Goal: Task Accomplishment & Management: Use online tool/utility

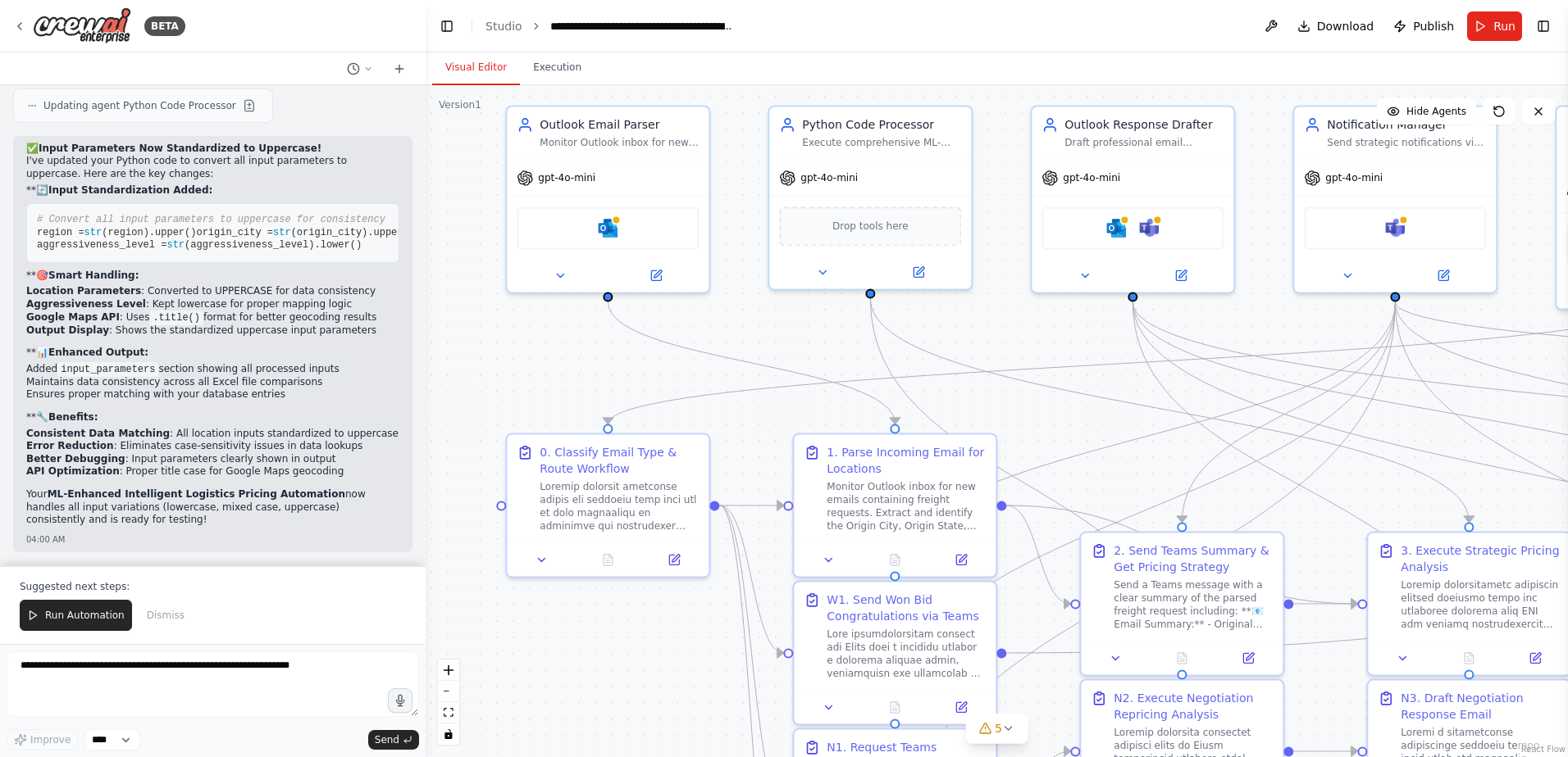
drag, startPoint x: 585, startPoint y: 522, endPoint x: 626, endPoint y: 756, distance: 237.6
click at [626, 756] on div ".deletable-edge-delete-btn { width: 20px; height: 20px; border: 0px solid #ffff…" at bounding box center [996, 421] width 1142 height 672
drag, startPoint x: 1566, startPoint y: 276, endPoint x: 1567, endPoint y: 379, distance: 103.0
click at [1567, 387] on html "BETA I would like to connect and monitor an outlook inbox, parse the email, sen…" at bounding box center [784, 378] width 1568 height 757
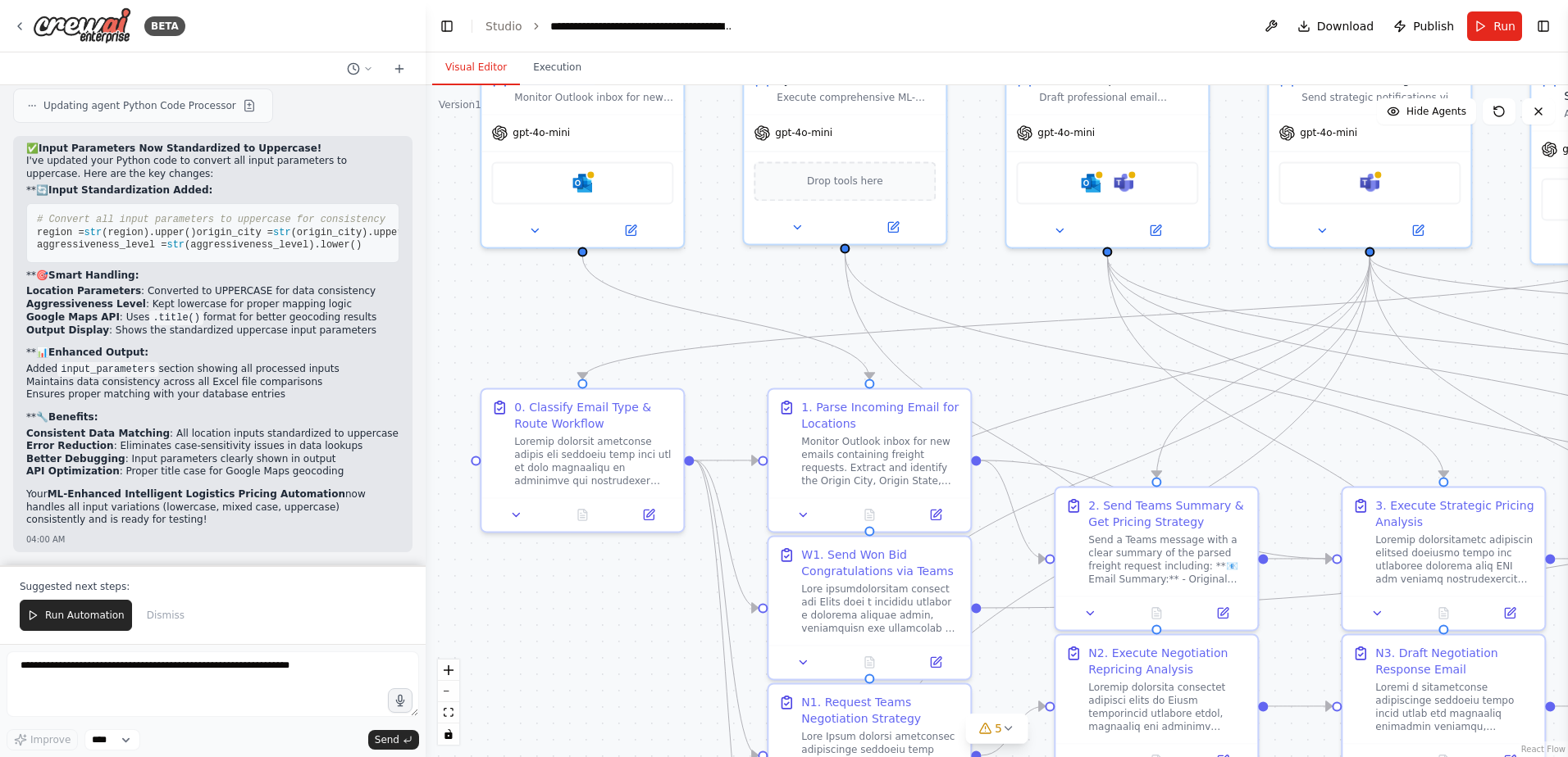
drag, startPoint x: 645, startPoint y: 655, endPoint x: 620, endPoint y: 609, distance: 52.4
click at [620, 609] on div ".deletable-edge-delete-btn { width: 20px; height: 20px; border: 0px solid #ffff…" at bounding box center [996, 421] width 1142 height 672
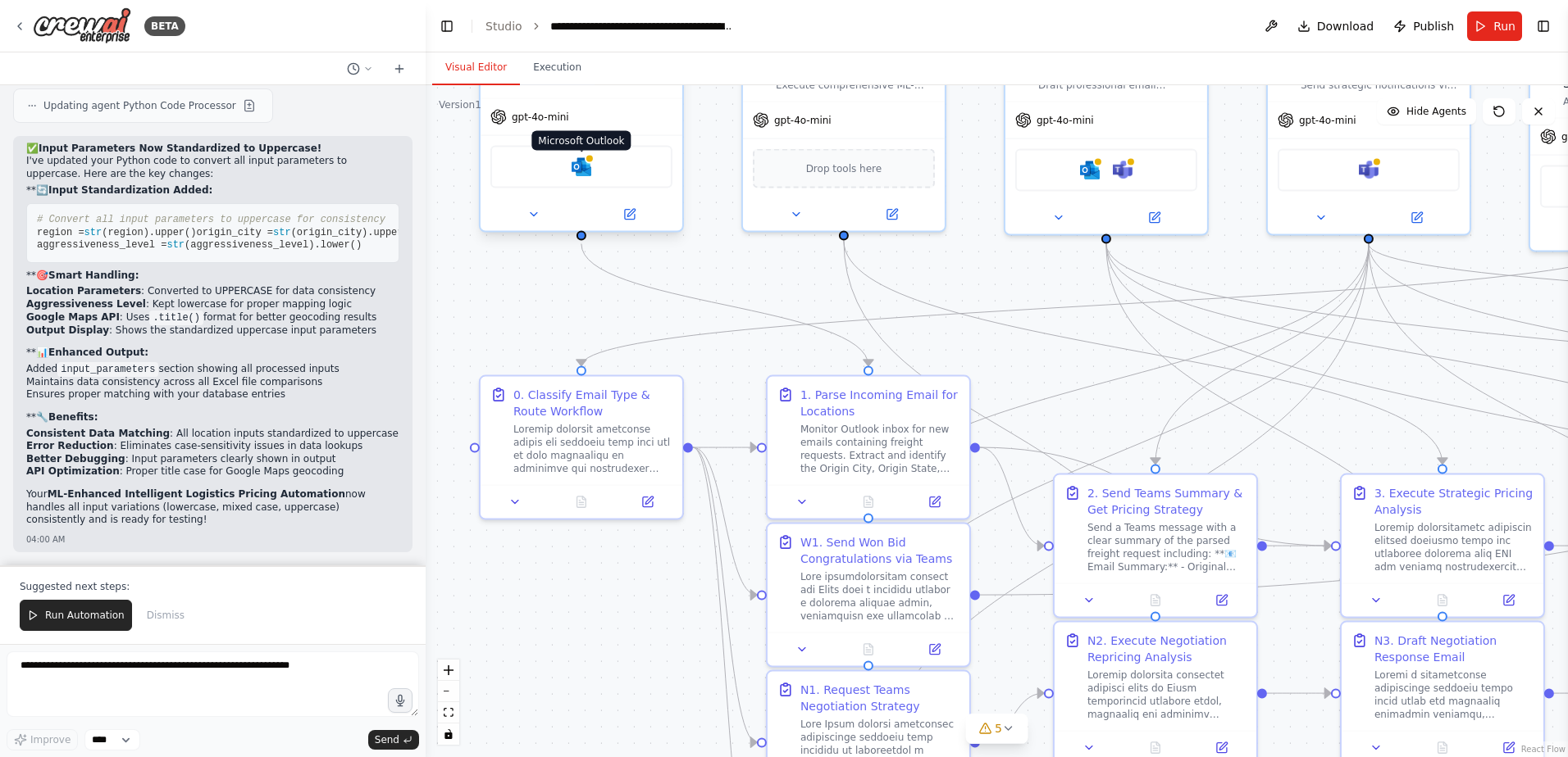
click at [578, 162] on img at bounding box center [581, 167] width 19 height 19
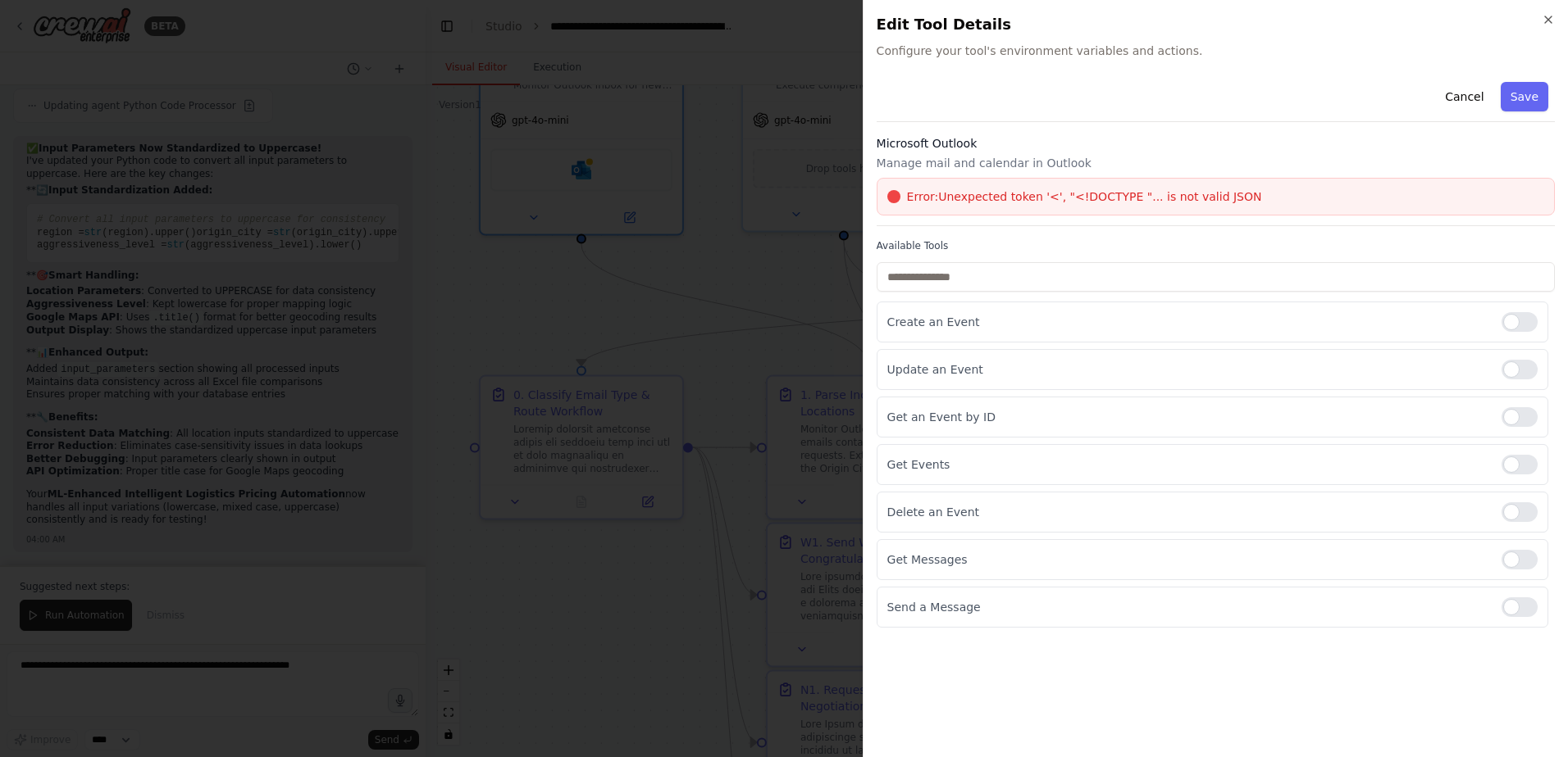
click at [1547, 27] on div "Close Edit Tool Details Configure your tool's environment variables and actions…" at bounding box center [1215, 378] width 705 height 757
click at [1547, 23] on icon "button" at bounding box center [1548, 19] width 13 height 13
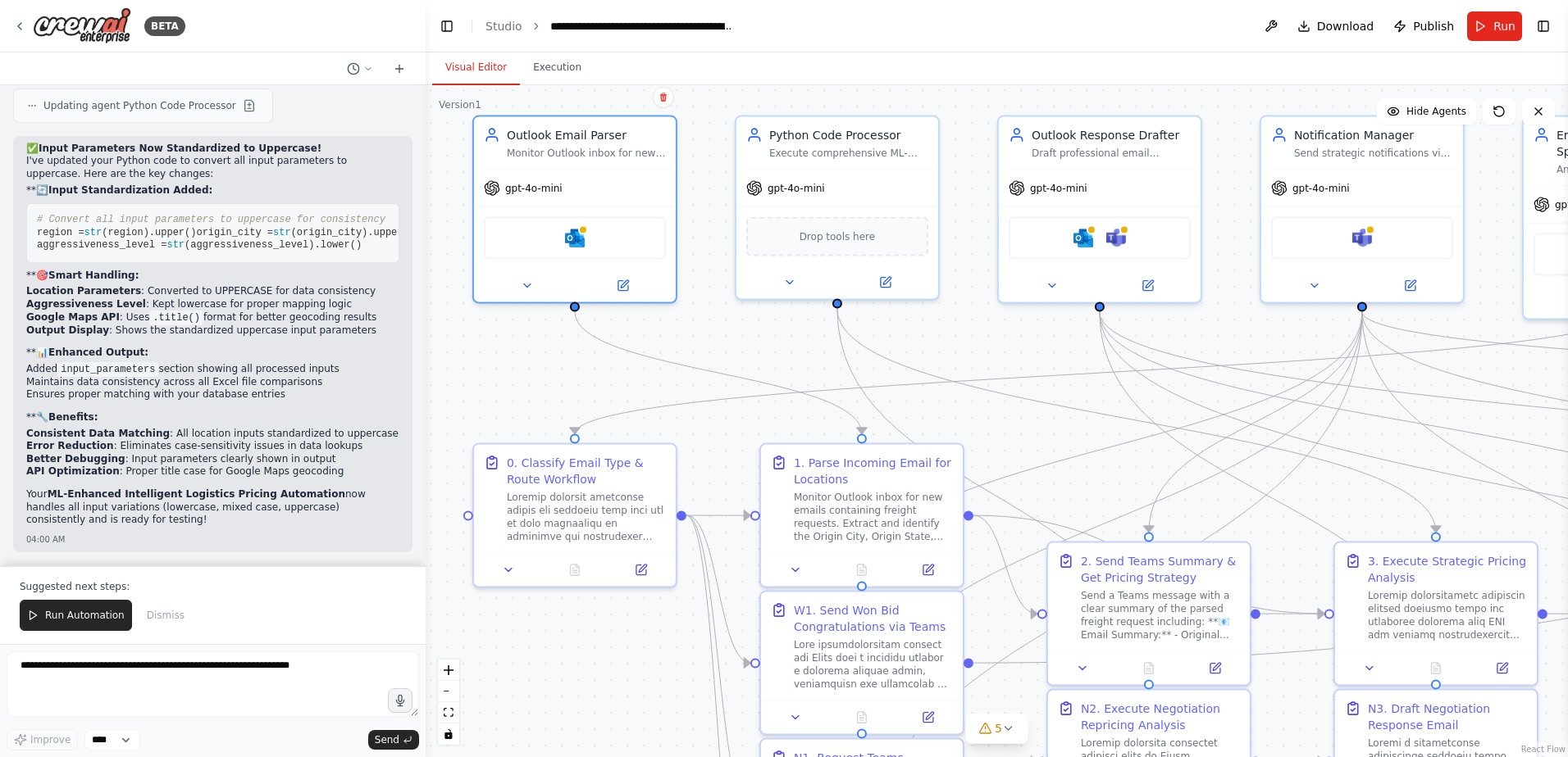
drag, startPoint x: 551, startPoint y: 309, endPoint x: 544, endPoint y: 377, distance: 68.4
click at [544, 377] on div ".deletable-edge-delete-btn { width: 20px; height: 20px; border: 0px solid #ffff…" at bounding box center [996, 421] width 1142 height 672
click at [527, 285] on icon at bounding box center [526, 283] width 6 height 4
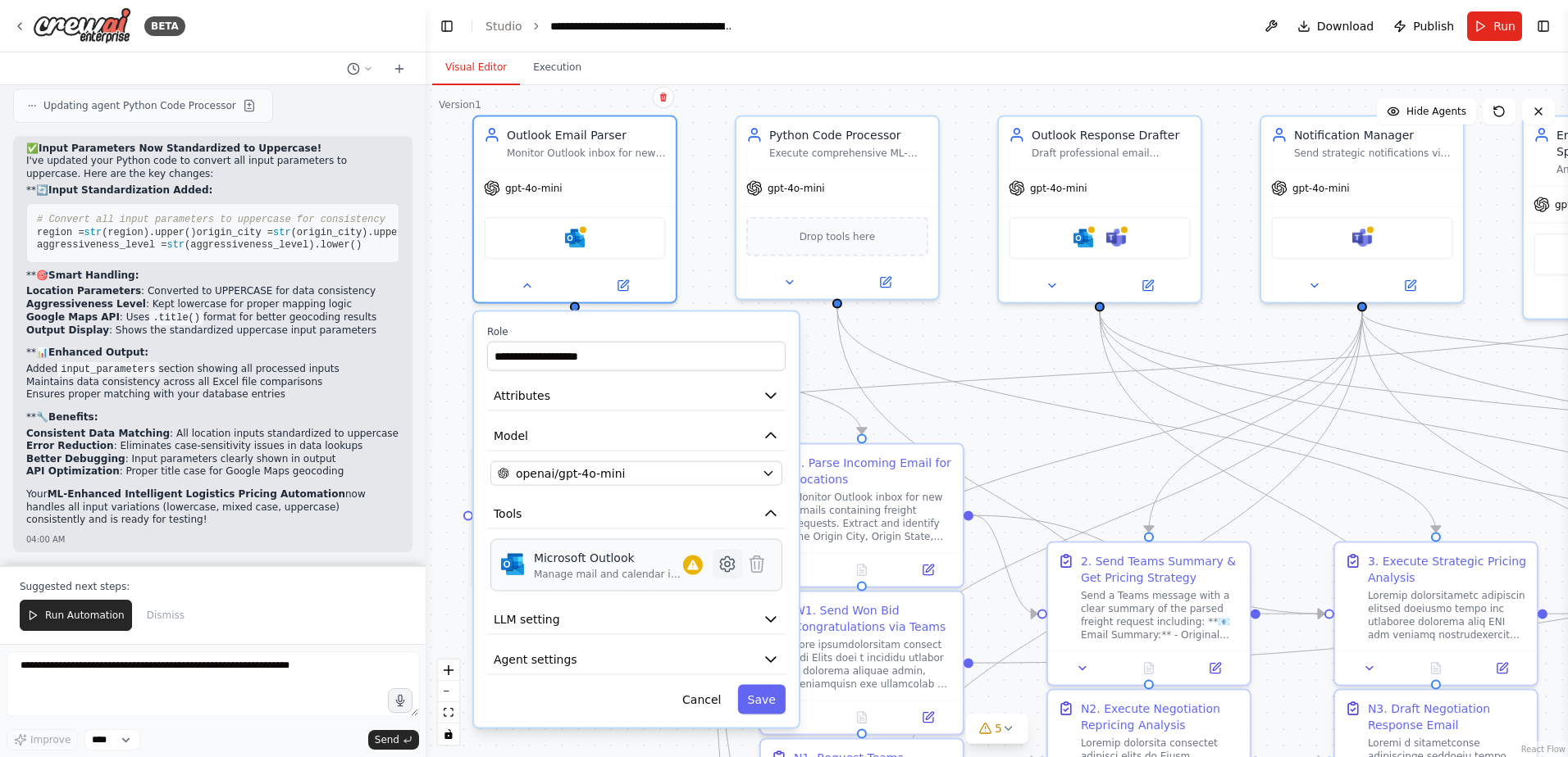
click at [728, 571] on icon at bounding box center [727, 564] width 14 height 15
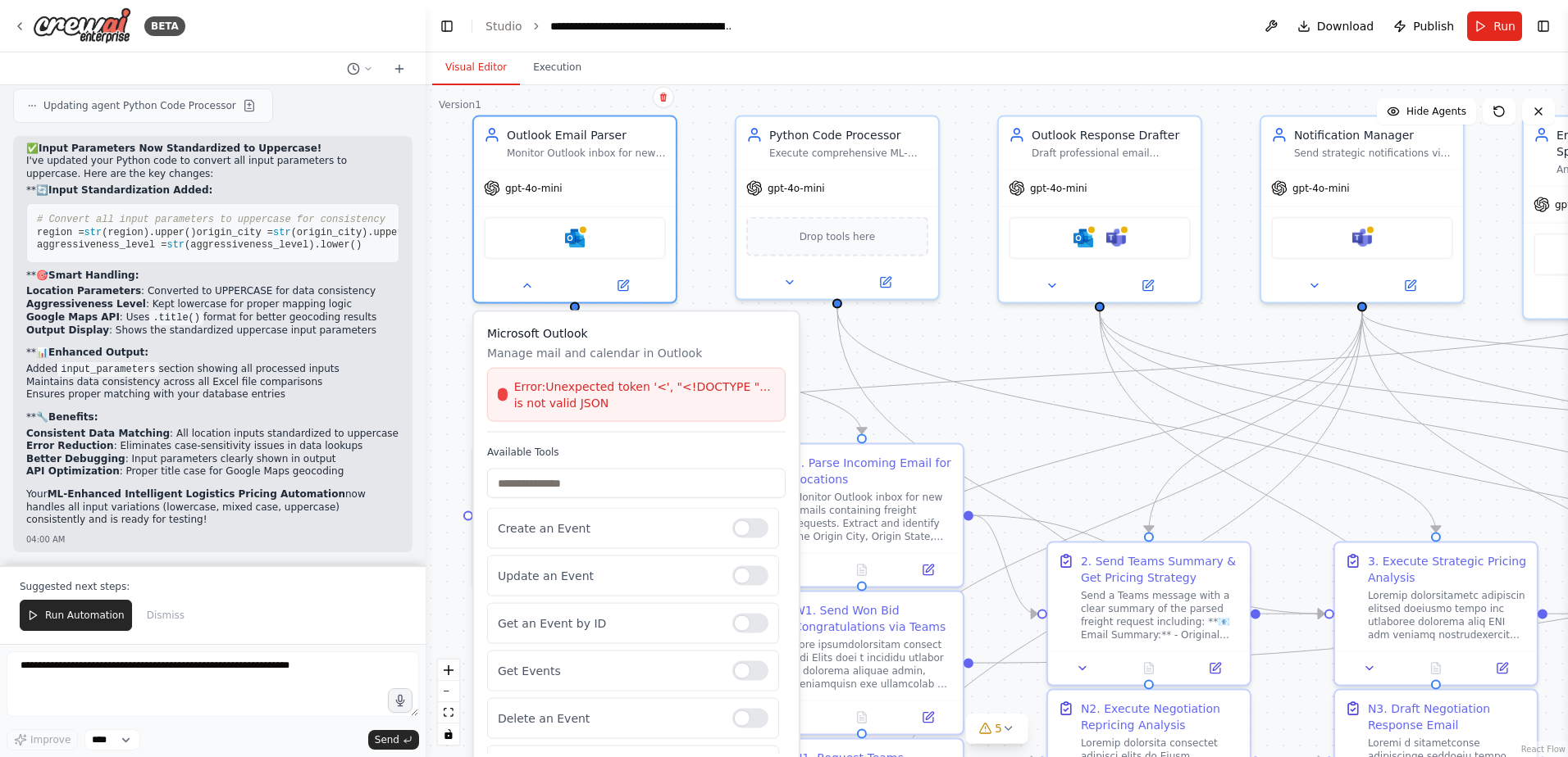
click at [624, 391] on span "Error: Unexpected token '<', "<!DOCTYPE "... is not valid JSON" at bounding box center [644, 394] width 261 height 33
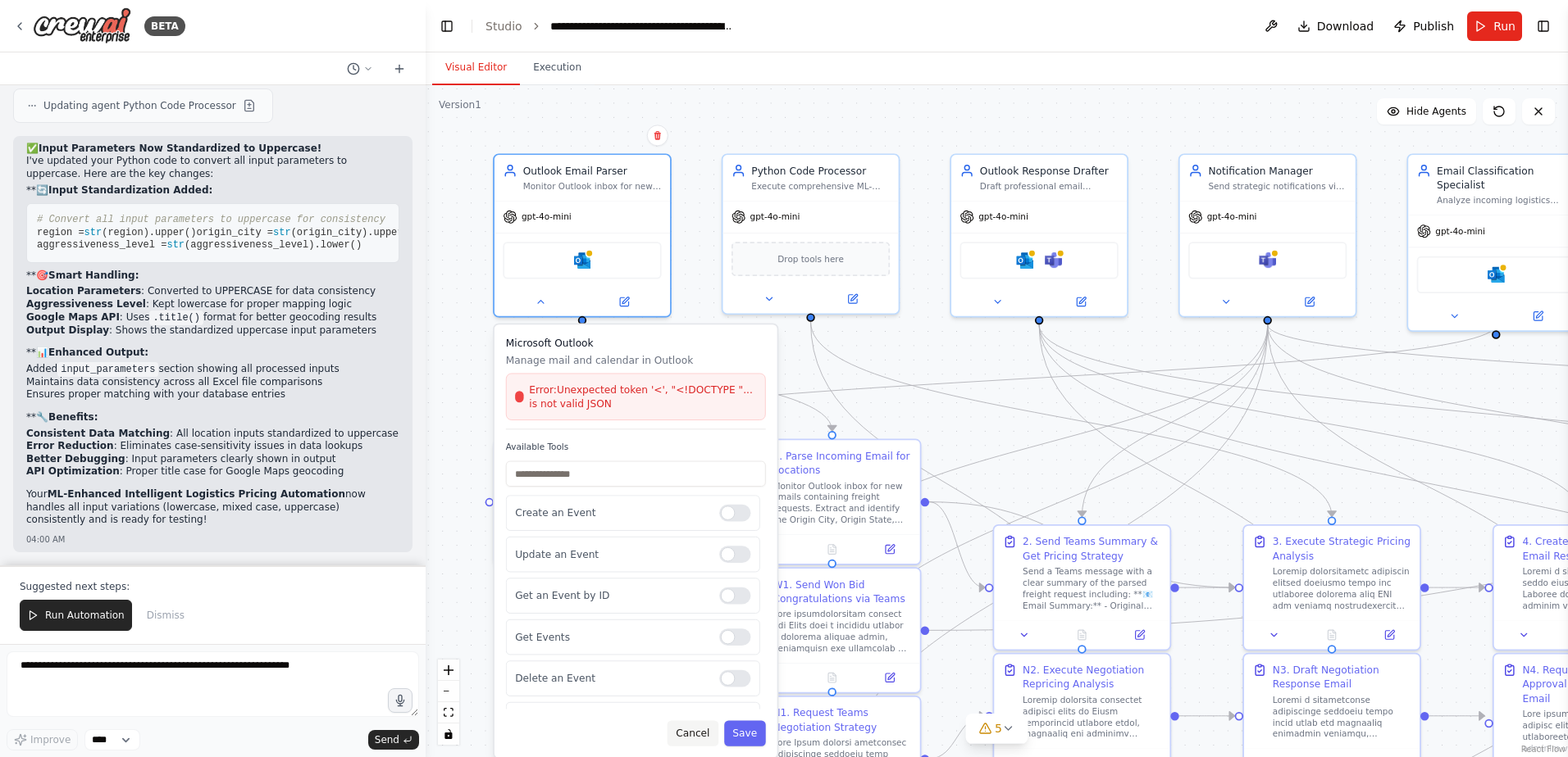
click at [706, 733] on button "Cancel" at bounding box center [692, 732] width 50 height 26
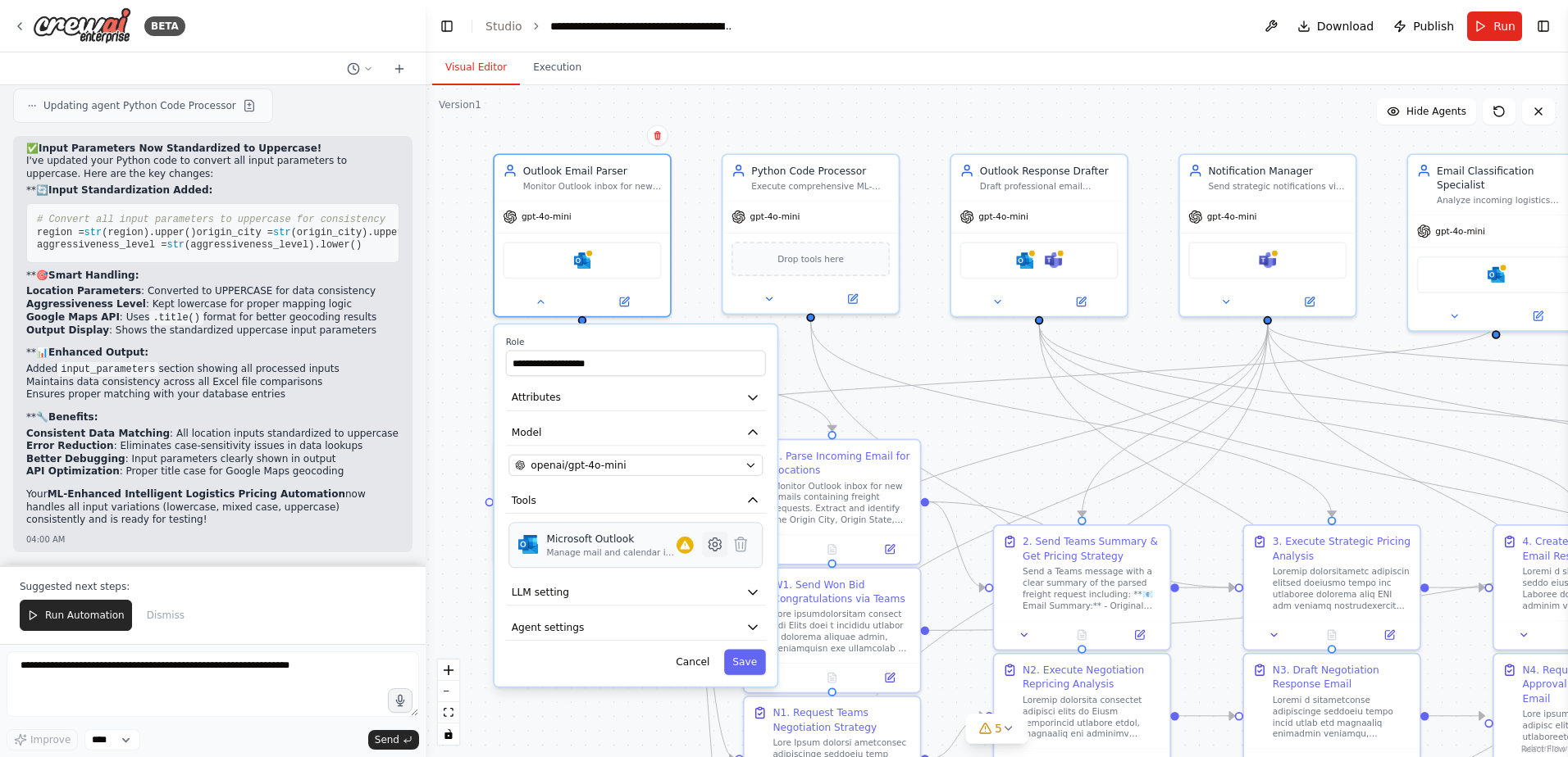
click at [718, 551] on icon at bounding box center [714, 544] width 17 height 17
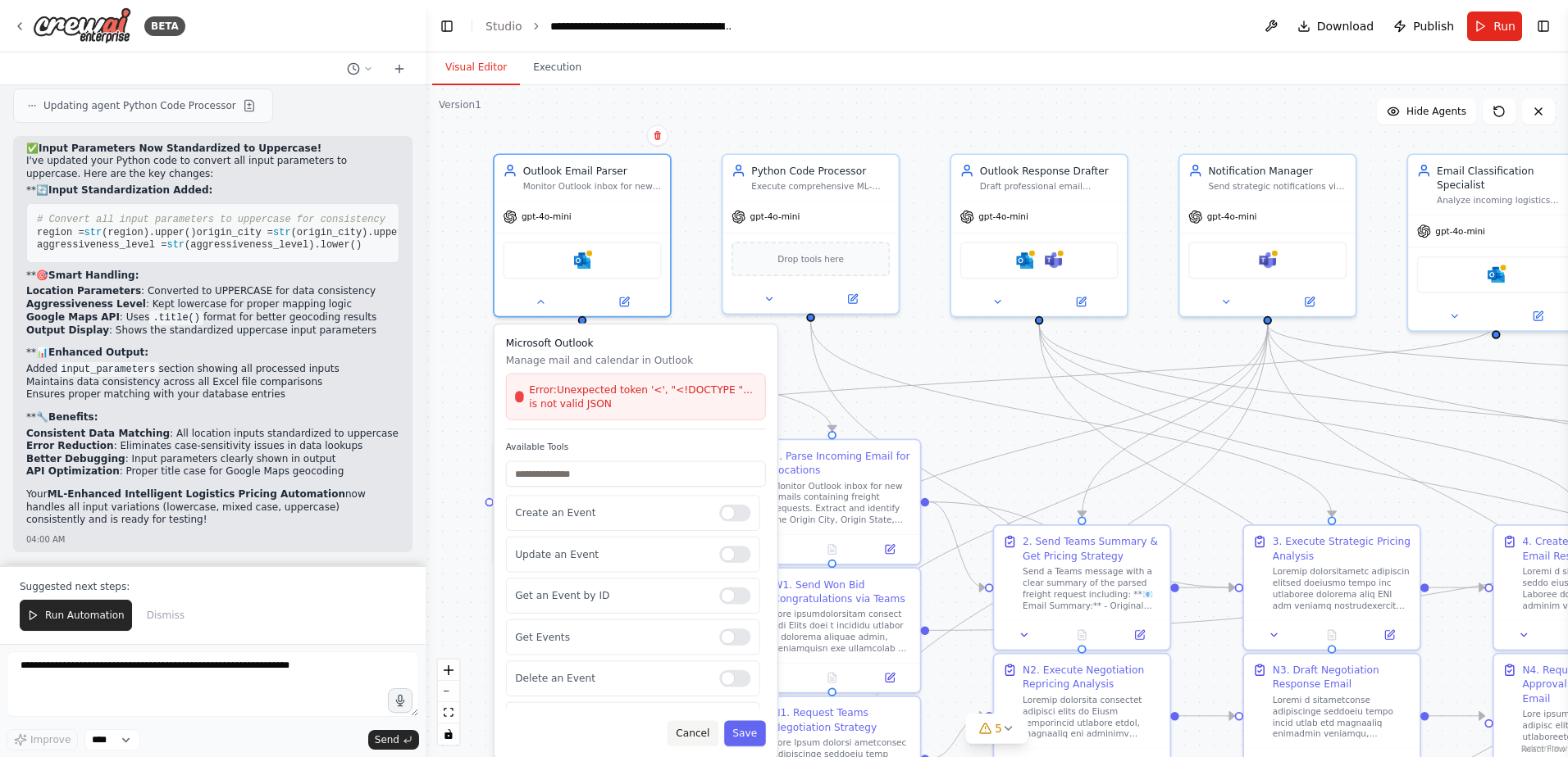
click at [711, 733] on button "Cancel" at bounding box center [692, 732] width 50 height 26
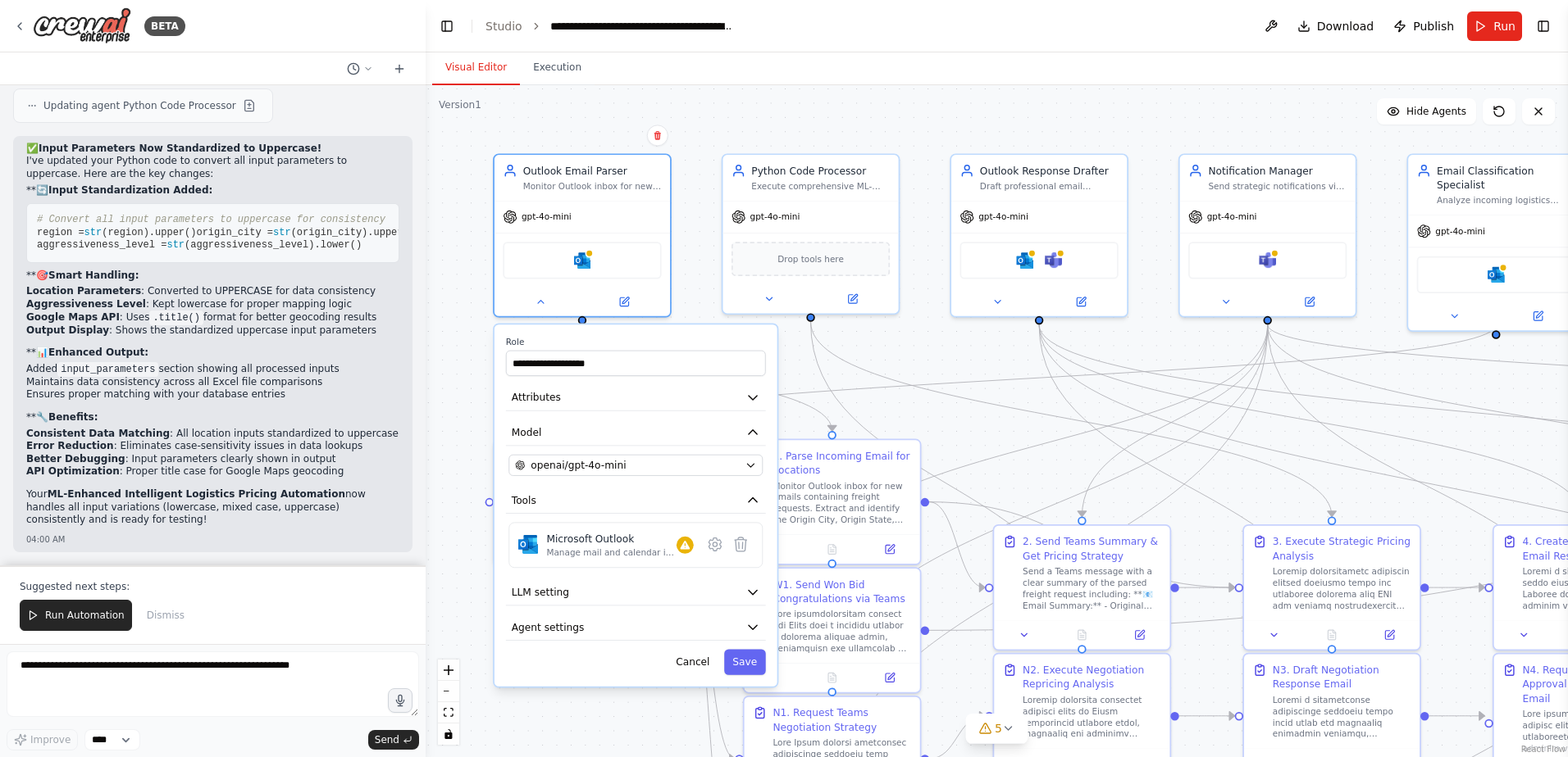
click at [468, 265] on div ".deletable-edge-delete-btn { width: 20px; height: 20px; border: 0px solid #ffff…" at bounding box center [996, 421] width 1142 height 672
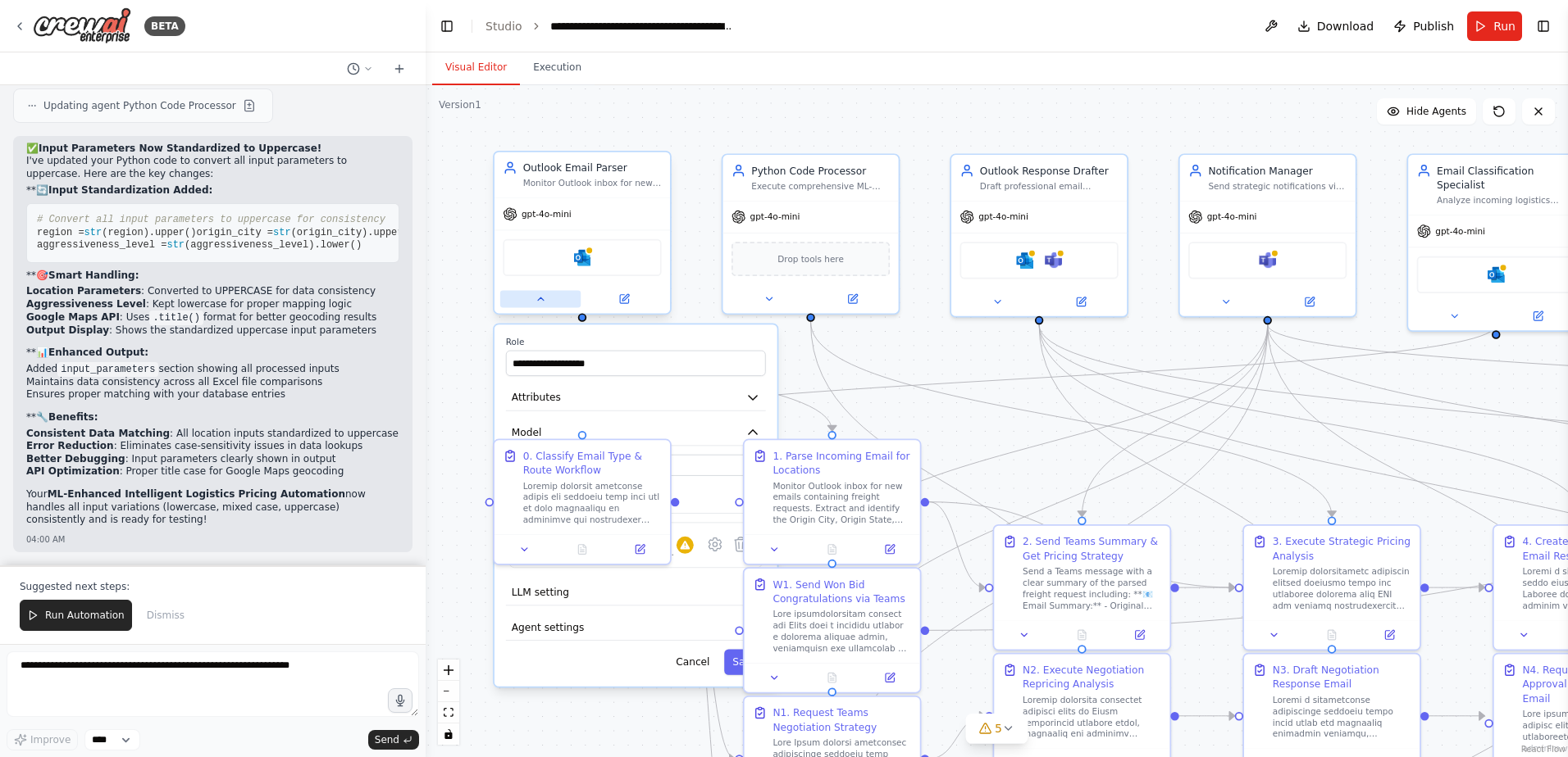
click at [542, 302] on icon at bounding box center [540, 299] width 12 height 11
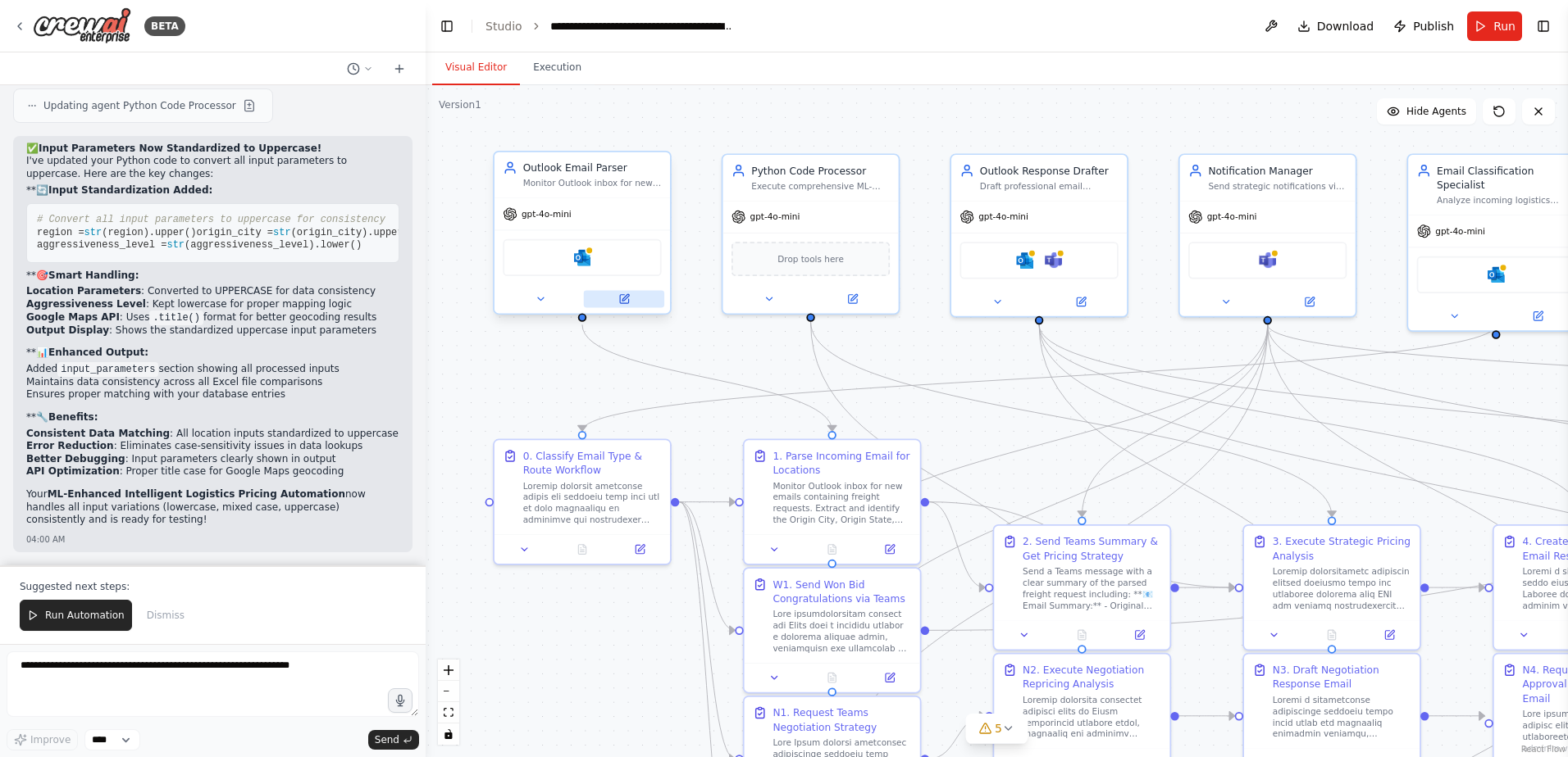
click at [624, 303] on icon at bounding box center [624, 299] width 8 height 8
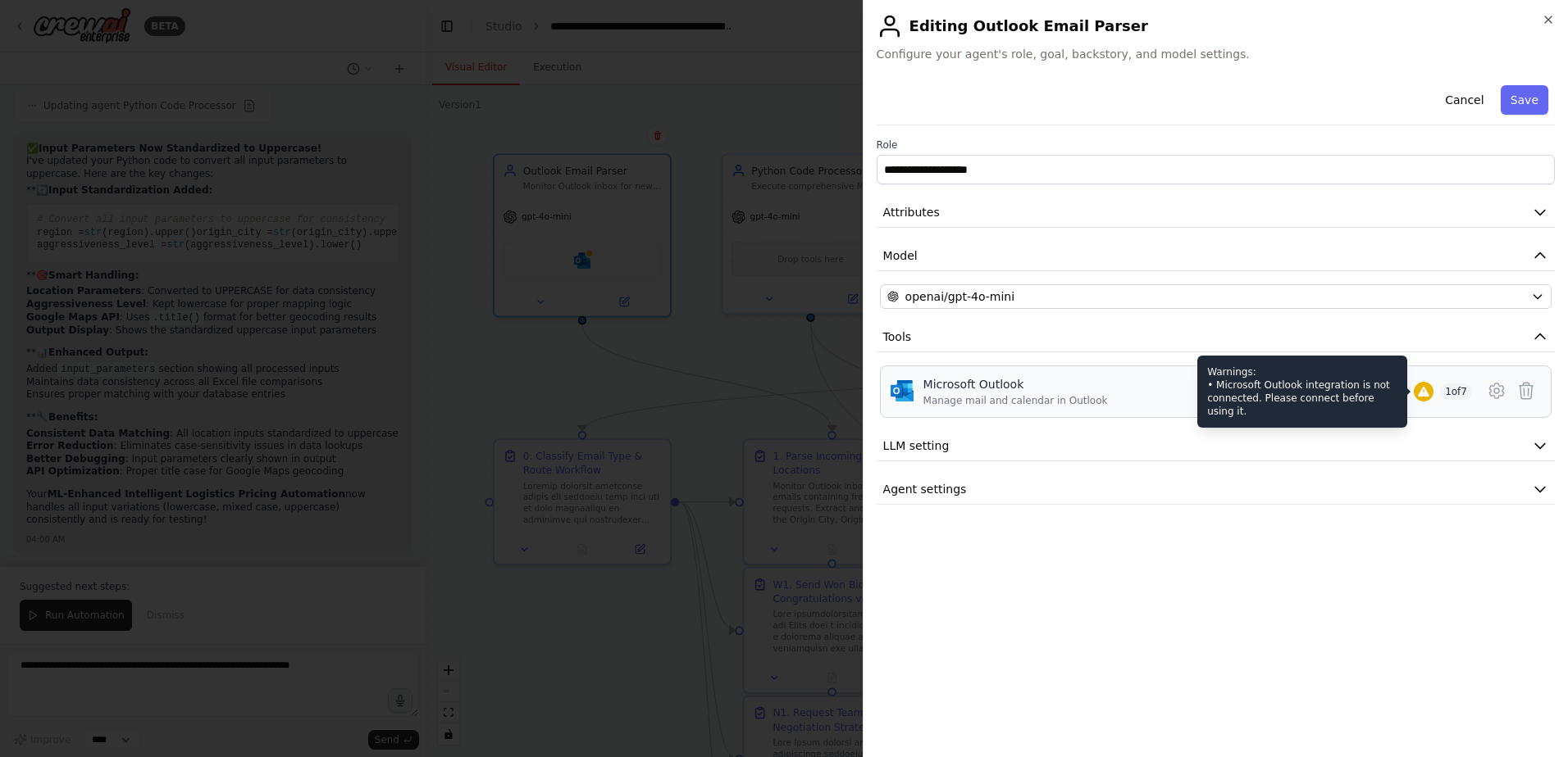
click at [1425, 396] on icon at bounding box center [1423, 391] width 11 height 10
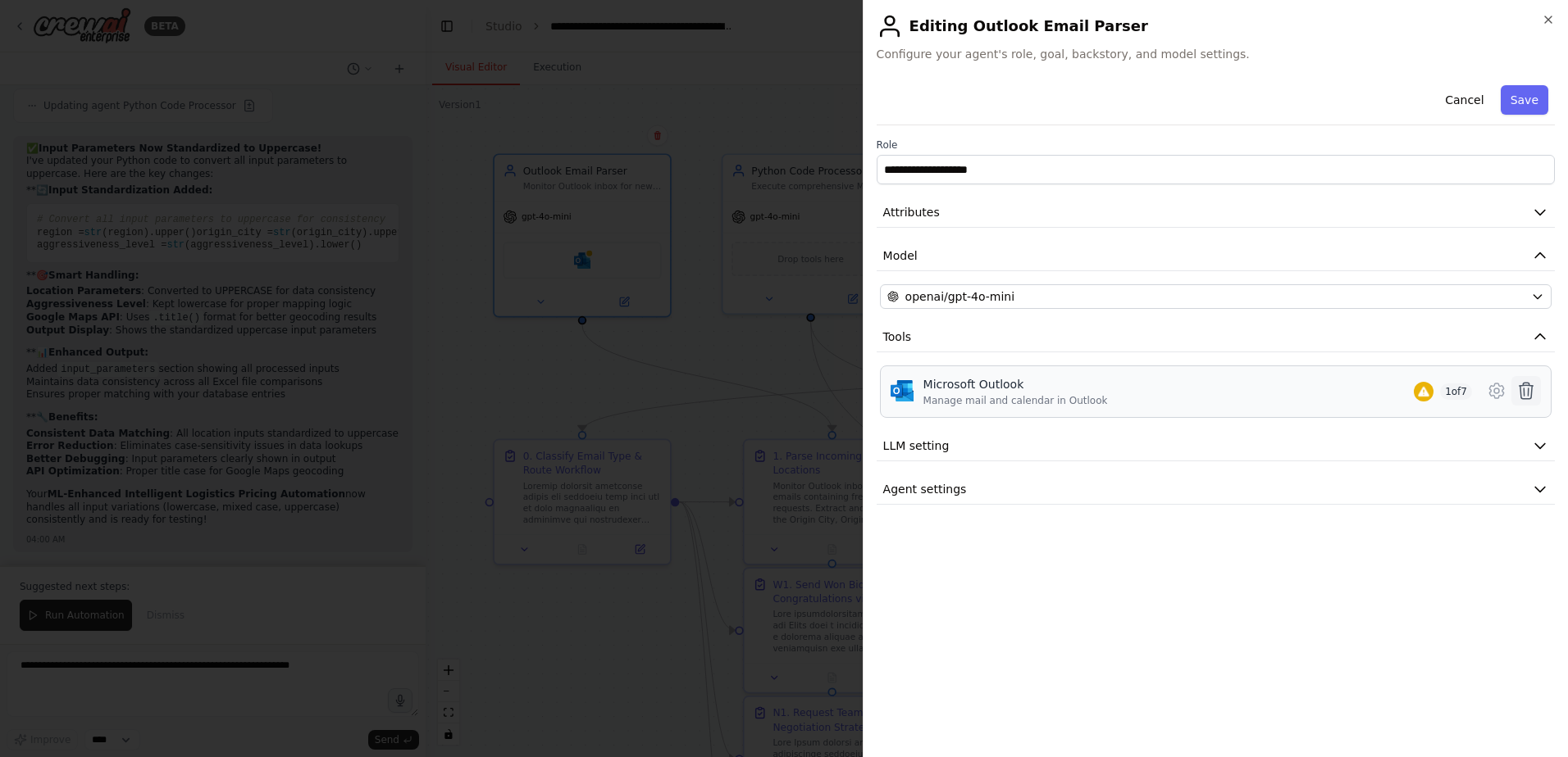
click at [1531, 390] on icon at bounding box center [1526, 391] width 19 height 19
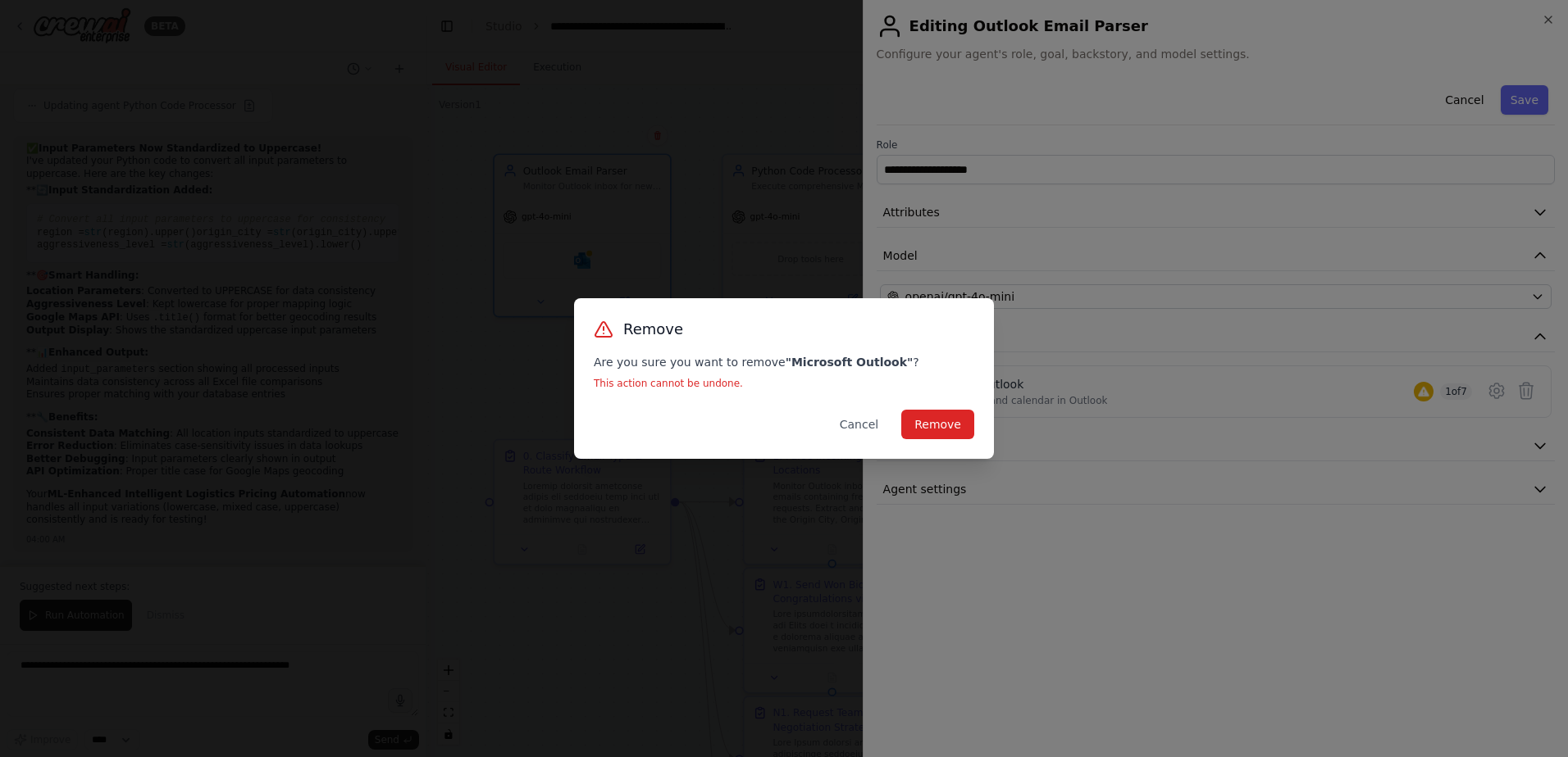
click at [868, 430] on button "Cancel" at bounding box center [858, 424] width 65 height 29
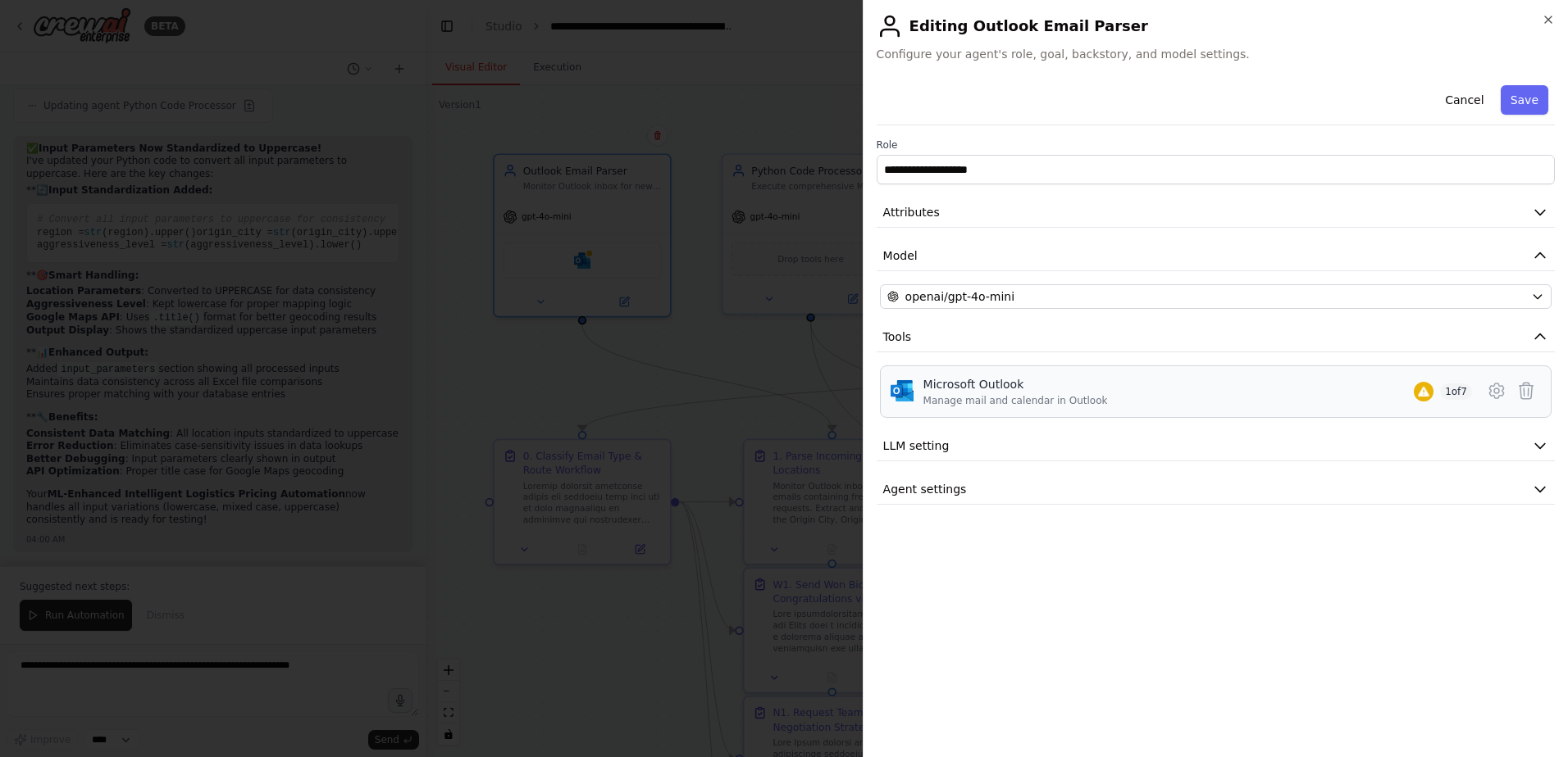
click at [973, 406] on div "Manage mail and calendar in Outlook" at bounding box center [1015, 401] width 184 height 13
click at [1545, 21] on icon "button" at bounding box center [1548, 19] width 13 height 13
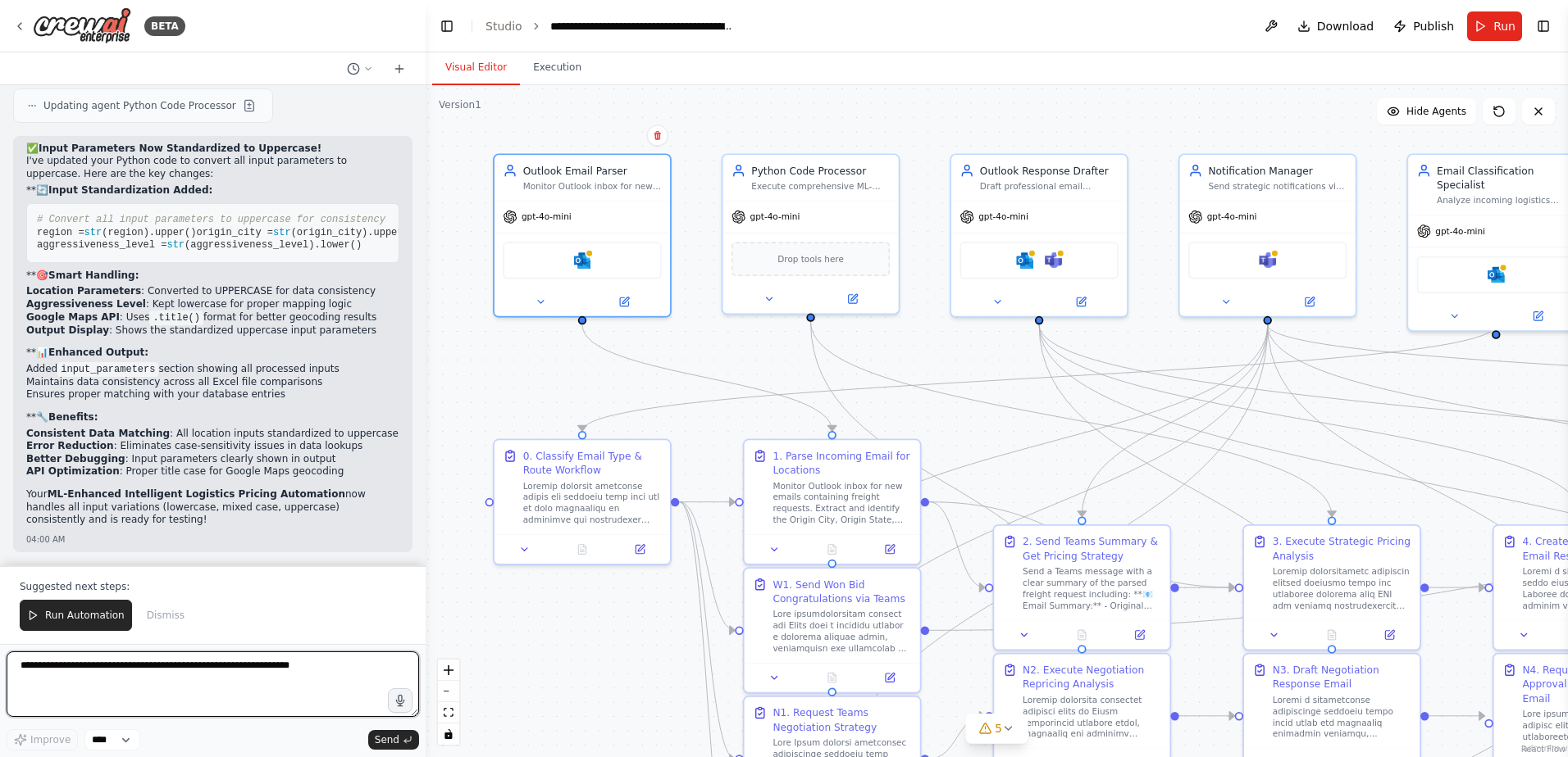
click at [73, 669] on textarea at bounding box center [212, 684] width 412 height 65
type textarea "**********"
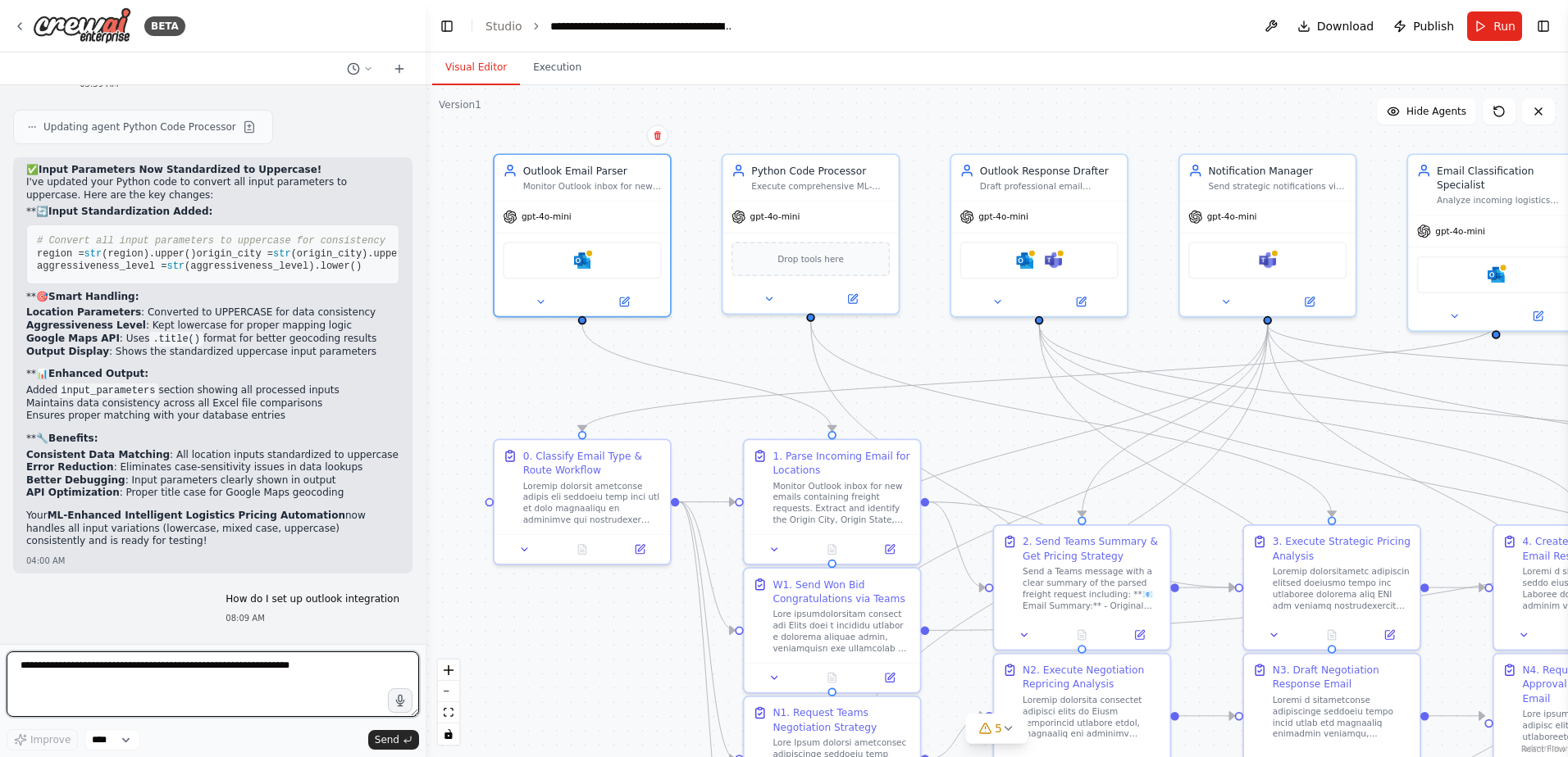
scroll to position [59760, 0]
click at [369, 68] on icon at bounding box center [367, 68] width 10 height 10
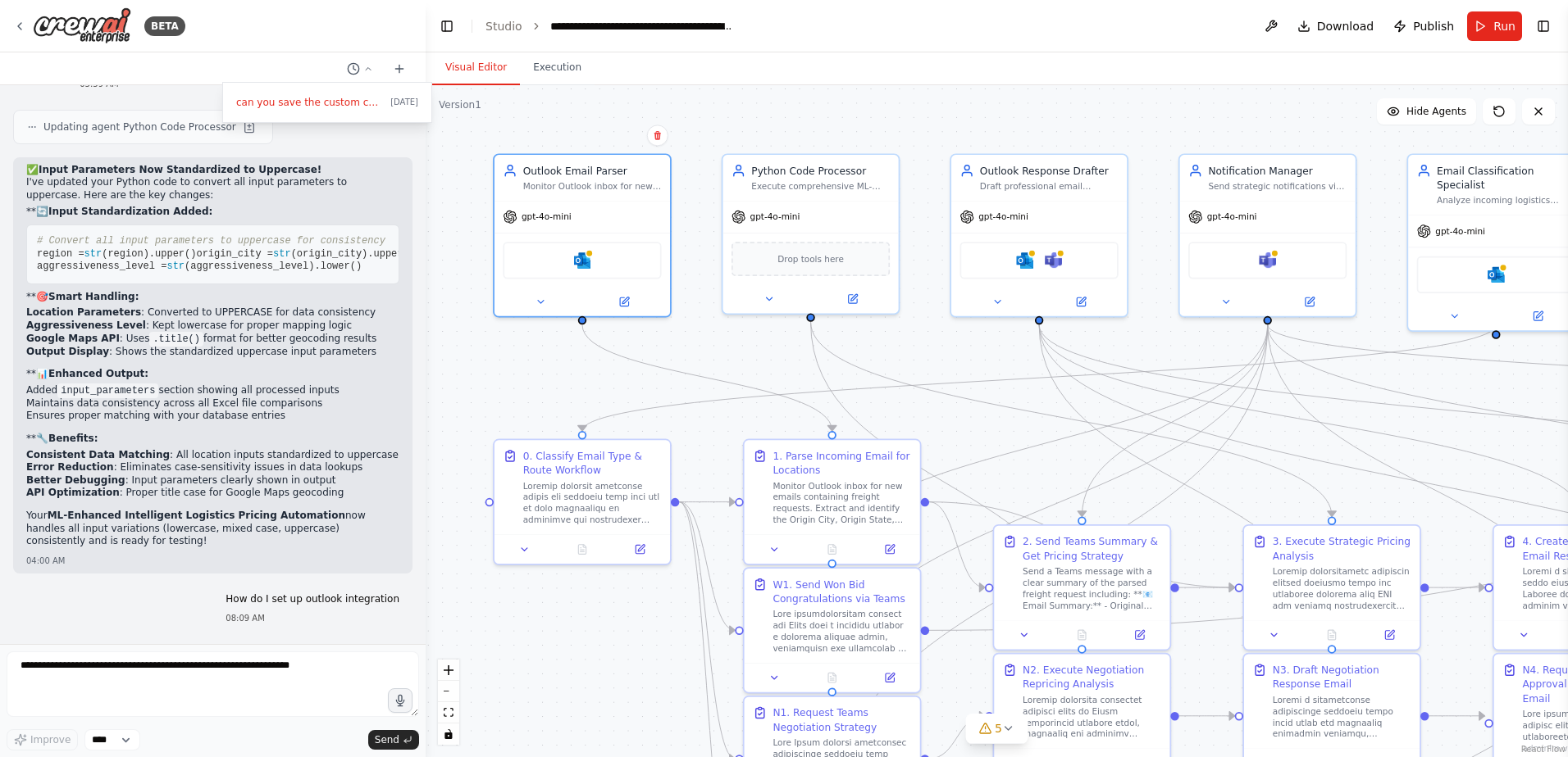
click at [320, 30] on div at bounding box center [212, 378] width 426 height 757
click at [581, 264] on img at bounding box center [582, 257] width 17 height 17
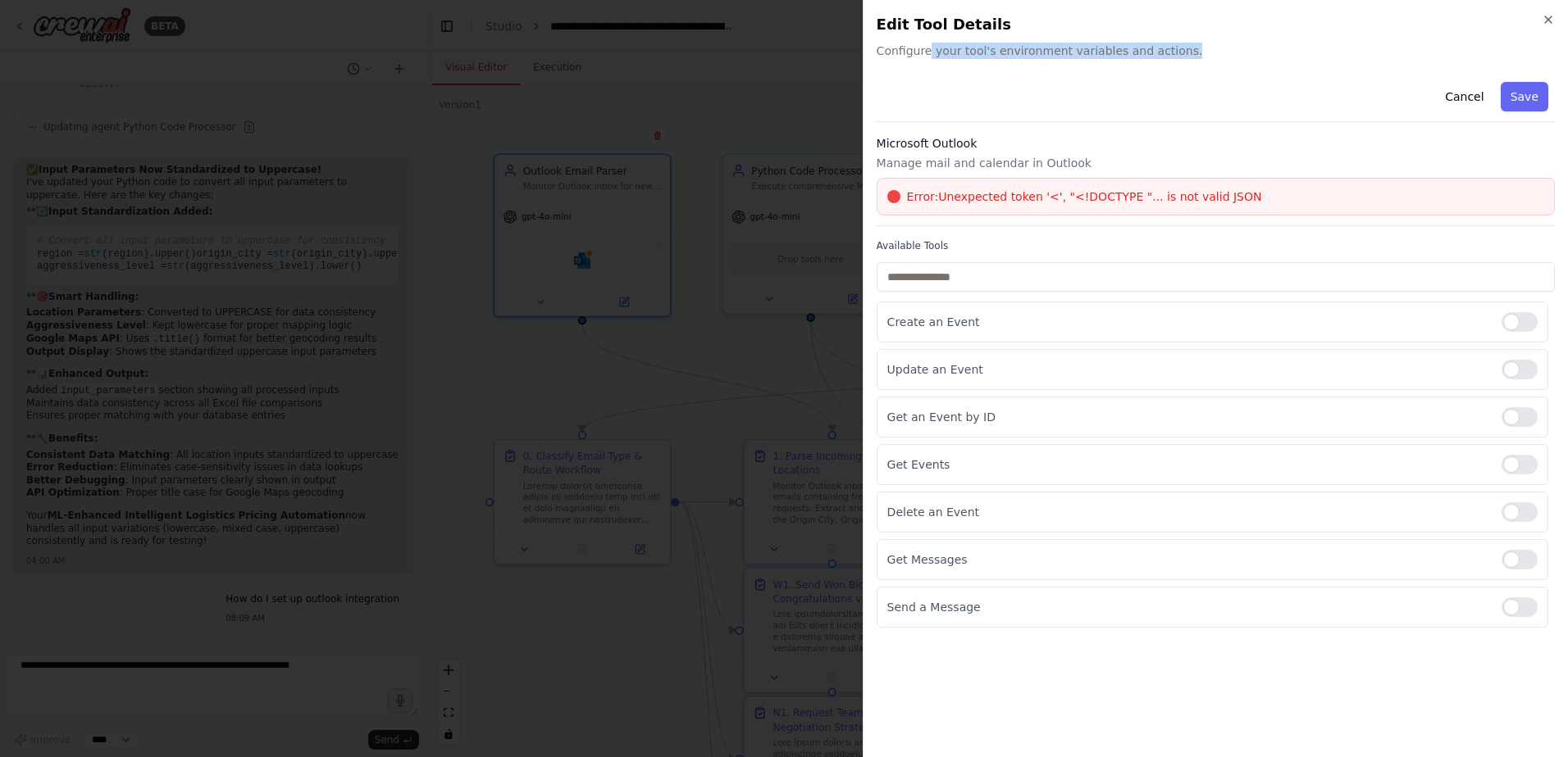
drag, startPoint x: 923, startPoint y: 46, endPoint x: 1232, endPoint y: 40, distance: 309.1
click at [1232, 40] on div "Edit Tool Details Configure your tool's environment variables and actions." at bounding box center [1216, 36] width 678 height 46
drag, startPoint x: 1253, startPoint y: 42, endPoint x: 1542, endPoint y: 22, distance: 289.7
click at [1542, 22] on icon "button" at bounding box center [1548, 19] width 13 height 13
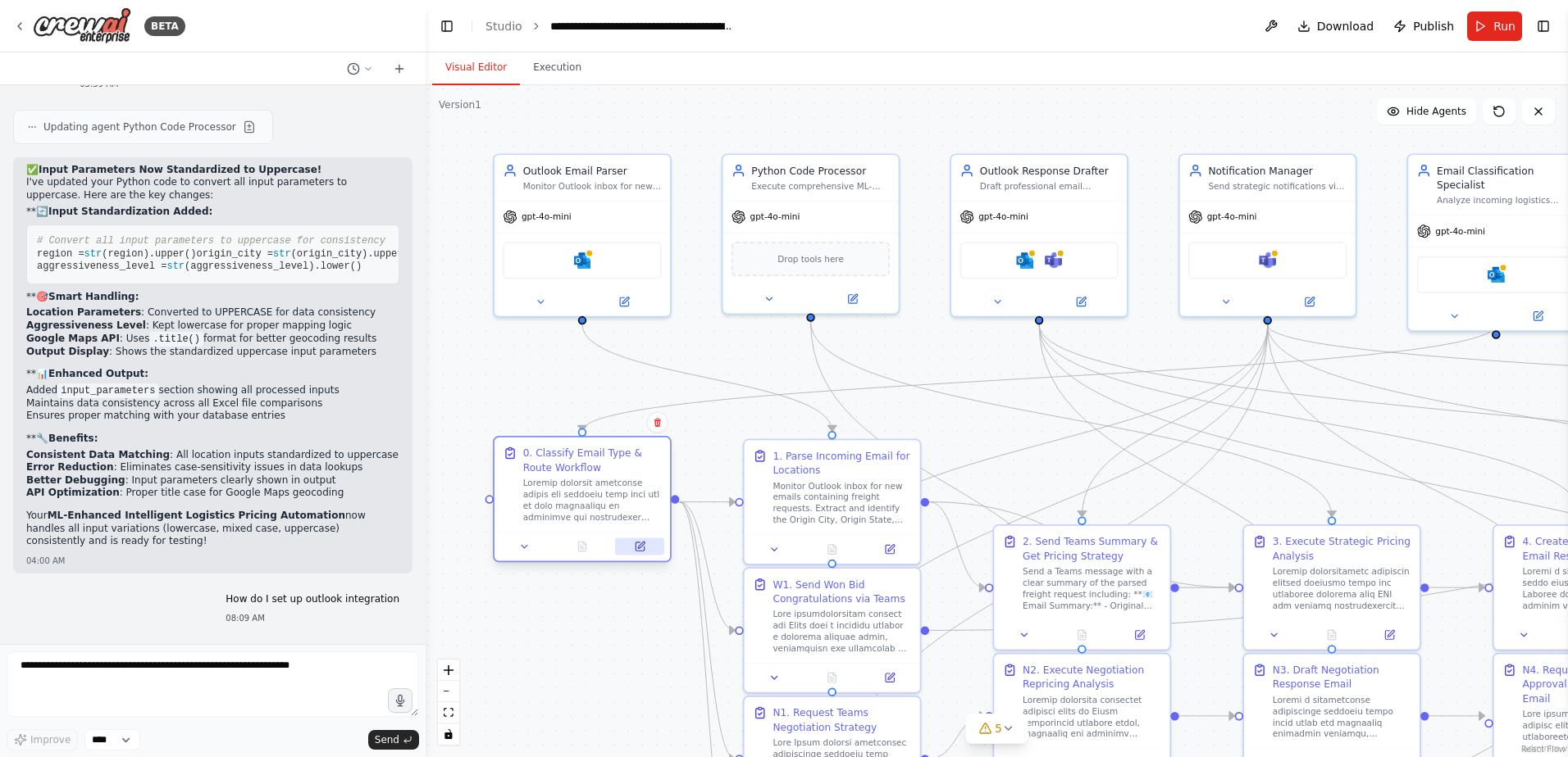
click at [642, 550] on icon at bounding box center [639, 546] width 8 height 8
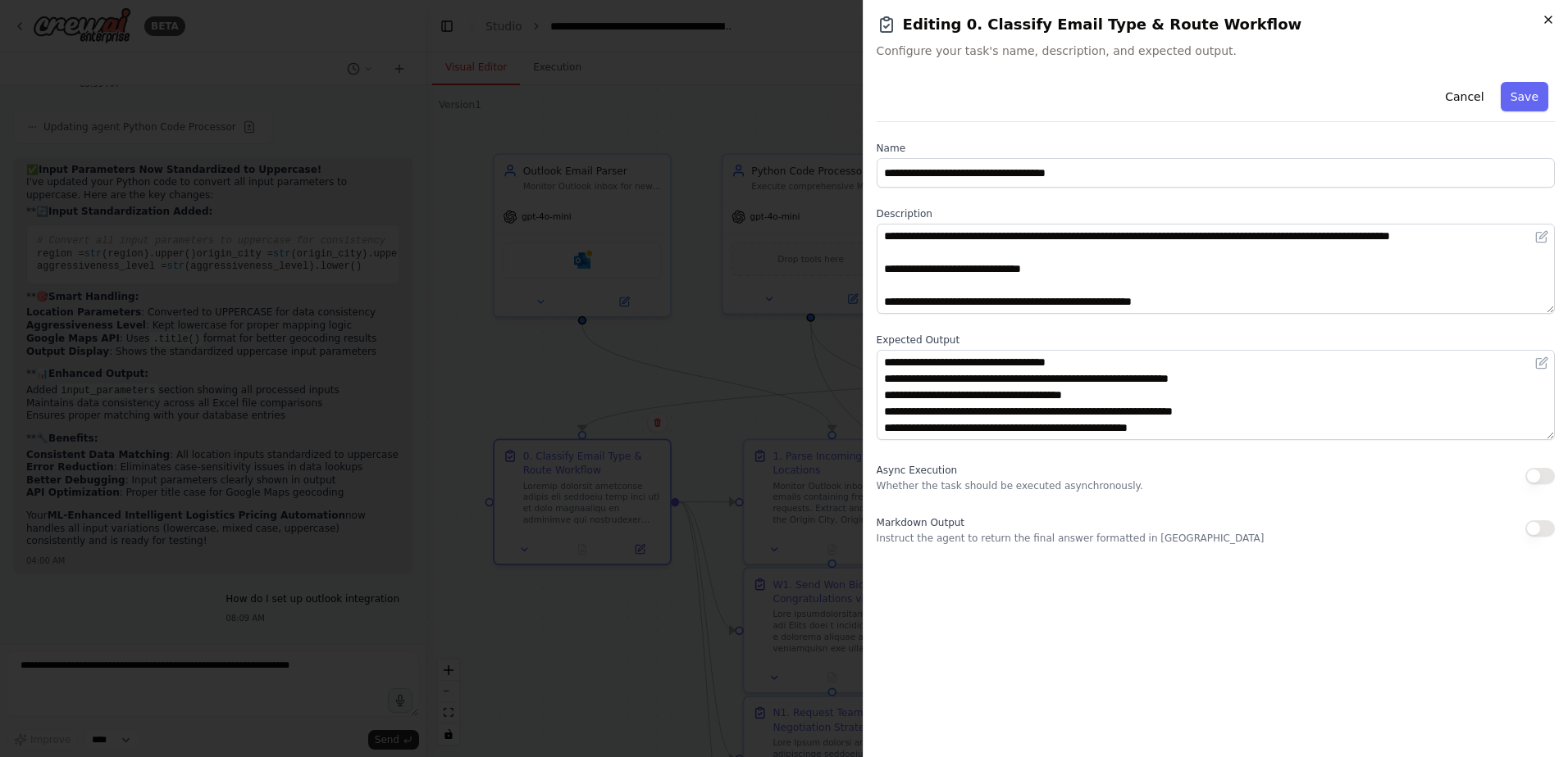
click at [1547, 18] on icon "button" at bounding box center [1548, 19] width 6 height 6
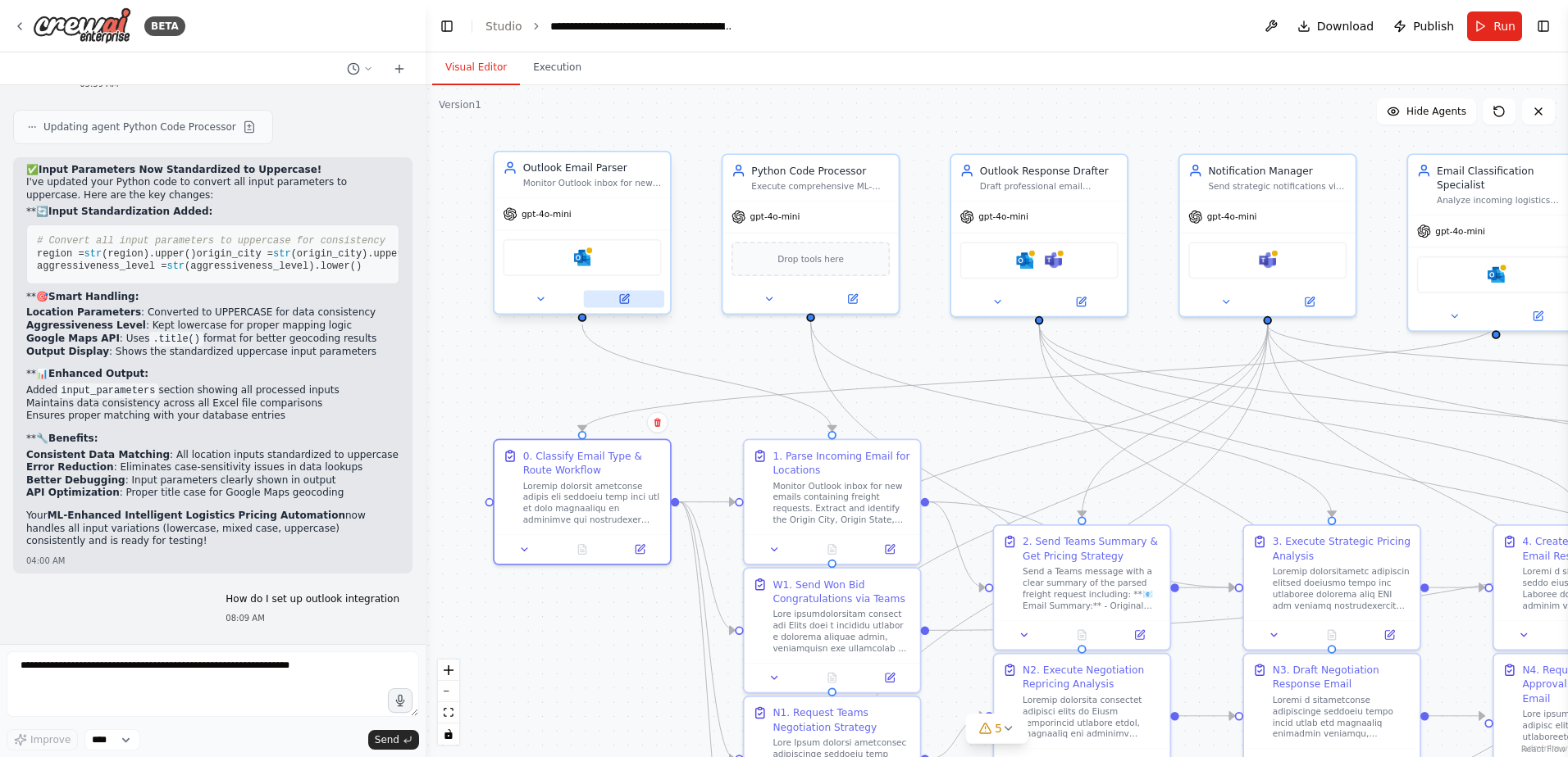
click at [626, 305] on button at bounding box center [624, 299] width 81 height 17
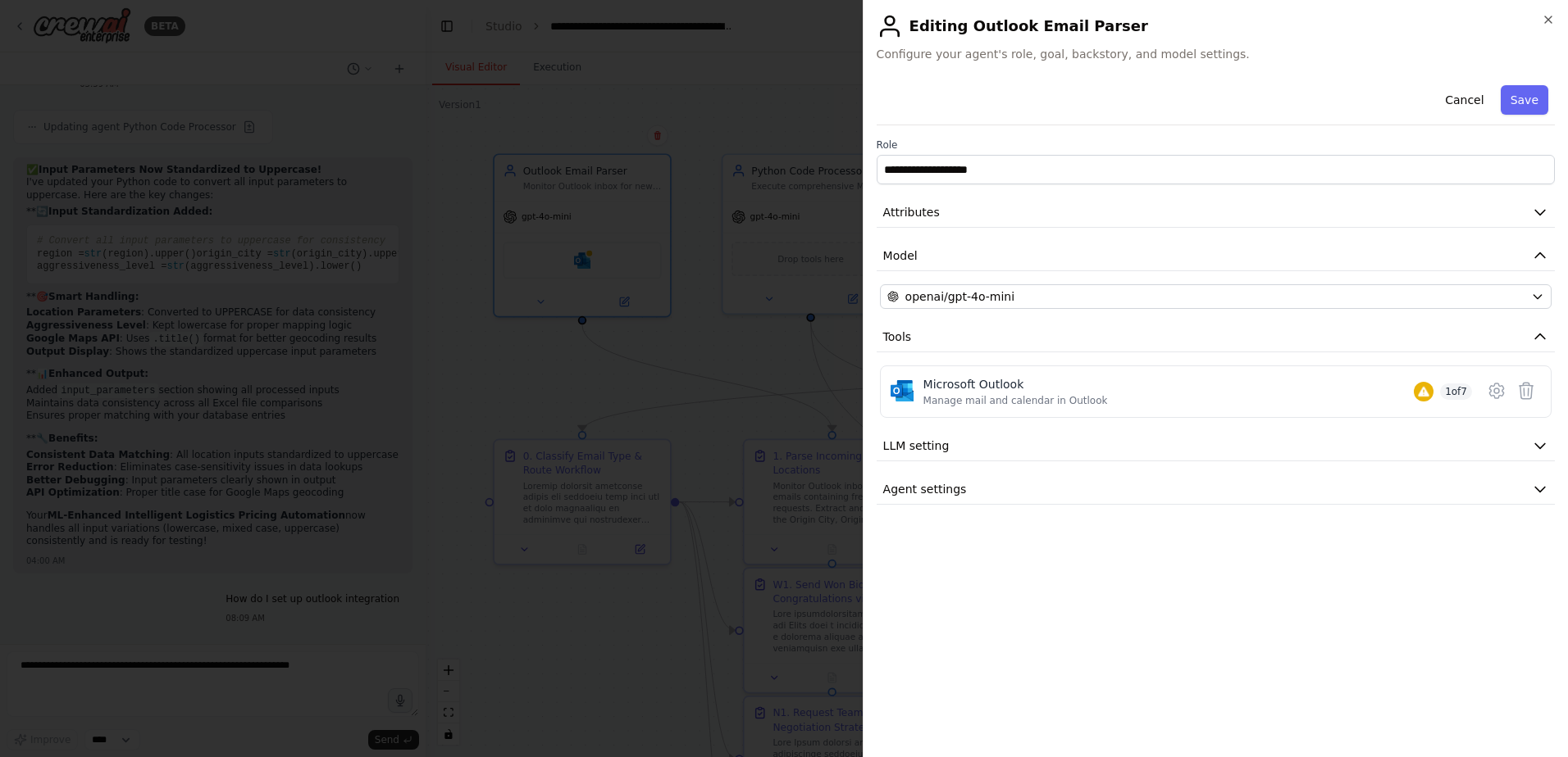
click at [285, 677] on div at bounding box center [784, 378] width 1568 height 757
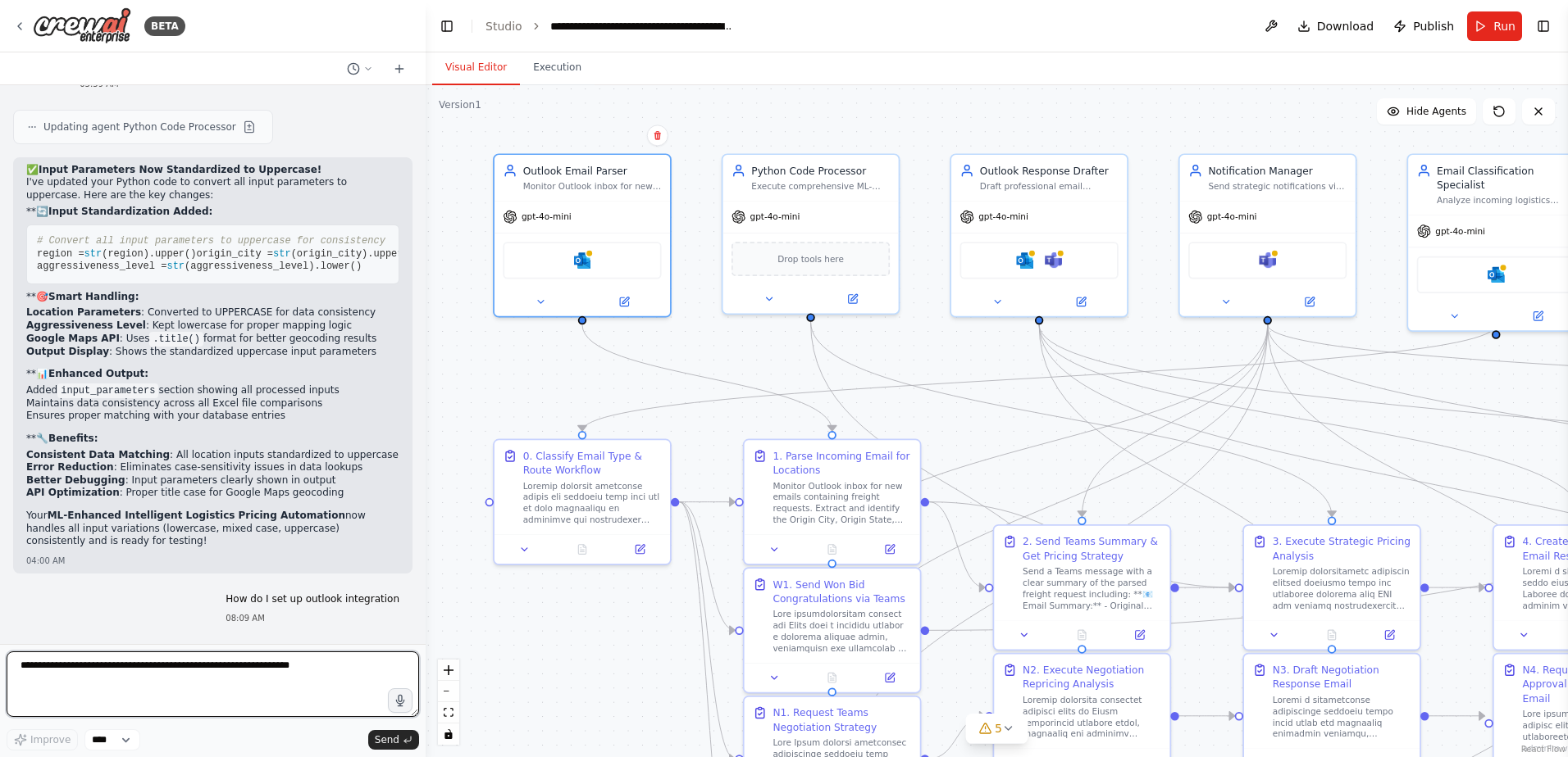
click at [294, 670] on textarea at bounding box center [212, 684] width 412 height 65
click at [129, 740] on select "****" at bounding box center [111, 740] width 56 height 21
click at [212, 746] on div "Improve **** Send" at bounding box center [212, 740] width 412 height 21
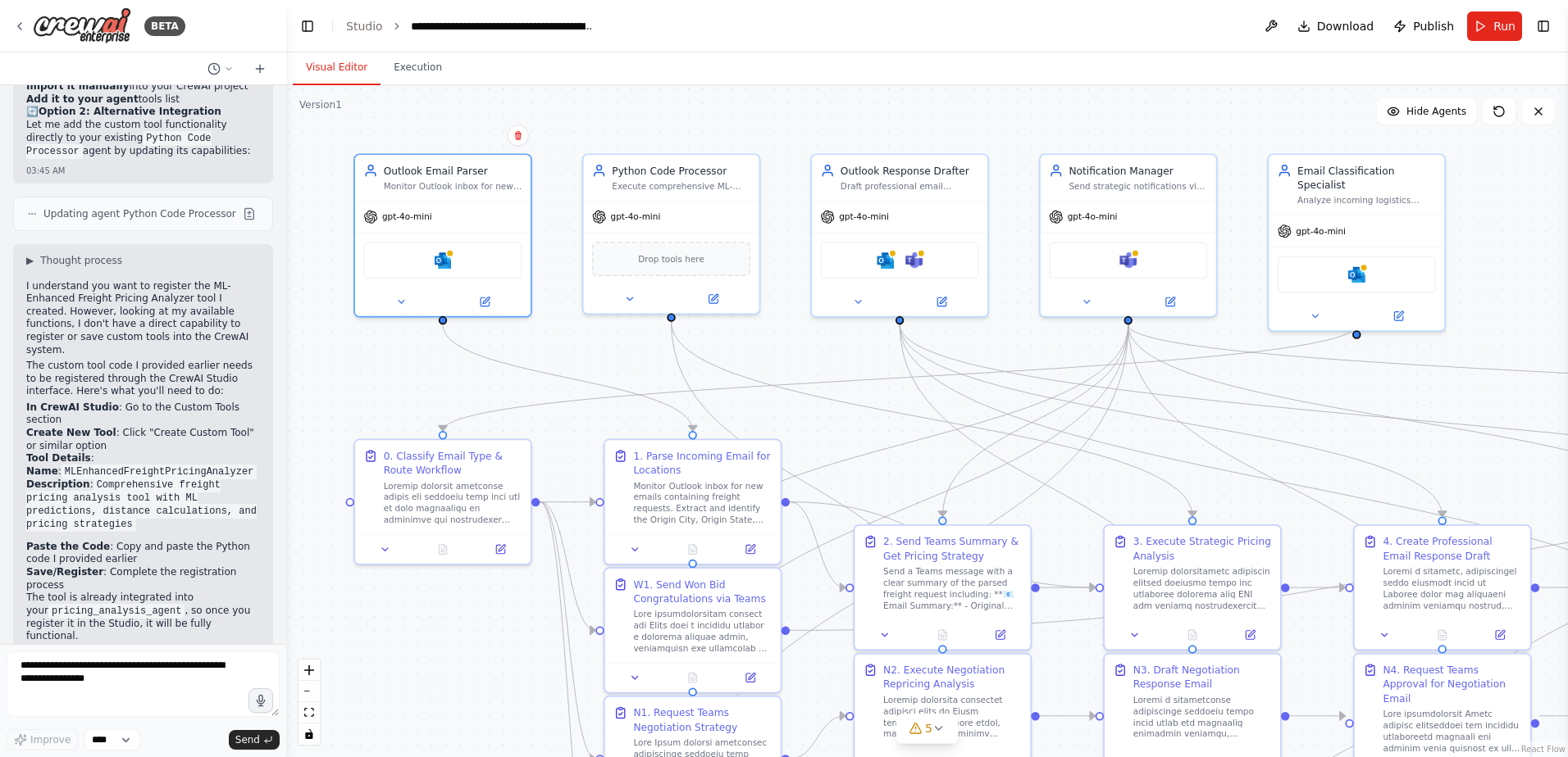
scroll to position [74006, 0]
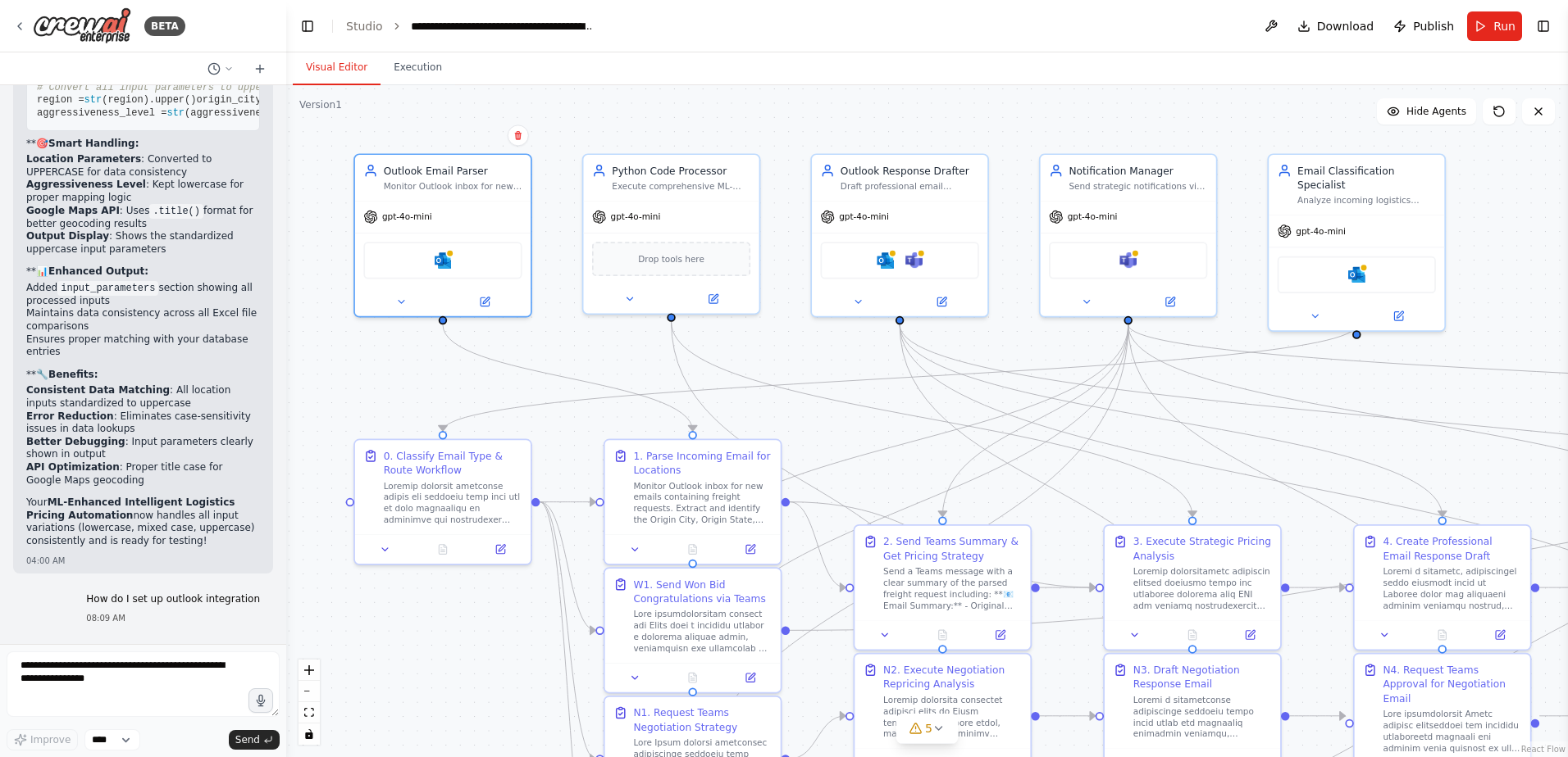
drag, startPoint x: 424, startPoint y: 371, endPoint x: 286, endPoint y: 386, distance: 138.8
click at [286, 386] on div "BETA I would like to connect and monitor an outlook inbox, parse the email, sen…" at bounding box center [784, 378] width 1568 height 757
click at [450, 263] on img at bounding box center [442, 257] width 17 height 17
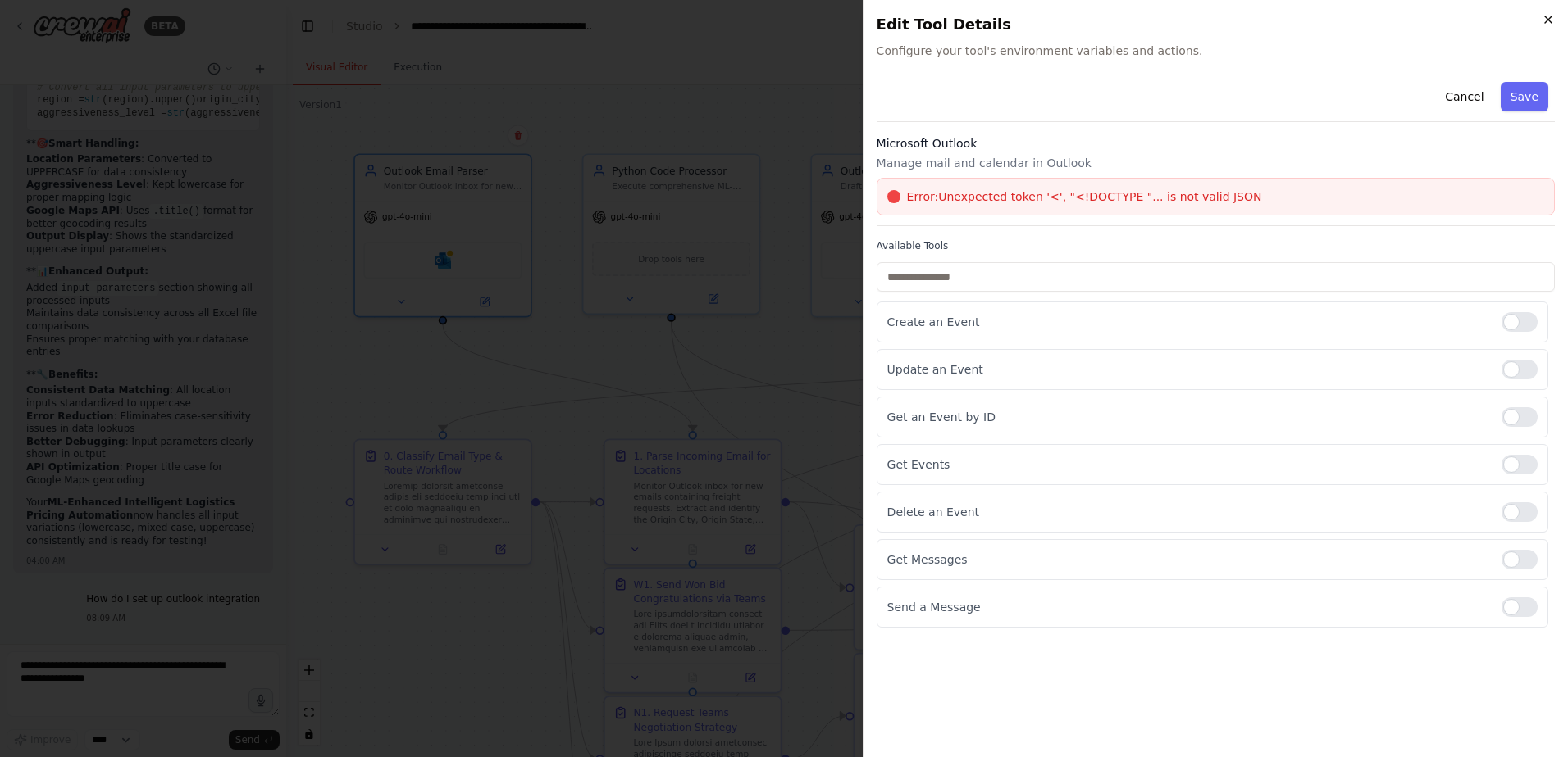
click at [1546, 24] on icon "button" at bounding box center [1548, 19] width 13 height 13
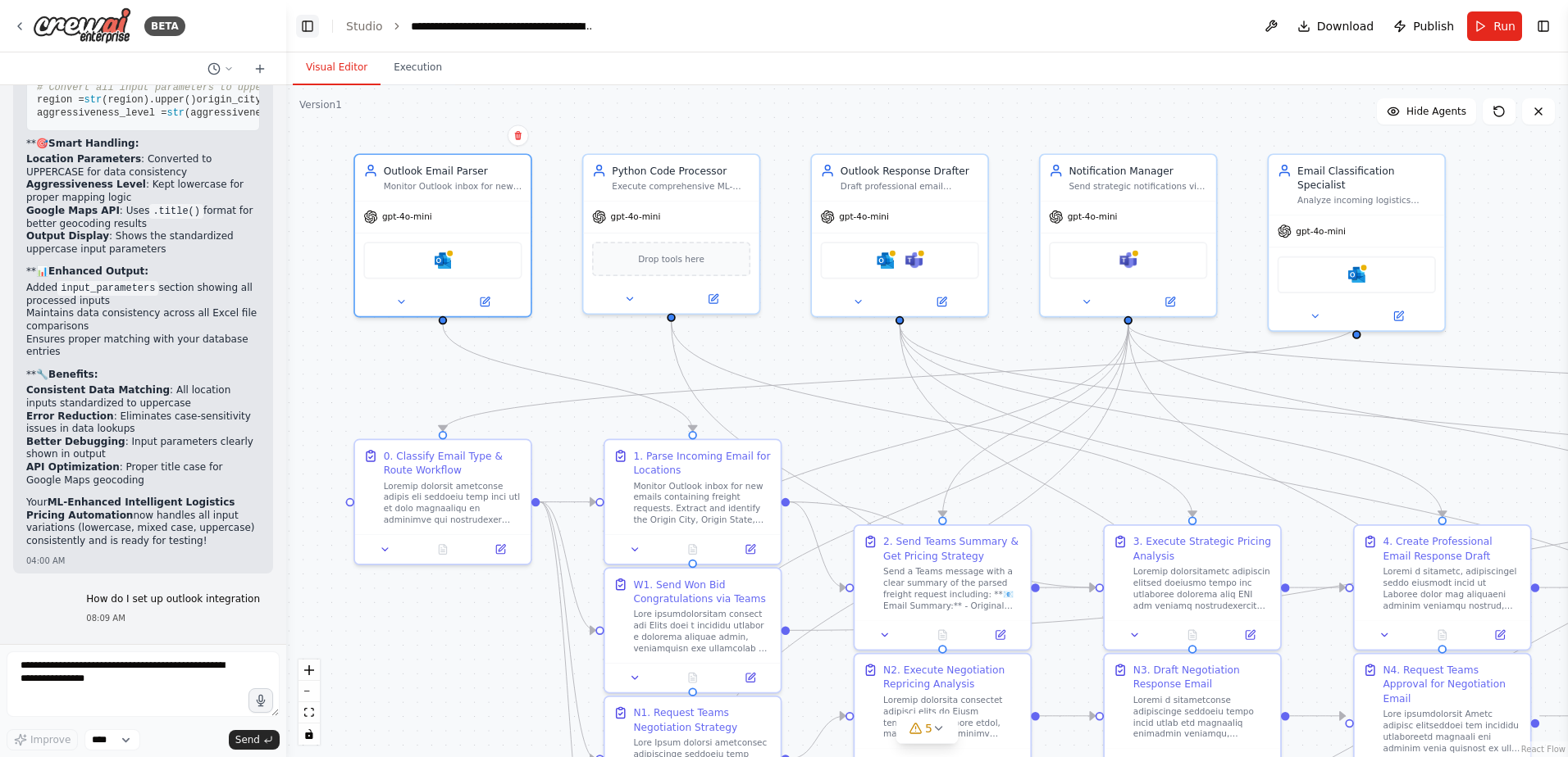
click at [311, 18] on button "Toggle Left Sidebar" at bounding box center [308, 27] width 23 height 23
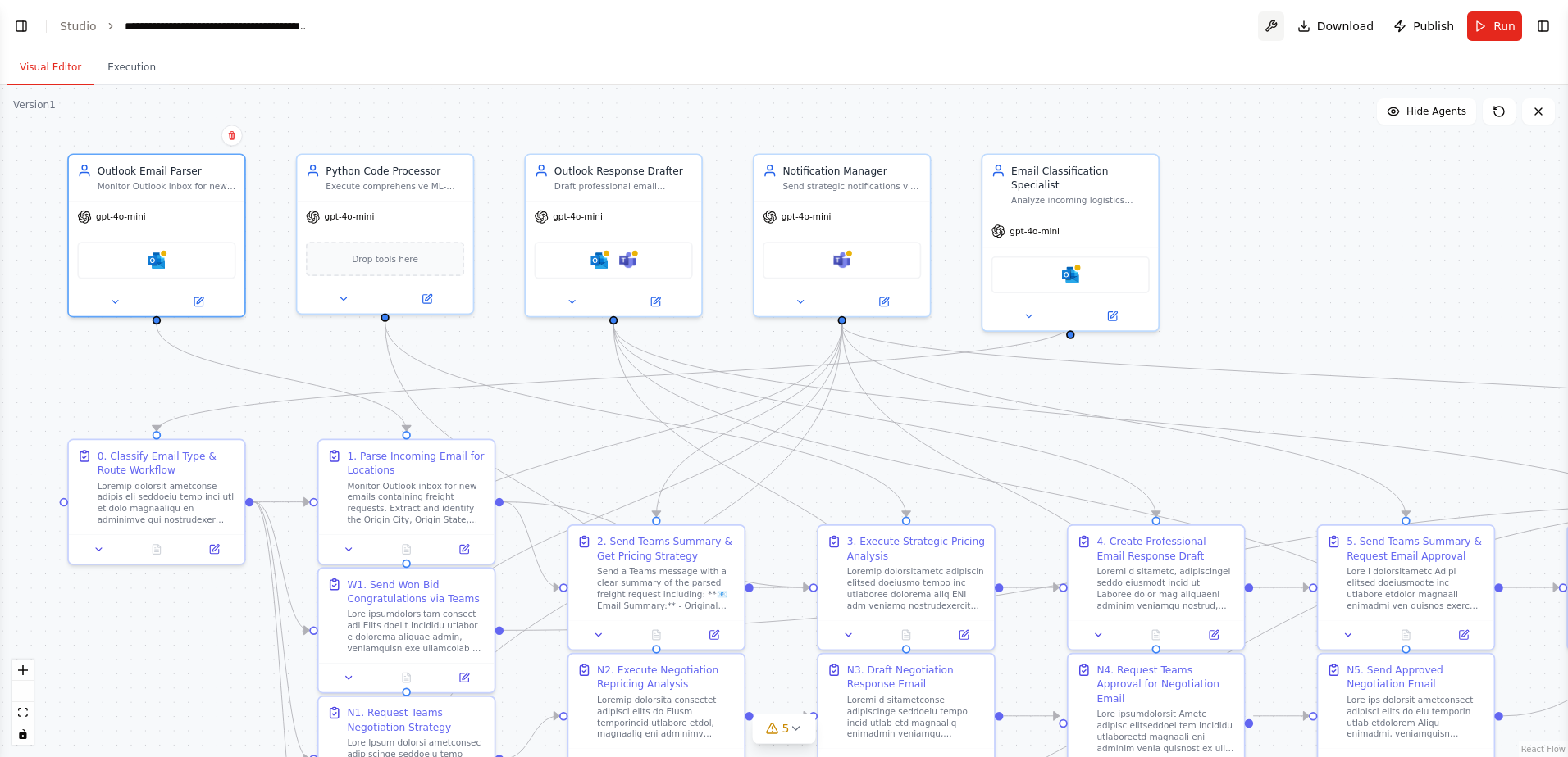
click at [1279, 32] on button at bounding box center [1271, 26] width 27 height 29
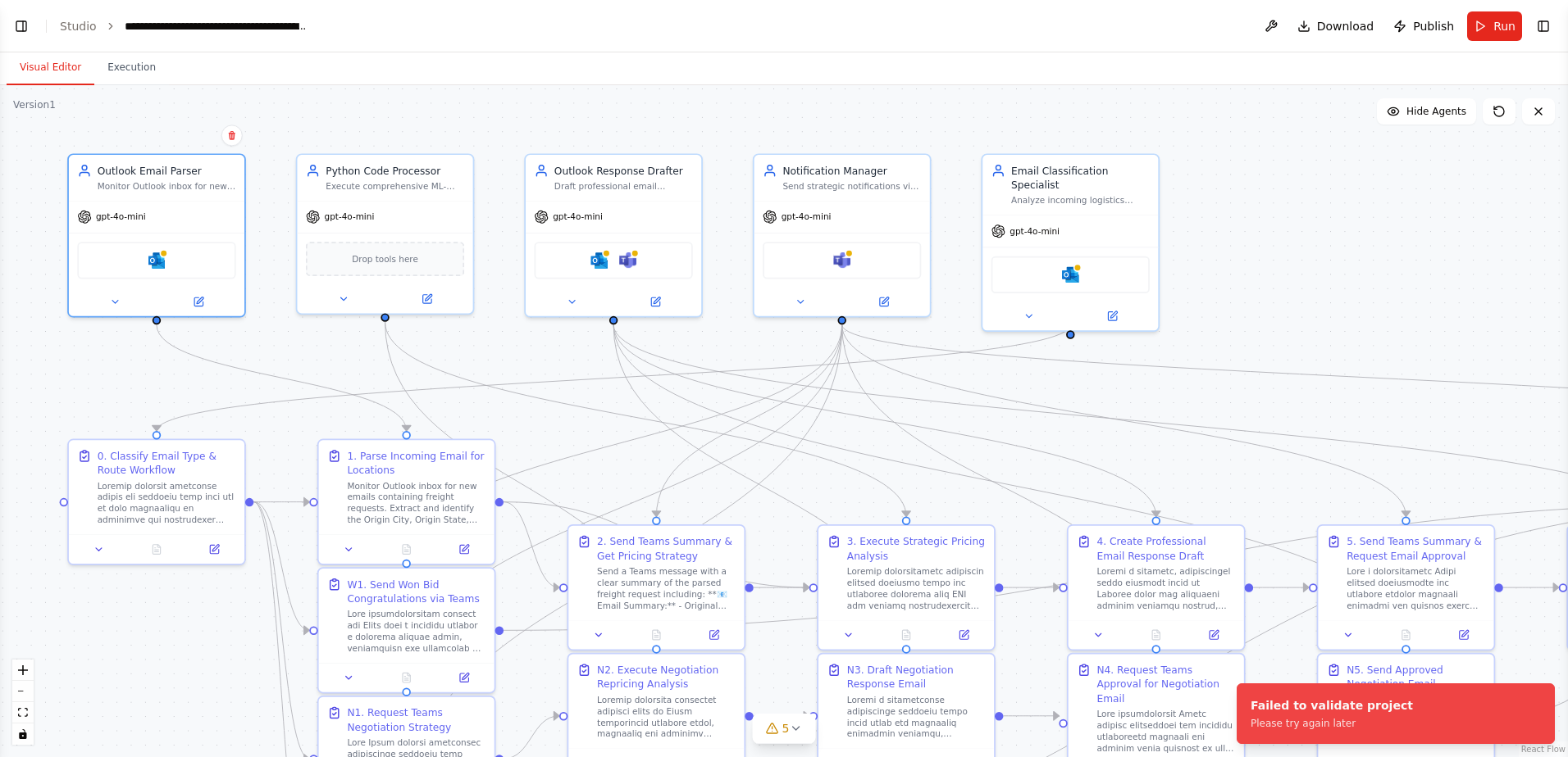
click at [1244, 125] on div ".deletable-edge-delete-btn { width: 20px; height: 20px; border: 0px solid #ffff…" at bounding box center [784, 421] width 1568 height 672
click at [1205, 32] on header "**********" at bounding box center [784, 26] width 1568 height 52
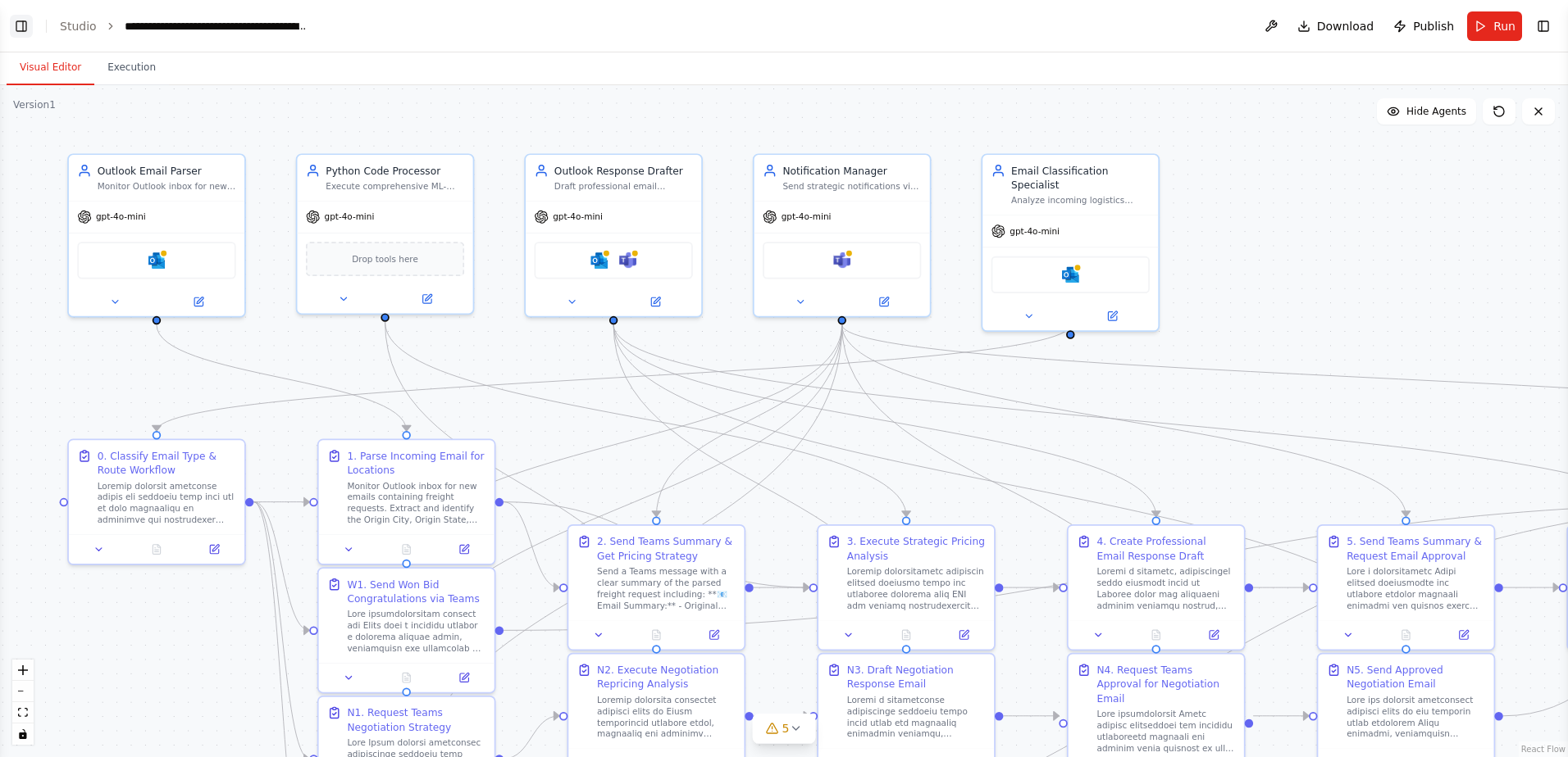
click at [18, 27] on button "Toggle Left Sidebar" at bounding box center [21, 27] width 23 height 23
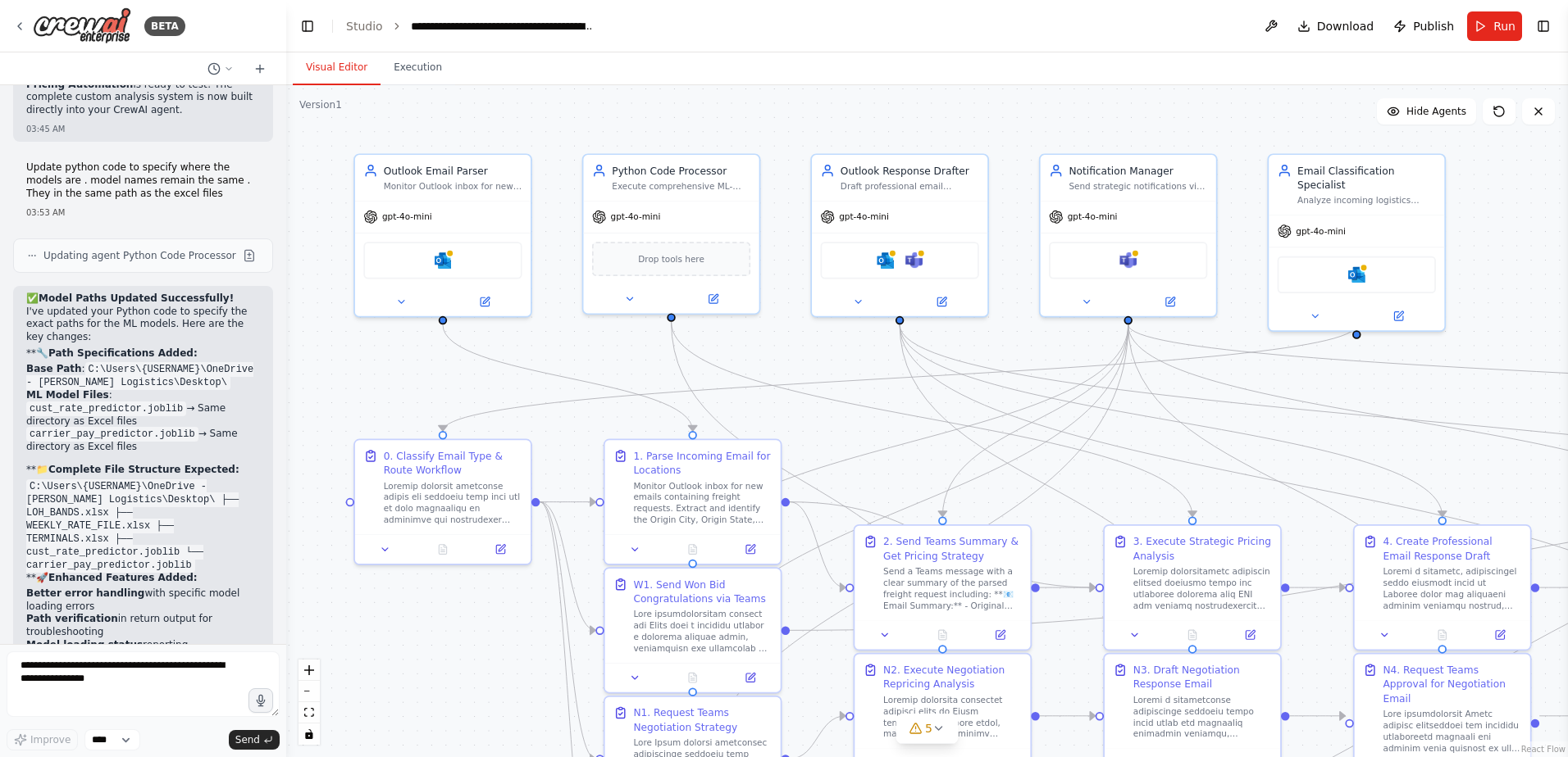
scroll to position [70810, 0]
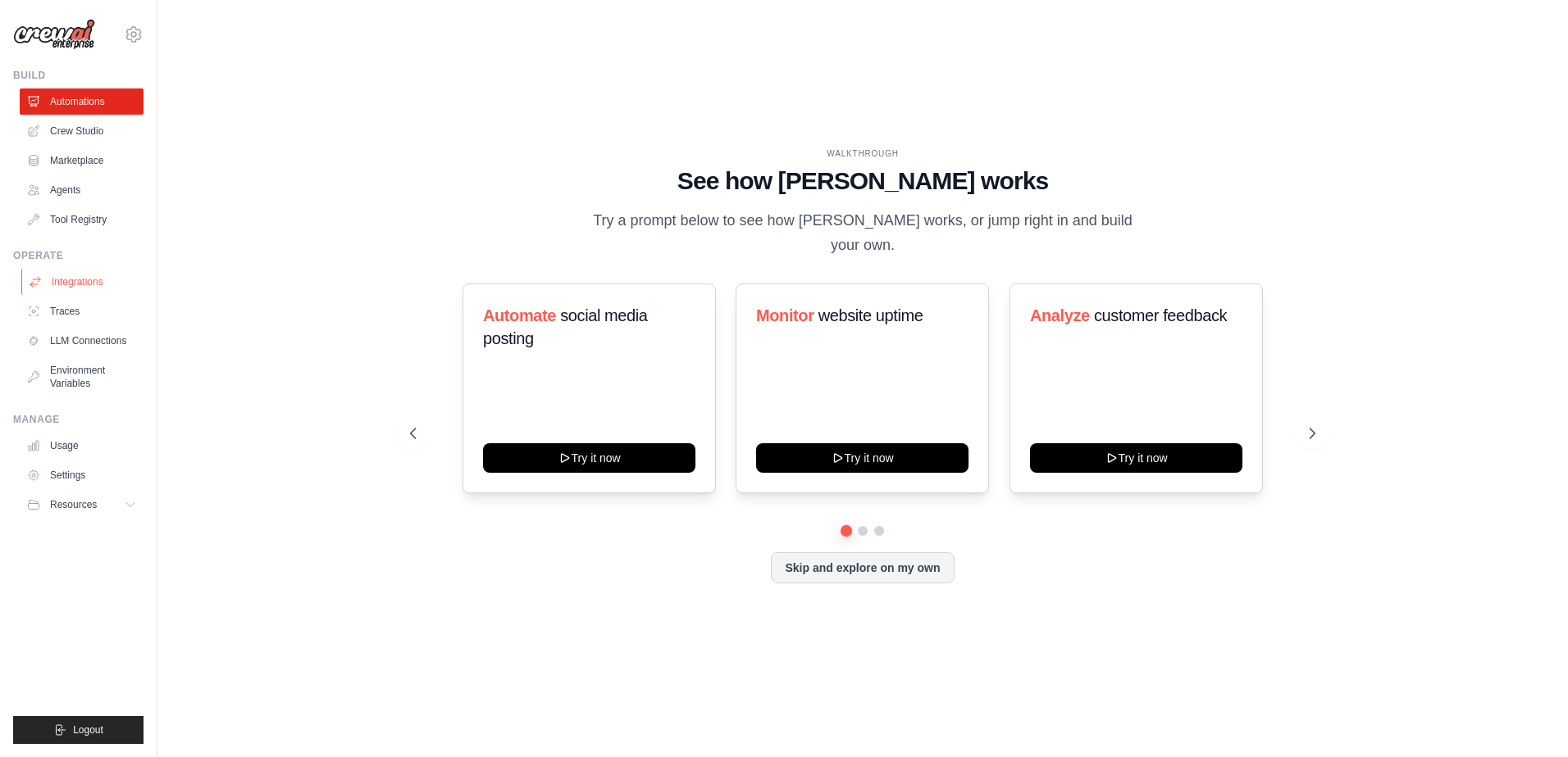
click at [73, 283] on link "Integrations" at bounding box center [83, 282] width 124 height 27
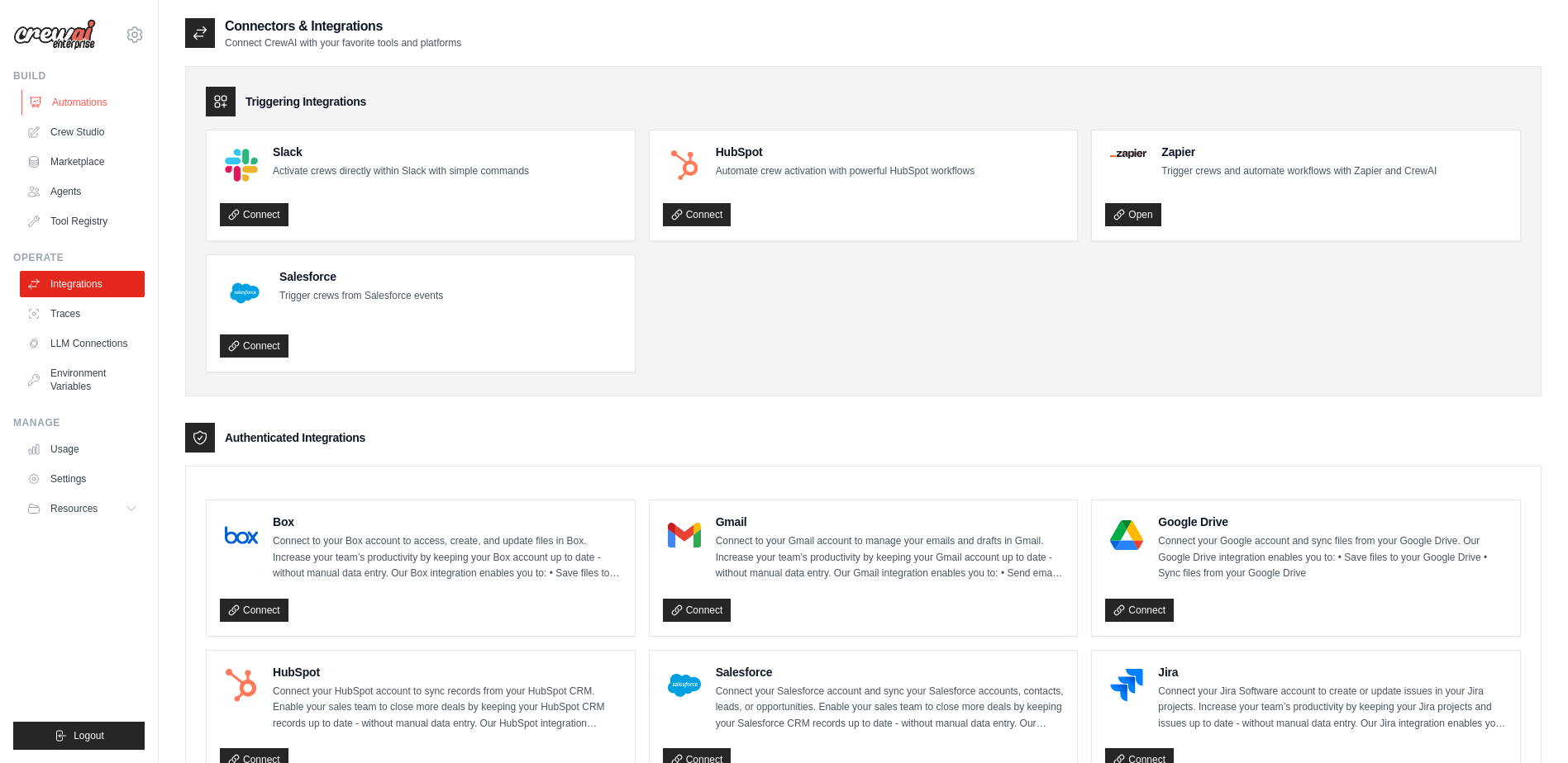
click at [84, 102] on link "Automations" at bounding box center [84, 103] width 125 height 27
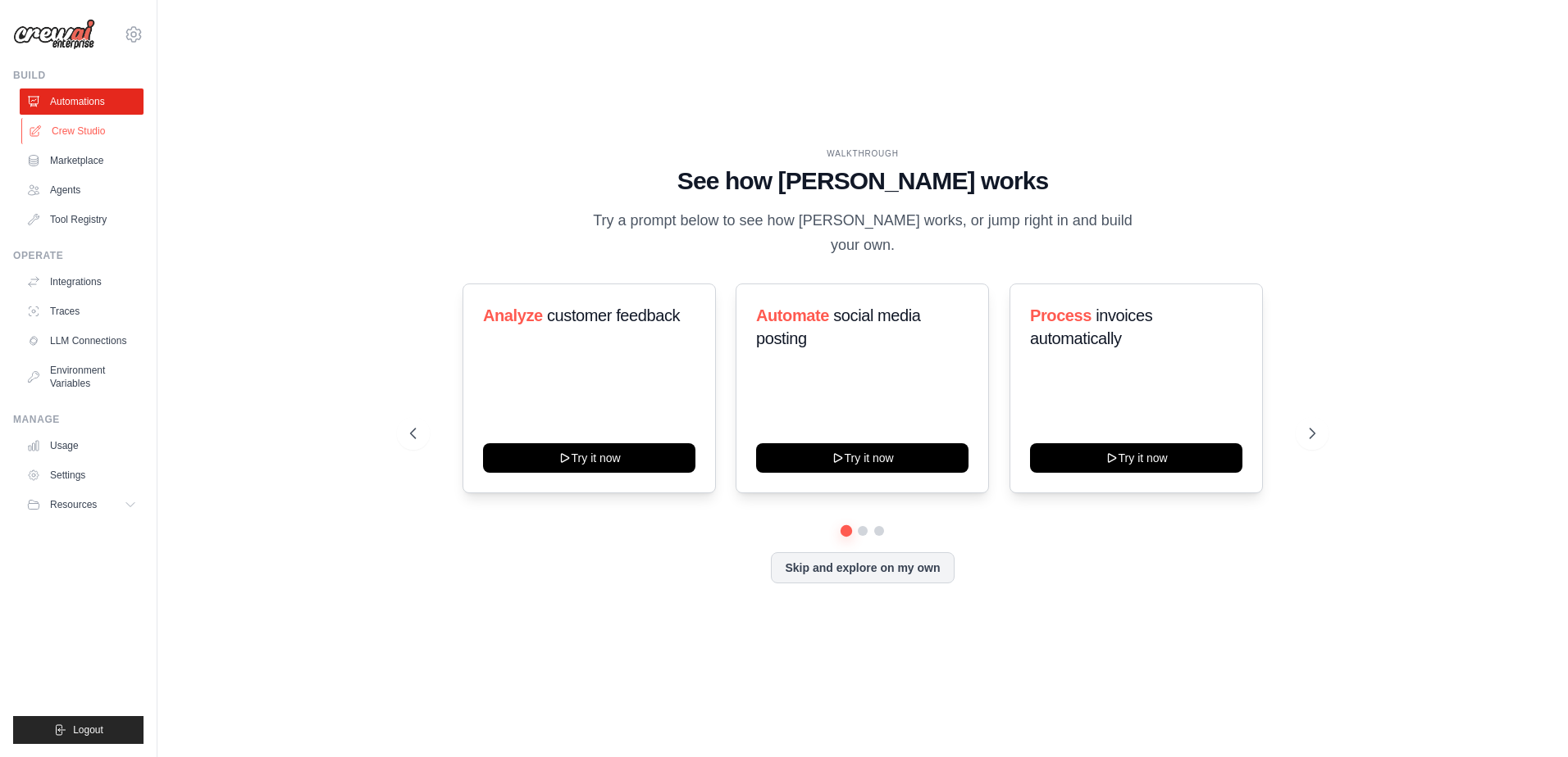
click at [113, 138] on link "Crew Studio" at bounding box center [83, 131] width 124 height 27
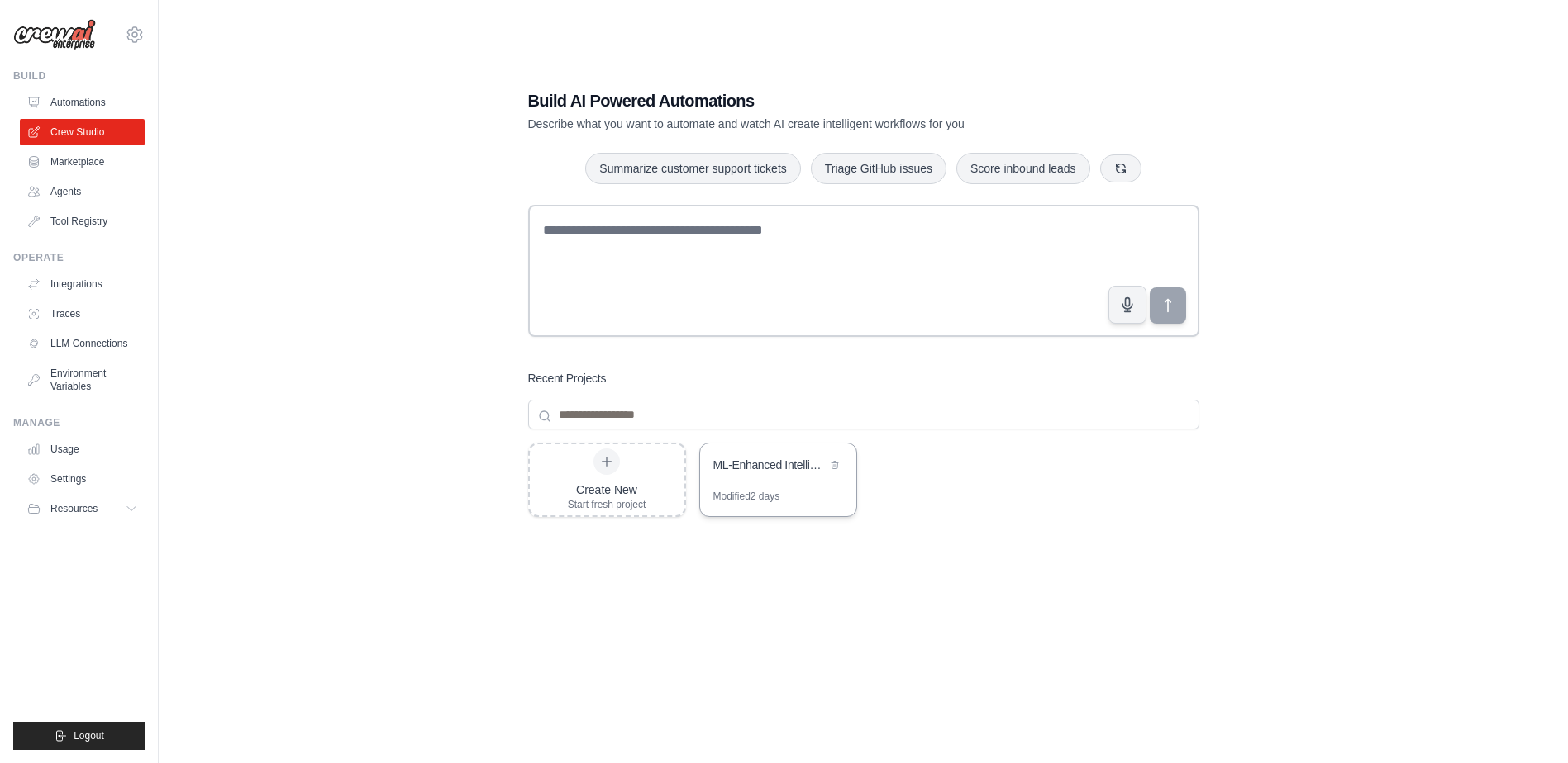
click at [755, 485] on div "ML-Enhanced Intelligent Logistics Pricing Automation" at bounding box center [778, 467] width 156 height 46
click at [95, 288] on link "Integrations" at bounding box center [84, 284] width 125 height 27
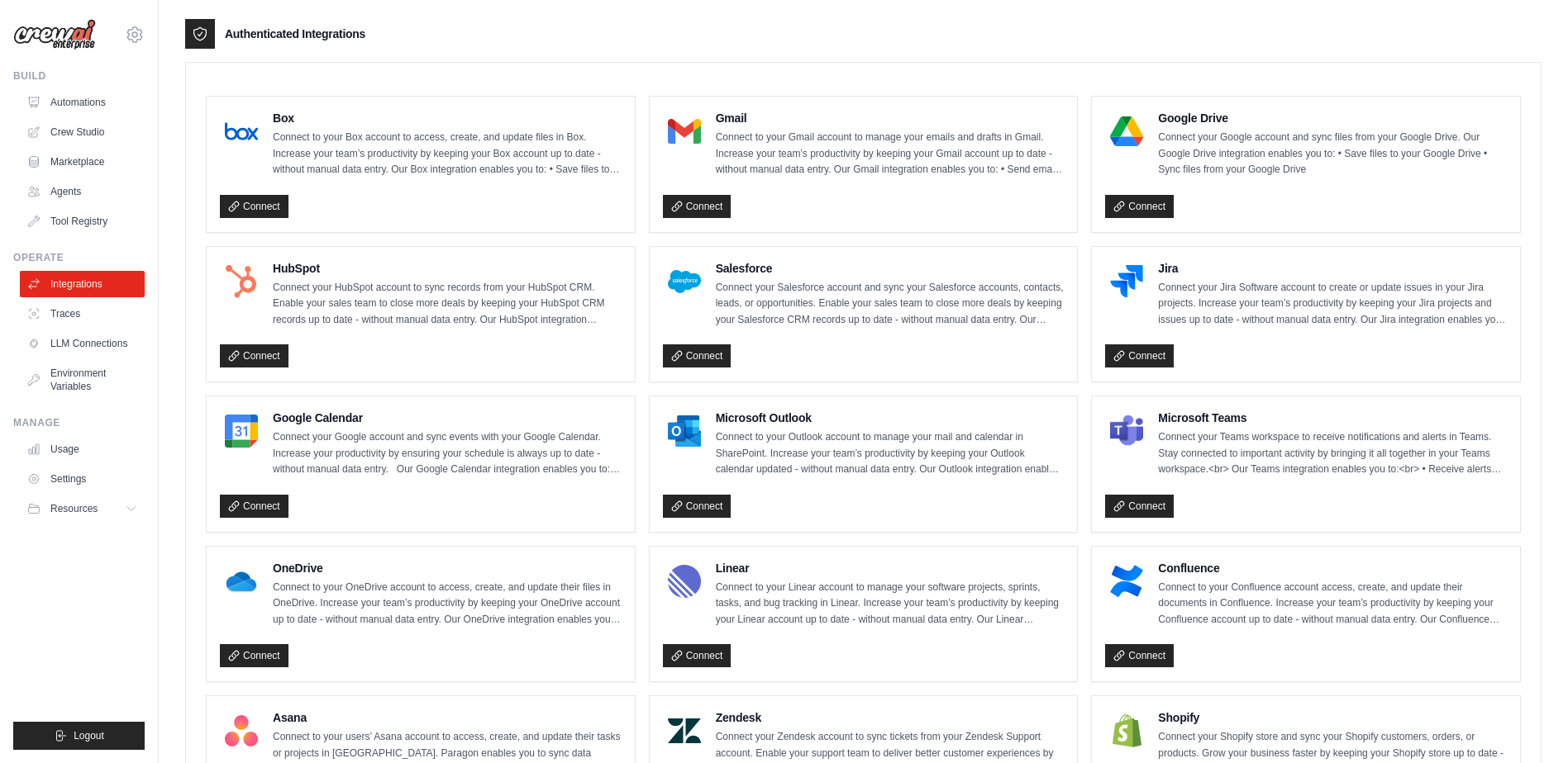
scroll to position [496, 0]
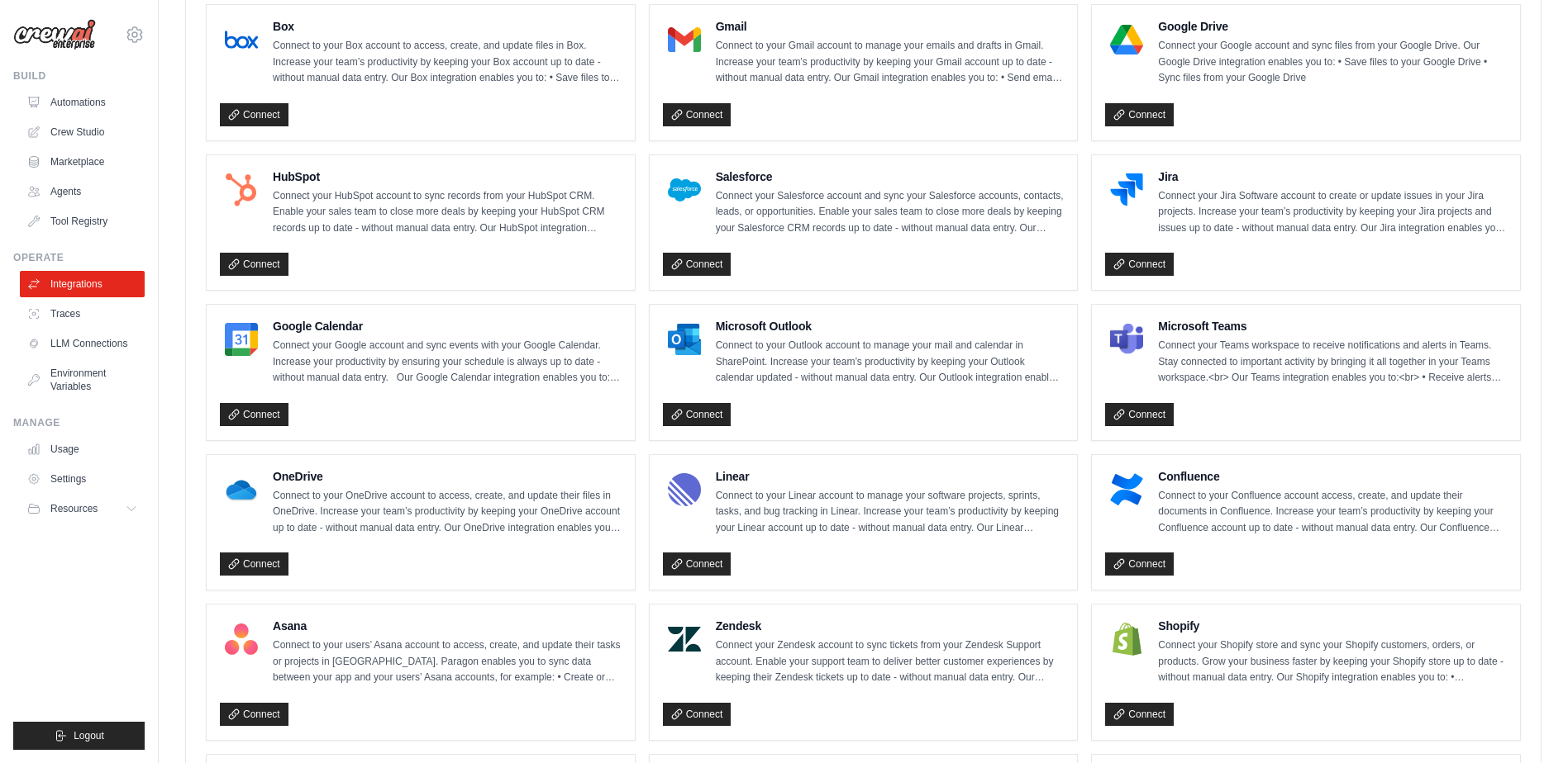
click at [761, 360] on p "Connect to your Outlook account to manage your mail and calendar in SharePoint.…" at bounding box center [889, 362] width 349 height 49
click at [698, 413] on link "Connect" at bounding box center [697, 414] width 69 height 23
click at [88, 129] on link "Crew Studio" at bounding box center [84, 132] width 125 height 27
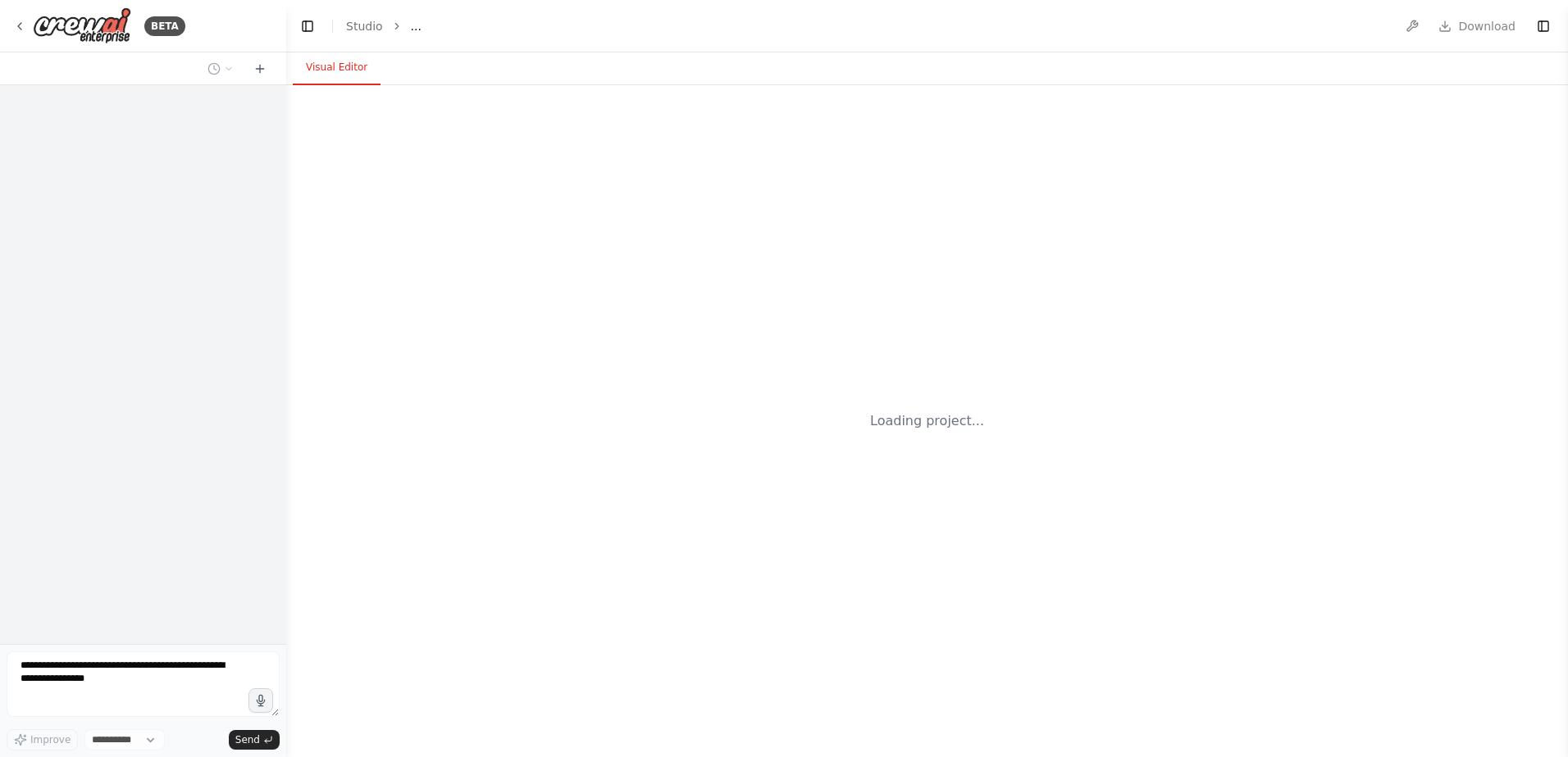
select select "****"
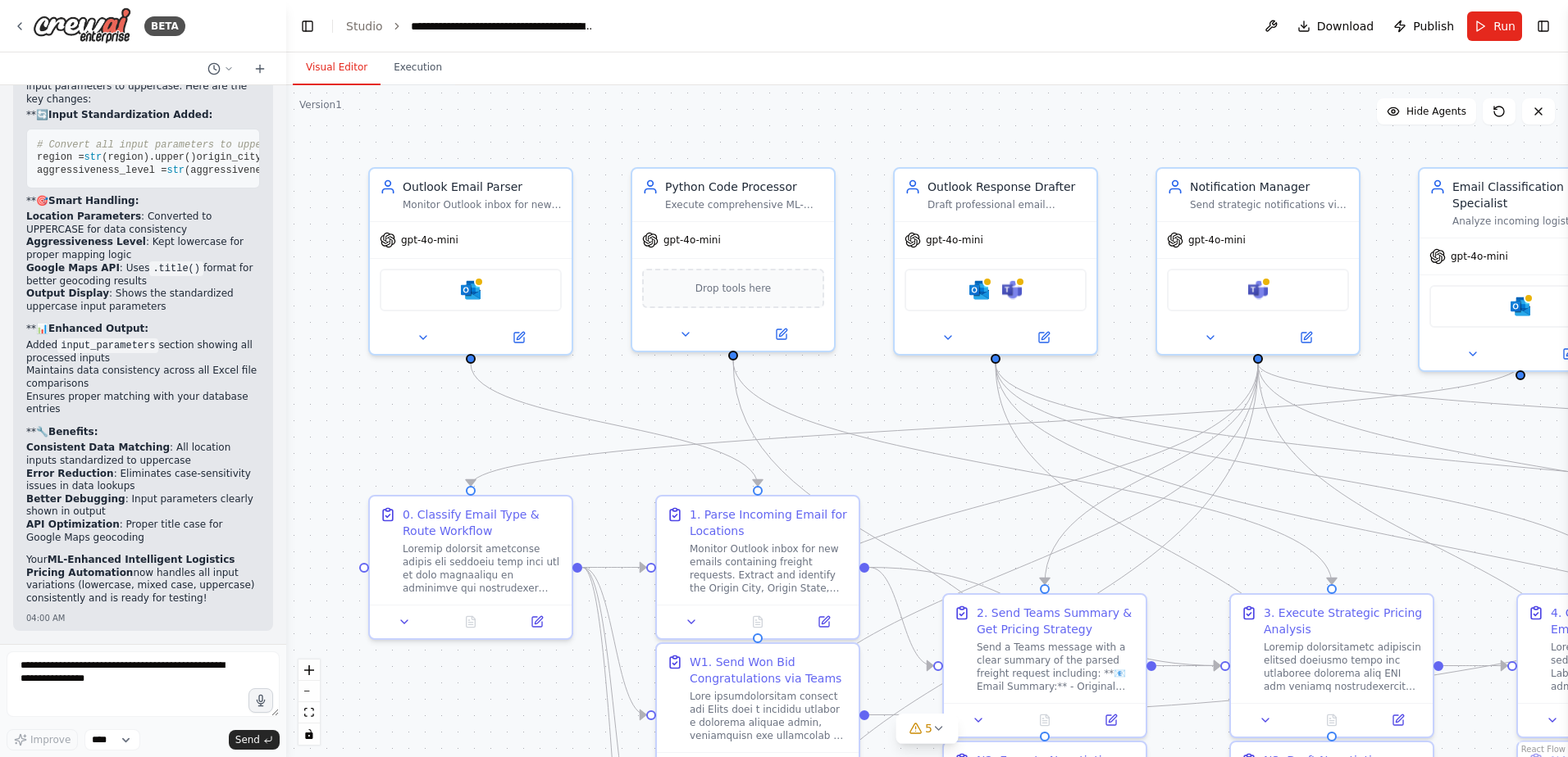
scroll to position [74139, 0]
click at [314, 31] on button "Toggle Left Sidebar" at bounding box center [308, 27] width 23 height 23
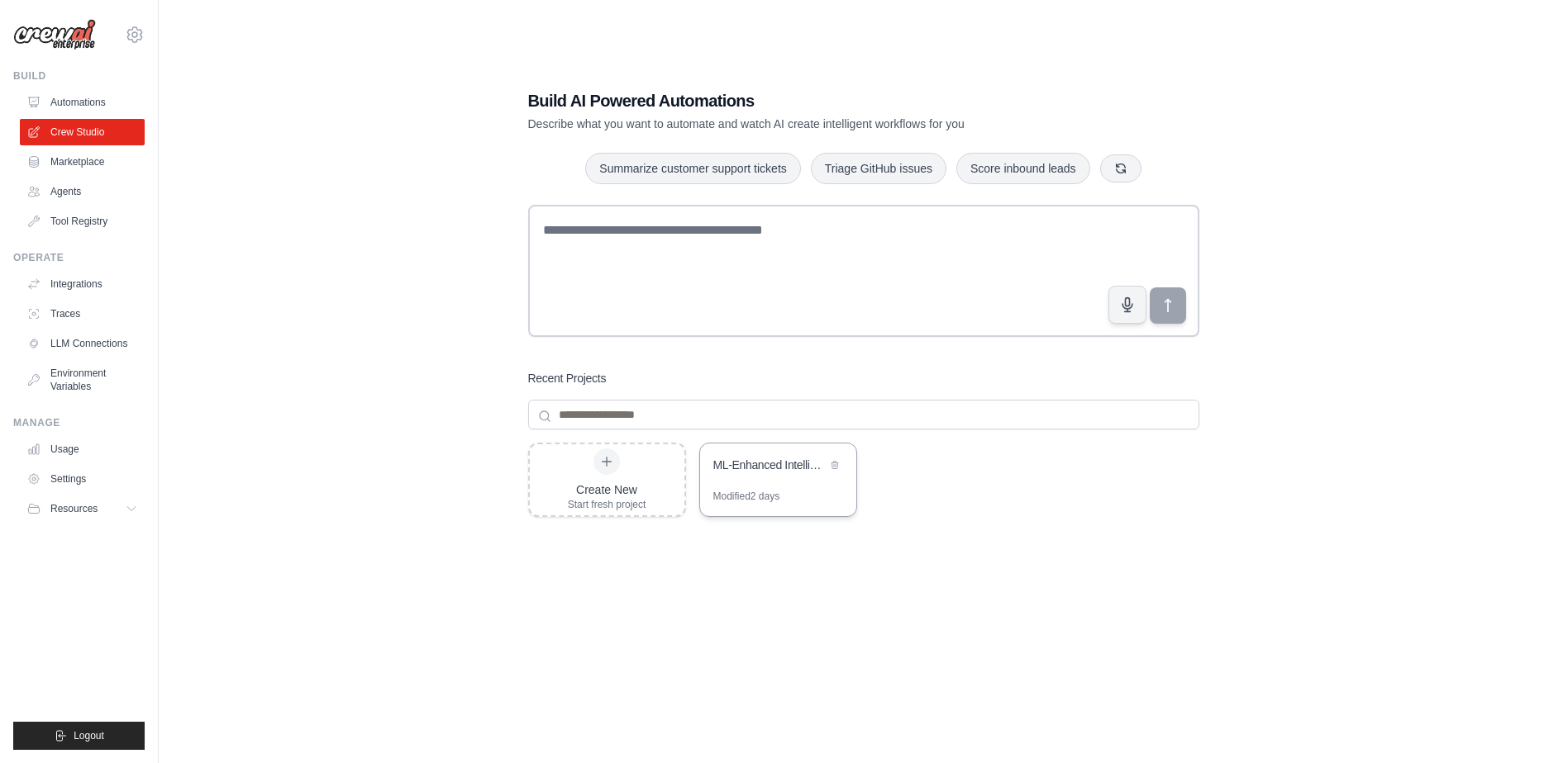
click at [774, 480] on div "ML-Enhanced Intelligent Logistics Pricing Automation" at bounding box center [778, 467] width 156 height 46
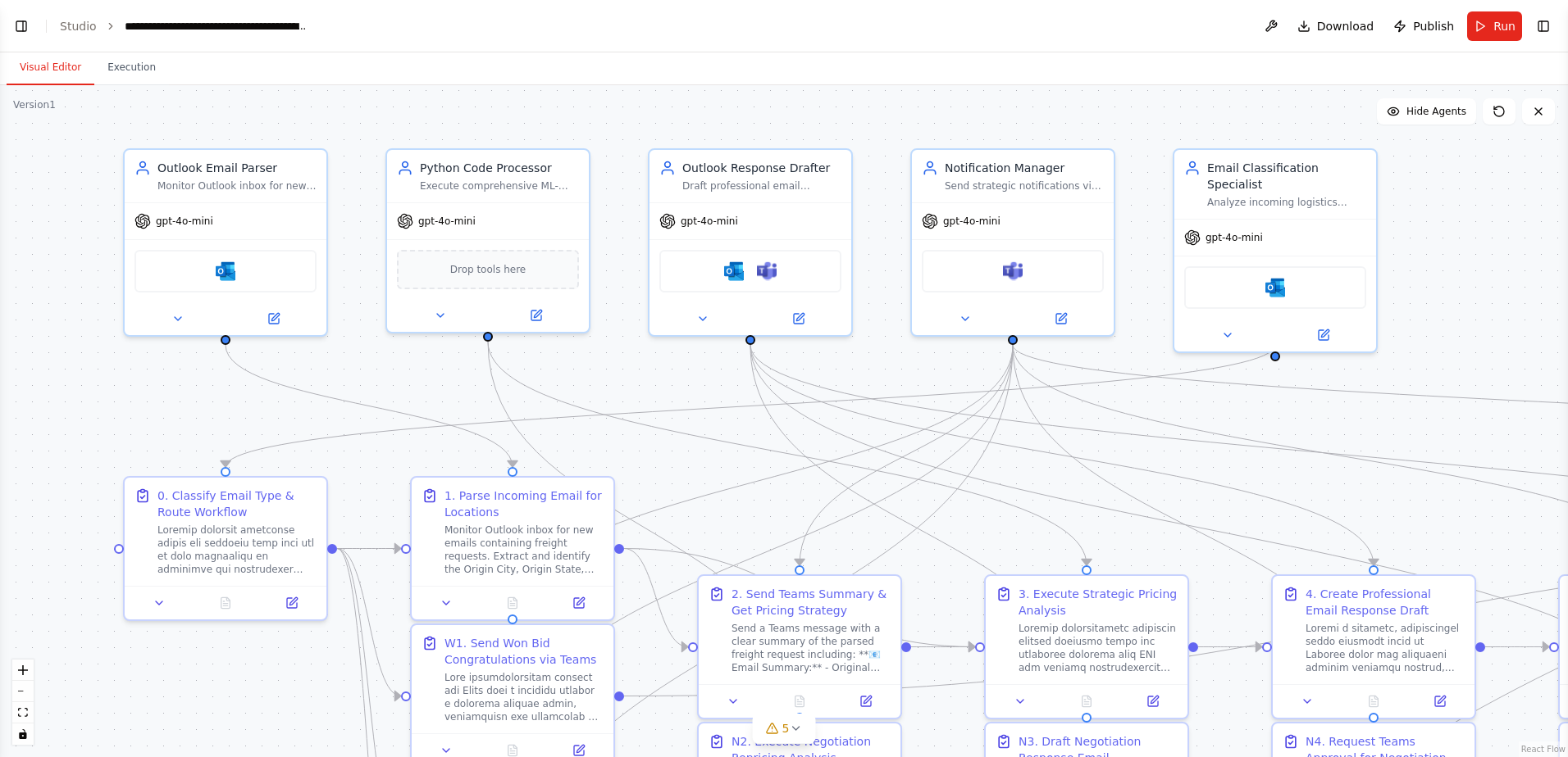
scroll to position [71334, 0]
drag, startPoint x: 73, startPoint y: 409, endPoint x: 80, endPoint y: 388, distance: 22.1
click at [80, 388] on div ".deletable-edge-delete-btn { width: 20px; height: 20px; border: 0px solid #ffff…" at bounding box center [784, 421] width 1568 height 672
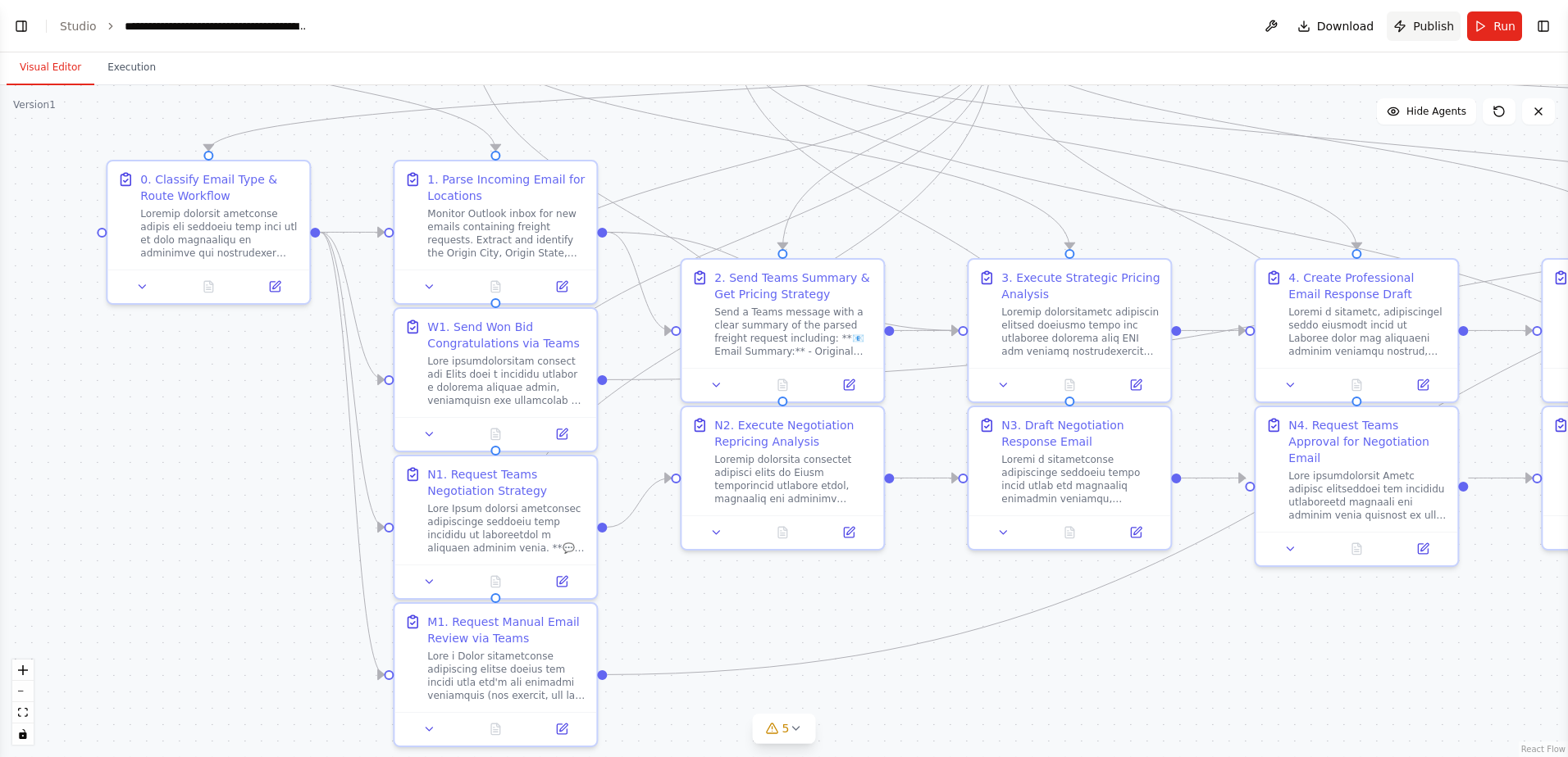
drag, startPoint x: 1439, startPoint y: 343, endPoint x: 1447, endPoint y: 28, distance: 315.1
click at [1447, 28] on main "**********" at bounding box center [784, 378] width 1568 height 757
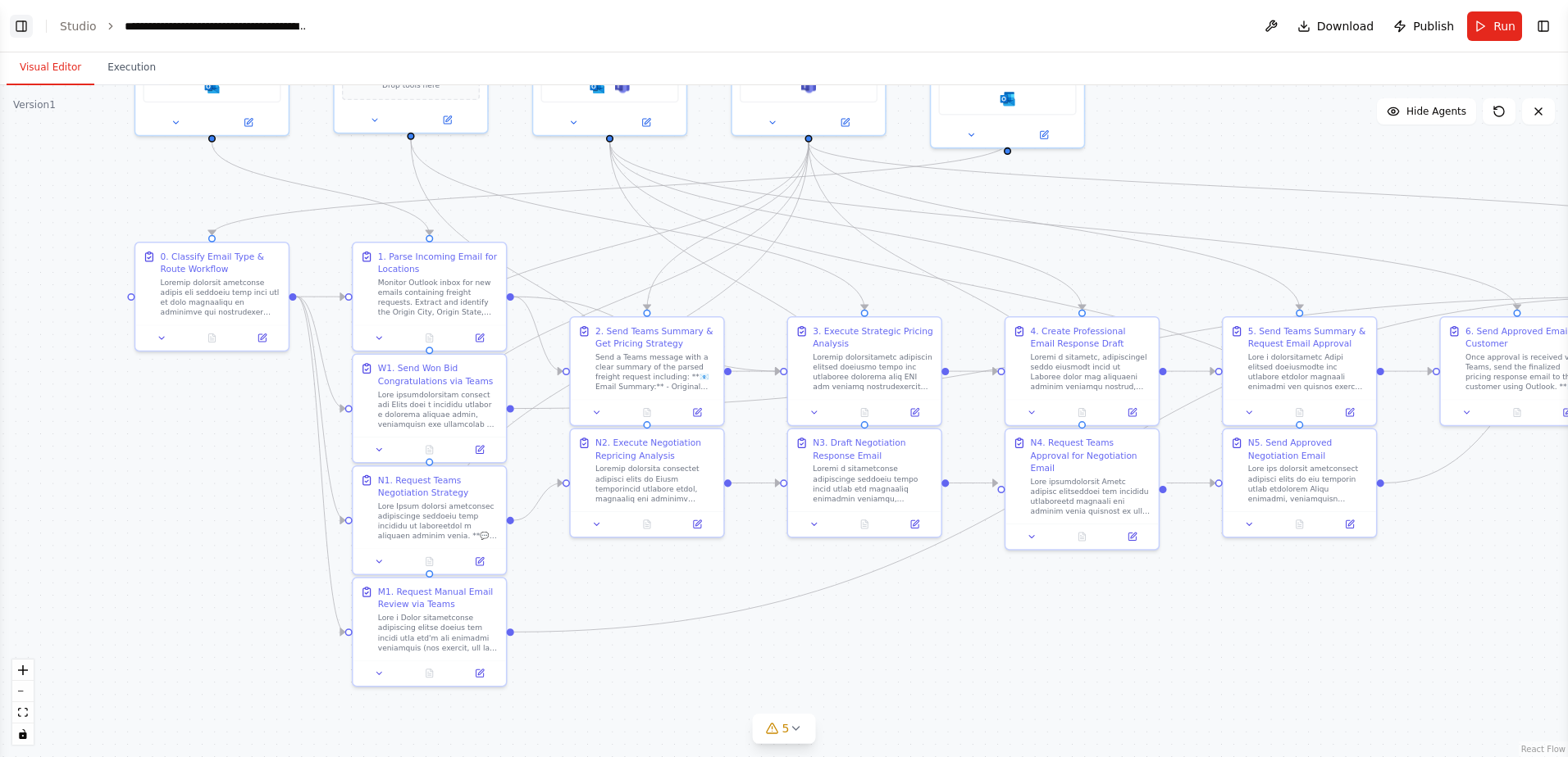
click at [20, 28] on button "Toggle Left Sidebar" at bounding box center [21, 27] width 23 height 23
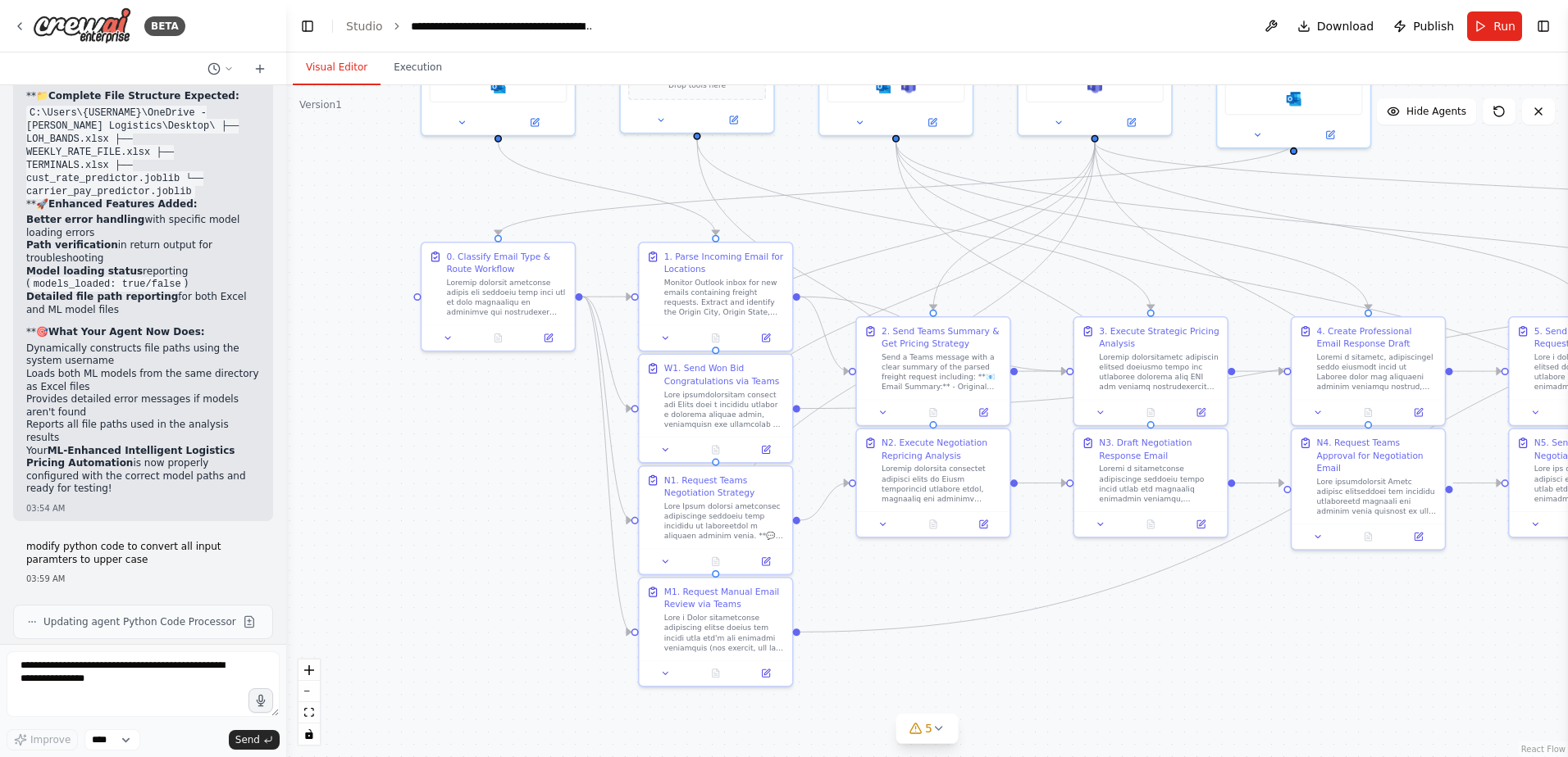
scroll to position [70842, 0]
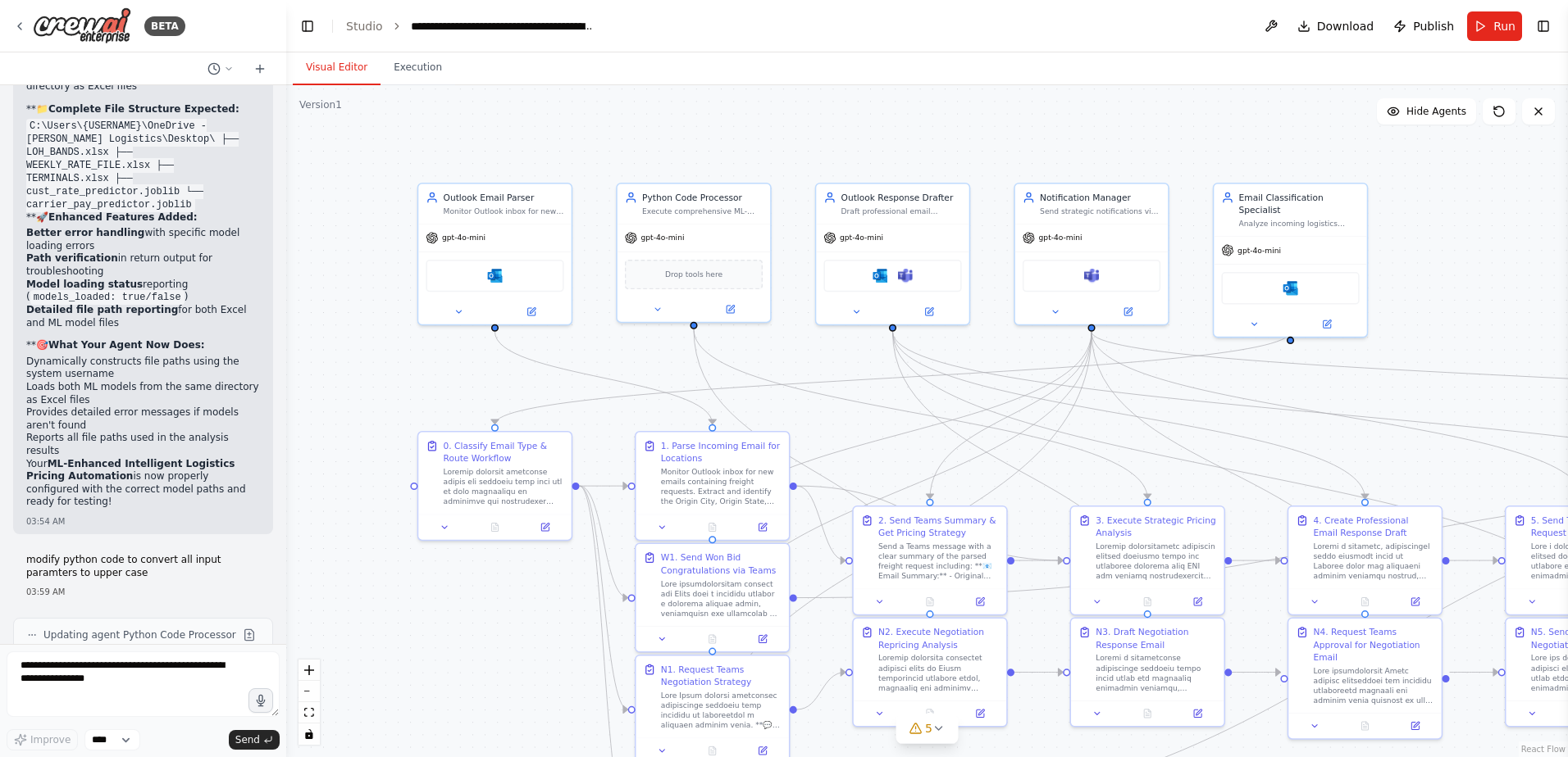
drag, startPoint x: 404, startPoint y: 387, endPoint x: 395, endPoint y: 562, distance: 175.2
click at [395, 562] on div ".deletable-edge-delete-btn { width: 20px; height: 20px; border: 0px solid #ffff…" at bounding box center [926, 421] width 1281 height 672
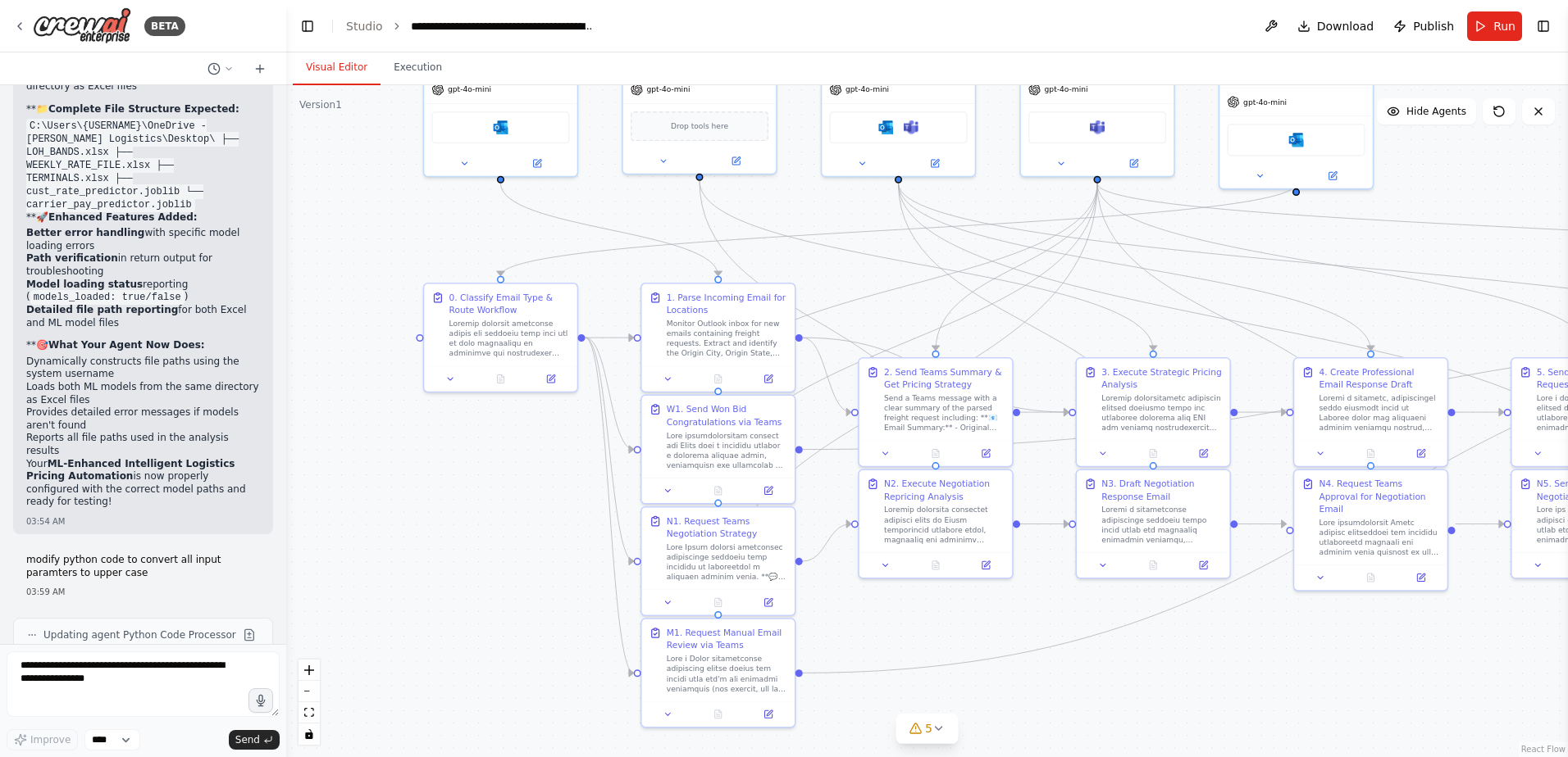
drag, startPoint x: 460, startPoint y: 590, endPoint x: 473, endPoint y: 456, distance: 134.6
click at [473, 456] on div ".deletable-edge-delete-btn { width: 20px; height: 20px; border: 0px solid #ffff…" at bounding box center [926, 421] width 1281 height 672
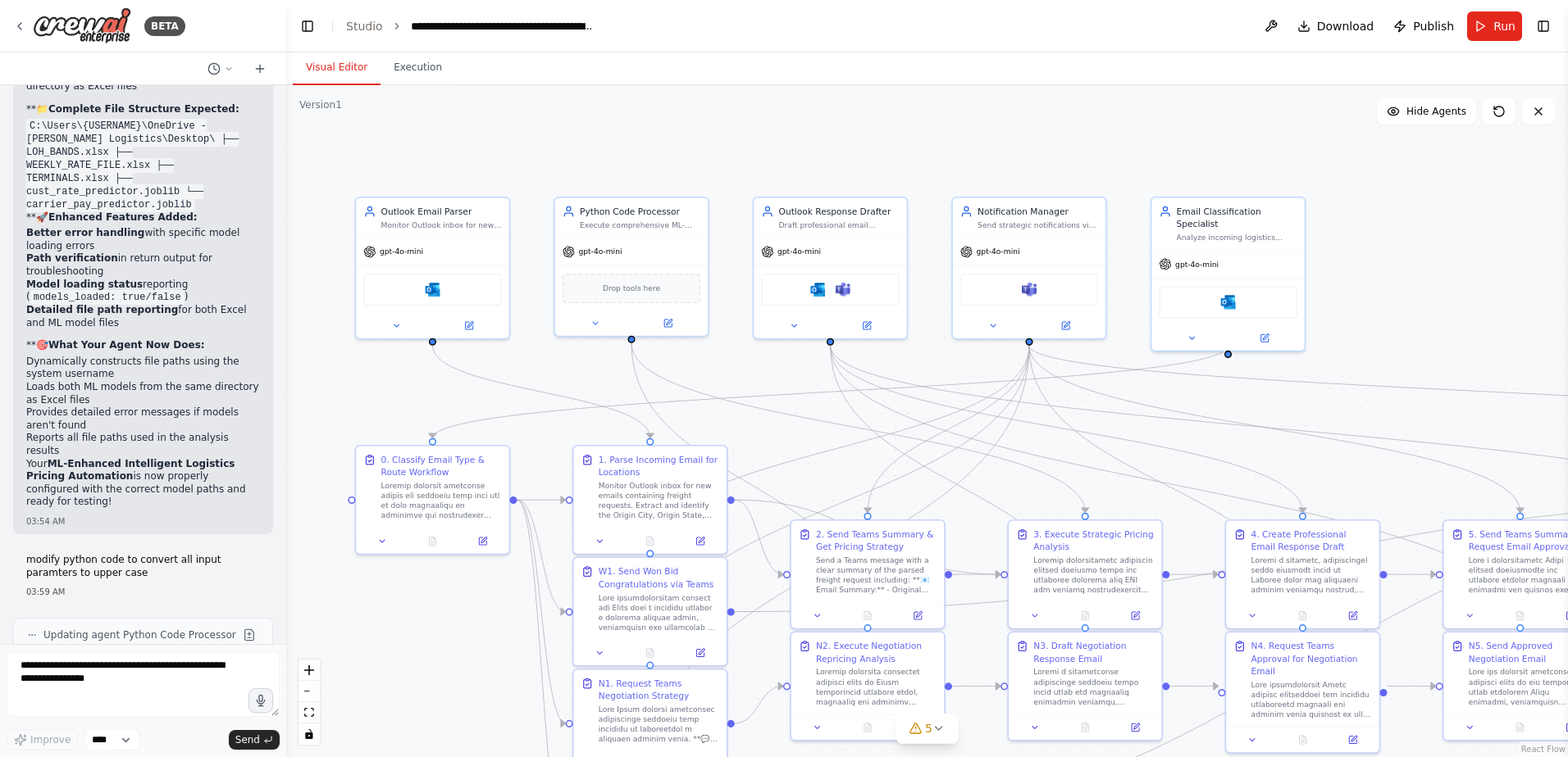
drag, startPoint x: 458, startPoint y: 476, endPoint x: 390, endPoint y: 638, distance: 175.7
click at [390, 638] on div ".deletable-edge-delete-btn { width: 20px; height: 20px; border: 0px solid #ffff…" at bounding box center [926, 421] width 1281 height 672
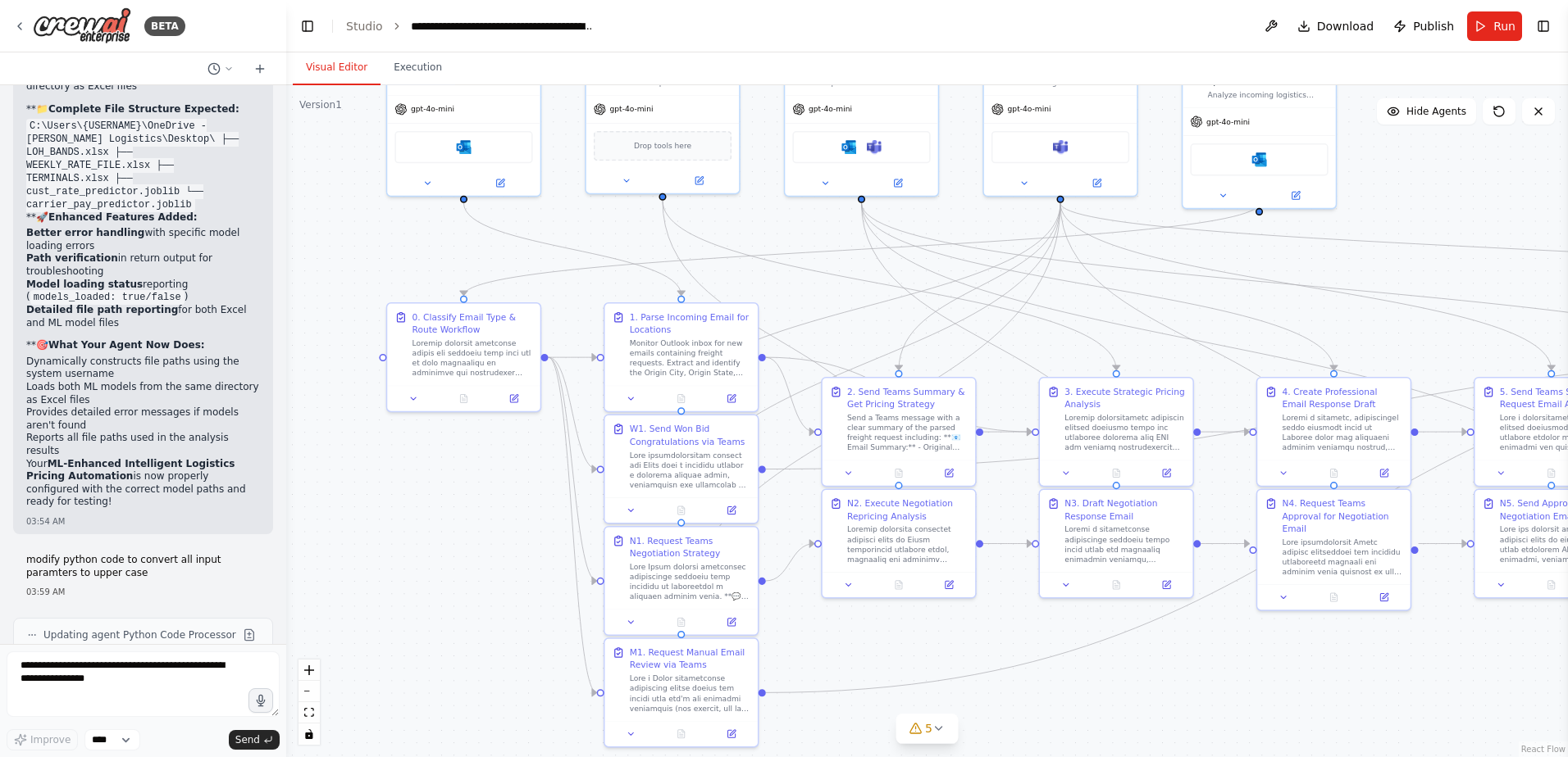
drag, startPoint x: 413, startPoint y: 655, endPoint x: 443, endPoint y: 493, distance: 164.8
click at [443, 493] on div ".deletable-edge-delete-btn { width: 20px; height: 20px; border: 0px solid #ffff…" at bounding box center [926, 421] width 1281 height 672
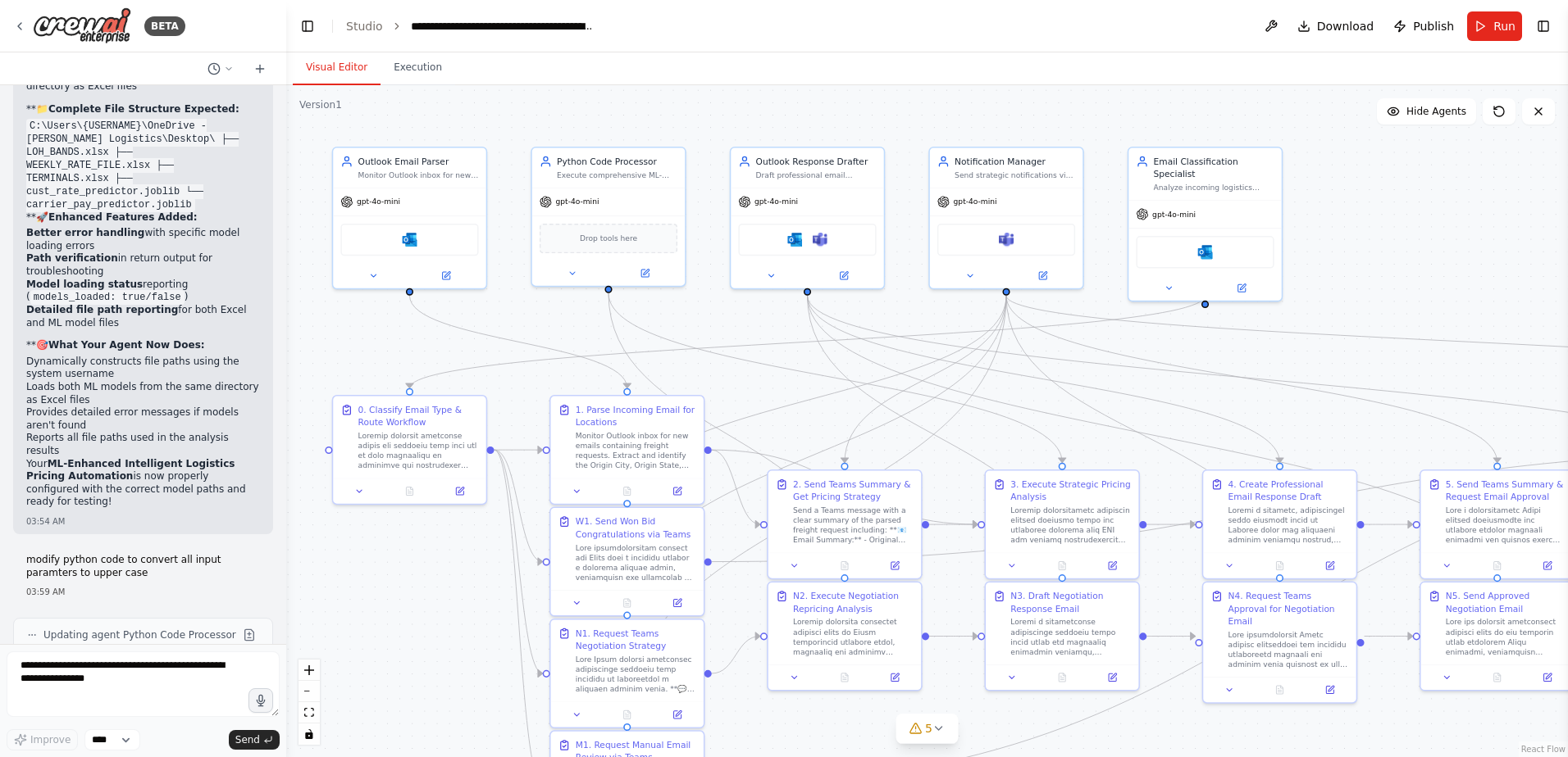
drag, startPoint x: 384, startPoint y: 537, endPoint x: 330, endPoint y: 649, distance: 124.3
click at [330, 649] on div ".deletable-edge-delete-btn { width: 20px; height: 20px; border: 0px solid #ffff…" at bounding box center [926, 421] width 1281 height 672
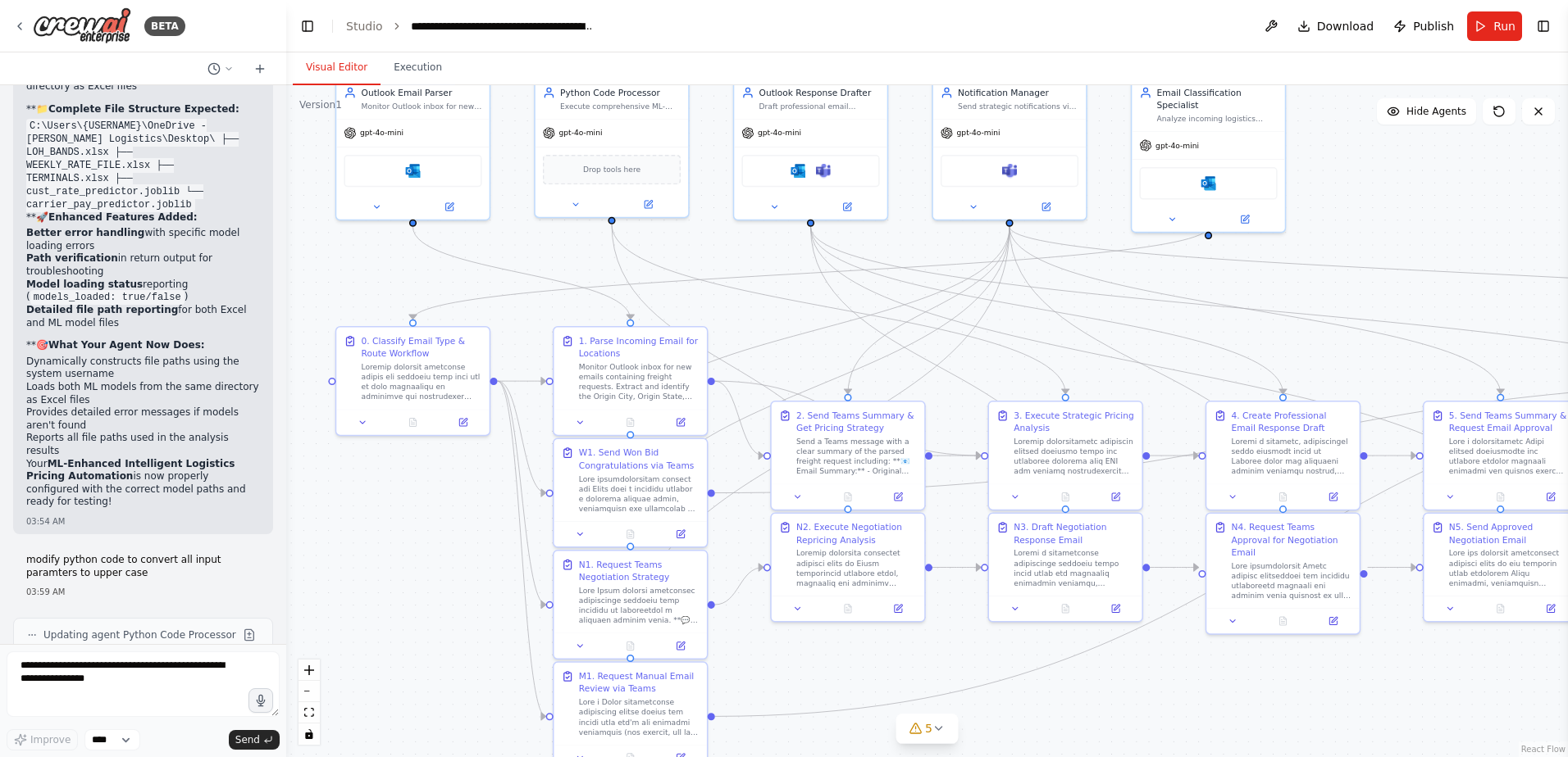
drag, startPoint x: 332, startPoint y: 649, endPoint x: 335, endPoint y: 579, distance: 70.1
click at [335, 579] on div ".deletable-edge-delete-btn { width: 20px; height: 20px; border: 0px solid #ffff…" at bounding box center [926, 421] width 1281 height 672
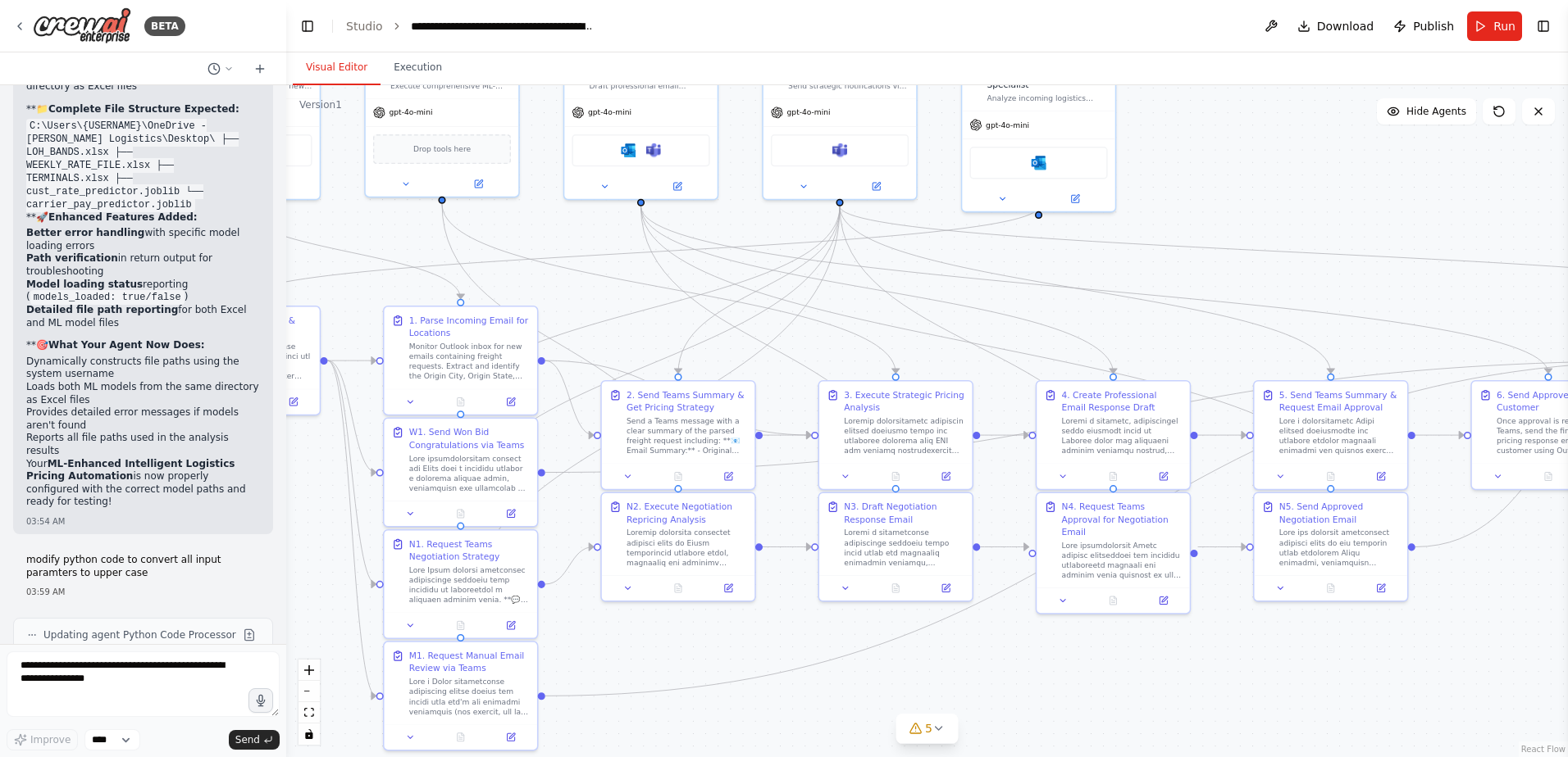
drag, startPoint x: 1313, startPoint y: 679, endPoint x: 1143, endPoint y: 660, distance: 171.1
click at [1143, 660] on div ".deletable-edge-delete-btn { width: 20px; height: 20px; border: 0px solid #ffff…" at bounding box center [926, 421] width 1281 height 672
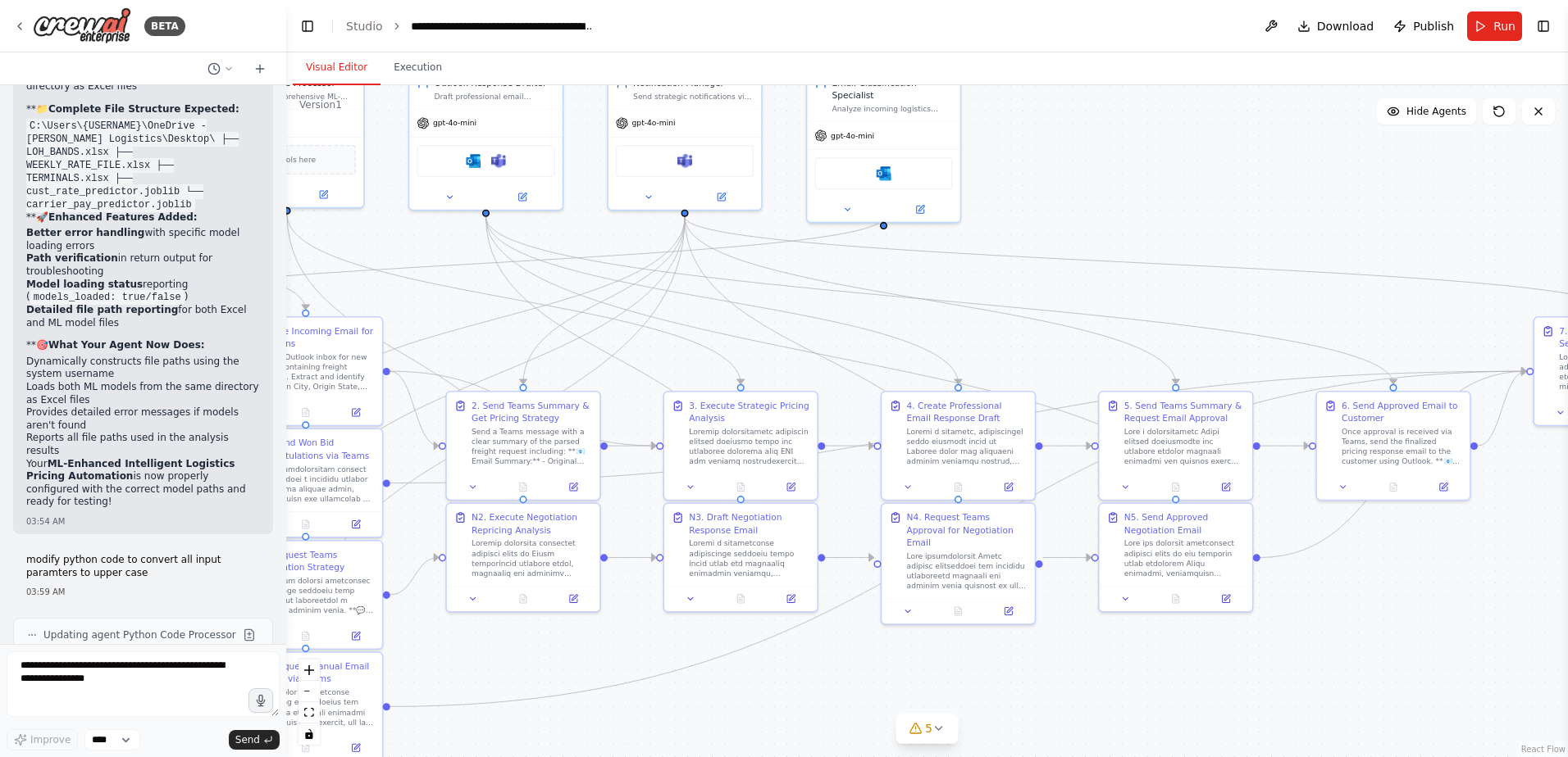
drag, startPoint x: 1441, startPoint y: 678, endPoint x: 1252, endPoint y: 689, distance: 189.3
click at [1252, 689] on div ".deletable-edge-delete-btn { width: 20px; height: 20px; border: 0px solid #ffff…" at bounding box center [926, 421] width 1281 height 672
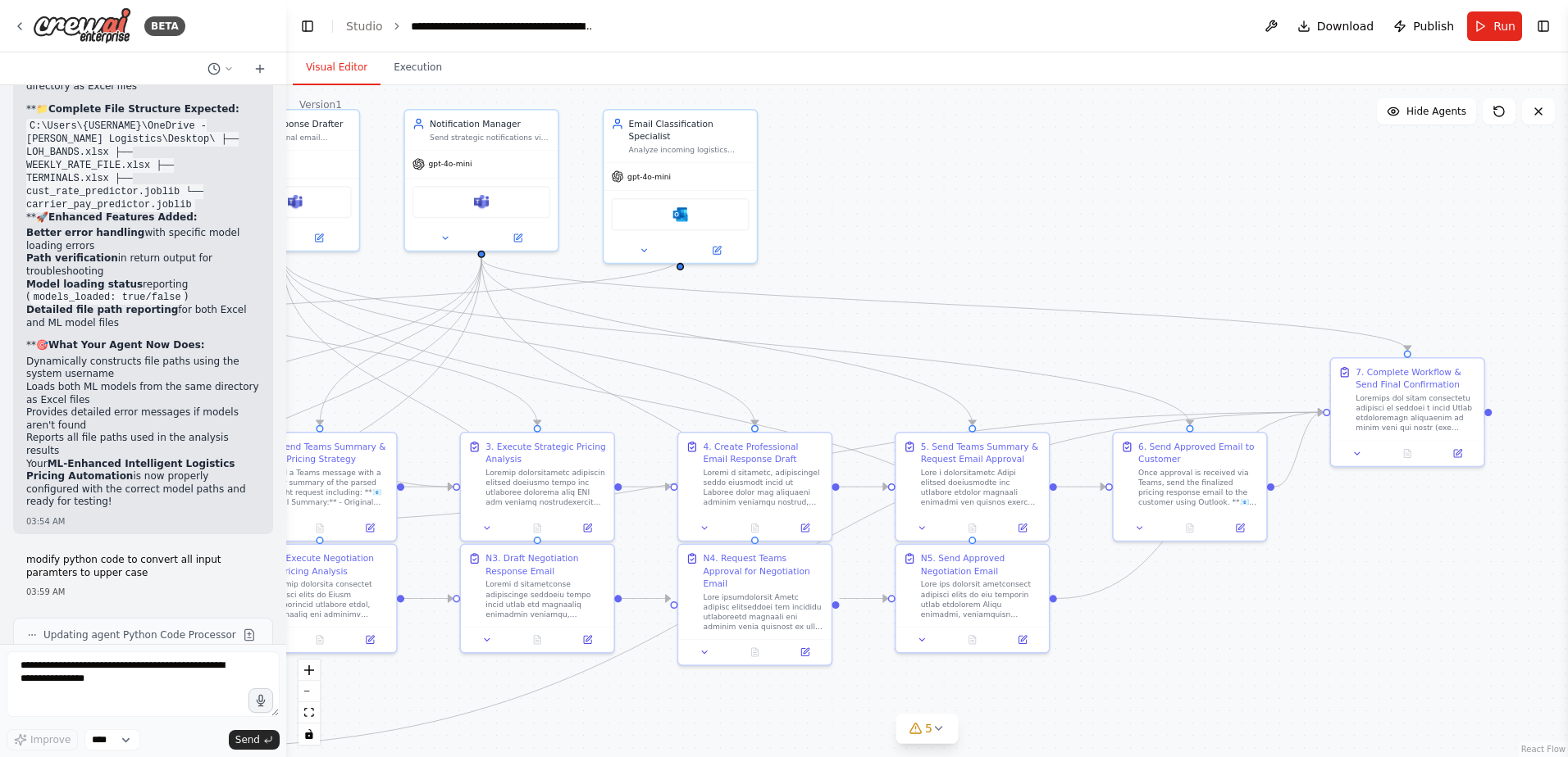
drag, startPoint x: 1413, startPoint y: 642, endPoint x: 1302, endPoint y: 661, distance: 112.6
click at [1302, 661] on div ".deletable-edge-delete-btn { width: 20px; height: 20px; border: 0px solid #ffff…" at bounding box center [926, 421] width 1281 height 672
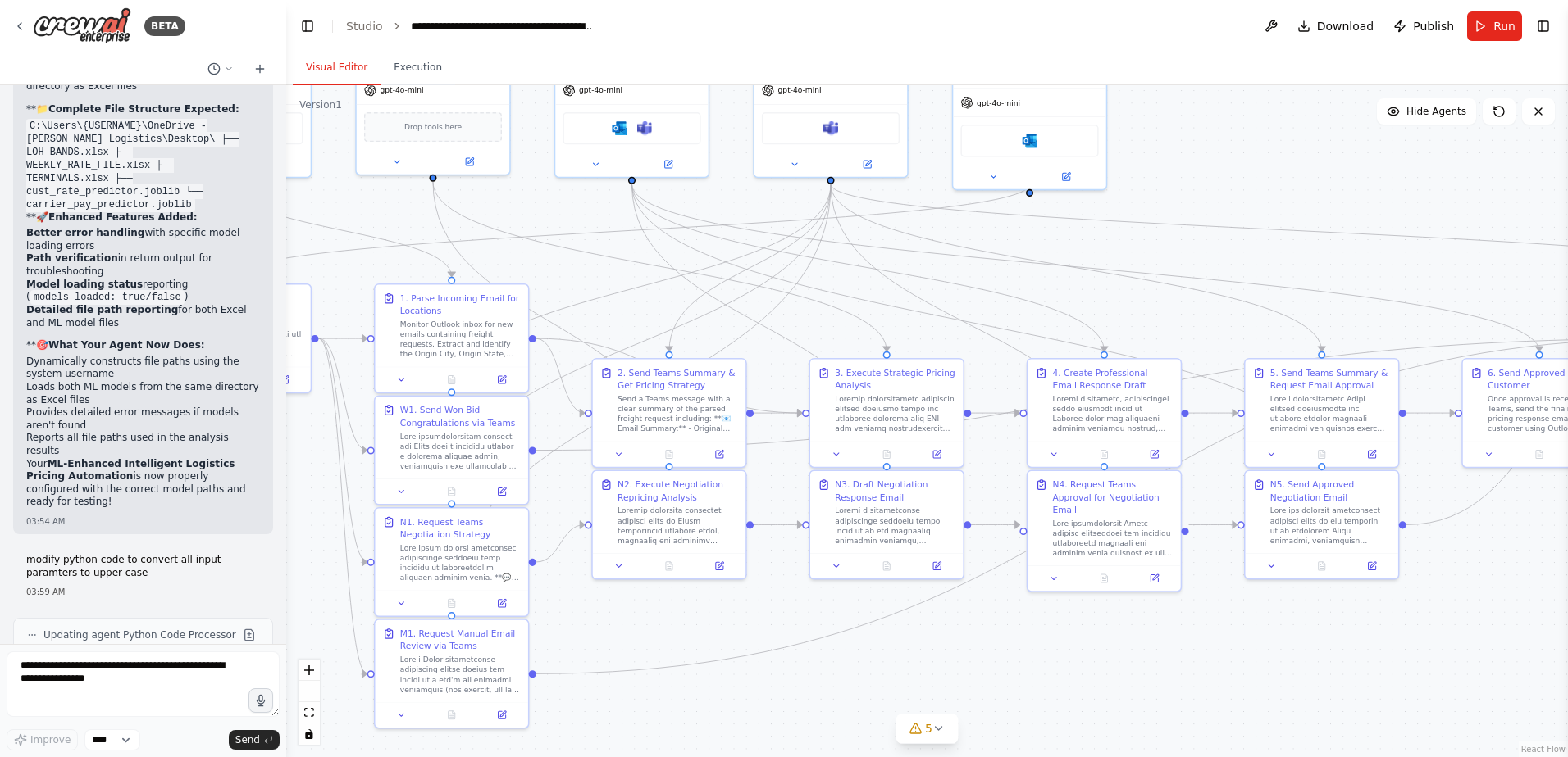
drag, startPoint x: 1211, startPoint y: 663, endPoint x: 1560, endPoint y: 589, distance: 356.8
click at [1560, 589] on div ".deletable-edge-delete-btn { width: 20px; height: 20px; border: 0px solid #ffff…" at bounding box center [926, 421] width 1281 height 672
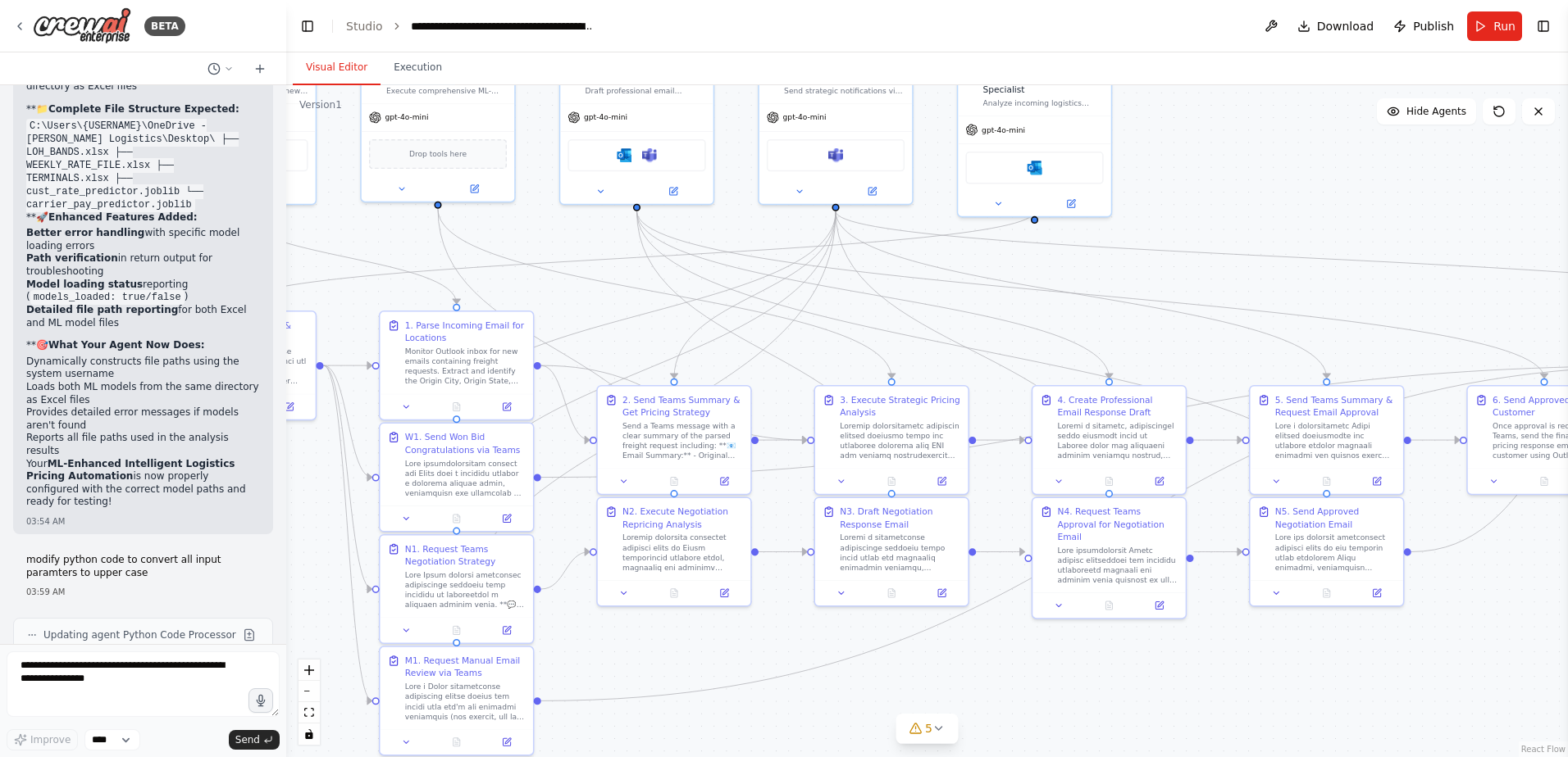
drag, startPoint x: 1122, startPoint y: 691, endPoint x: 1126, endPoint y: 718, distance: 27.3
click at [1126, 718] on div ".deletable-edge-delete-btn { width: 20px; height: 20px; border: 0px solid #ffff…" at bounding box center [926, 421] width 1281 height 672
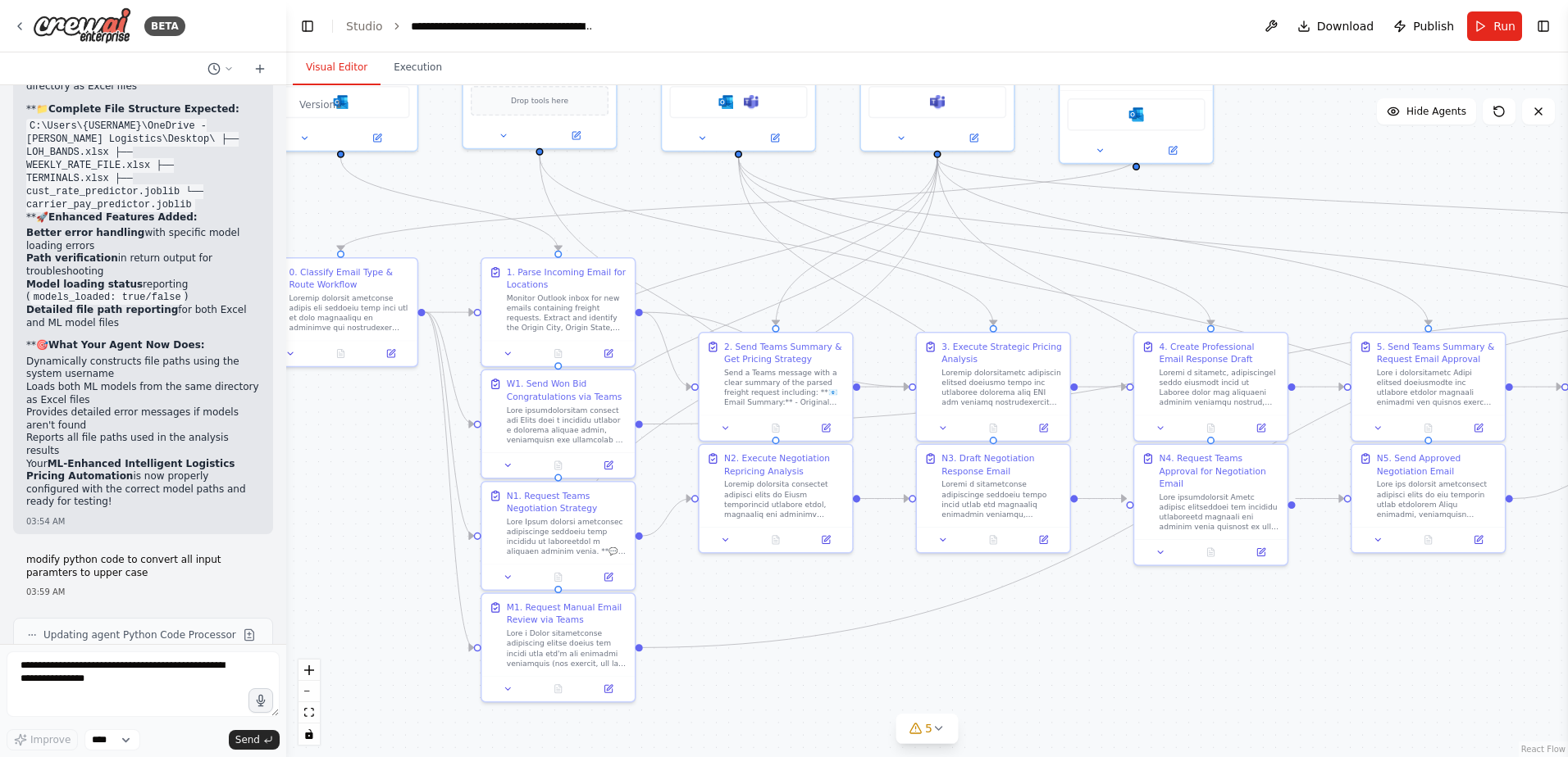
drag, startPoint x: 1138, startPoint y: 691, endPoint x: 1240, endPoint y: 638, distance: 114.9
click at [1240, 638] on div ".deletable-edge-delete-btn { width: 20px; height: 20px; border: 0px solid #ffff…" at bounding box center [926, 421] width 1281 height 672
click at [18, 21] on icon at bounding box center [19, 26] width 13 height 13
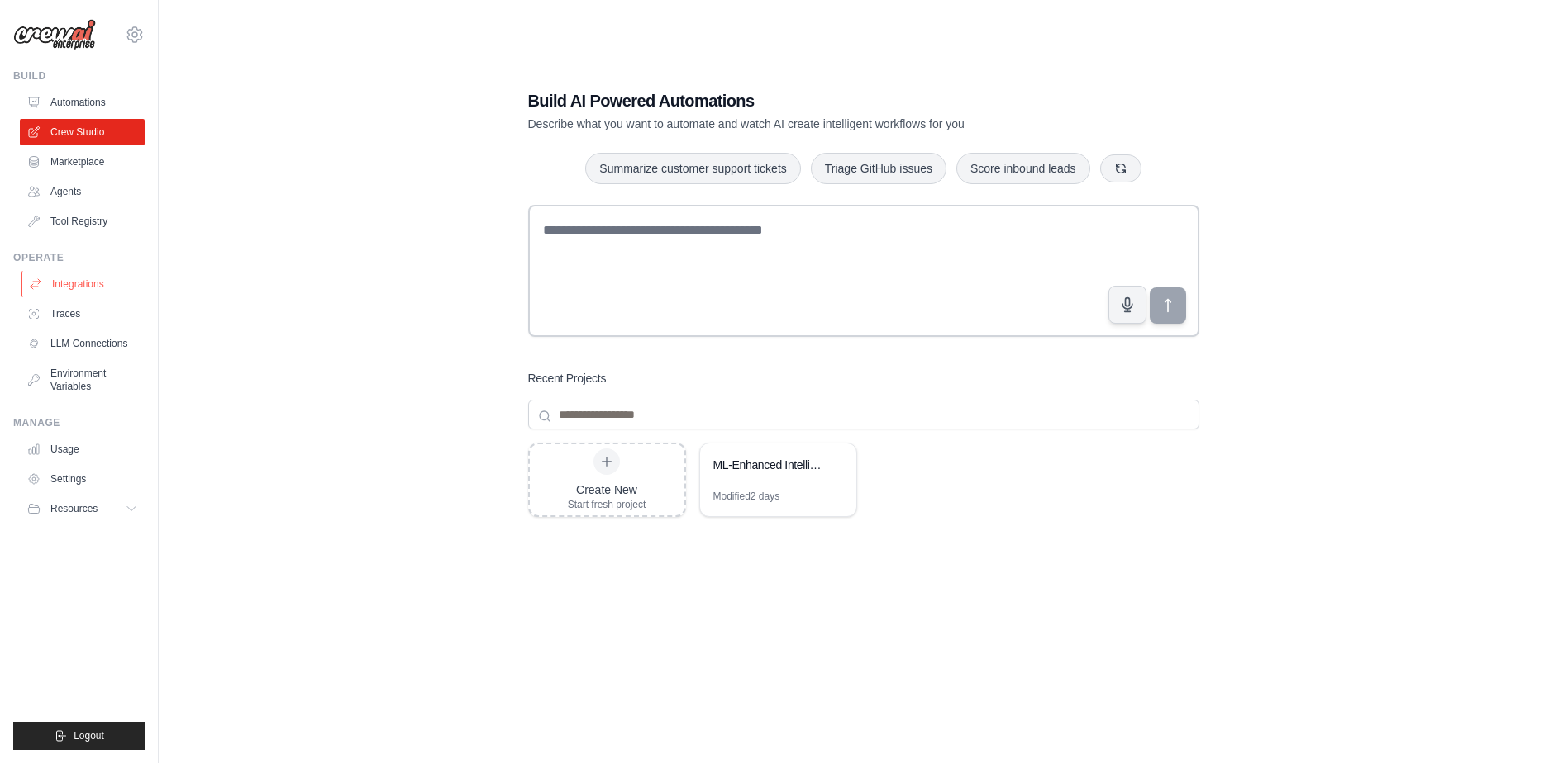
click at [101, 288] on link "Integrations" at bounding box center [84, 284] width 125 height 27
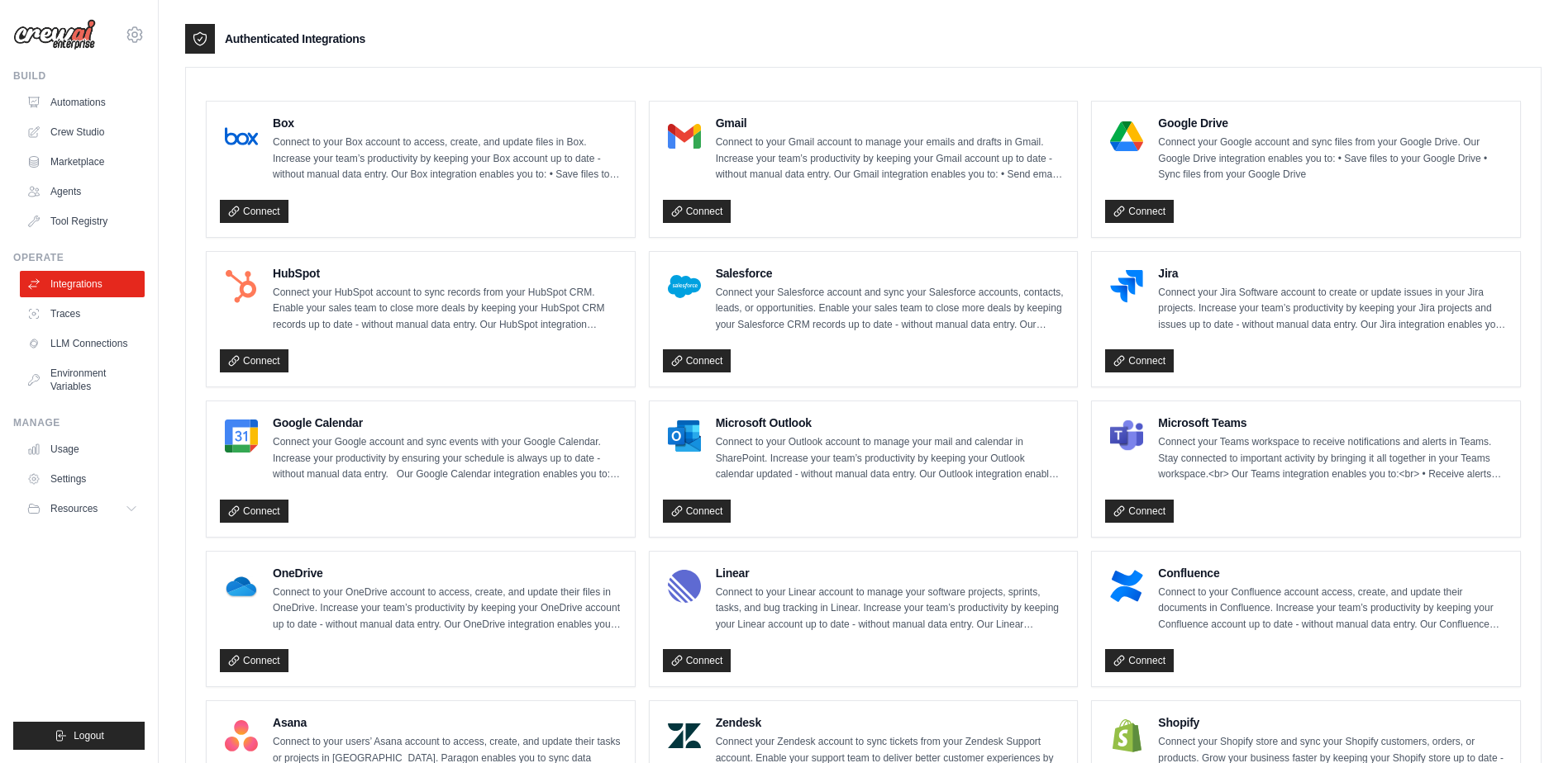
scroll to position [496, 0]
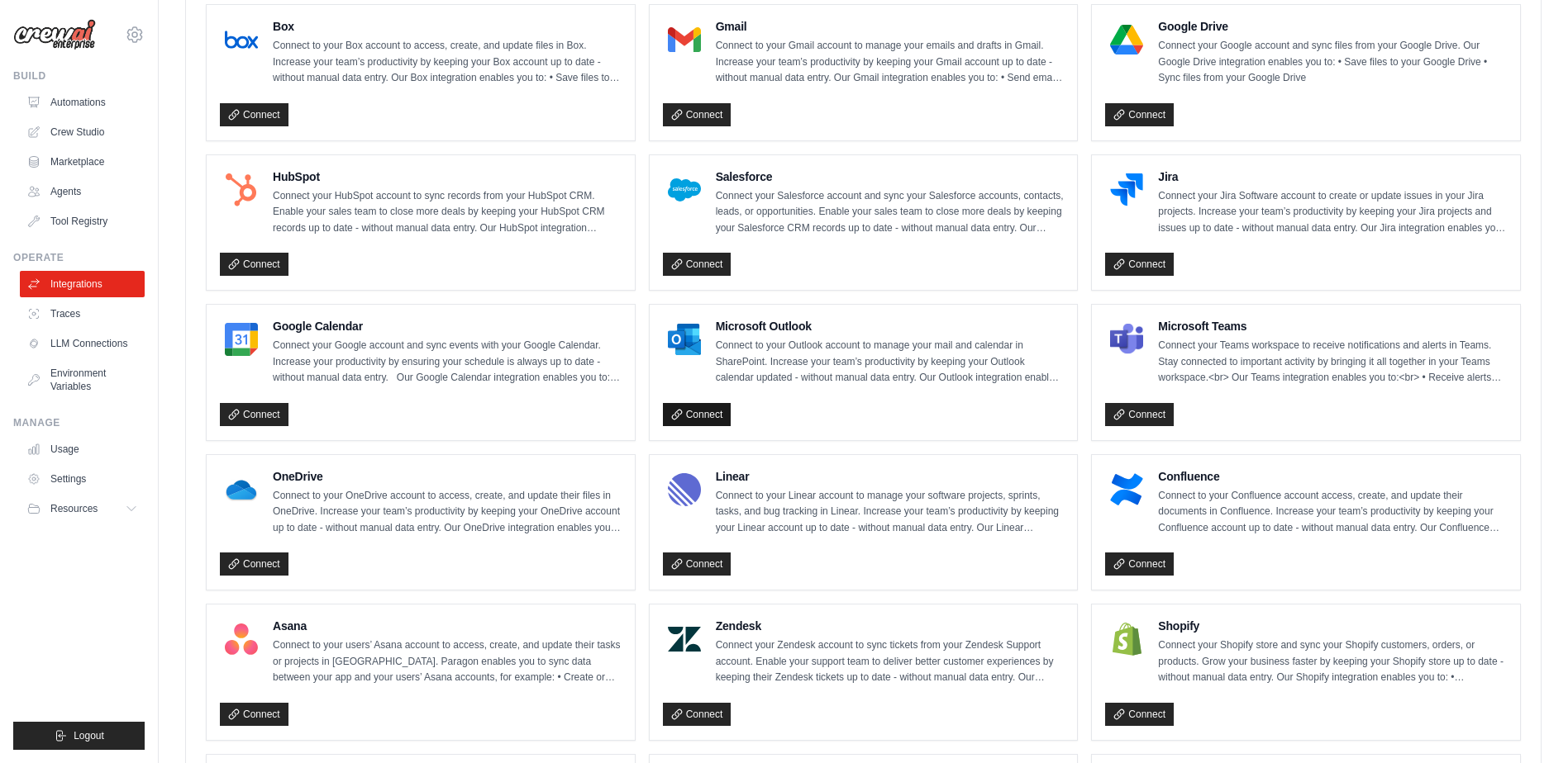
click at [712, 416] on link "Connect" at bounding box center [697, 414] width 69 height 23
click at [714, 414] on link "Connect" at bounding box center [697, 414] width 69 height 23
click at [1152, 414] on link "Connect" at bounding box center [1139, 415] width 69 height 23
click at [90, 135] on link "Crew Studio" at bounding box center [84, 132] width 125 height 27
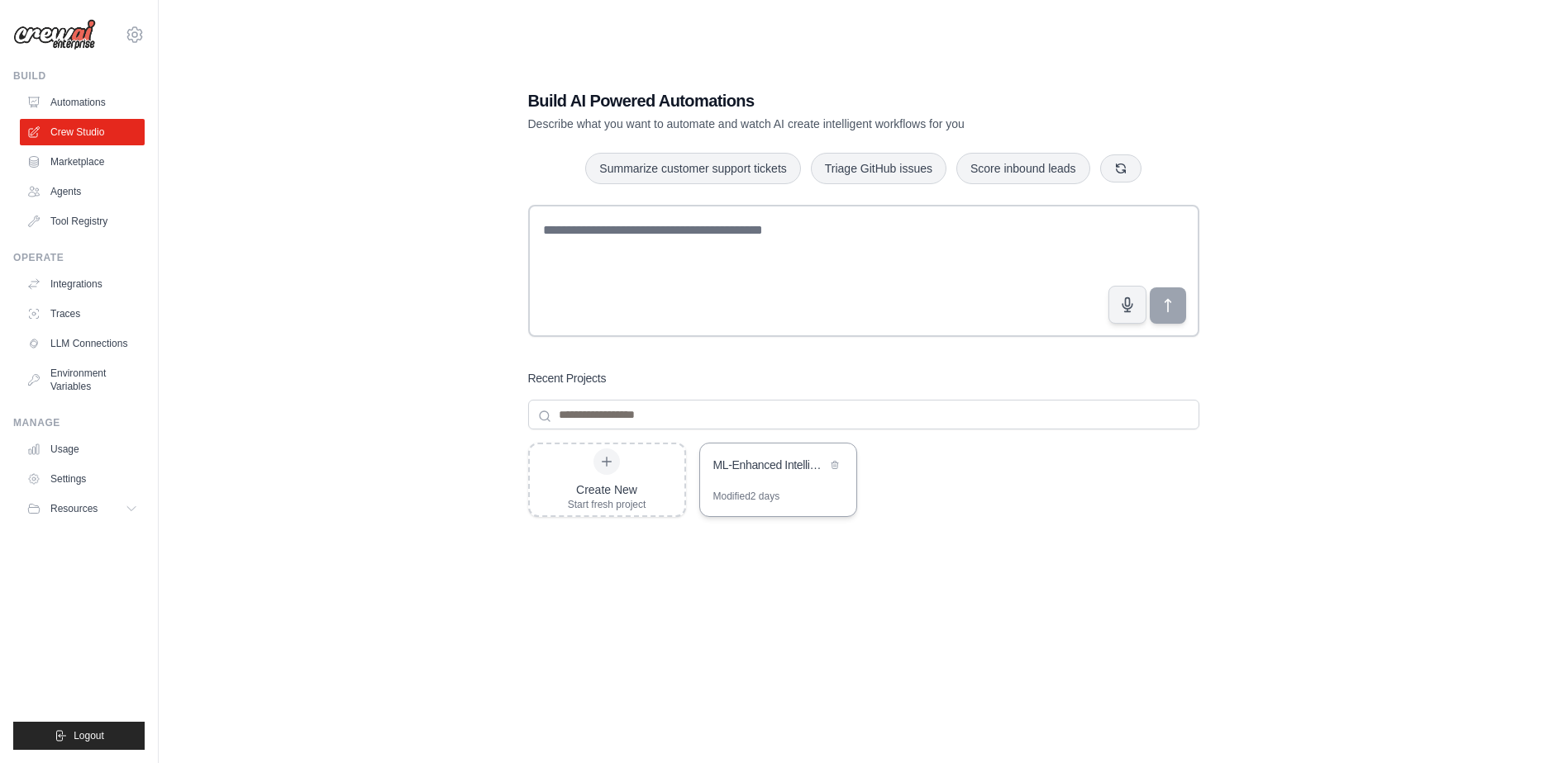
click at [761, 484] on div "ML-Enhanced Intelligent Logistics Pricing Automation" at bounding box center [778, 467] width 156 height 46
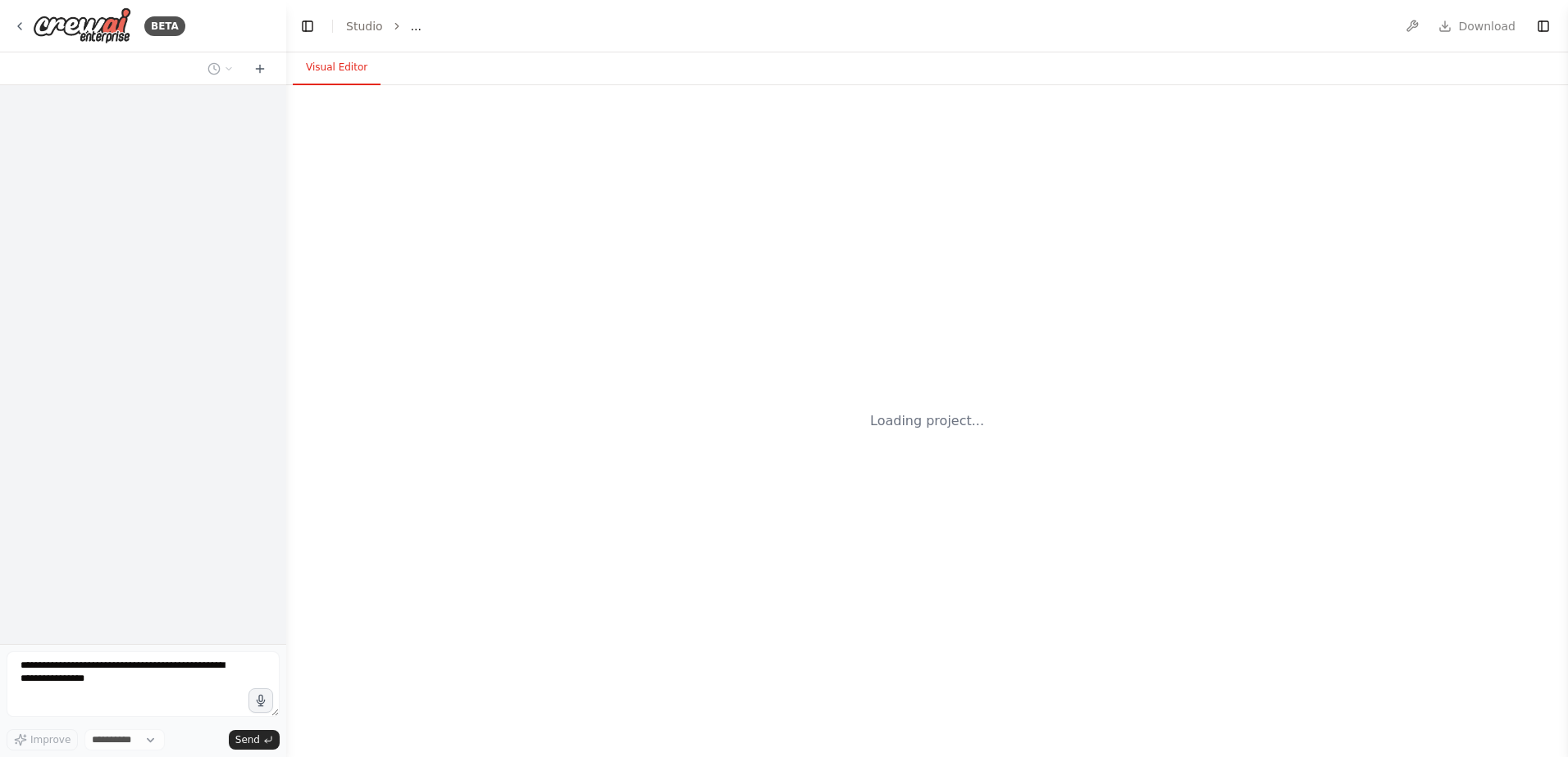
select select "****"
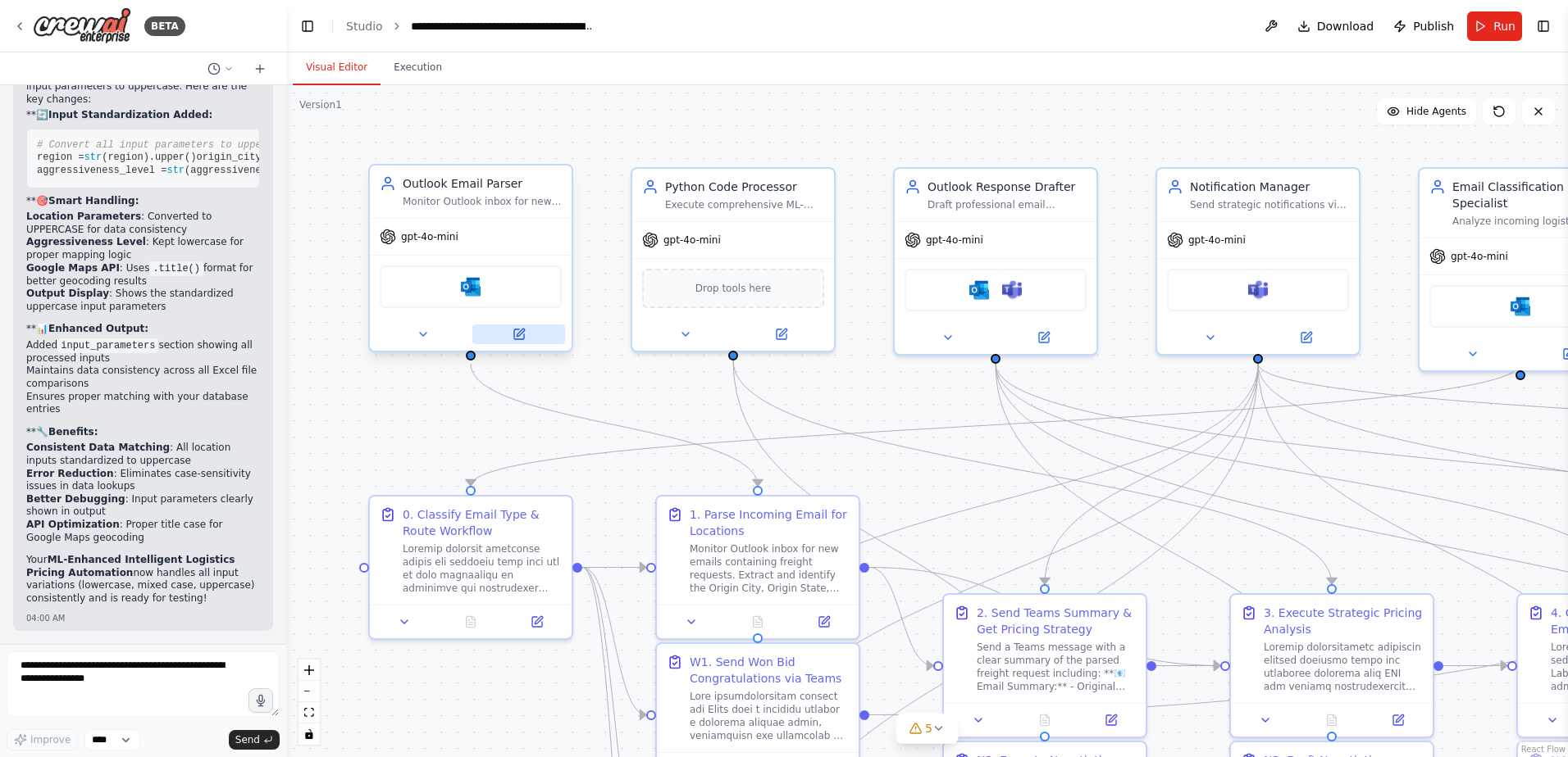
click at [519, 347] on div at bounding box center [471, 334] width 202 height 33
click at [520, 340] on button at bounding box center [519, 334] width 93 height 19
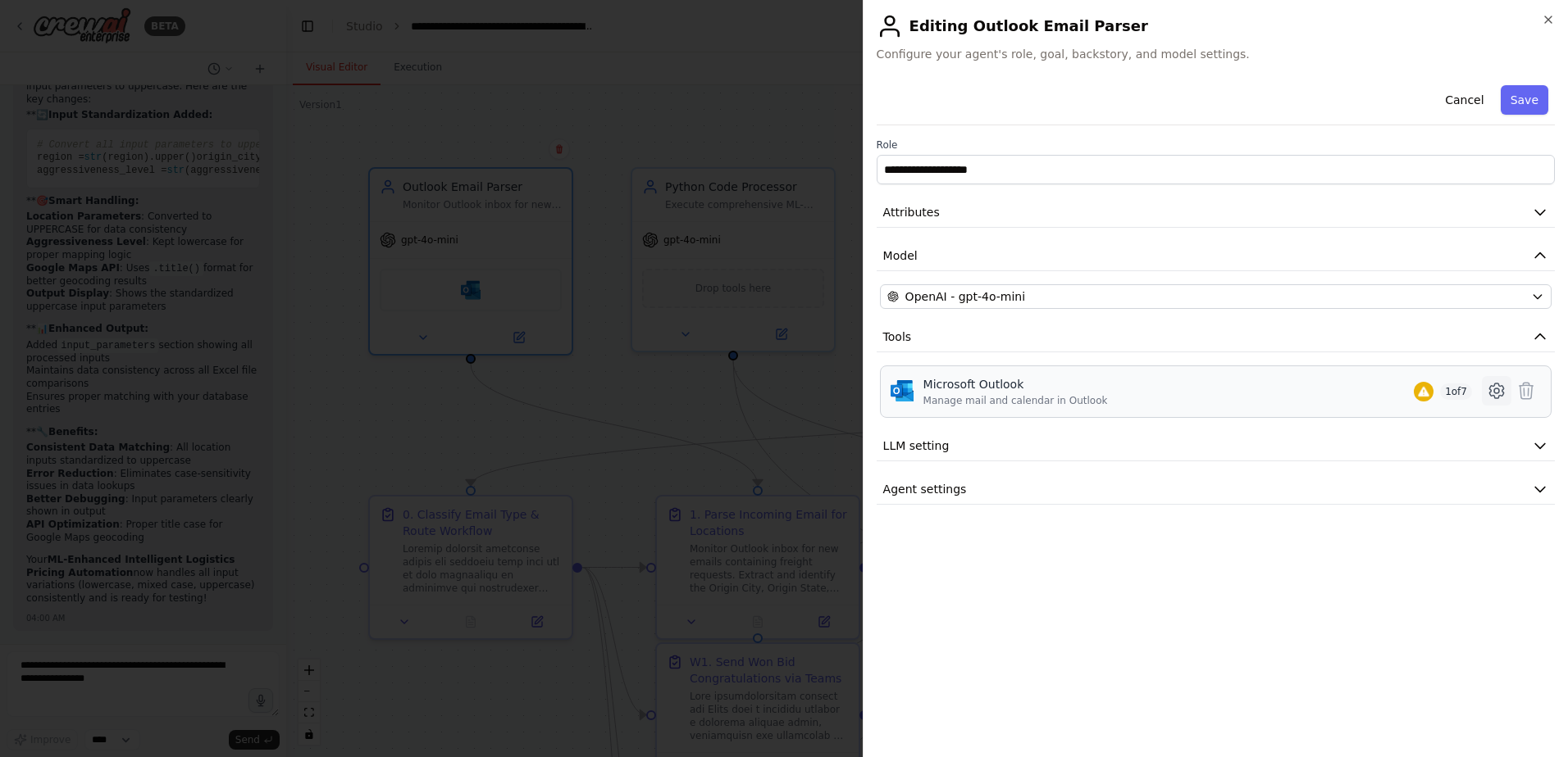
click at [1494, 394] on icon at bounding box center [1496, 391] width 19 height 19
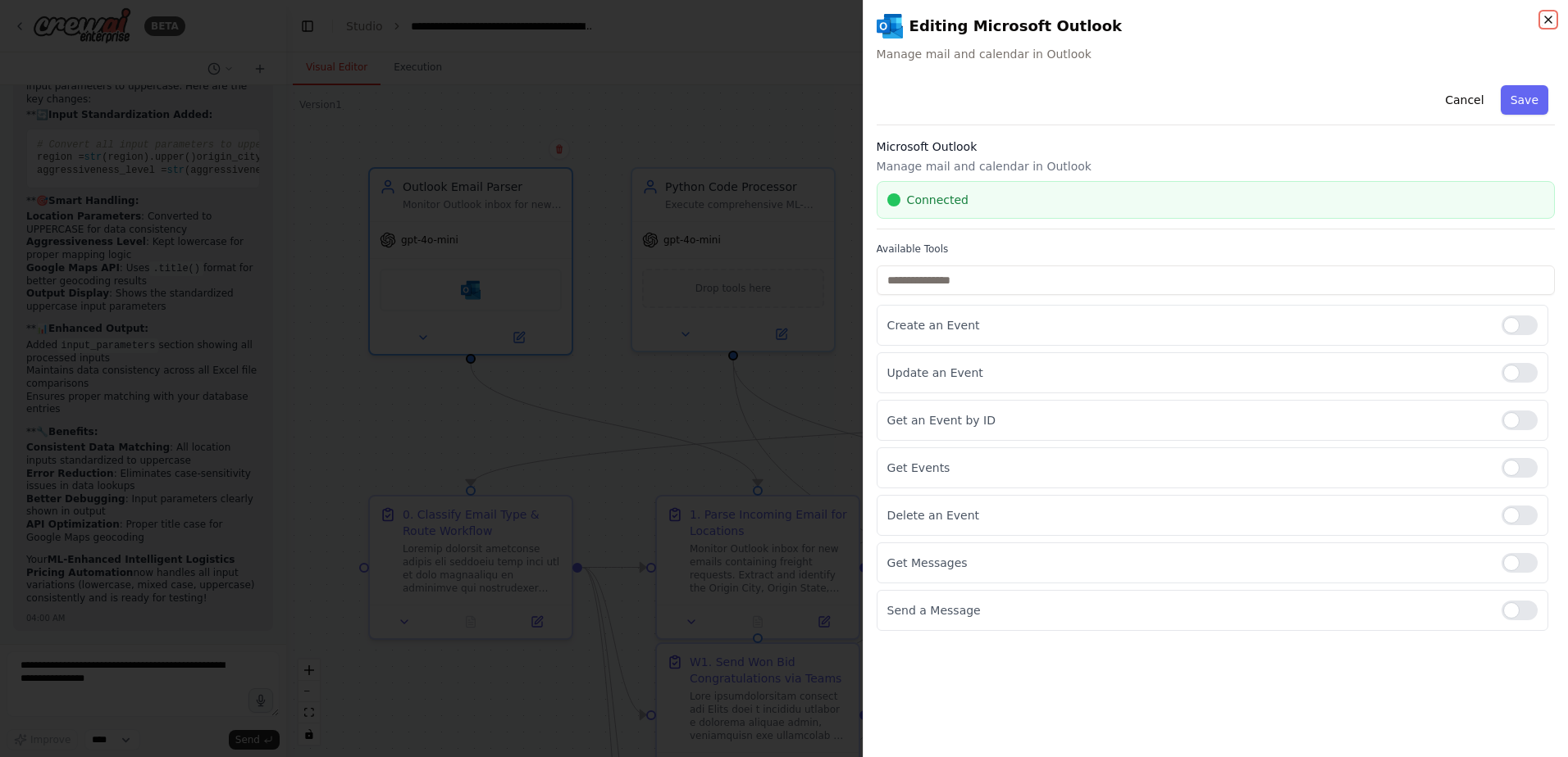
click at [1549, 22] on icon "button" at bounding box center [1548, 19] width 13 height 13
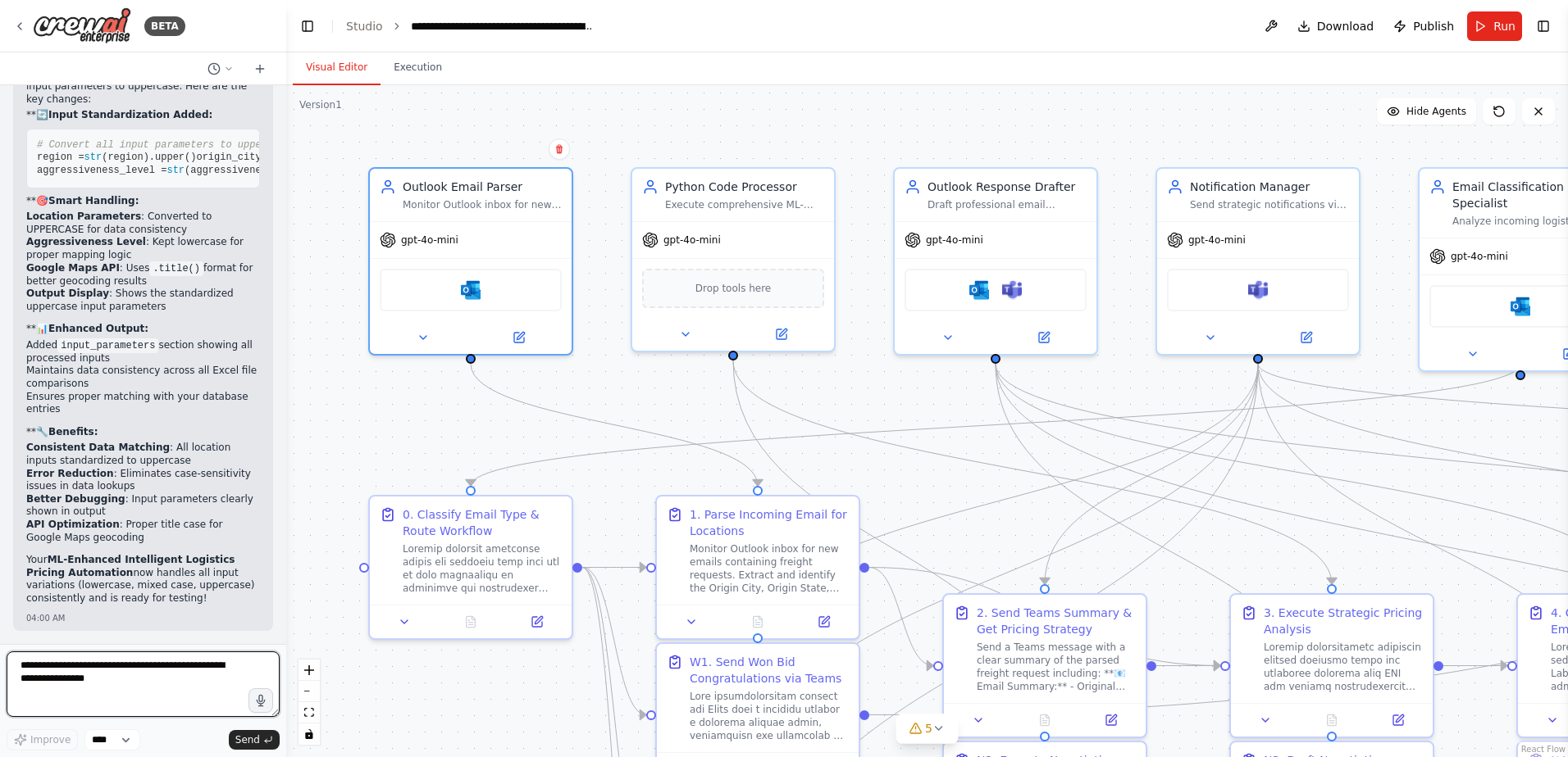
drag, startPoint x: 114, startPoint y: 688, endPoint x: -35, endPoint y: 665, distance: 150.8
click at [0, 665] on html "BETA I would like to connect and monitor an outlook inbox, parse the email, sen…" at bounding box center [784, 378] width 1568 height 757
type textarea "*"
type textarea "**********"
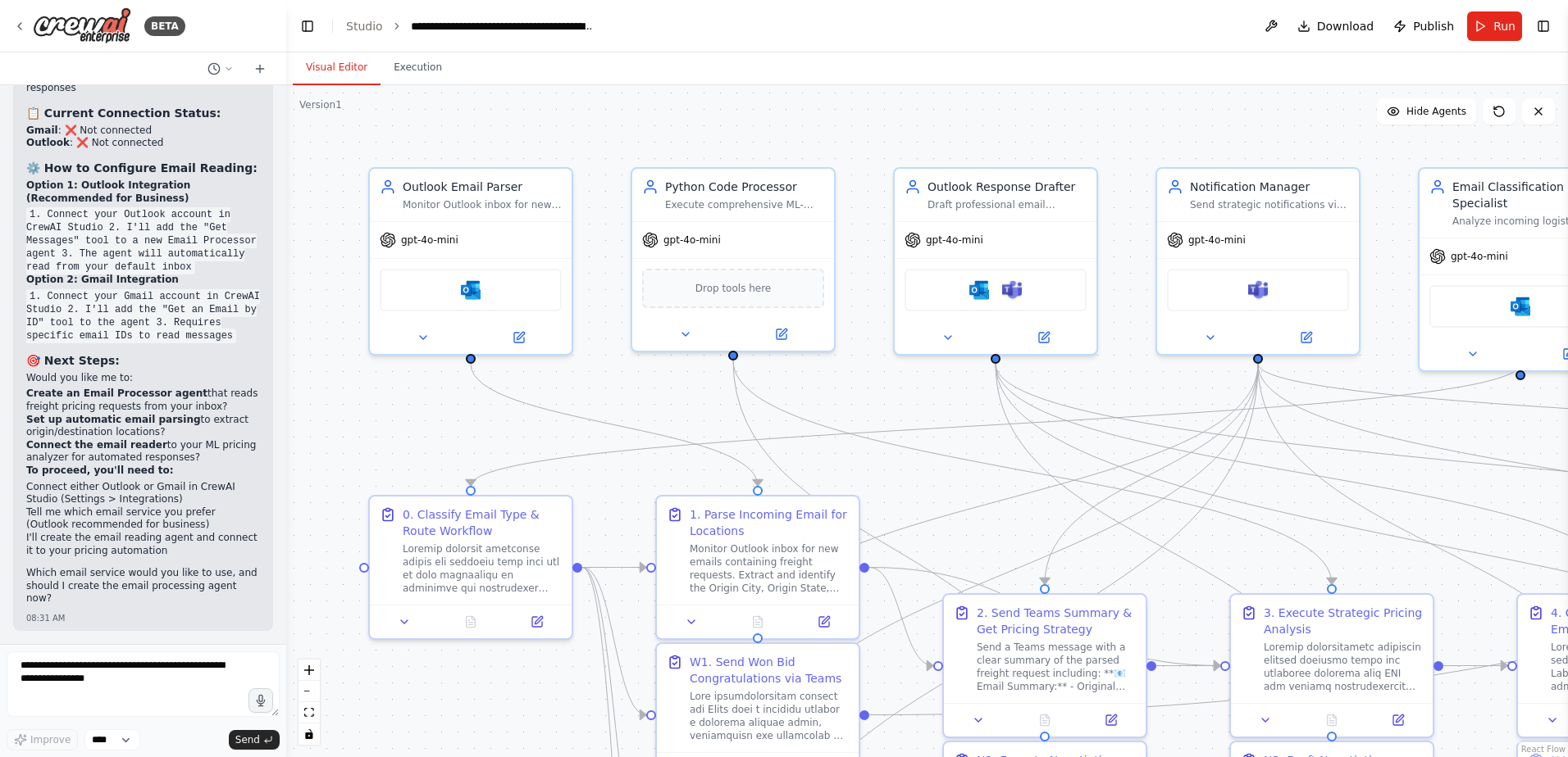
scroll to position [75172, 0]
click at [81, 686] on textarea at bounding box center [142, 684] width 273 height 65
type textarea "**********"
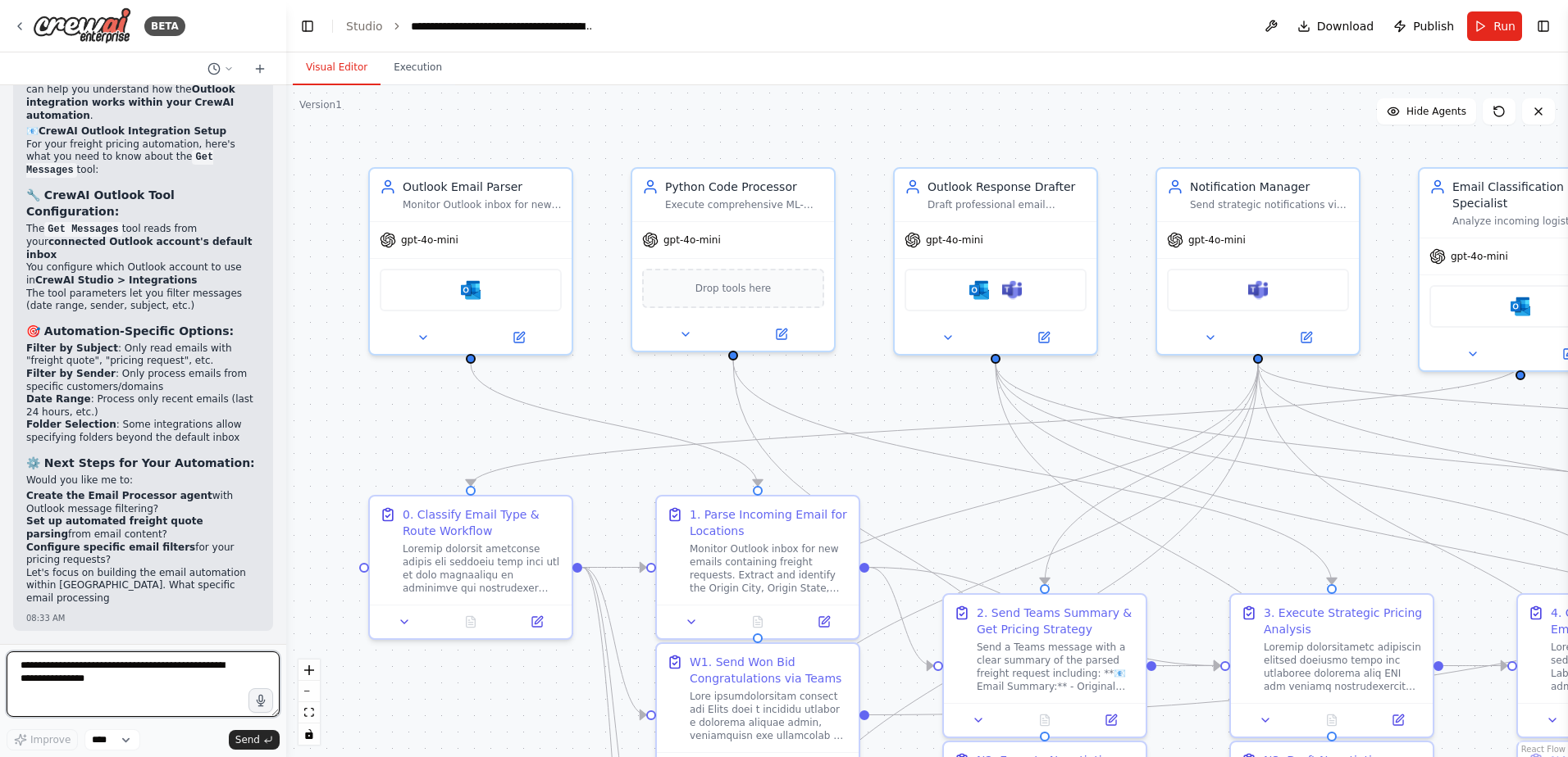
scroll to position [75839, 0]
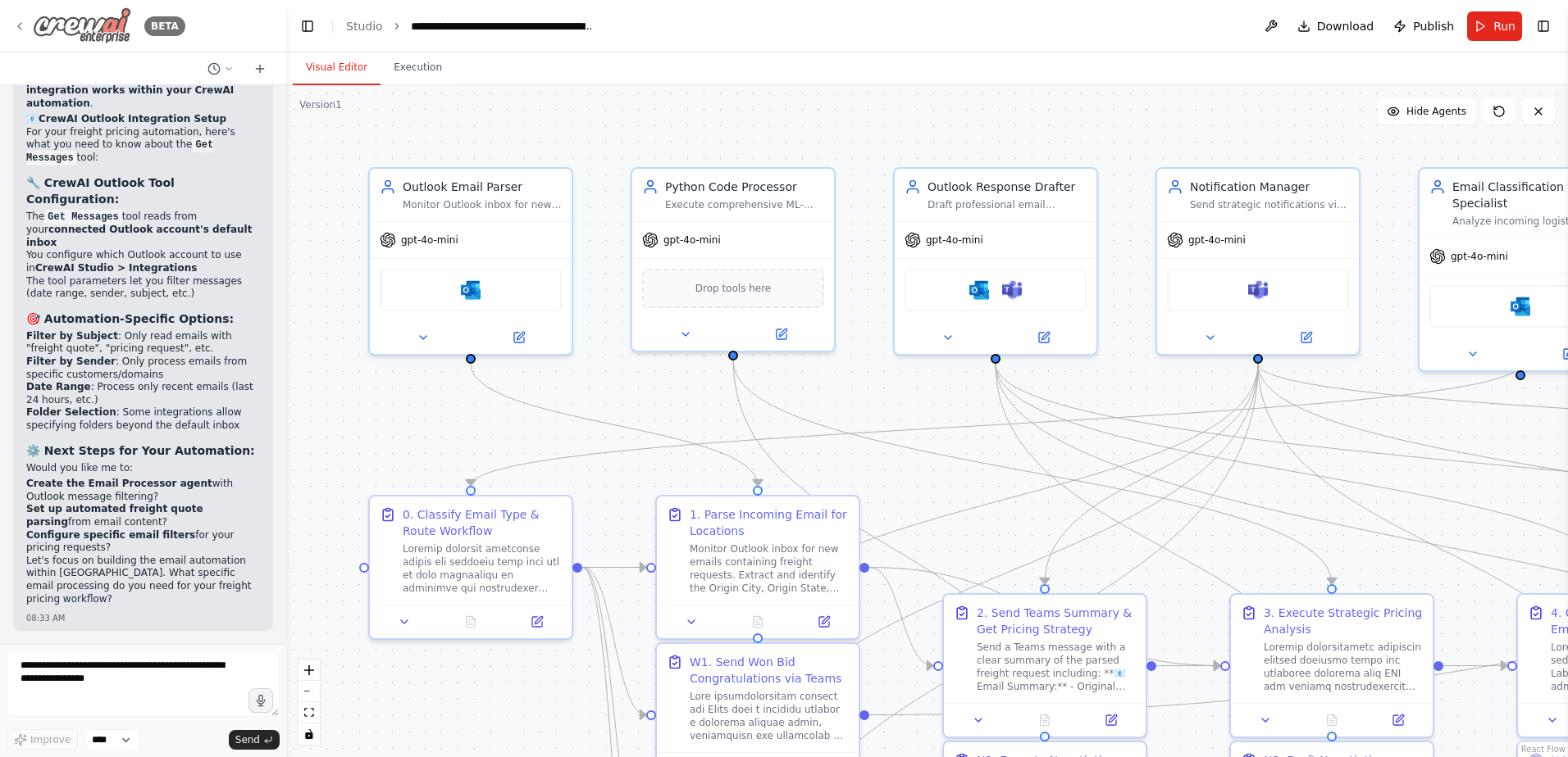
click at [15, 28] on icon at bounding box center [19, 26] width 13 height 13
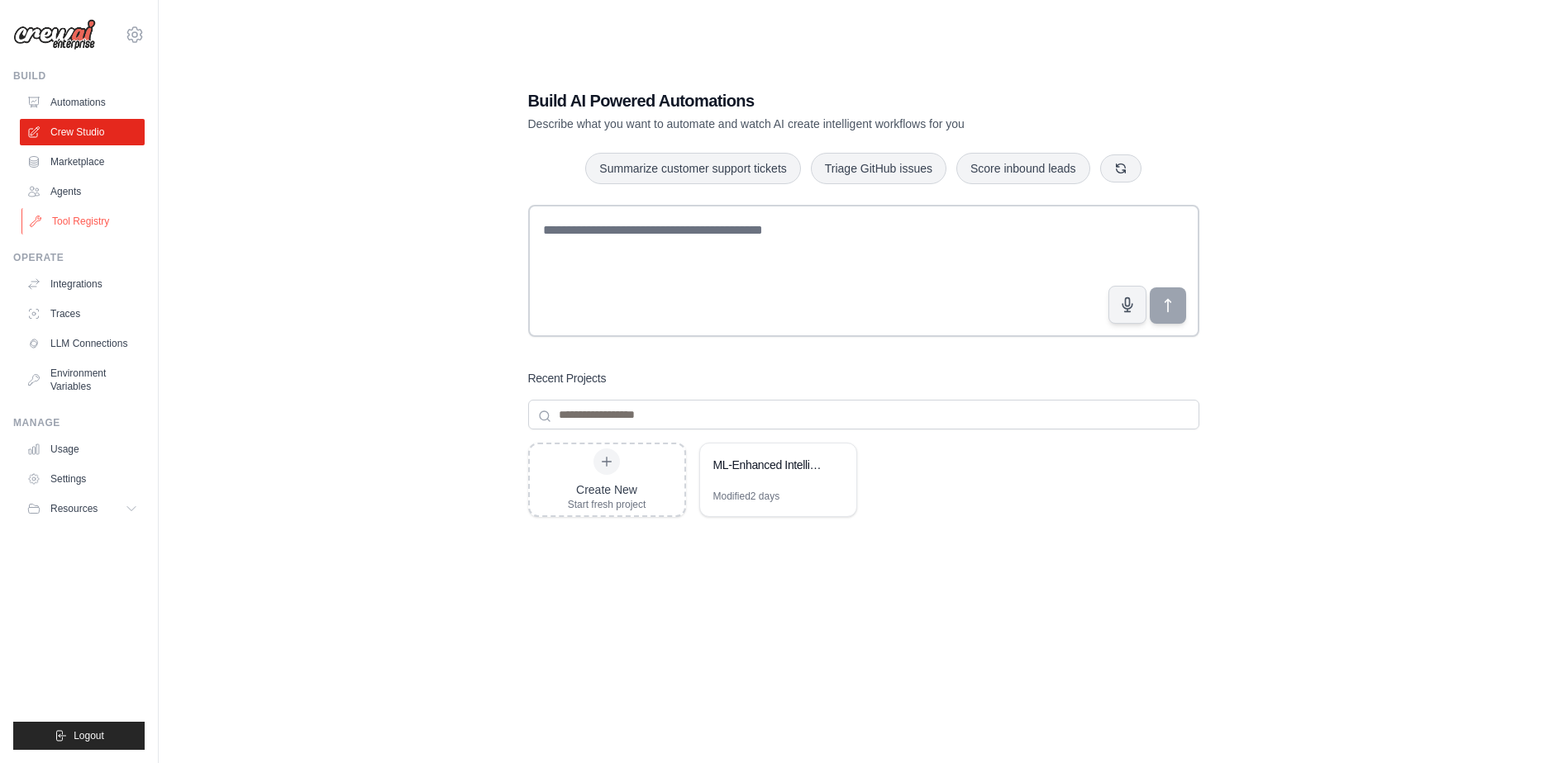
click at [74, 218] on link "Tool Registry" at bounding box center [84, 222] width 125 height 27
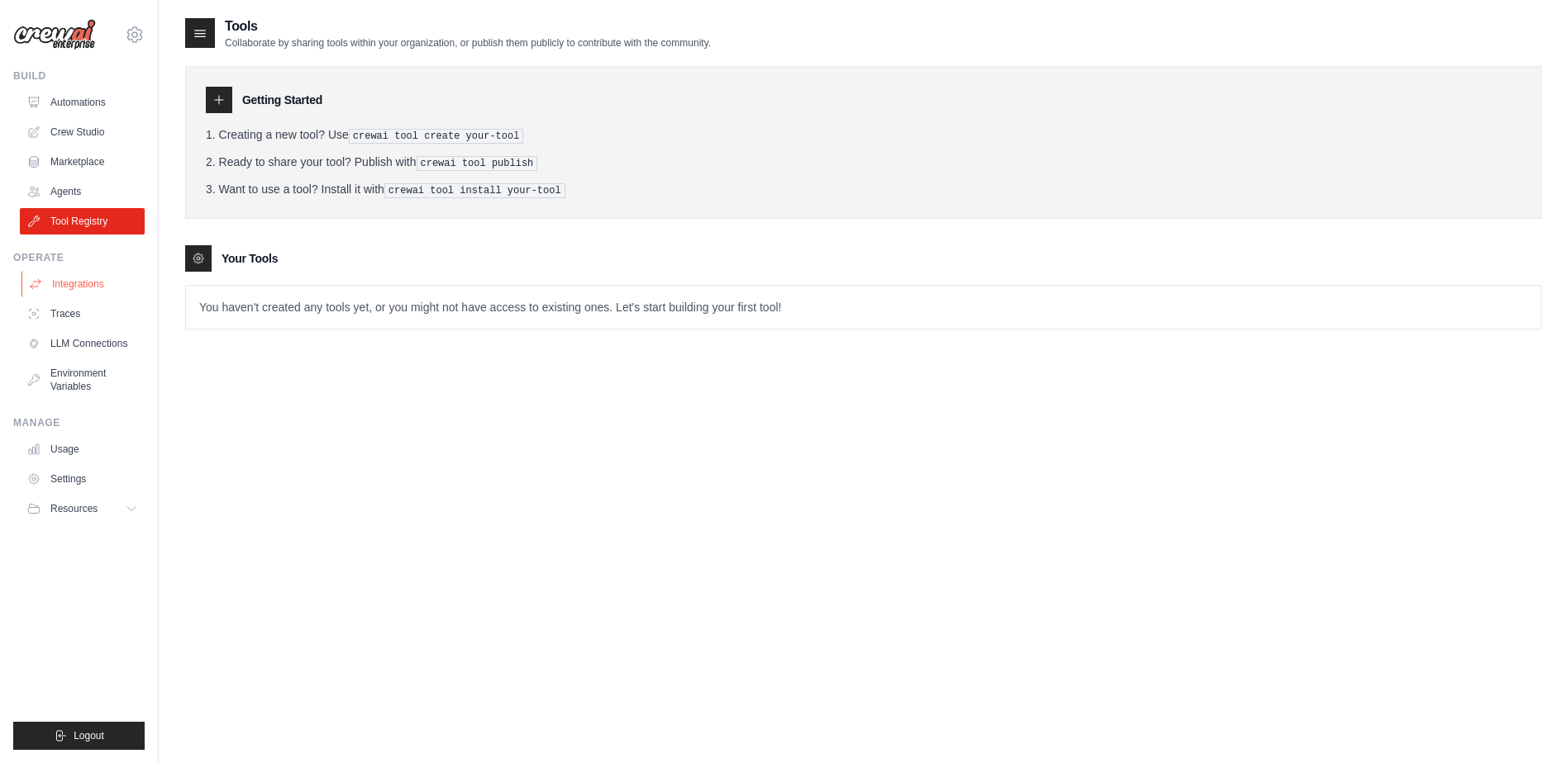
click at [73, 279] on link "Integrations" at bounding box center [84, 284] width 125 height 27
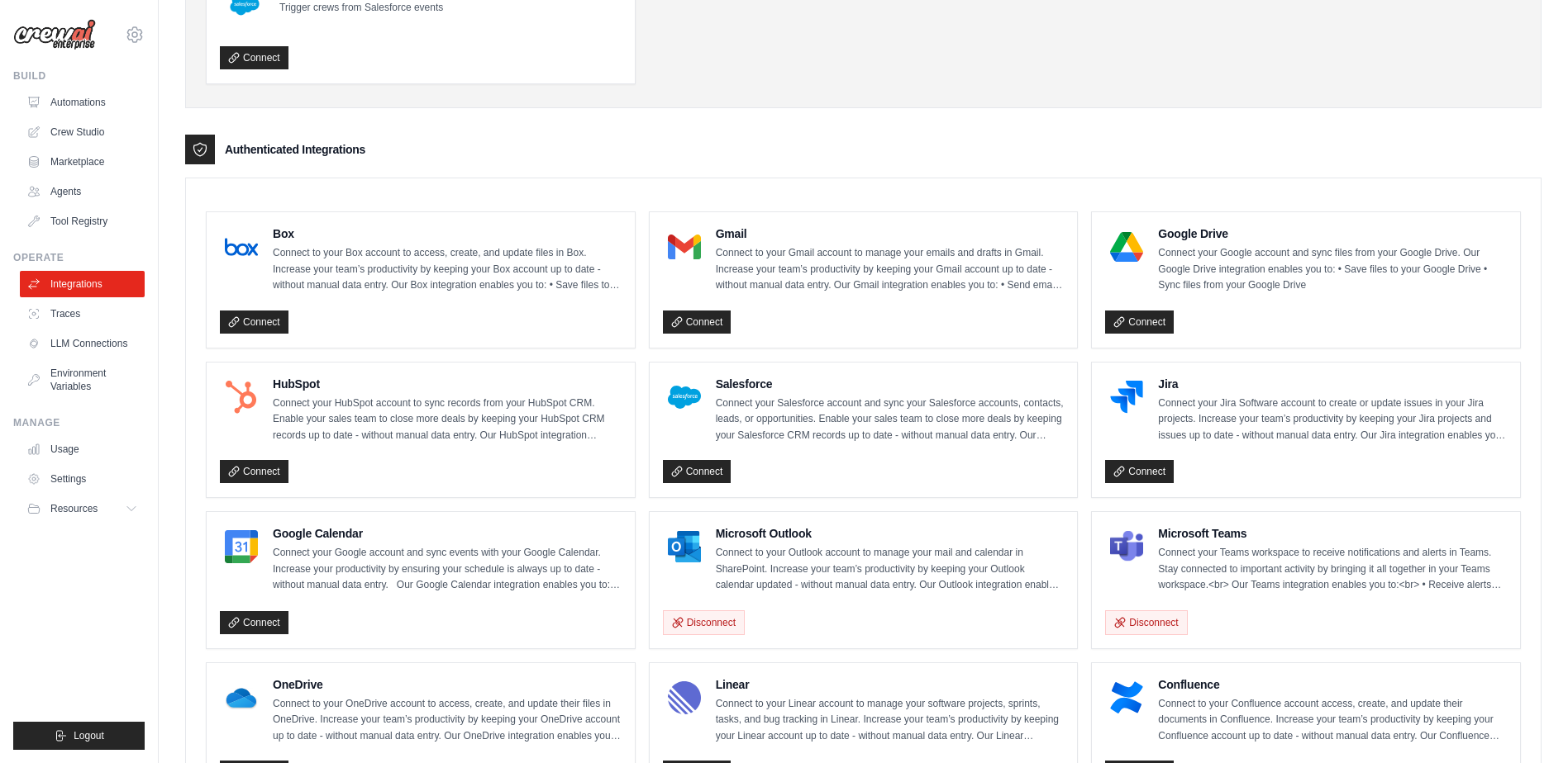
scroll to position [496, 0]
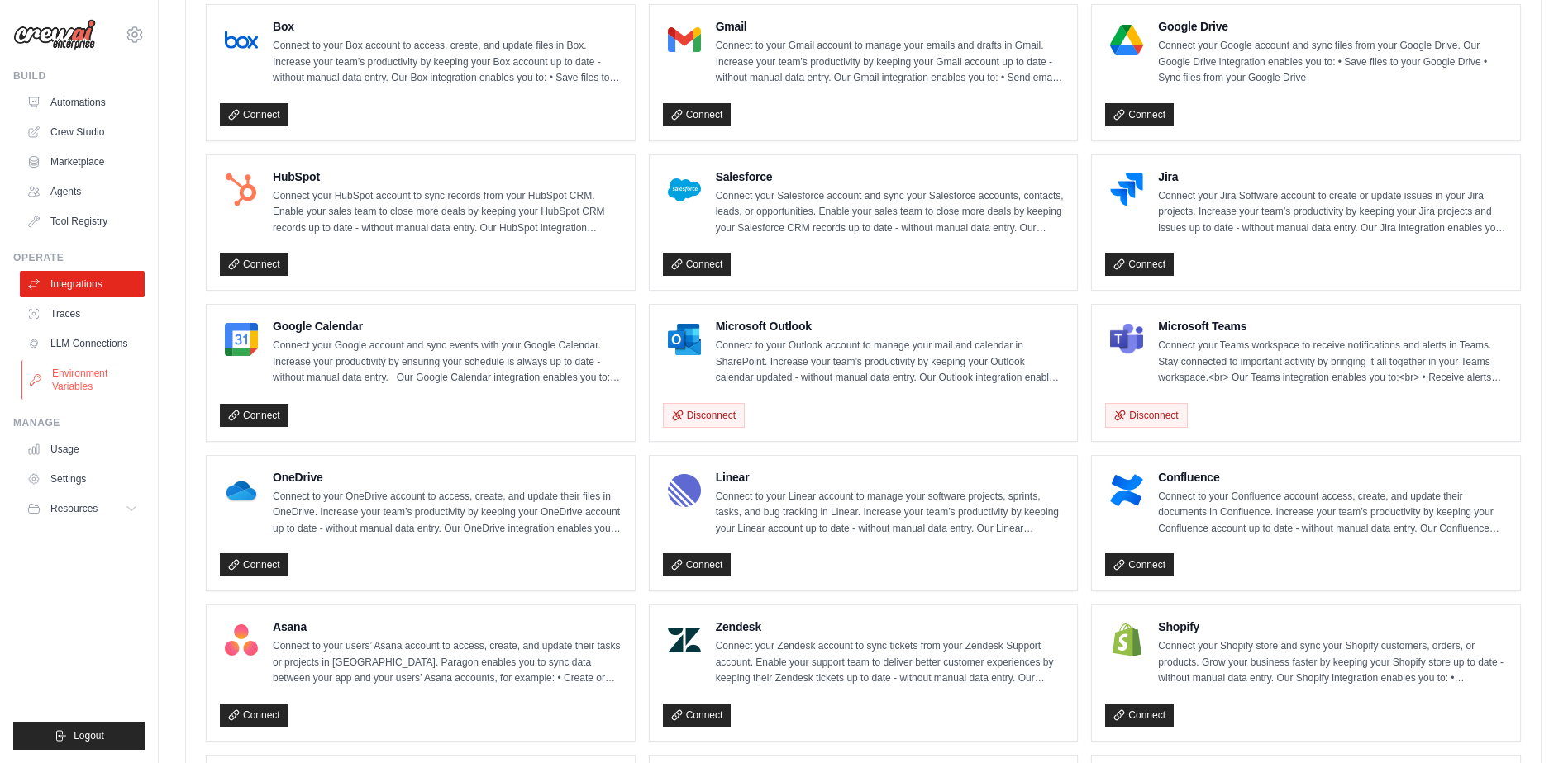
click at [79, 376] on link "Environment Variables" at bounding box center [84, 380] width 125 height 39
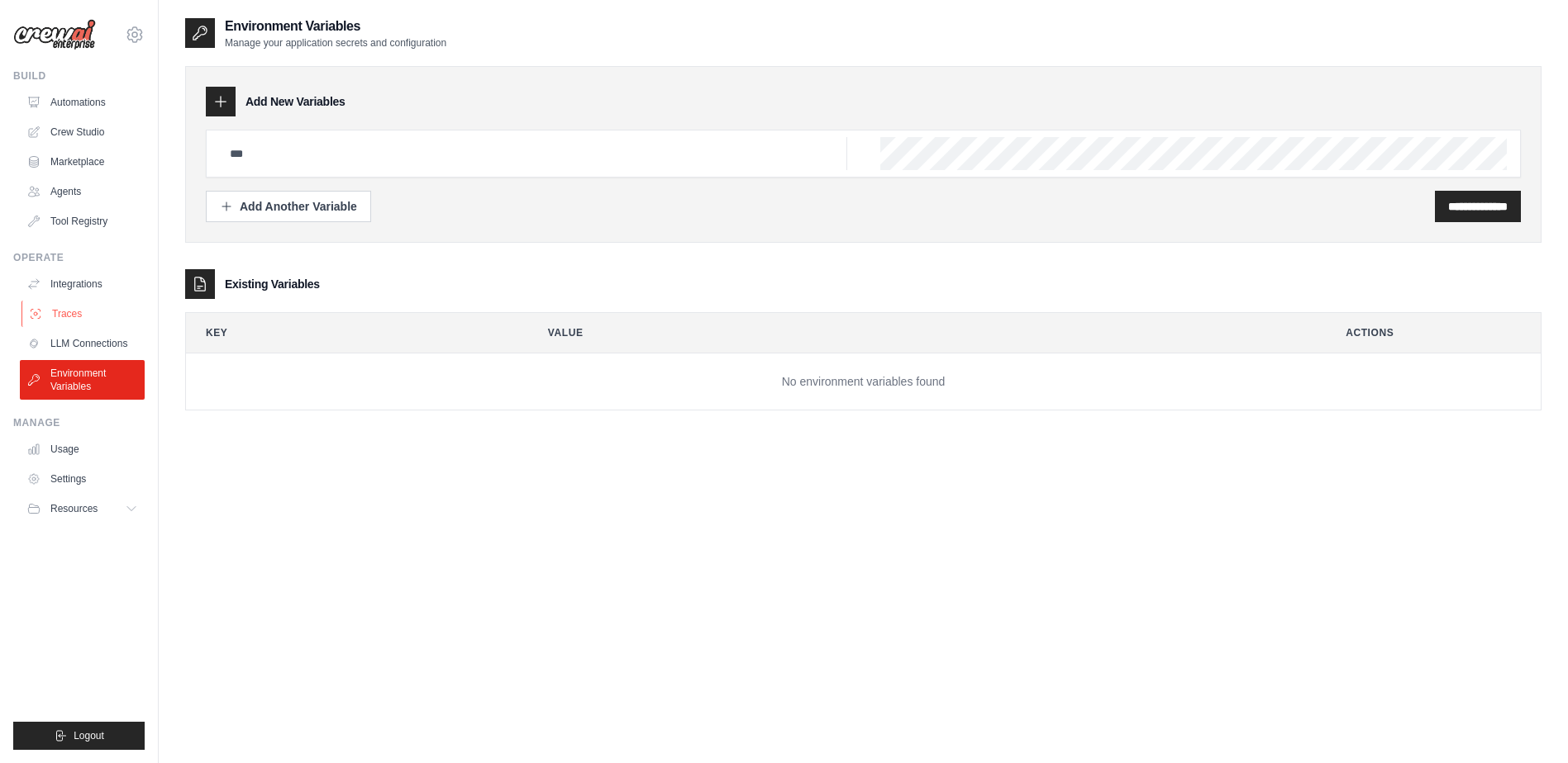
click at [78, 311] on link "Traces" at bounding box center [84, 314] width 125 height 27
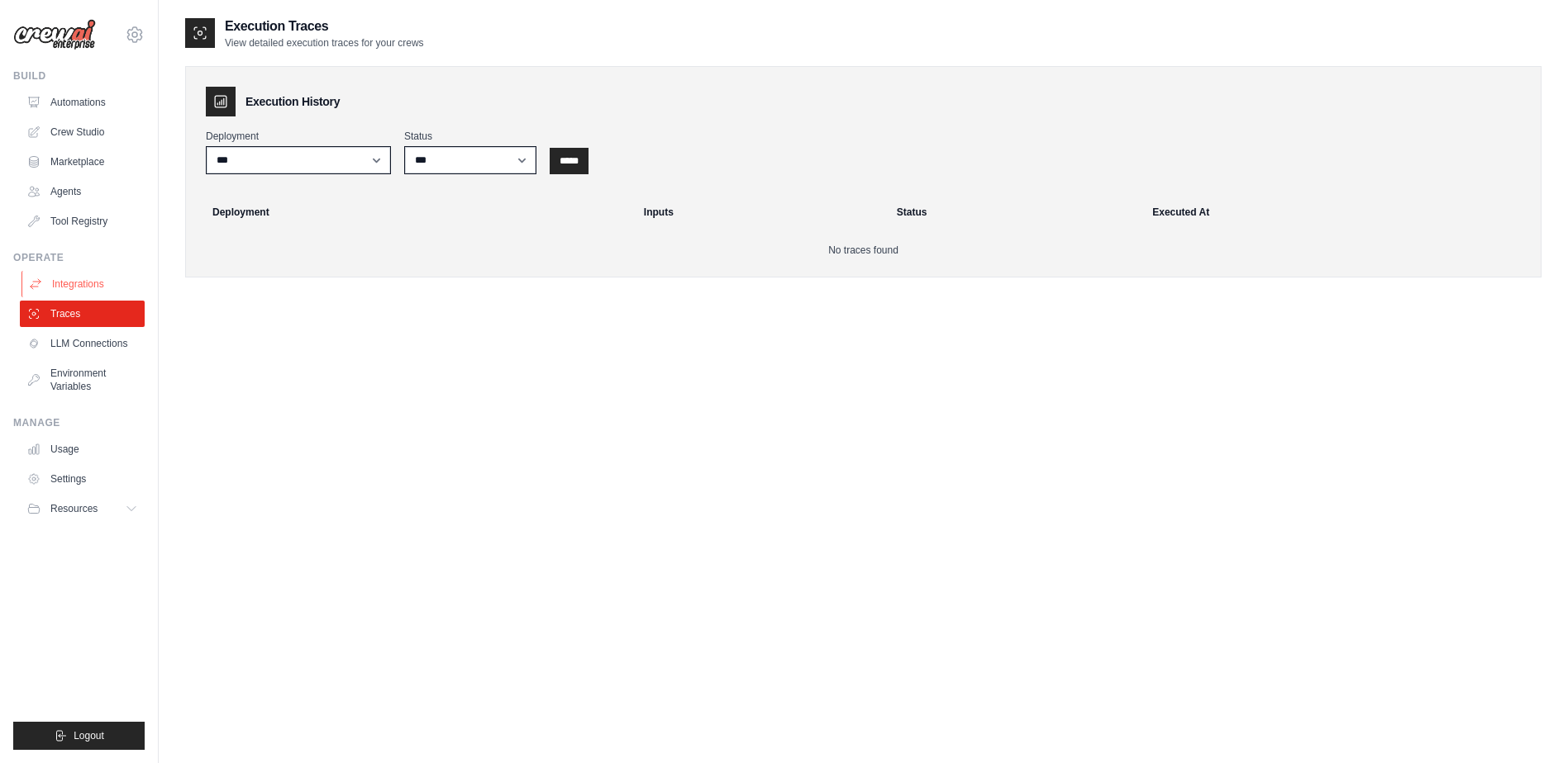
click at [78, 285] on link "Integrations" at bounding box center [84, 284] width 125 height 27
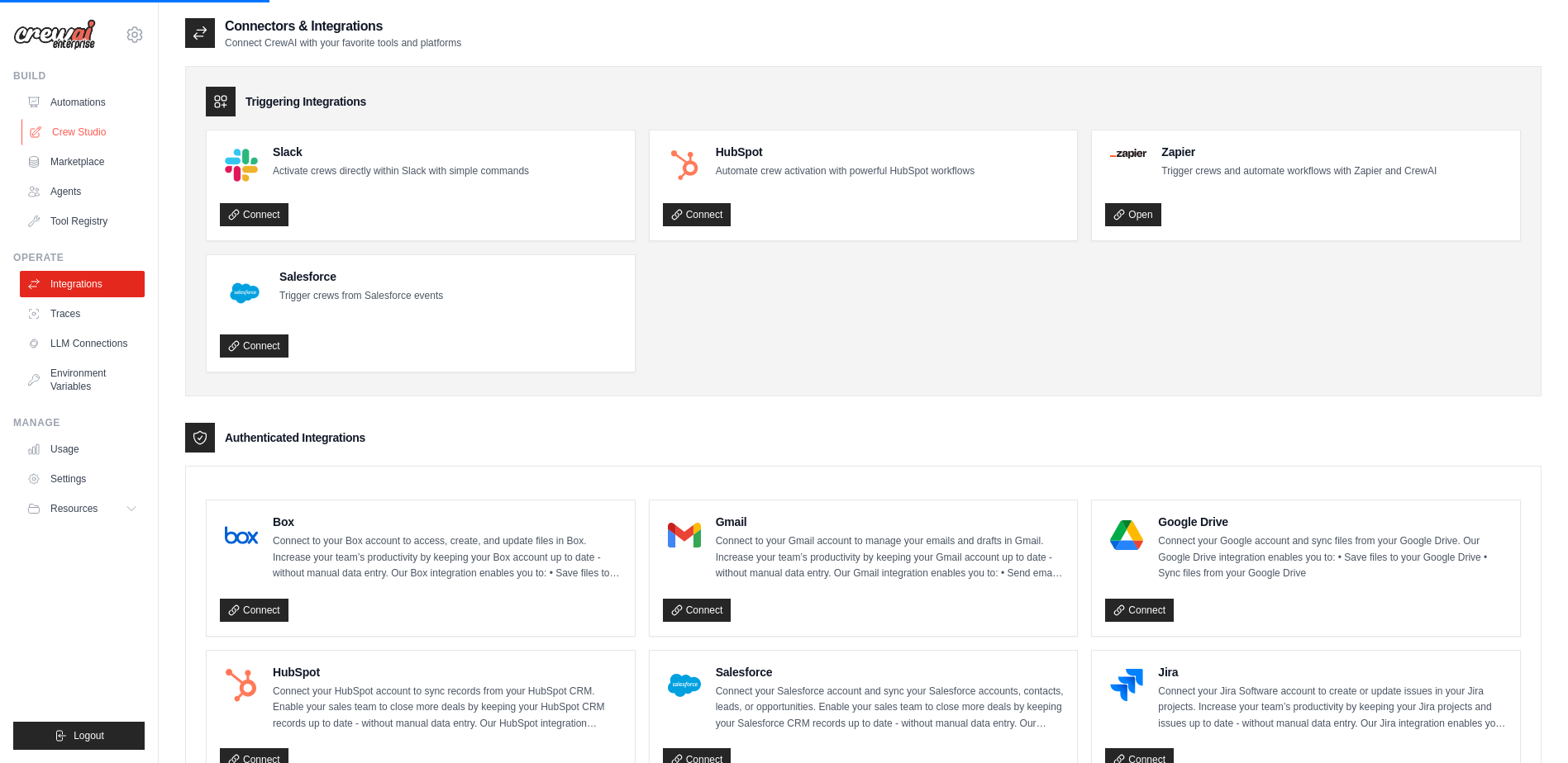
click at [67, 135] on link "Crew Studio" at bounding box center [84, 132] width 125 height 27
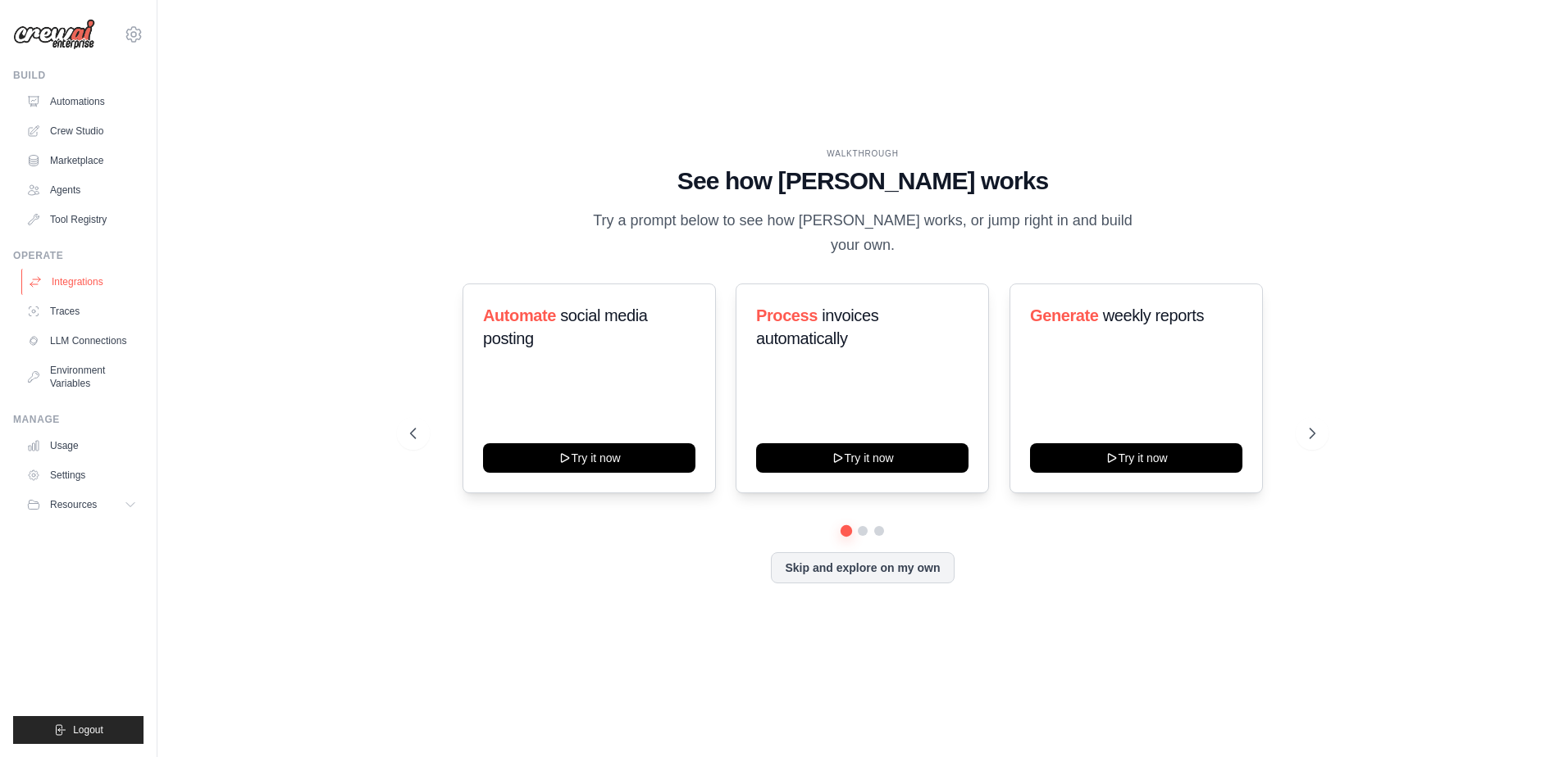
click at [72, 285] on link "Integrations" at bounding box center [83, 282] width 124 height 27
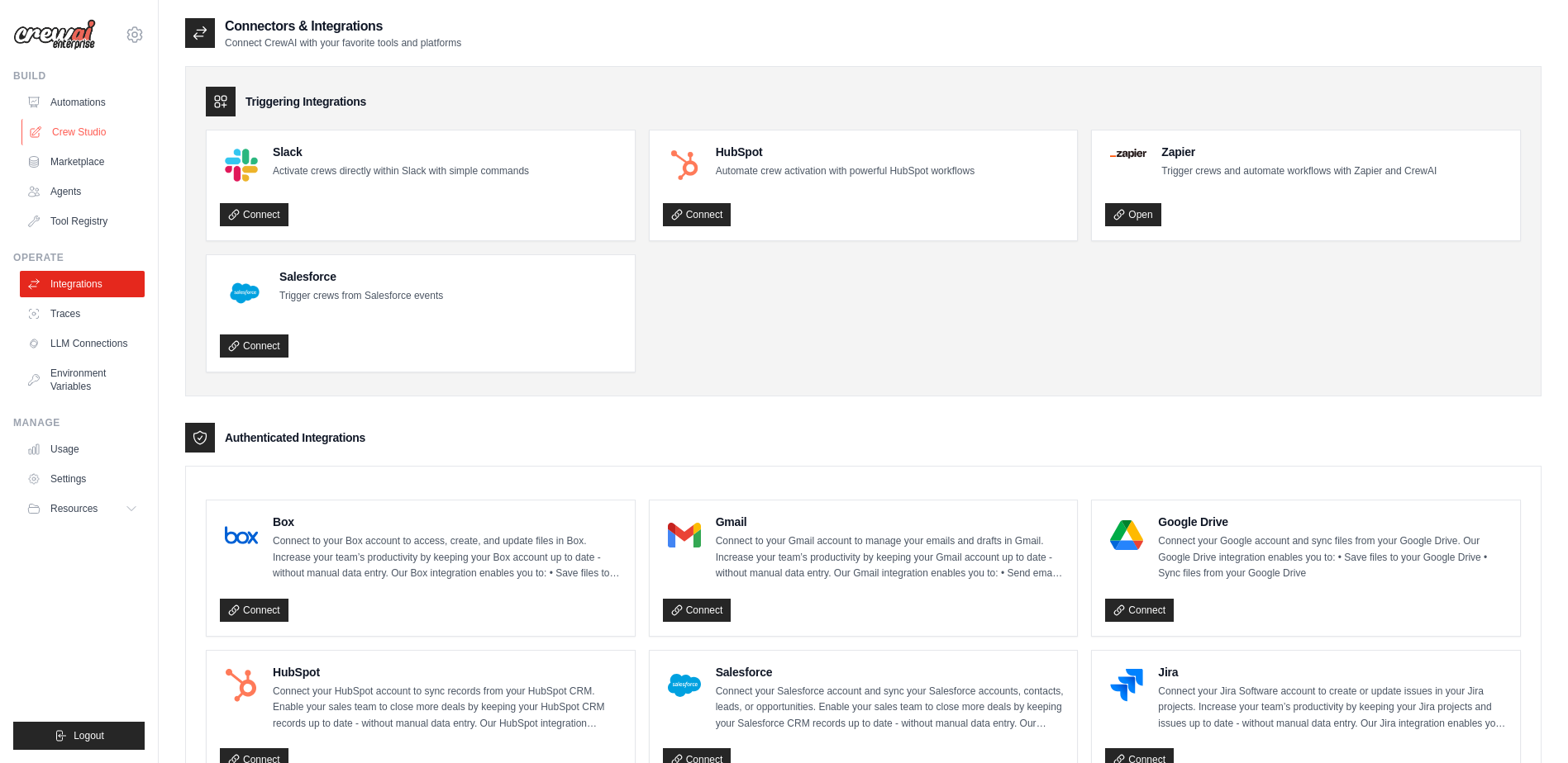
click at [69, 131] on link "Crew Studio" at bounding box center [84, 132] width 125 height 27
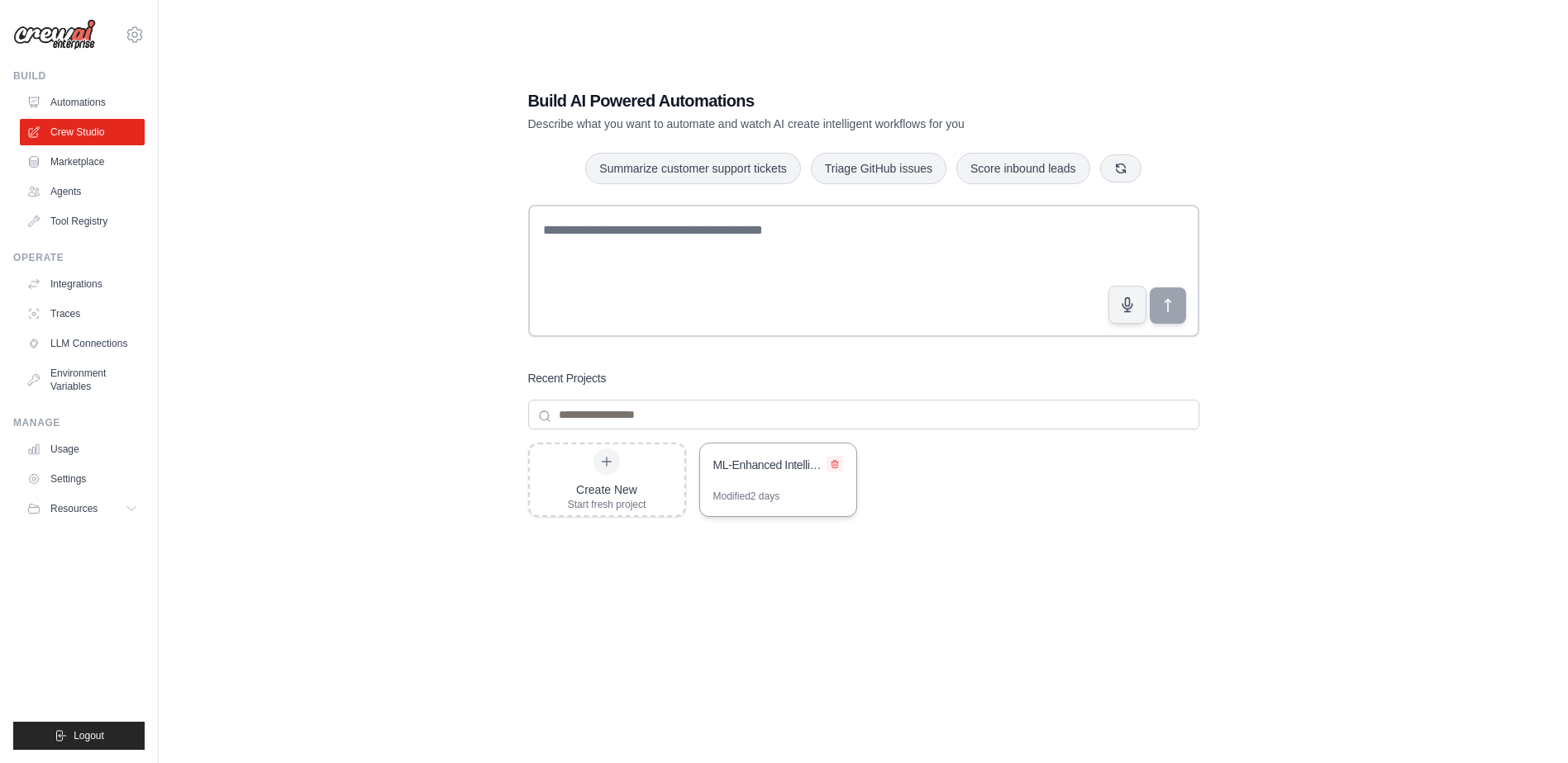
click at [829, 471] on button at bounding box center [835, 464] width 17 height 17
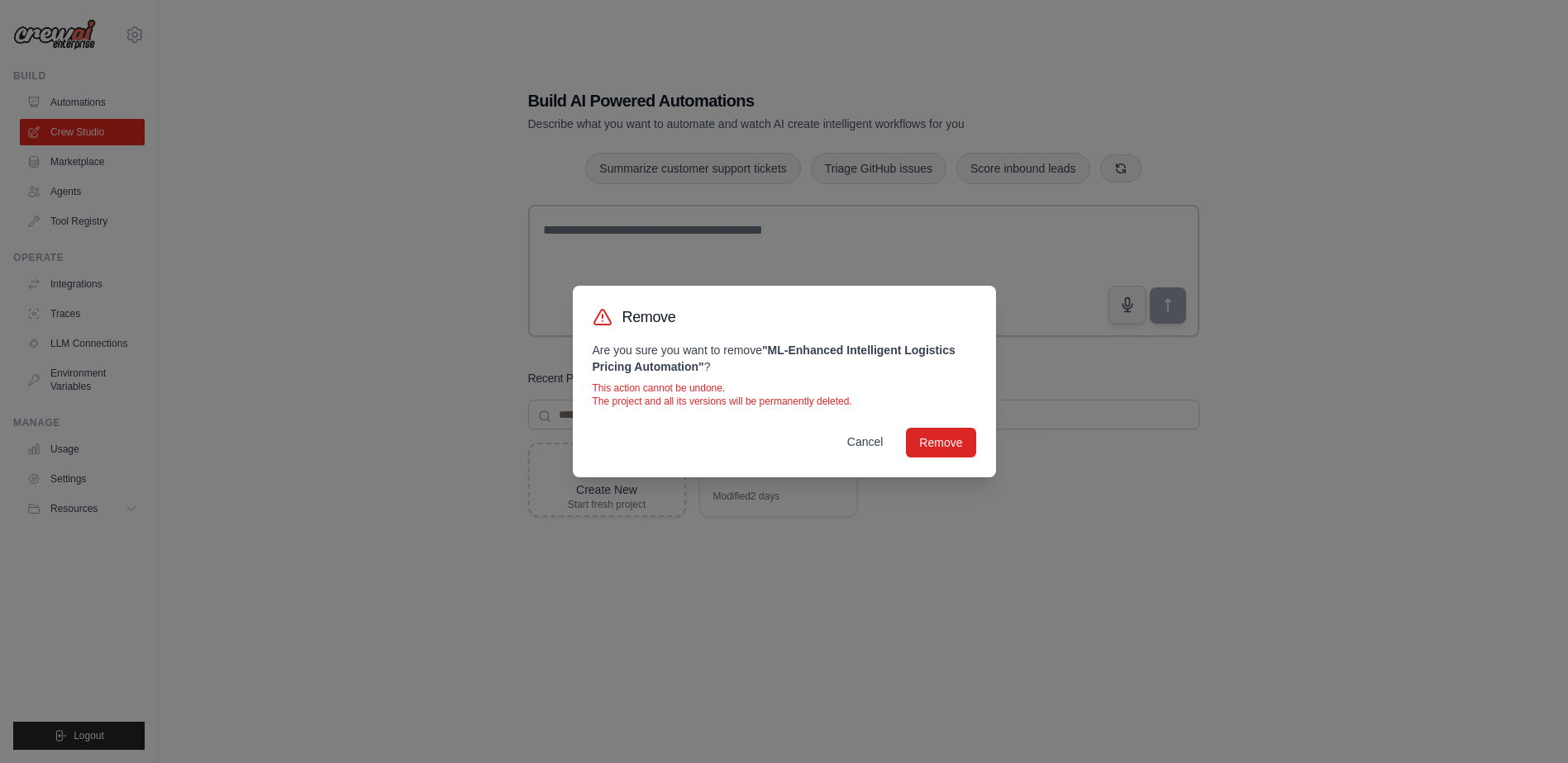
click at [875, 441] on button "Cancel" at bounding box center [865, 441] width 62 height 29
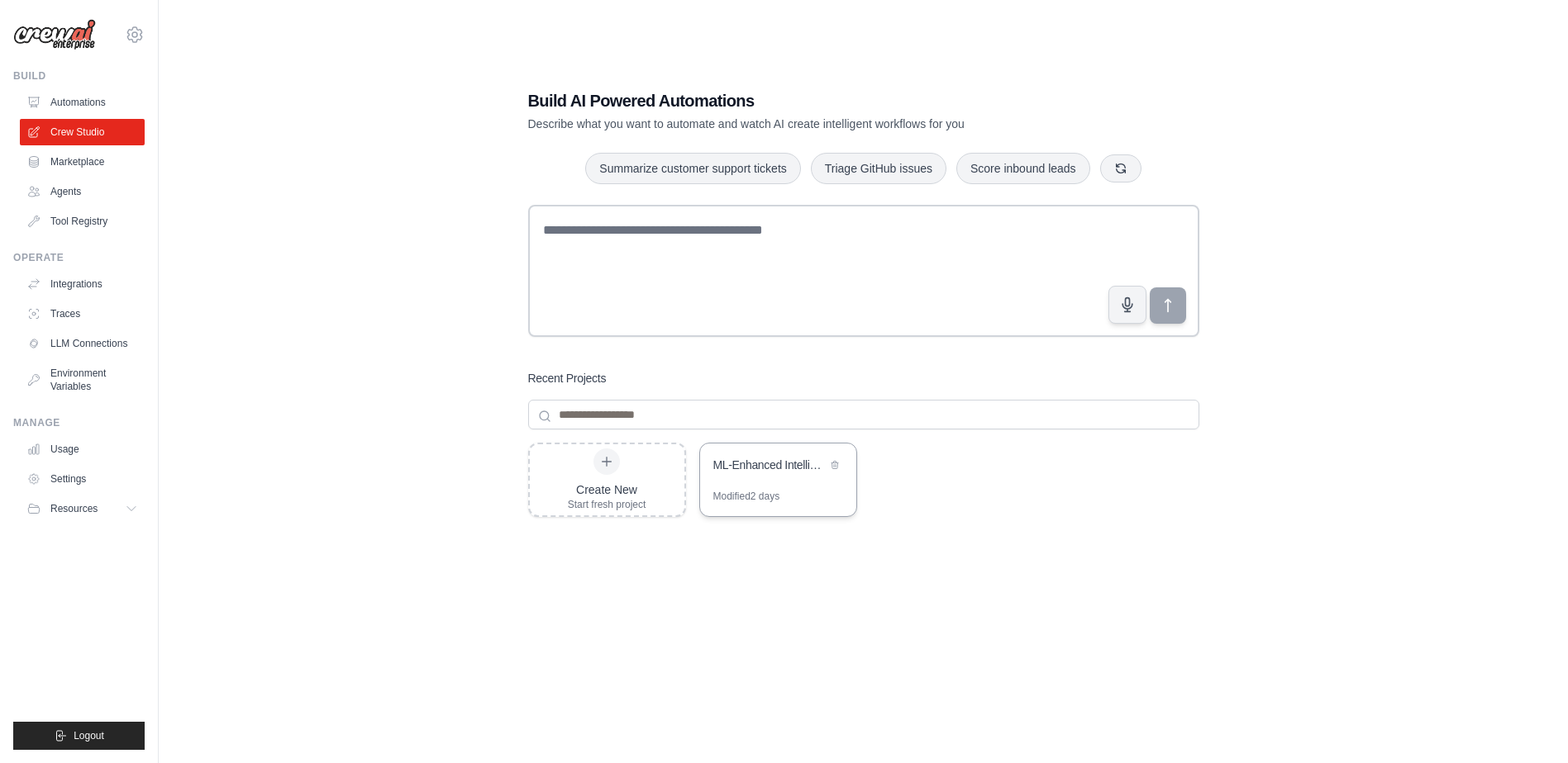
click at [745, 488] on div "ML-Enhanced Intelligent Logistics Pricing Automation" at bounding box center [778, 467] width 156 height 46
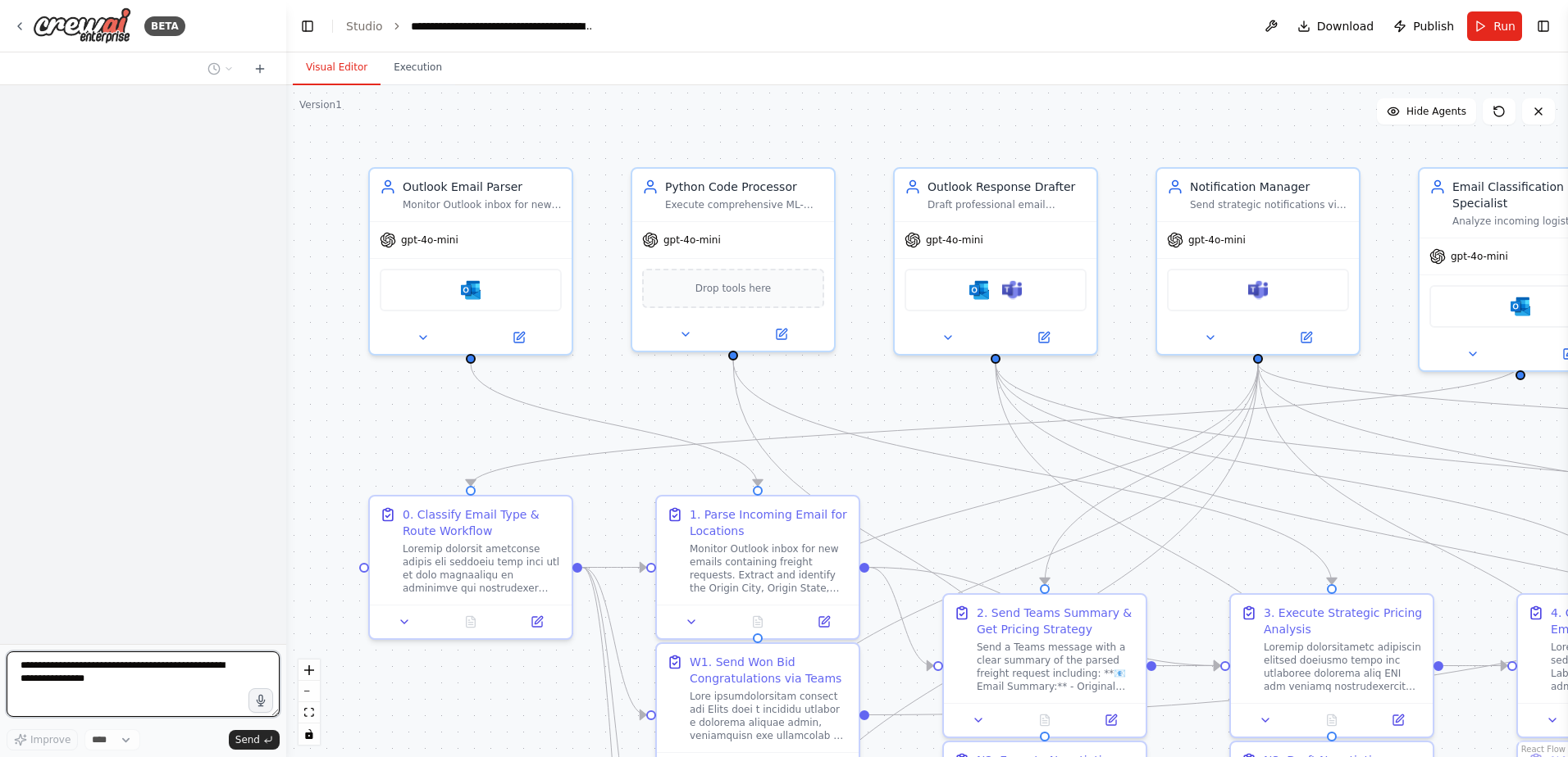
click at [65, 691] on textarea at bounding box center [142, 684] width 273 height 65
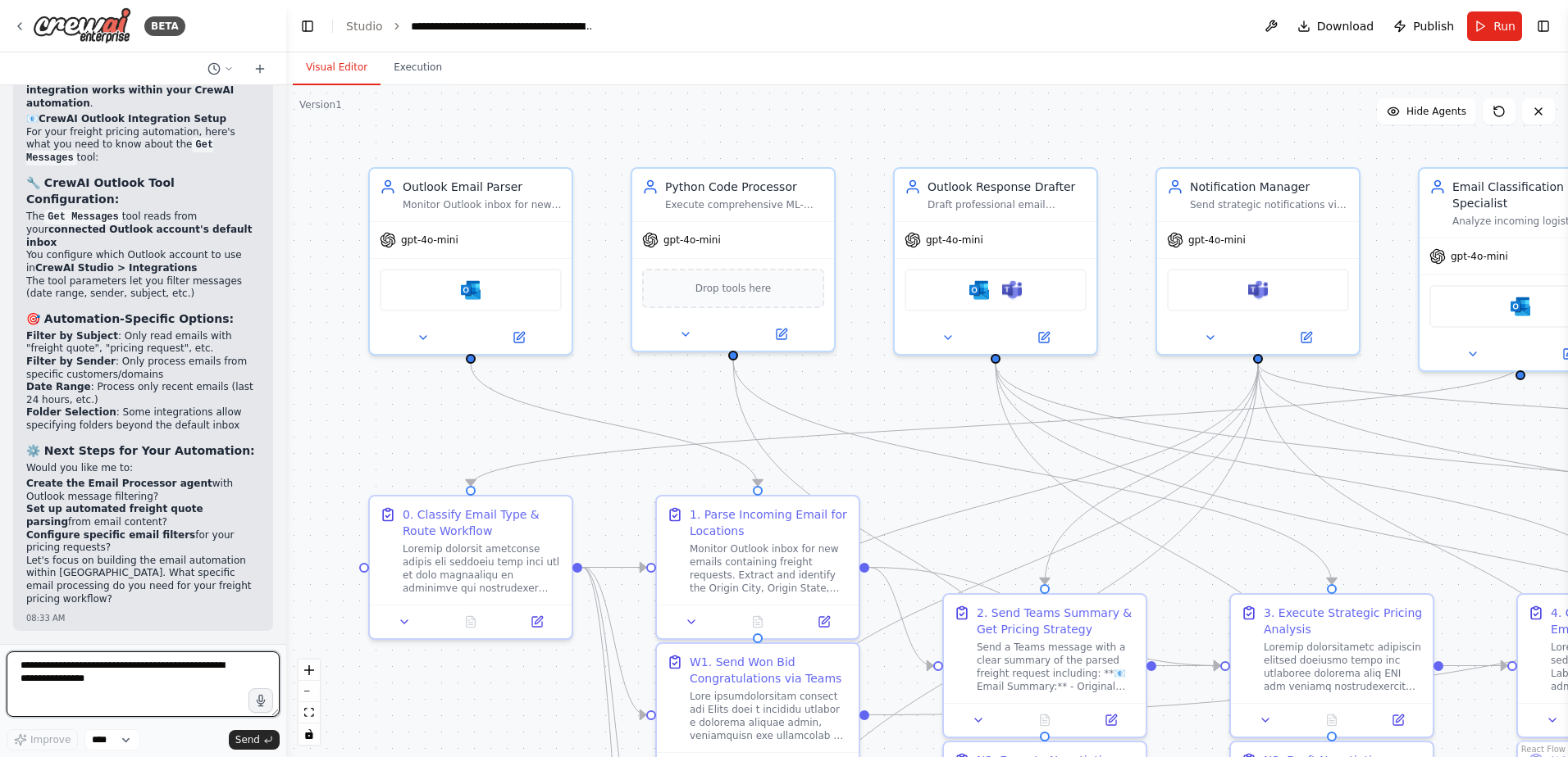
scroll to position [75839, 0]
click at [518, 336] on icon at bounding box center [520, 333] width 7 height 7
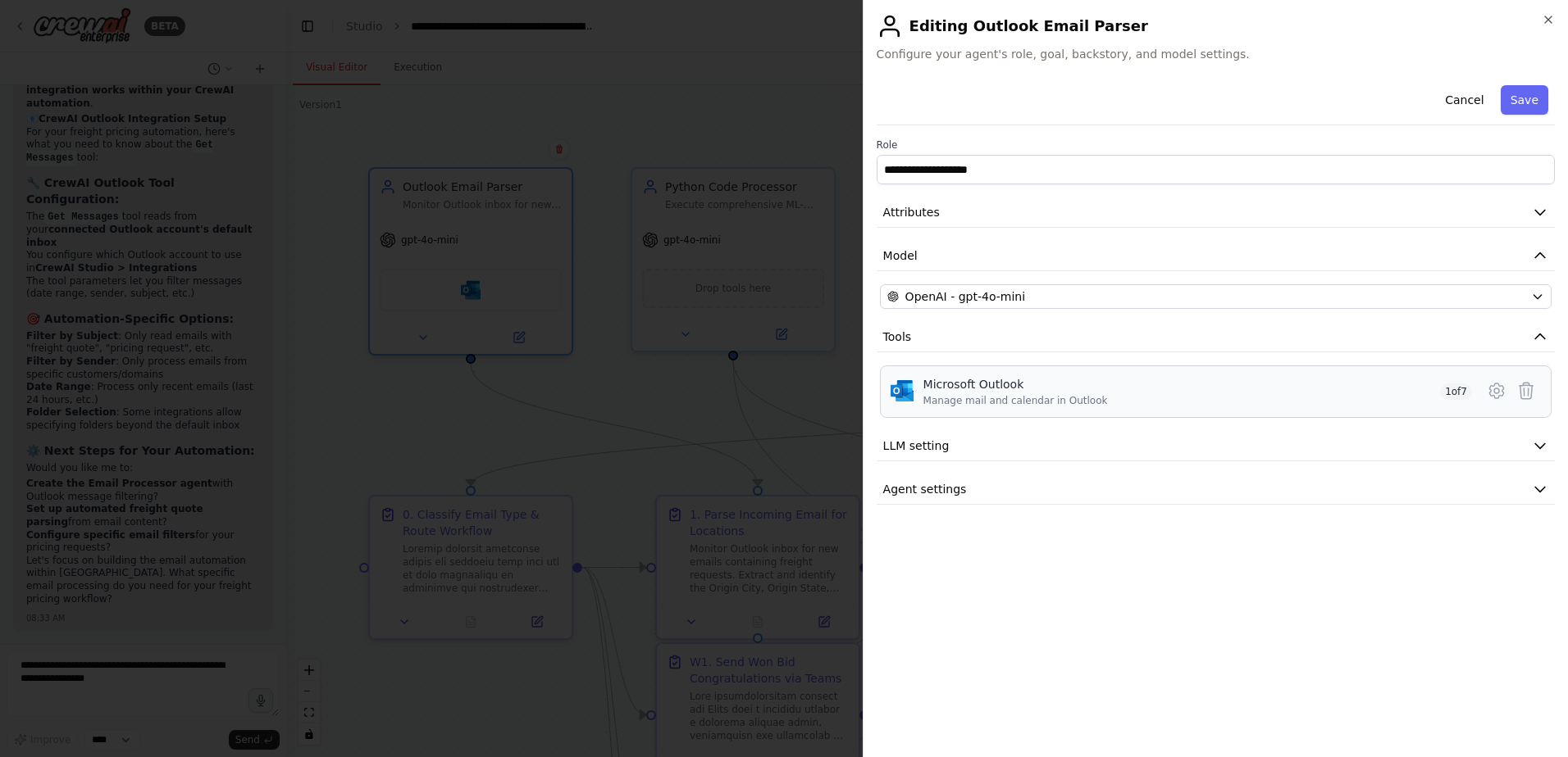
click at [1124, 399] on div "Microsoft Outlook Manage mail and calendar in Outlook 1 of 7" at bounding box center [1197, 391] width 549 height 31
click at [1495, 393] on icon at bounding box center [1496, 391] width 5 height 5
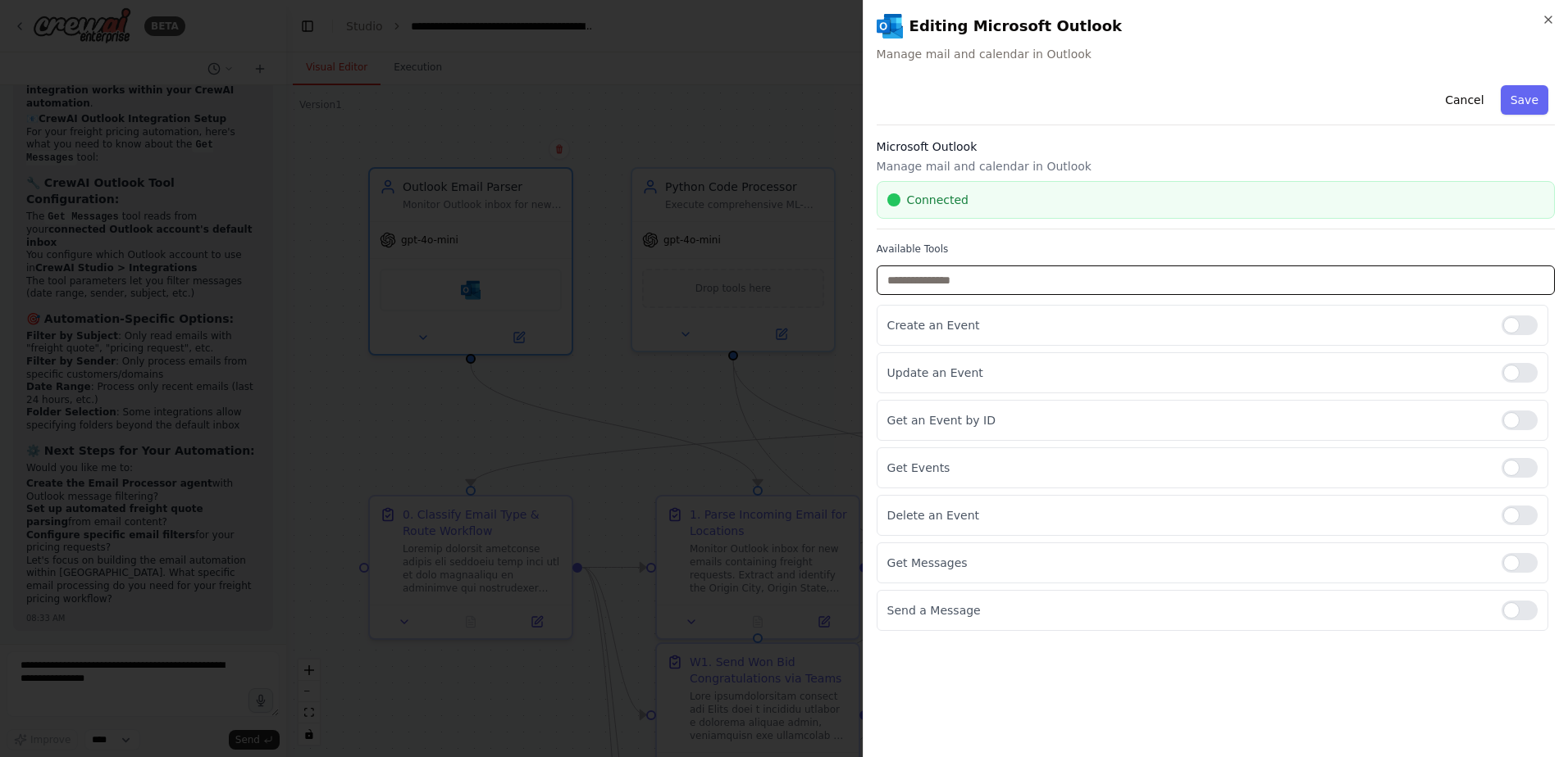
click at [934, 276] on input "text" at bounding box center [1216, 279] width 678 height 29
click at [1022, 85] on div "Cancel Save" at bounding box center [1216, 102] width 678 height 47
click at [1549, 21] on icon "button" at bounding box center [1548, 19] width 6 height 6
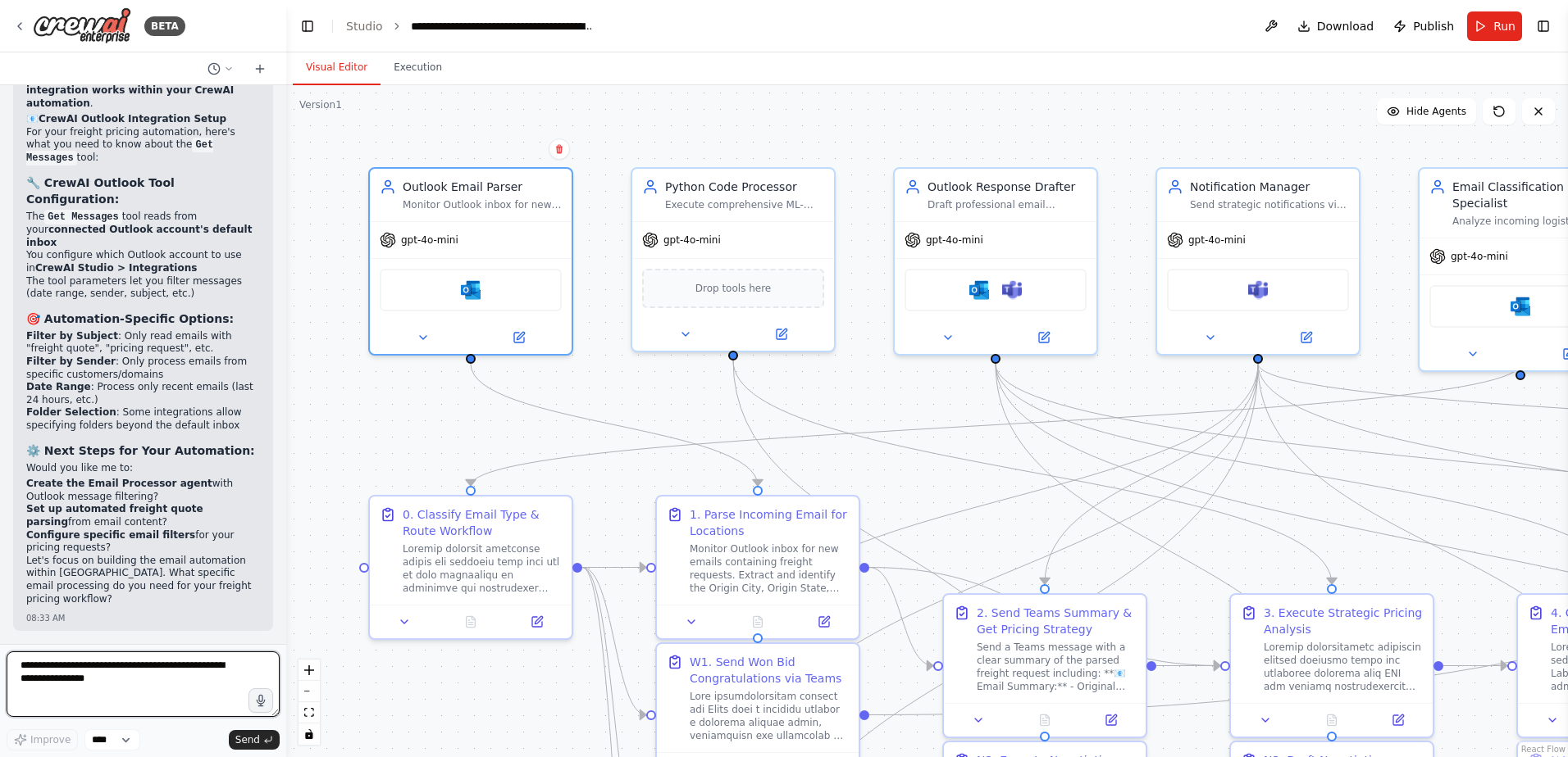
click at [83, 683] on textarea at bounding box center [142, 684] width 273 height 65
drag, startPoint x: 82, startPoint y: 683, endPoint x: -150, endPoint y: 671, distance: 232.3
click at [0, 671] on html "BETA I would like to connect and monitor an outlook inbox, parse the email, sen…" at bounding box center [784, 378] width 1568 height 757
type textarea "**********"
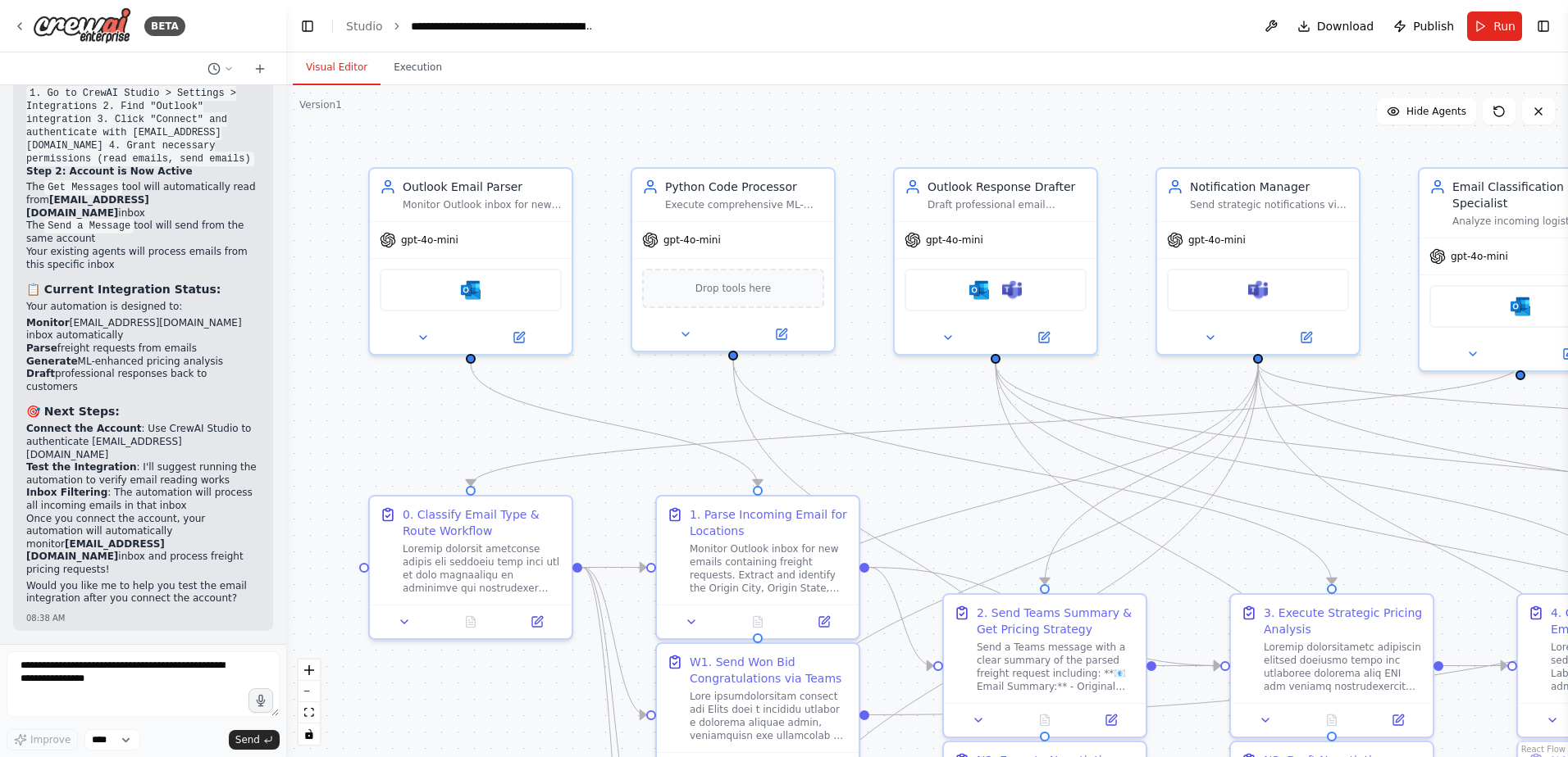
scroll to position [75893, 0]
drag, startPoint x: 27, startPoint y: 240, endPoint x: 154, endPoint y: 252, distance: 127.6
copy li "The tool parameters let you filter messages (date range, sender, subject, etc.)"
drag, startPoint x: 68, startPoint y: 680, endPoint x: -39, endPoint y: 684, distance: 107.1
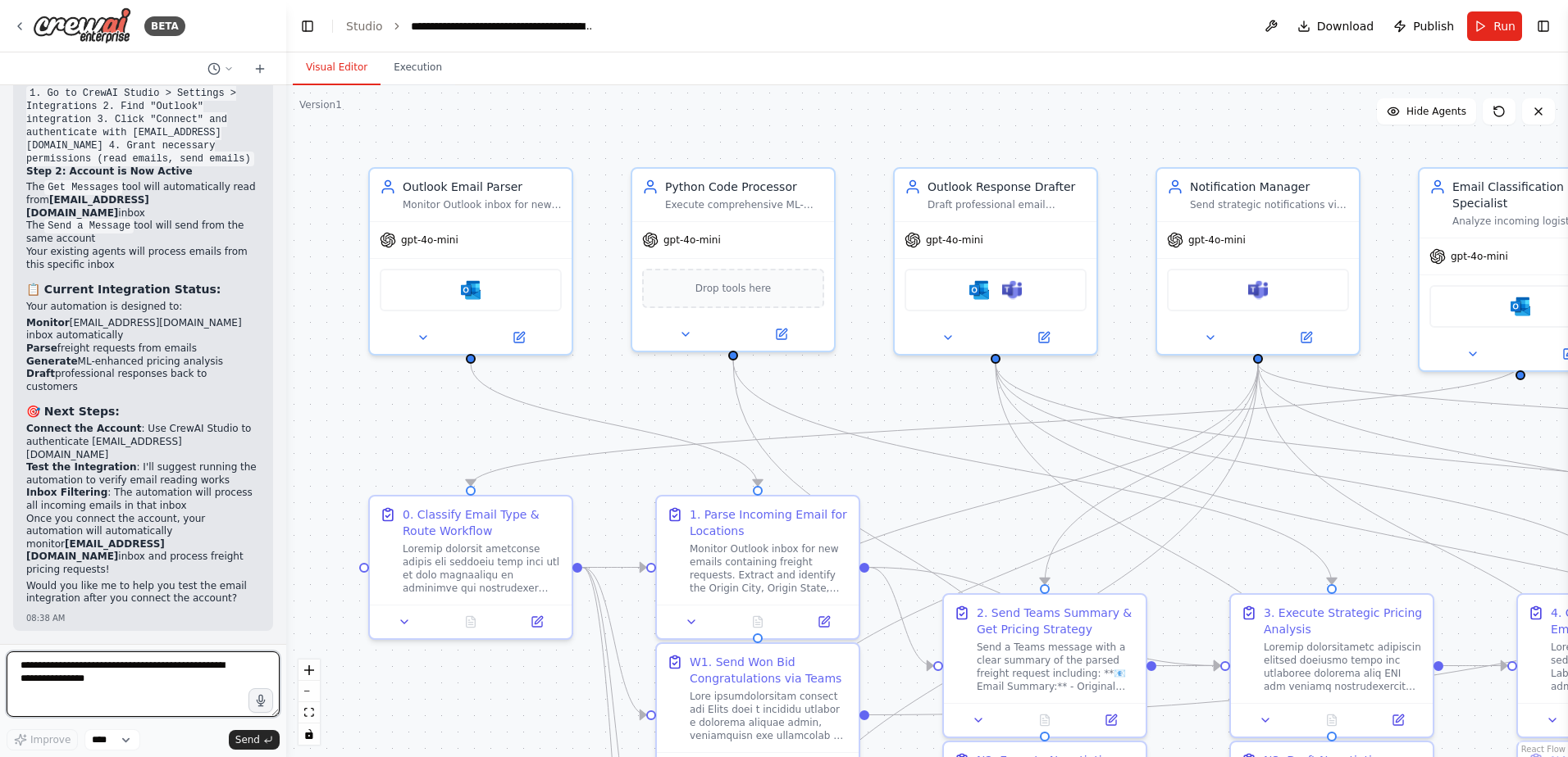
click at [0, 684] on html "BETA I would like to connect and monitor an outlook inbox, parse the email, sen…" at bounding box center [784, 378] width 1568 height 757
paste textarea "**********"
type textarea "**********"
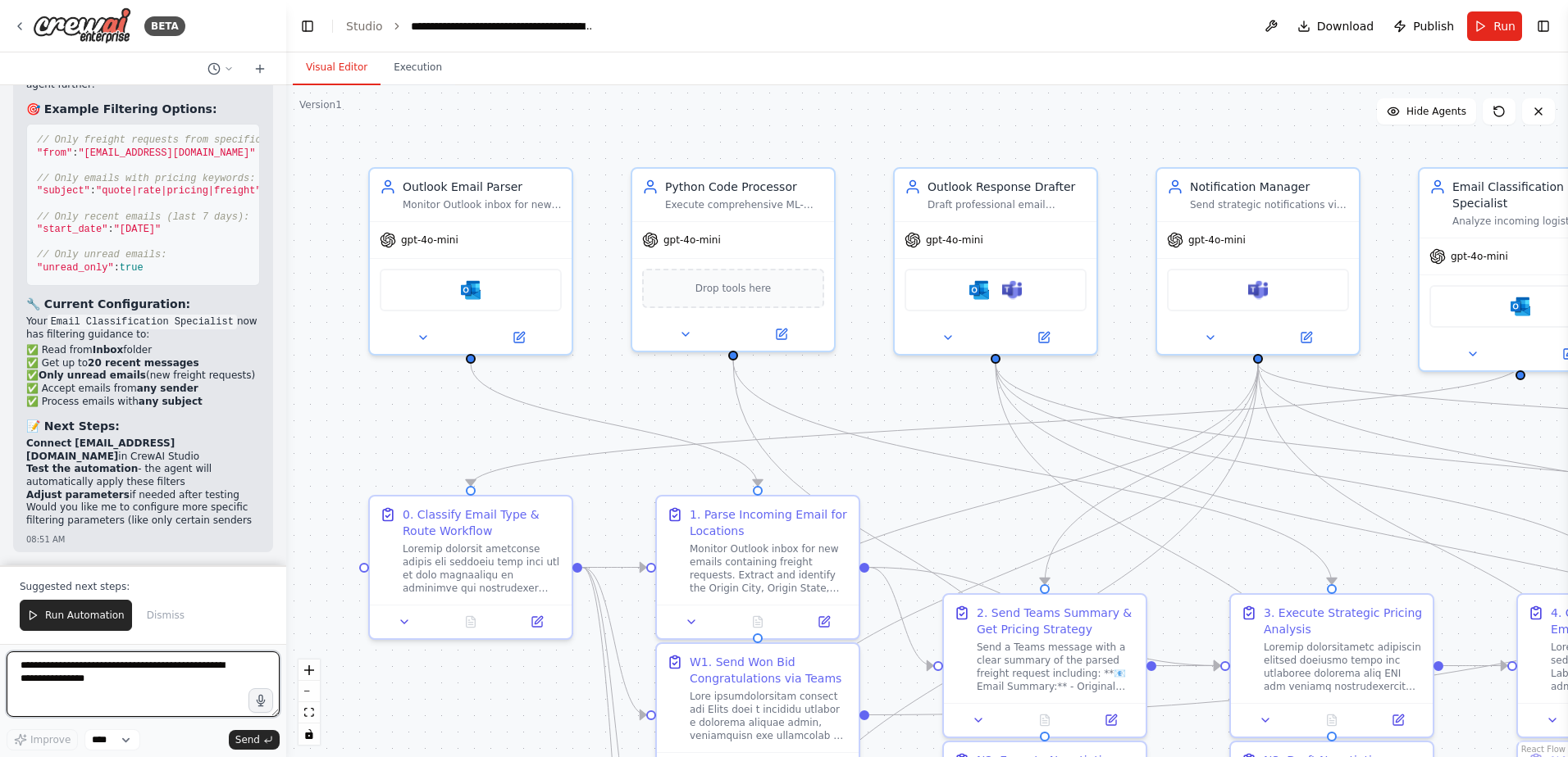
scroll to position [78273, 0]
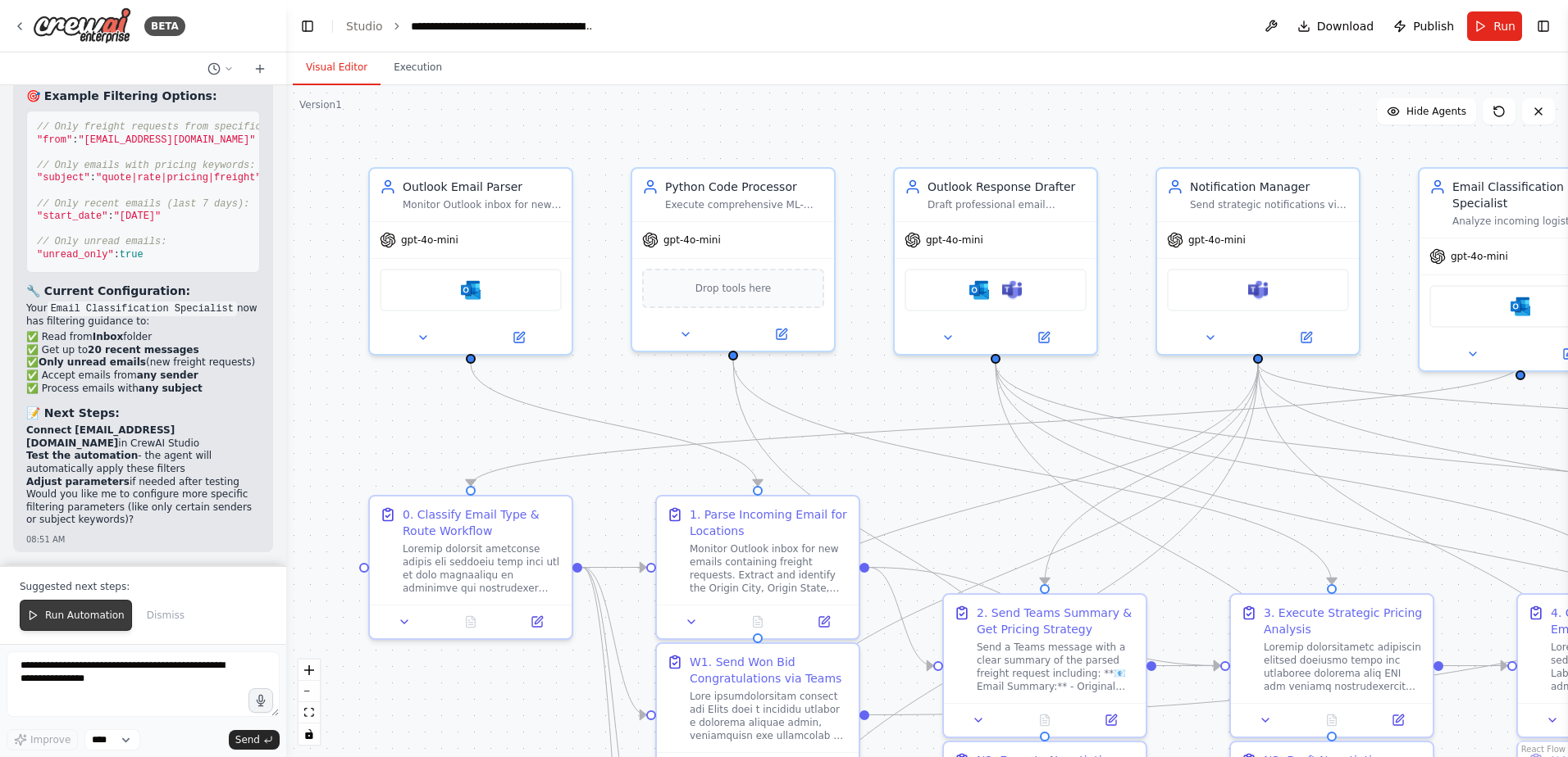
click at [102, 613] on span "Run Automation" at bounding box center [85, 615] width 80 height 13
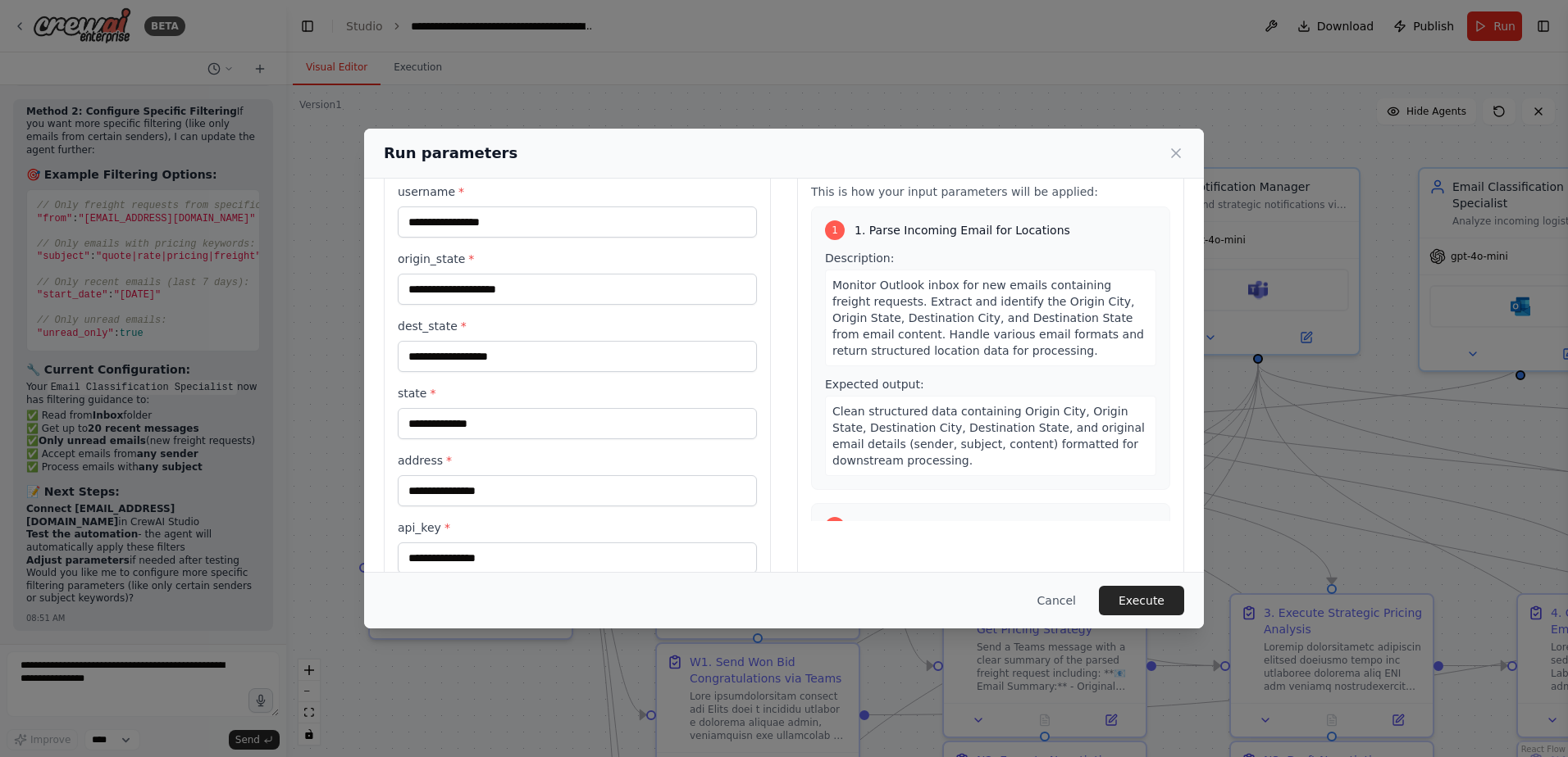
scroll to position [0, 0]
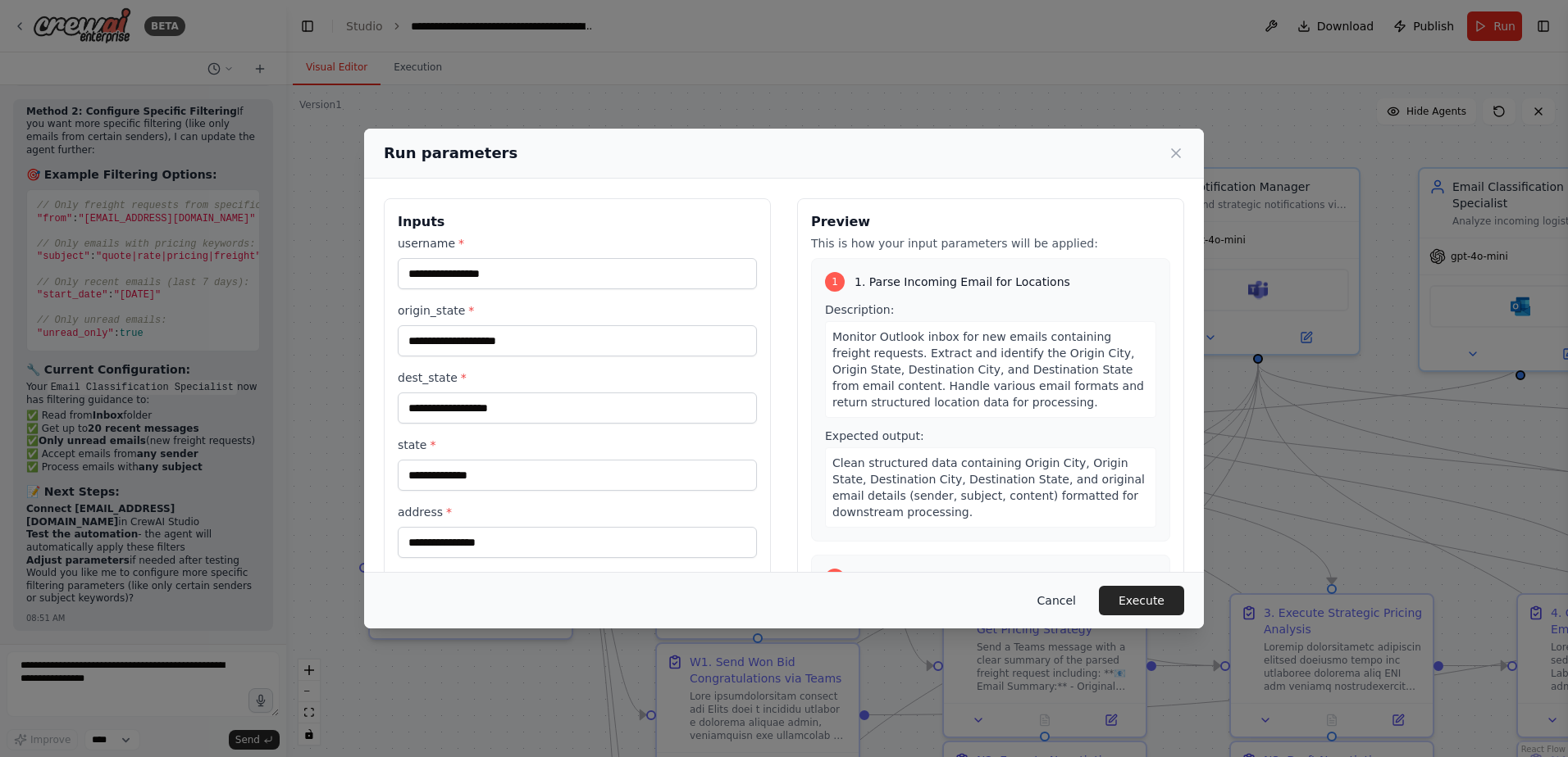
click at [1063, 604] on button "Cancel" at bounding box center [1056, 600] width 65 height 29
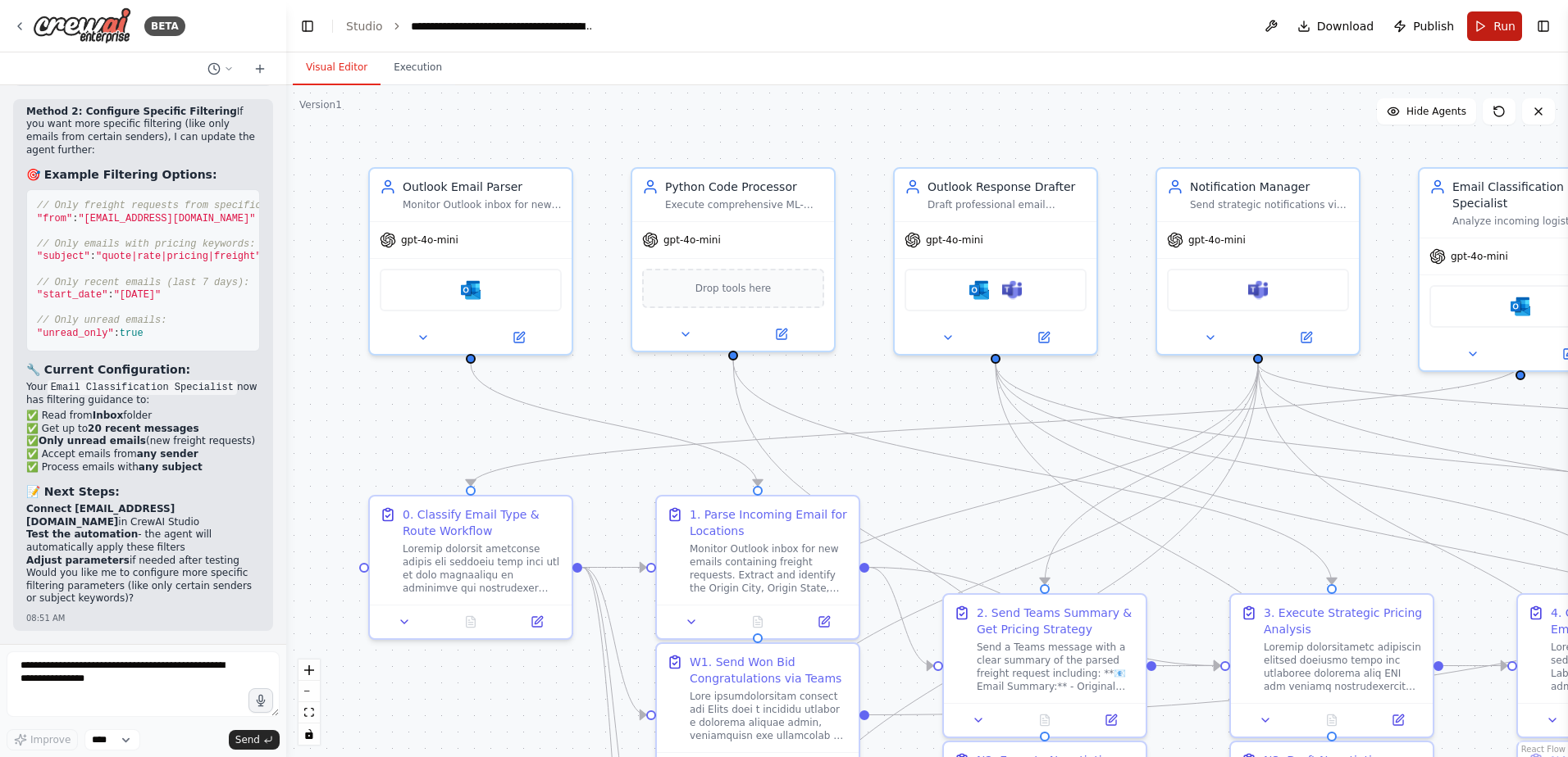
click at [1494, 27] on span "Run" at bounding box center [1503, 26] width 22 height 17
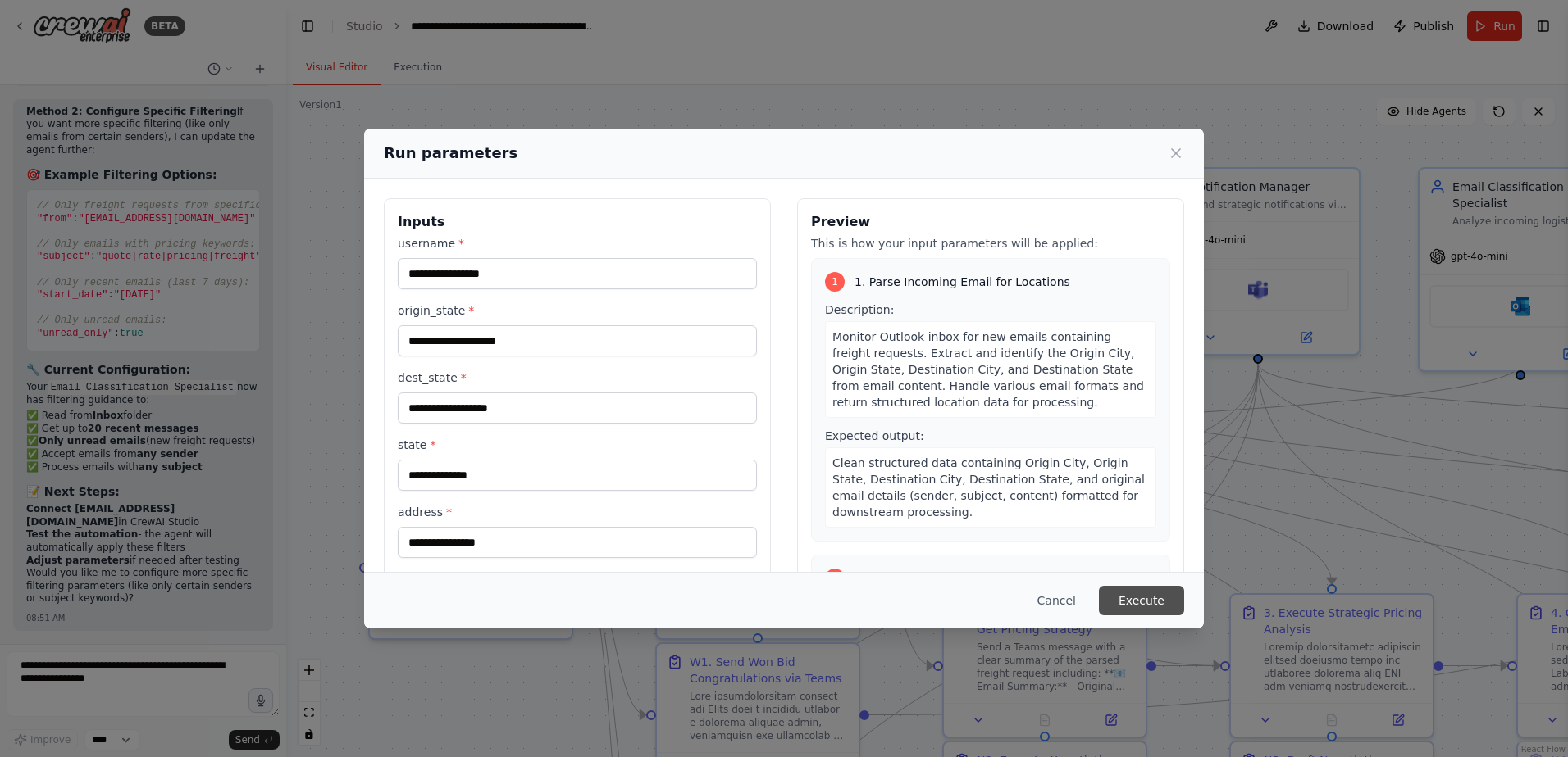
click at [1136, 595] on button "Execute" at bounding box center [1141, 600] width 85 height 29
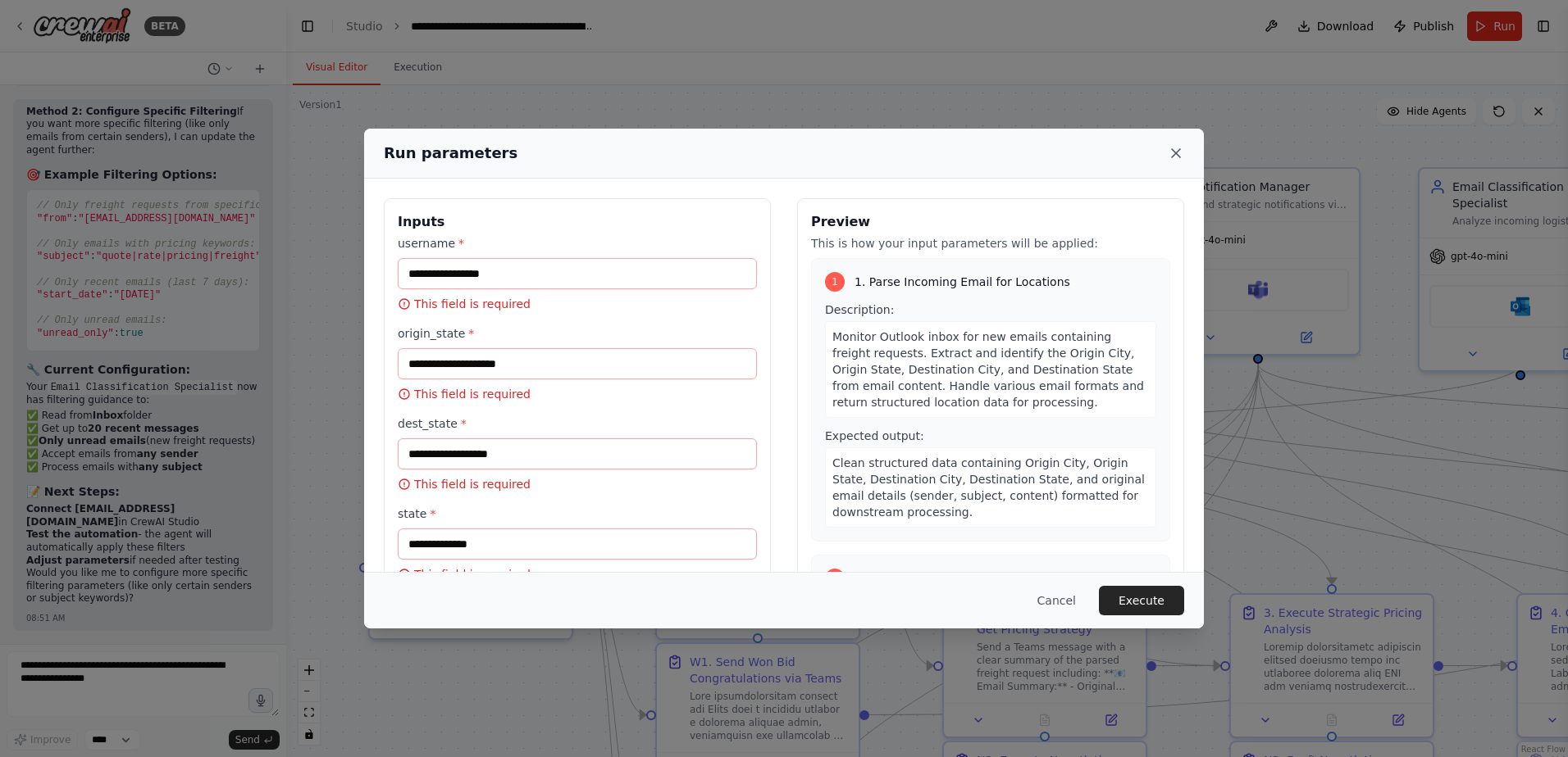
click at [1175, 158] on icon at bounding box center [1175, 153] width 17 height 17
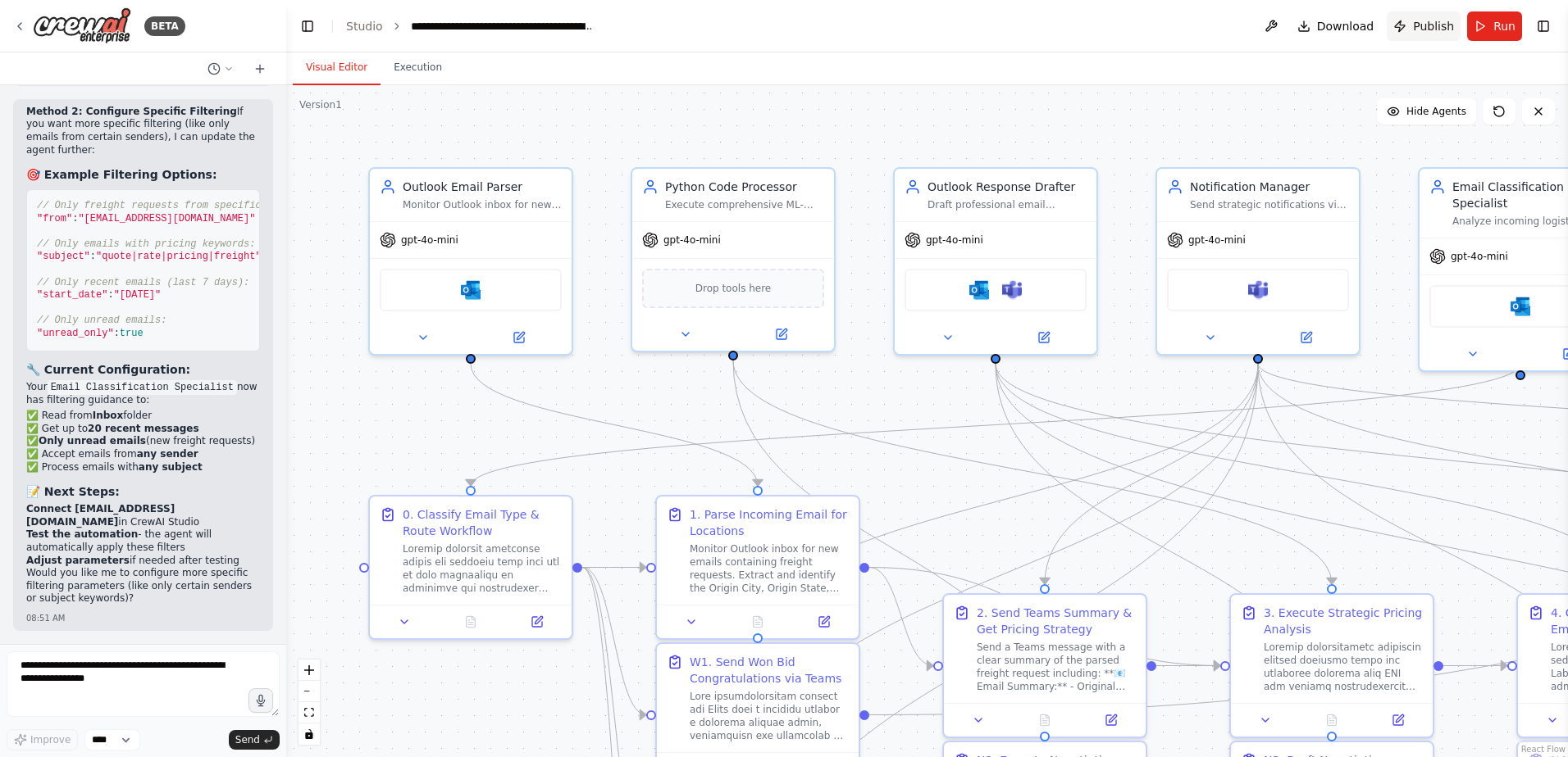
click at [1428, 28] on span "Publish" at bounding box center [1433, 26] width 41 height 17
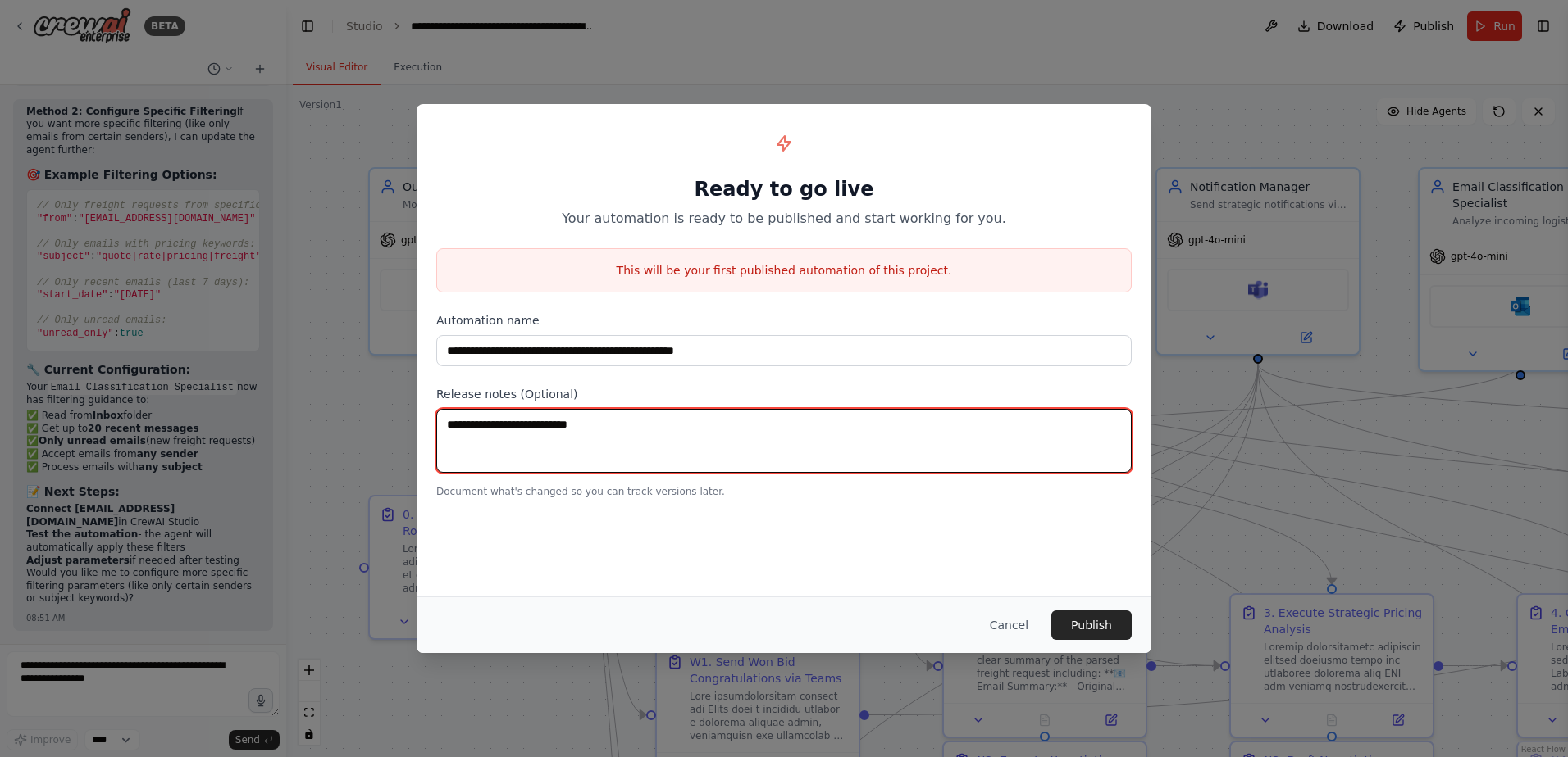
drag, startPoint x: 608, startPoint y: 424, endPoint x: 29, endPoint y: 426, distance: 579.0
click at [29, 426] on div "**********" at bounding box center [784, 378] width 1568 height 757
type textarea "**********"
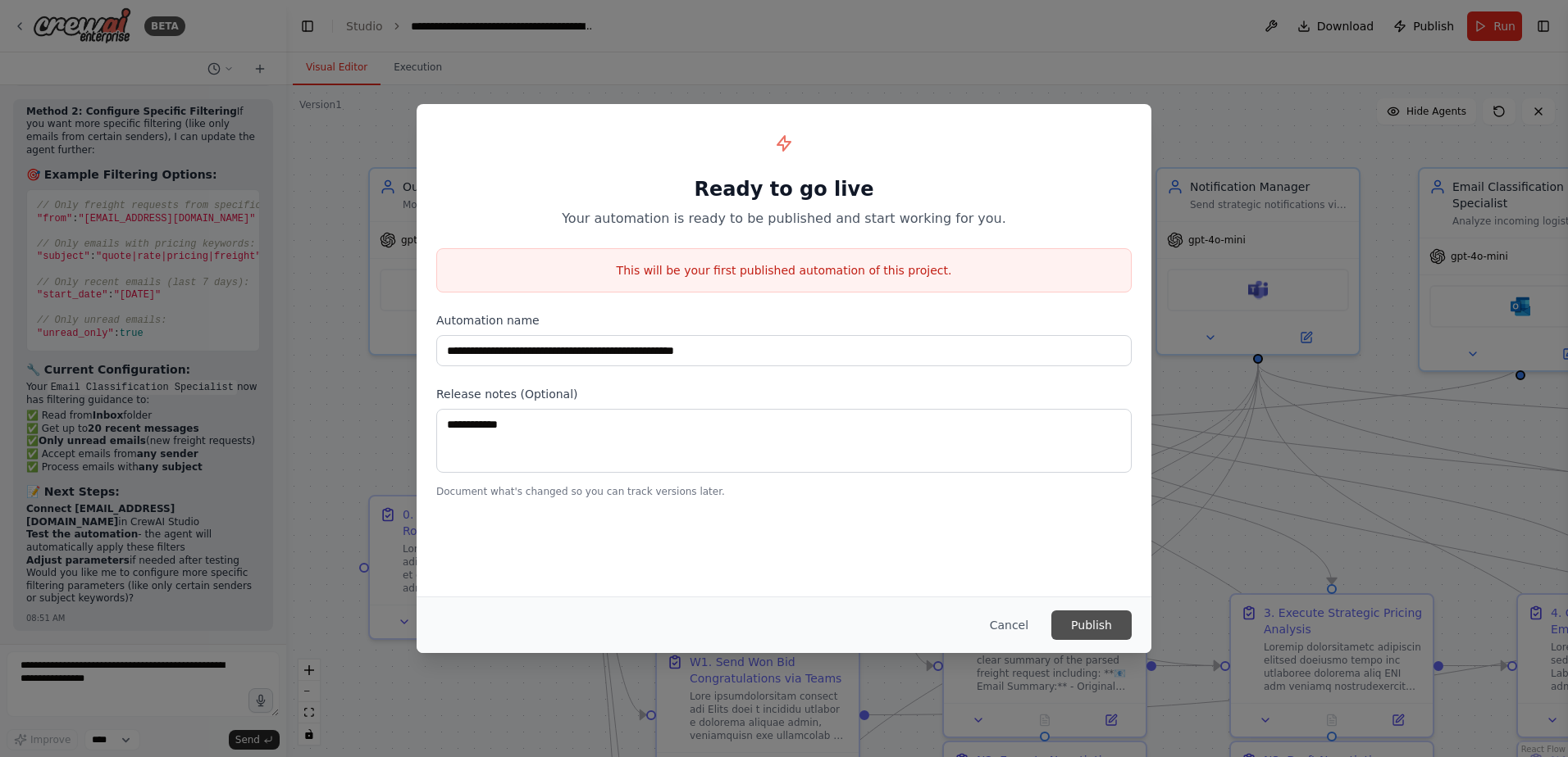
click at [1109, 623] on button "Publish" at bounding box center [1091, 624] width 81 height 29
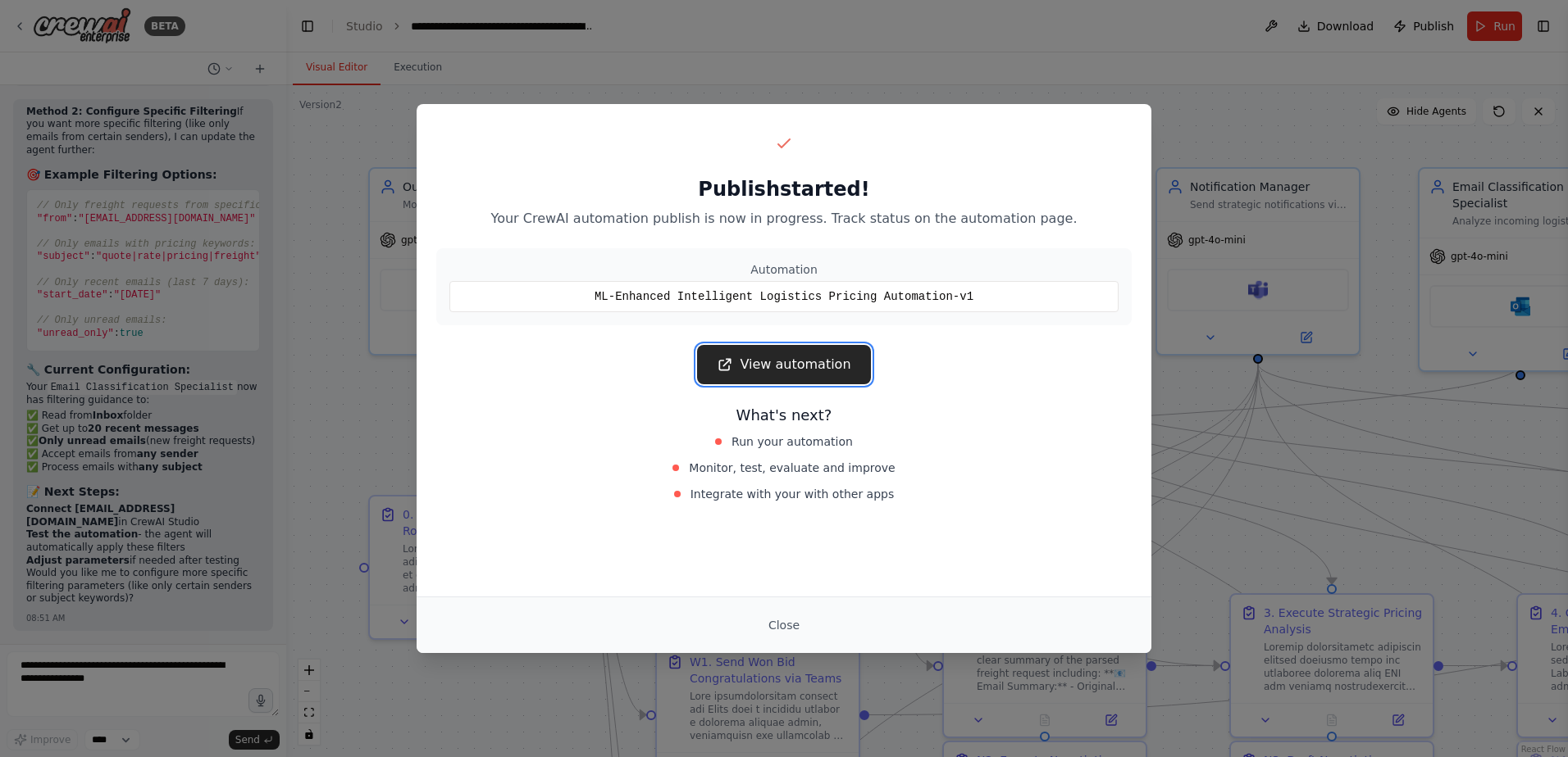
click at [820, 371] on link "View automation" at bounding box center [784, 364] width 173 height 39
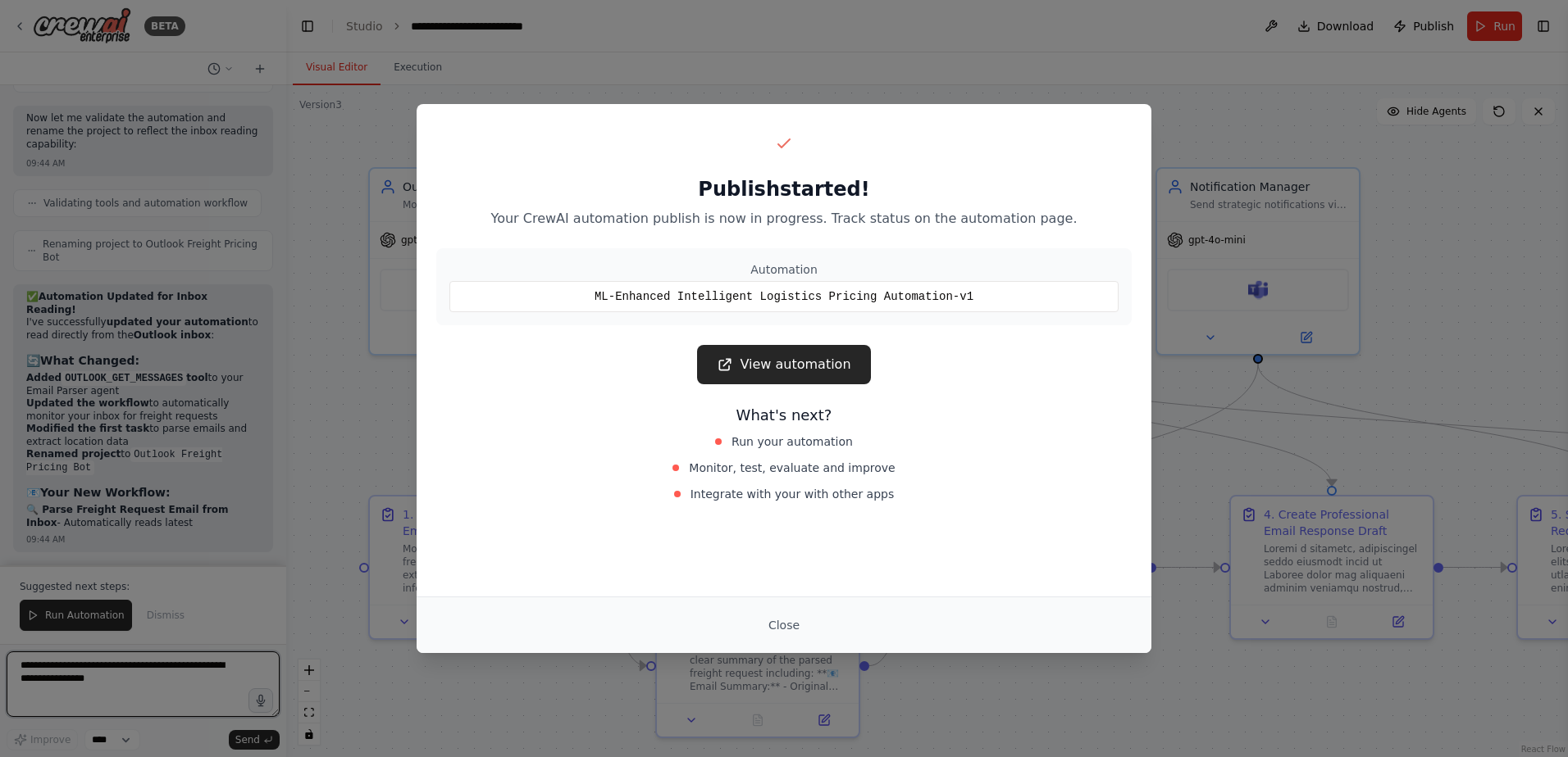
scroll to position [88583, 0]
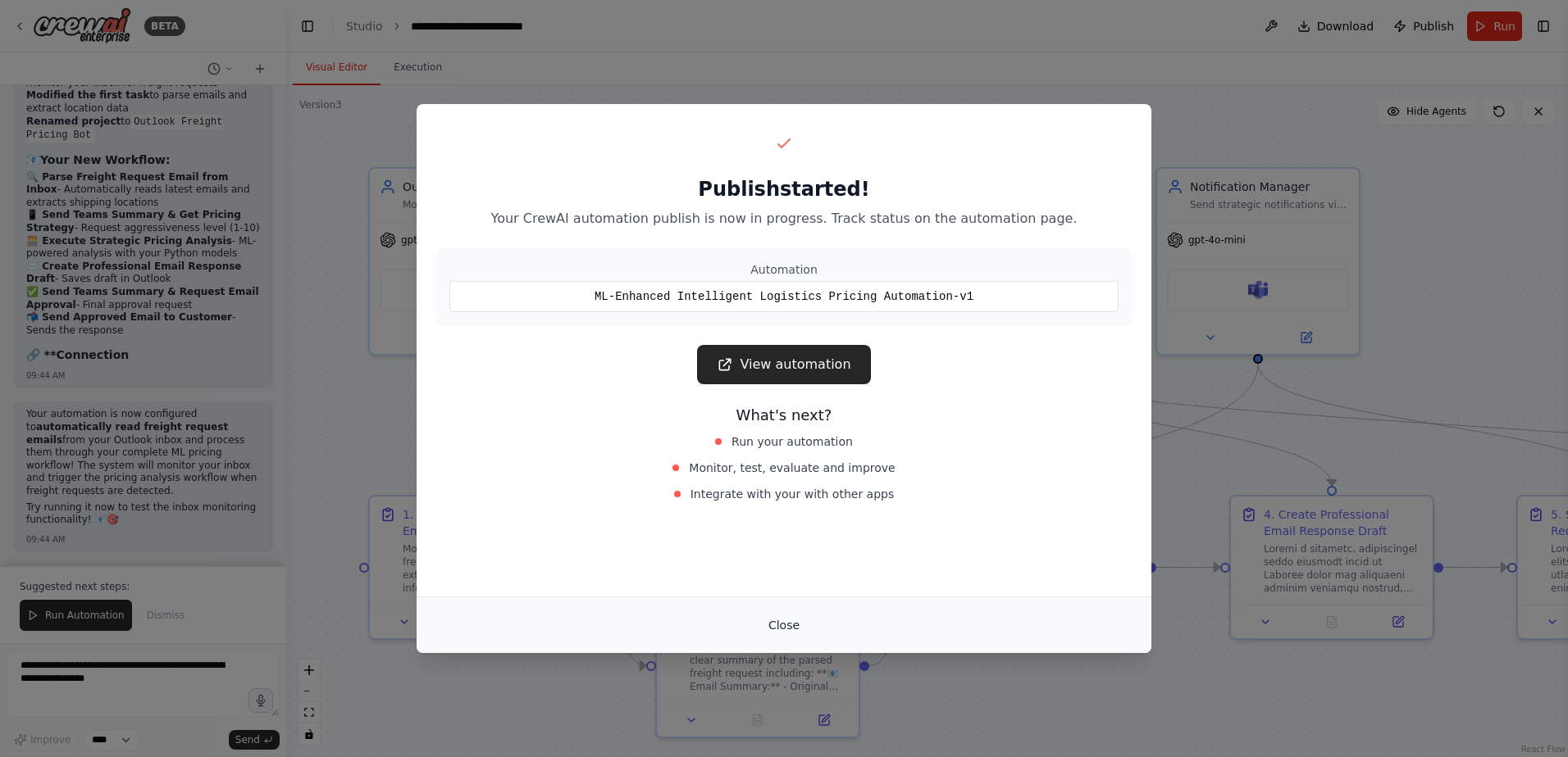
click at [783, 623] on button "Close" at bounding box center [783, 624] width 58 height 29
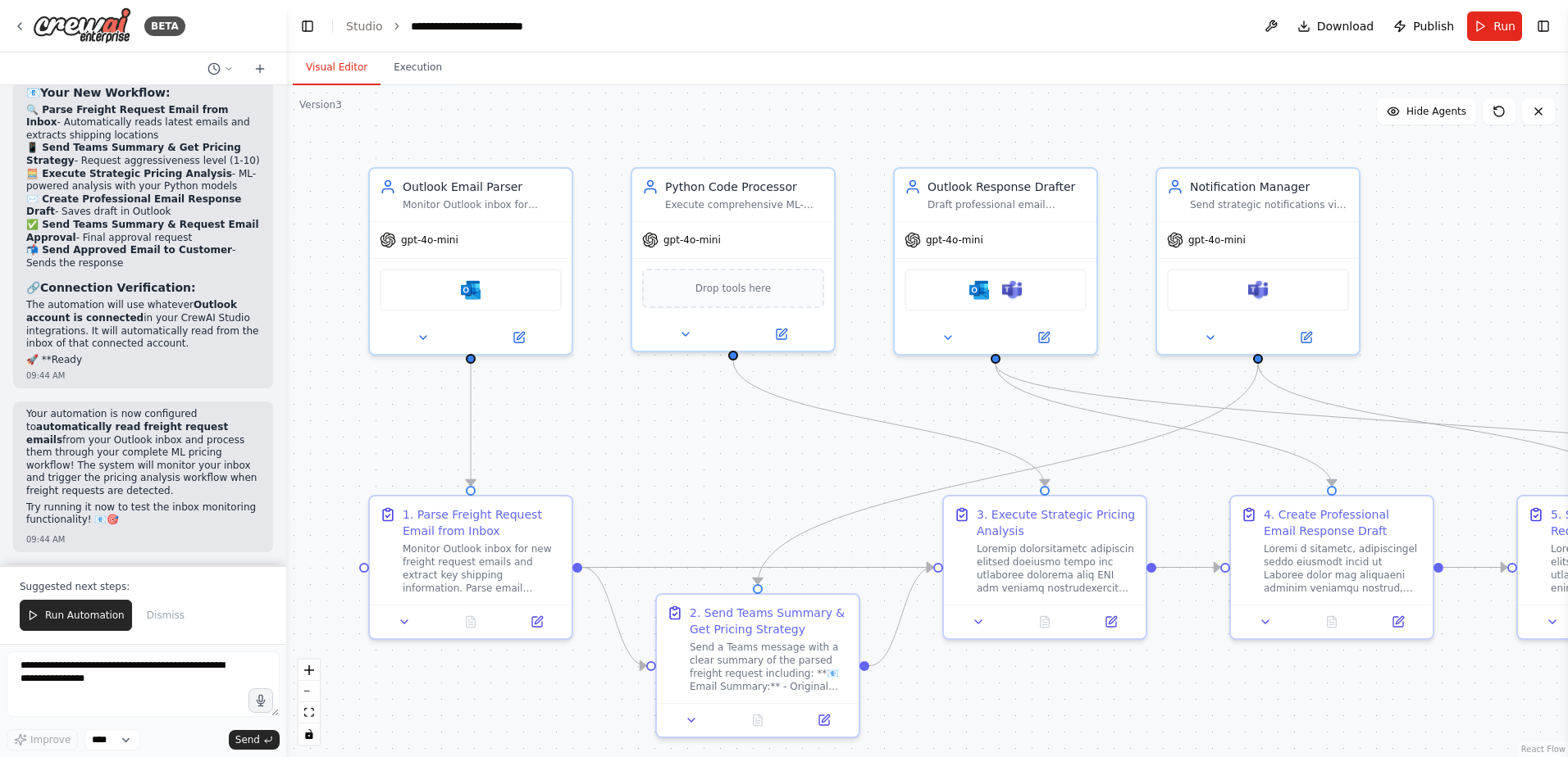
scroll to position [88984, 0]
click at [66, 616] on span "Run Automation" at bounding box center [85, 615] width 80 height 13
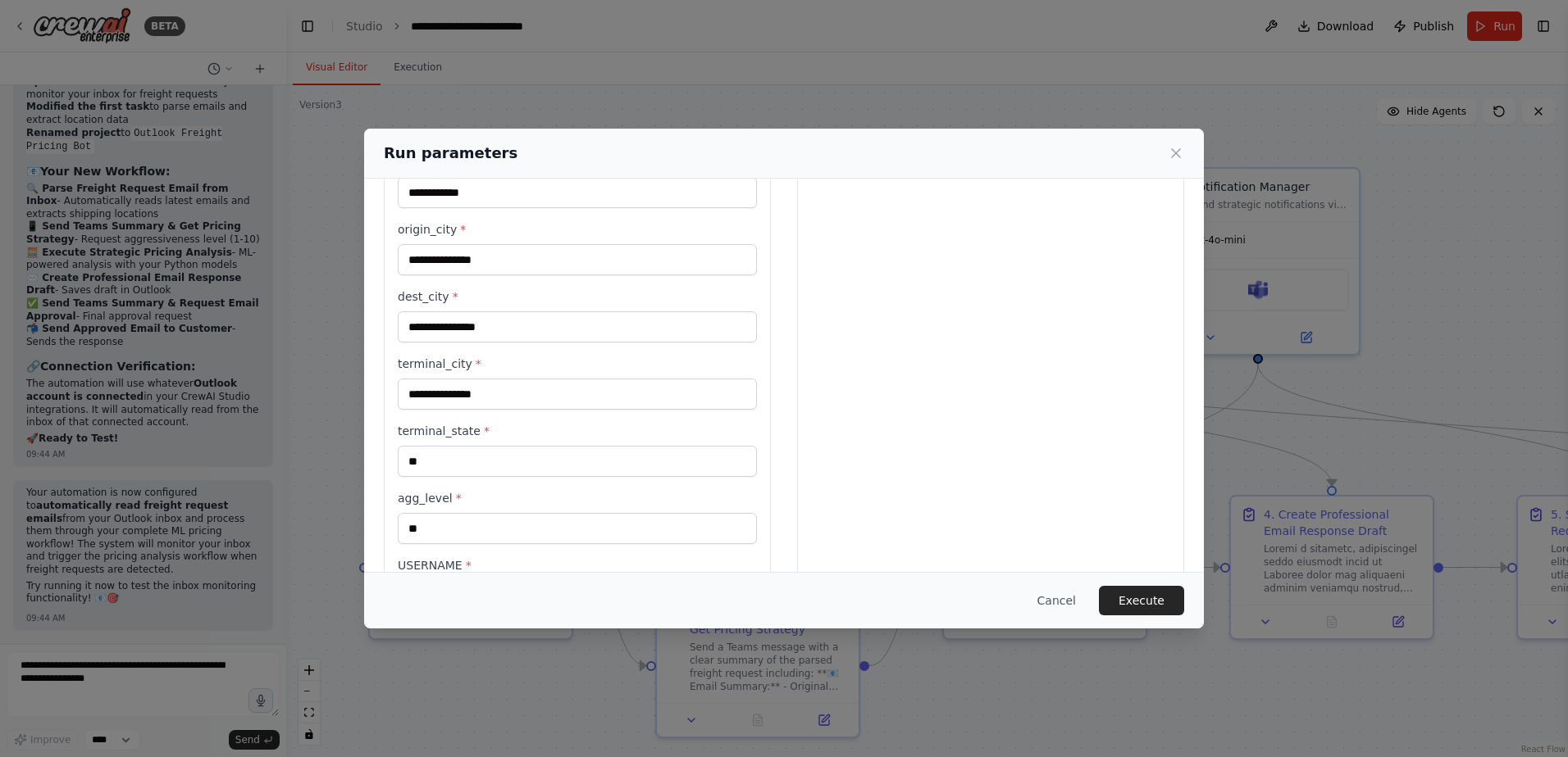
scroll to position [490, 0]
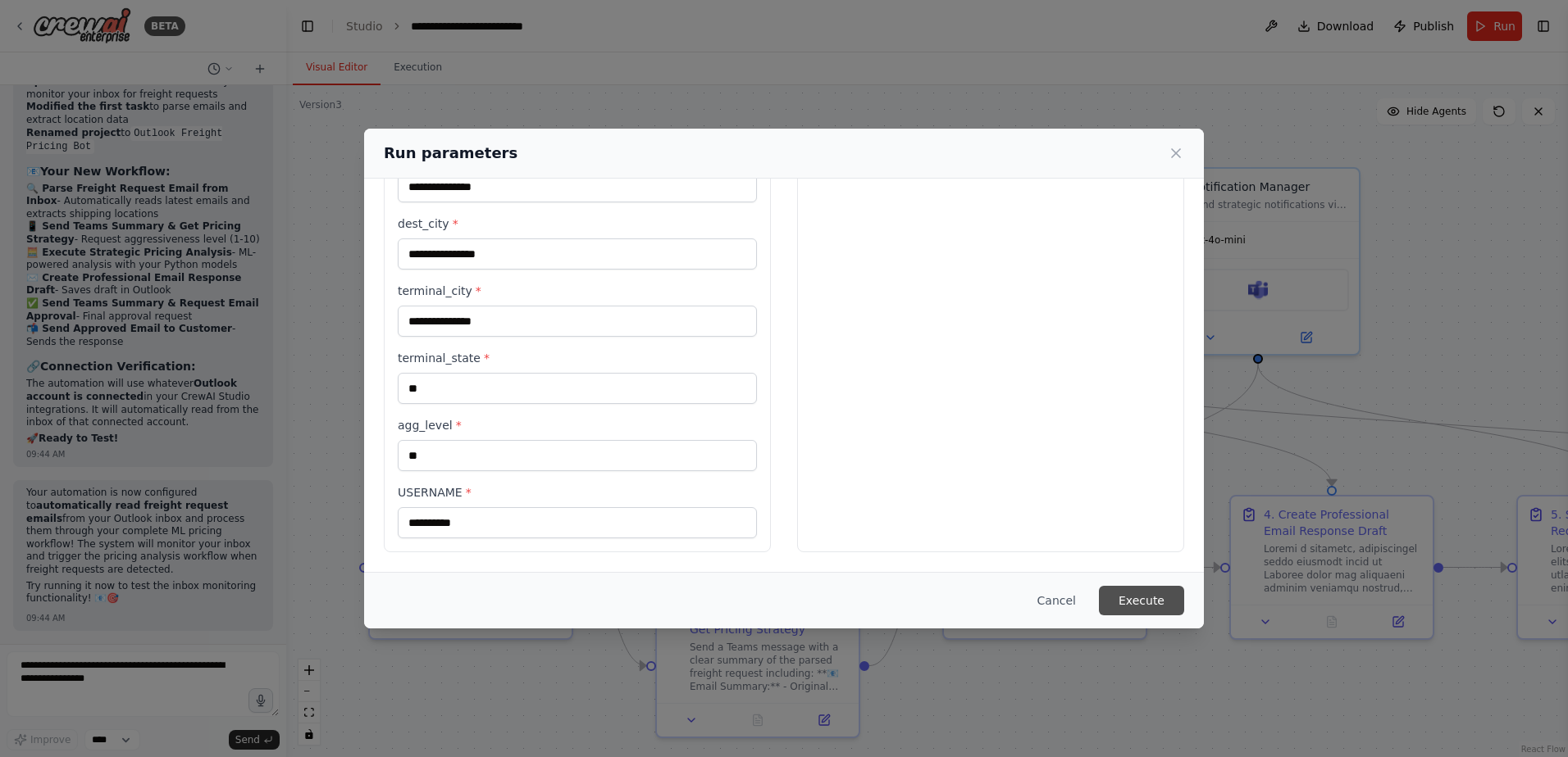
click at [1164, 606] on button "Execute" at bounding box center [1141, 600] width 85 height 29
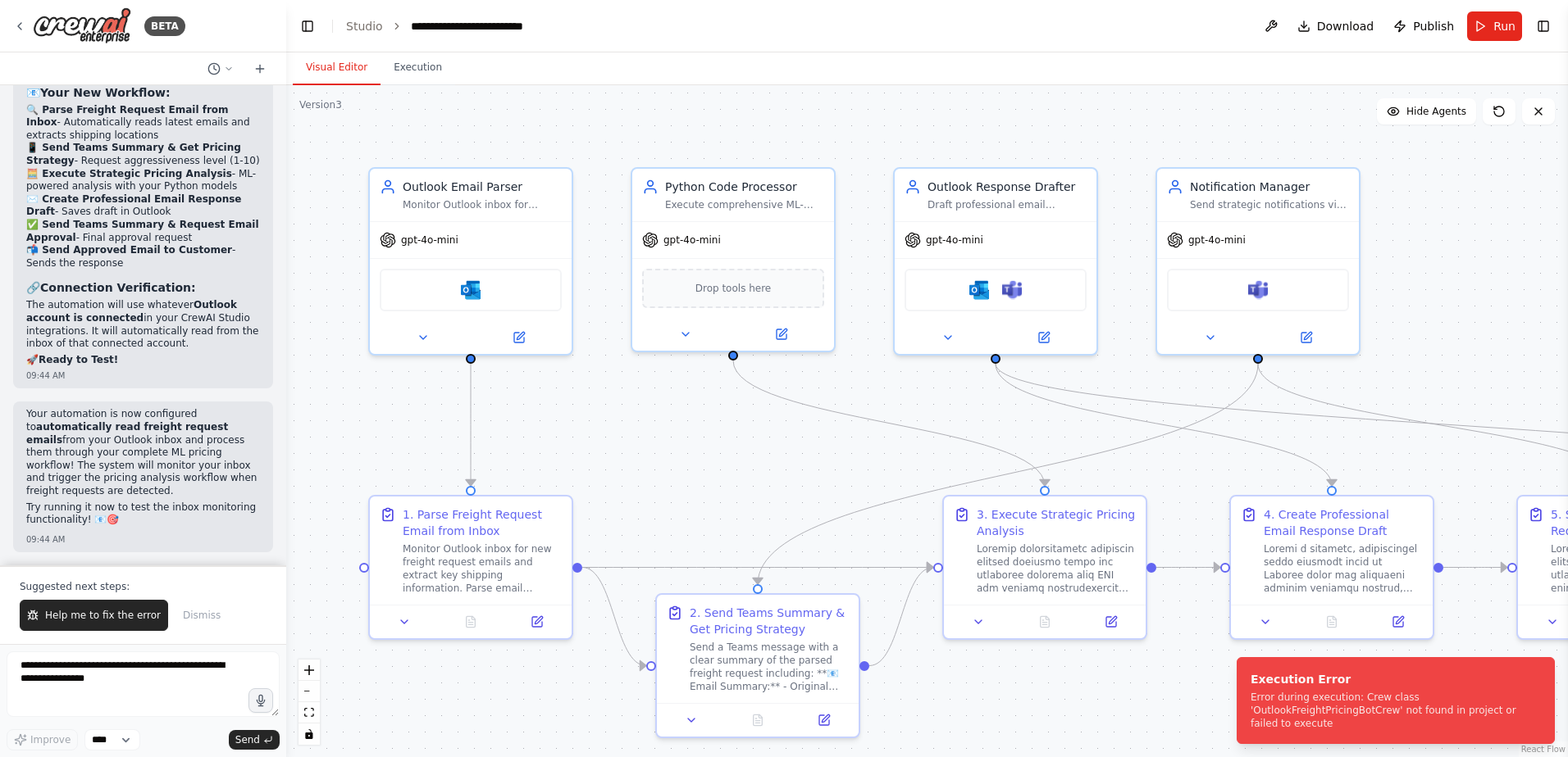
scroll to position [88984, 0]
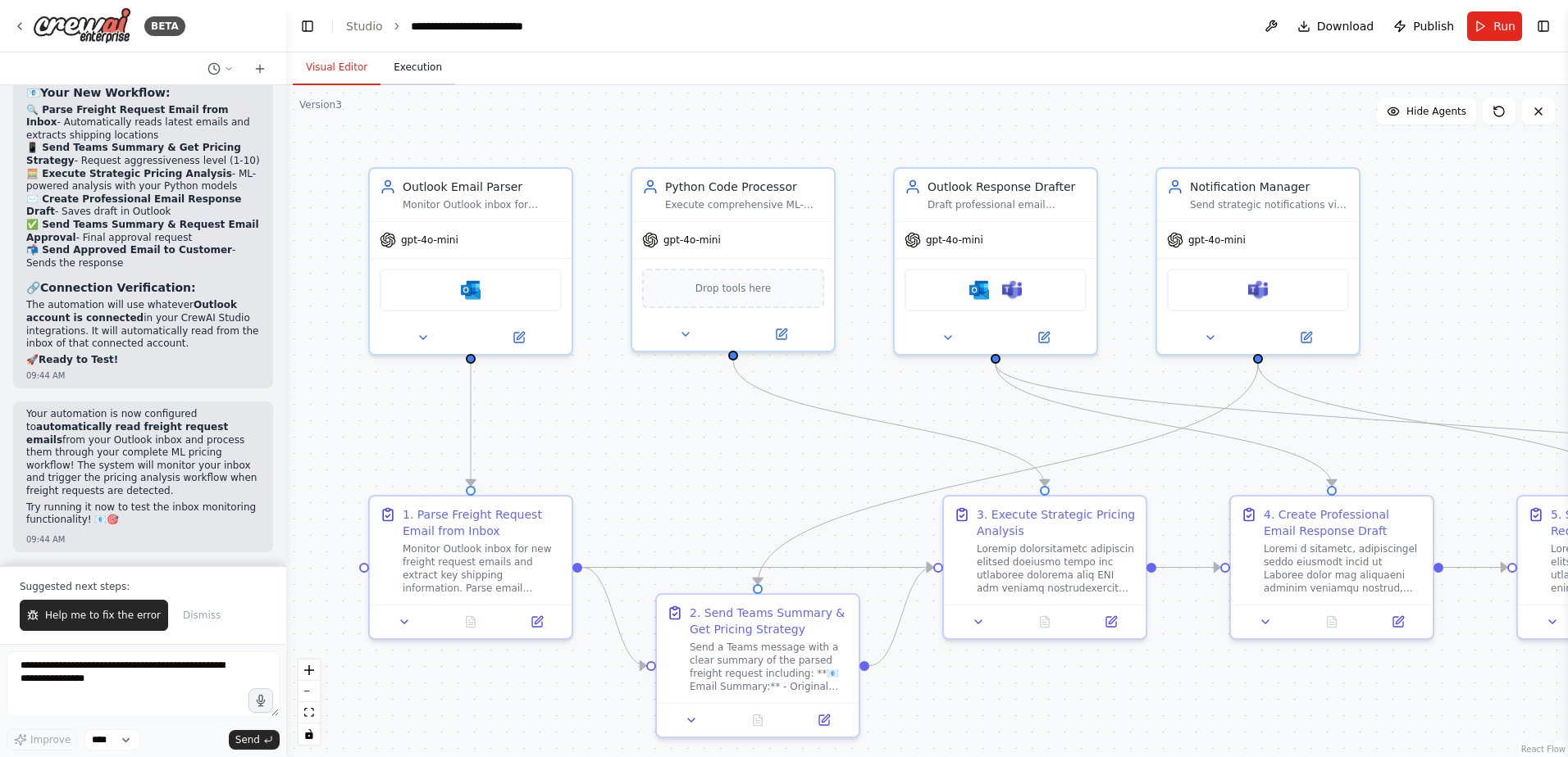
click at [420, 74] on button "Execution" at bounding box center [418, 67] width 74 height 34
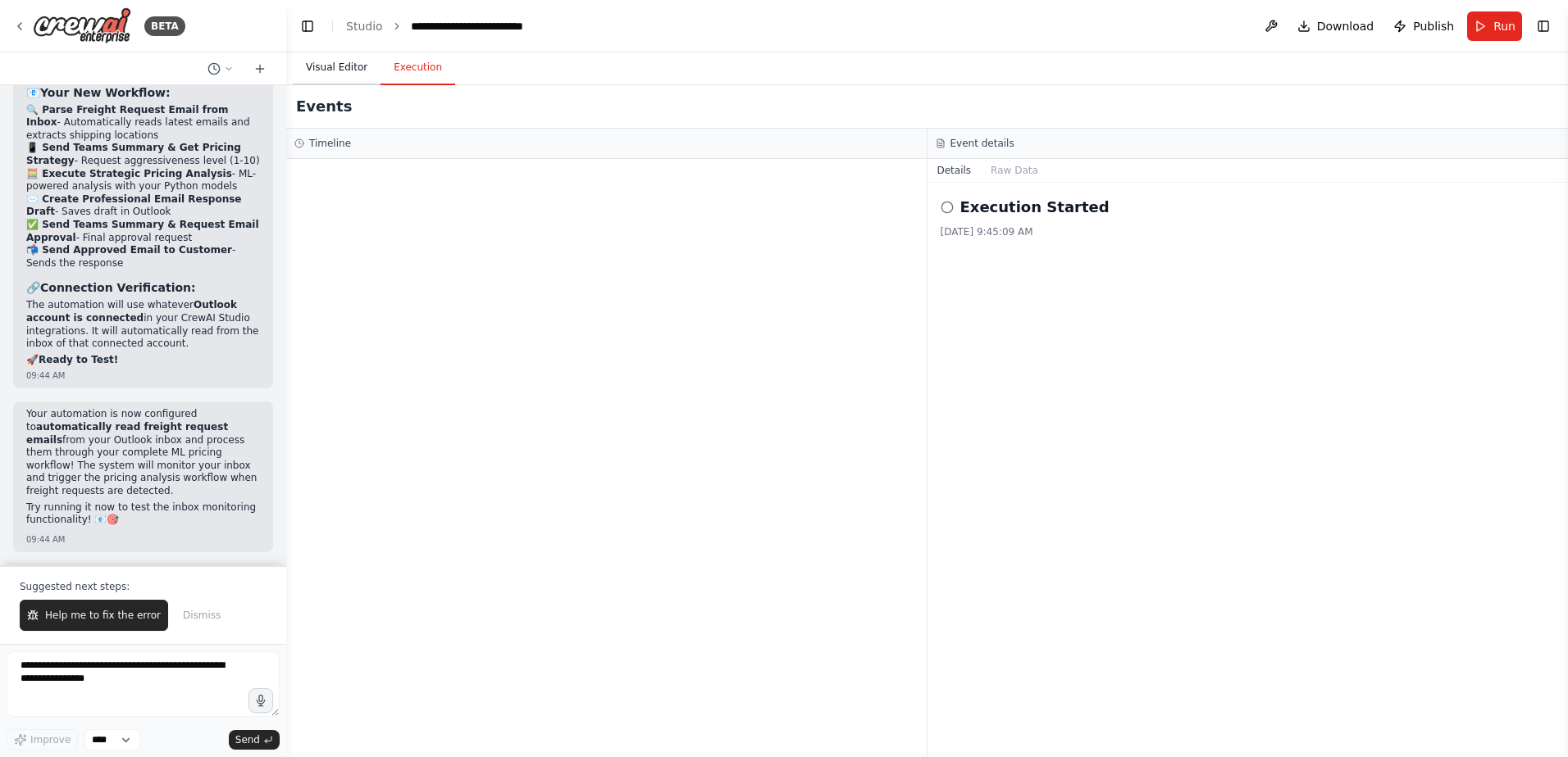
click at [340, 68] on button "Visual Editor" at bounding box center [336, 67] width 88 height 34
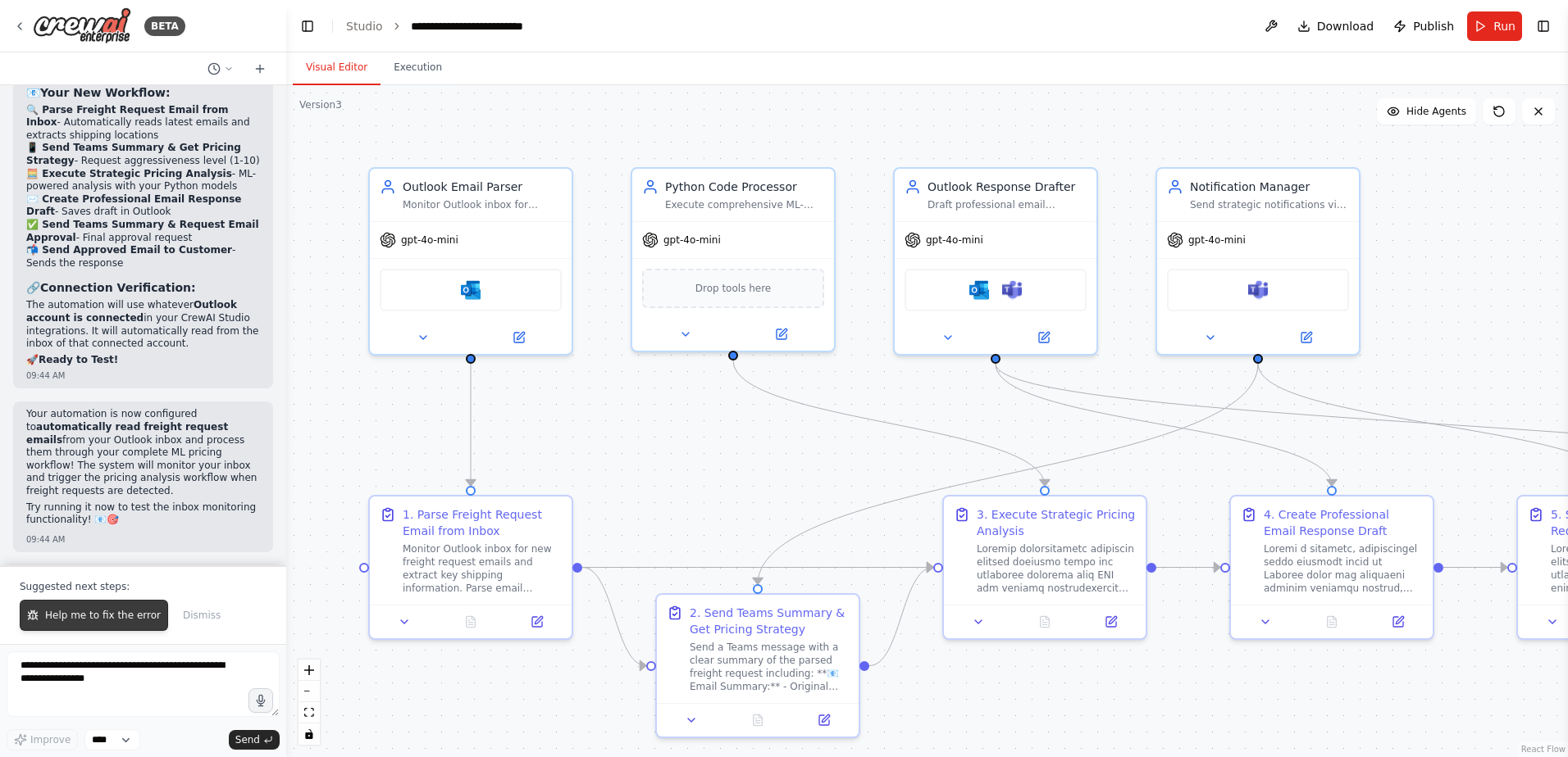
click at [112, 611] on span "Help me to fix the error" at bounding box center [103, 615] width 116 height 13
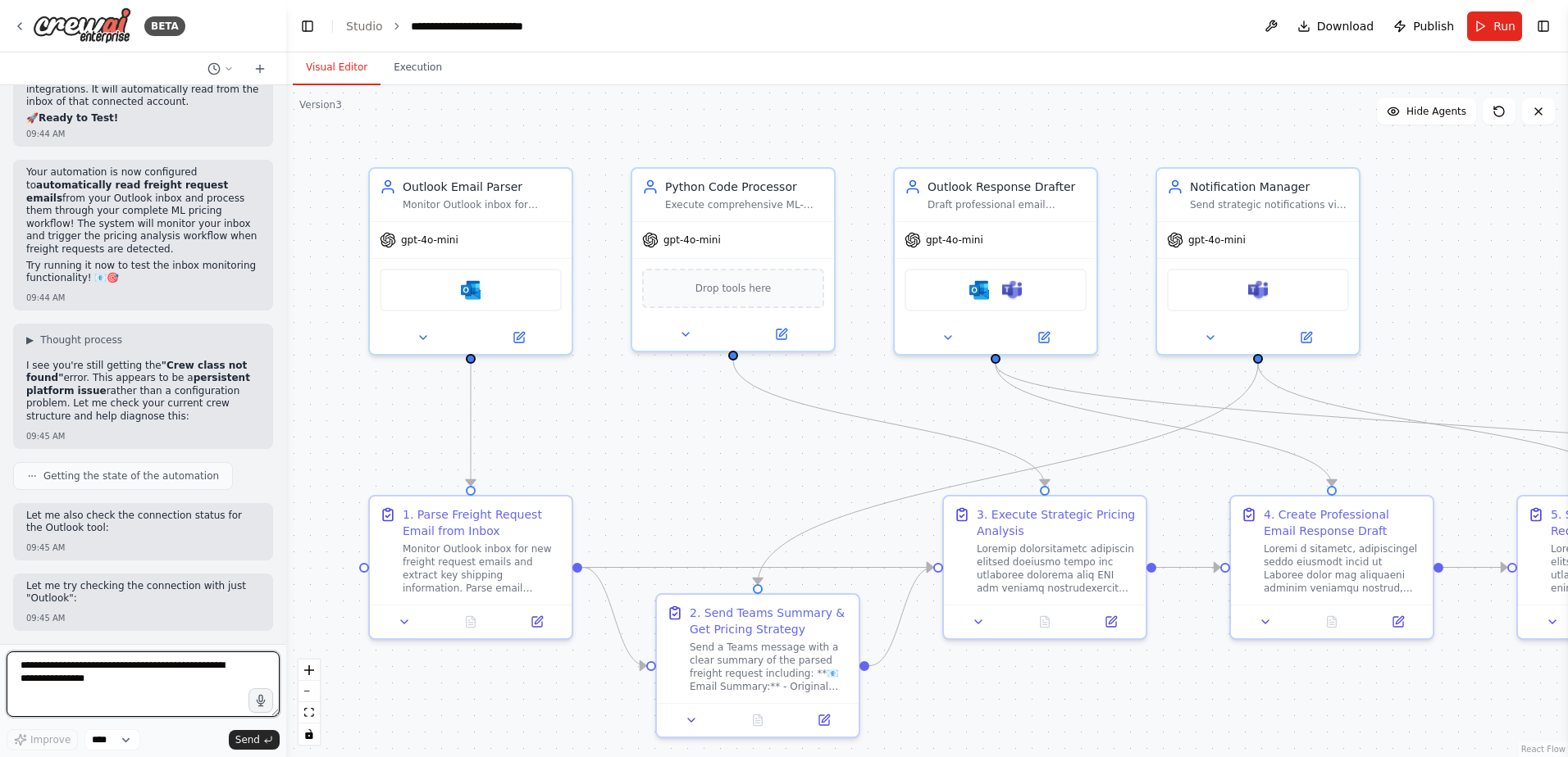
scroll to position [89226, 0]
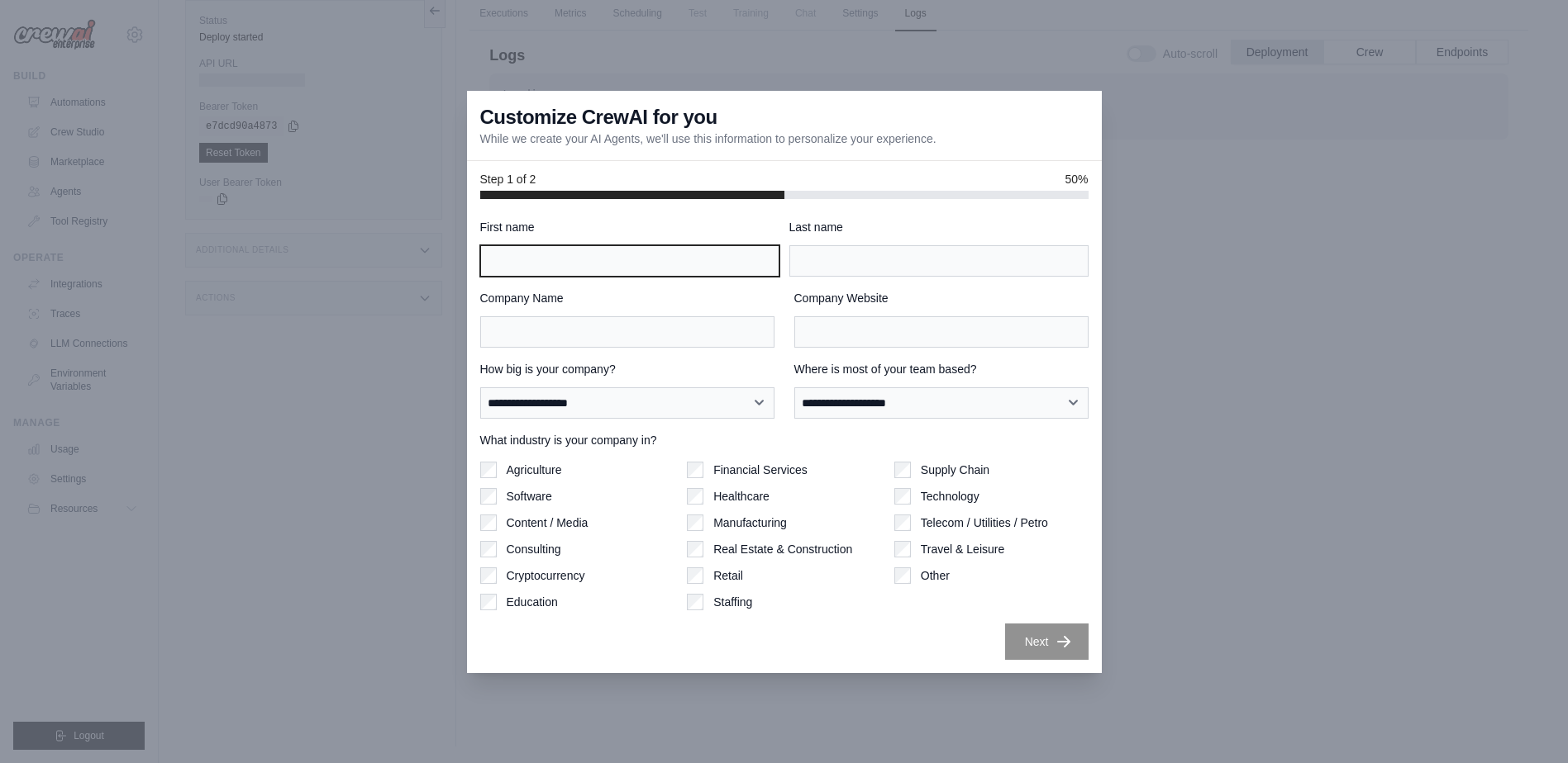
click at [549, 267] on input "First name" at bounding box center [629, 260] width 299 height 31
type input "***"
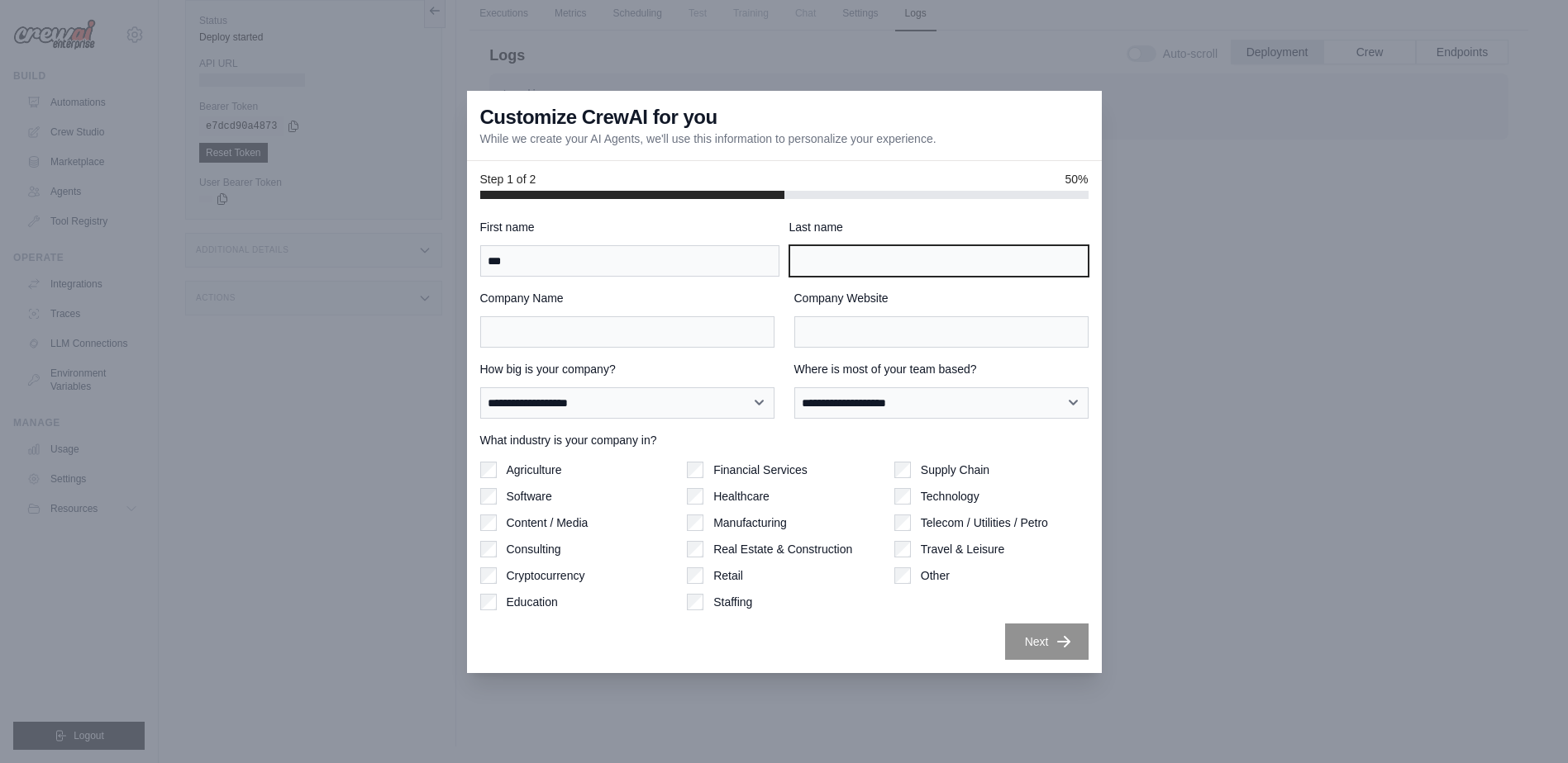
type input "******"
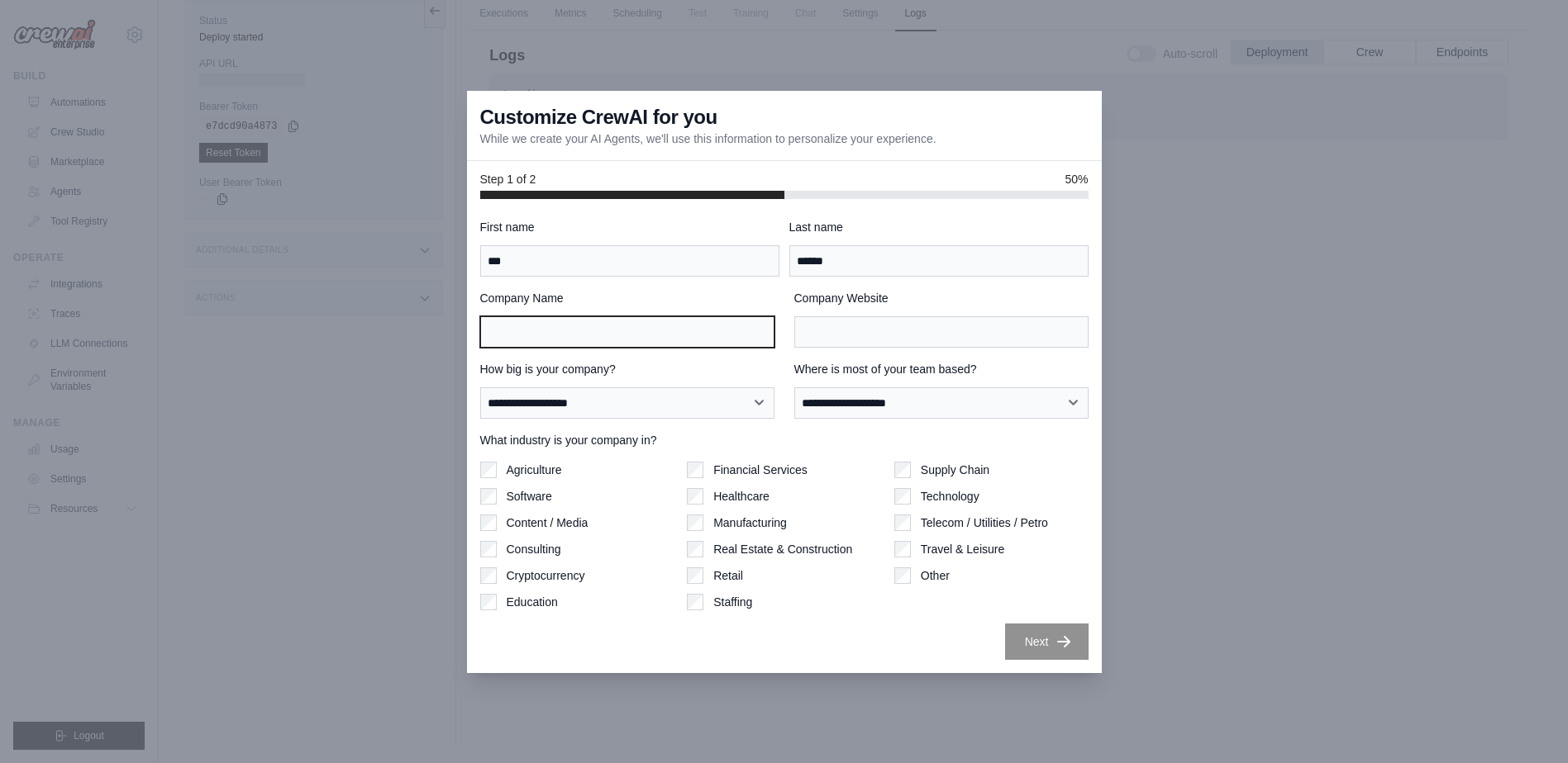
click at [563, 339] on input "Company Name" at bounding box center [627, 332] width 294 height 31
type input "**********"
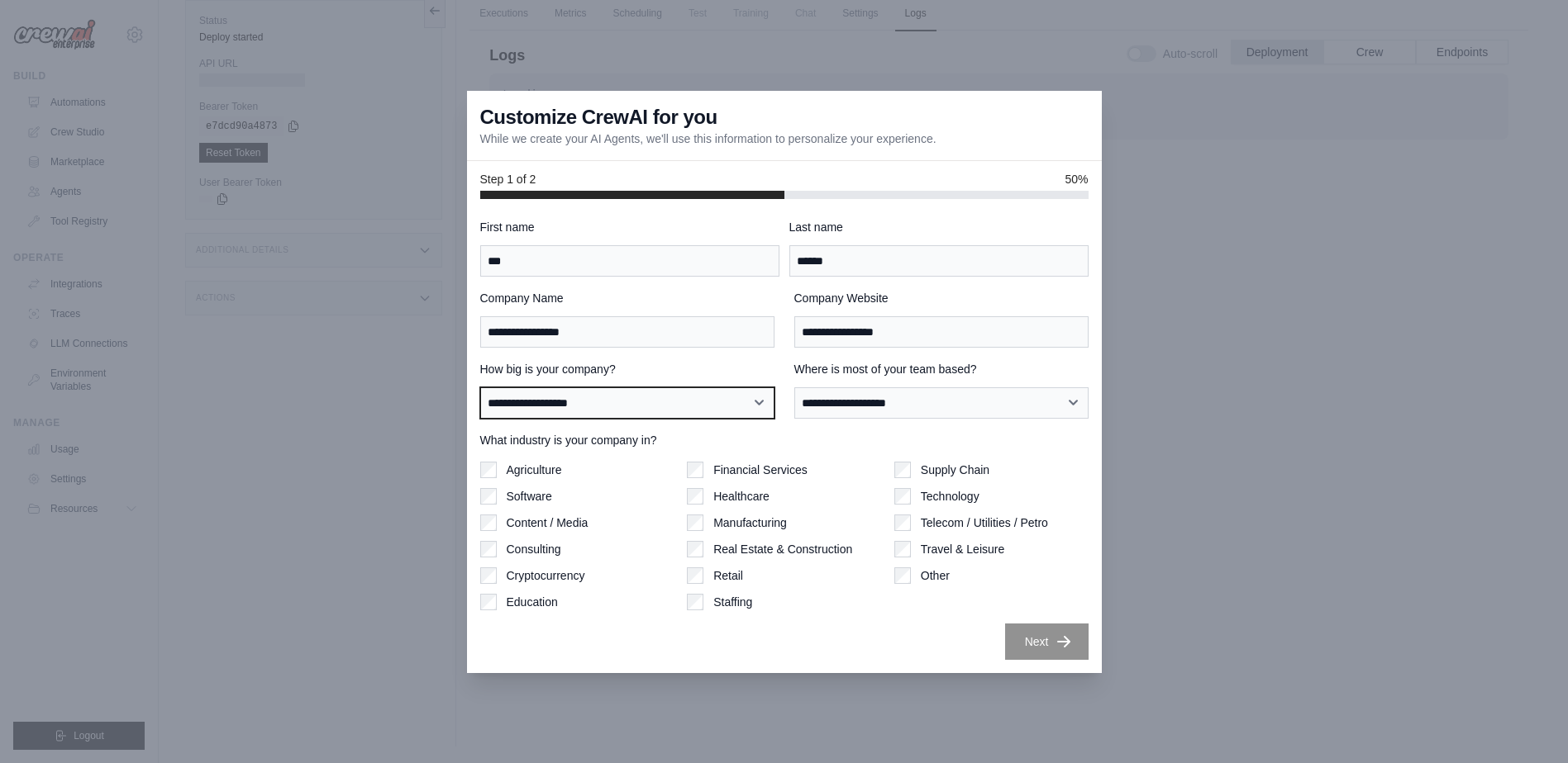
click at [758, 406] on select "**********" at bounding box center [627, 403] width 294 height 31
select select "**********"
click at [480, 388] on select "**********" at bounding box center [627, 403] width 294 height 31
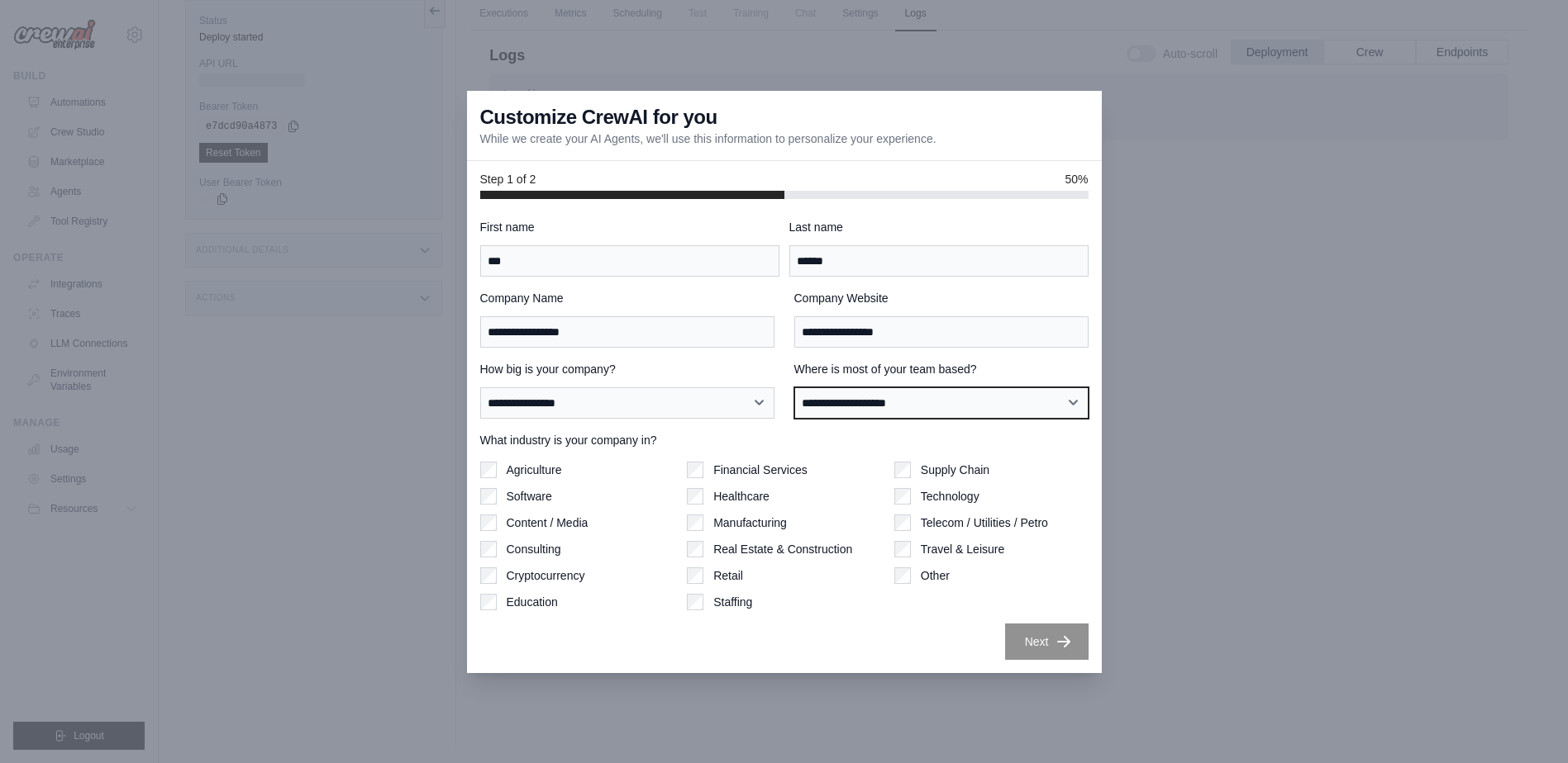
click at [921, 405] on select "**********" at bounding box center [941, 403] width 294 height 31
select select "**********"
click at [794, 388] on select "**********" at bounding box center [941, 403] width 294 height 31
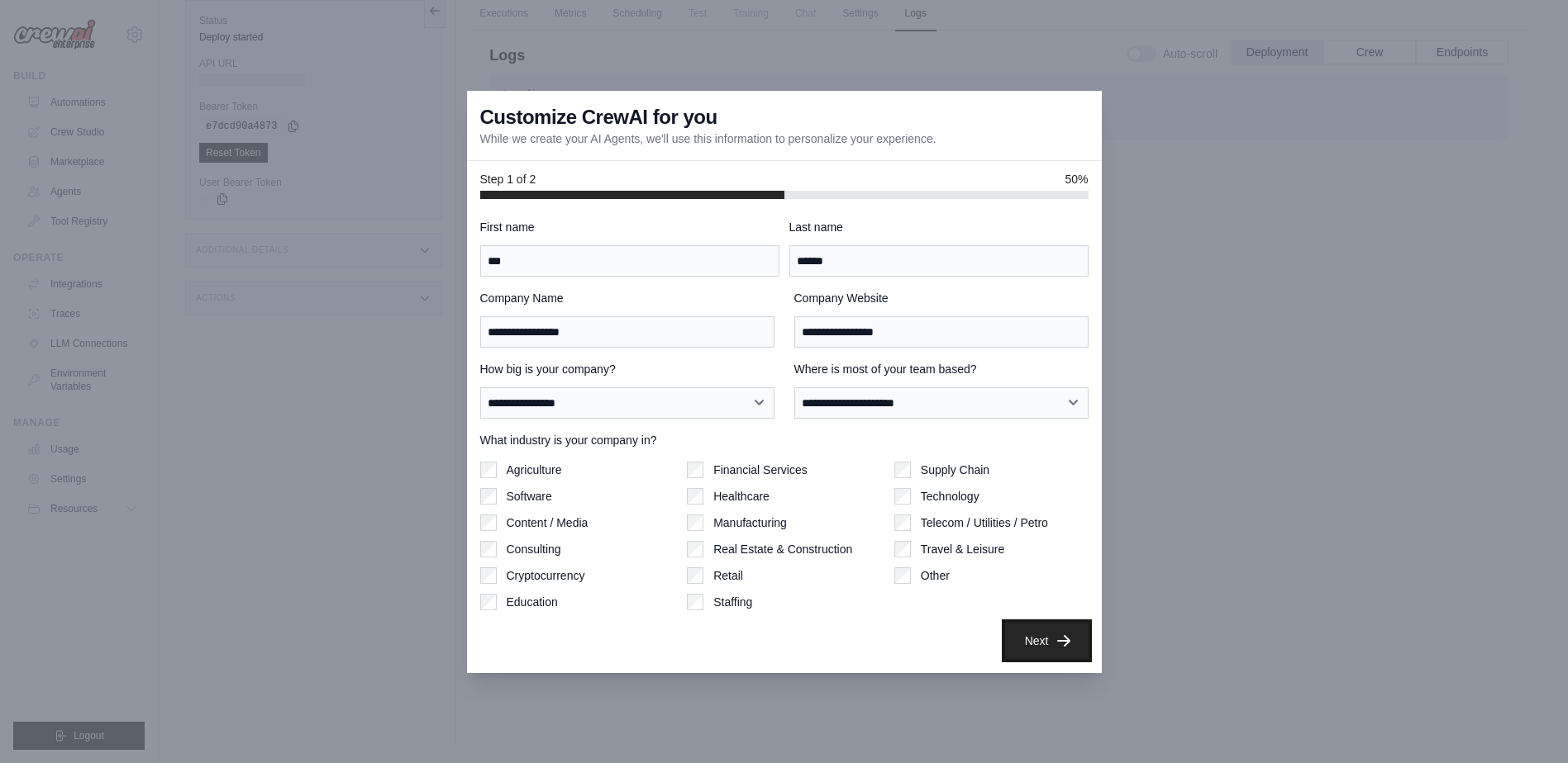
click at [1041, 647] on button "Next" at bounding box center [1047, 641] width 84 height 37
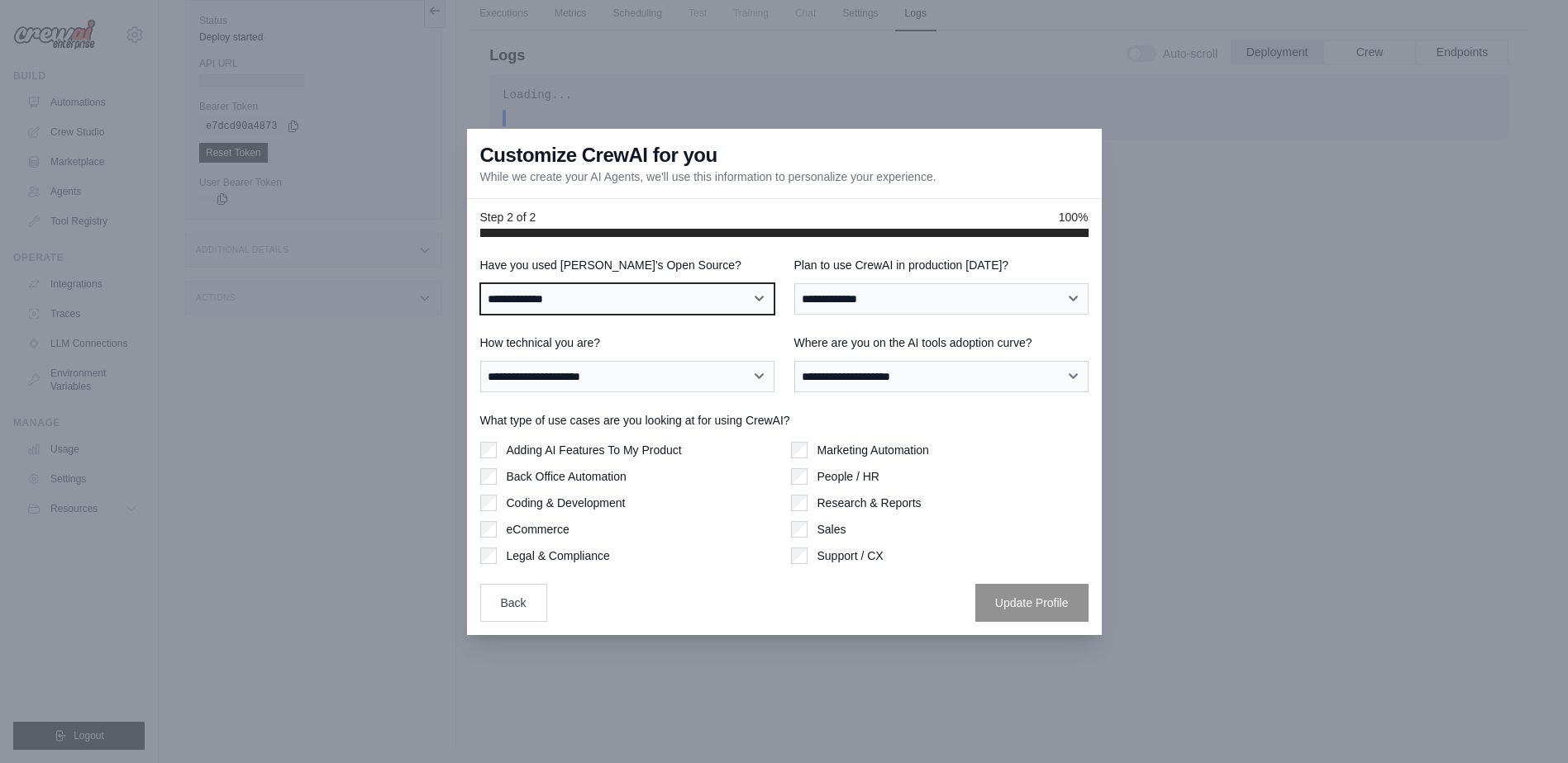
click at [712, 301] on select "**********" at bounding box center [627, 299] width 294 height 31
select select "**"
click at [480, 283] on select "**********" at bounding box center [627, 299] width 294 height 31
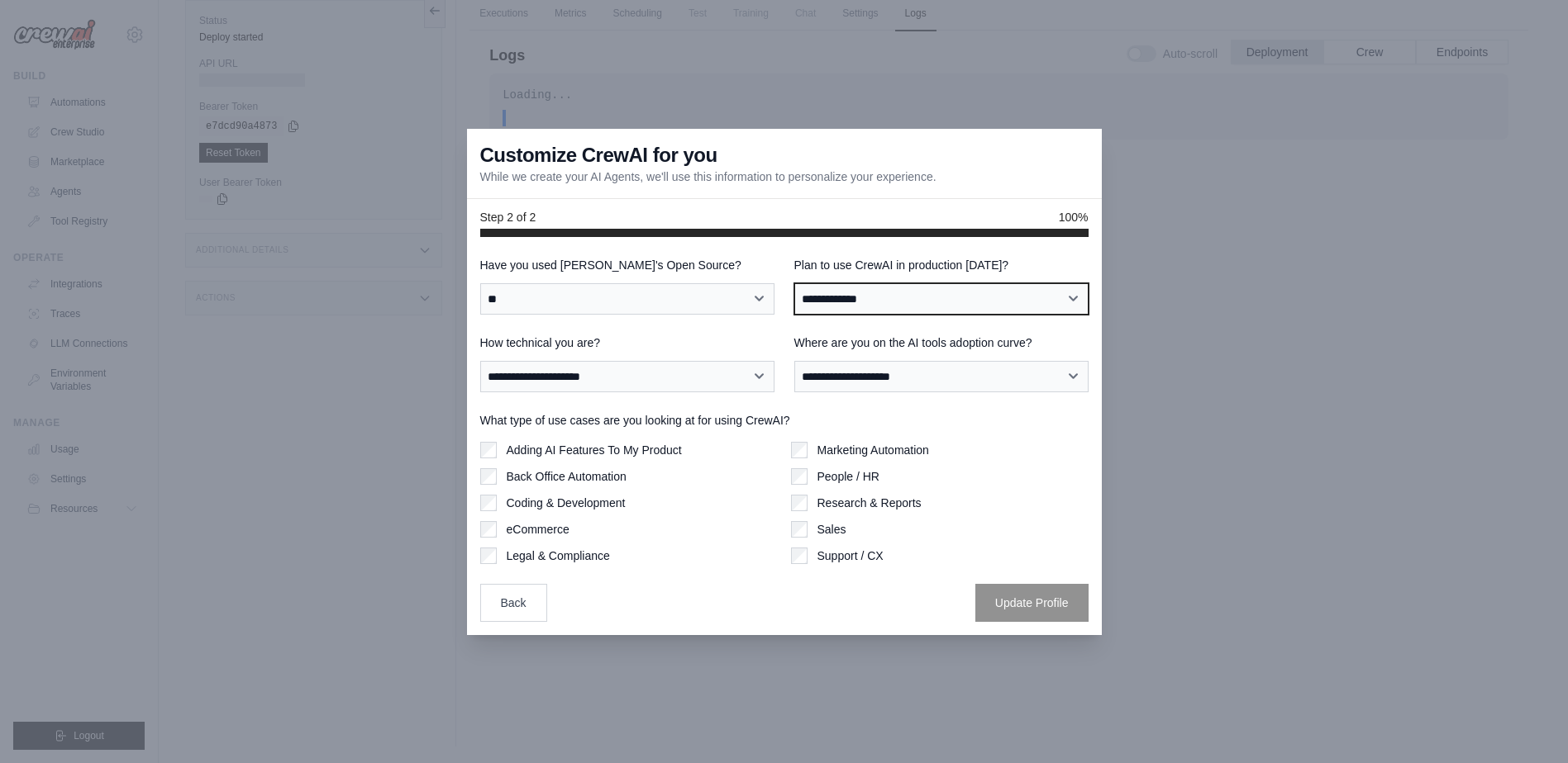
click at [846, 302] on select "**********" at bounding box center [941, 299] width 294 height 31
select select "****"
click at [794, 283] on select "**********" at bounding box center [941, 299] width 294 height 31
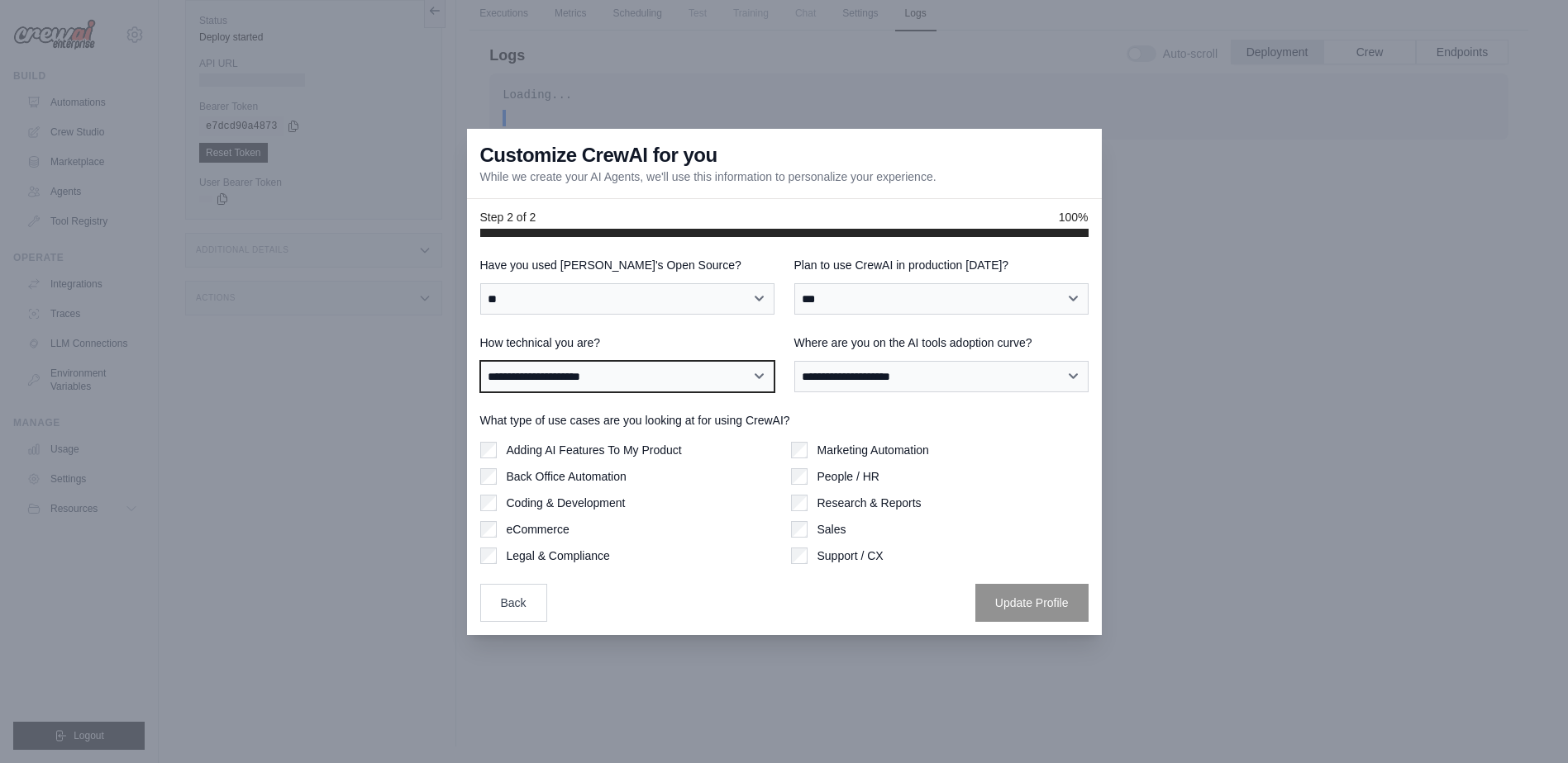
click at [674, 377] on select "**********" at bounding box center [627, 376] width 294 height 31
select select "**********"
click at [480, 361] on select "**********" at bounding box center [627, 376] width 294 height 31
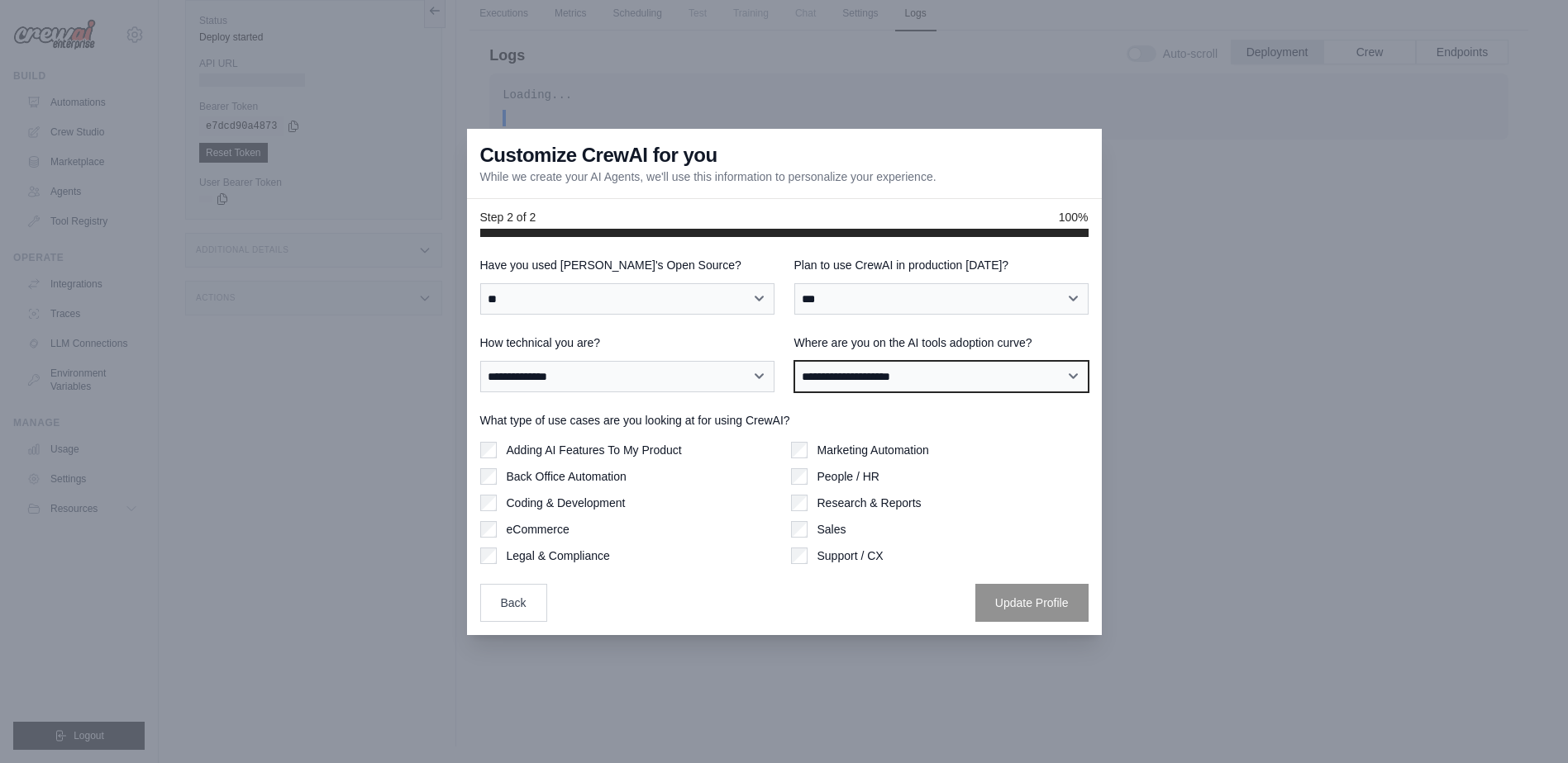
click at [821, 378] on select "**********" at bounding box center [941, 376] width 294 height 31
select select "**********"
click at [794, 361] on select "**********" at bounding box center [941, 376] width 294 height 31
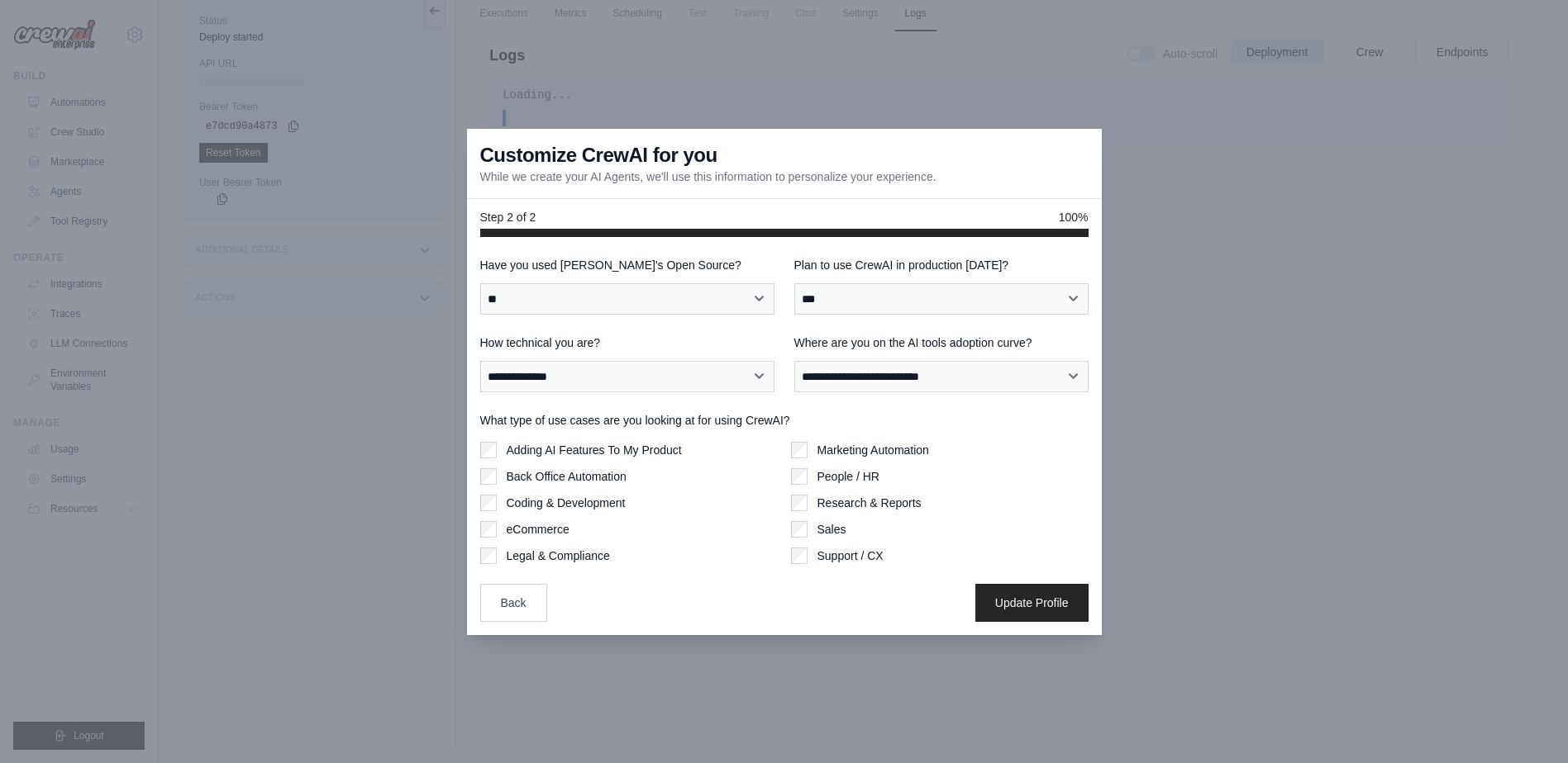
click at [494, 455] on div "Adding AI Features To My Product" at bounding box center [629, 450] width 298 height 17
click at [1000, 598] on button "Update Profile" at bounding box center [1031, 602] width 113 height 38
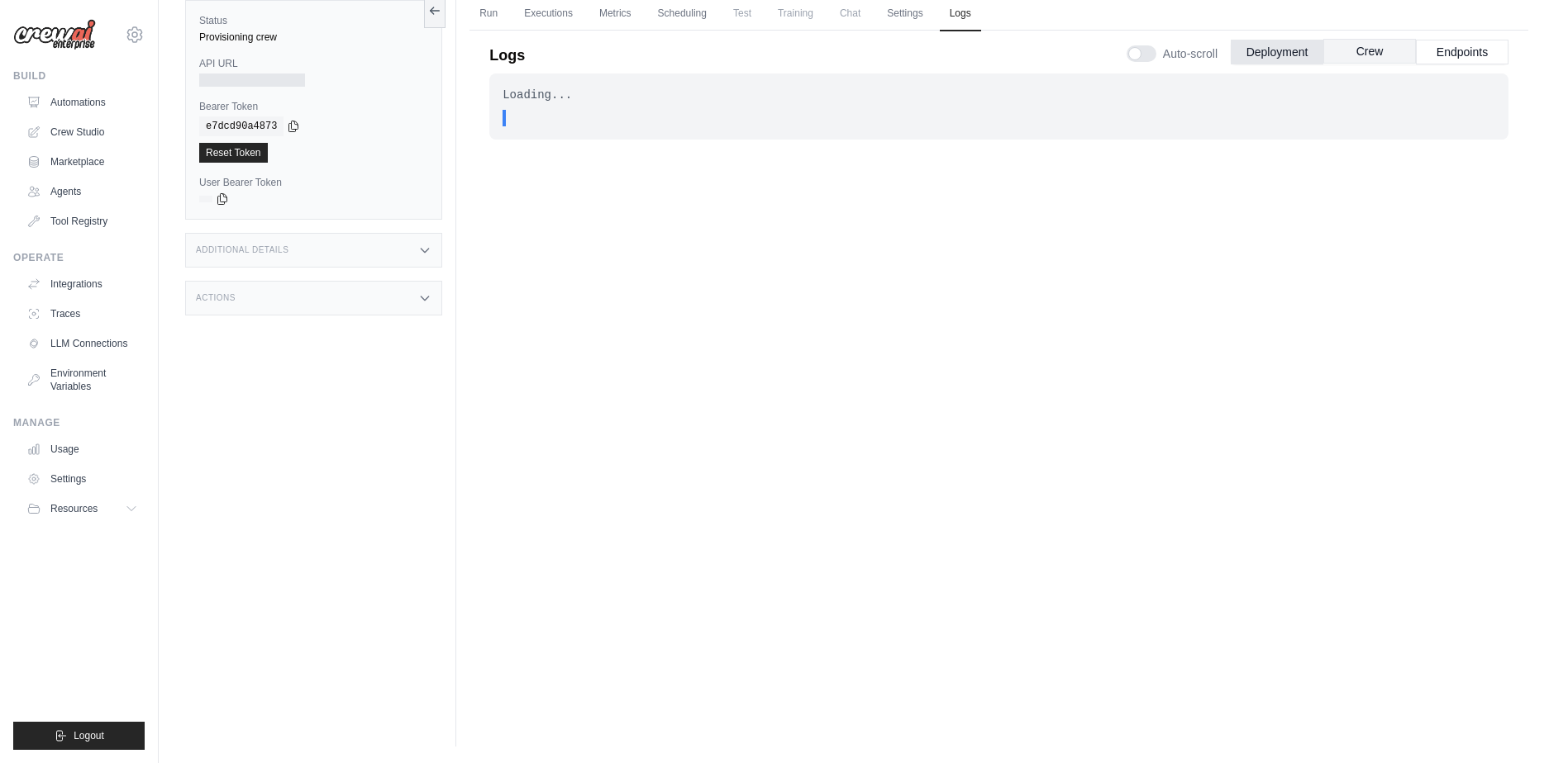
click at [1363, 51] on button "Crew" at bounding box center [1369, 52] width 93 height 25
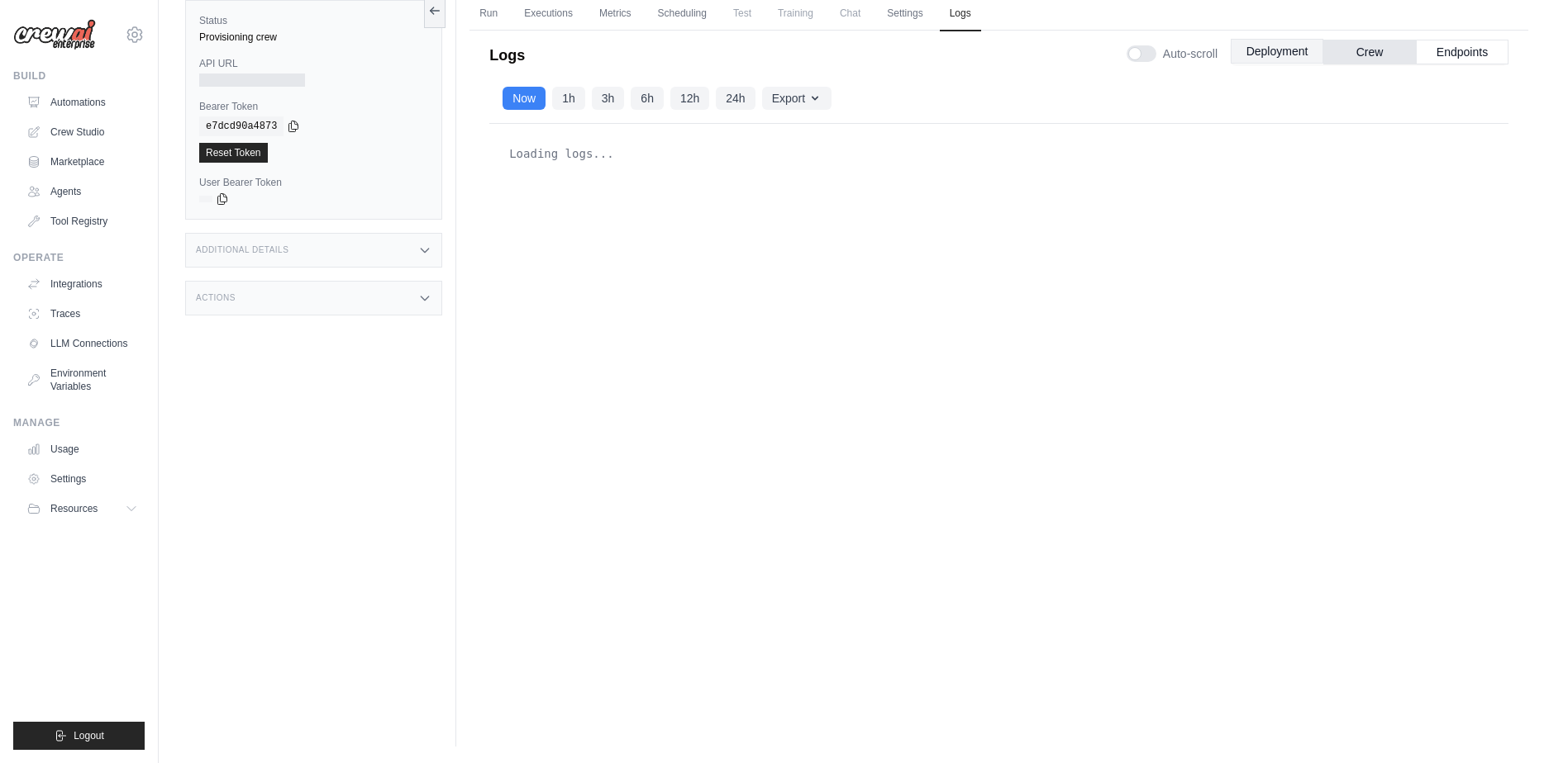
click at [1278, 62] on button "Deployment" at bounding box center [1277, 52] width 93 height 25
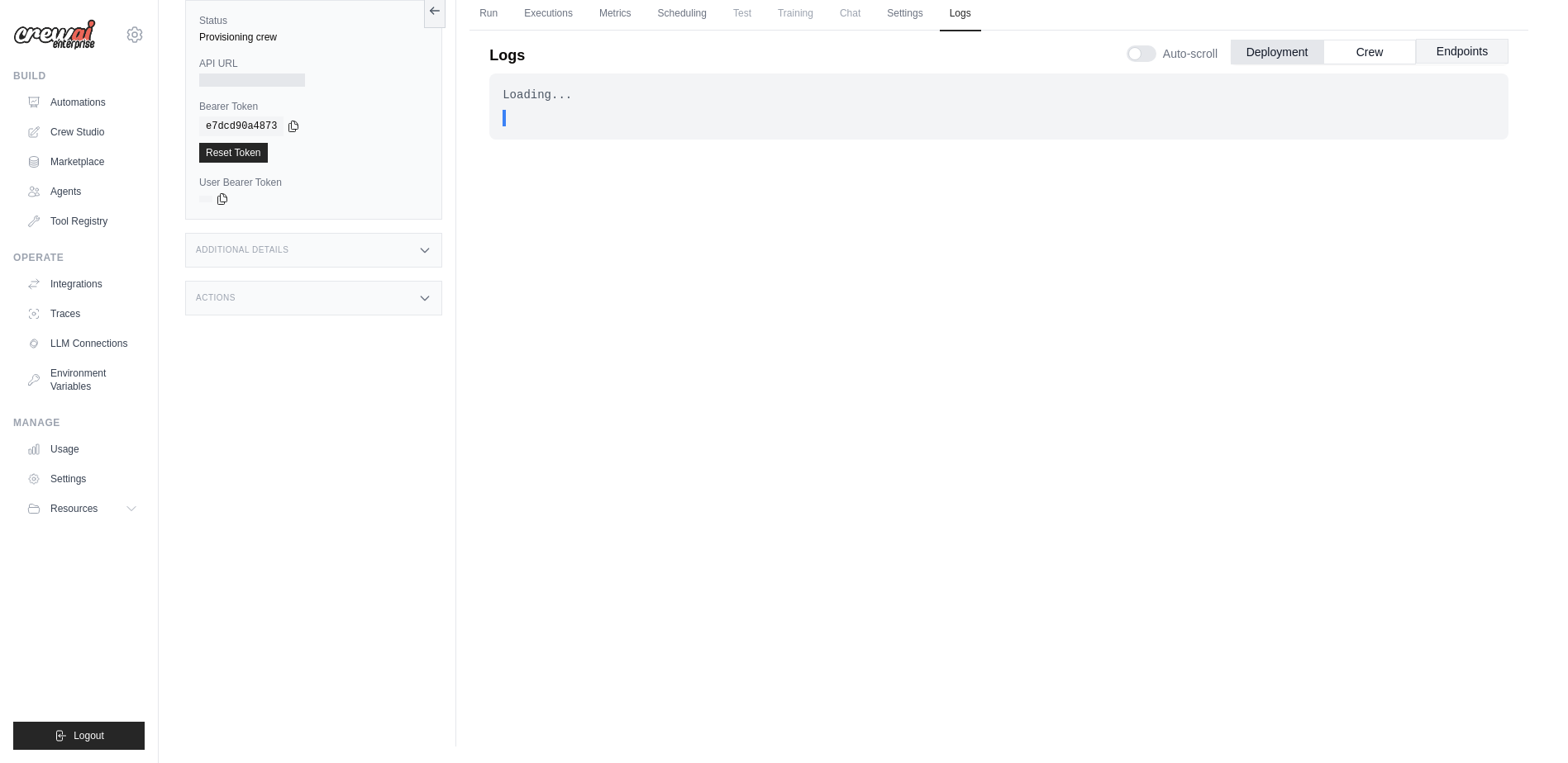
click at [1467, 52] on button "Endpoints" at bounding box center [1462, 52] width 93 height 25
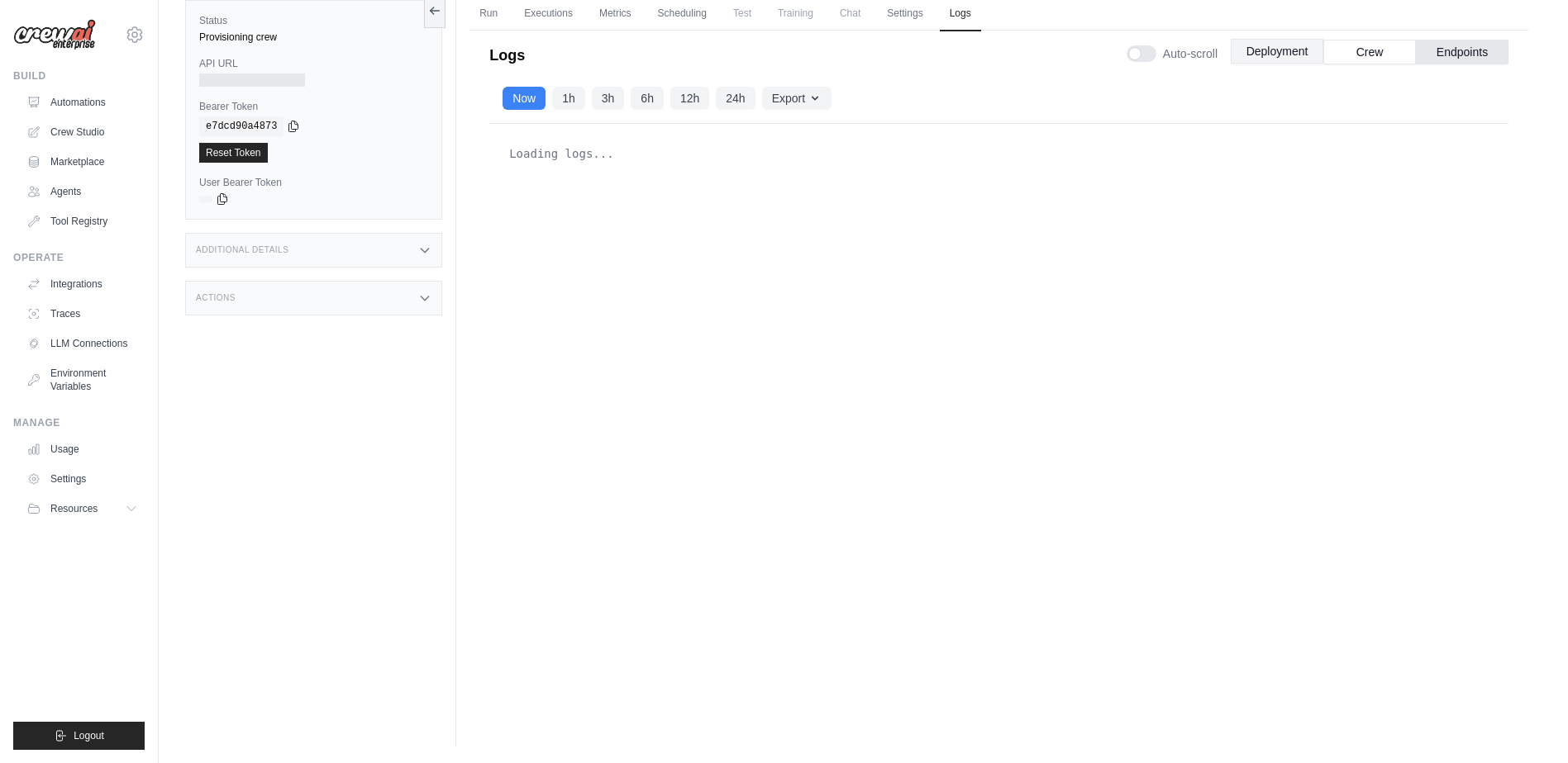
click at [1253, 51] on button "Deployment" at bounding box center [1277, 52] width 93 height 25
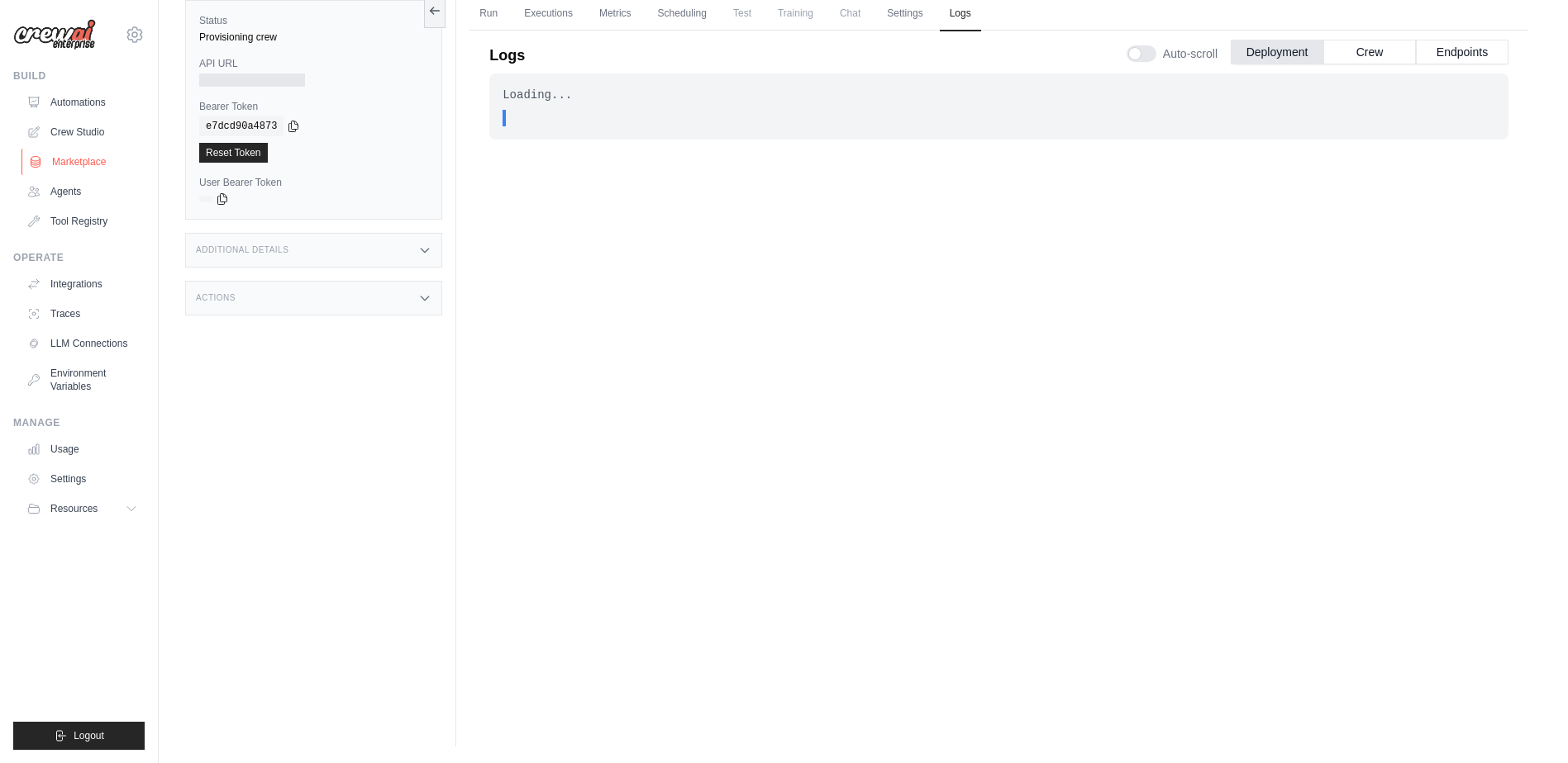
click at [87, 163] on link "Marketplace" at bounding box center [84, 162] width 125 height 27
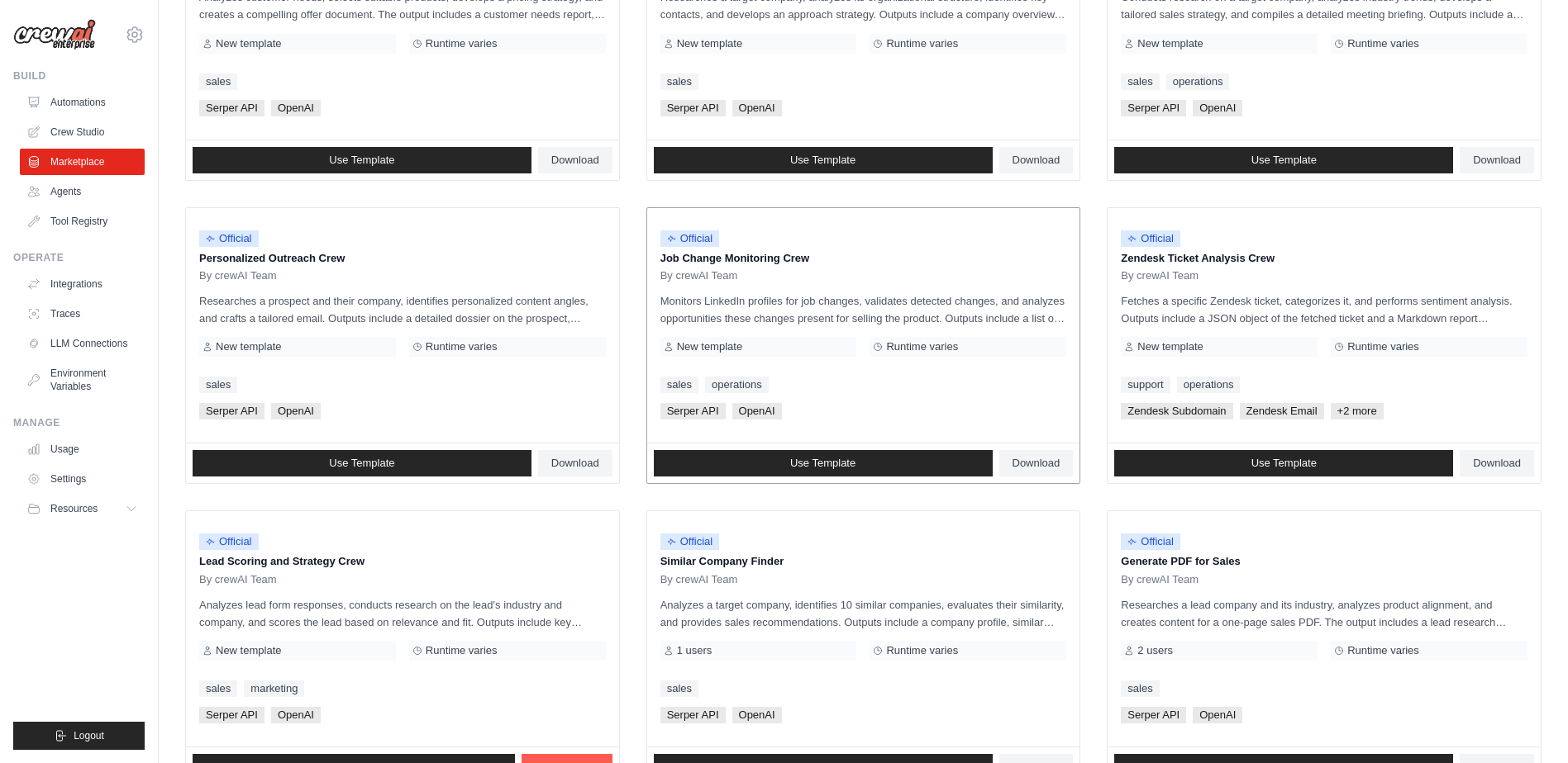
scroll to position [767, 0]
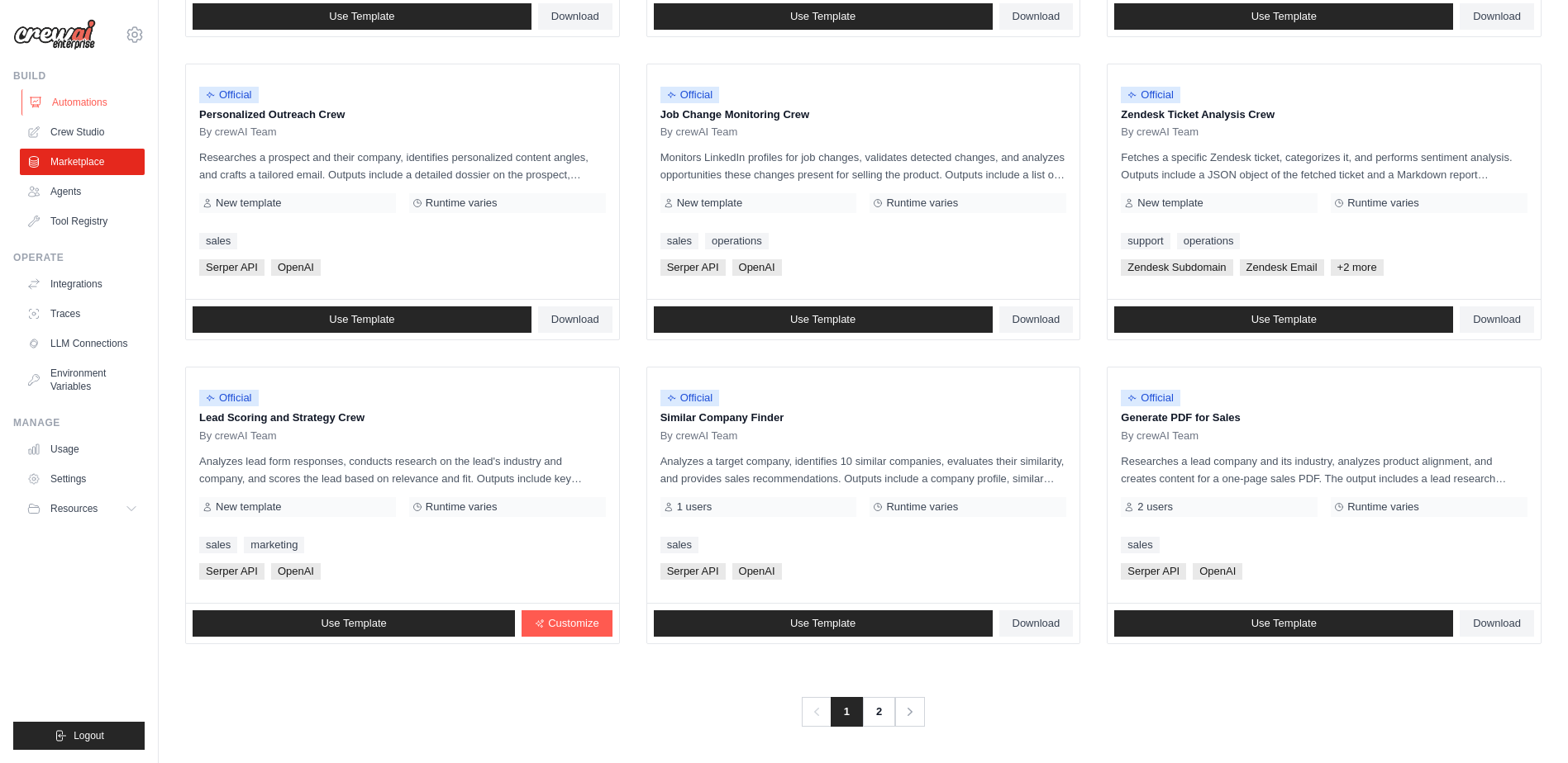
click at [111, 100] on link "Automations" at bounding box center [84, 103] width 125 height 27
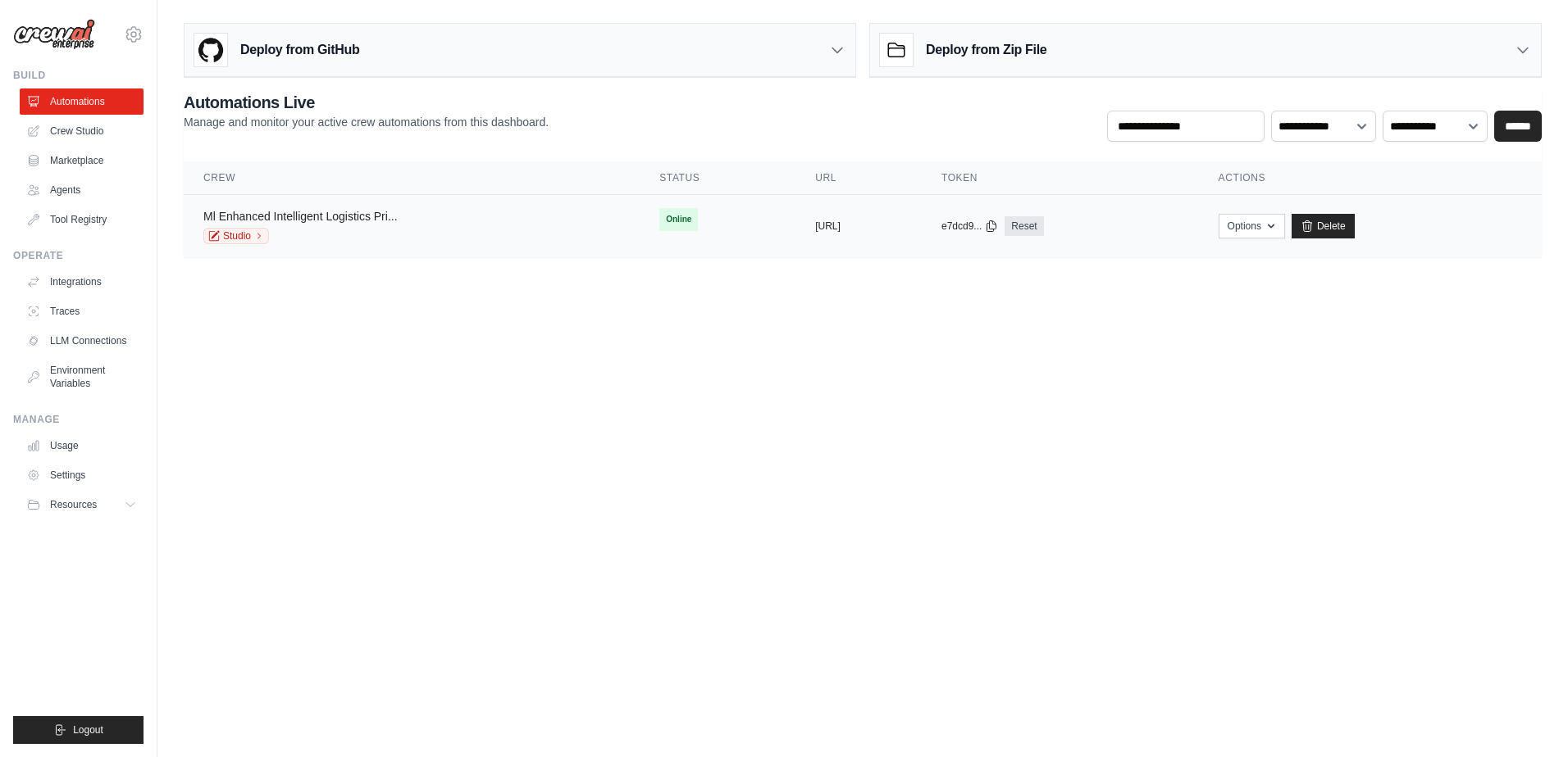
click at [296, 218] on link "Ml Enhanced Intelligent Logistics Pri..." at bounding box center [301, 216] width 195 height 13
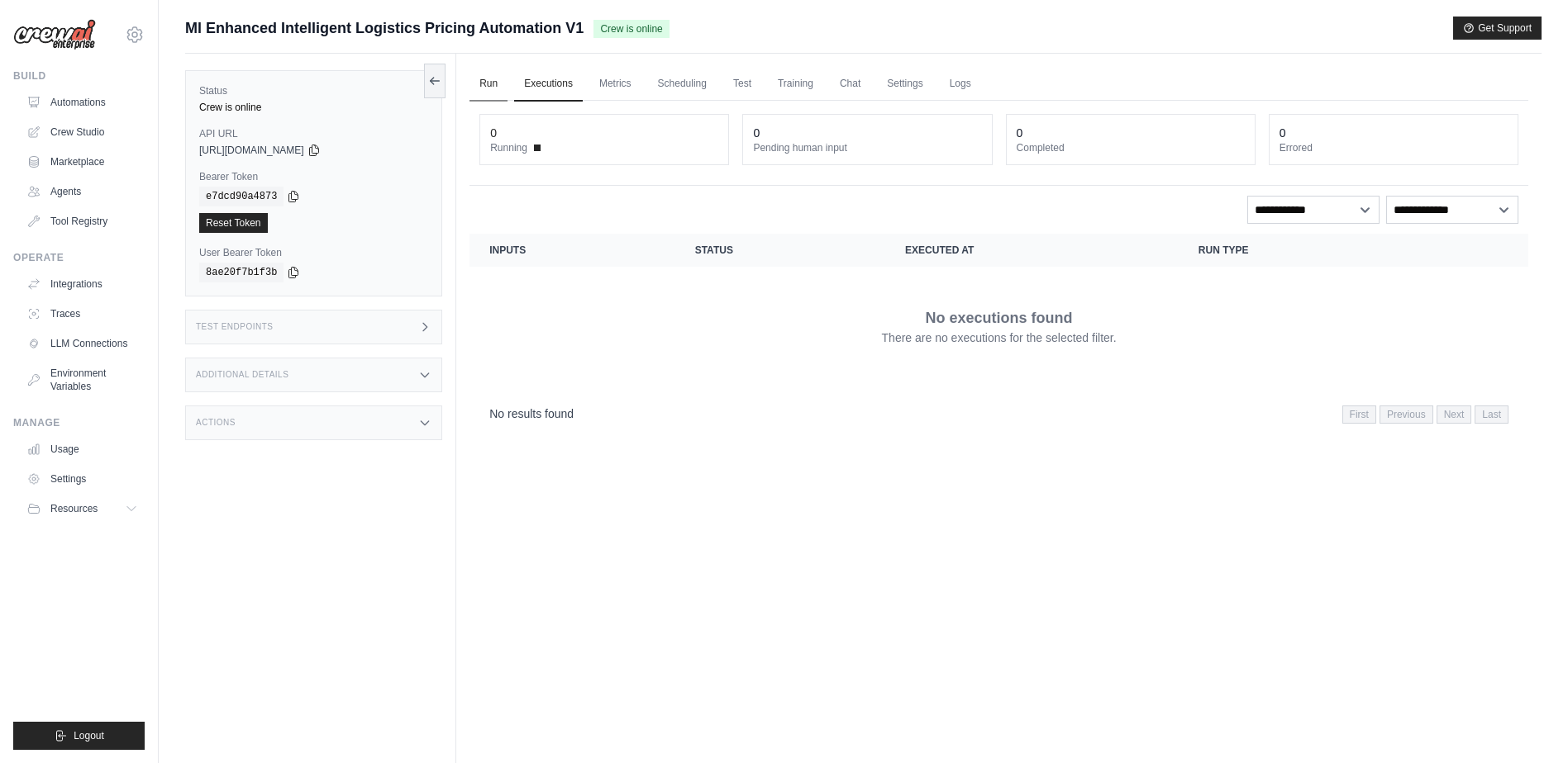
click at [490, 84] on link "Run" at bounding box center [488, 84] width 38 height 35
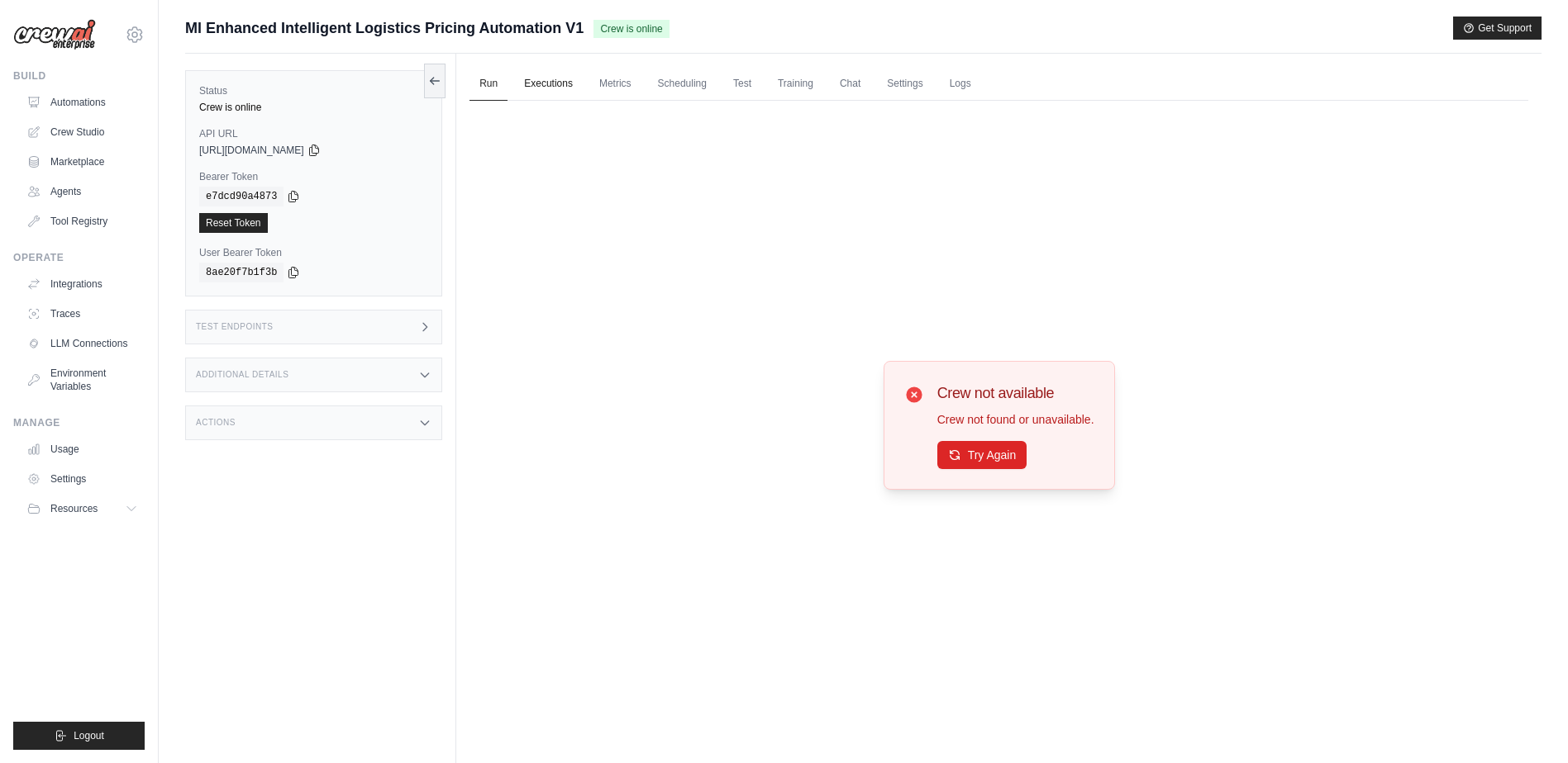
click at [547, 83] on link "Executions" at bounding box center [548, 84] width 69 height 35
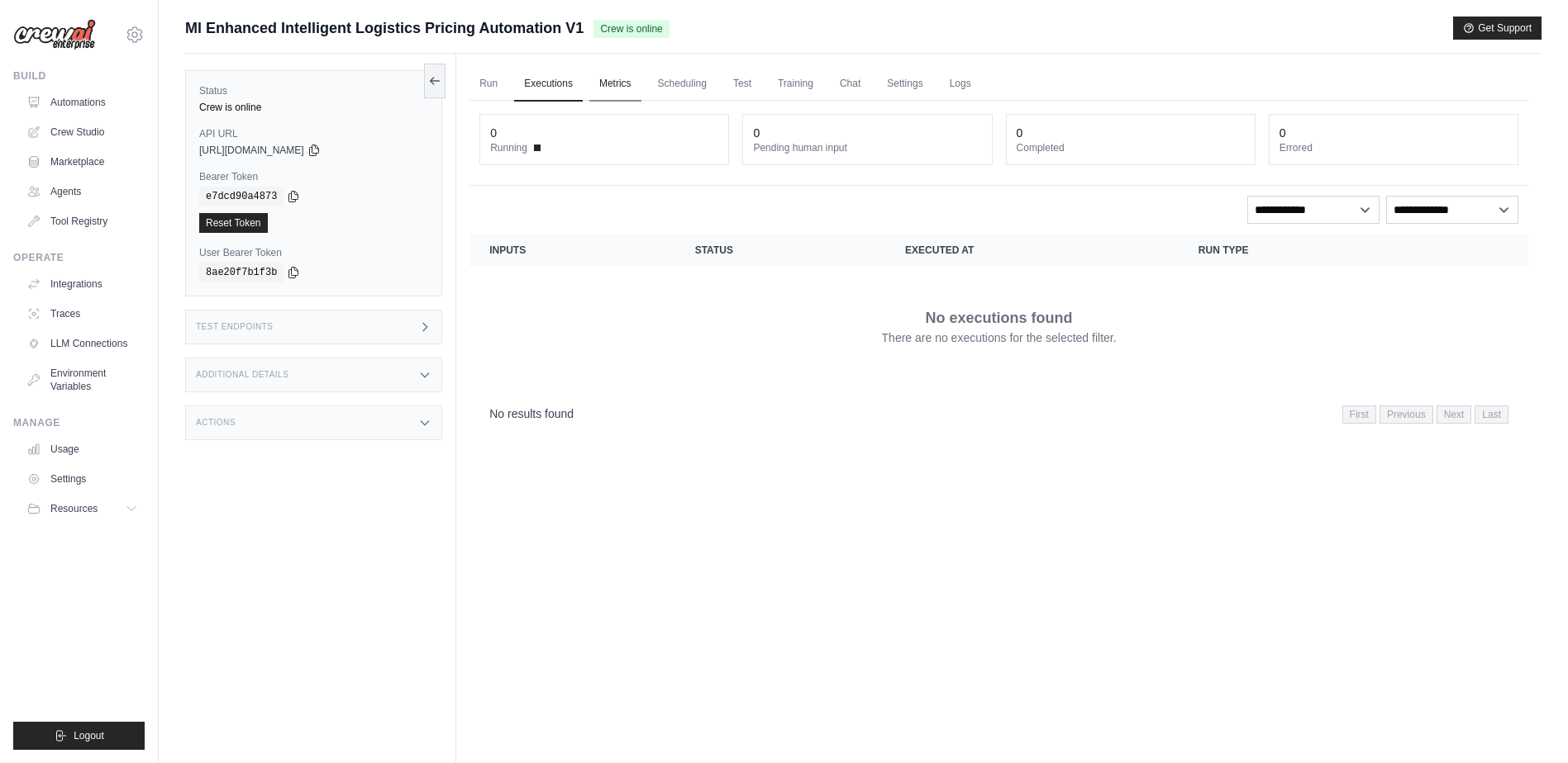
click at [602, 83] on link "Metrics" at bounding box center [615, 84] width 52 height 35
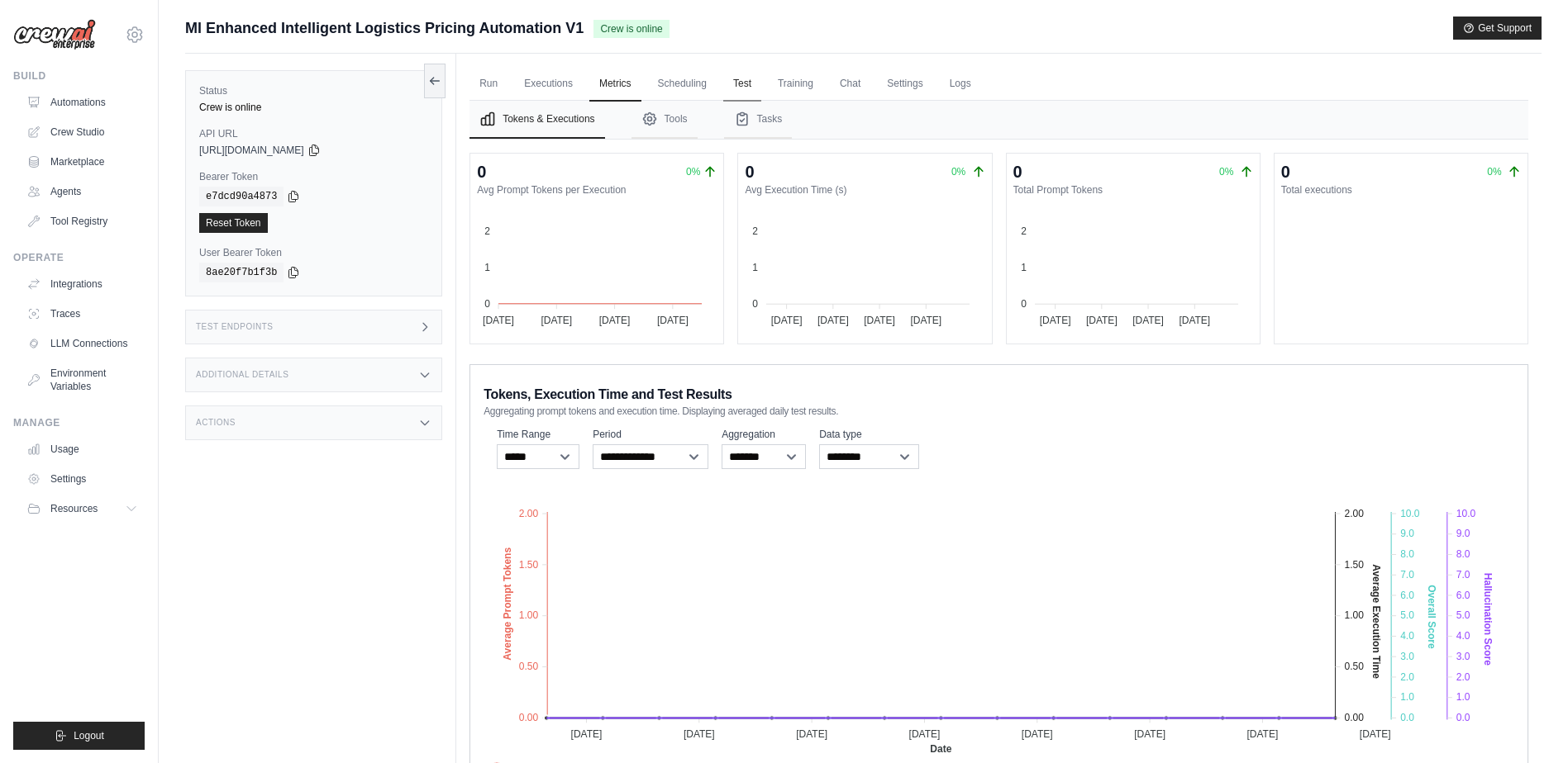
click at [733, 86] on link "Test" at bounding box center [742, 84] width 38 height 35
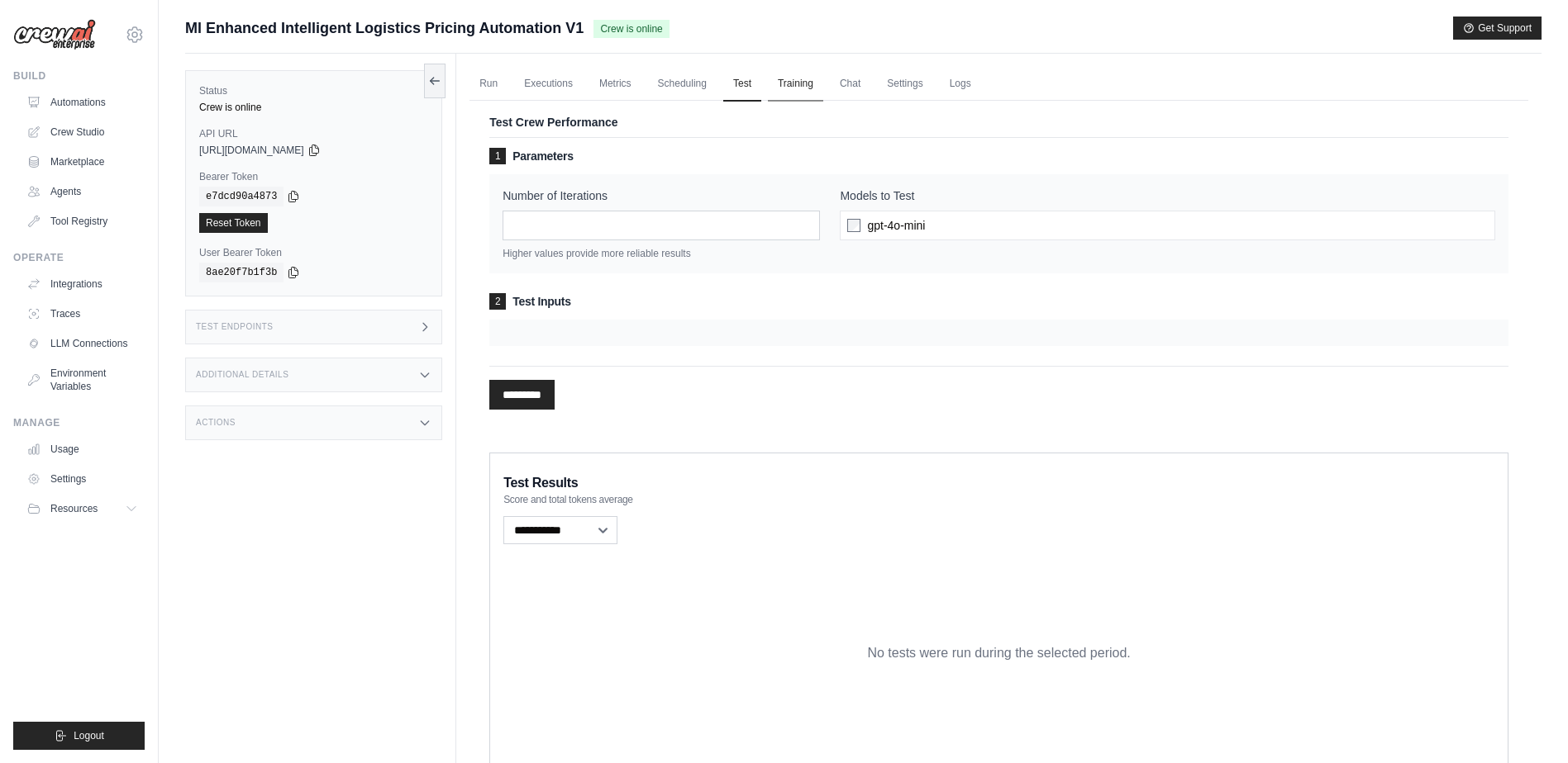
click at [808, 91] on link "Training" at bounding box center [796, 84] width 55 height 35
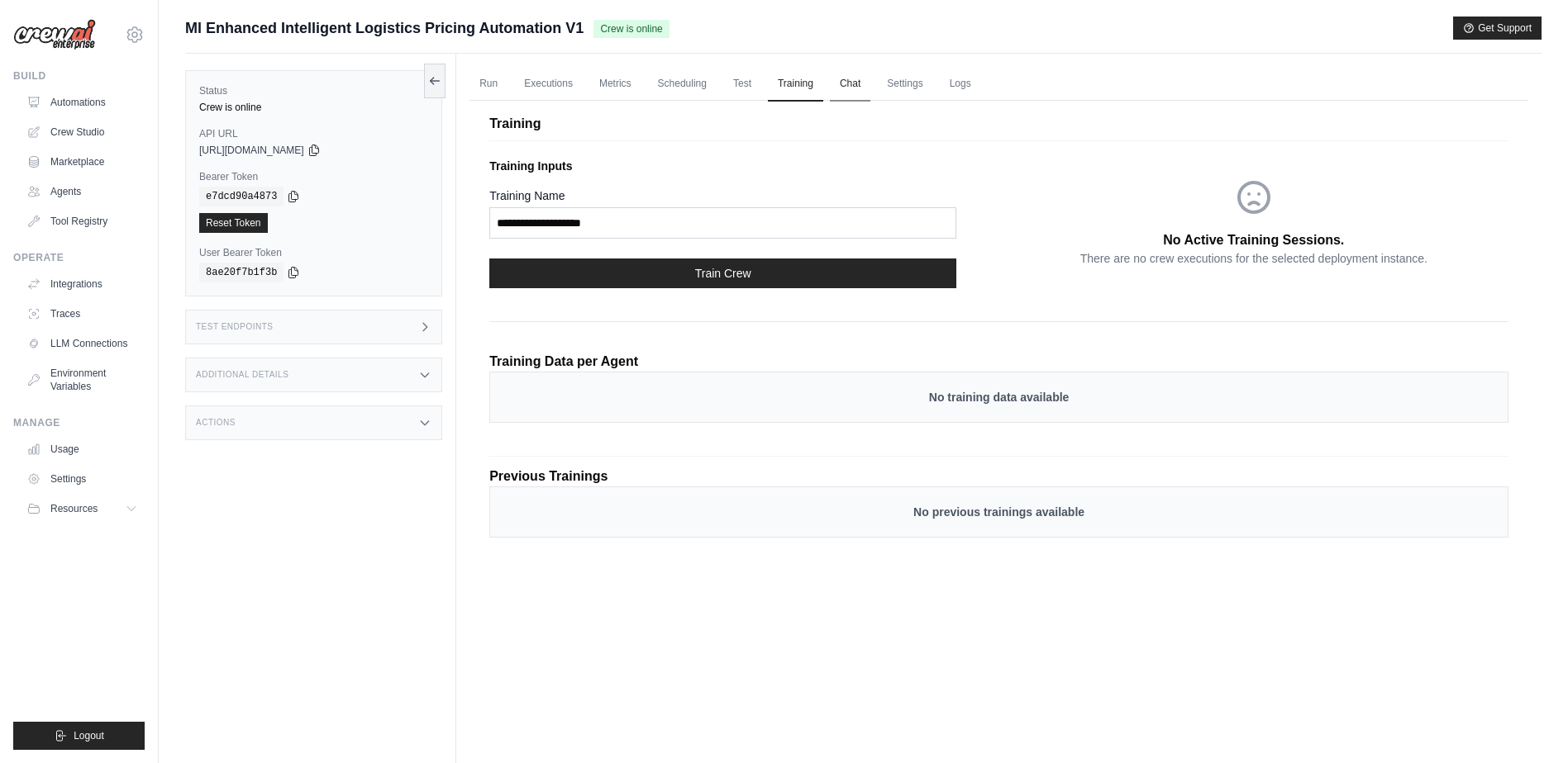
click at [861, 78] on link "Chat" at bounding box center [849, 84] width 40 height 35
click at [965, 80] on link "Logs" at bounding box center [961, 84] width 41 height 35
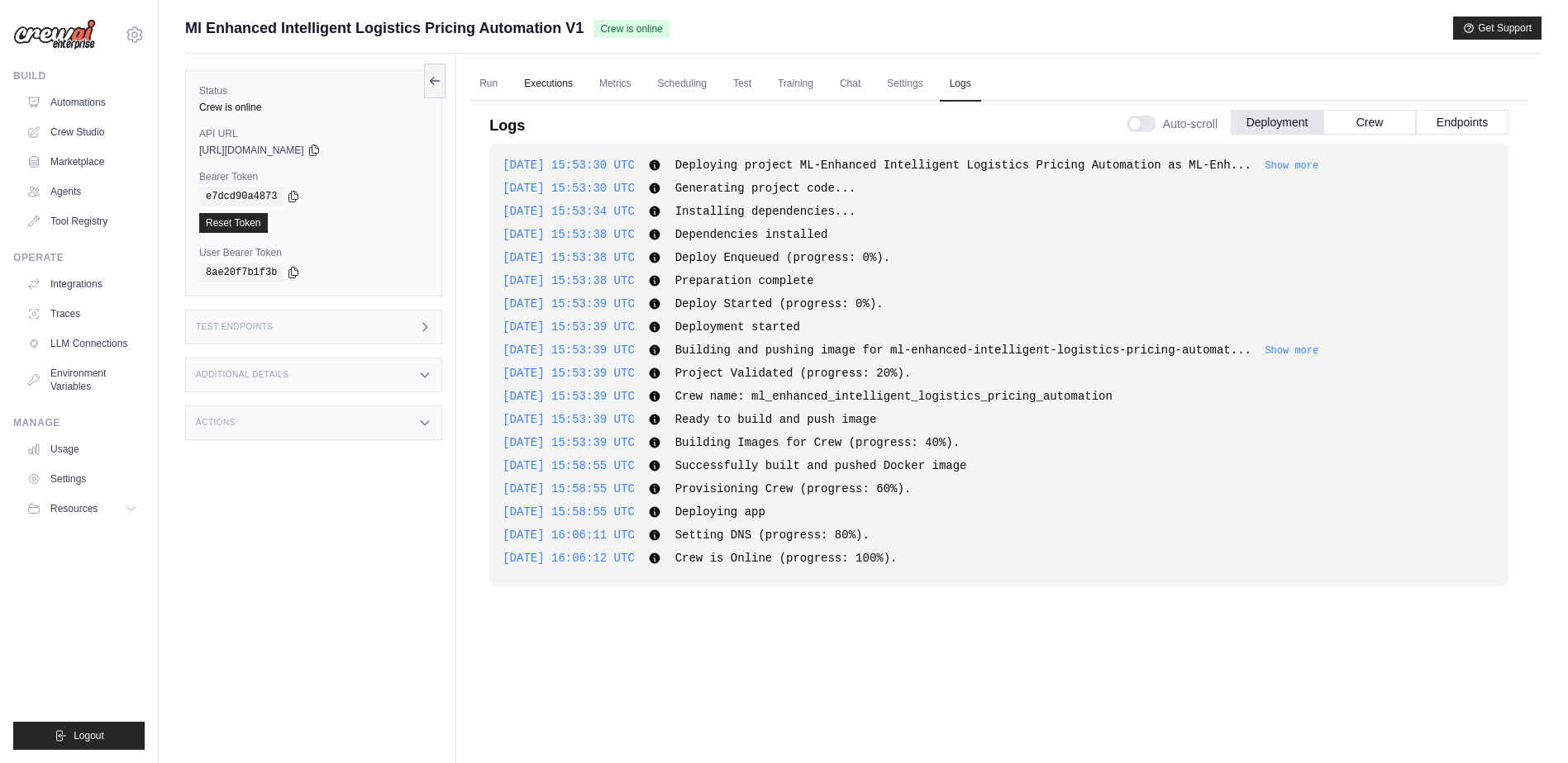
click at [549, 84] on link "Executions" at bounding box center [548, 84] width 69 height 35
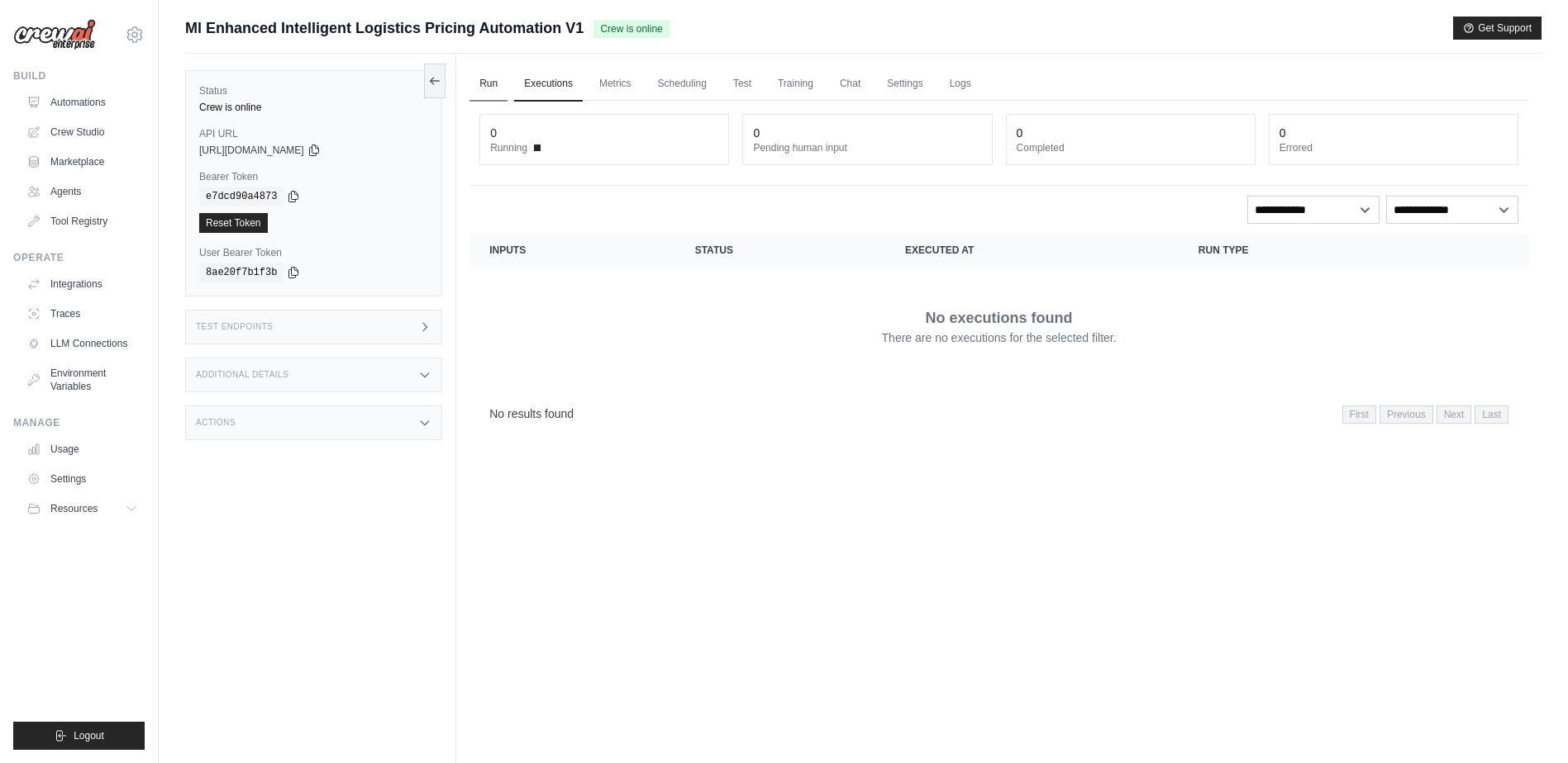
click at [483, 81] on link "Run" at bounding box center [488, 84] width 38 height 35
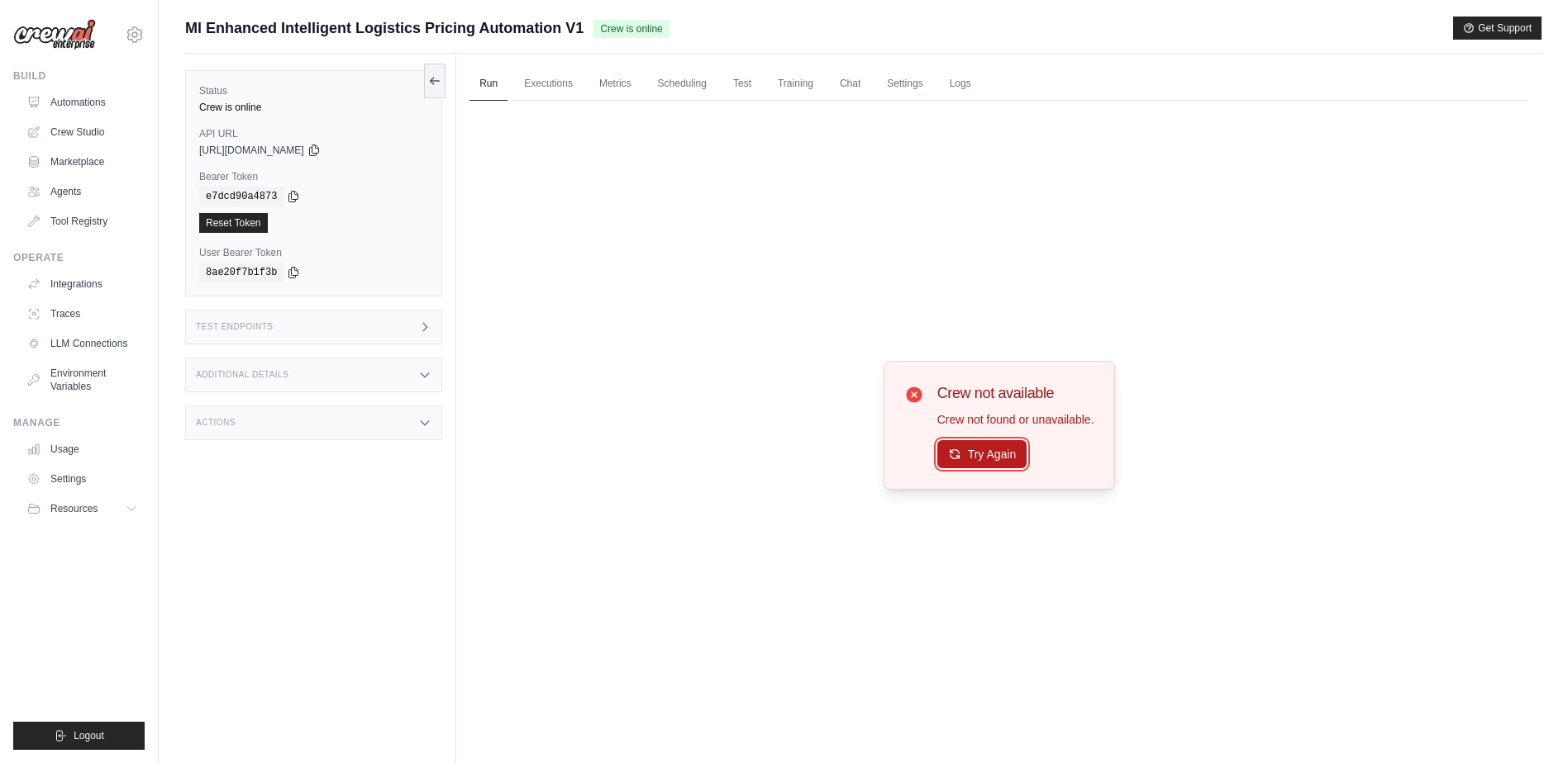
click at [957, 455] on icon at bounding box center [954, 454] width 13 height 13
click at [898, 78] on link "Settings" at bounding box center [904, 84] width 55 height 35
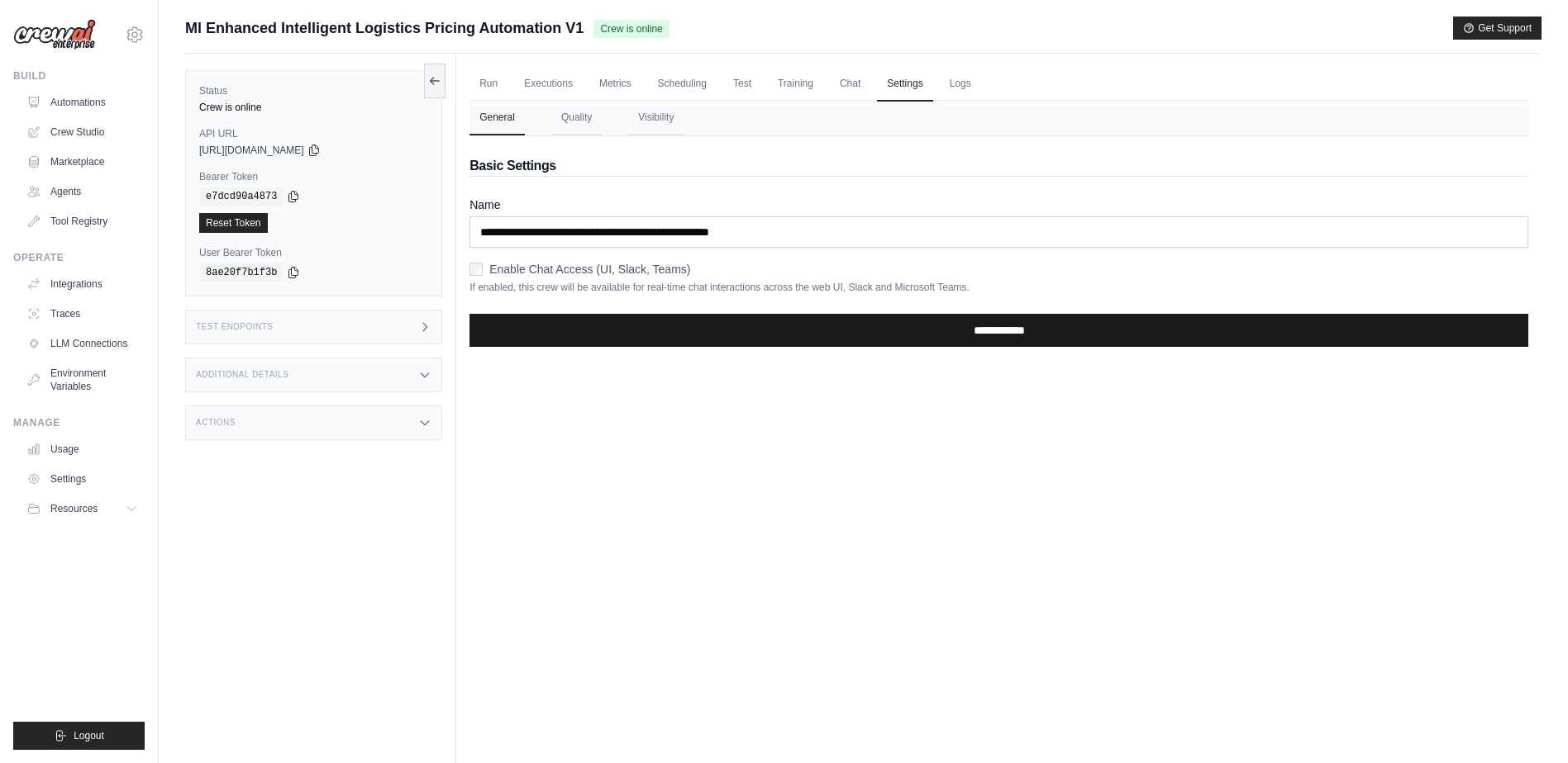
click at [928, 342] on input "**********" at bounding box center [998, 330] width 1059 height 33
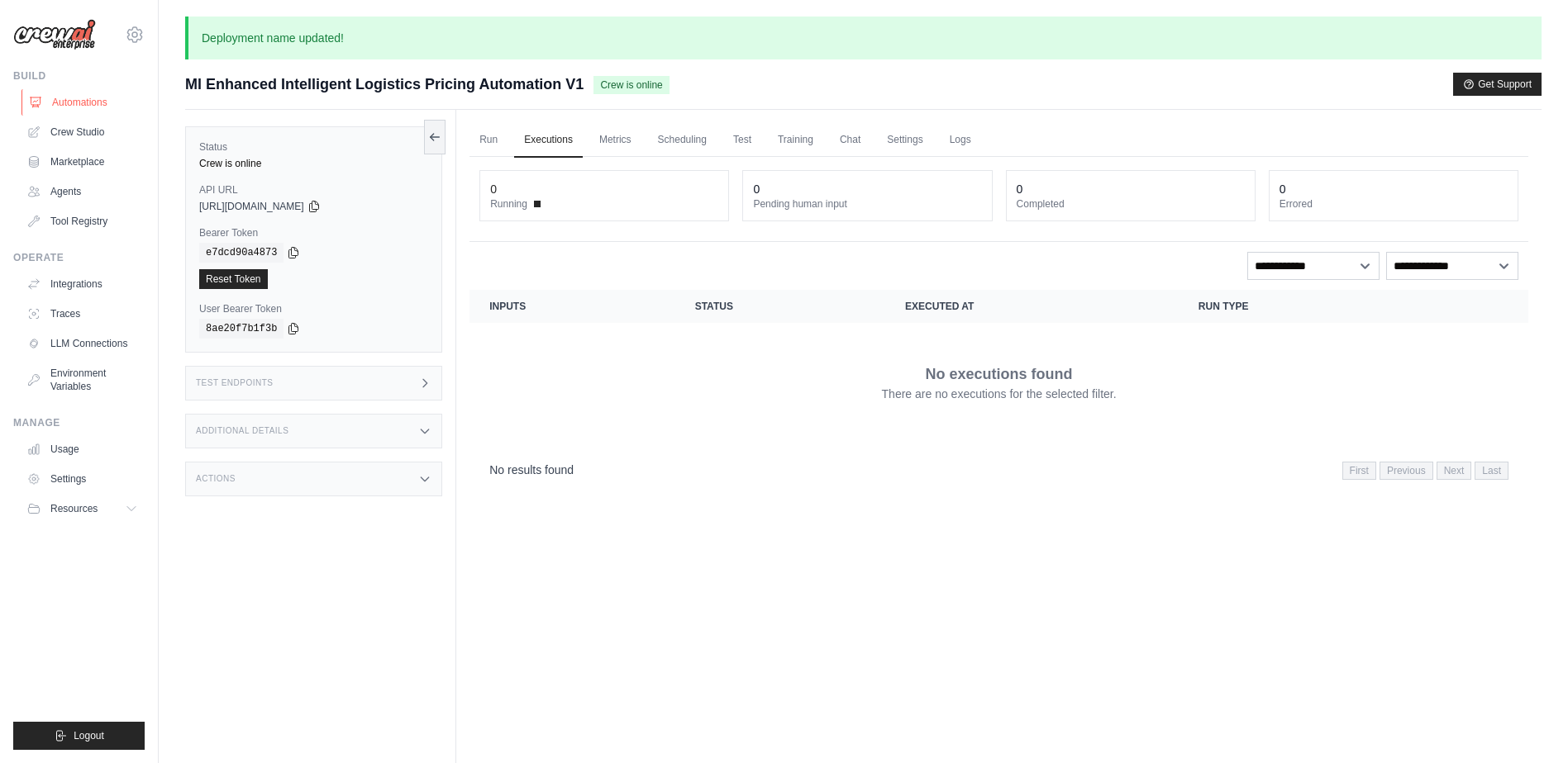
click at [89, 102] on link "Automations" at bounding box center [84, 103] width 125 height 27
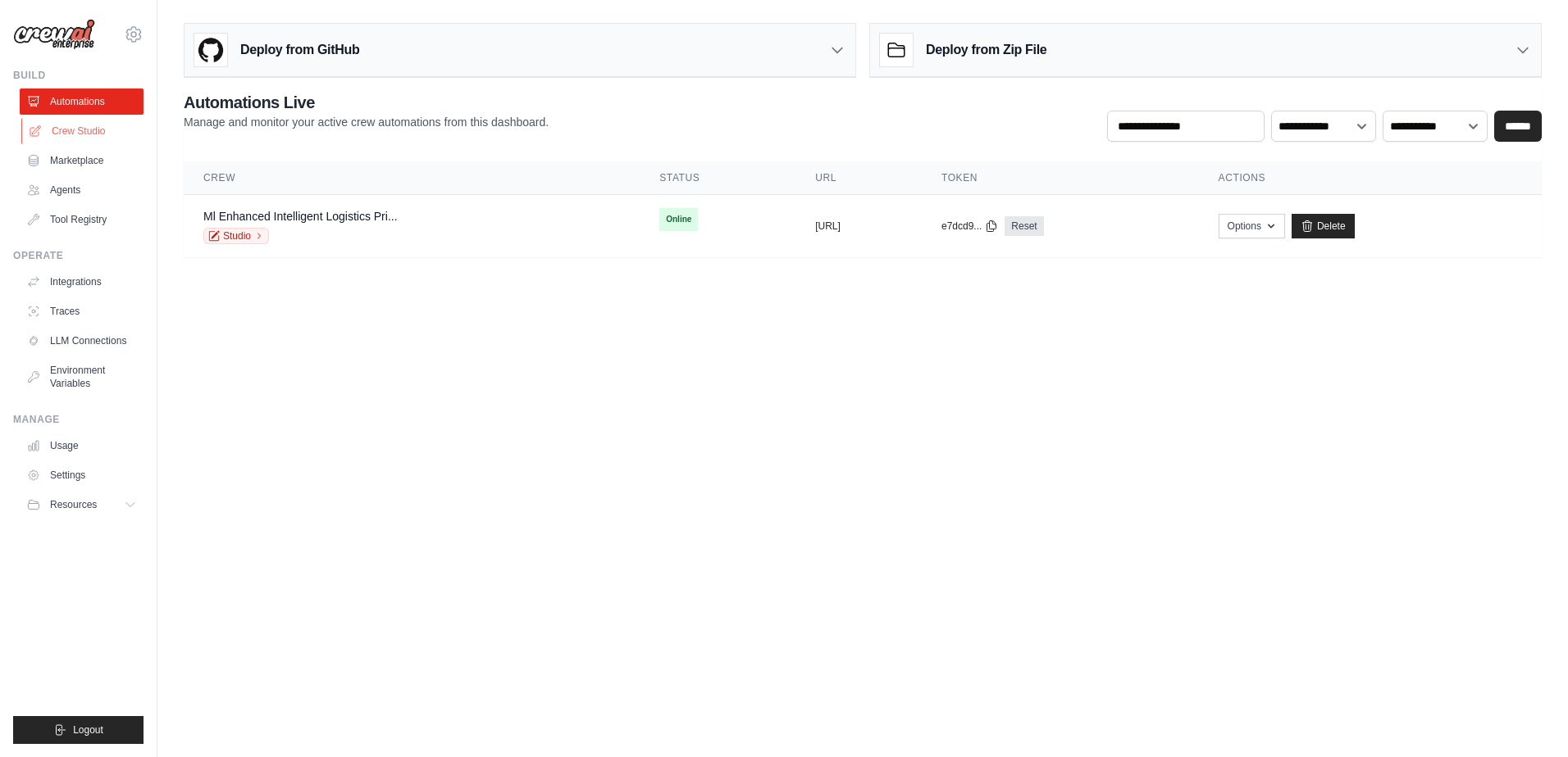
click at [87, 132] on link "Crew Studio" at bounding box center [83, 131] width 124 height 27
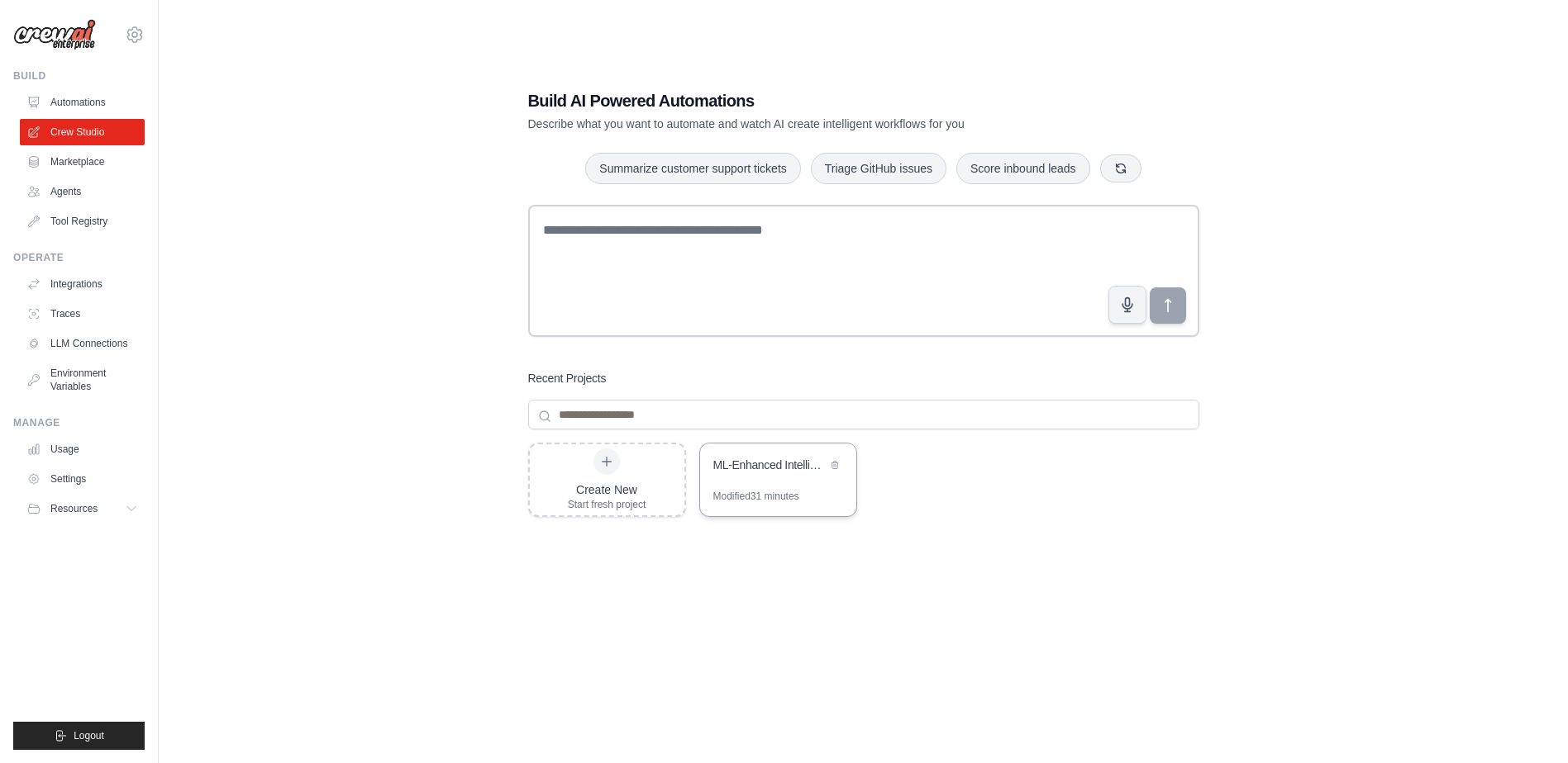
click at [747, 481] on div "ML-Enhanced Intelligent Logistics Pricing Automation" at bounding box center [778, 467] width 156 height 46
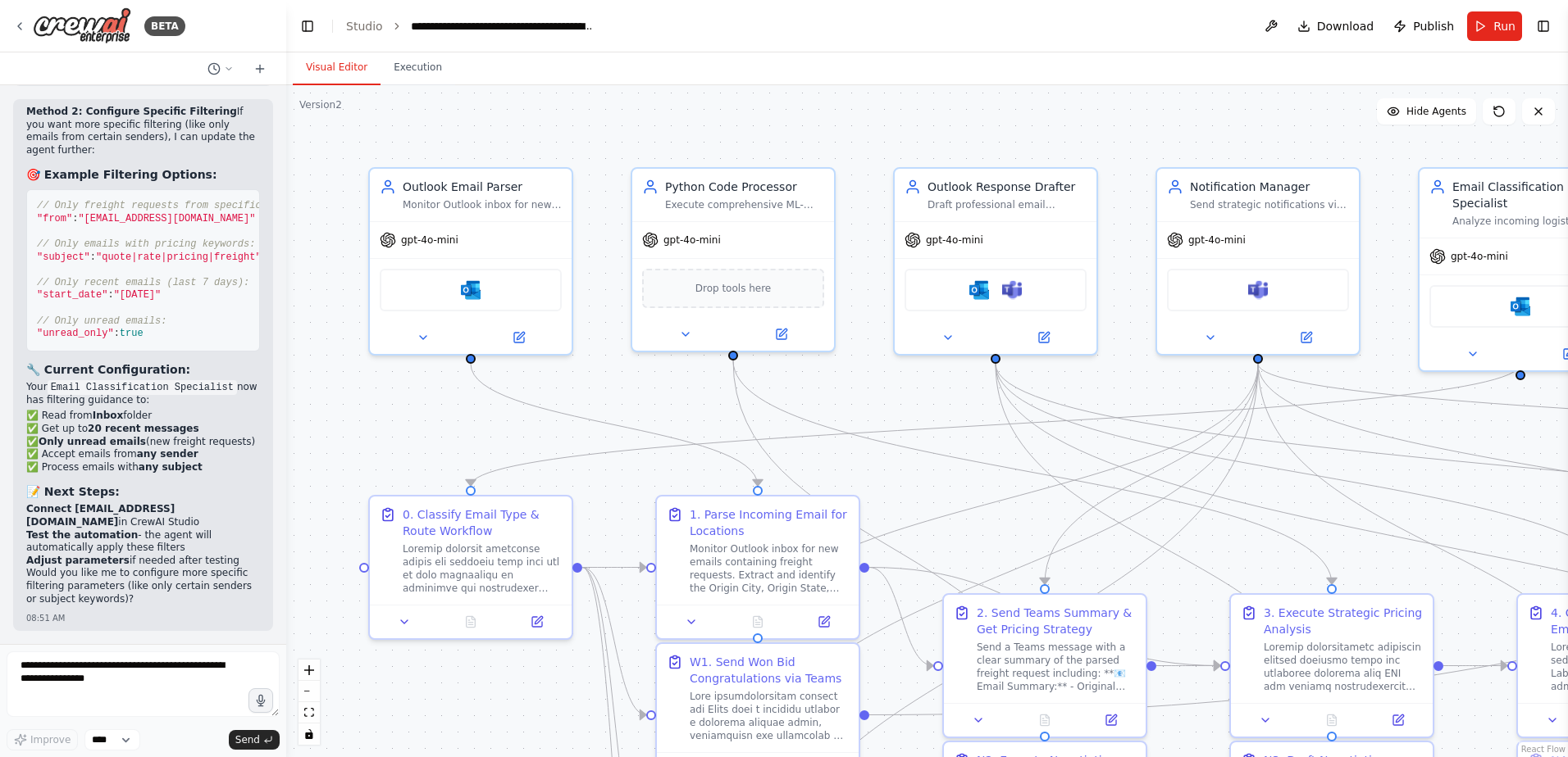
scroll to position [78195, 0]
click at [1488, 24] on button "Run" at bounding box center [1495, 26] width 55 height 29
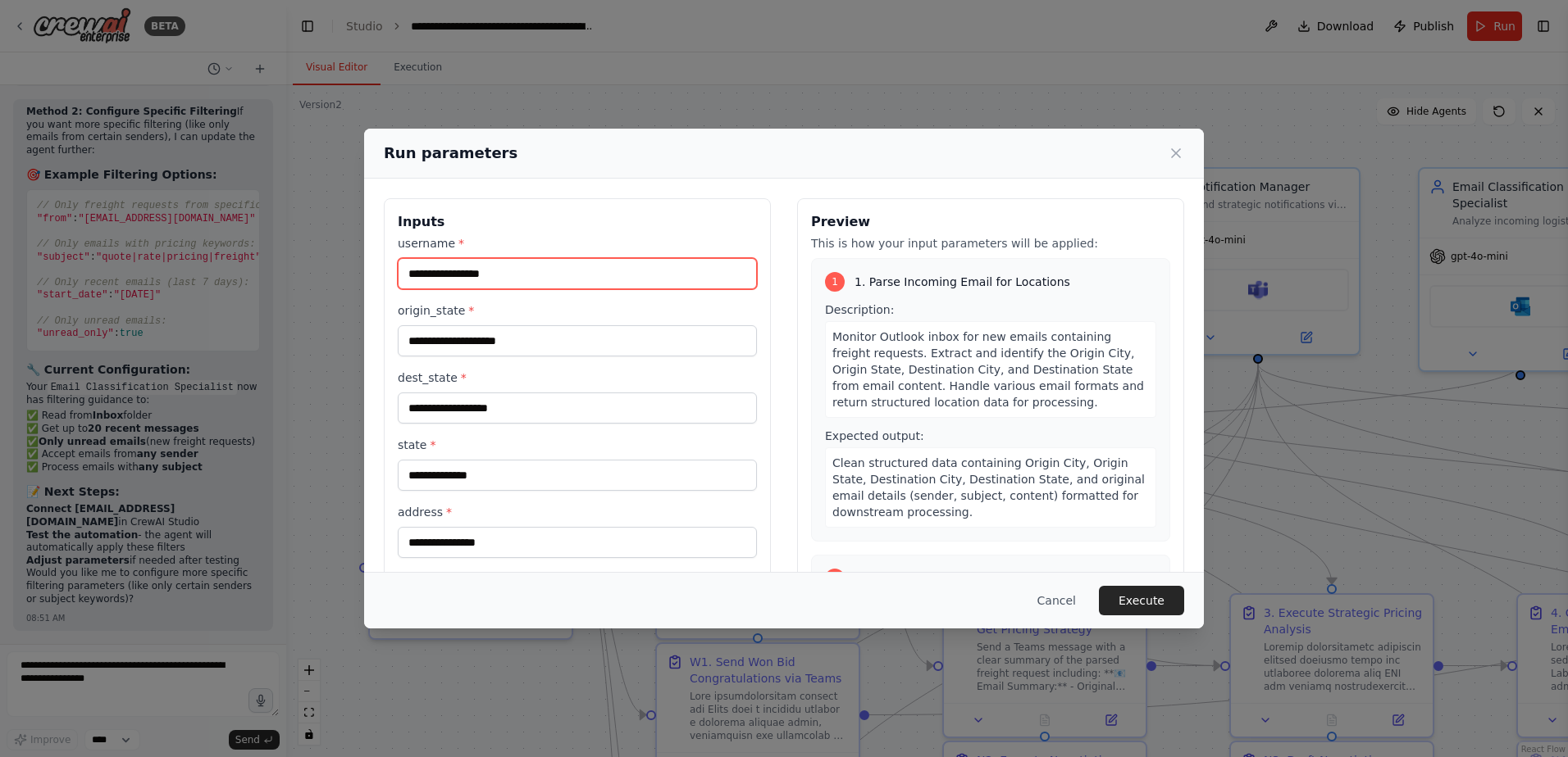
click at [532, 278] on input "username *" at bounding box center [577, 273] width 359 height 31
type input "**********"
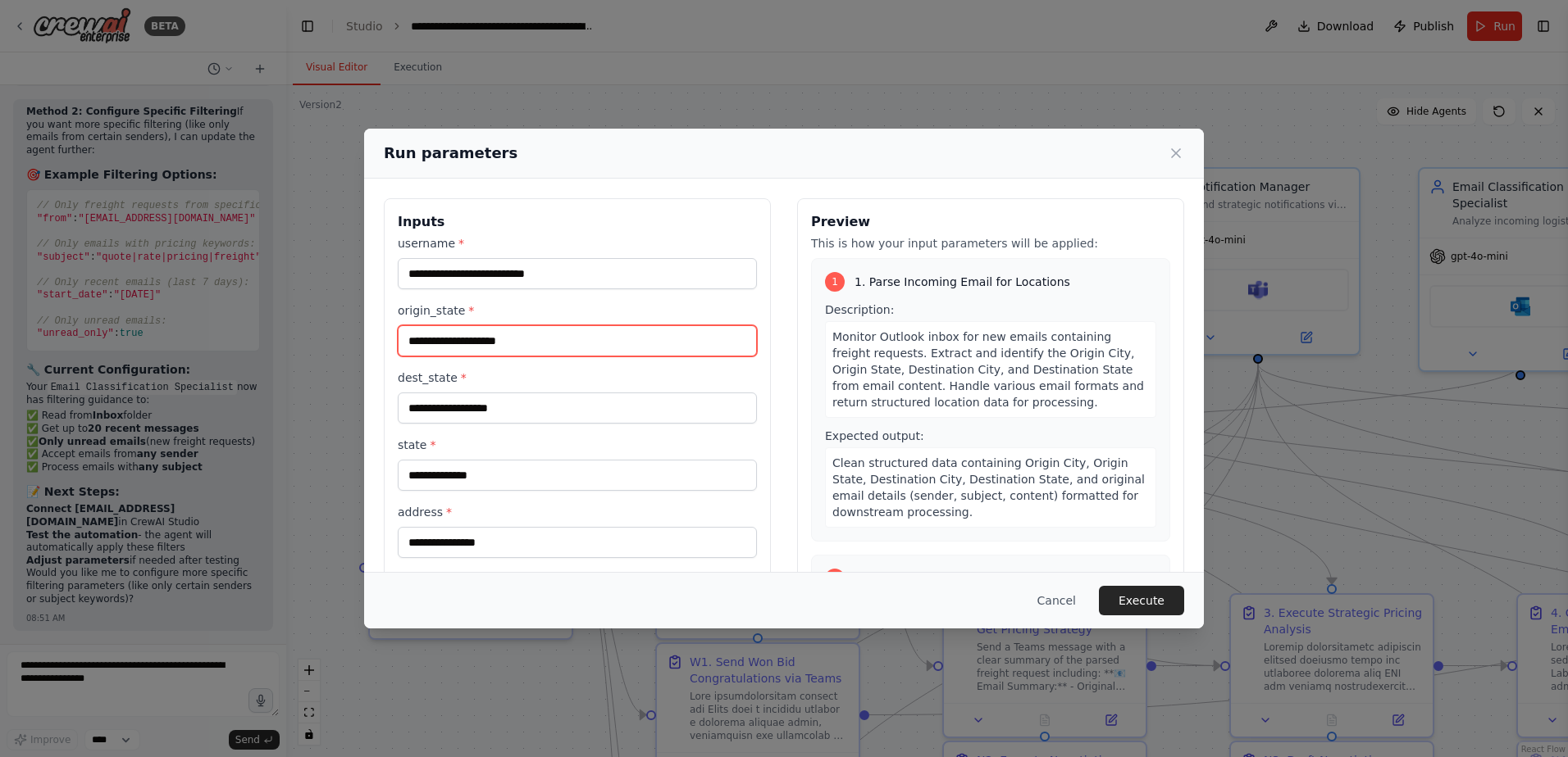
click at [491, 337] on input "origin_state *" at bounding box center [577, 340] width 359 height 31
type input "**"
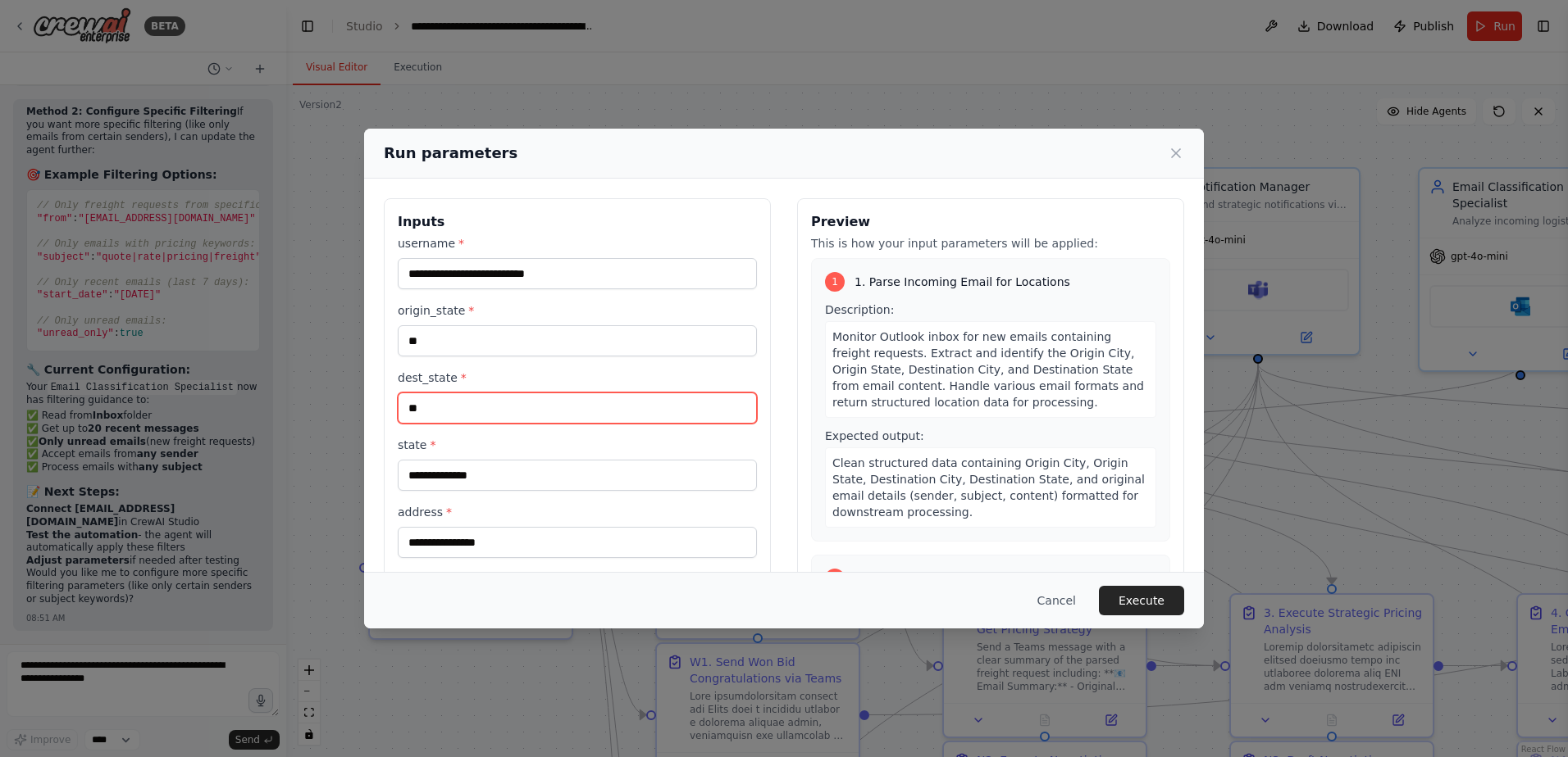
type input "**"
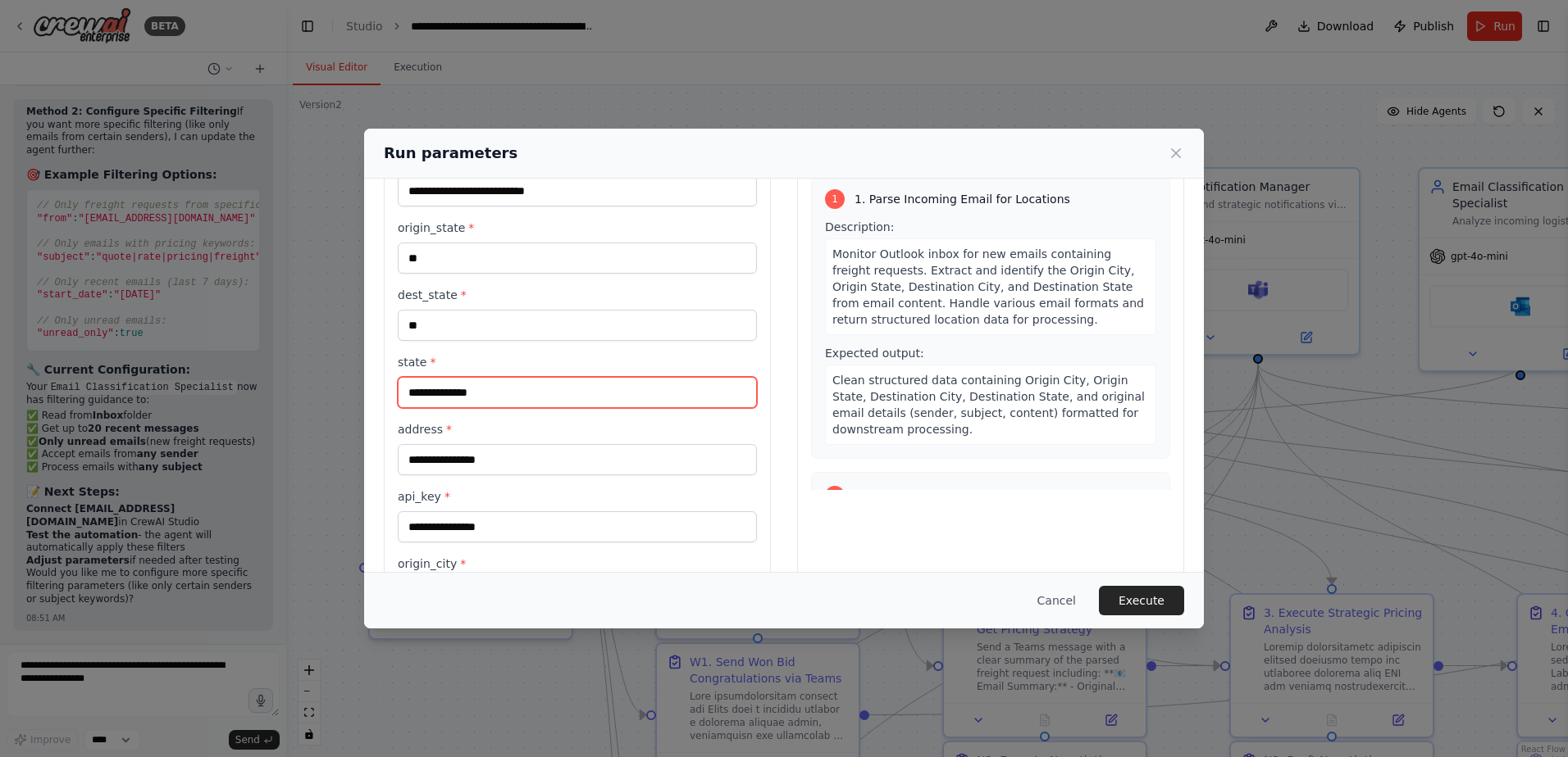
scroll to position [82, 0]
click at [486, 394] on input "state *" at bounding box center [577, 393] width 359 height 31
click at [497, 362] on label "state *" at bounding box center [577, 363] width 359 height 17
click at [497, 378] on input "state *" at bounding box center [577, 393] width 359 height 31
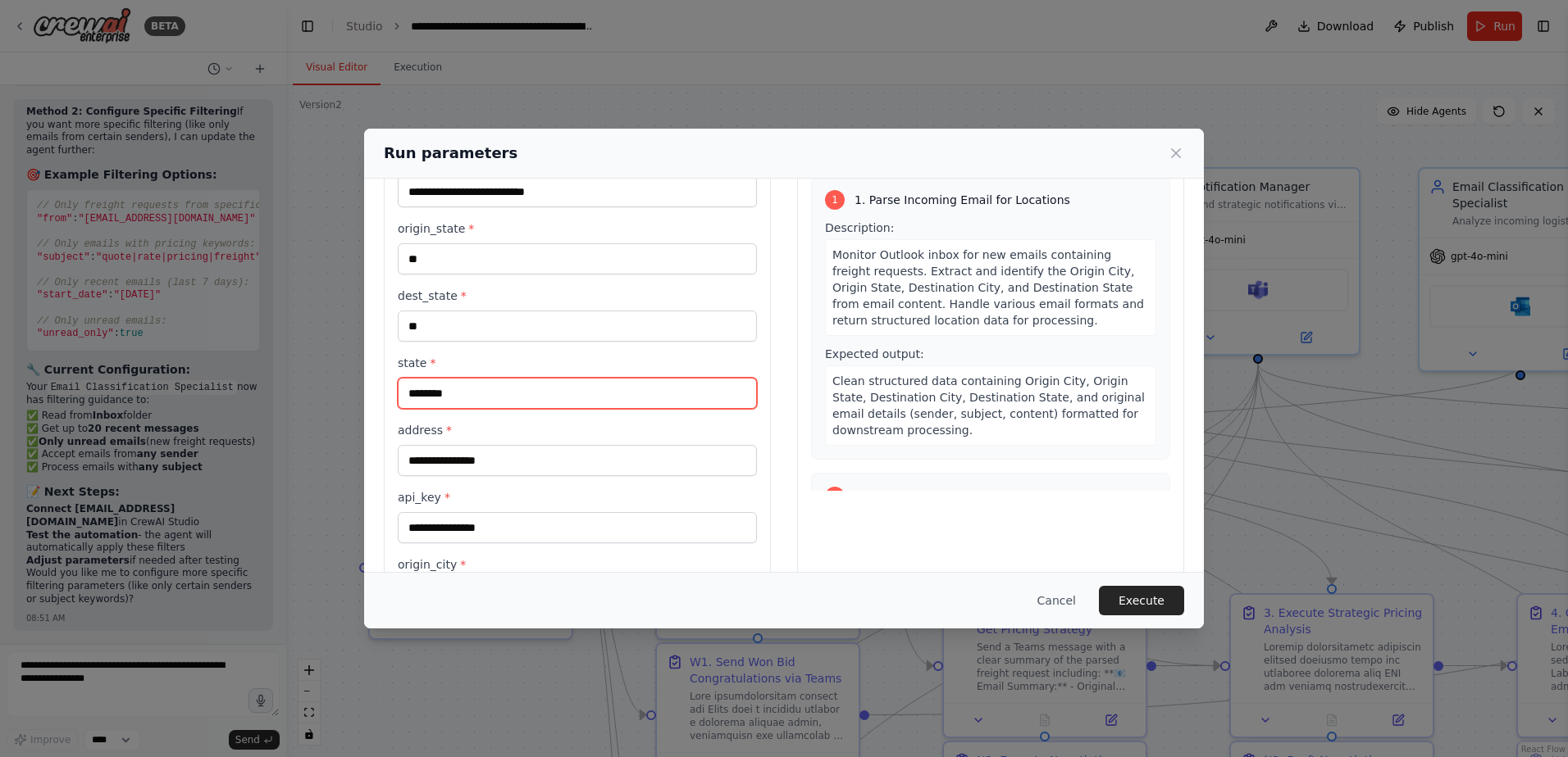
type input "********"
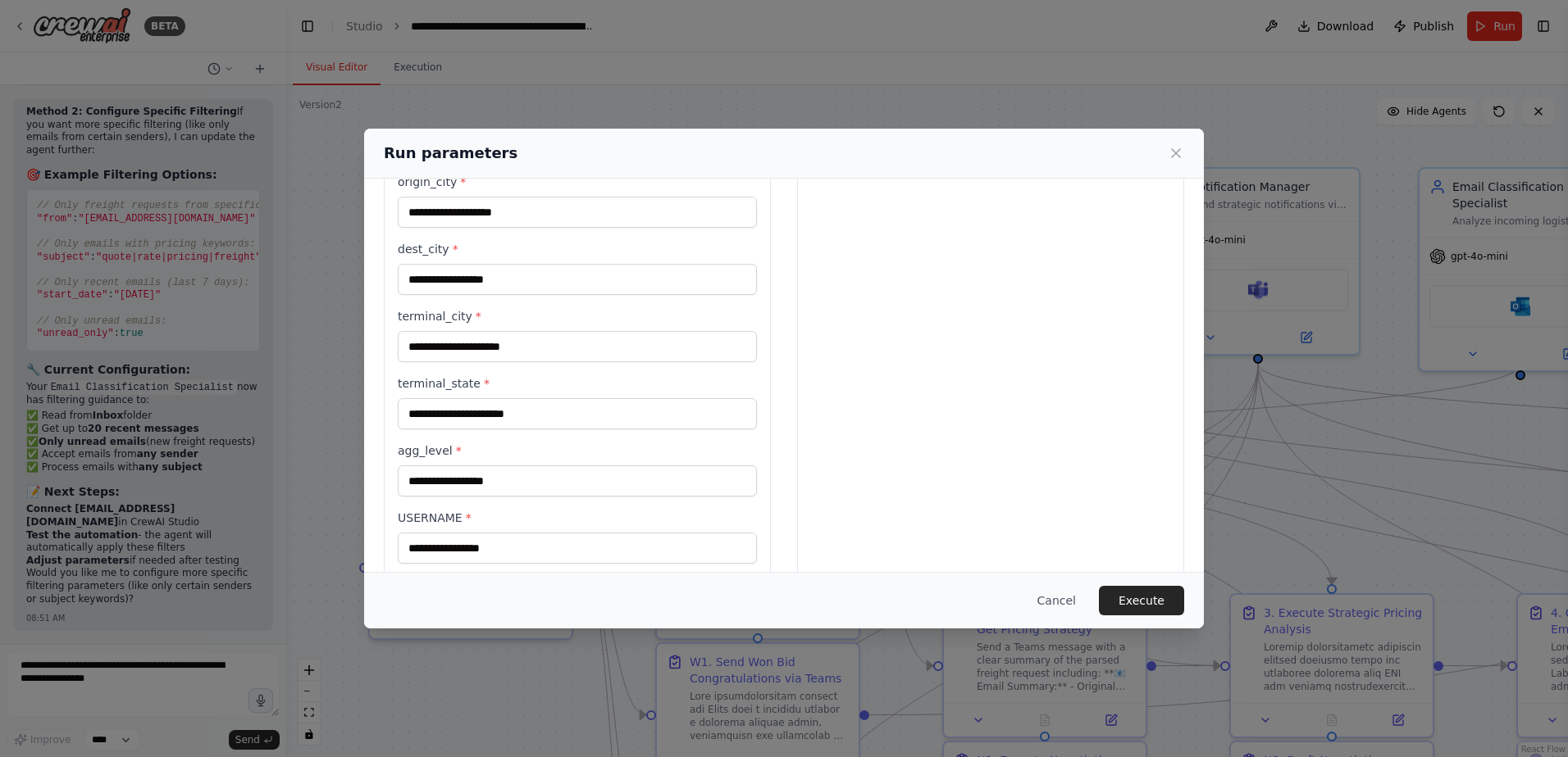
scroll to position [490, 0]
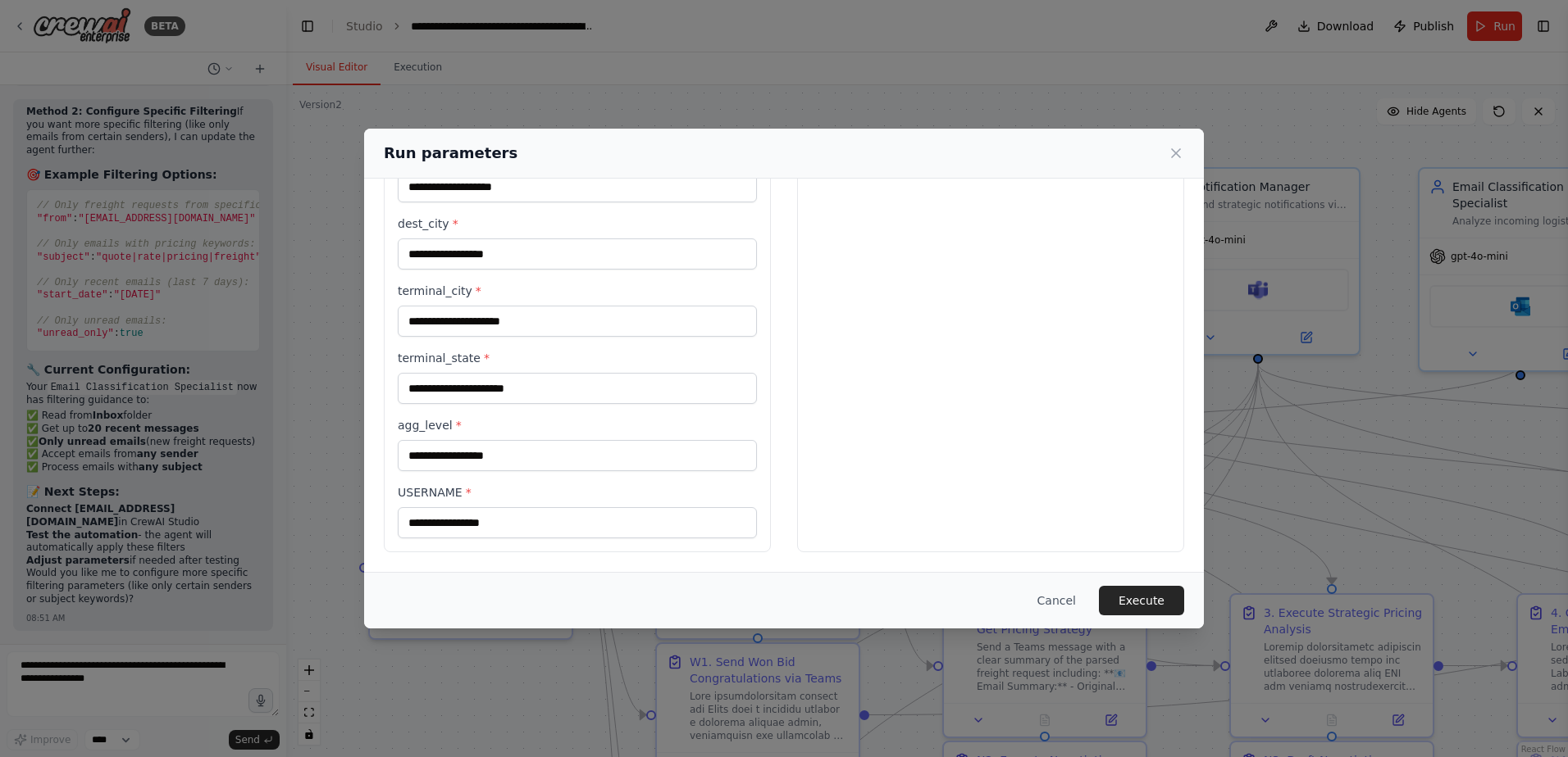
type input "*******"
click at [487, 454] on input "agg_level *" at bounding box center [577, 455] width 359 height 31
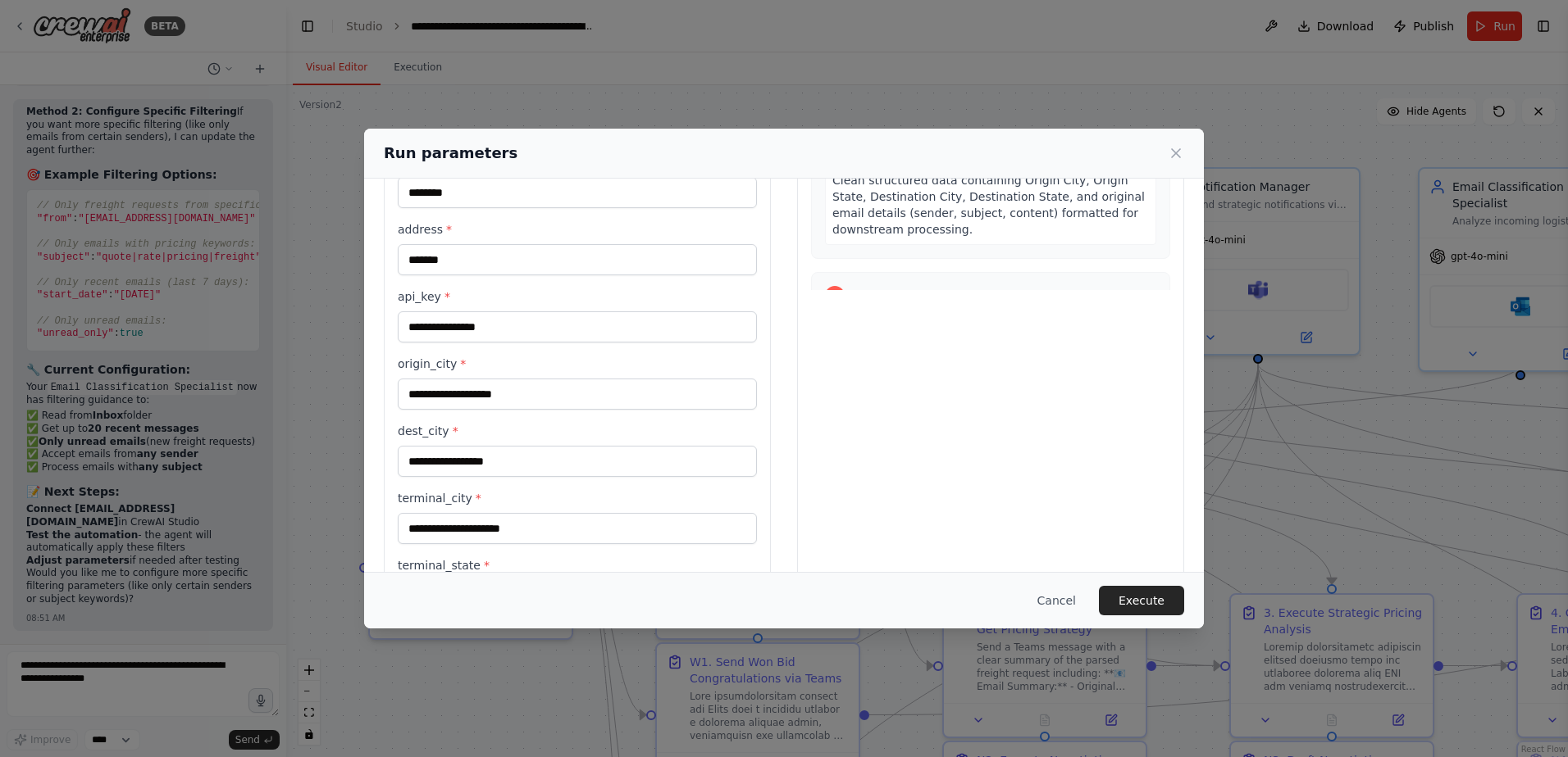
scroll to position [244, 0]
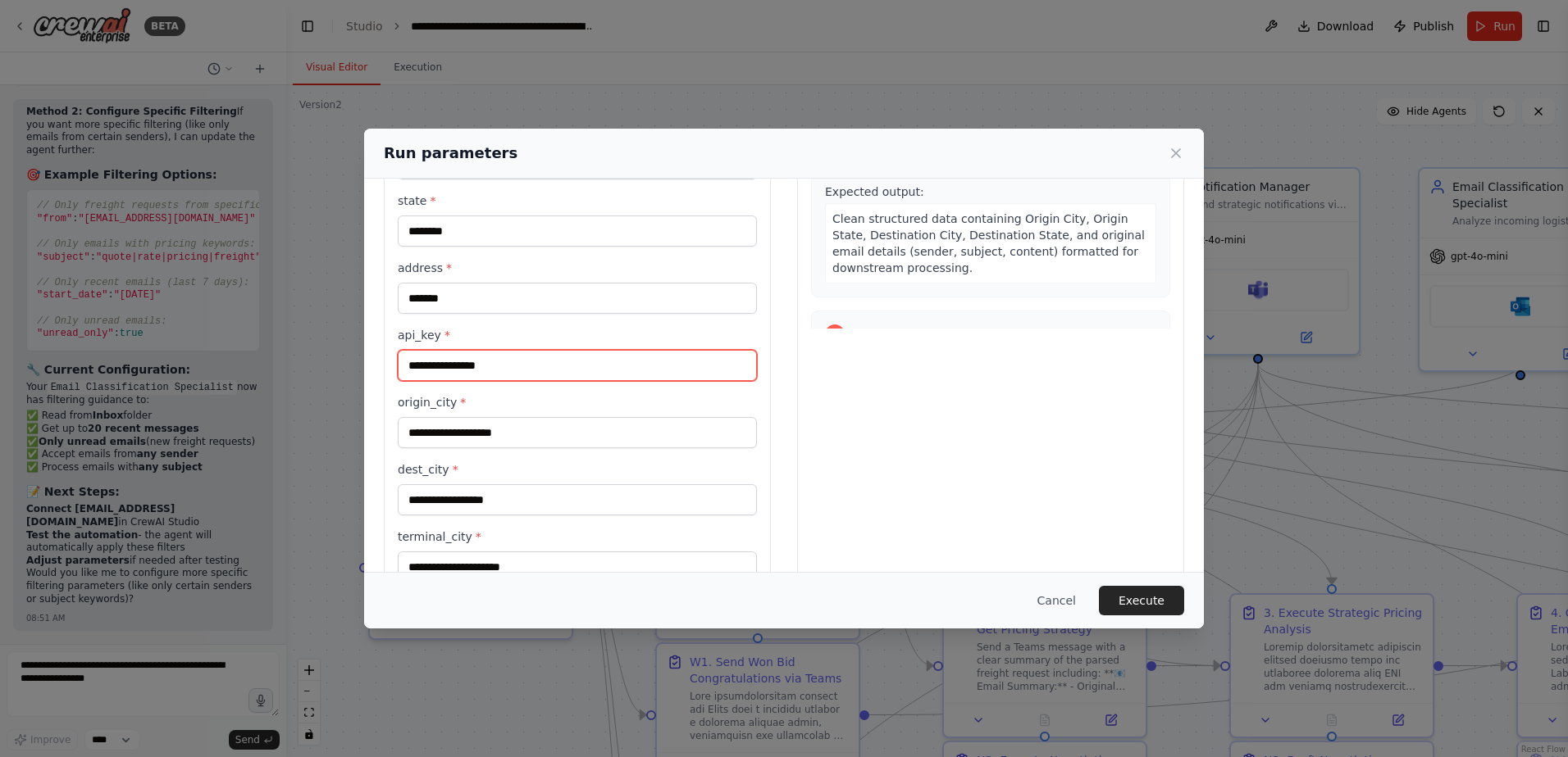
click at [456, 362] on input "api_key *" at bounding box center [577, 365] width 359 height 31
paste input "**********"
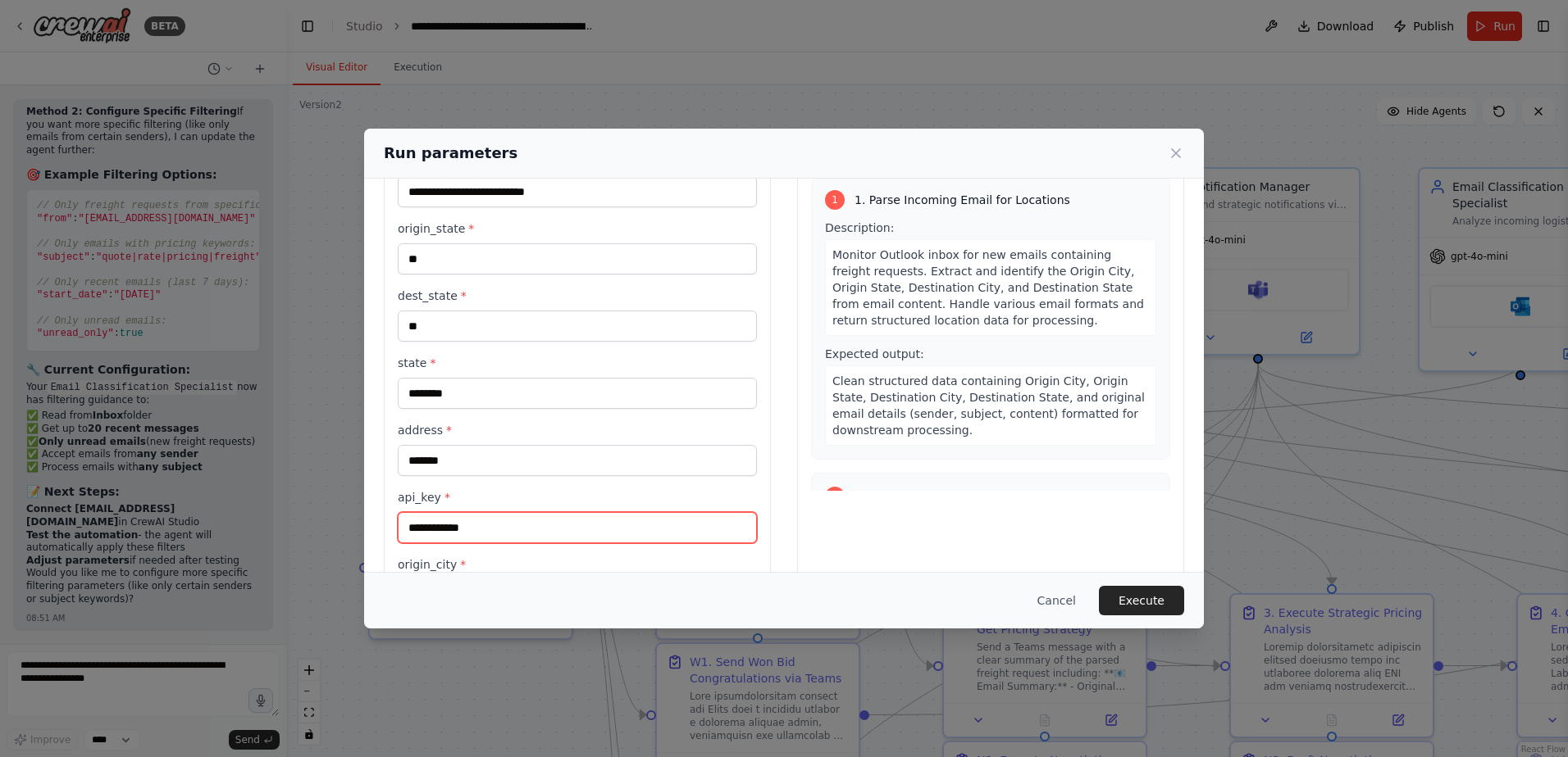
scroll to position [80, 0]
type input "**********"
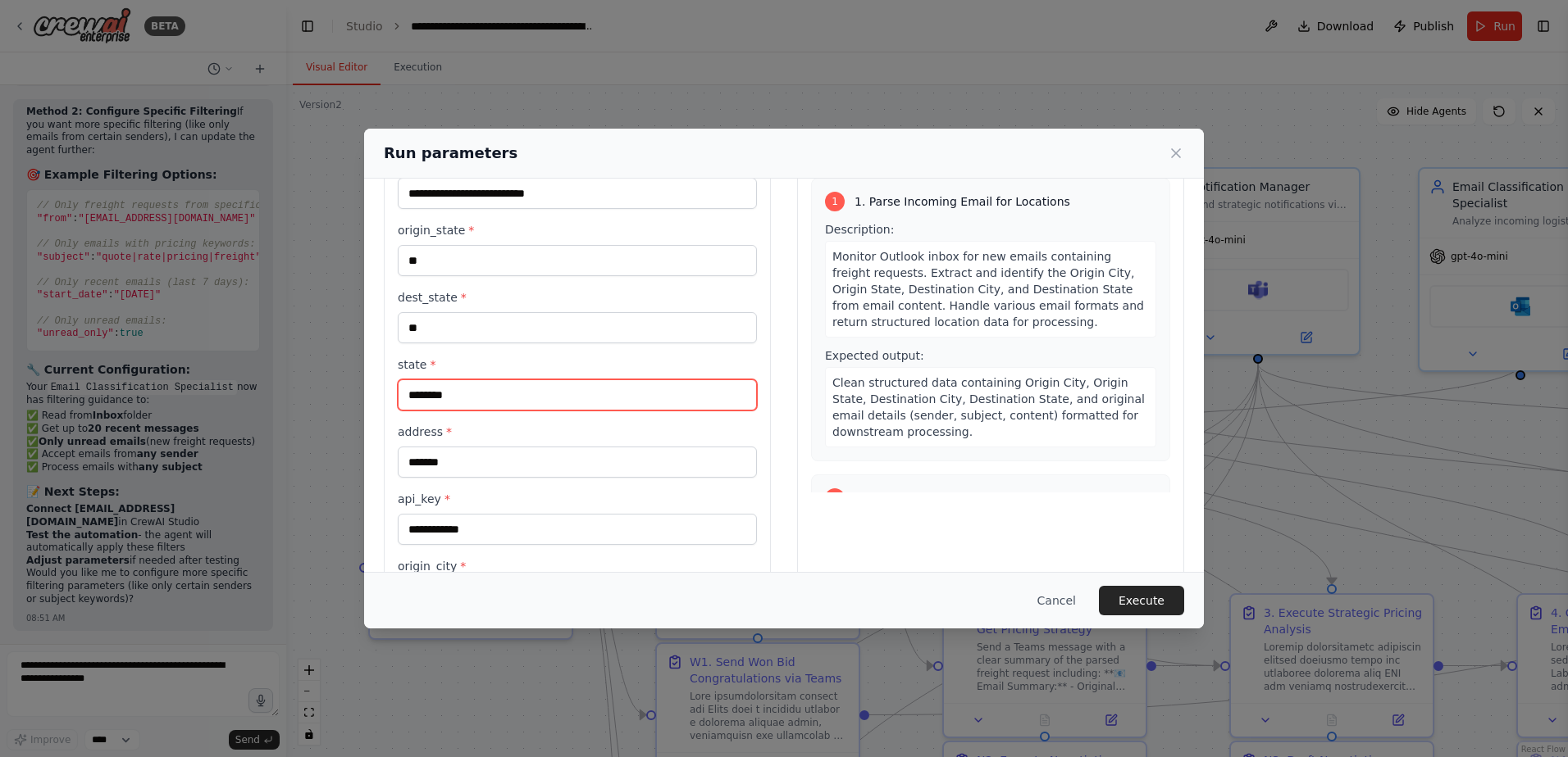
drag, startPoint x: 460, startPoint y: 396, endPoint x: 261, endPoint y: 417, distance: 200.1
click at [261, 417] on div "**********" at bounding box center [784, 378] width 1568 height 757
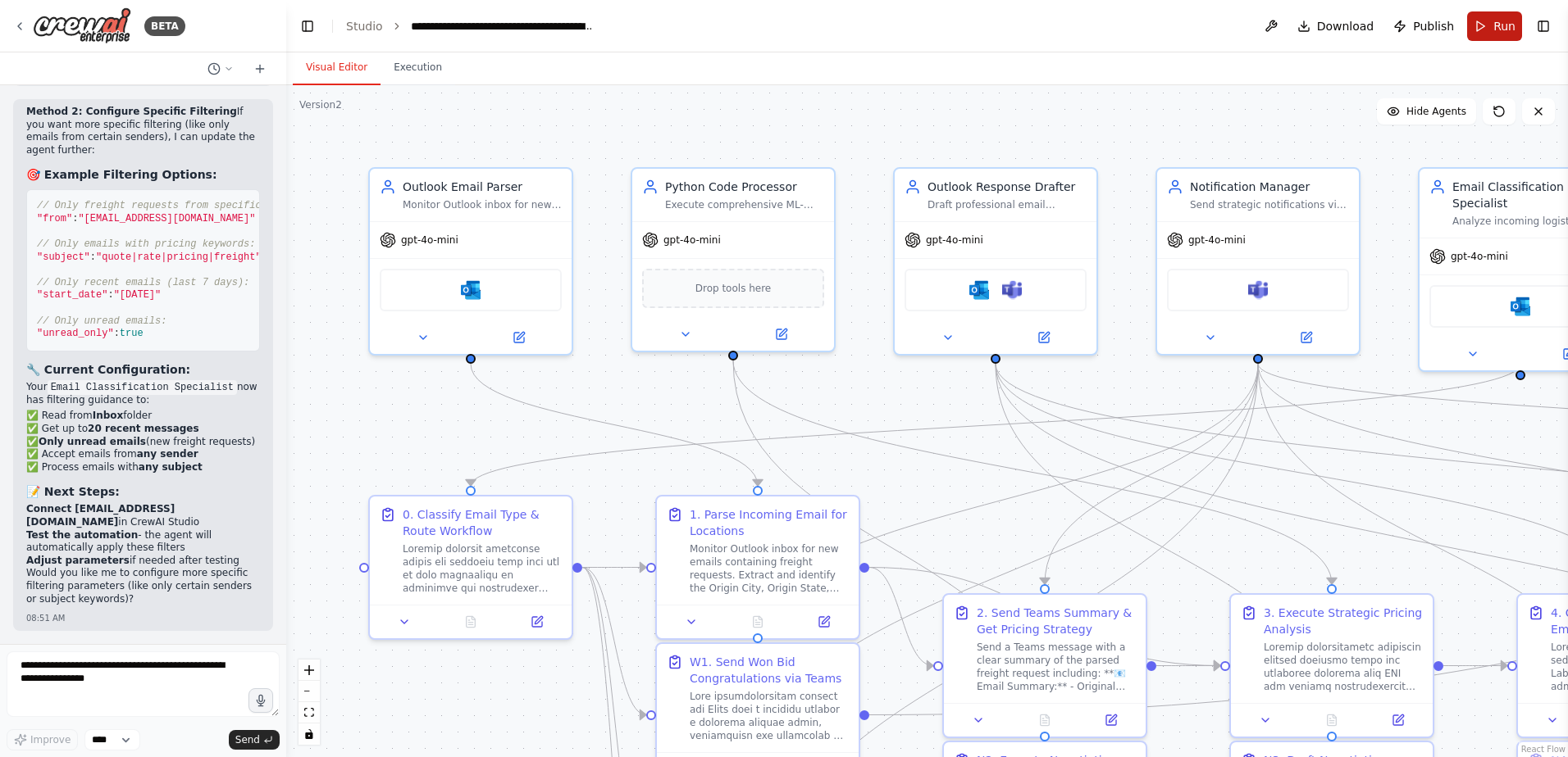
click at [1505, 27] on span "Run" at bounding box center [1503, 26] width 22 height 17
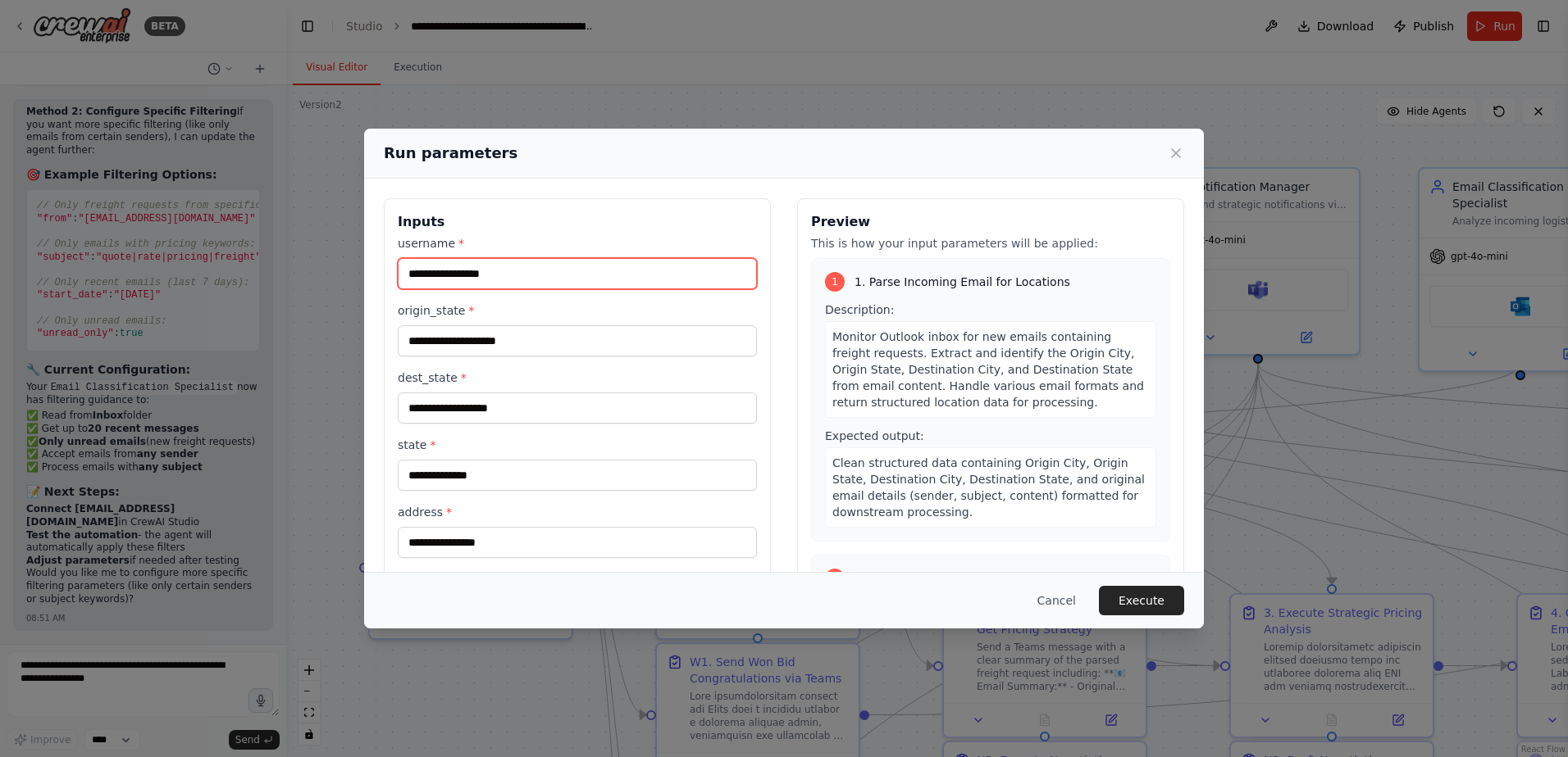
click at [449, 276] on input "username *" at bounding box center [577, 273] width 359 height 31
type input "**********"
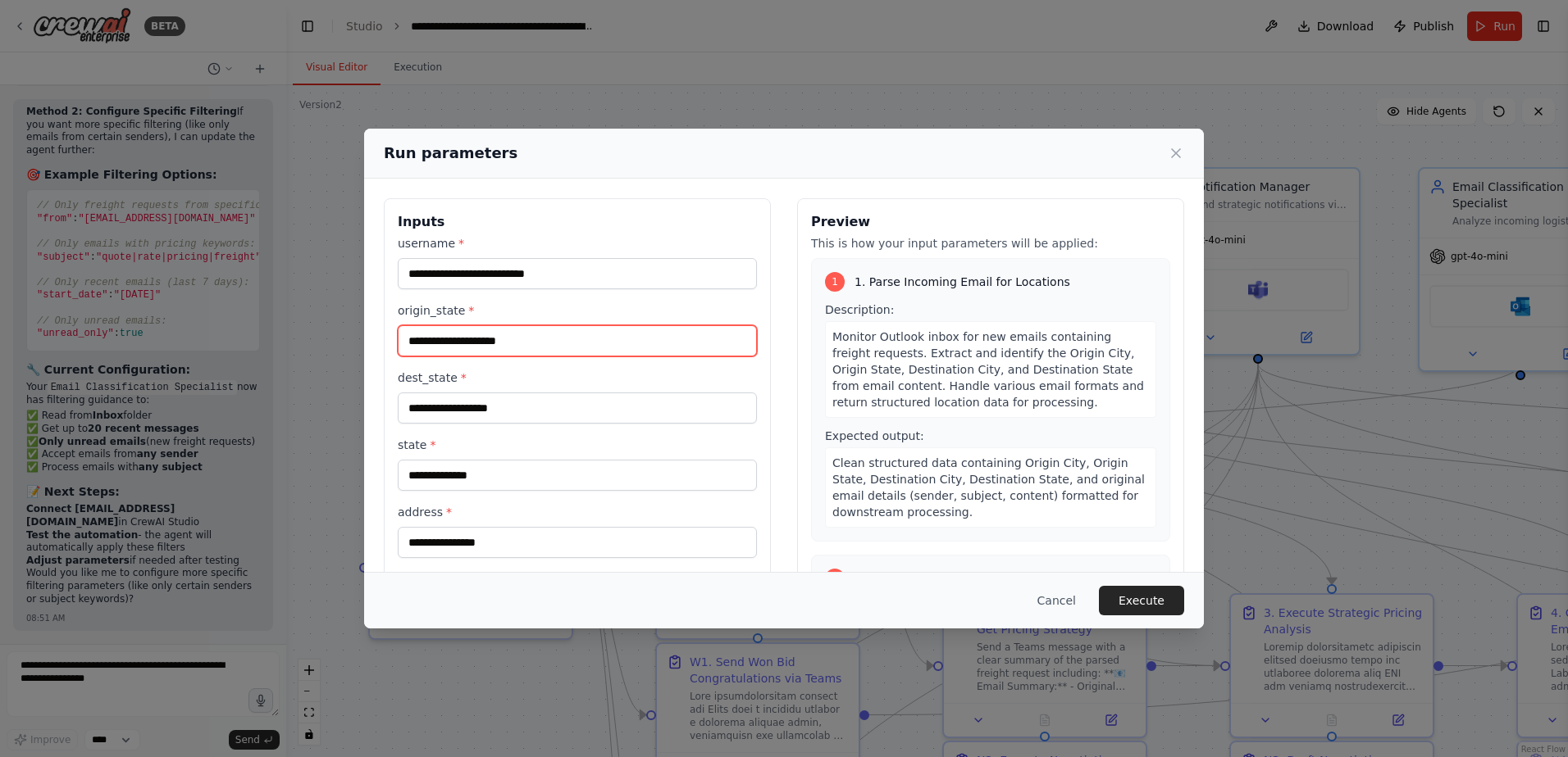
type input "**"
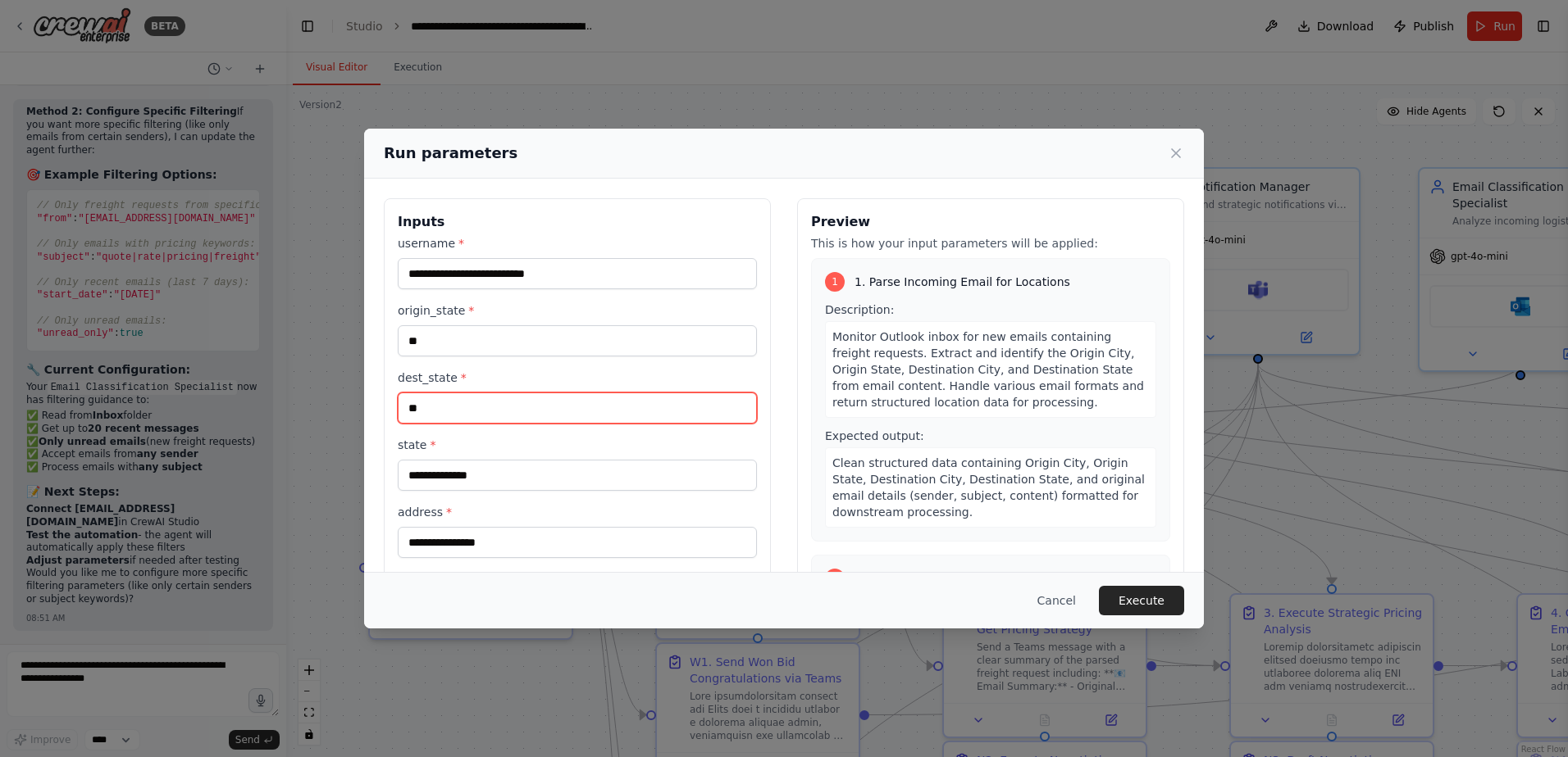
type input "********"
type input "*******"
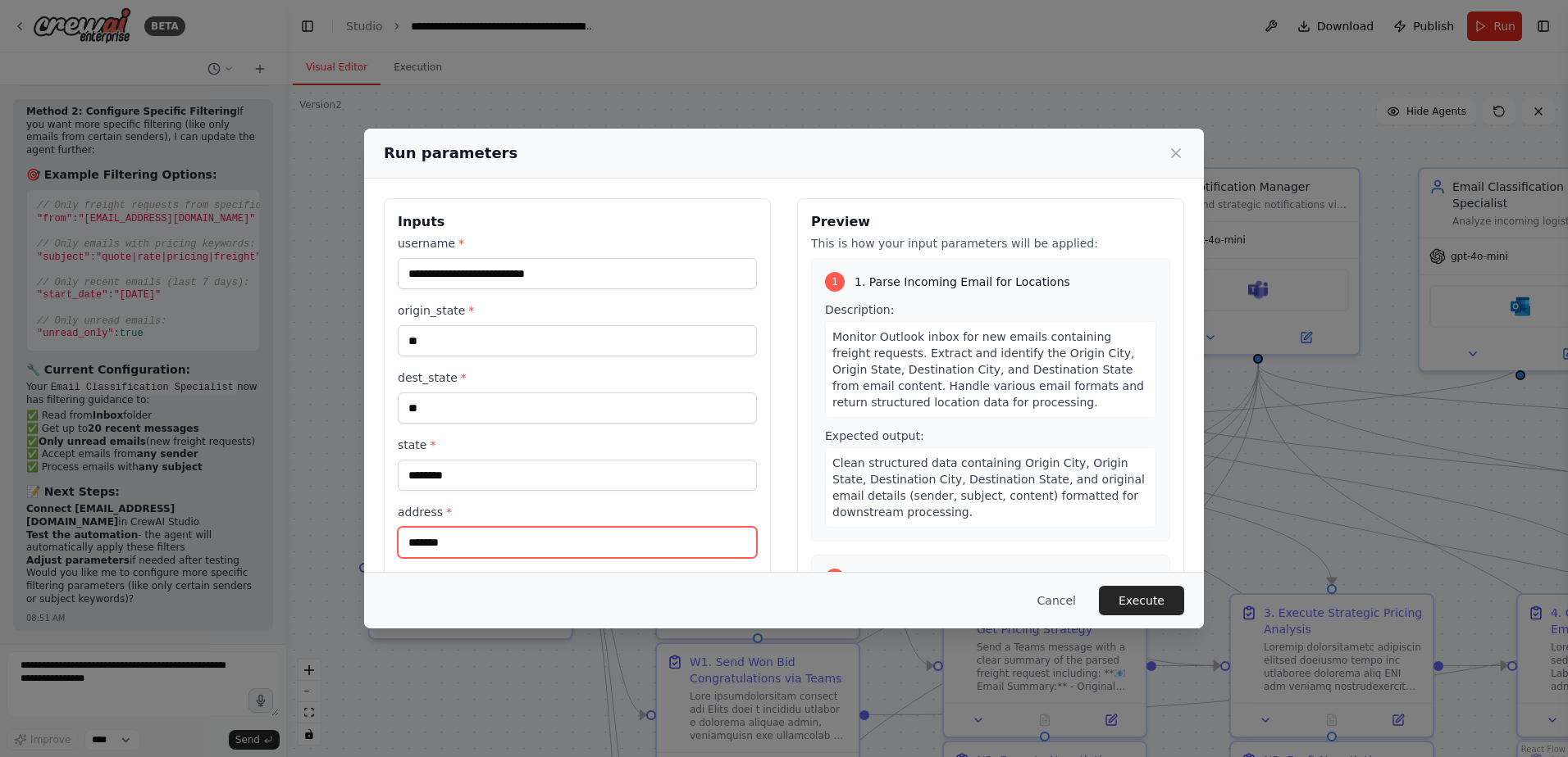
type input "**********"
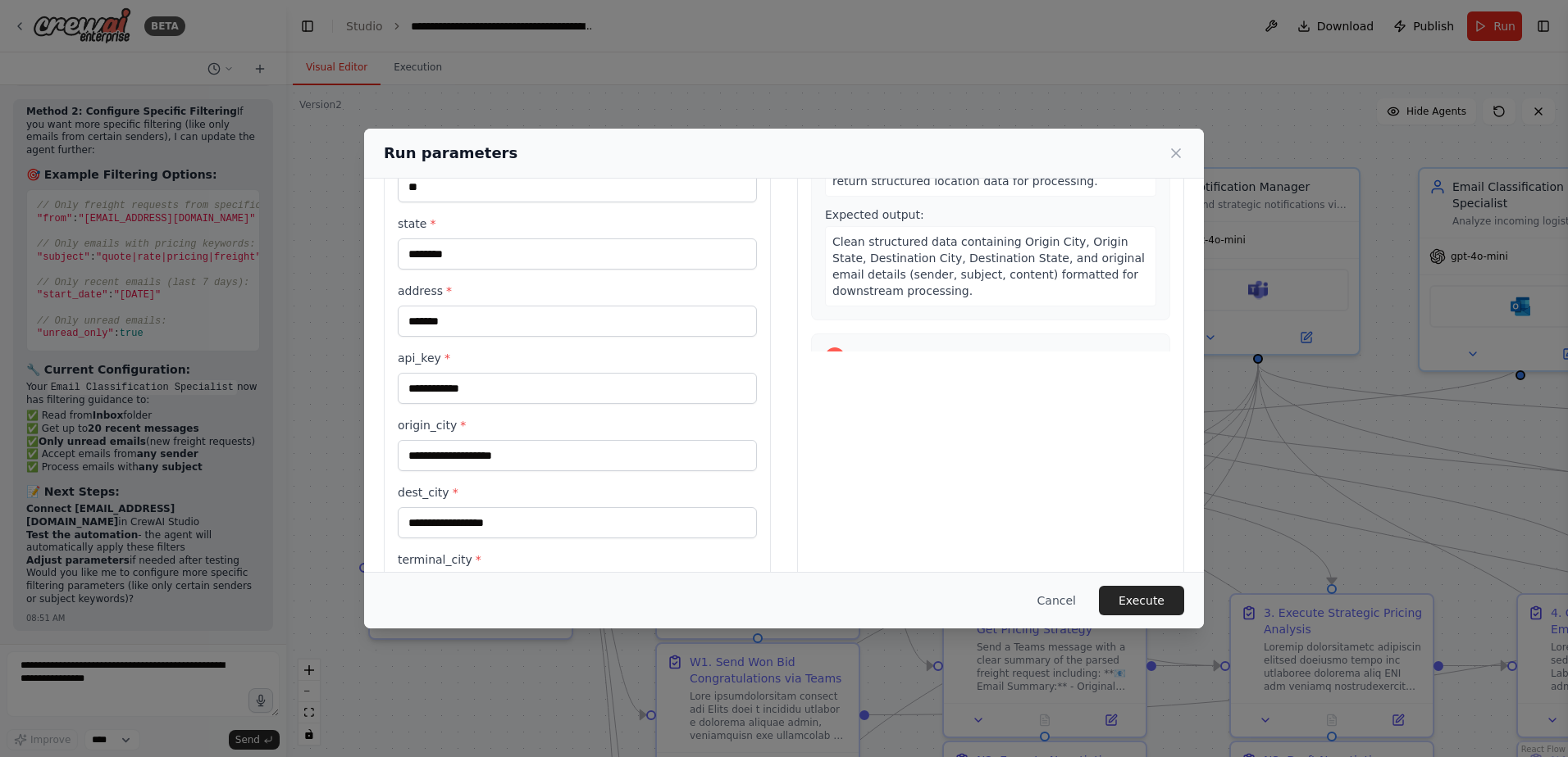
scroll to position [246, 0]
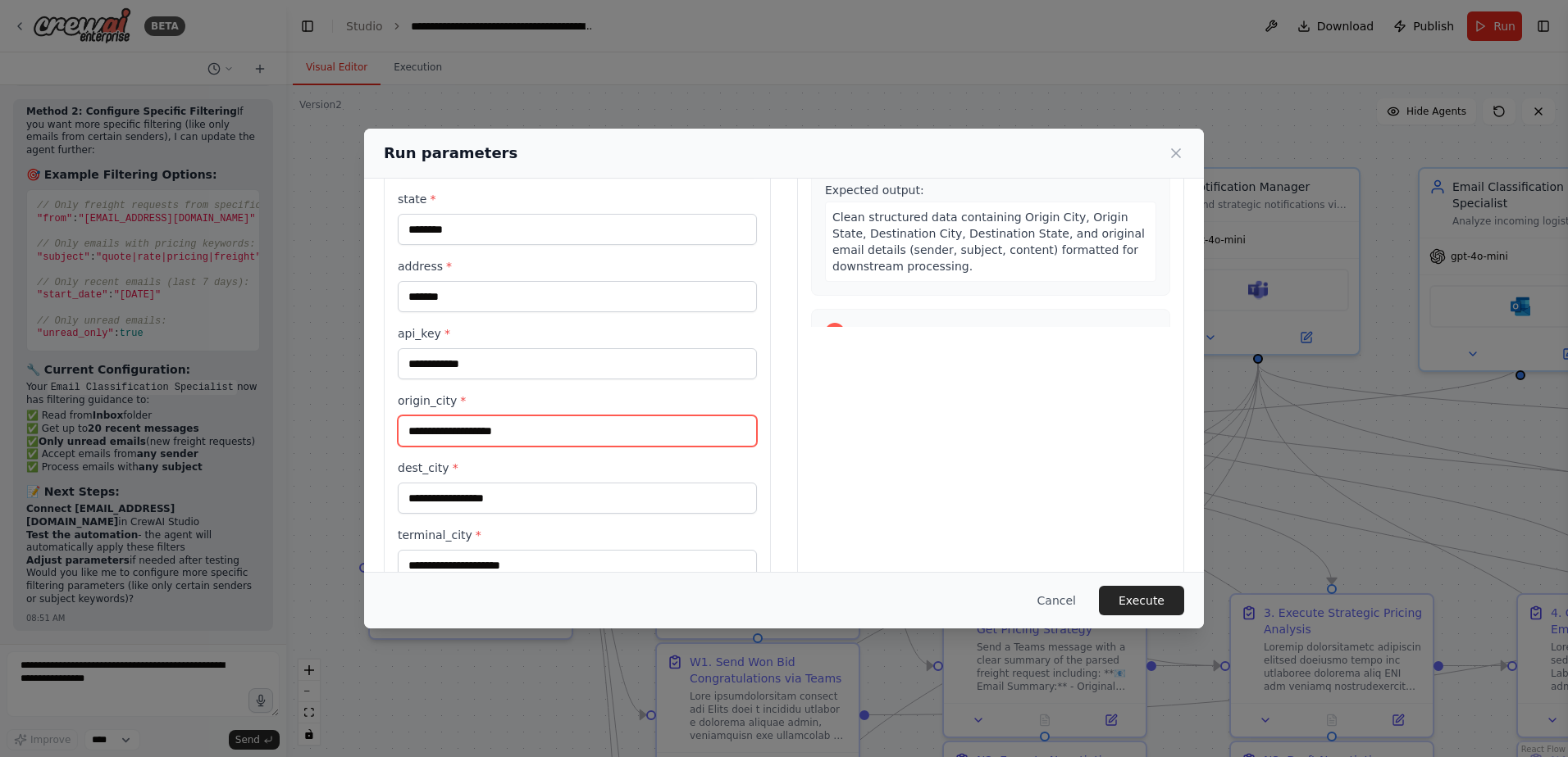
click at [478, 439] on input "origin_city *" at bounding box center [577, 431] width 359 height 31
click at [478, 434] on input "origin_city *" at bounding box center [577, 431] width 359 height 31
type input "**********"
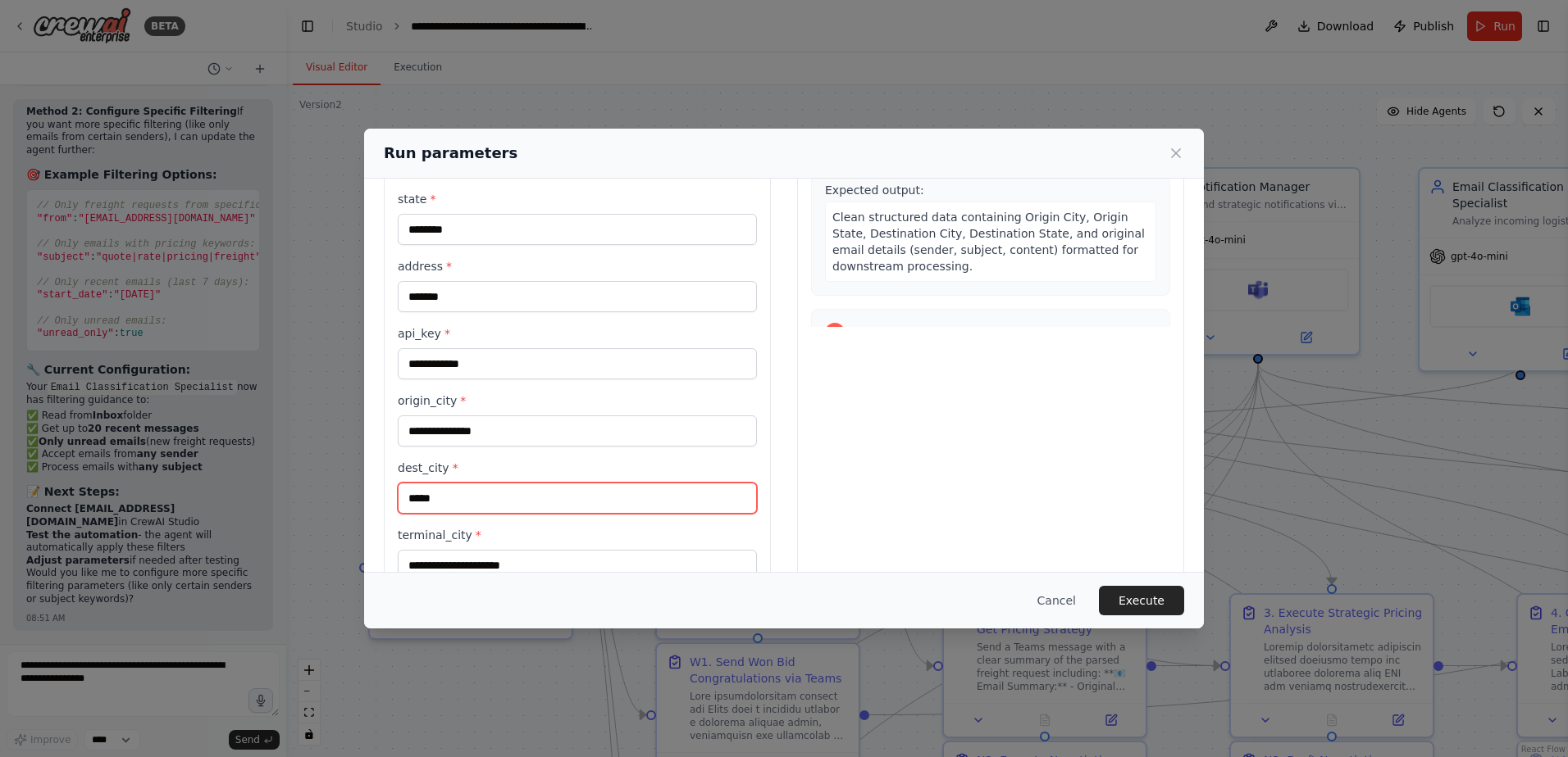
type input "**********"
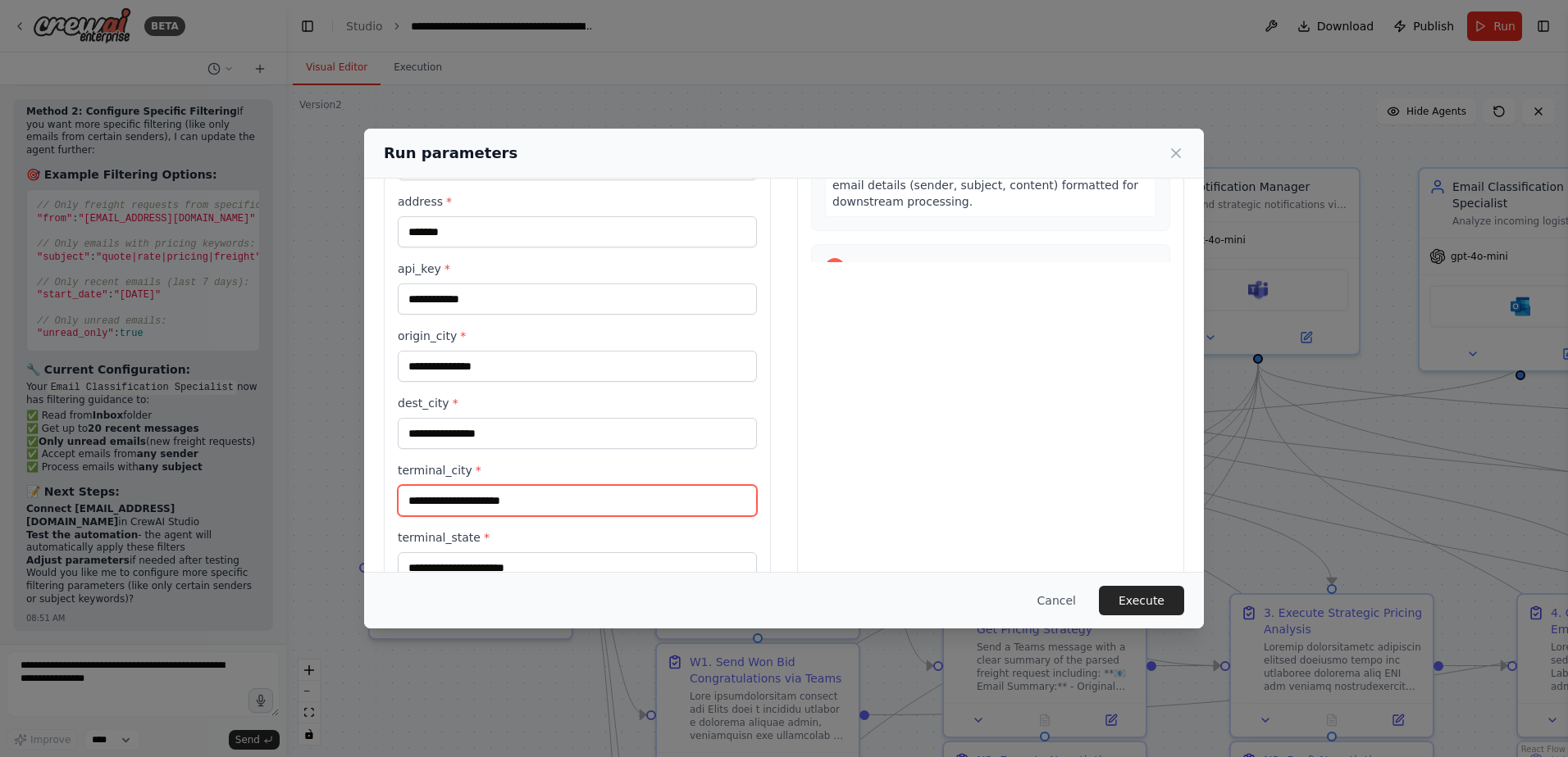
scroll to position [337, 0]
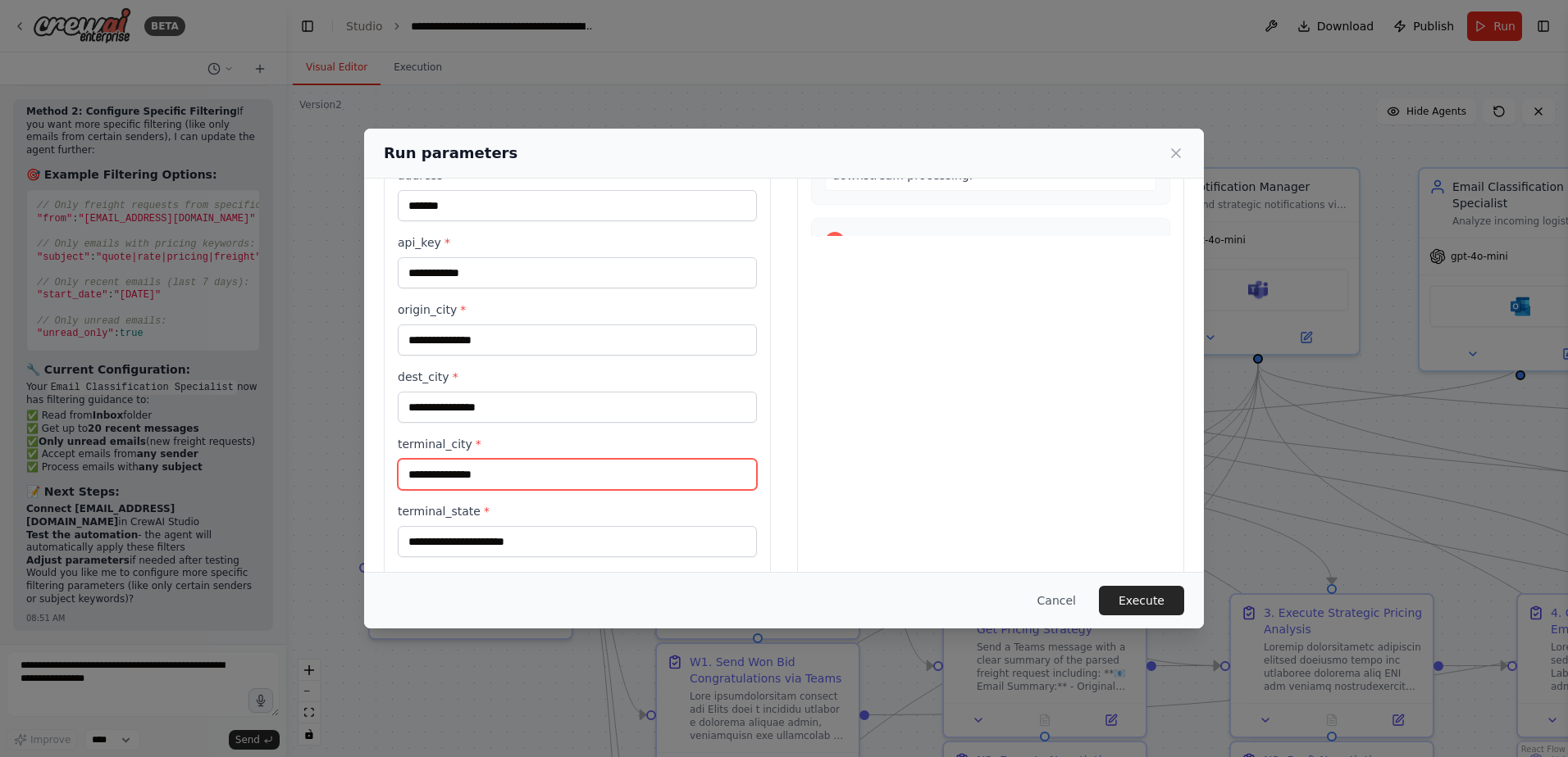
type input "**********"
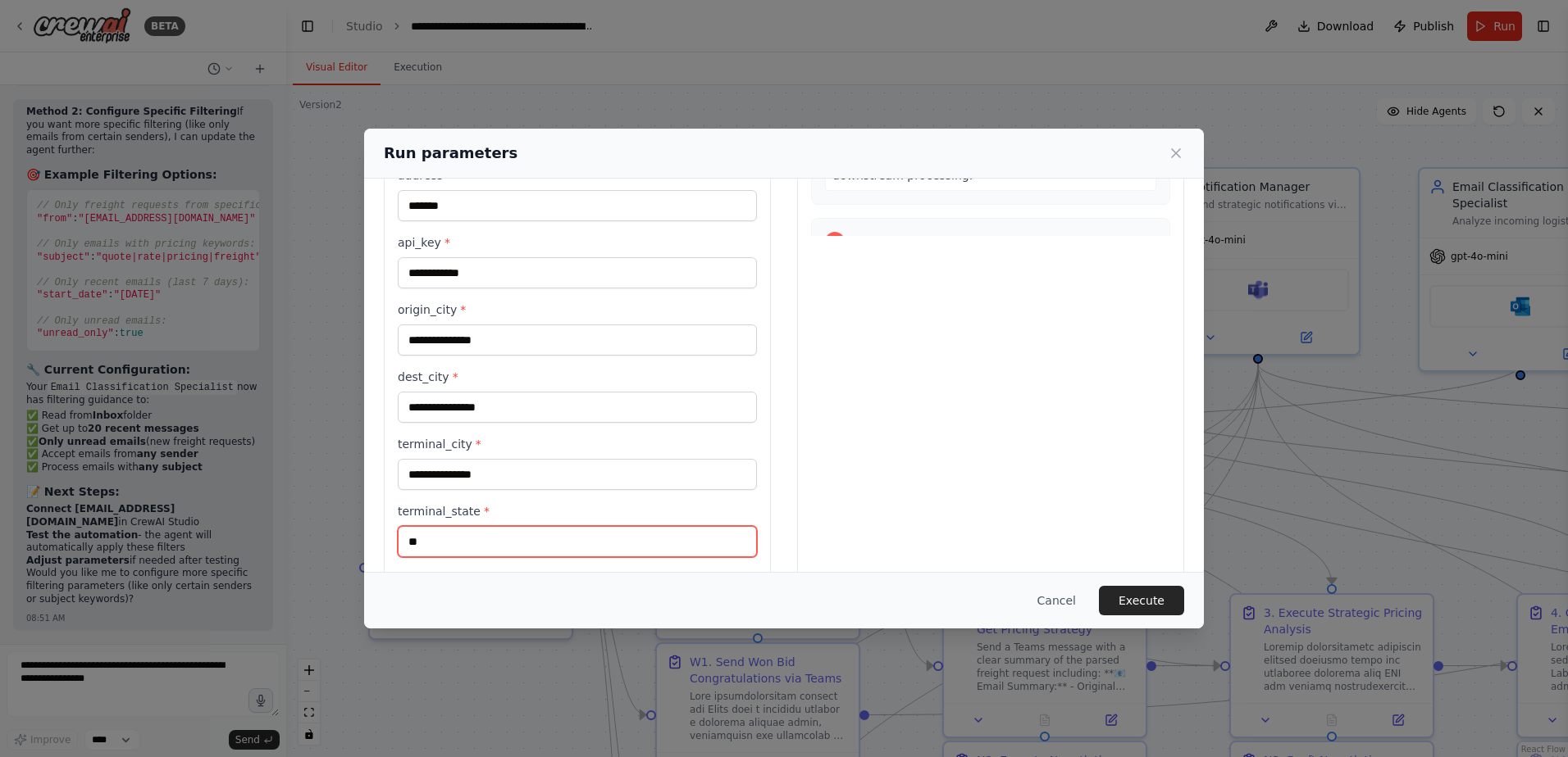
type input "**"
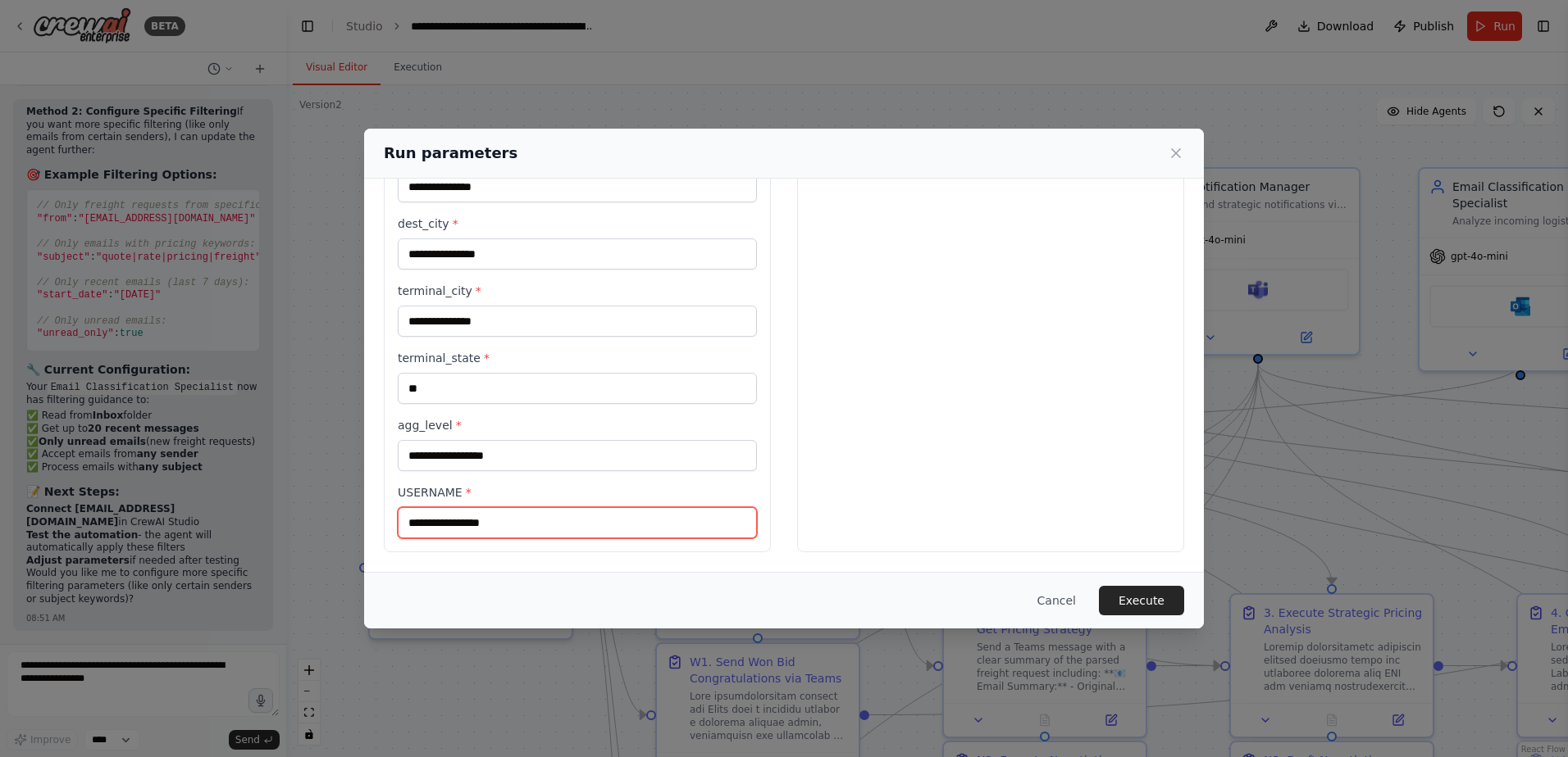
click at [513, 521] on input "USERNAME *" at bounding box center [577, 523] width 359 height 31
type input "**********"
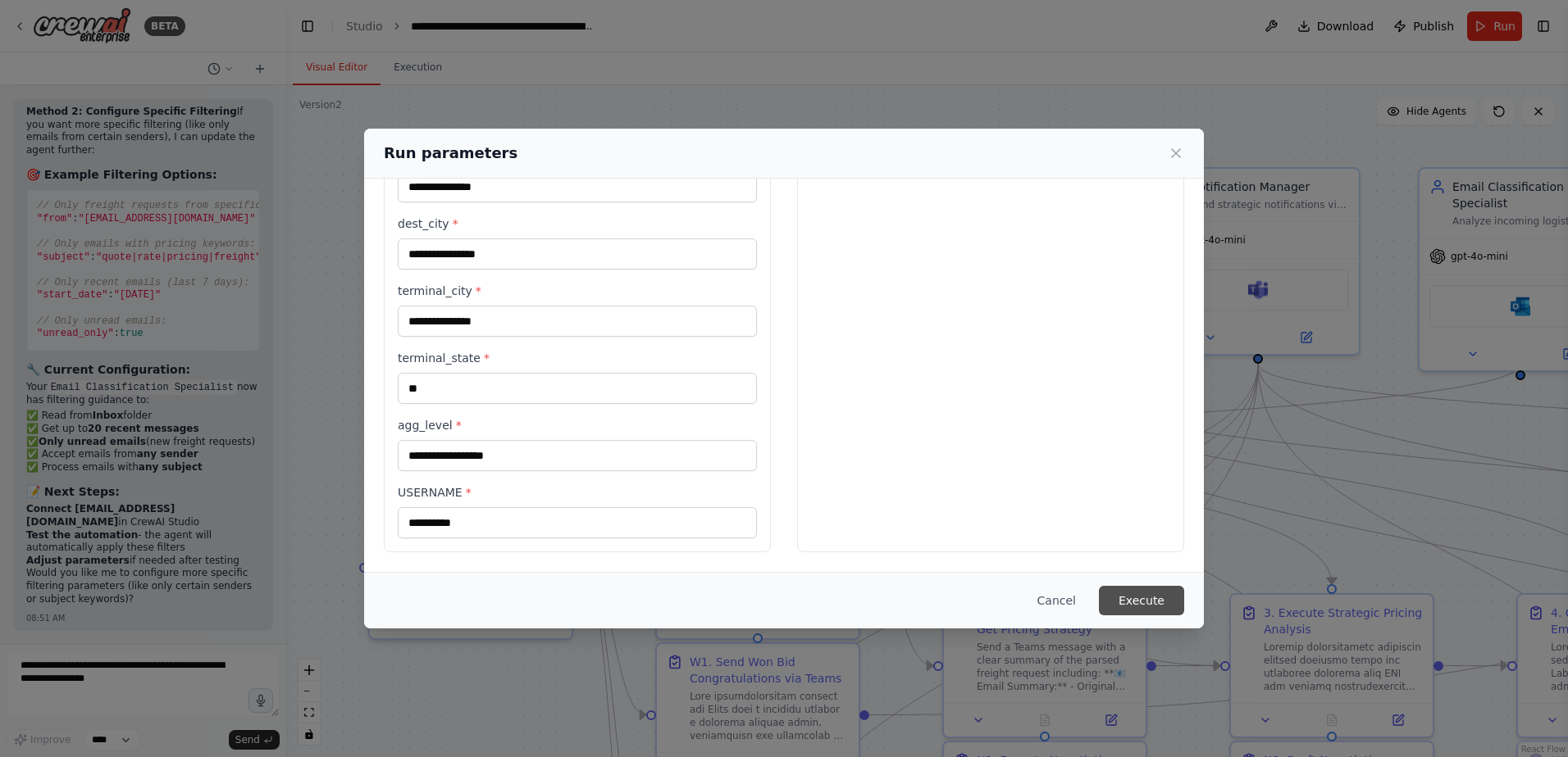
click at [1164, 608] on button "Execute" at bounding box center [1141, 600] width 85 height 29
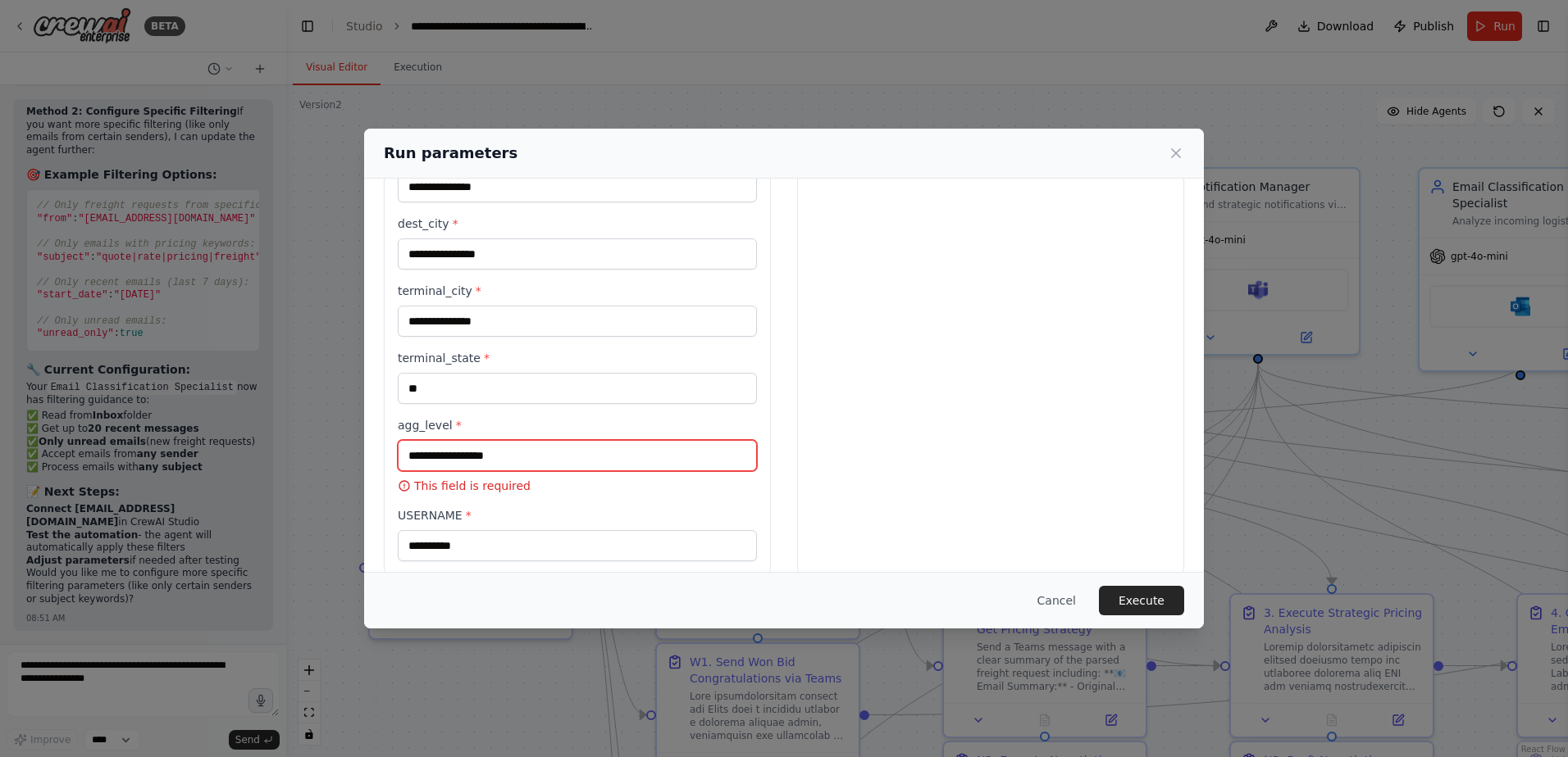
click at [447, 455] on input "agg_level *" at bounding box center [577, 455] width 359 height 31
type input "**"
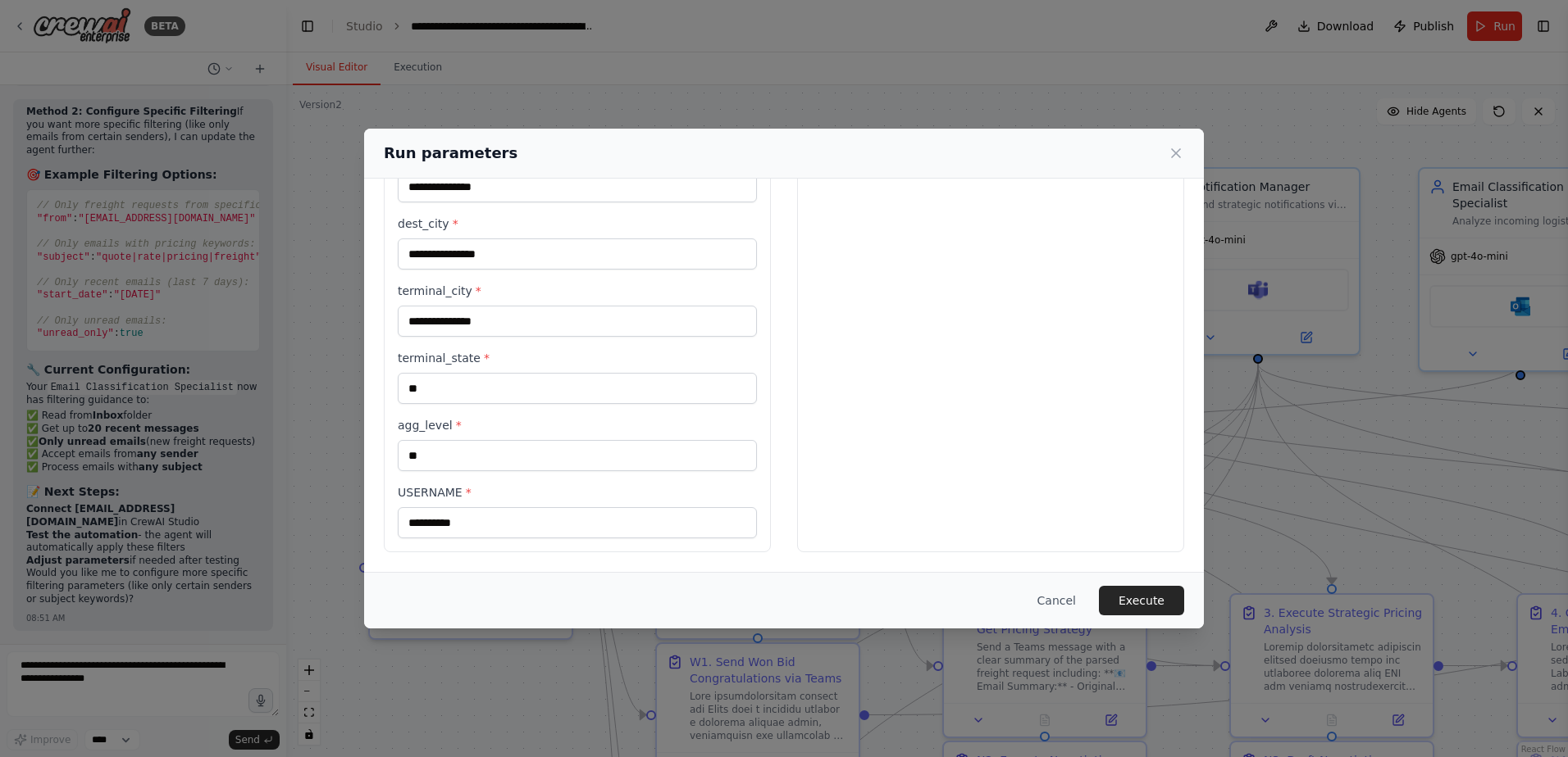
click at [842, 521] on div "Preview This is how your input parameters will be applied: 1 1. Parse Incoming …" at bounding box center [990, 130] width 387 height 844
click at [1142, 603] on button "Execute" at bounding box center [1141, 600] width 85 height 29
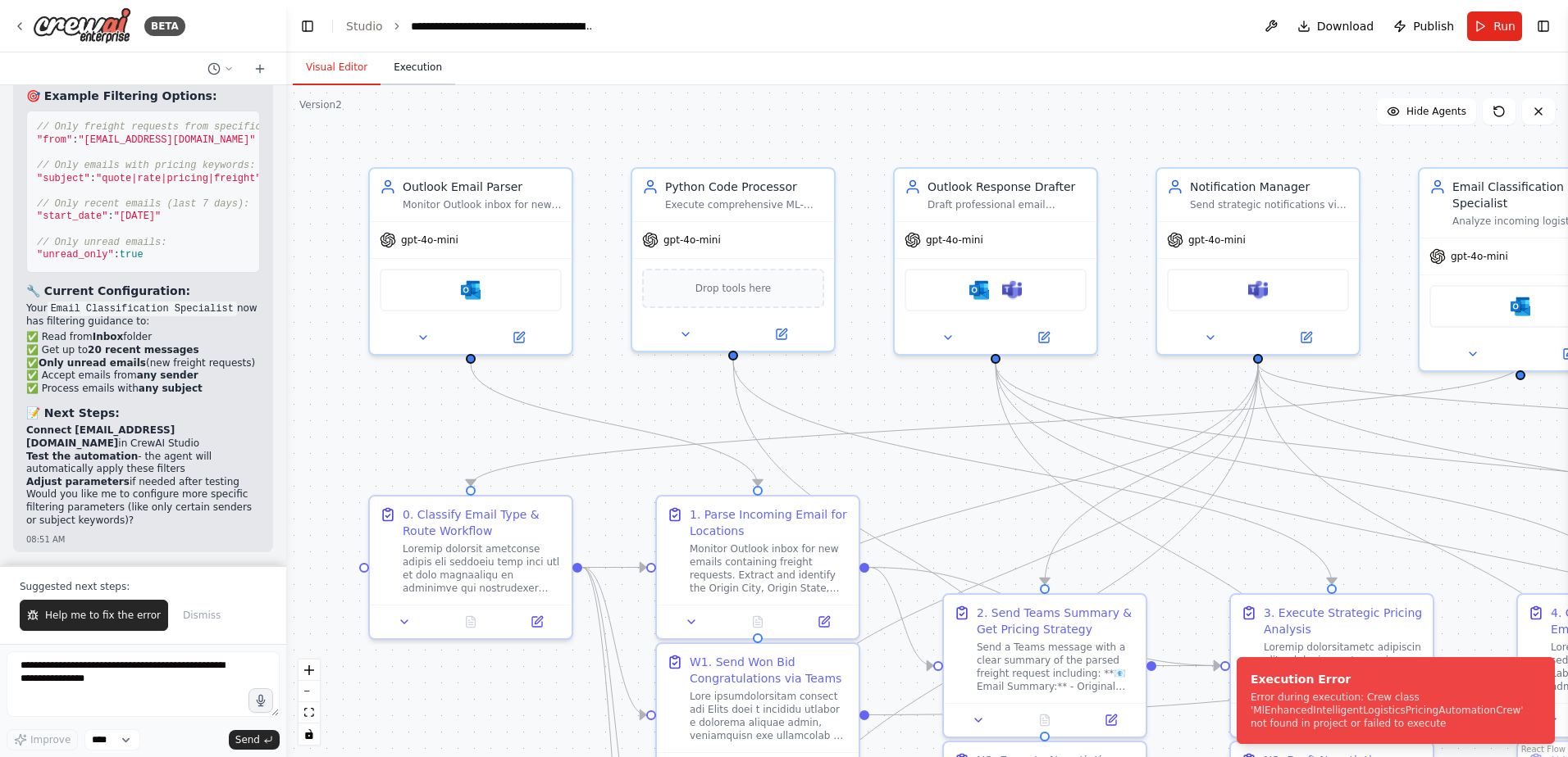
click at [418, 77] on button "Execution" at bounding box center [418, 67] width 74 height 34
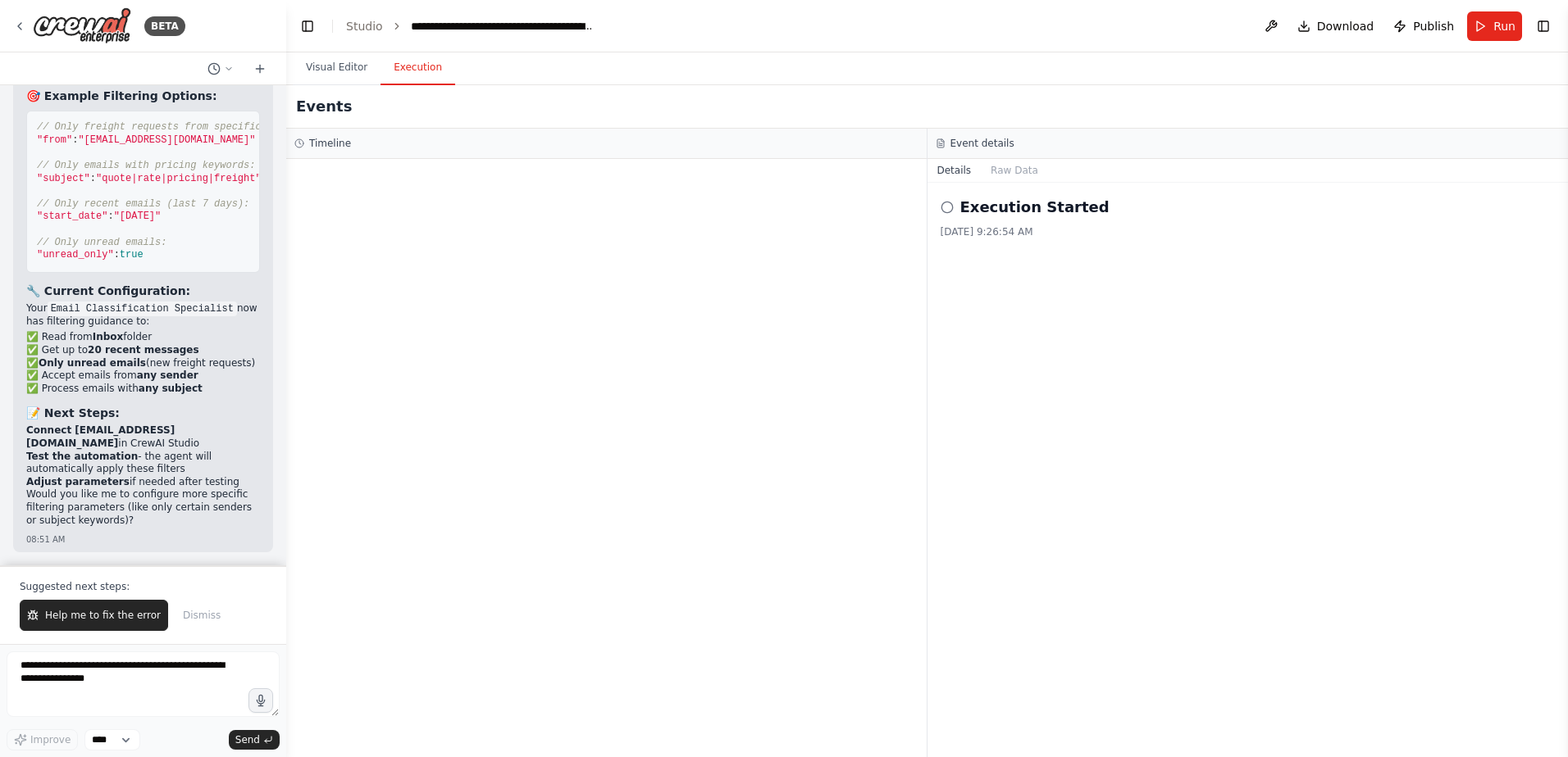
drag, startPoint x: 118, startPoint y: 601, endPoint x: 118, endPoint y: 611, distance: 10.0
click at [118, 607] on button "Help me to fix the error" at bounding box center [94, 615] width 149 height 31
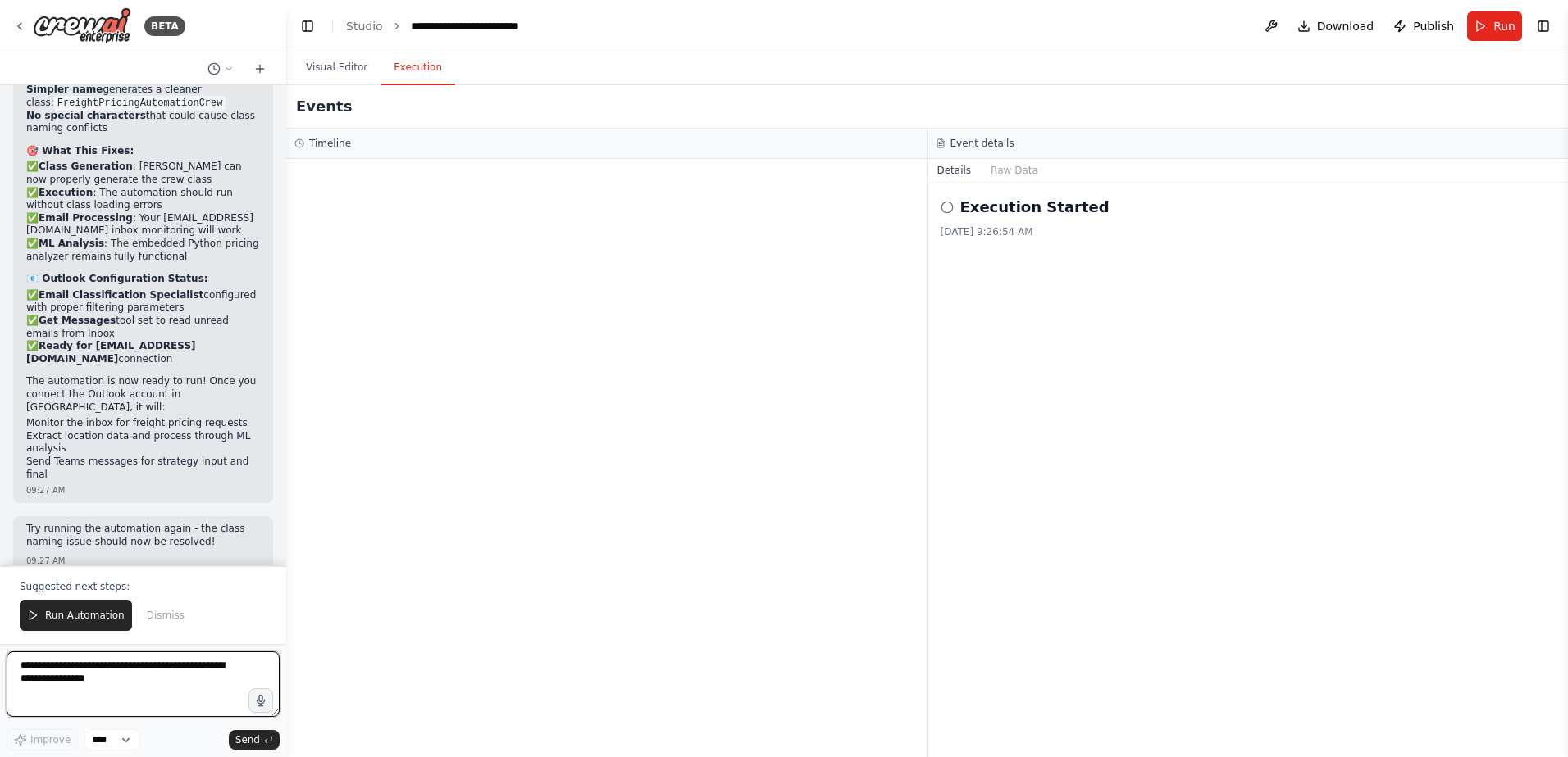
scroll to position [79265, 0]
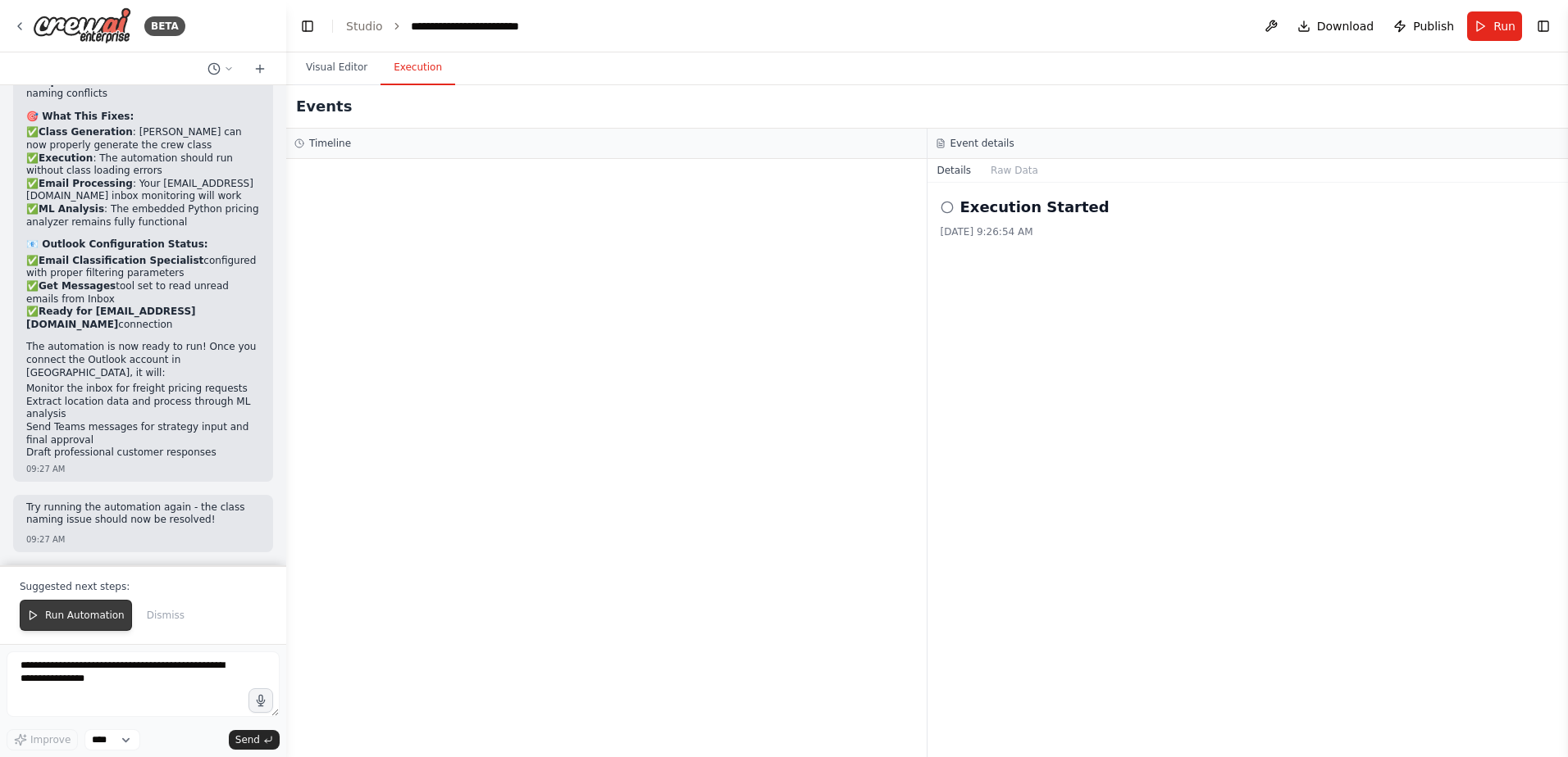
click at [92, 625] on button "Run Automation" at bounding box center [75, 615] width 112 height 31
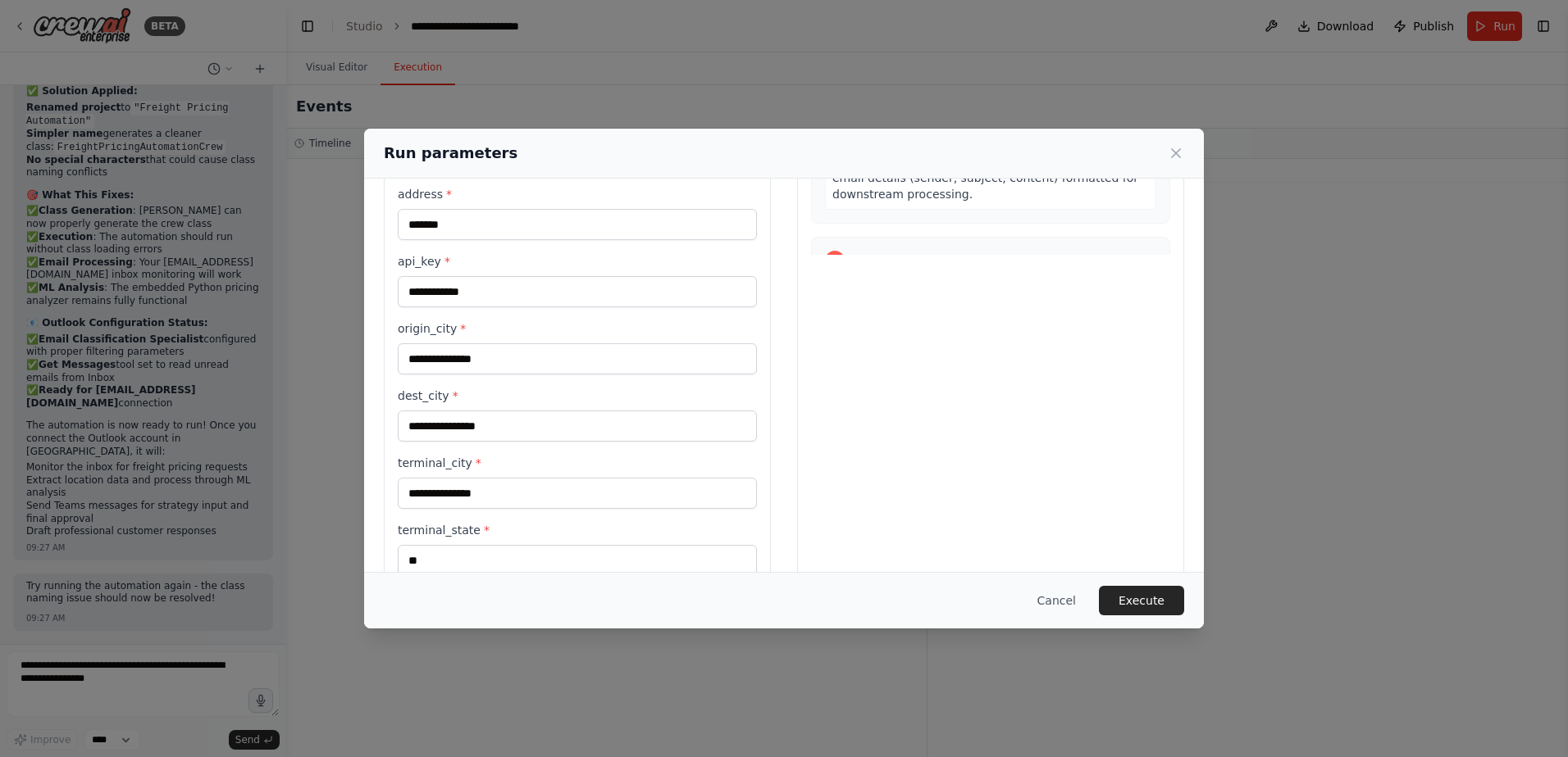
scroll to position [328, 0]
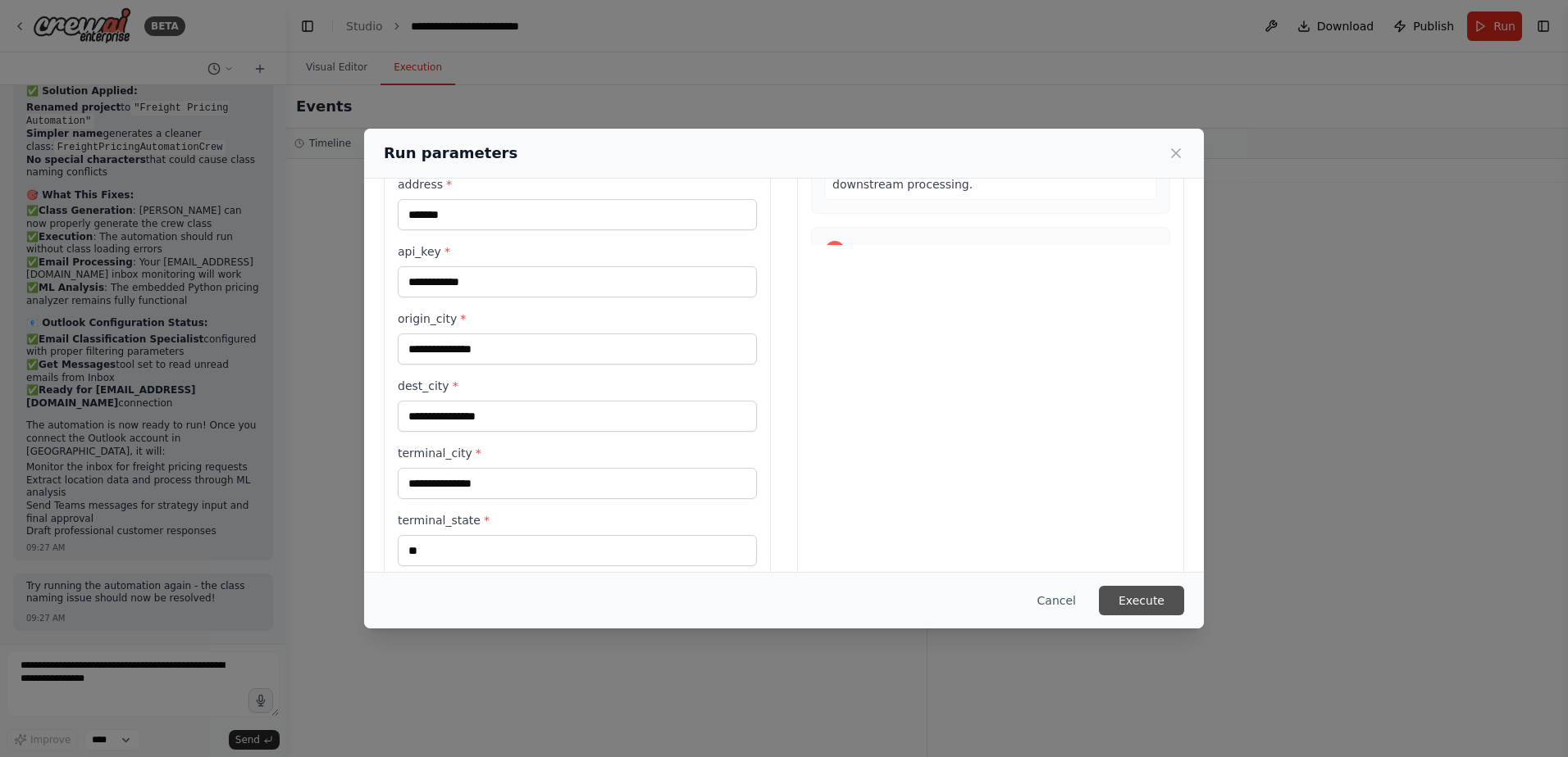
click at [1134, 600] on button "Execute" at bounding box center [1141, 600] width 85 height 29
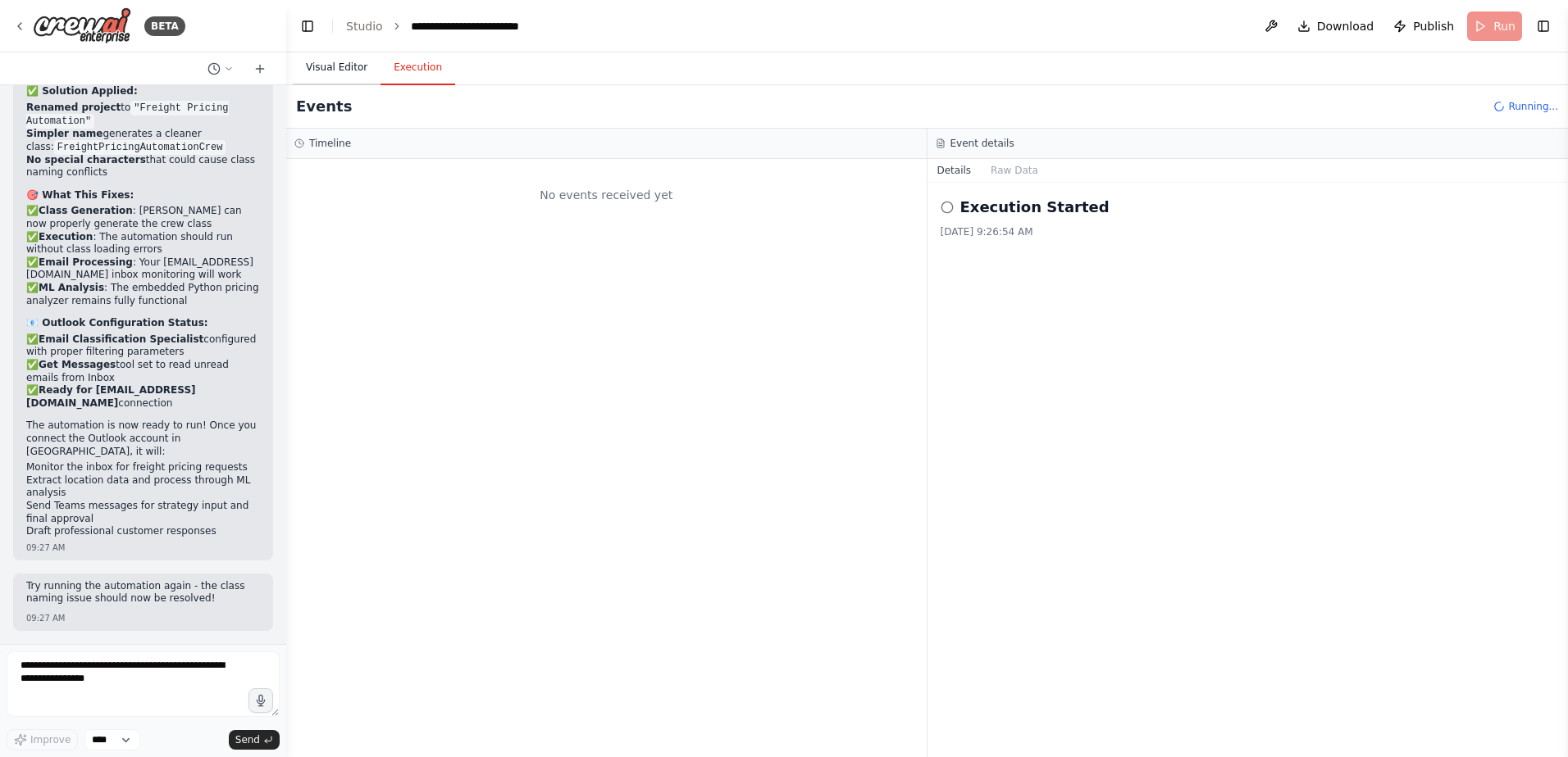
click at [350, 67] on button "Visual Editor" at bounding box center [336, 67] width 88 height 34
click at [417, 80] on button "Execution" at bounding box center [418, 67] width 74 height 34
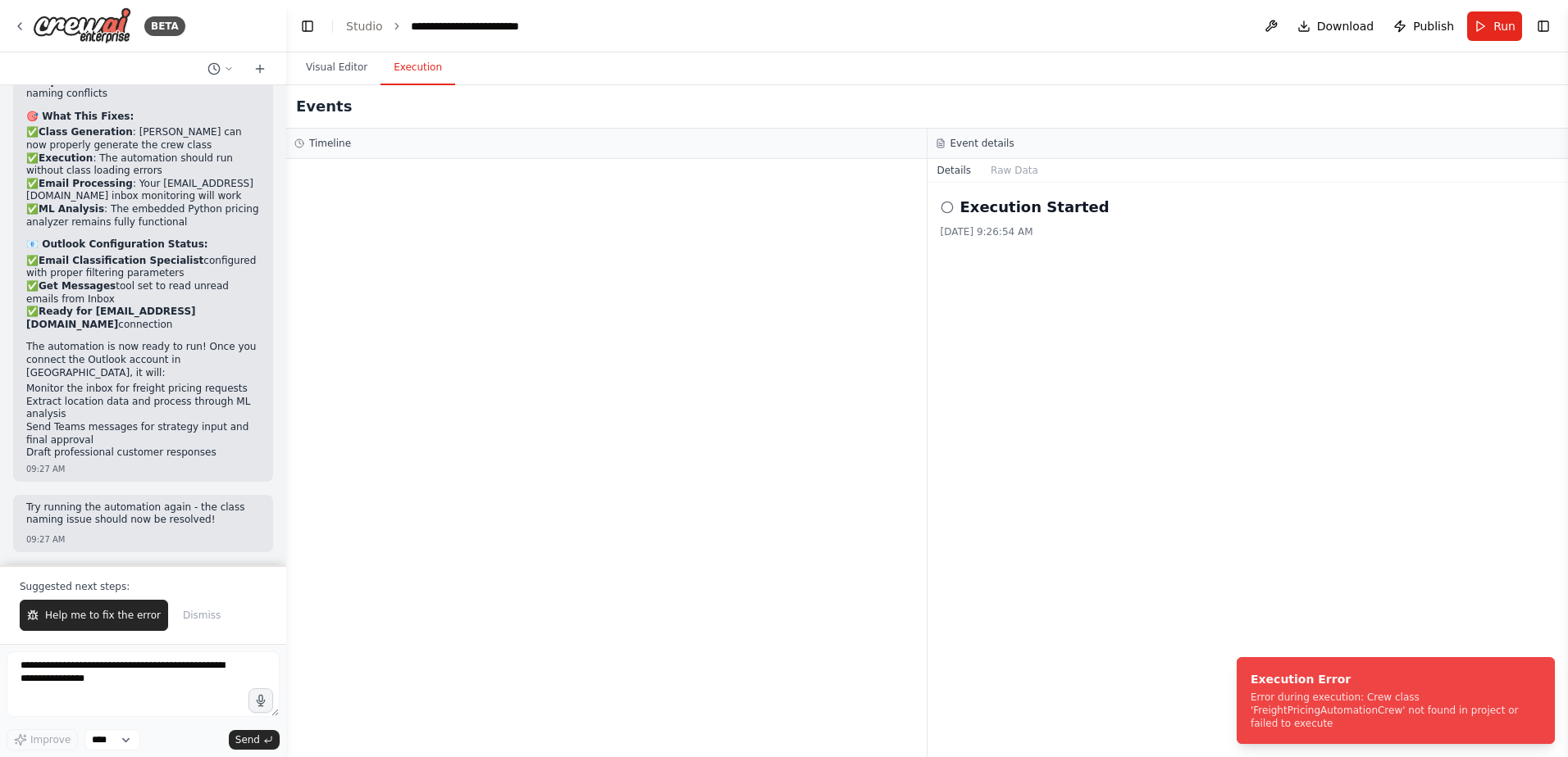
scroll to position [79265, 0]
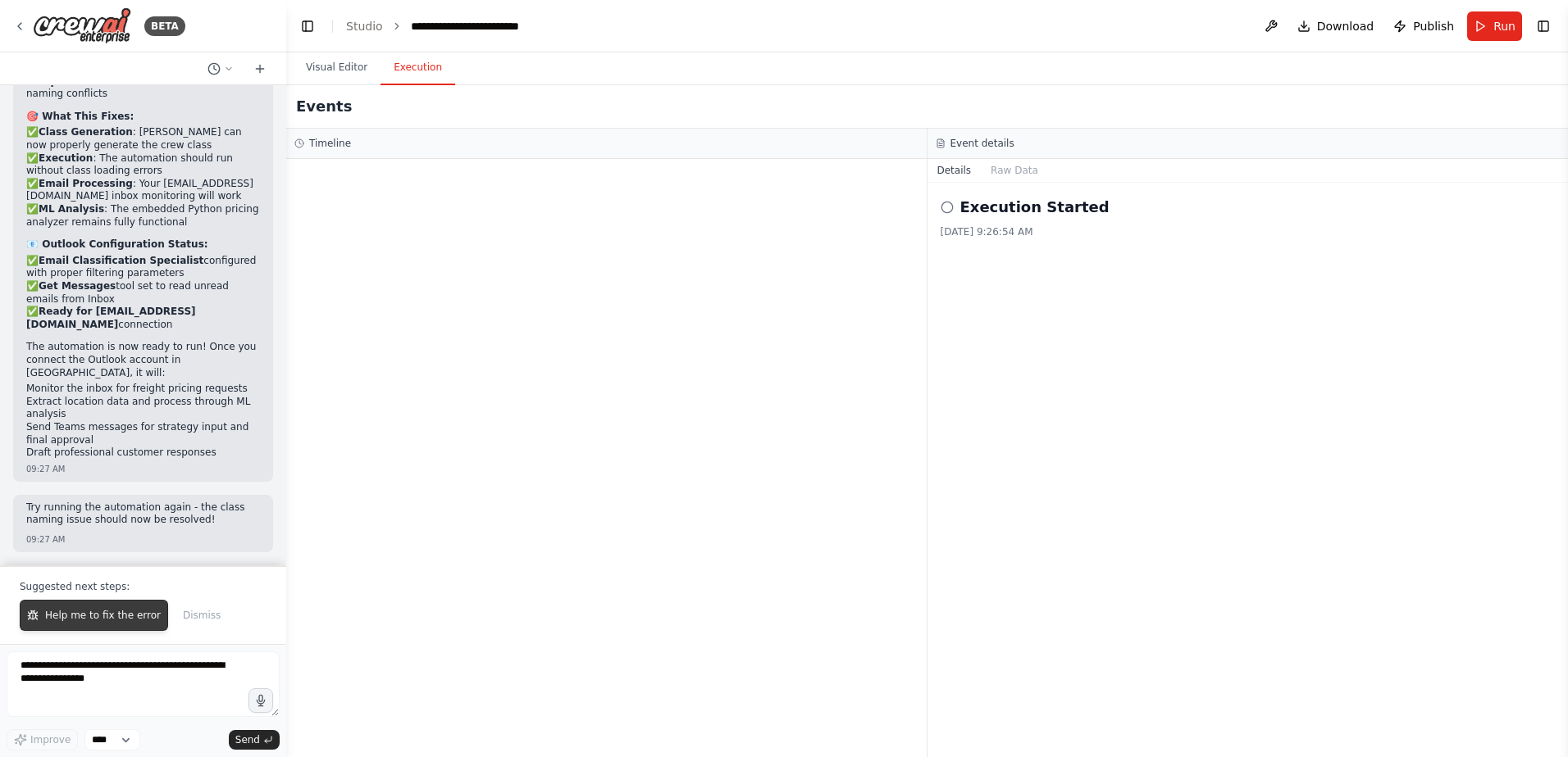
click at [117, 615] on span "Help me to fix the error" at bounding box center [103, 615] width 116 height 13
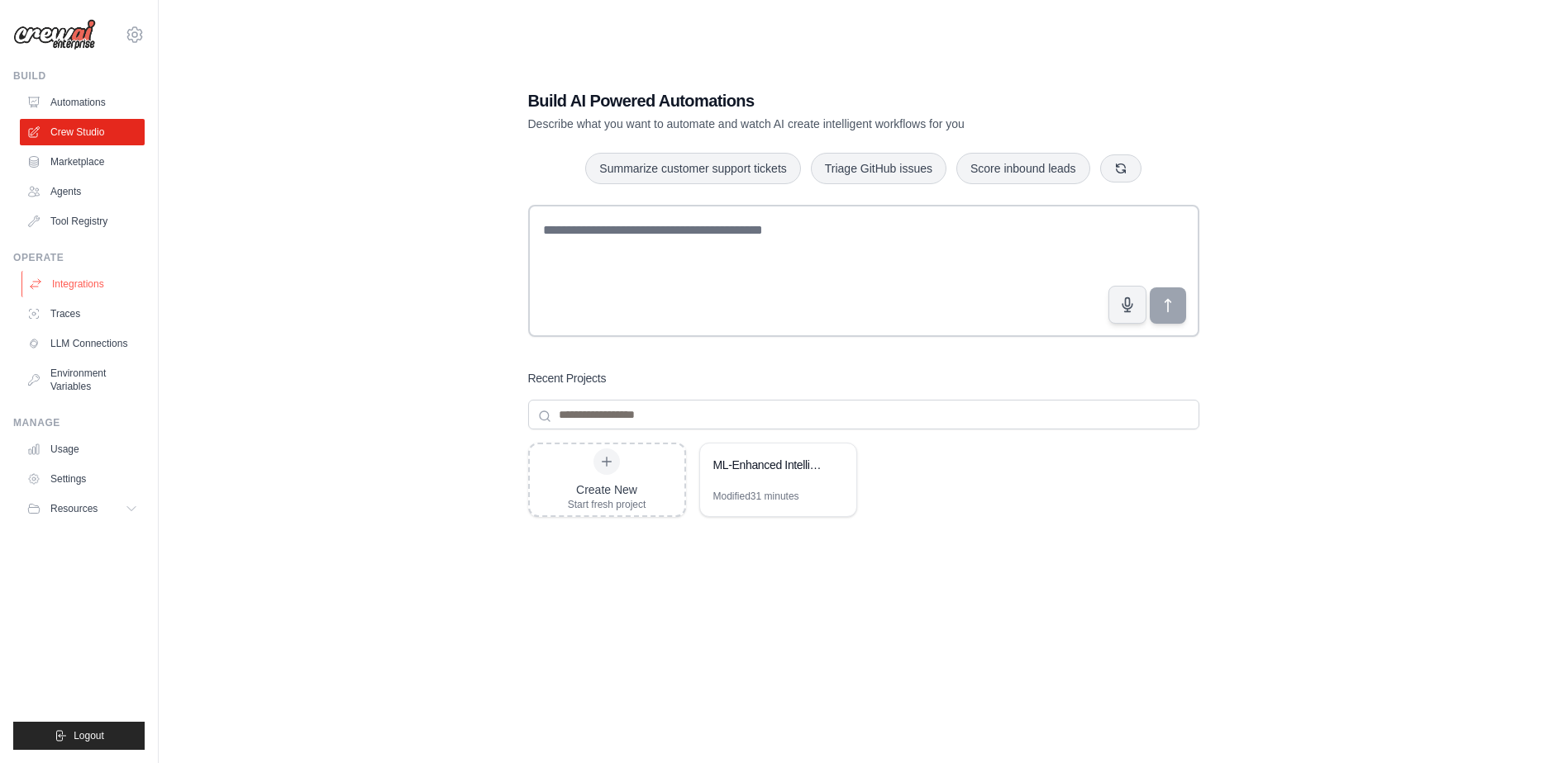
click at [84, 287] on link "Integrations" at bounding box center [84, 284] width 125 height 27
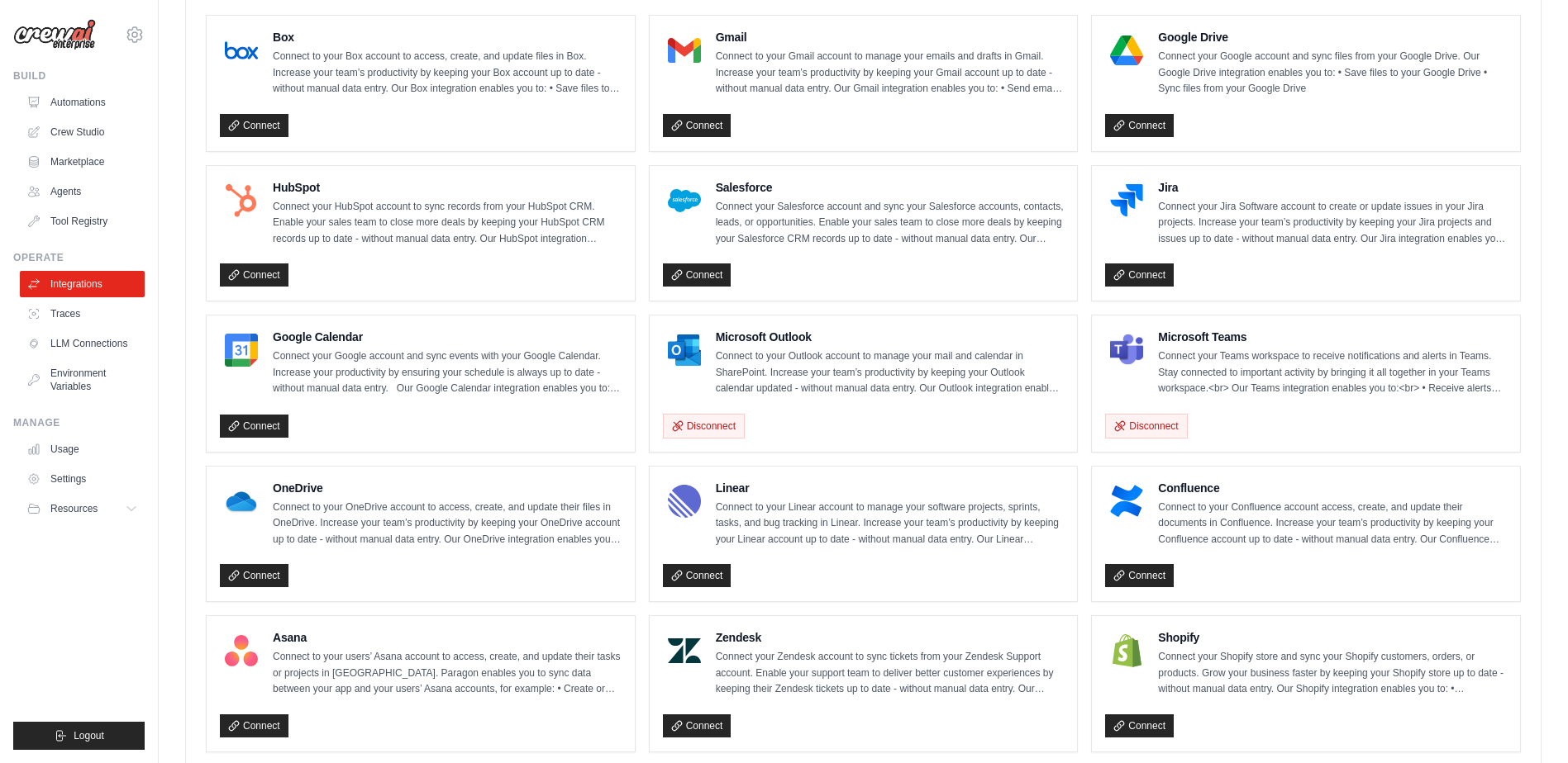
scroll to position [496, 0]
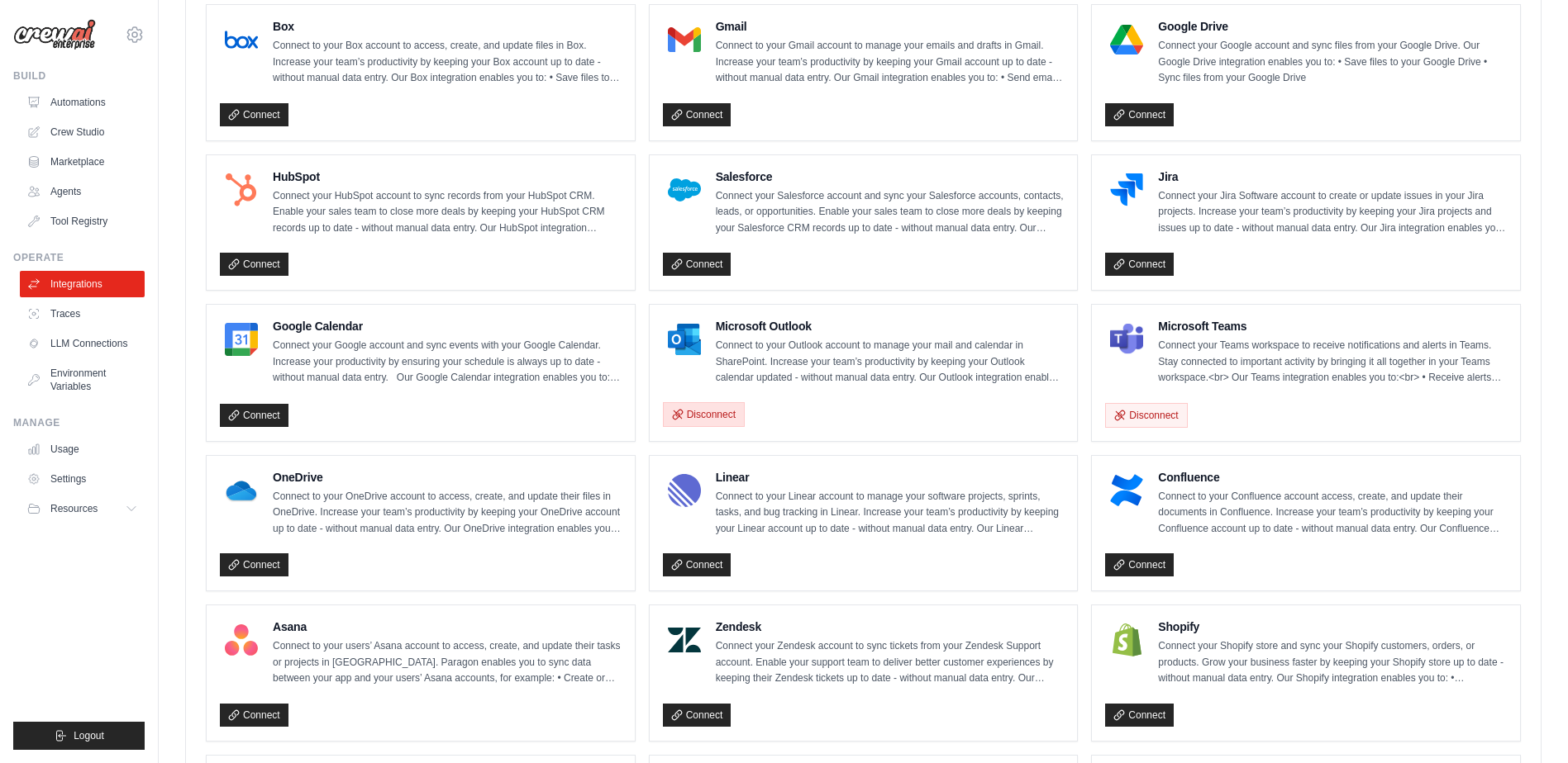
click at [723, 414] on button "Disconnect" at bounding box center [704, 414] width 82 height 25
click at [1140, 414] on button "Disconnect" at bounding box center [1146, 414] width 82 height 25
click at [697, 411] on link "Connect" at bounding box center [697, 414] width 69 height 23
click at [1143, 419] on link "Connect" at bounding box center [1139, 415] width 69 height 23
click at [95, 126] on link "Crew Studio" at bounding box center [84, 132] width 125 height 27
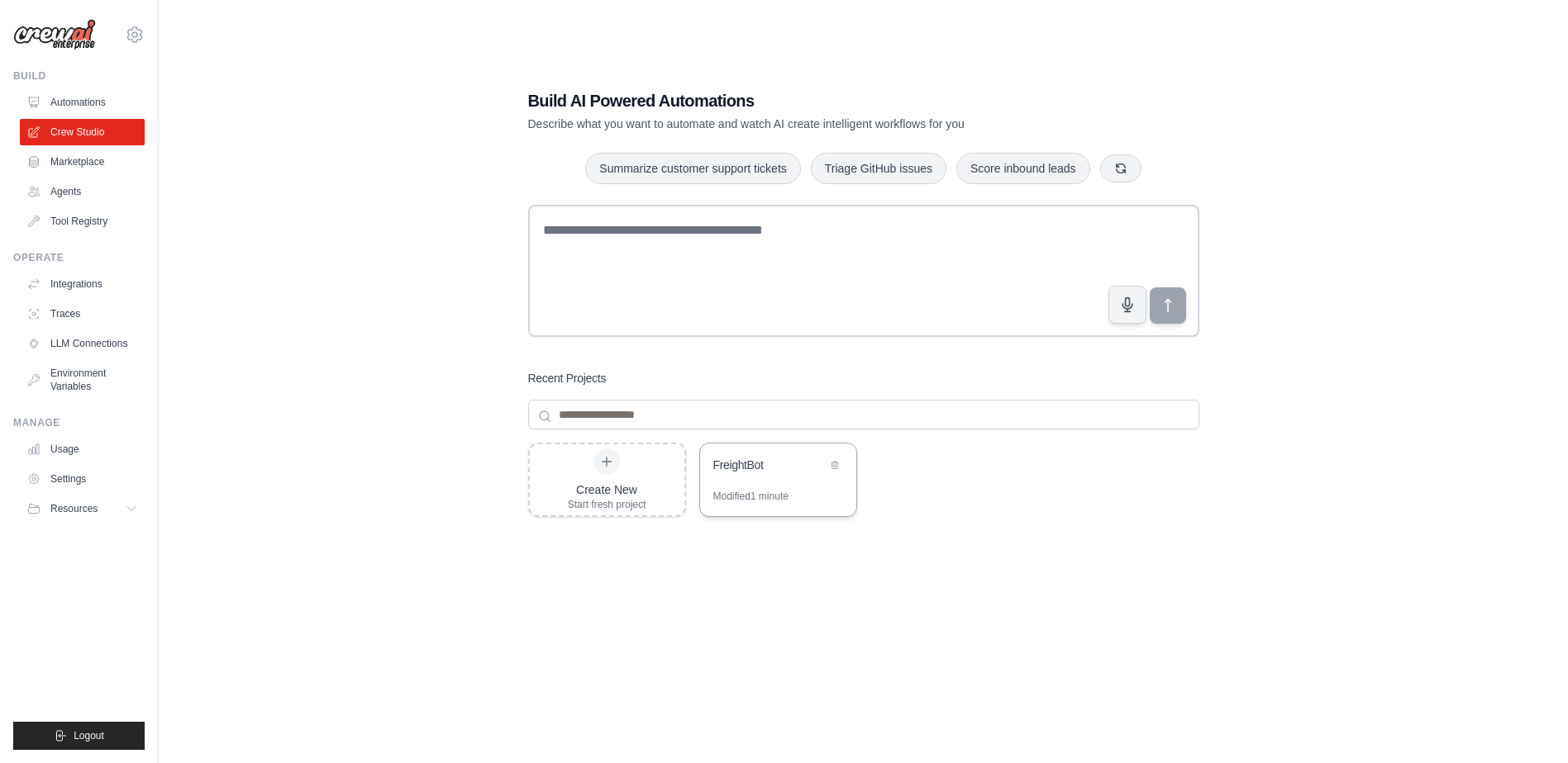
click at [794, 469] on div "FreightBot" at bounding box center [770, 464] width 113 height 17
click at [70, 373] on link "Environment Variables" at bounding box center [84, 380] width 125 height 39
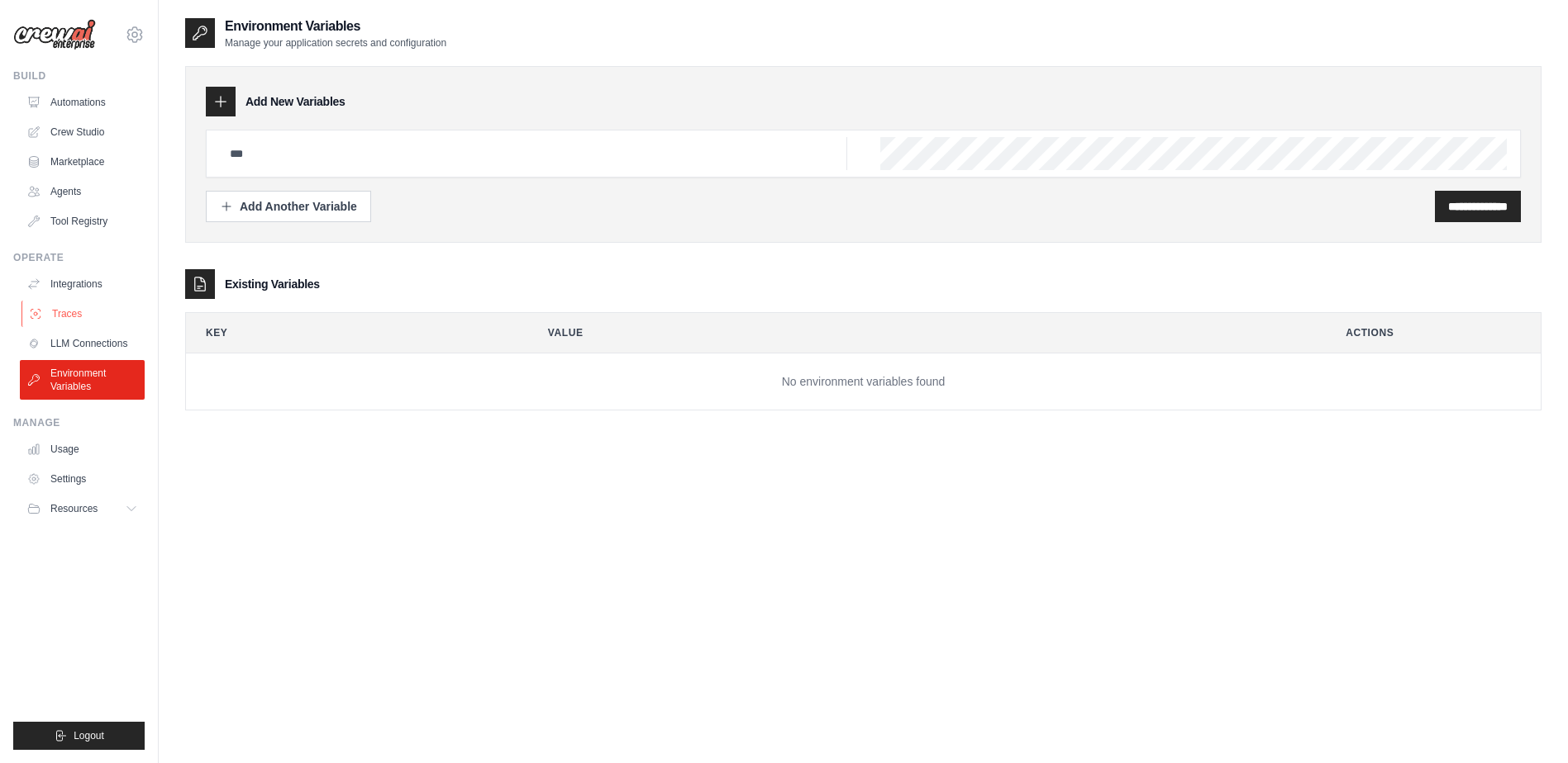
click at [73, 313] on link "Traces" at bounding box center [84, 314] width 125 height 27
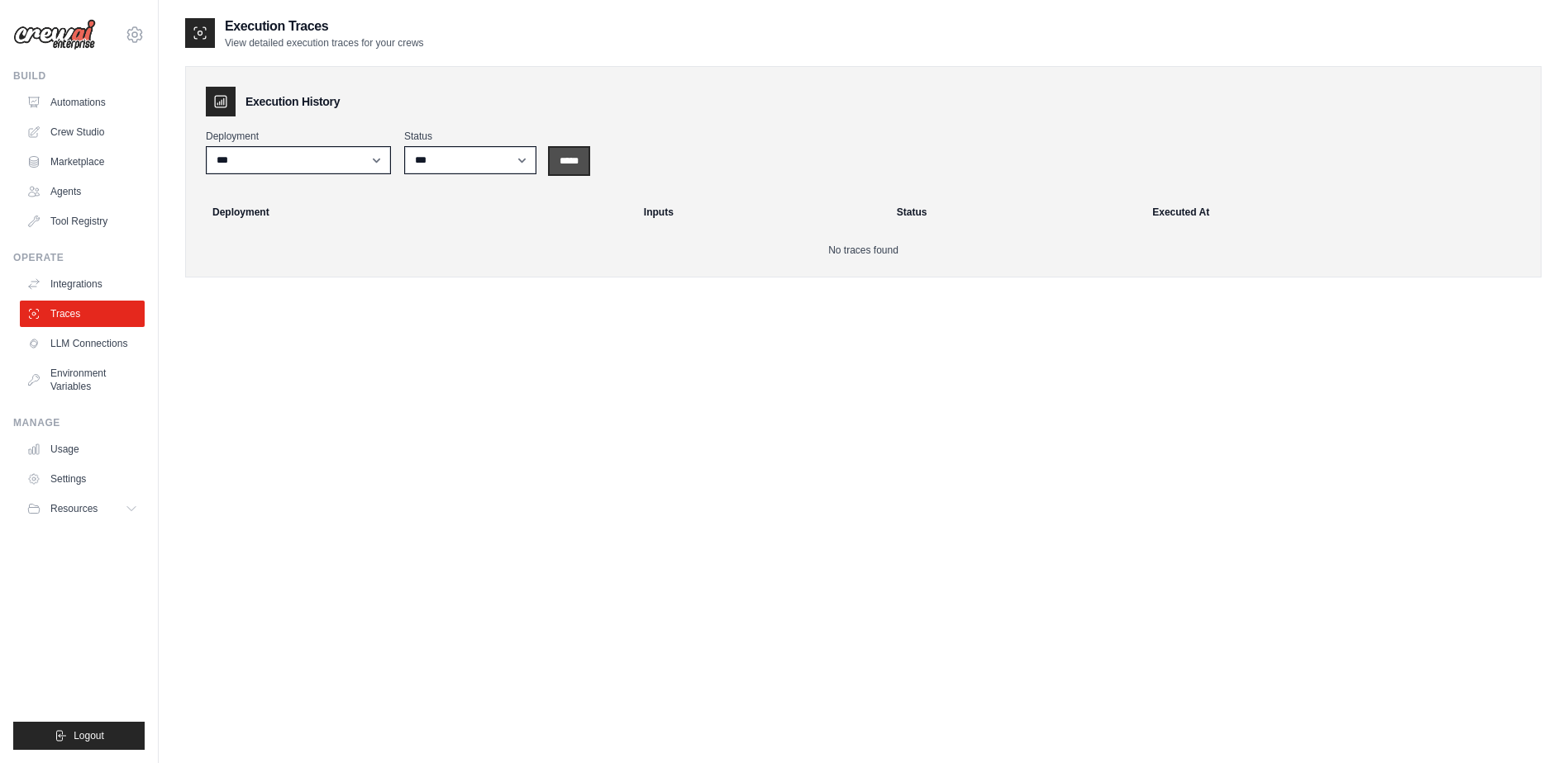
click at [576, 160] on input "*****" at bounding box center [569, 161] width 39 height 27
click at [377, 166] on select "**********" at bounding box center [299, 160] width 186 height 29
select select "******"
click at [206, 146] on select "**********" at bounding box center [299, 160] width 186 height 29
click at [466, 162] on select "*** ********* ******* *****" at bounding box center [470, 160] width 132 height 29
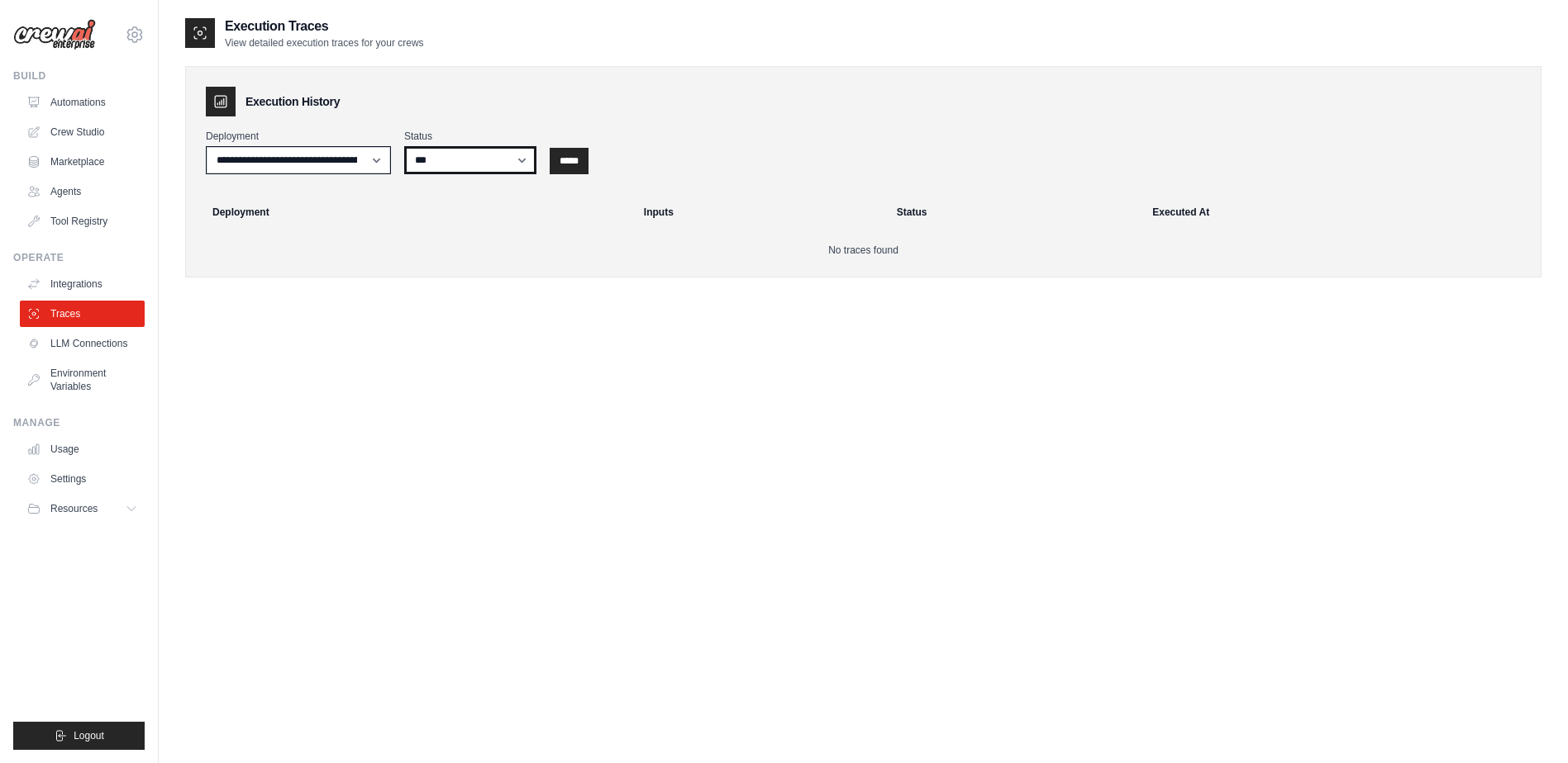
select select "*****"
click at [404, 146] on select "*** ********* ******* *****" at bounding box center [470, 160] width 132 height 29
click at [559, 158] on input "*****" at bounding box center [569, 161] width 39 height 27
click at [519, 158] on select "*** ********* ******* *****" at bounding box center [470, 160] width 132 height 29
select select "**********"
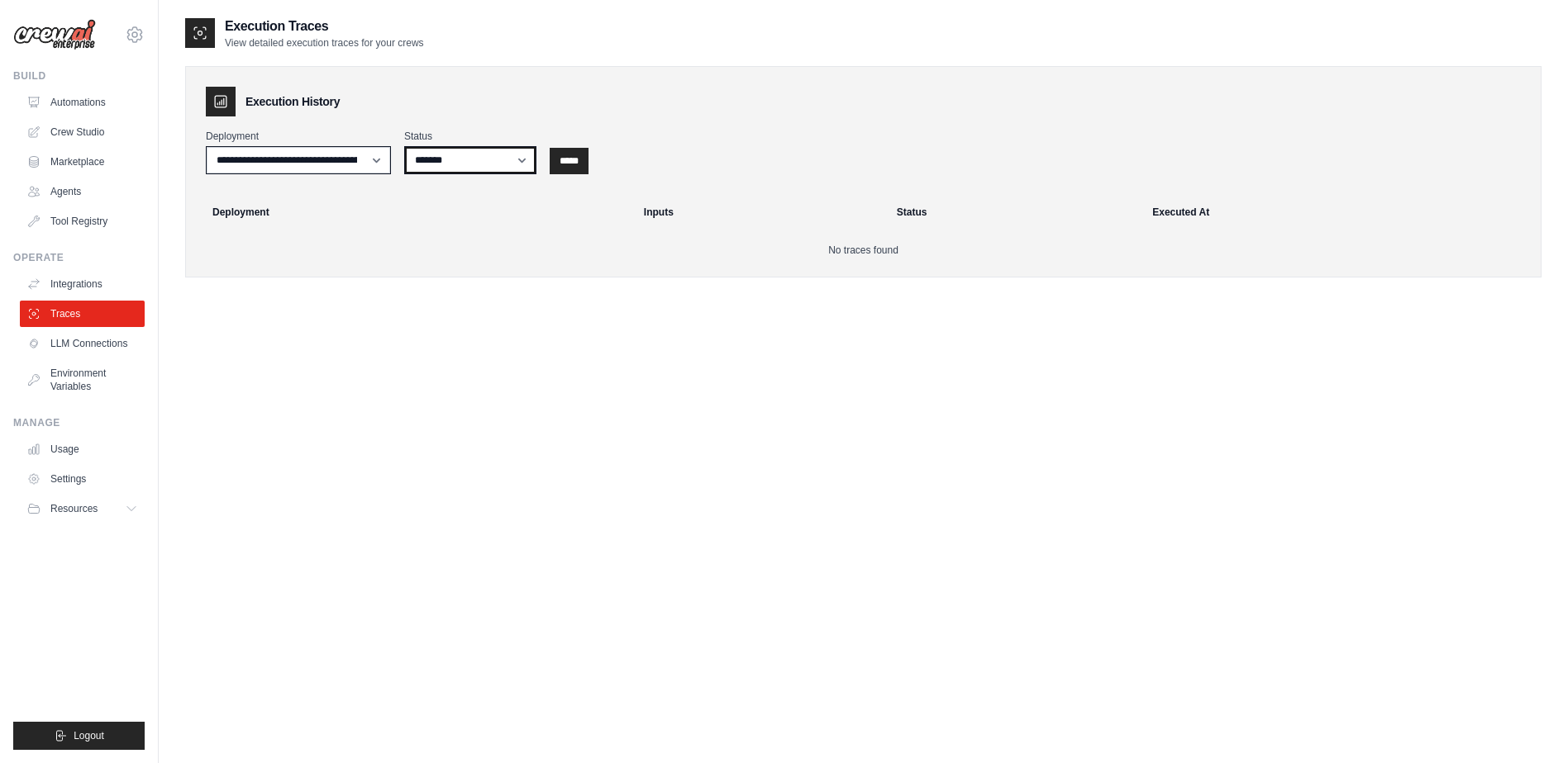
click at [404, 146] on select "*** ********* ******* *****" at bounding box center [470, 160] width 132 height 29
click at [568, 157] on input "*****" at bounding box center [569, 161] width 39 height 27
click at [525, 160] on select "*** ********* ******* *****" at bounding box center [470, 160] width 132 height 29
select select "*********"
click at [404, 146] on select "*** ********* ******* *****" at bounding box center [470, 160] width 132 height 29
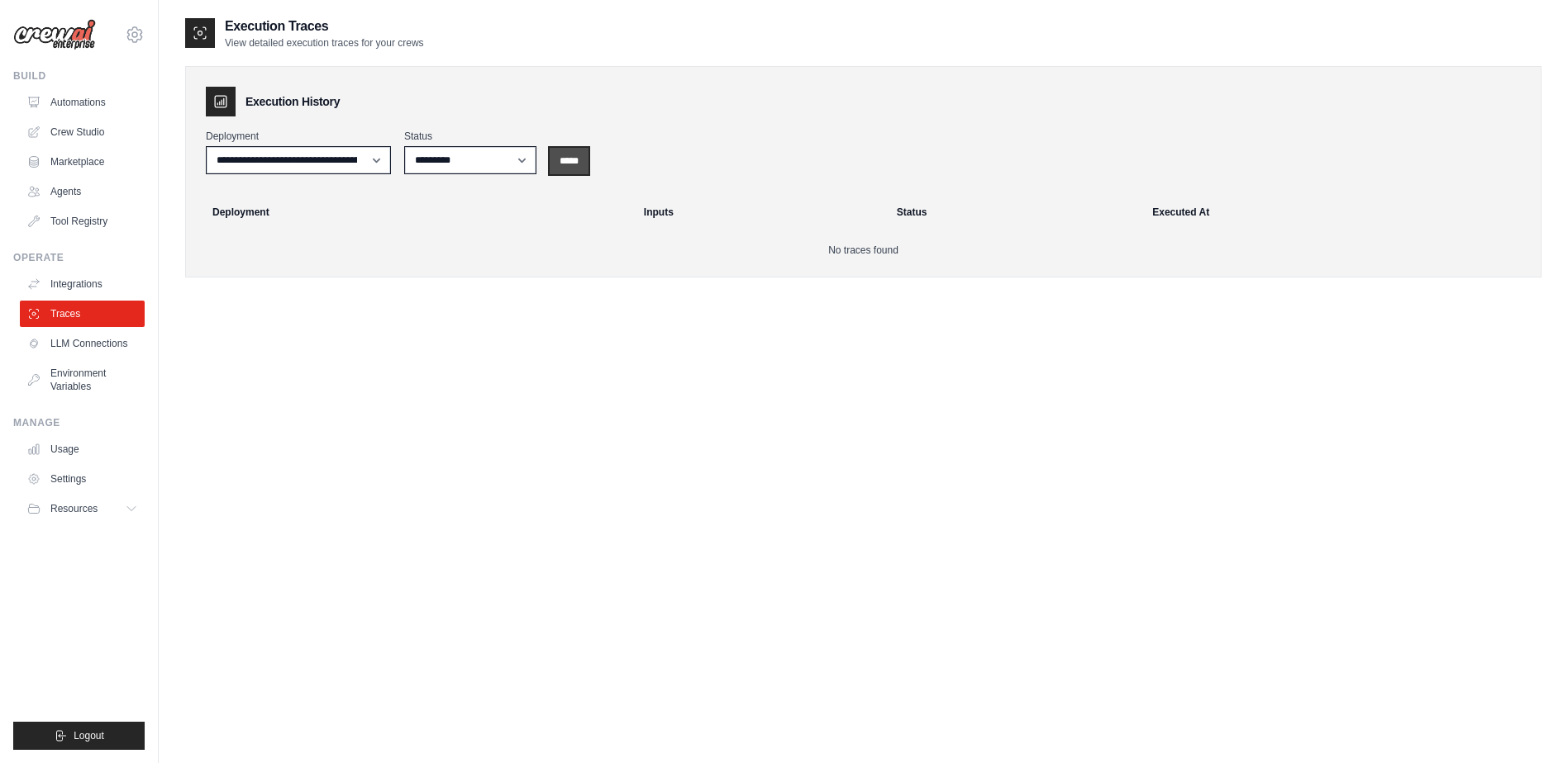
click at [557, 164] on input "*****" at bounding box center [569, 161] width 39 height 27
click at [520, 164] on select "*** ********* ******* *****" at bounding box center [470, 160] width 132 height 29
select select
click at [404, 146] on select "*** ********* ******* *****" at bounding box center [470, 160] width 132 height 29
click at [565, 167] on input "*****" at bounding box center [569, 161] width 39 height 27
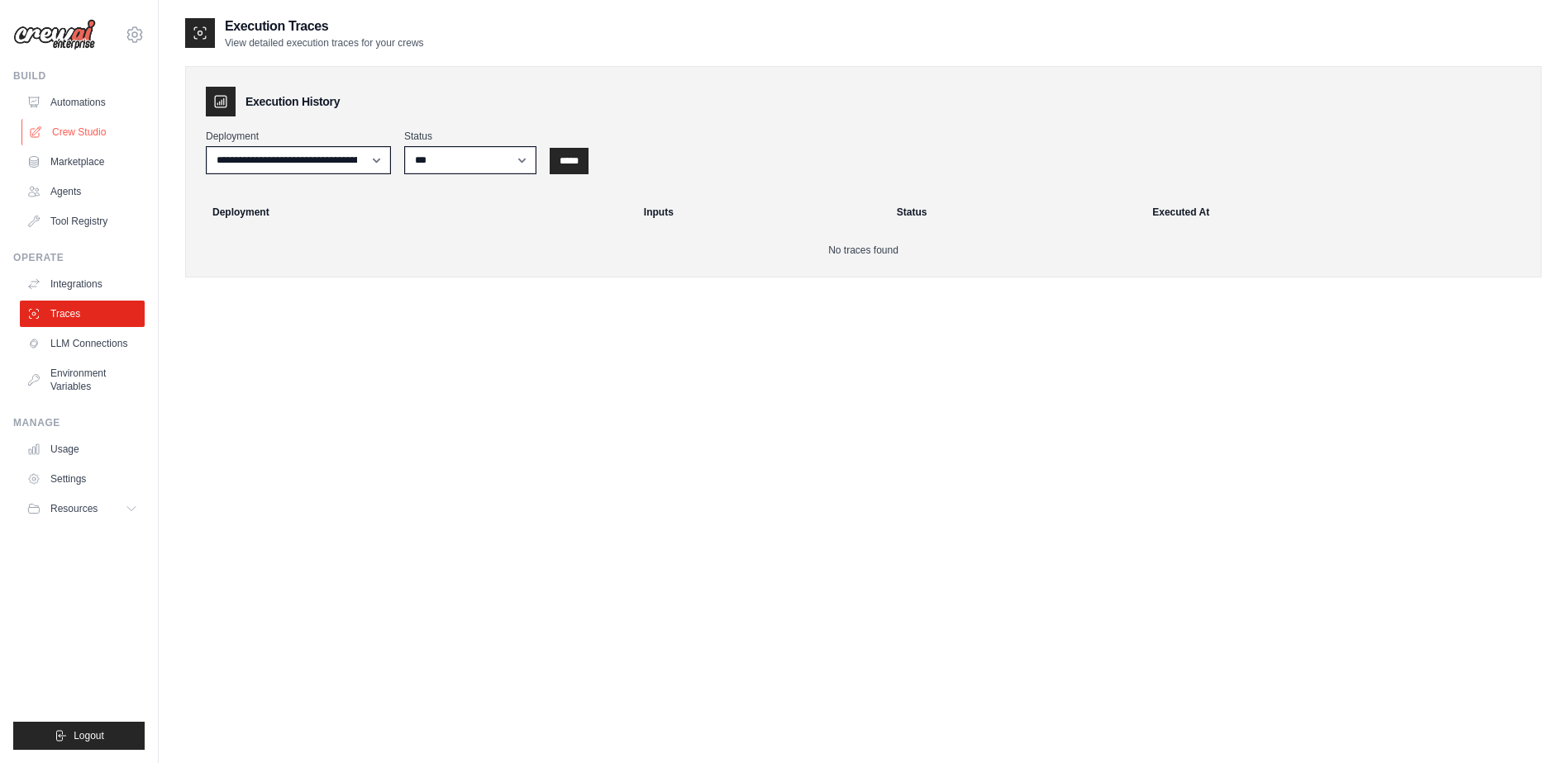
click at [73, 139] on link "Crew Studio" at bounding box center [84, 132] width 125 height 27
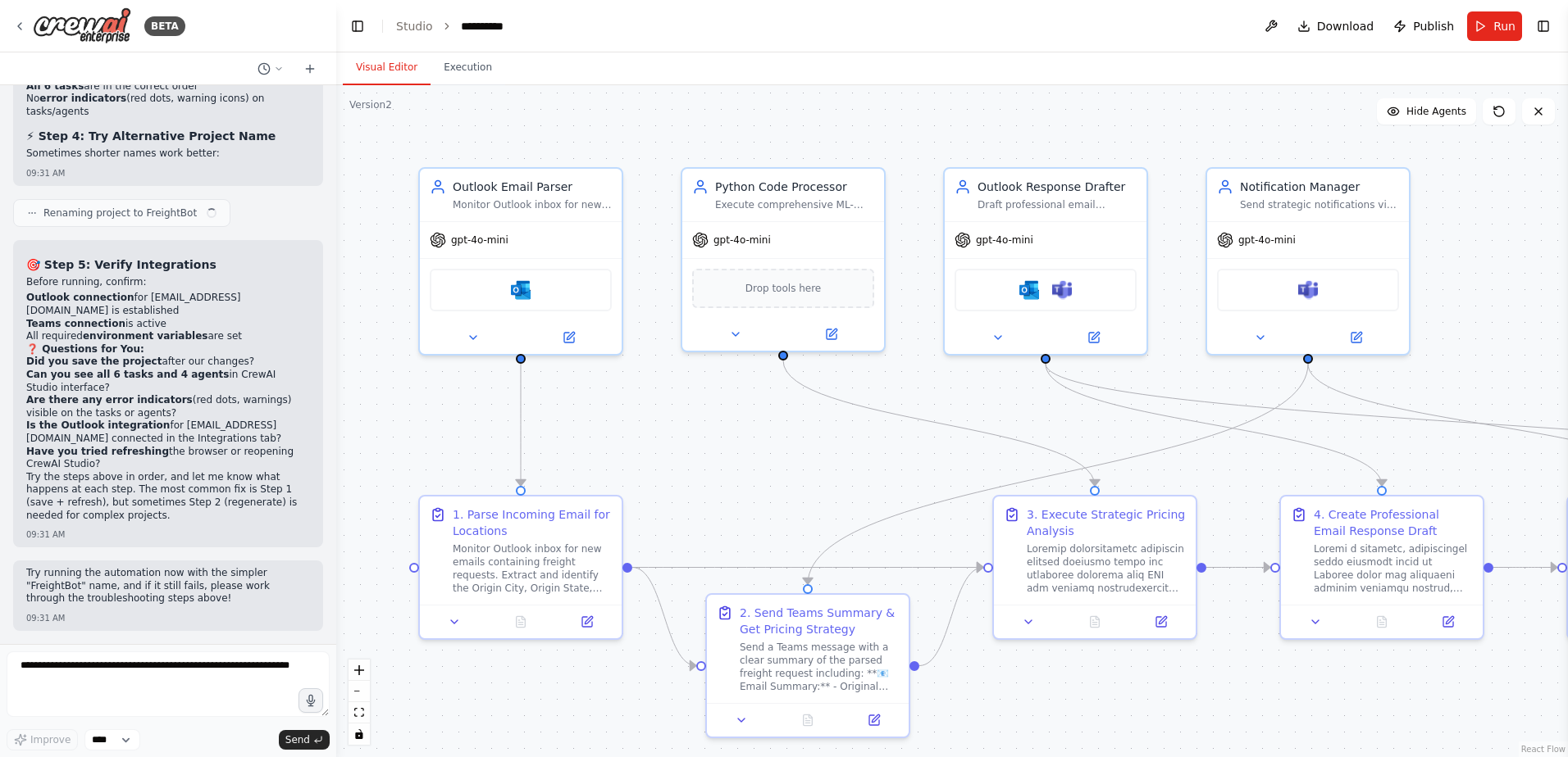
scroll to position [74212, 0]
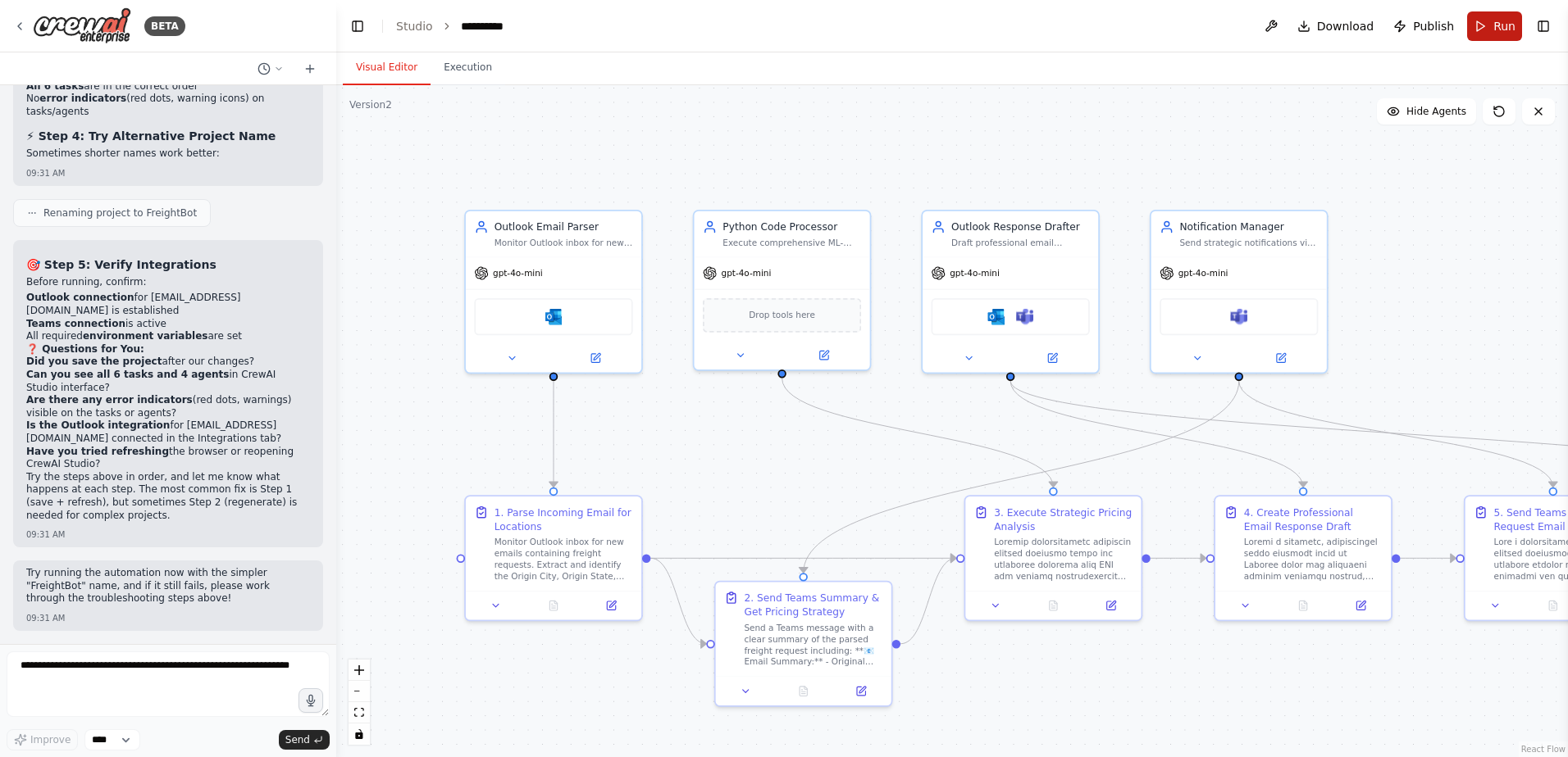
click at [1494, 25] on span "Run" at bounding box center [1503, 26] width 22 height 17
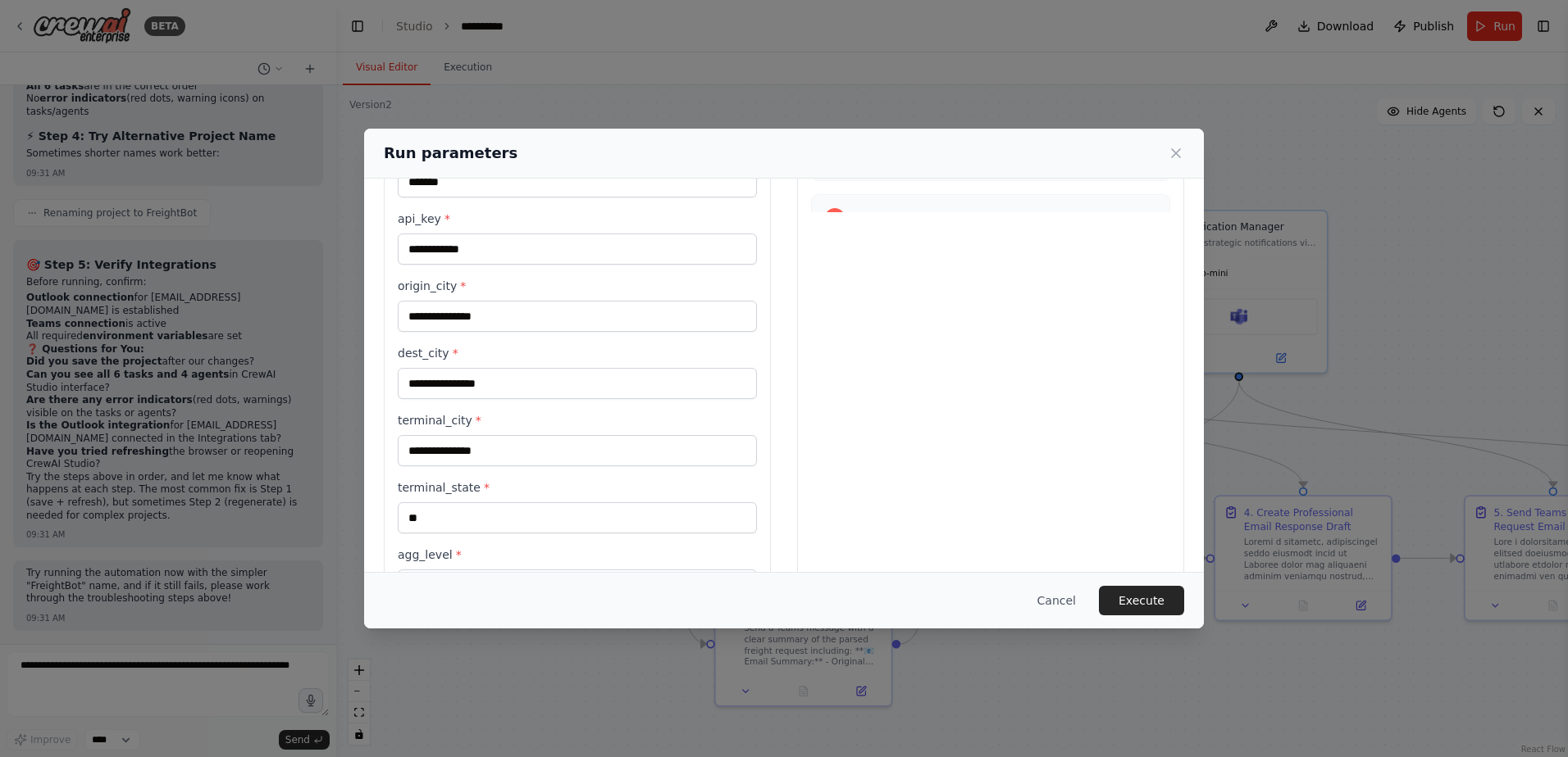
scroll to position [490, 0]
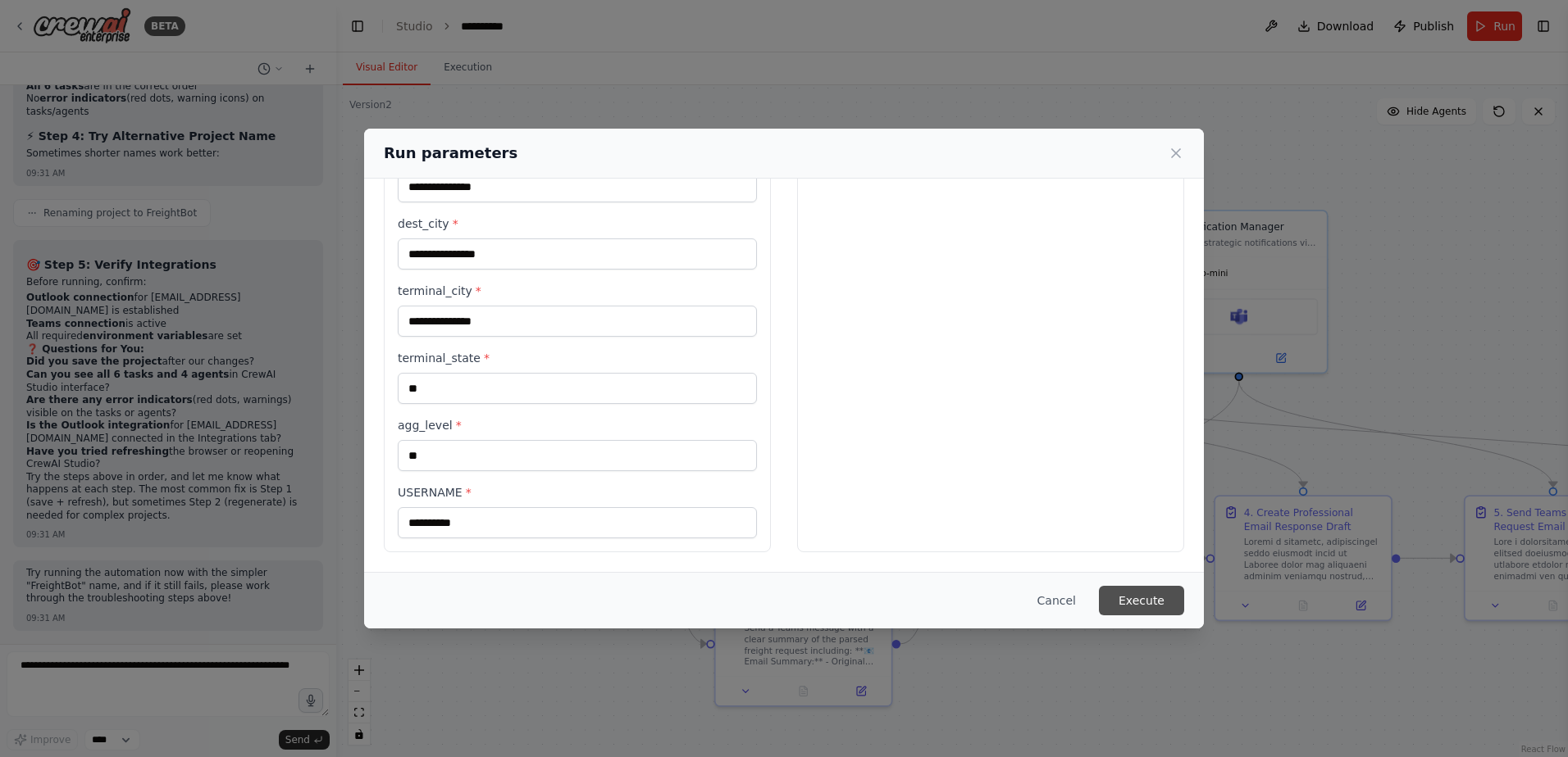
click at [1149, 596] on button "Execute" at bounding box center [1141, 600] width 85 height 29
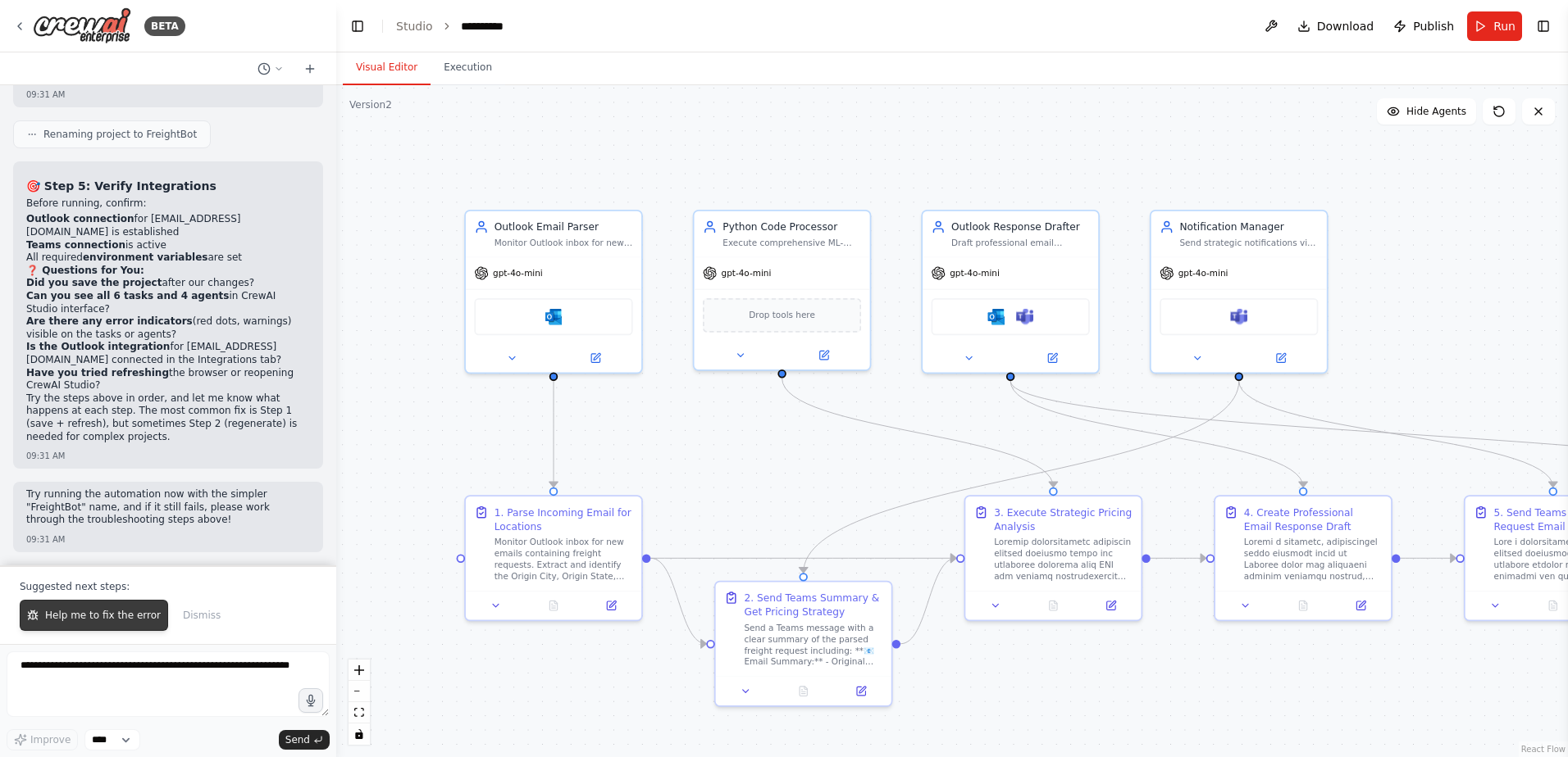
click at [123, 609] on span "Help me to fix the error" at bounding box center [103, 615] width 116 height 13
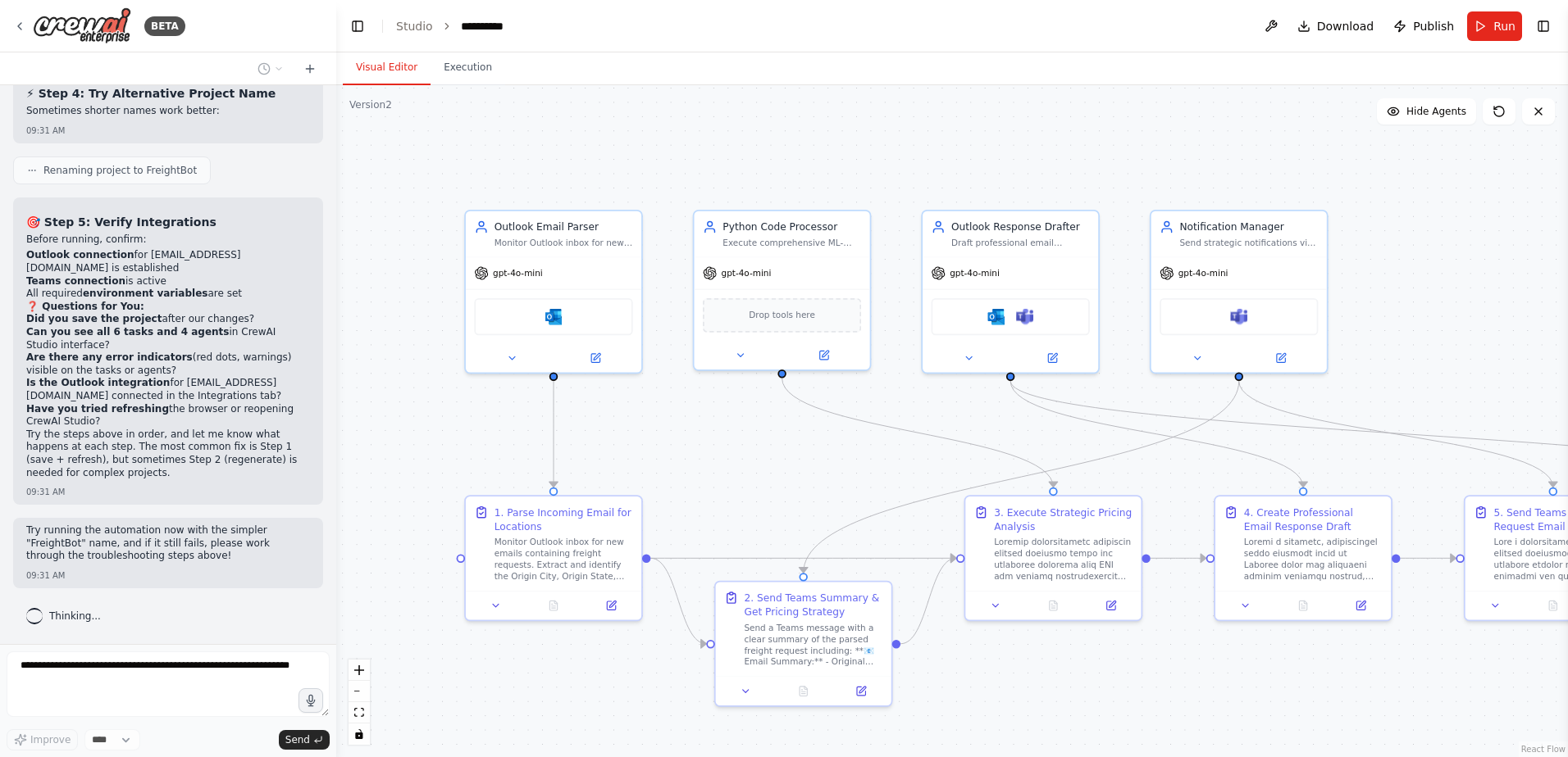
scroll to position [74255, 0]
click at [533, 240] on div "Monitor Outlook inbox for new emails and extract Origin City, Origin State, Des…" at bounding box center [564, 240] width 139 height 11
click at [594, 355] on icon at bounding box center [596, 354] width 6 height 6
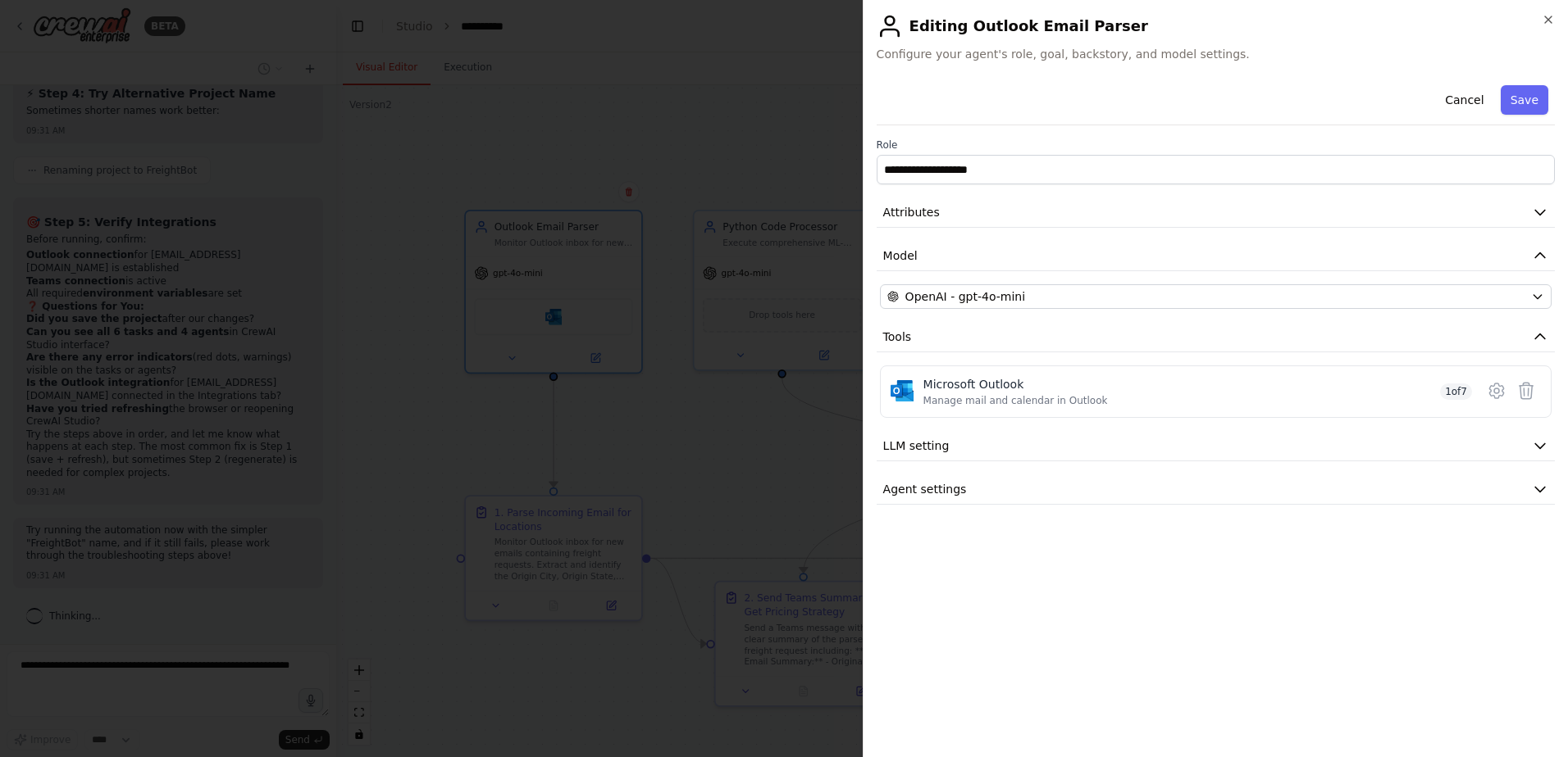
click at [510, 94] on div at bounding box center [784, 378] width 1568 height 757
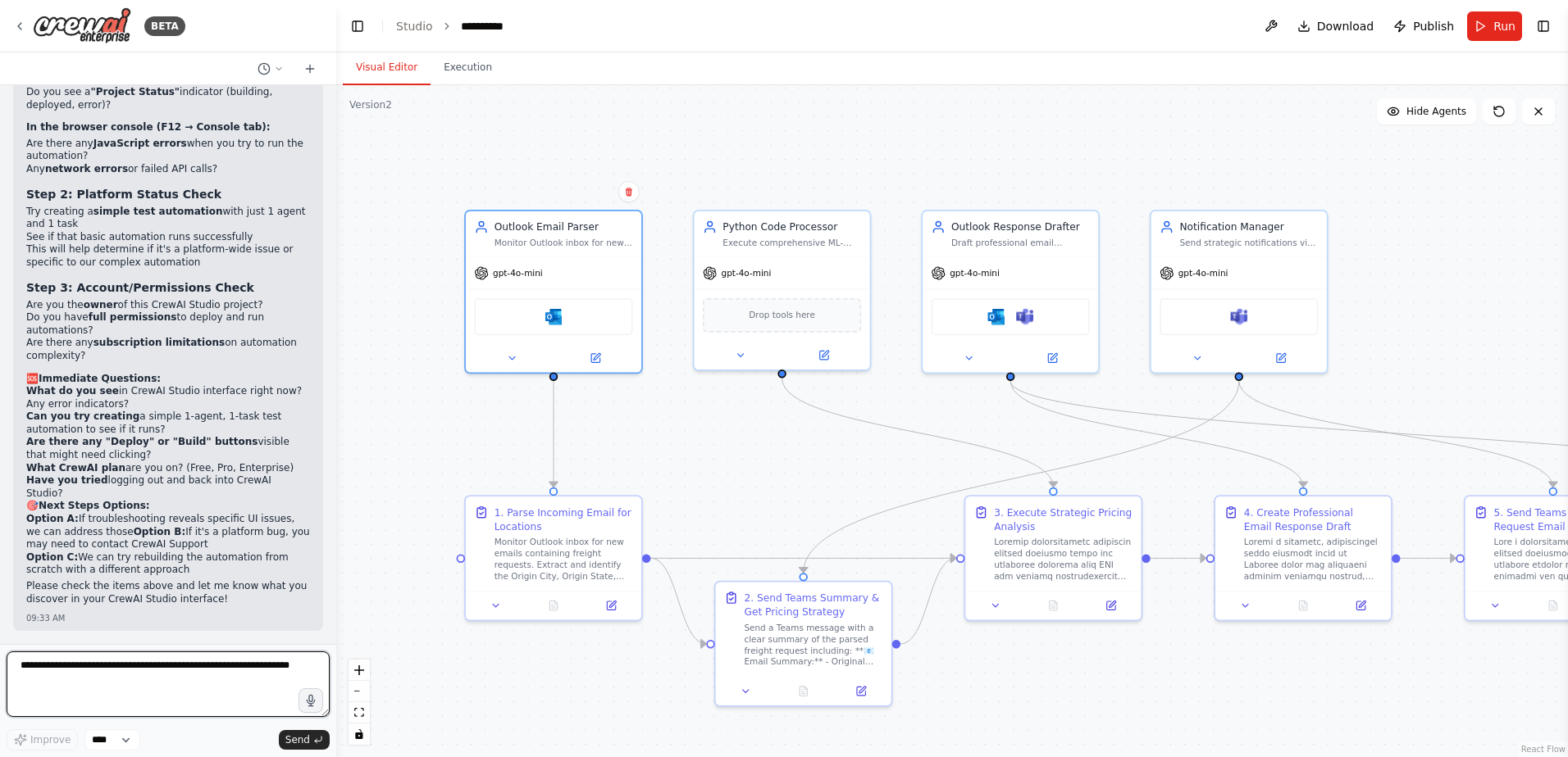
scroll to position [74790, 0]
click at [465, 72] on button "Execution" at bounding box center [467, 67] width 74 height 34
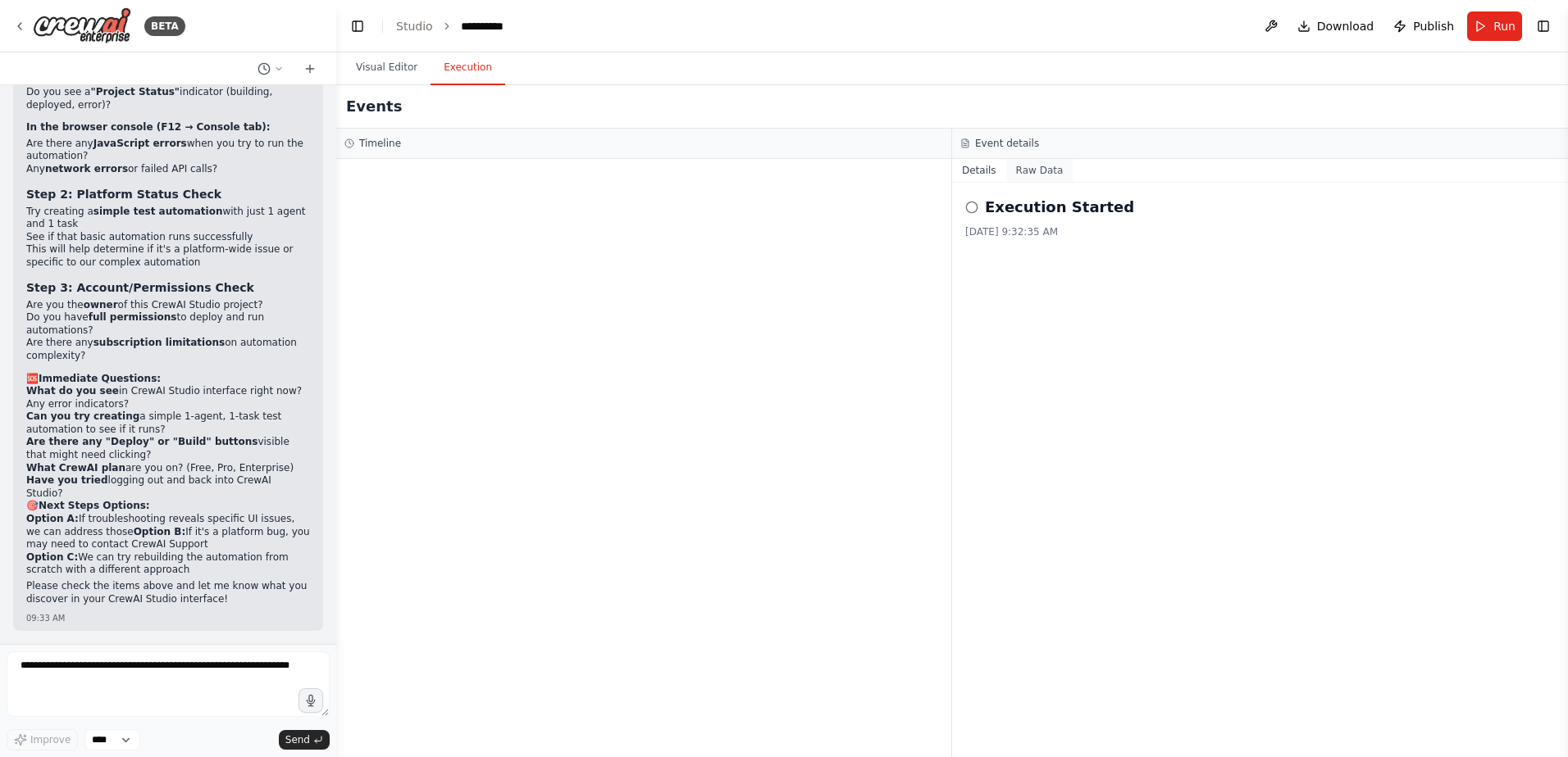
click at [1034, 175] on button "Raw Data" at bounding box center [1040, 171] width 67 height 23
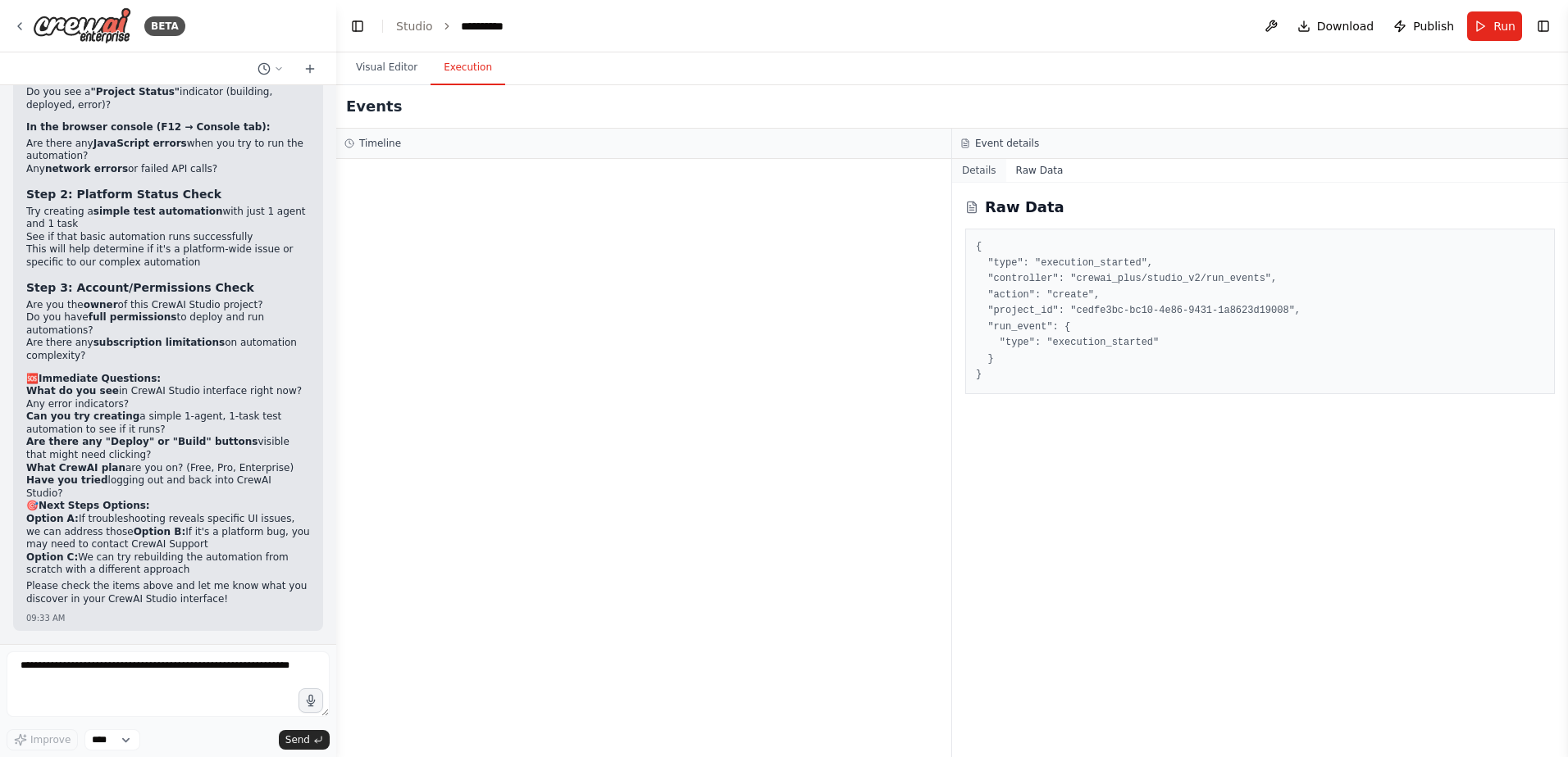
click at [980, 165] on button "Details" at bounding box center [979, 171] width 54 height 23
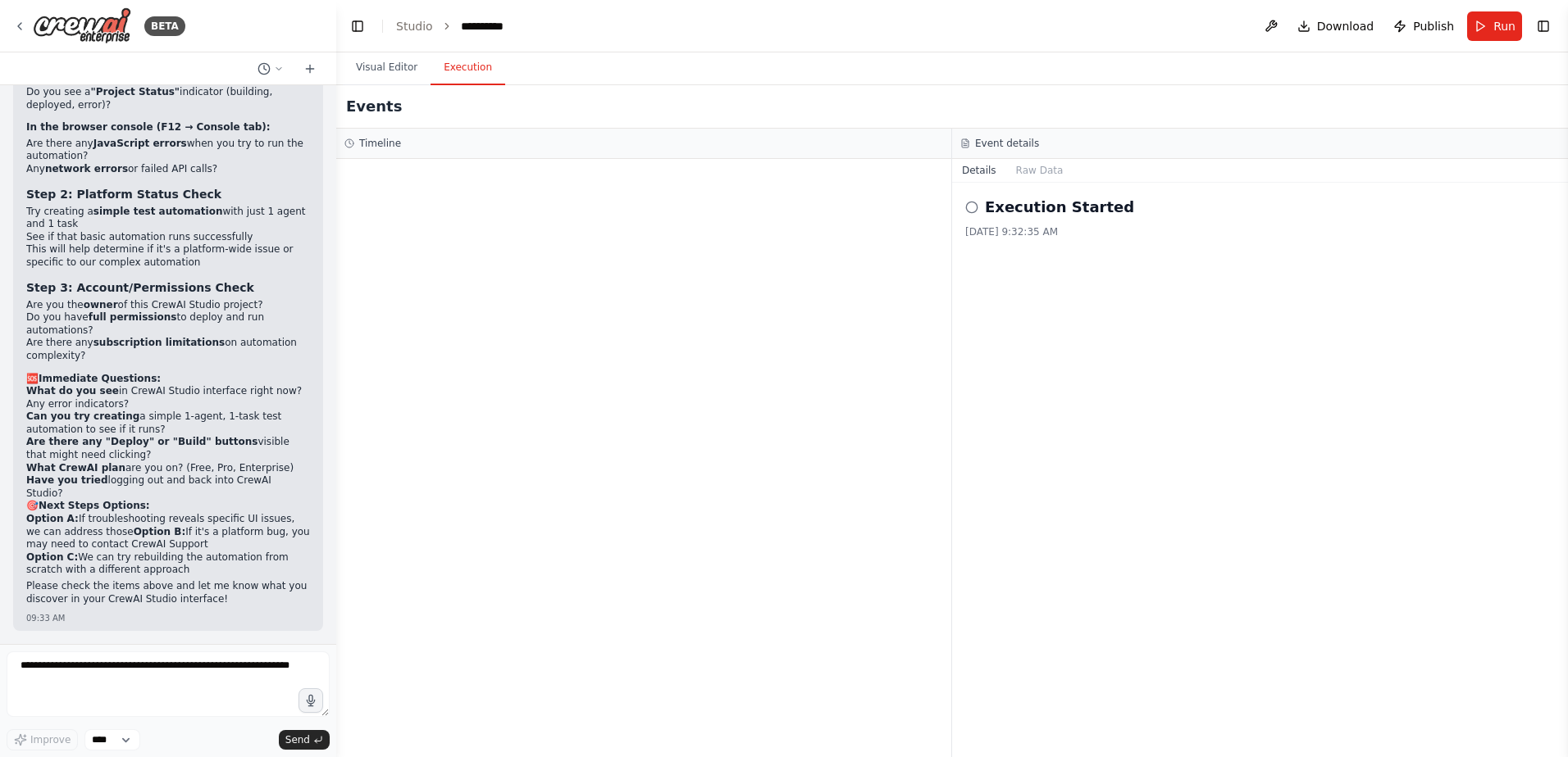
click at [975, 204] on icon at bounding box center [972, 207] width 13 height 13
click at [974, 206] on icon at bounding box center [972, 207] width 13 height 13
click at [373, 149] on h3 "Timeline" at bounding box center [380, 143] width 42 height 13
click at [95, 666] on textarea at bounding box center [167, 684] width 323 height 65
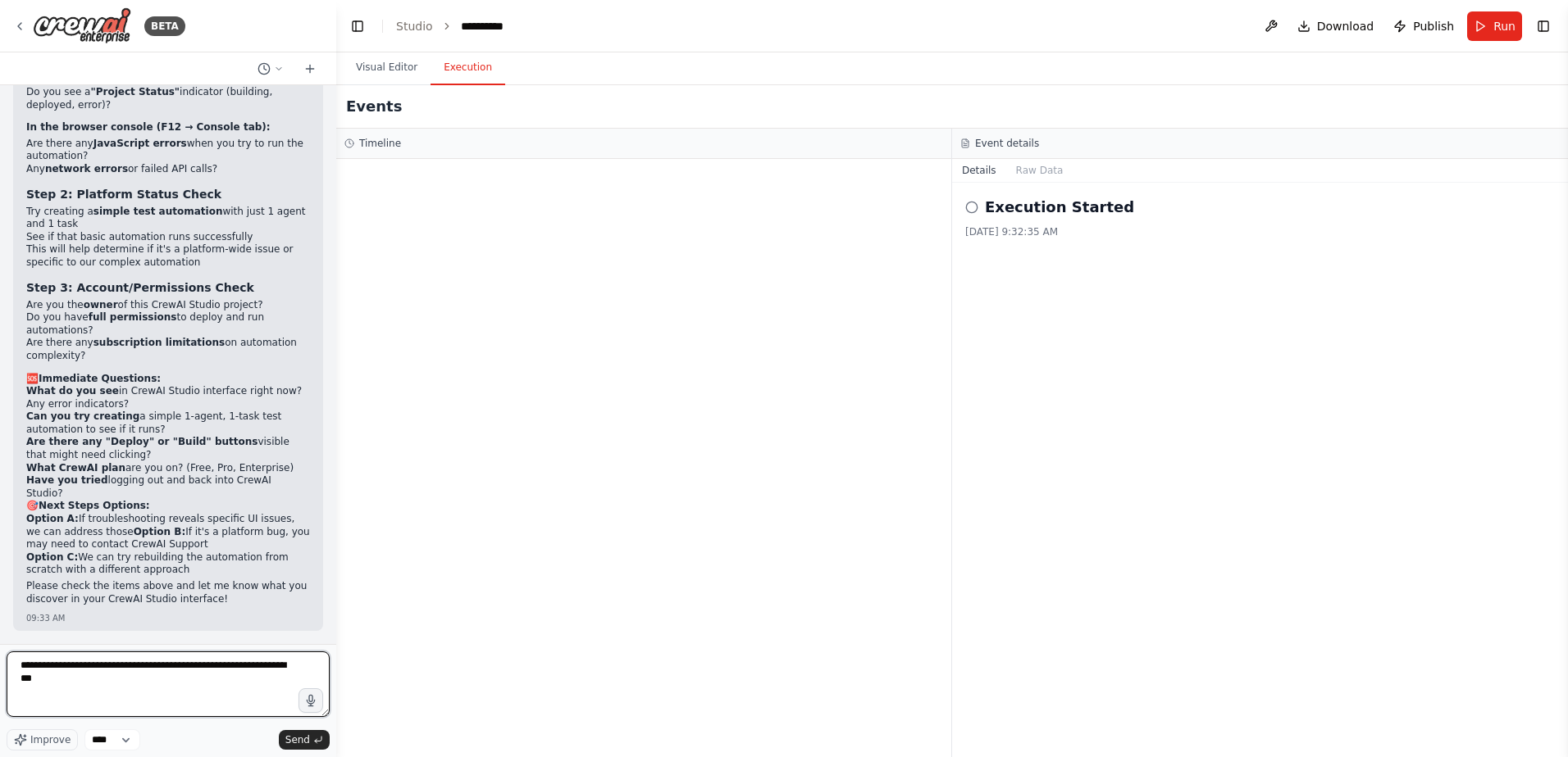
type textarea "**********"
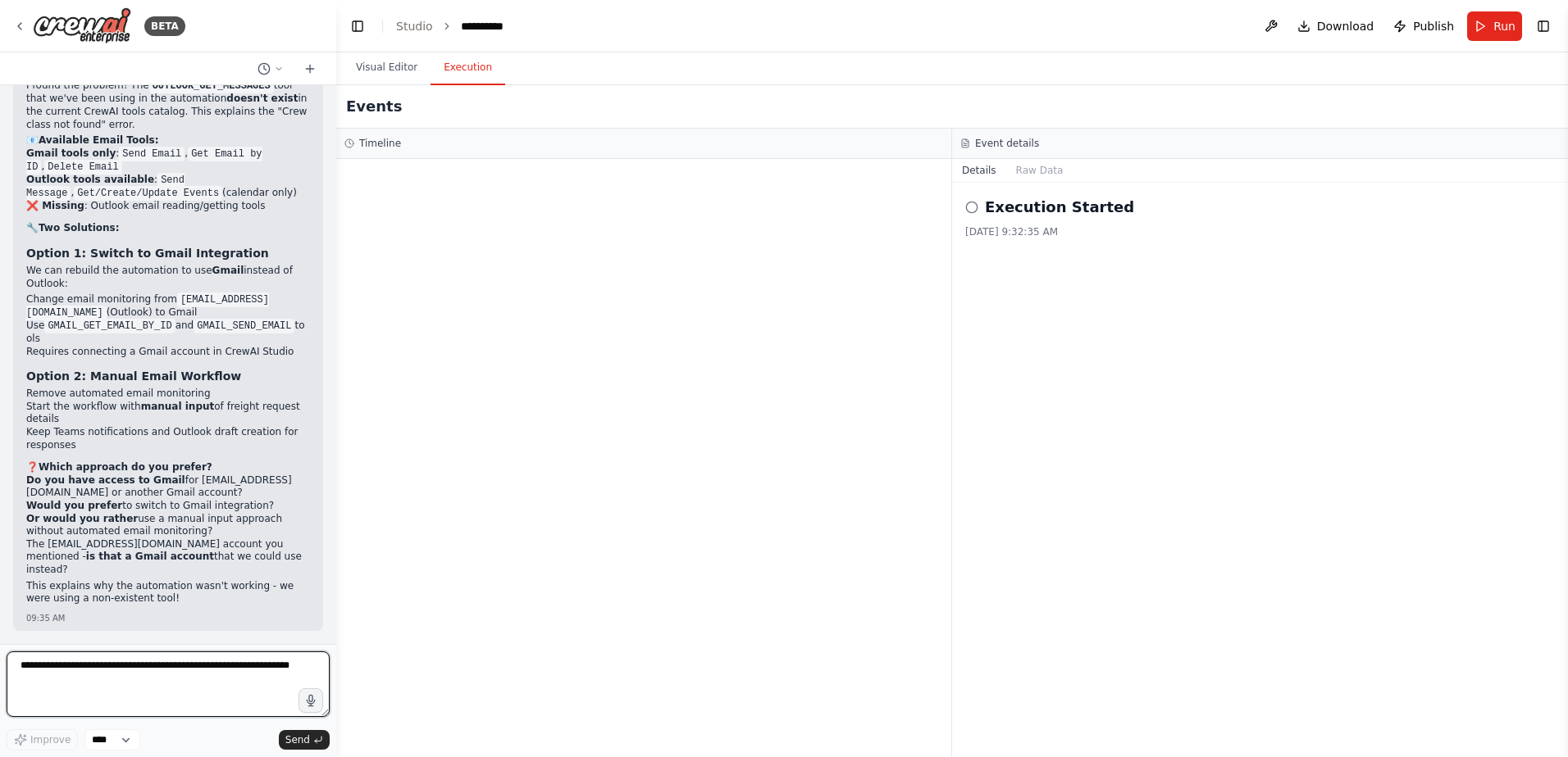
scroll to position [76110, 0]
click at [138, 684] on textarea at bounding box center [167, 684] width 323 height 65
type textarea "**********"
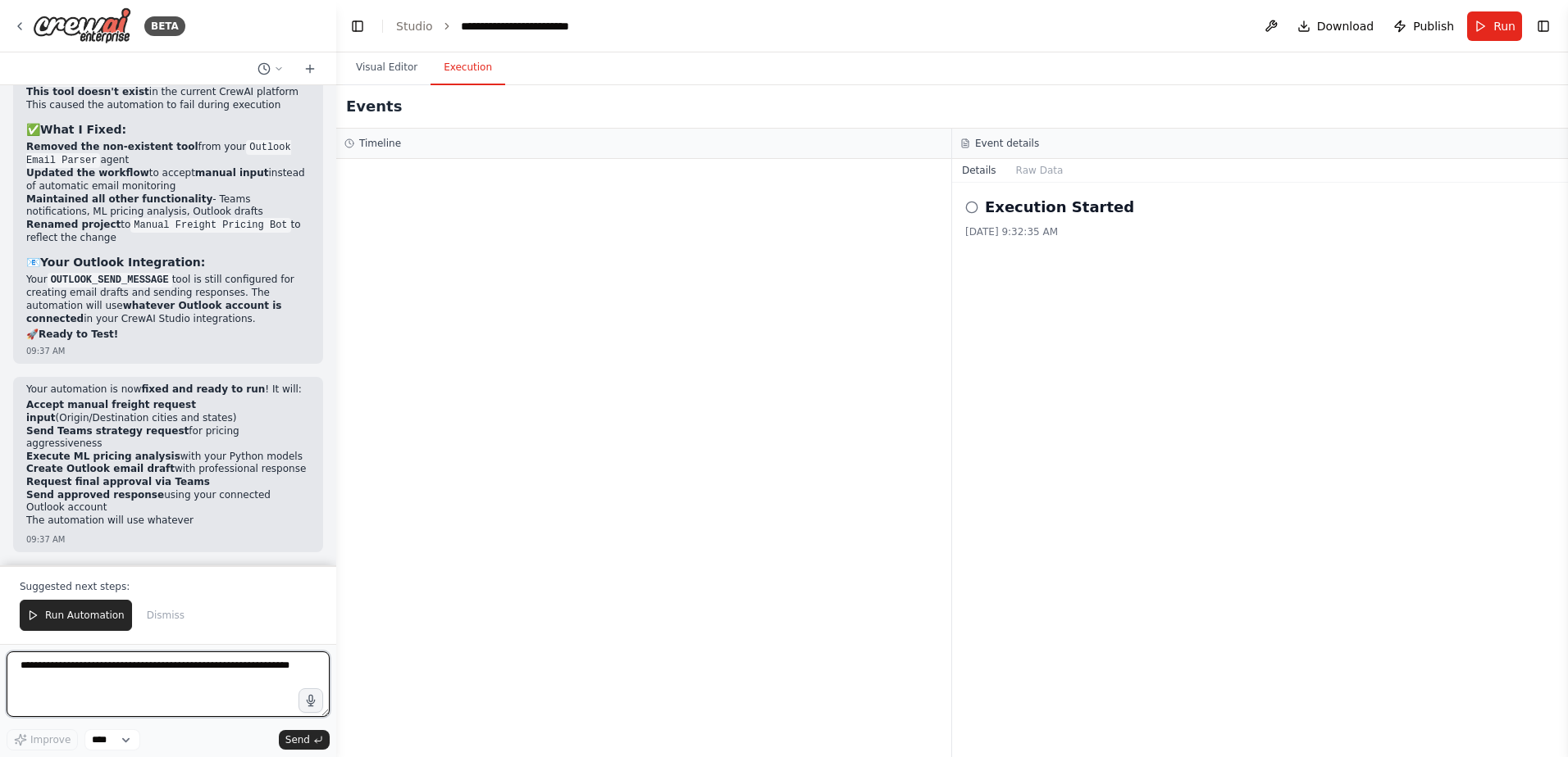
scroll to position [77783, 0]
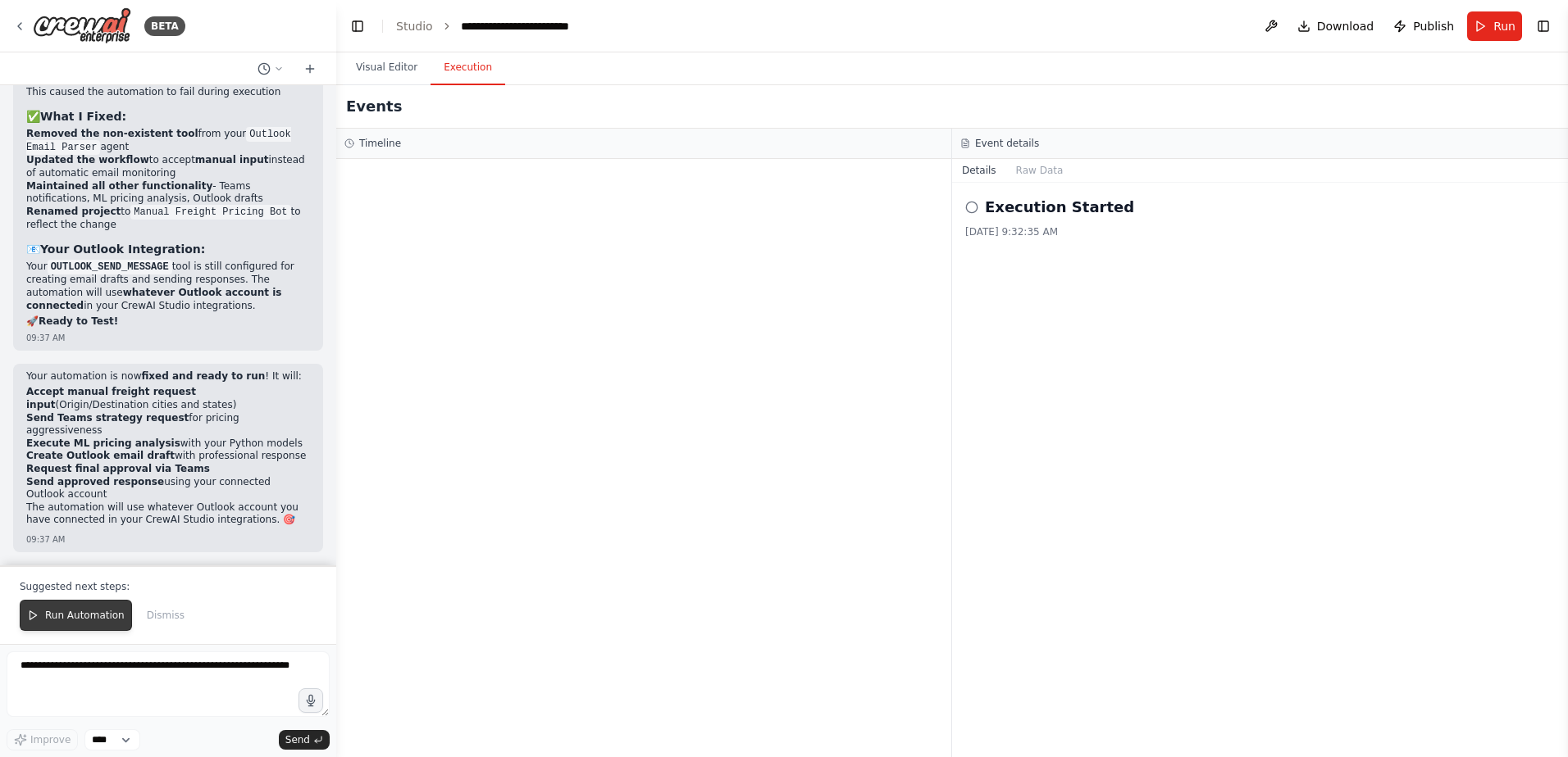
click at [82, 618] on span "Run Automation" at bounding box center [85, 615] width 80 height 13
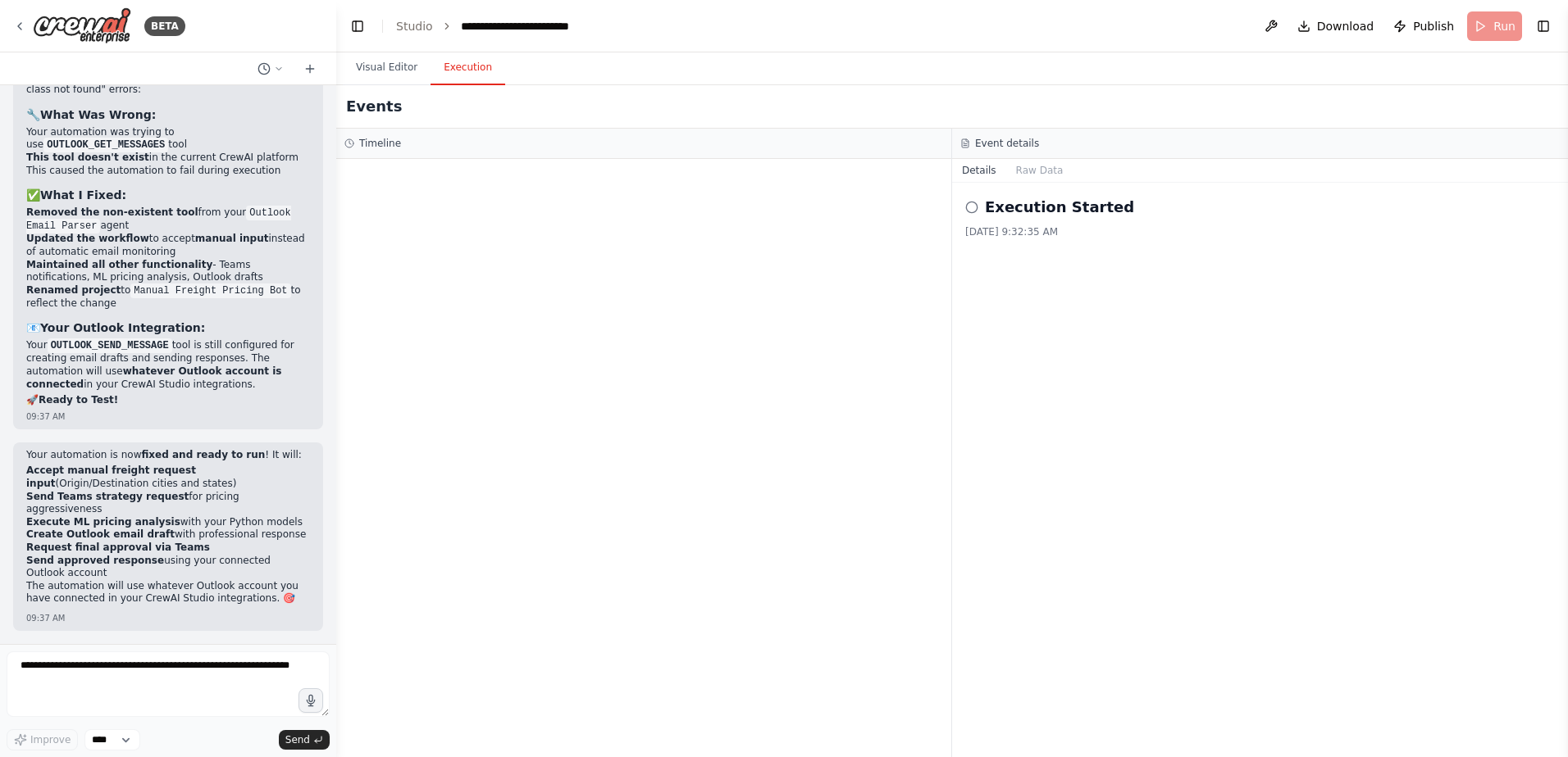
scroll to position [77705, 0]
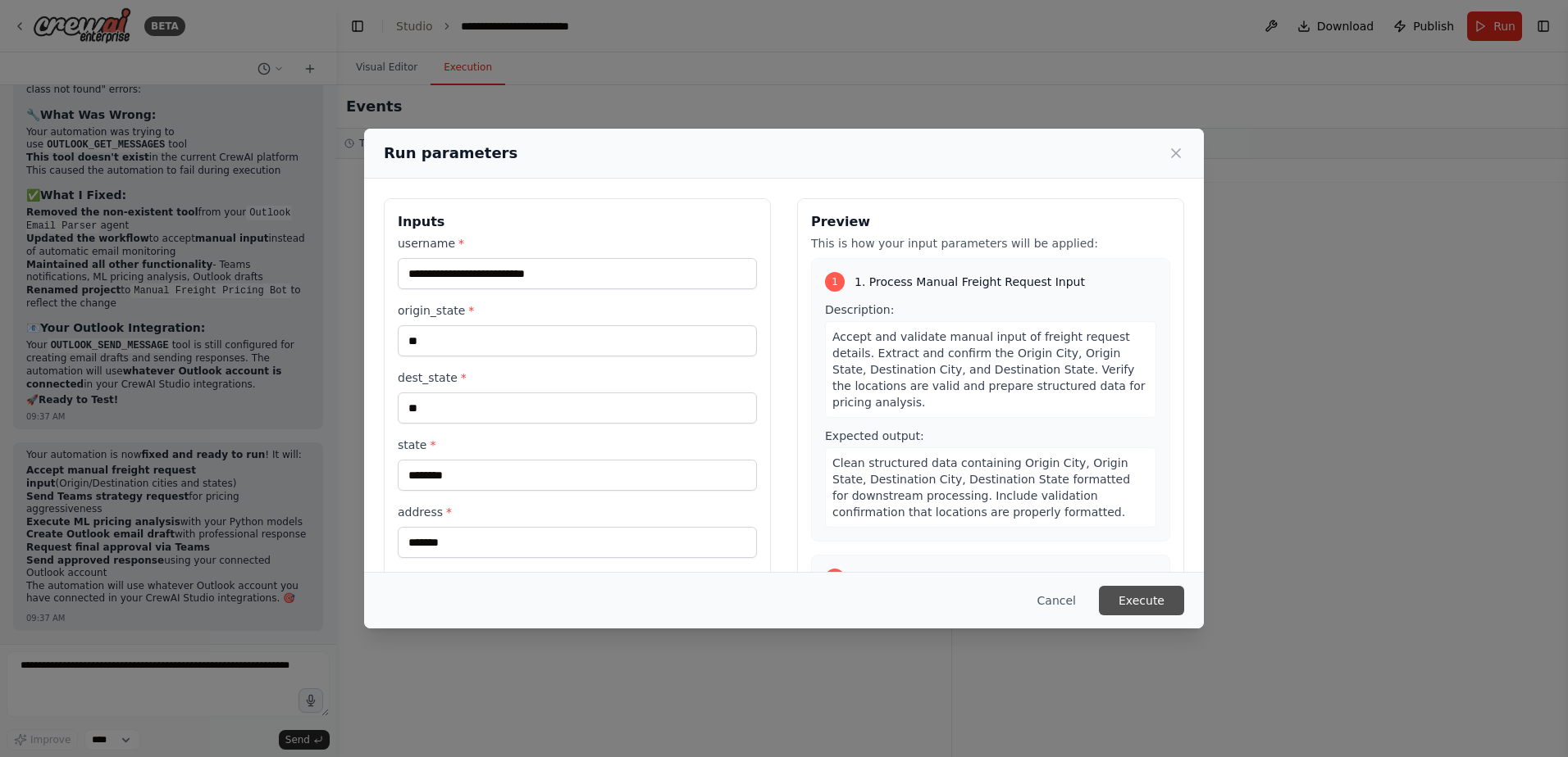
click at [1153, 600] on button "Execute" at bounding box center [1141, 600] width 85 height 29
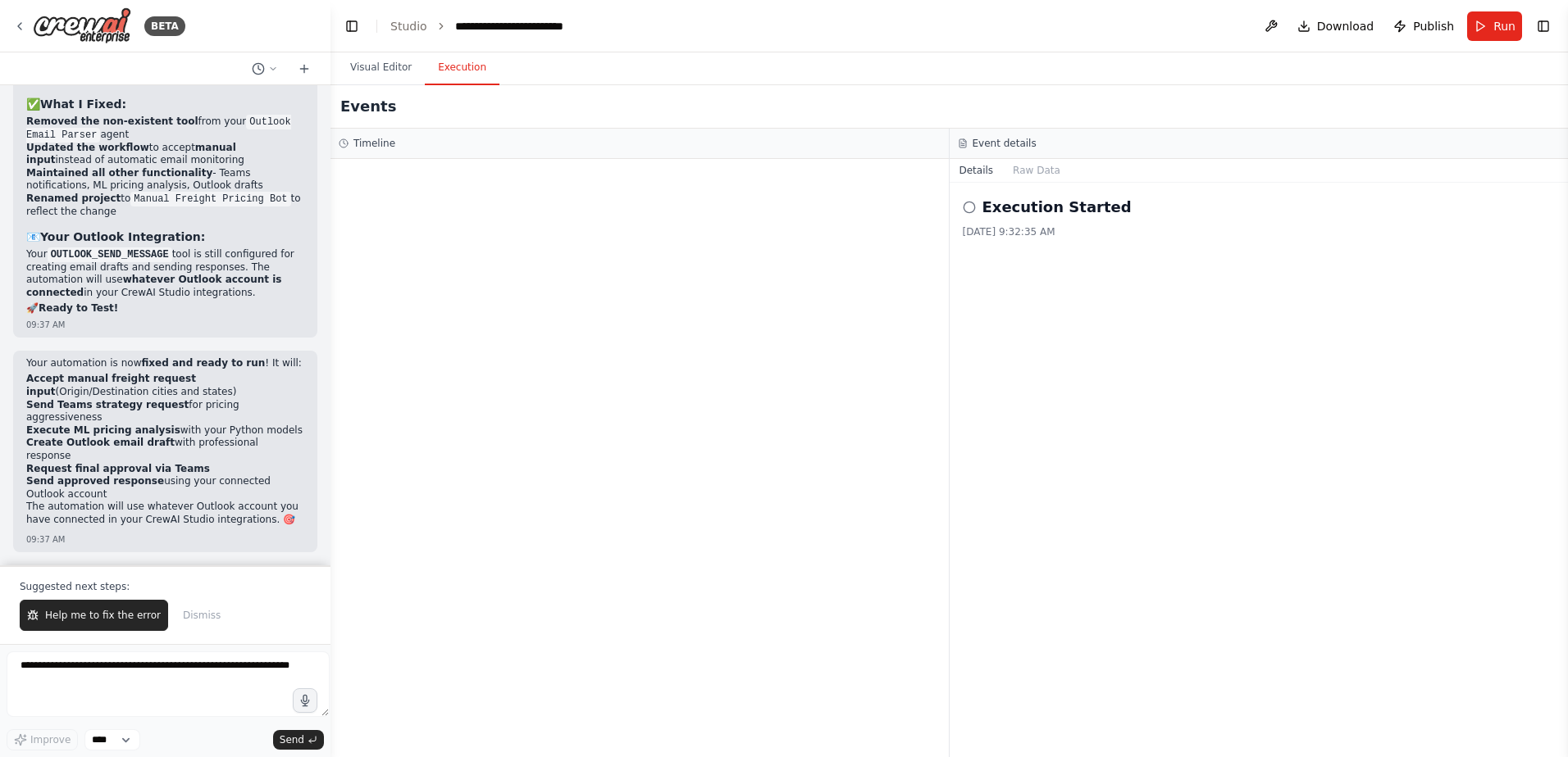
scroll to position [78861, 0]
drag, startPoint x: 331, startPoint y: 539, endPoint x: 329, endPoint y: 554, distance: 15.1
click at [329, 554] on div "BETA I would like to connect and monitor an outlook inbox, parse the email, sen…" at bounding box center [784, 378] width 1568 height 757
click at [109, 614] on span "Help me to fix the error" at bounding box center [103, 615] width 116 height 13
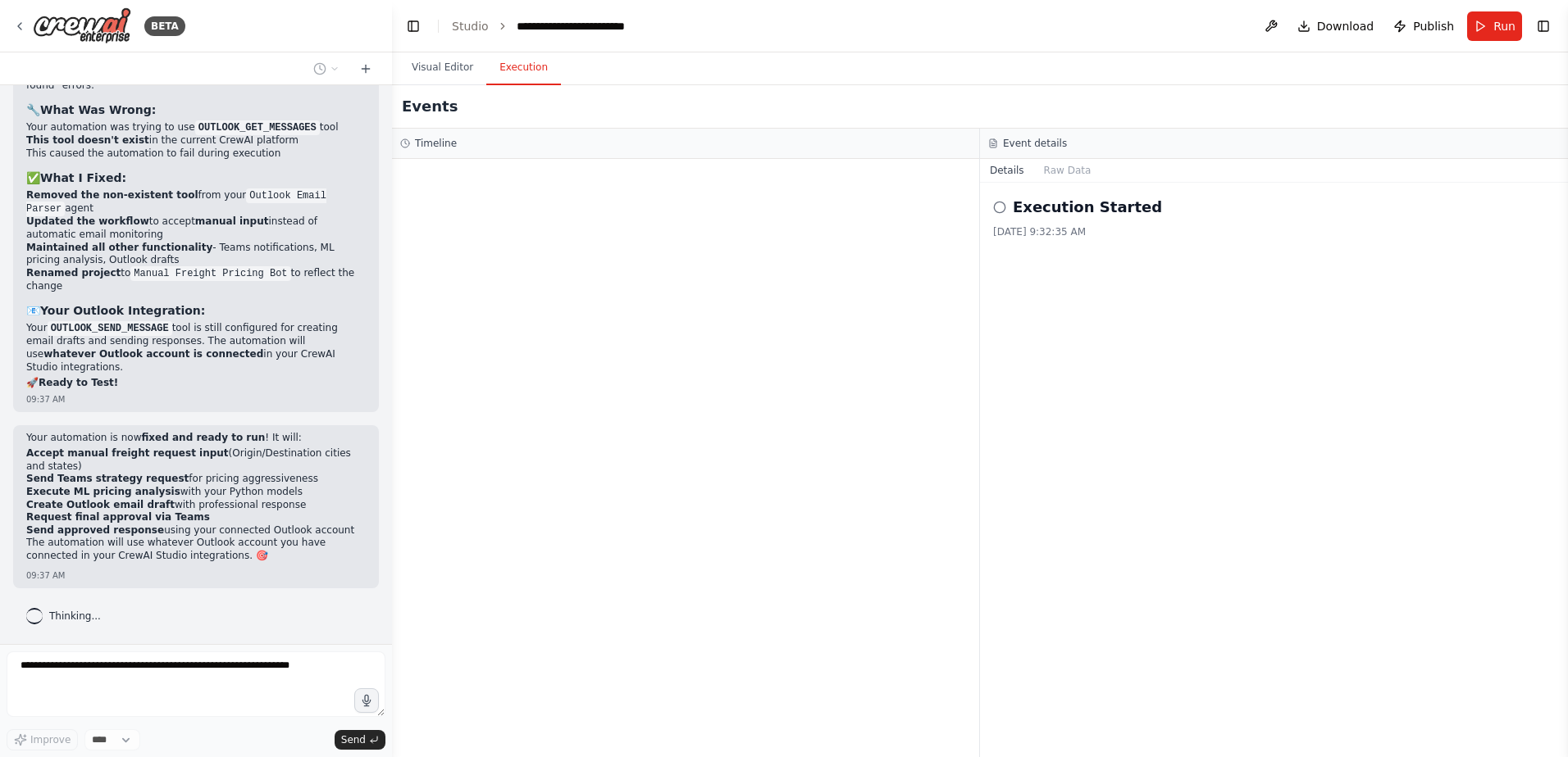
scroll to position [72065, 0]
drag, startPoint x: 327, startPoint y: 488, endPoint x: 392, endPoint y: 492, distance: 65.1
click at [392, 492] on div "BETA I would like to connect and monitor an outlook inbox, parse the email, sen…" at bounding box center [784, 378] width 1568 height 757
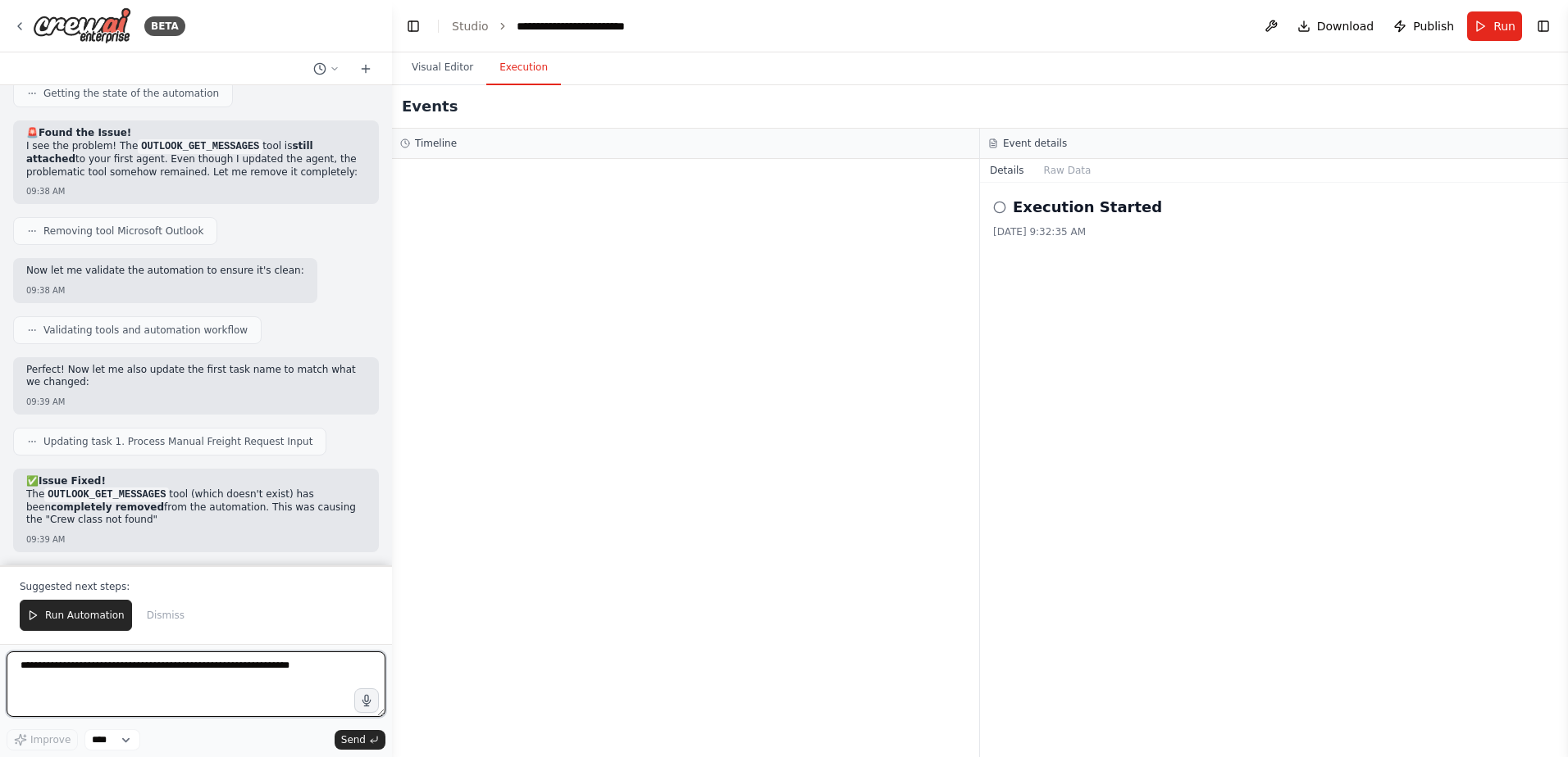
scroll to position [72839, 0]
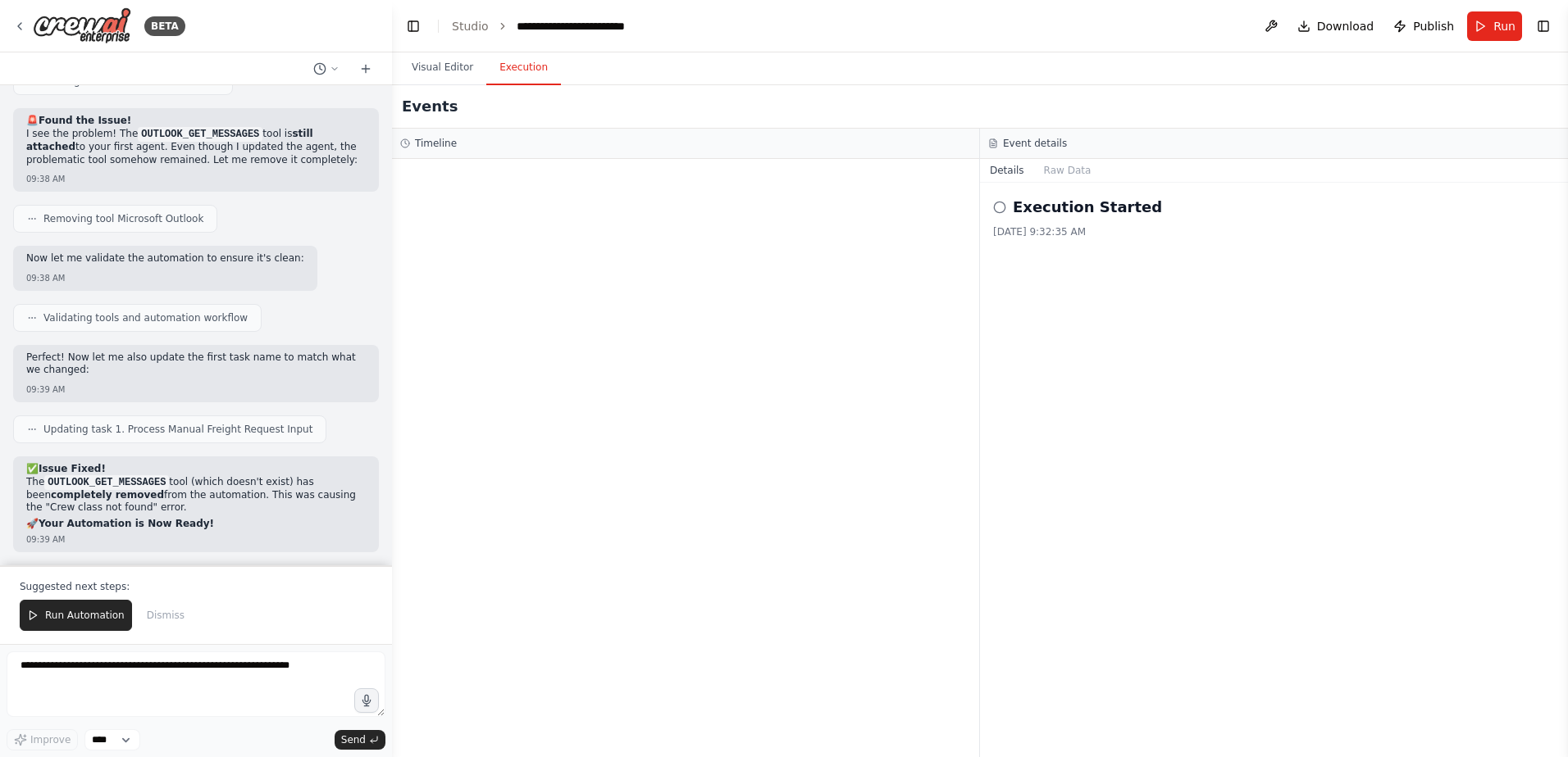
drag, startPoint x: 92, startPoint y: 617, endPoint x: 106, endPoint y: 615, distance: 14.1
click at [93, 617] on span "Run Automation" at bounding box center [85, 615] width 80 height 13
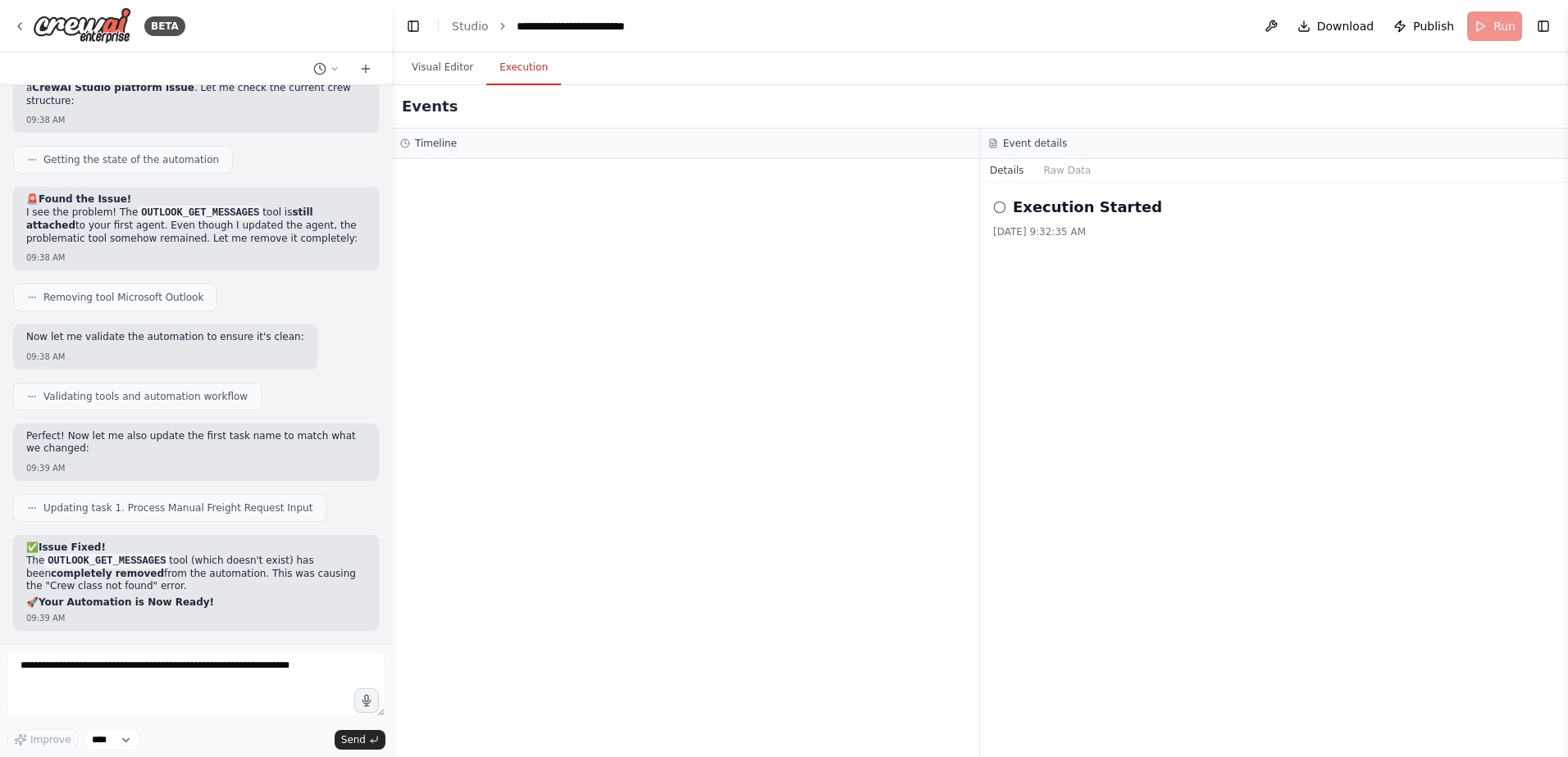
scroll to position [72760, 0]
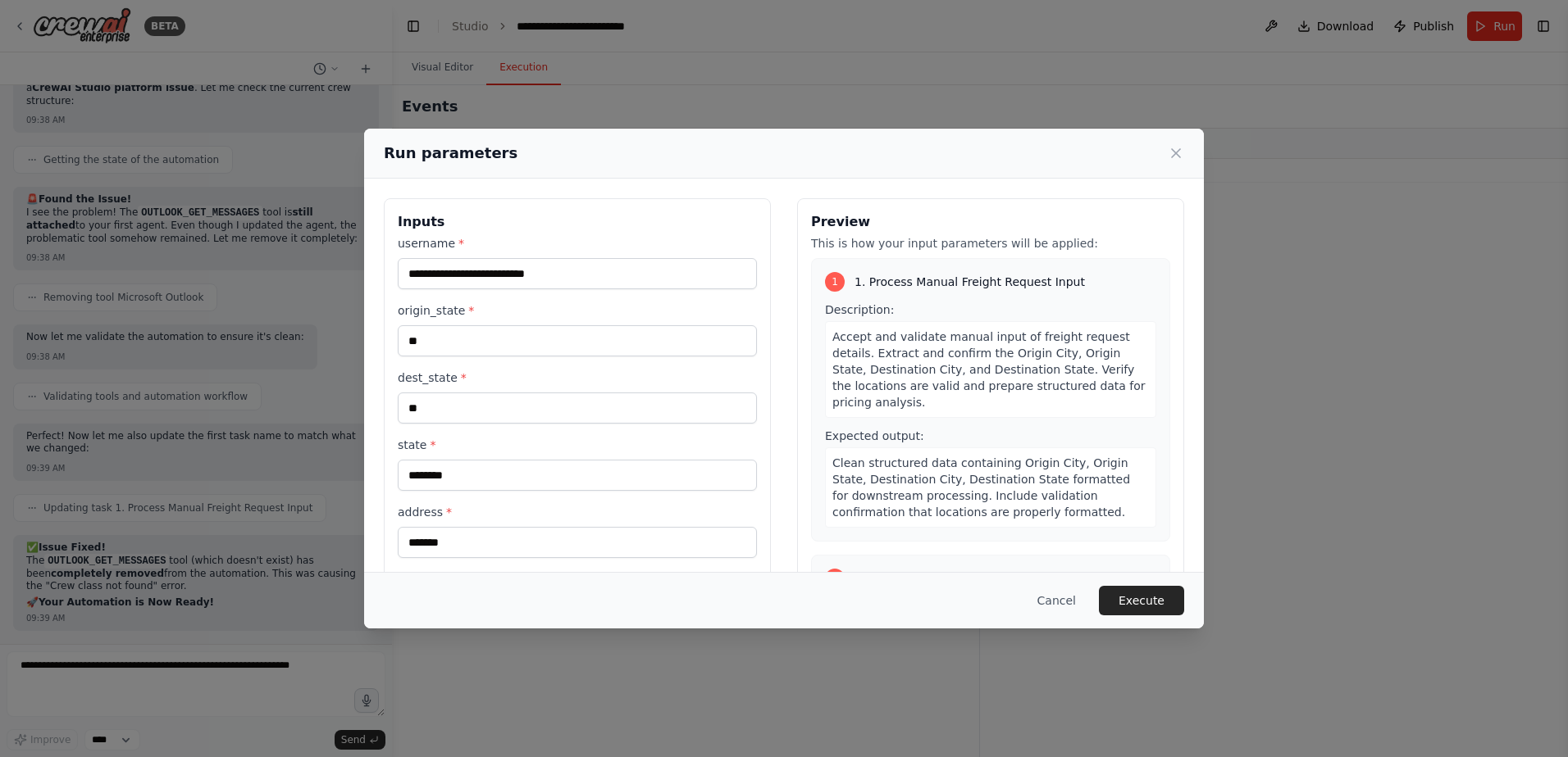
click at [1133, 600] on button "Execute" at bounding box center [1141, 600] width 85 height 29
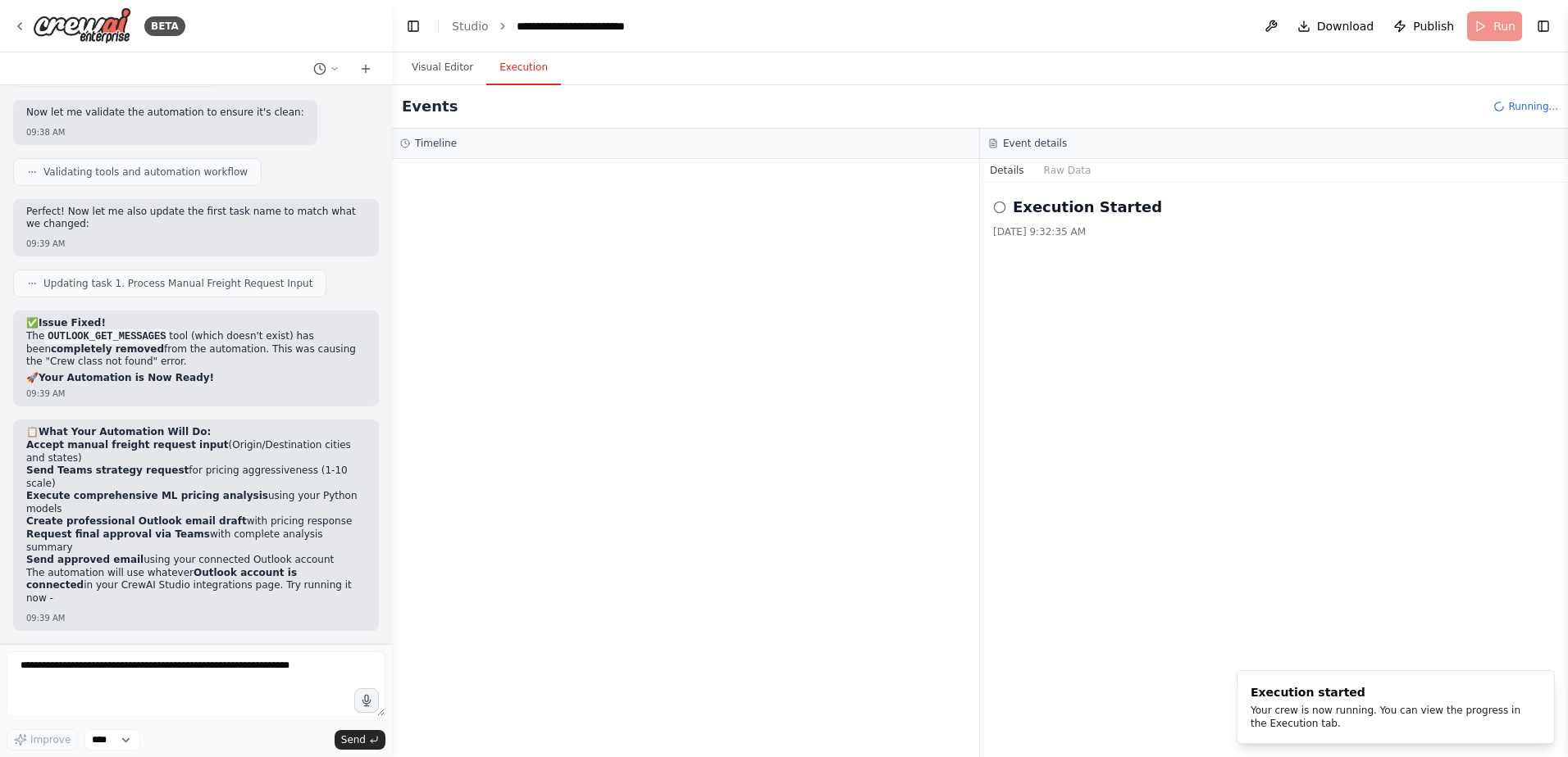
scroll to position [72947, 0]
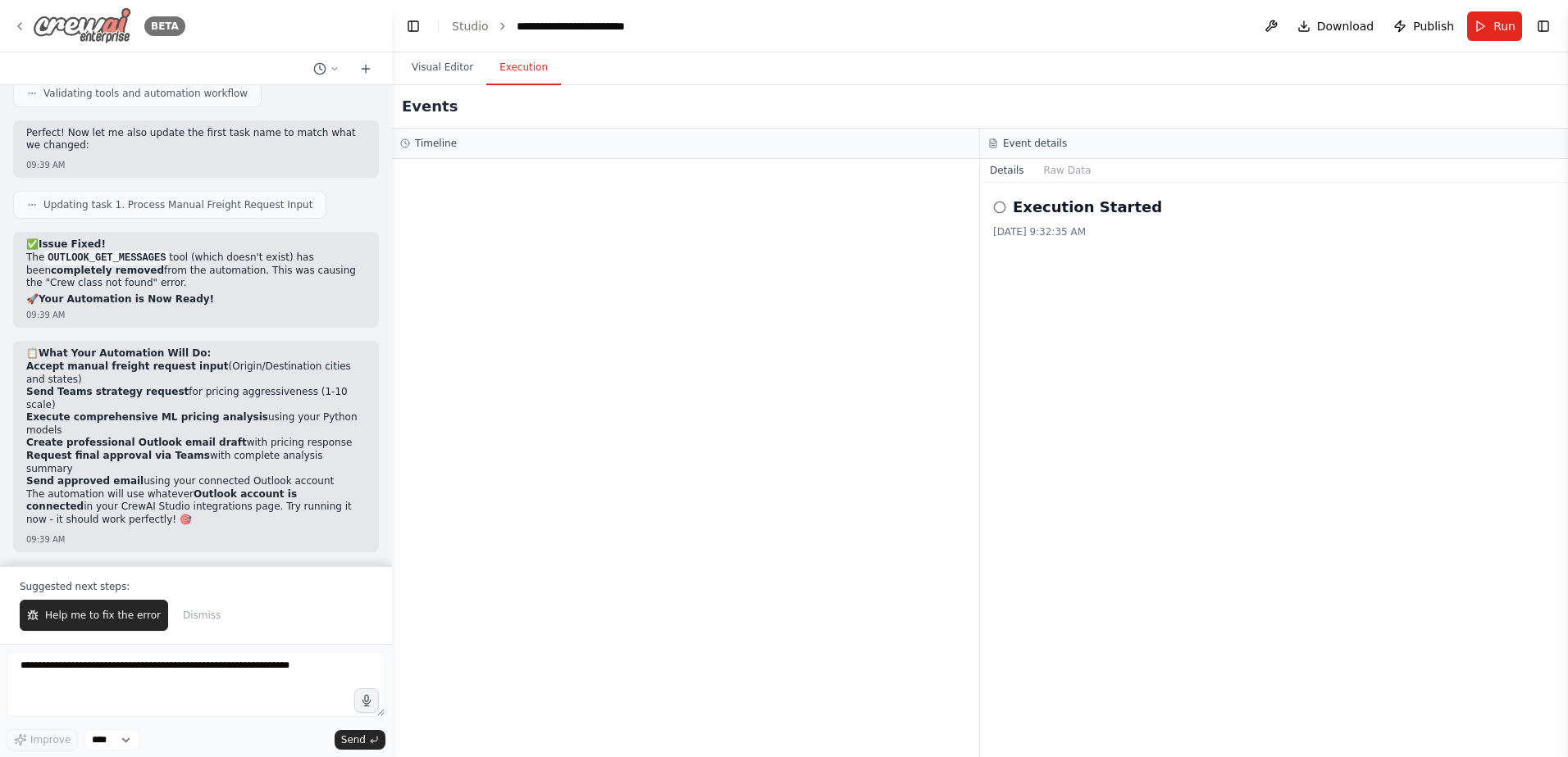
click at [22, 21] on icon at bounding box center [19, 26] width 13 height 13
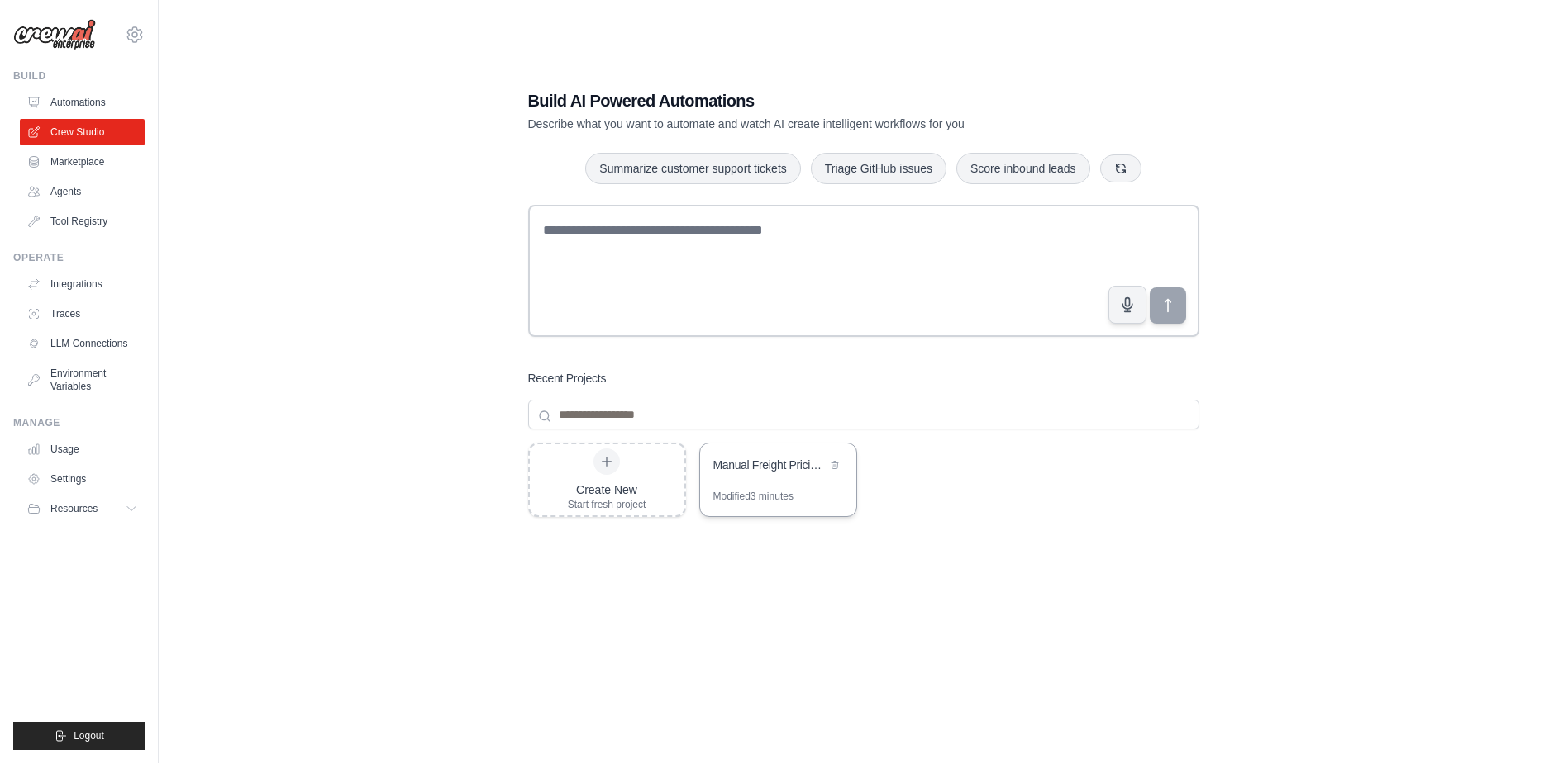
click at [770, 484] on div "Manual Freight Pricing Bot" at bounding box center [778, 467] width 156 height 46
click at [87, 226] on link "Tool Registry" at bounding box center [84, 222] width 125 height 27
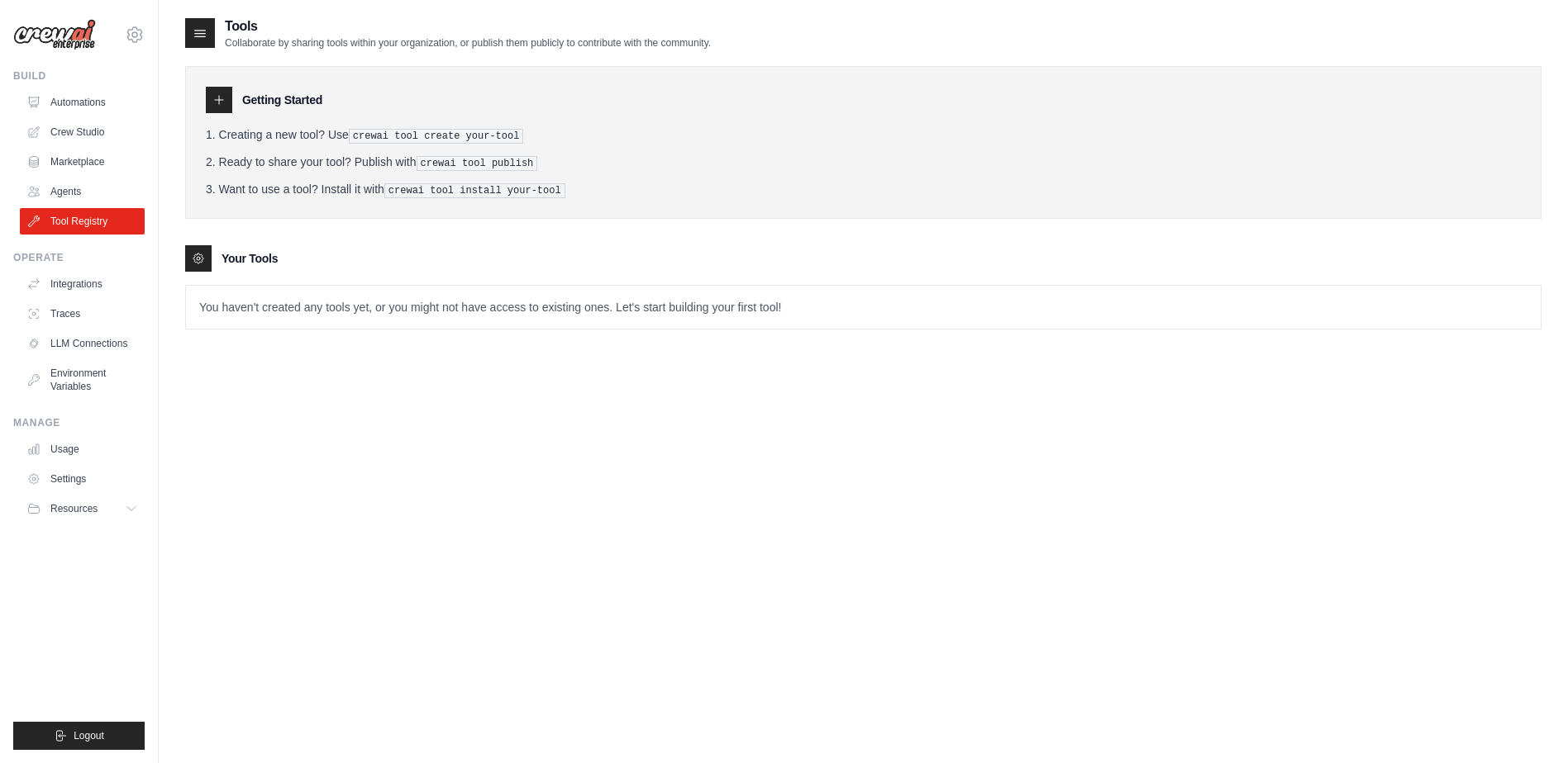
click at [419, 305] on p "You haven't created any tools yet, or you might not have access to existing one…" at bounding box center [862, 308] width 1355 height 43
click at [220, 103] on icon at bounding box center [219, 100] width 13 height 13
click at [63, 186] on link "Agents" at bounding box center [84, 192] width 125 height 27
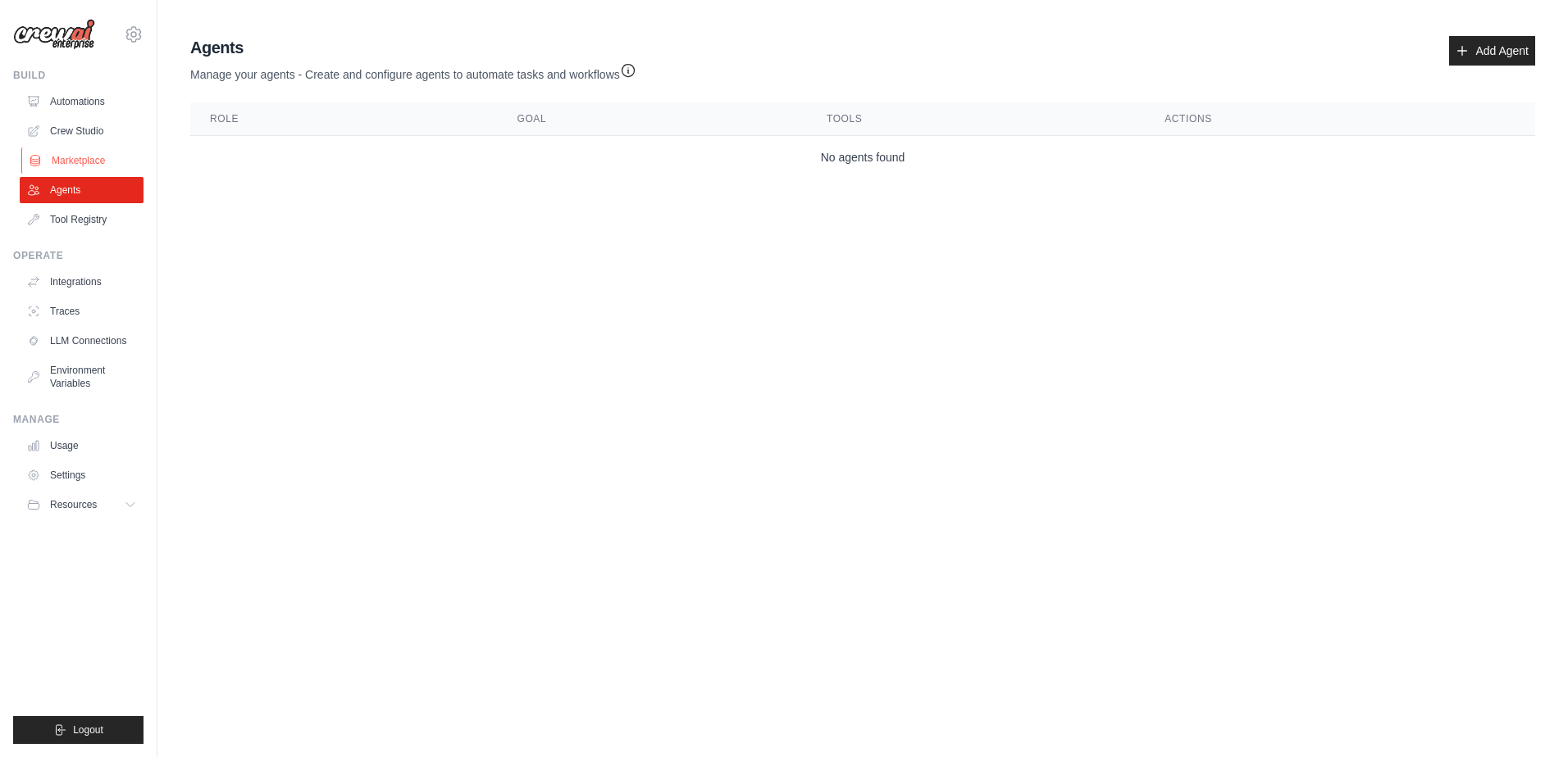
click at [73, 162] on link "Marketplace" at bounding box center [83, 161] width 124 height 27
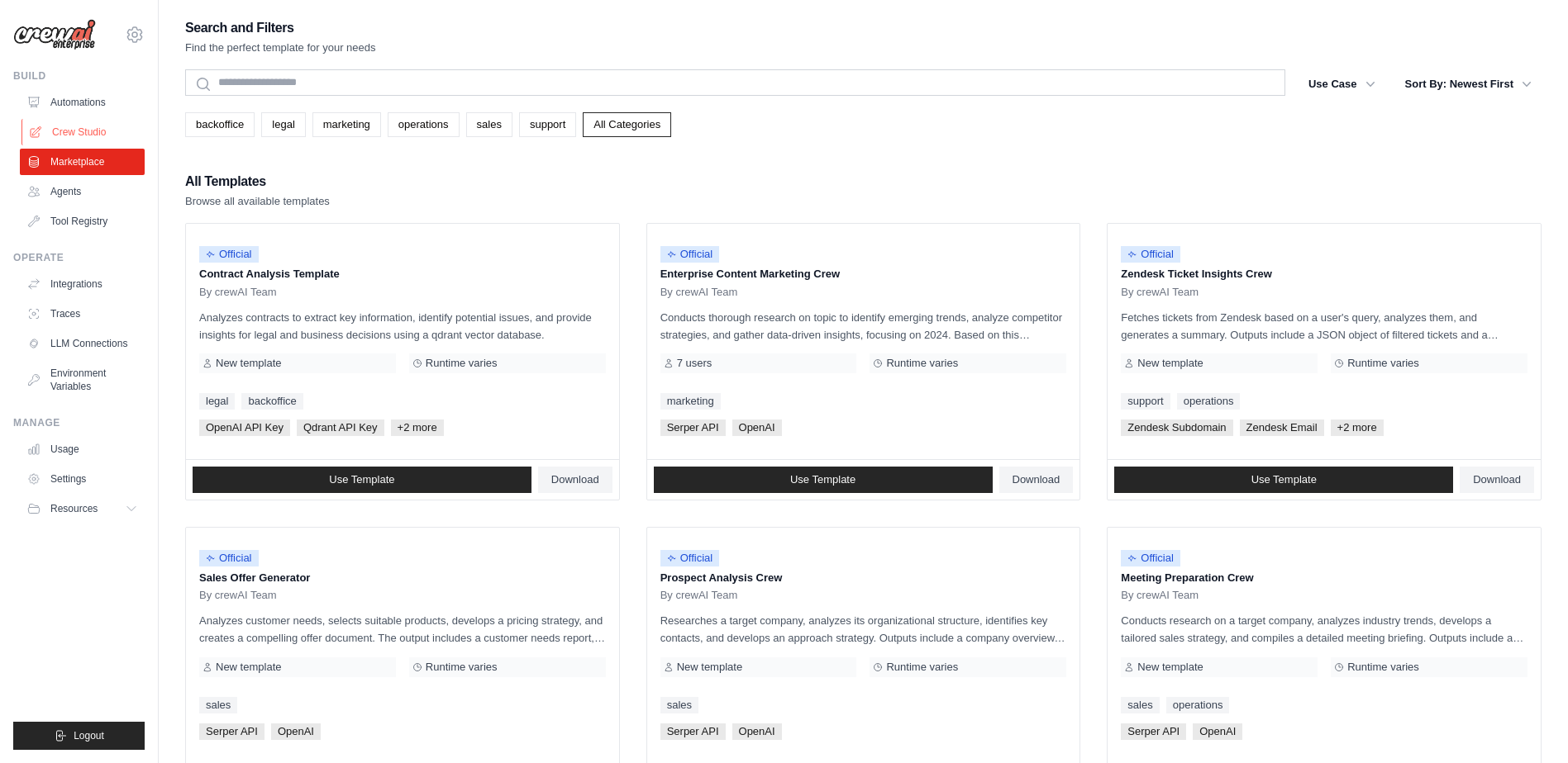
click at [76, 134] on link "Crew Studio" at bounding box center [84, 132] width 125 height 27
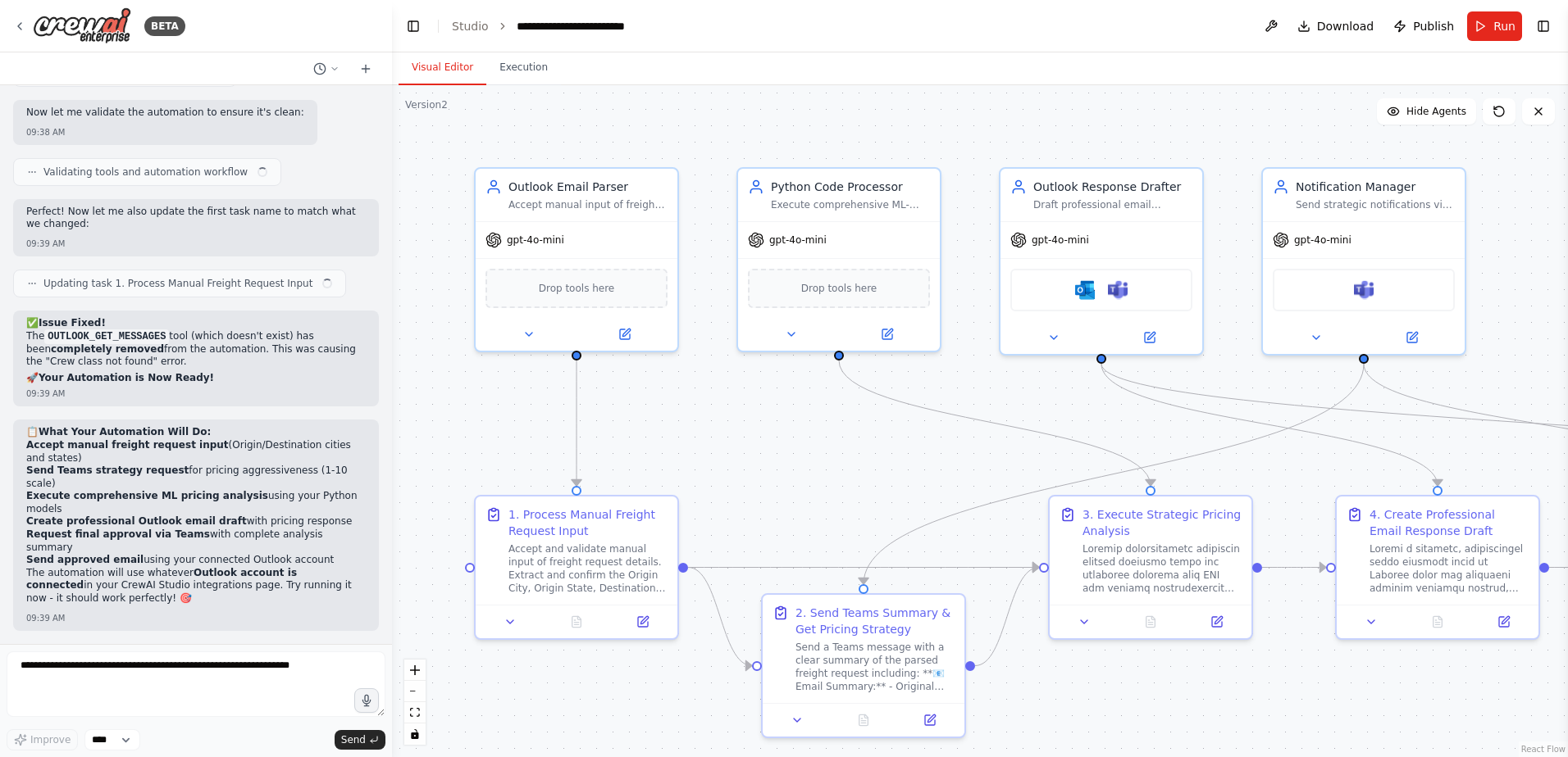
scroll to position [72947, 0]
click at [1437, 27] on span "Publish" at bounding box center [1433, 26] width 41 height 17
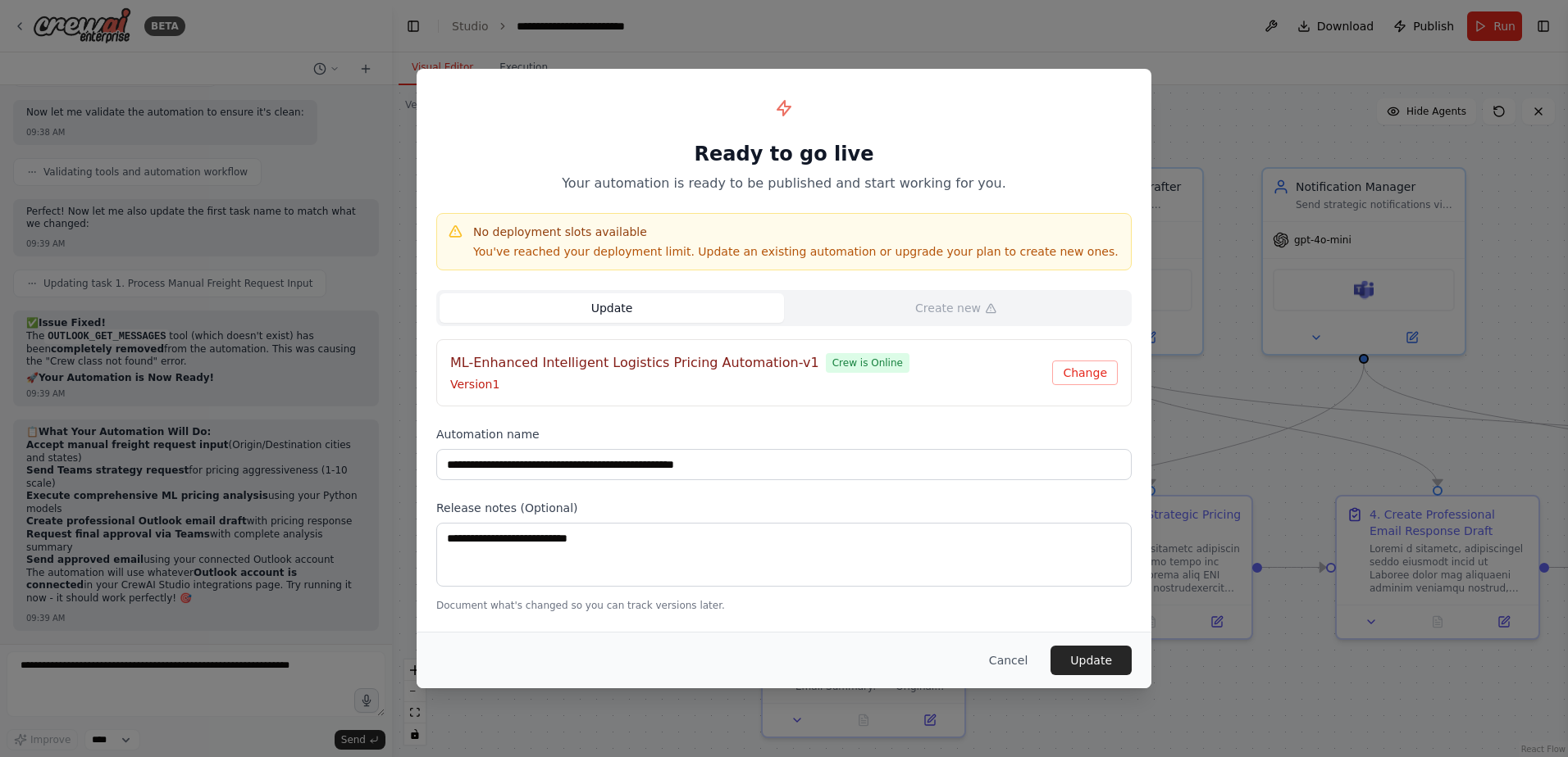
click at [660, 294] on button "Update" at bounding box center [611, 308] width 344 height 29
click at [660, 306] on button "Update" at bounding box center [611, 308] width 344 height 29
click at [1096, 663] on button "Update" at bounding box center [1091, 660] width 81 height 29
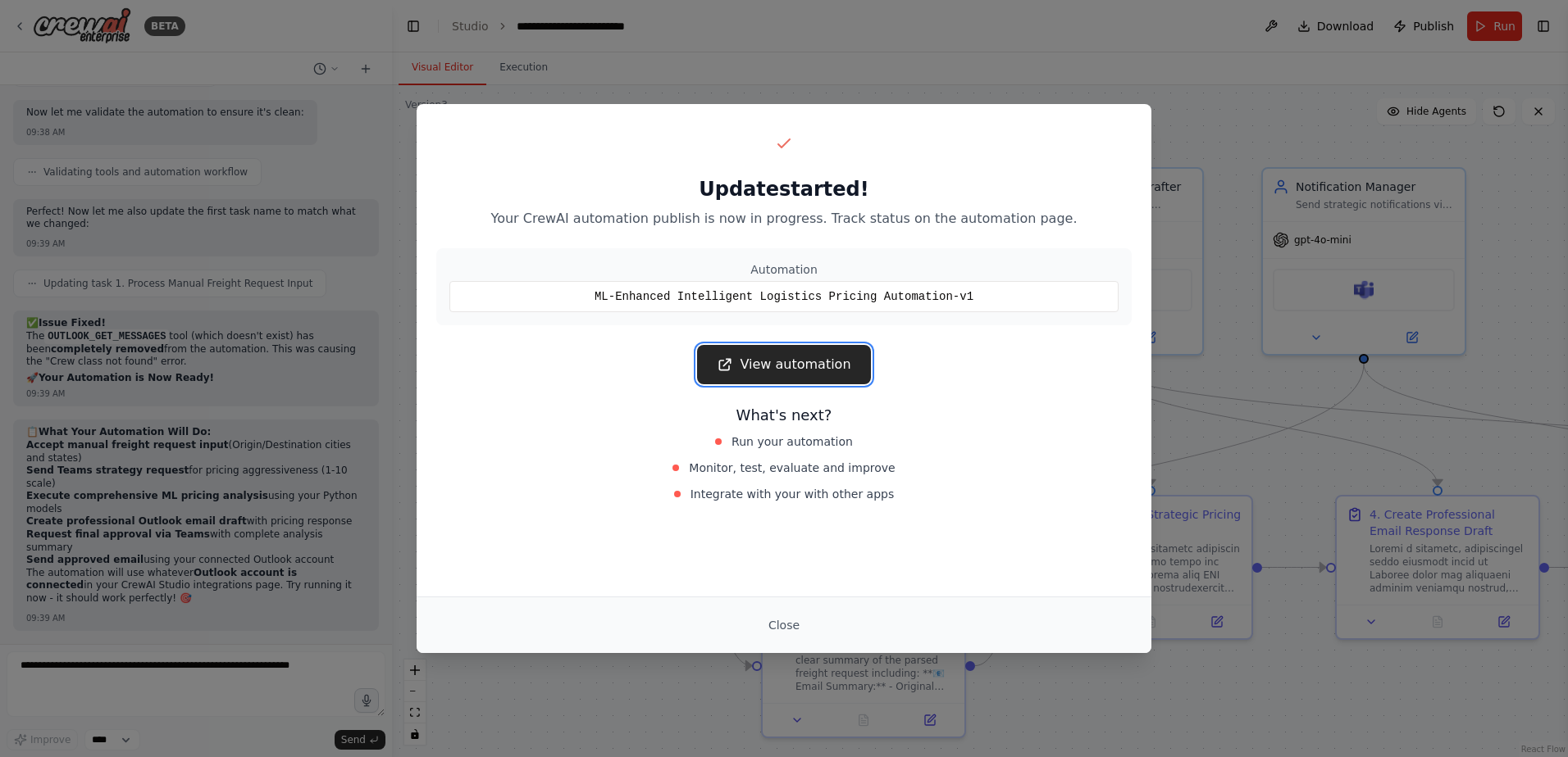
click at [807, 378] on link "View automation" at bounding box center [784, 364] width 173 height 39
click at [792, 629] on button "Close" at bounding box center [783, 624] width 58 height 29
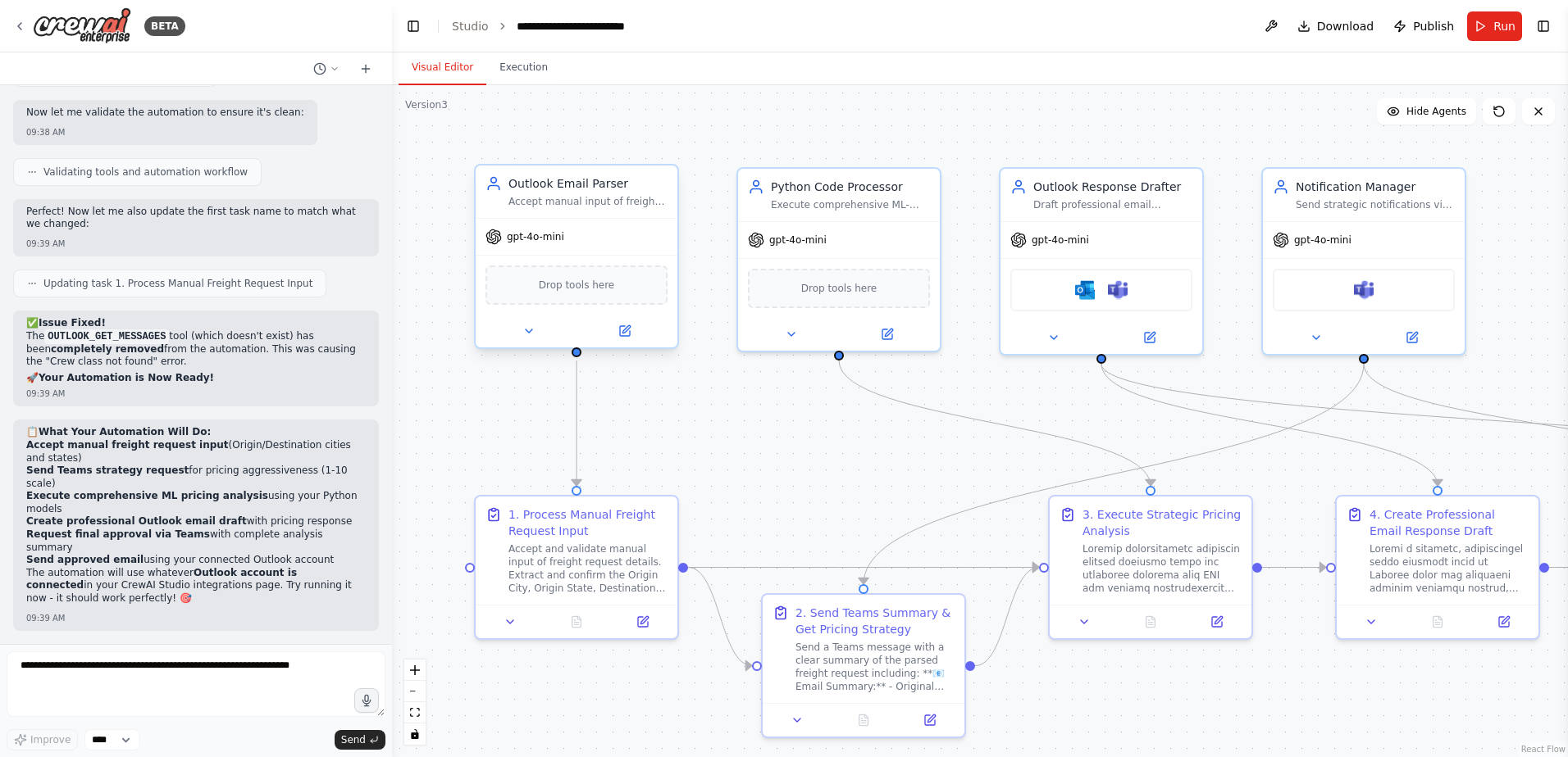
click at [562, 214] on div "Outlook Email Parser Accept manual input of freight request details including O…" at bounding box center [576, 191] width 202 height 52
click at [15, 26] on icon at bounding box center [19, 26] width 13 height 13
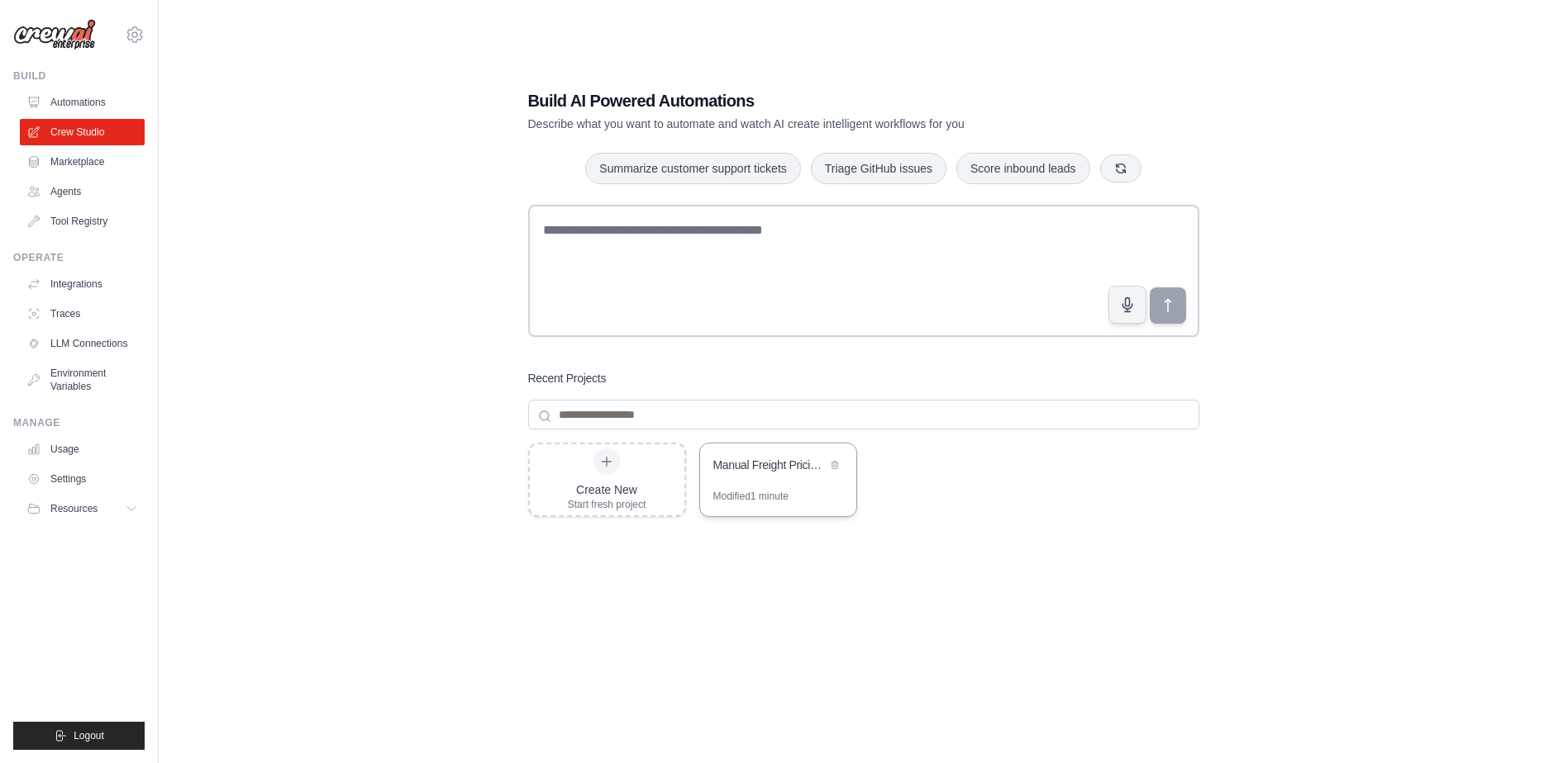
click at [757, 481] on div "Manual Freight Pricing Bot" at bounding box center [778, 467] width 156 height 46
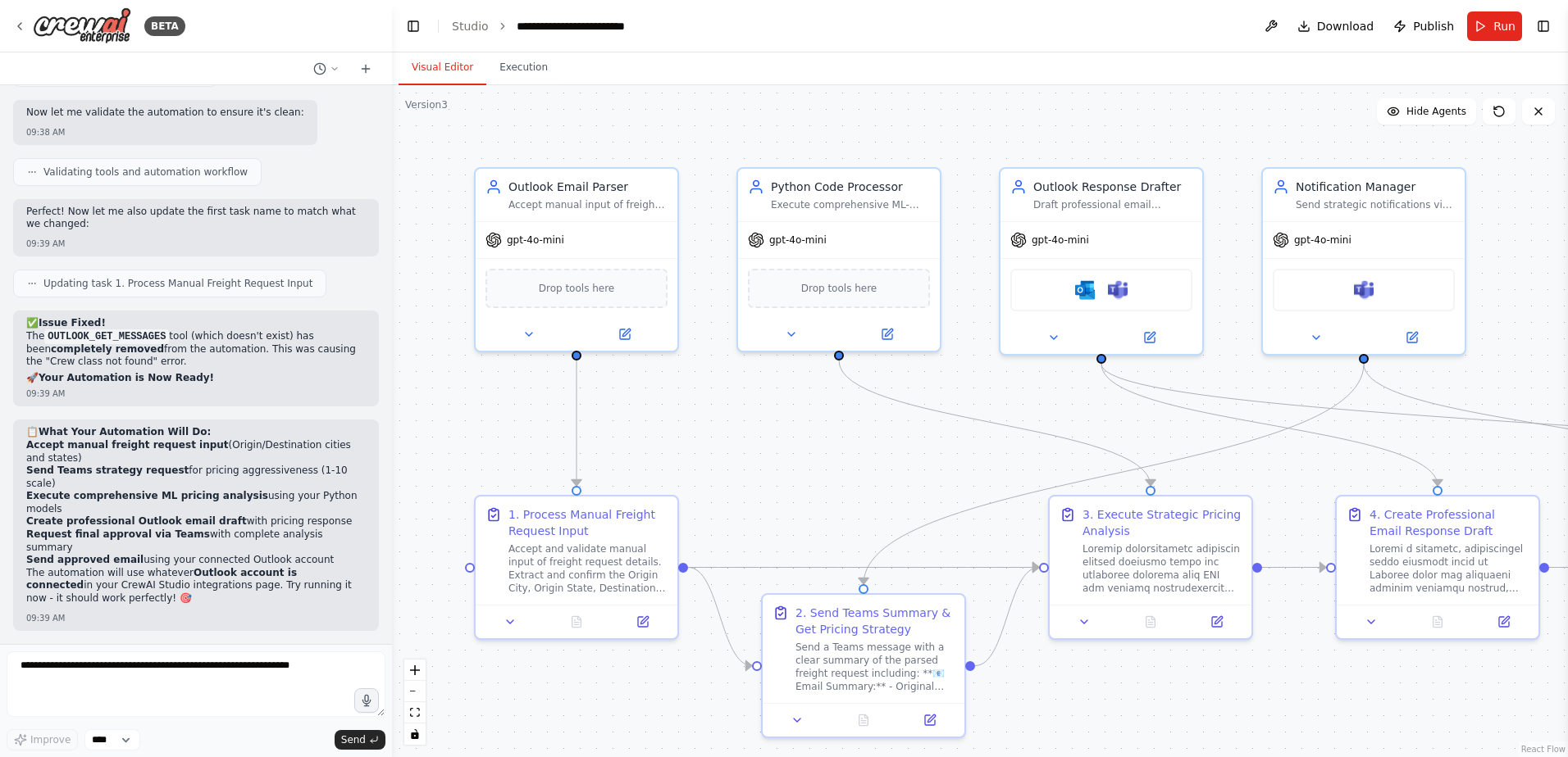
scroll to position [72947, 0]
click at [632, 337] on button at bounding box center [623, 330] width 93 height 19
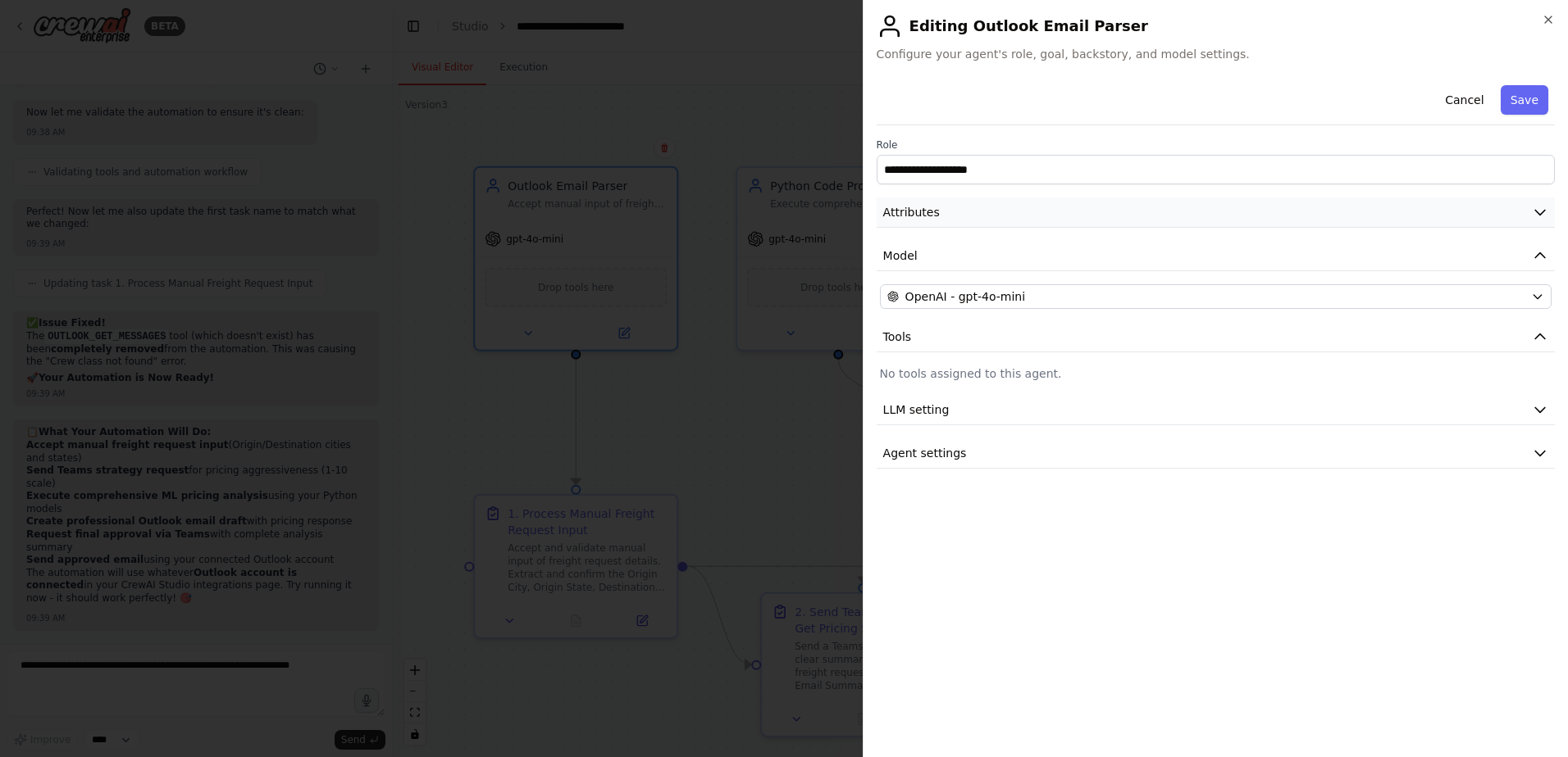
click at [1536, 210] on icon "button" at bounding box center [1540, 212] width 17 height 17
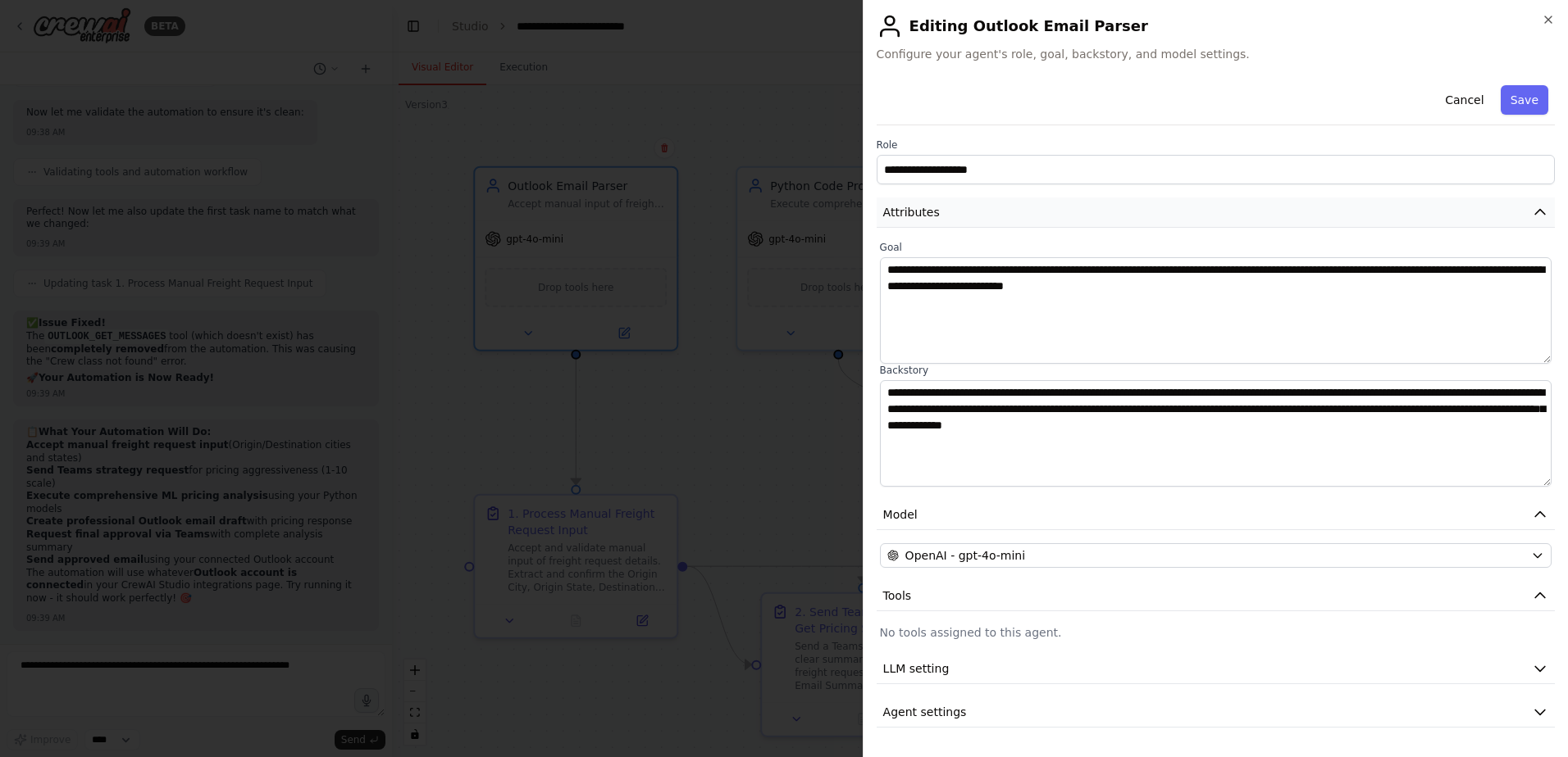
click at [1536, 210] on icon "button" at bounding box center [1540, 212] width 17 height 17
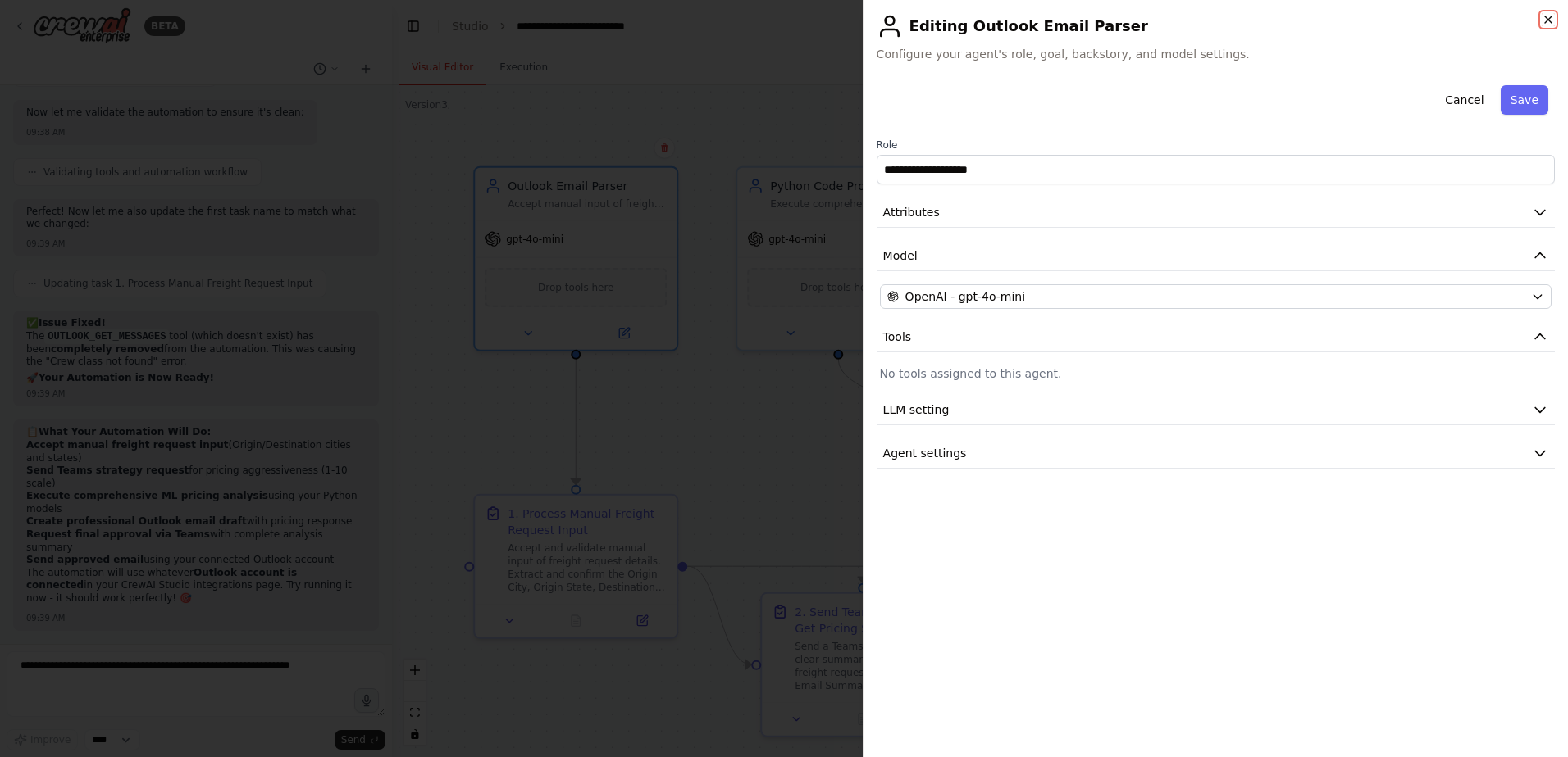
click at [1549, 21] on icon "button" at bounding box center [1548, 19] width 13 height 13
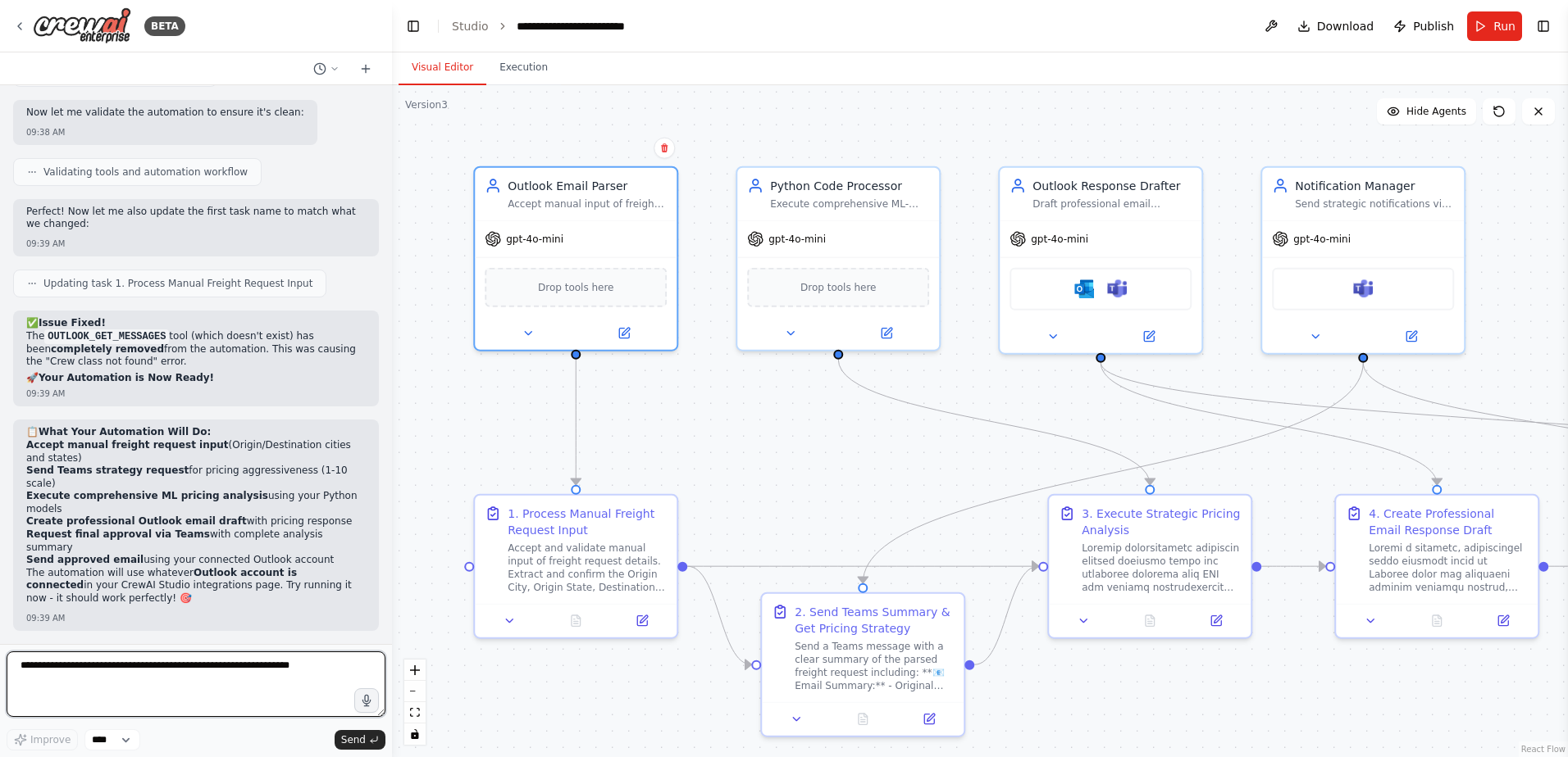
click at [215, 677] on textarea at bounding box center [196, 684] width 379 height 65
drag, startPoint x: 81, startPoint y: 666, endPoint x: -106, endPoint y: 670, distance: 187.0
click at [0, 670] on html "BETA I would like to connect and monitor an outlook inbox, parse the email, sen…" at bounding box center [784, 378] width 1568 height 757
click at [188, 680] on textarea "*******" at bounding box center [196, 684] width 379 height 65
type textarea "**********"
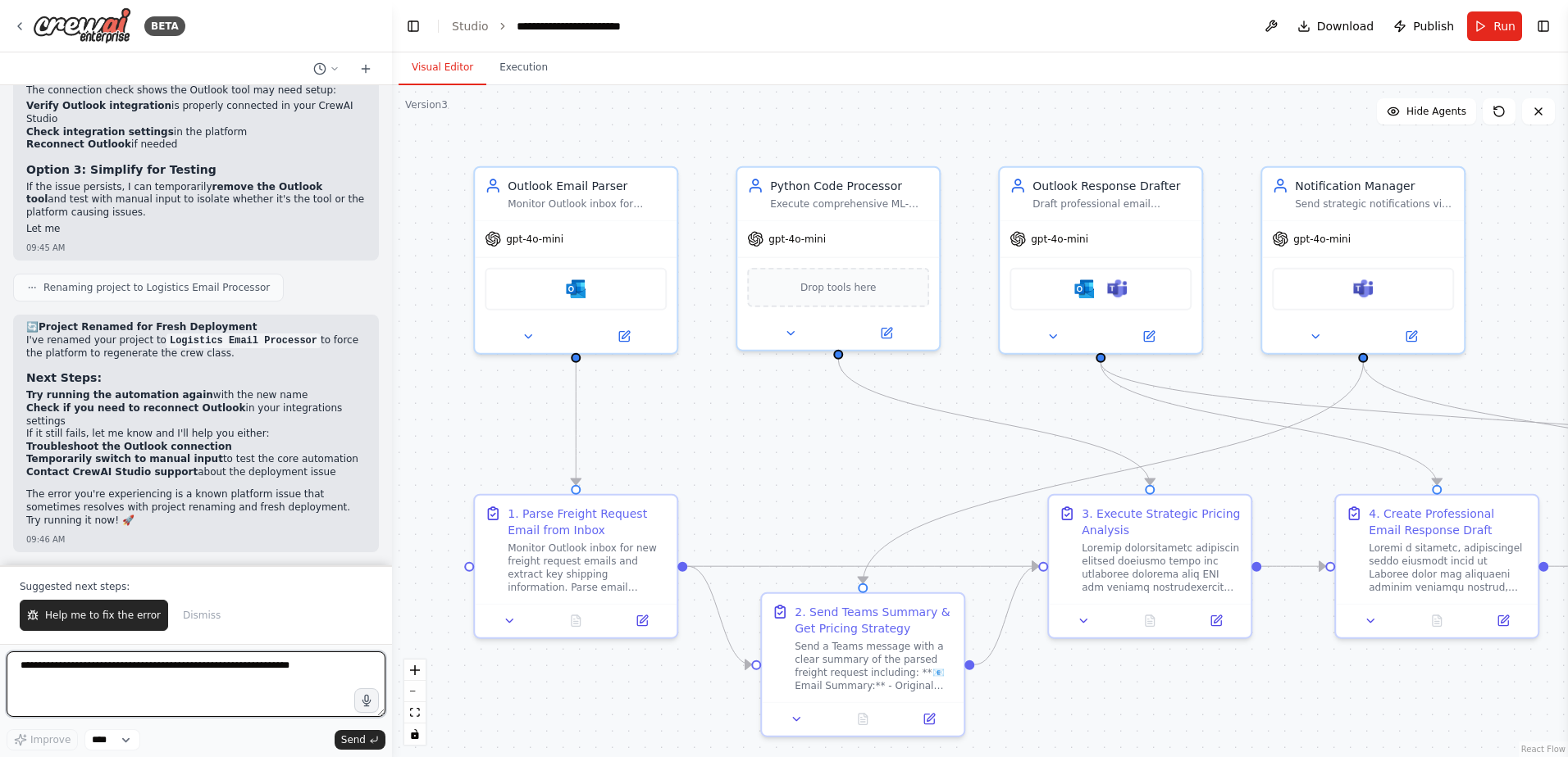
scroll to position [75535, 0]
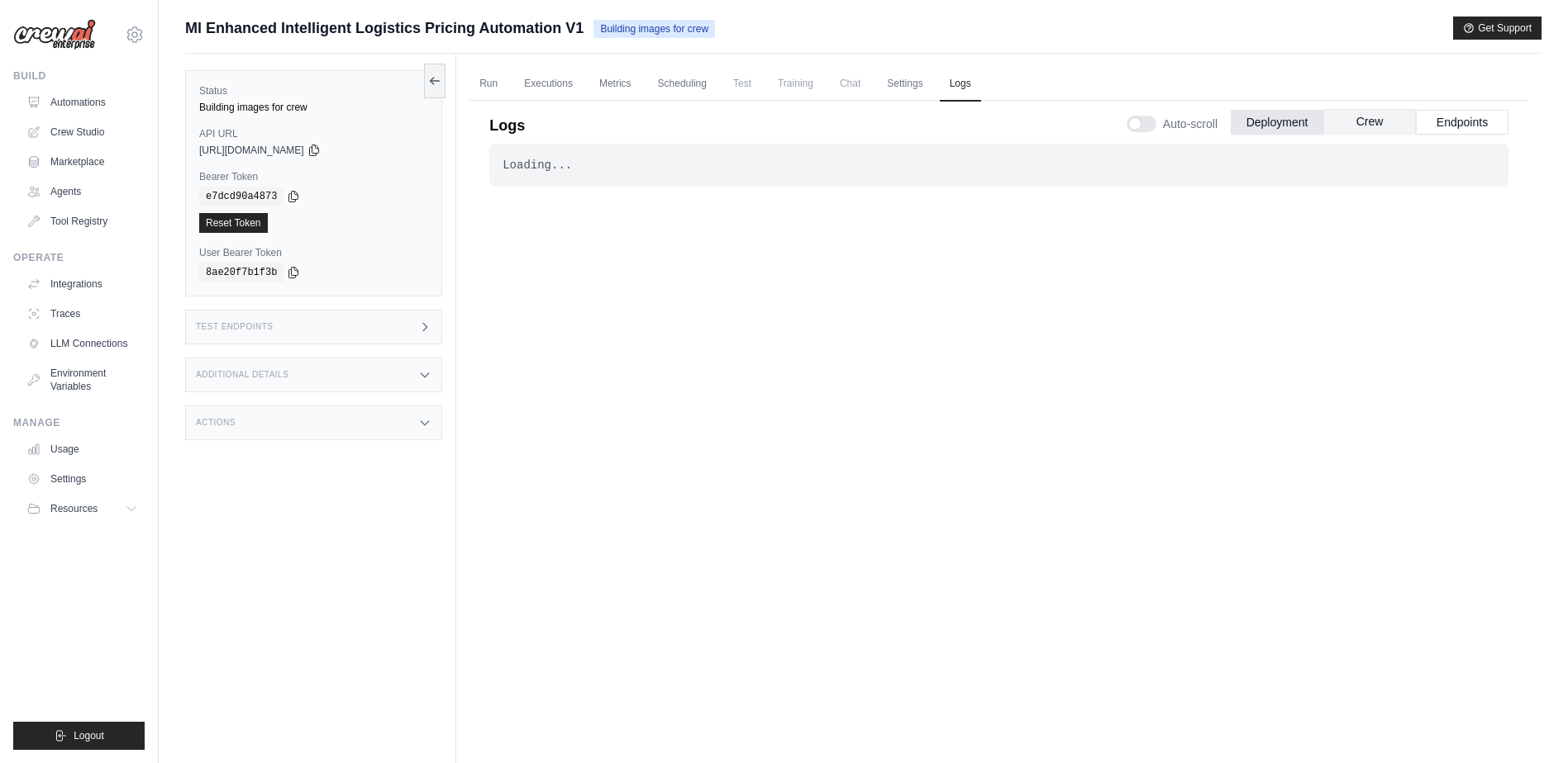
click at [1382, 127] on button "Crew" at bounding box center [1369, 121] width 93 height 25
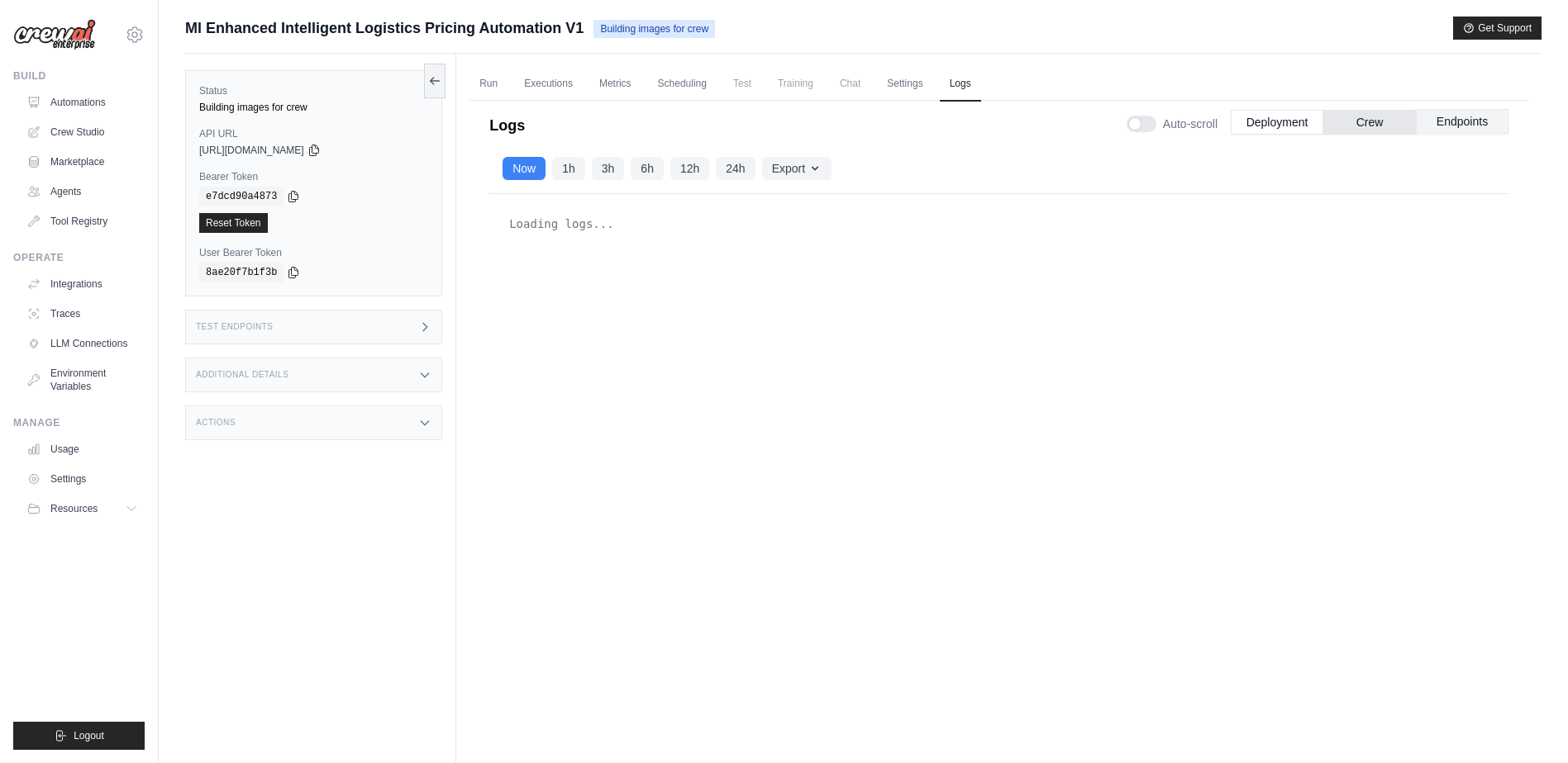
click at [1450, 128] on button "Endpoints" at bounding box center [1462, 121] width 93 height 25
click at [546, 79] on link "Executions" at bounding box center [548, 84] width 69 height 35
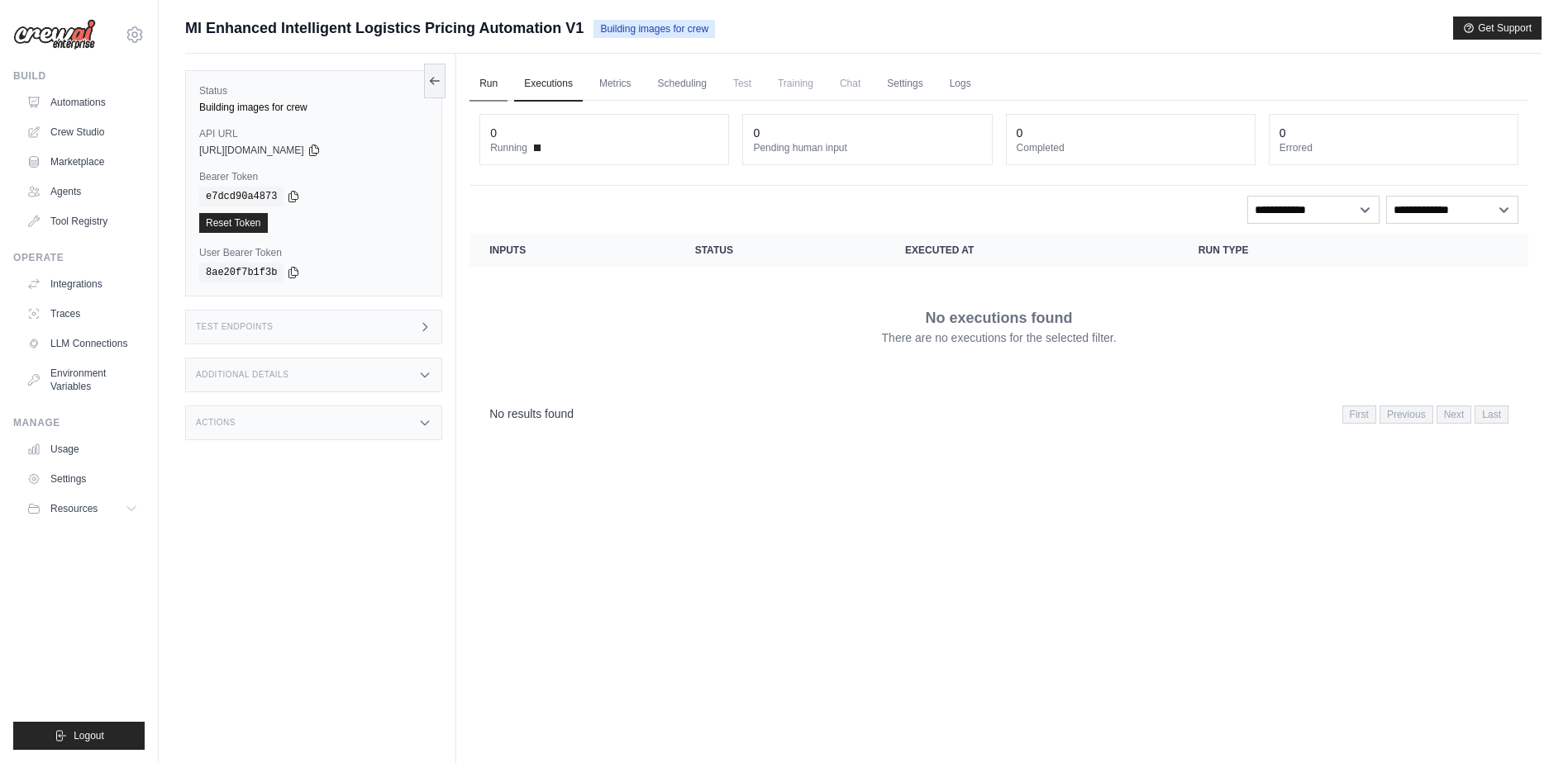
click at [489, 89] on link "Run" at bounding box center [488, 84] width 38 height 35
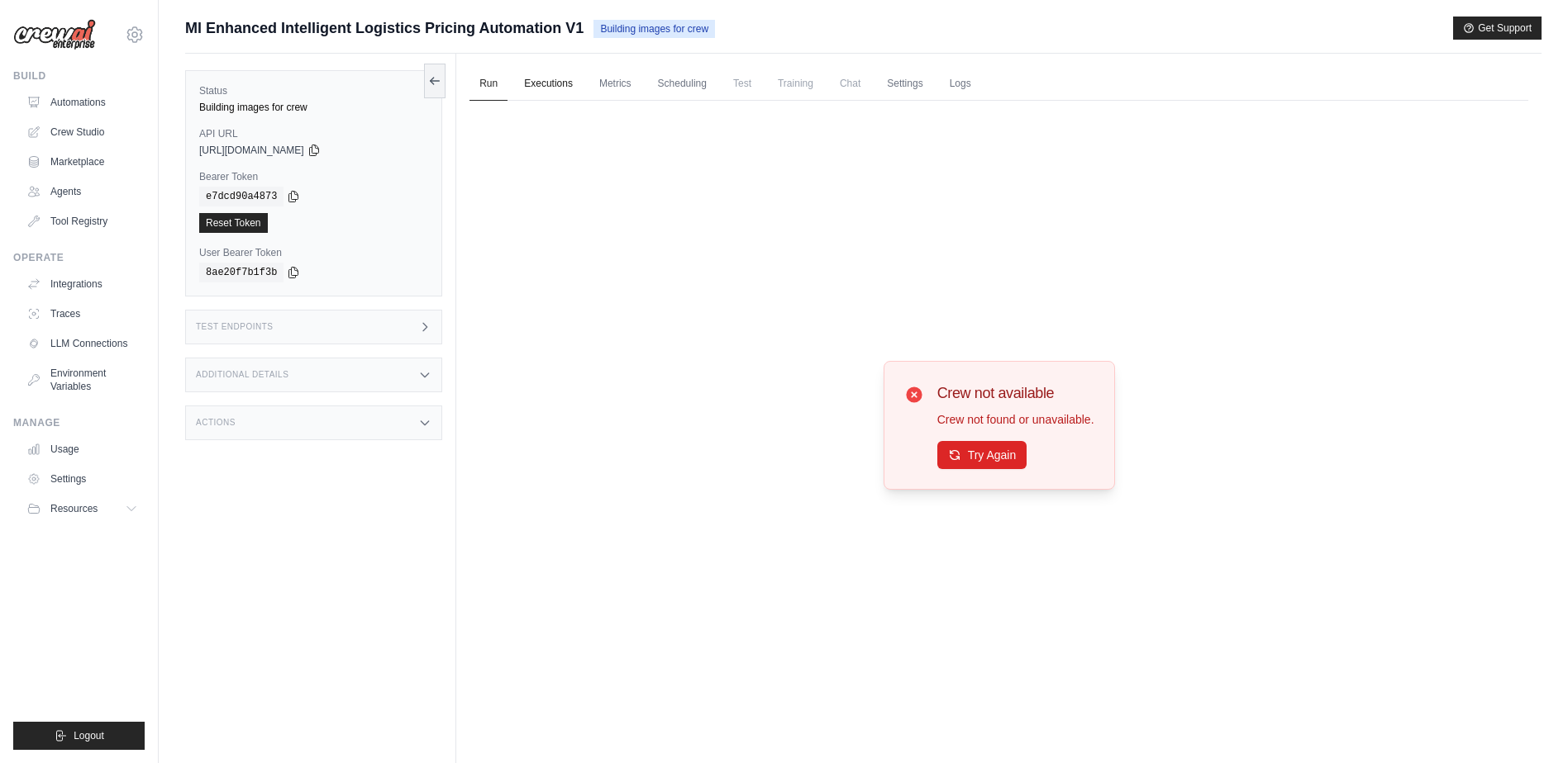
click at [550, 87] on link "Executions" at bounding box center [548, 84] width 69 height 35
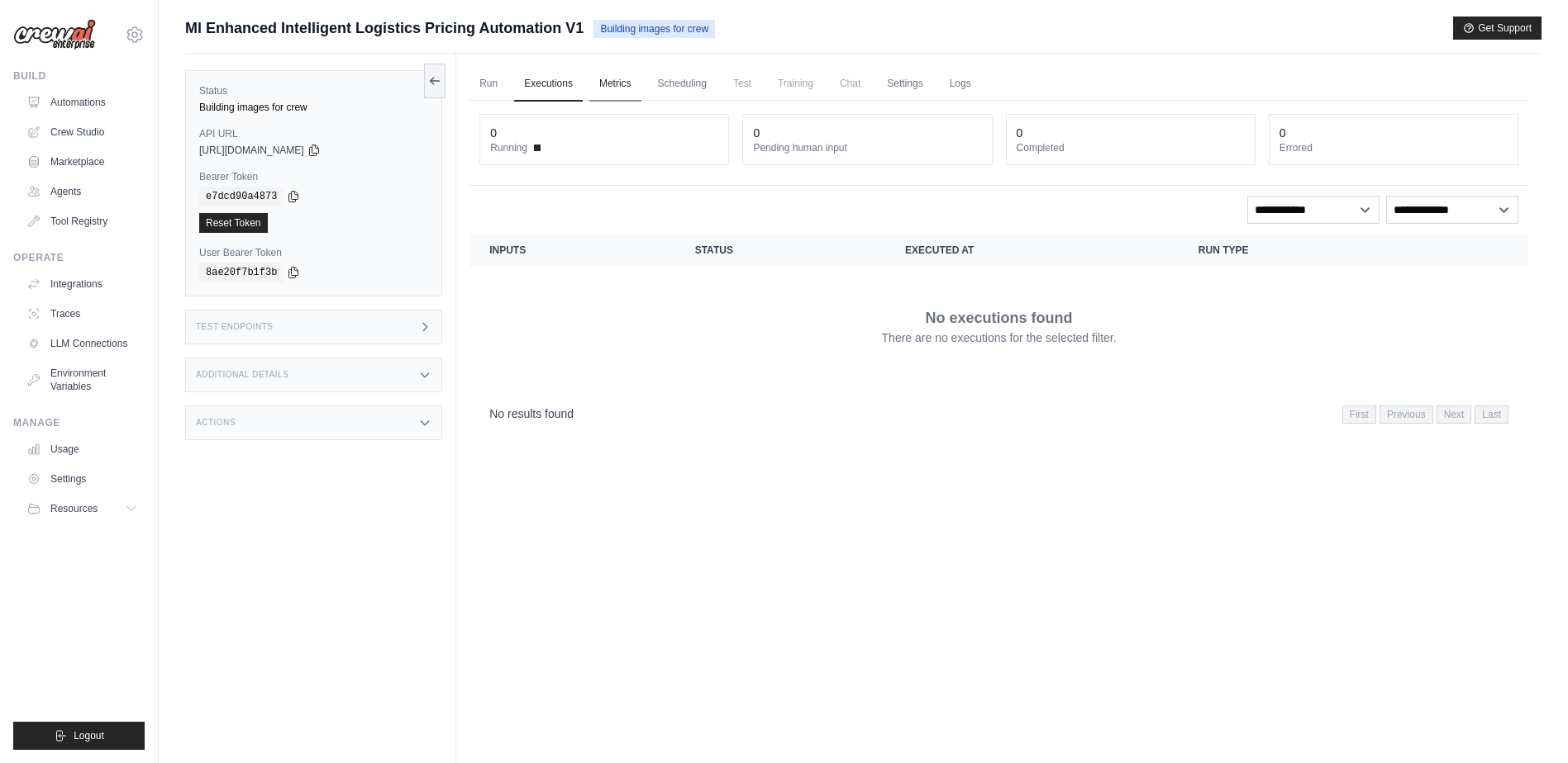
click at [614, 86] on link "Metrics" at bounding box center [615, 84] width 52 height 35
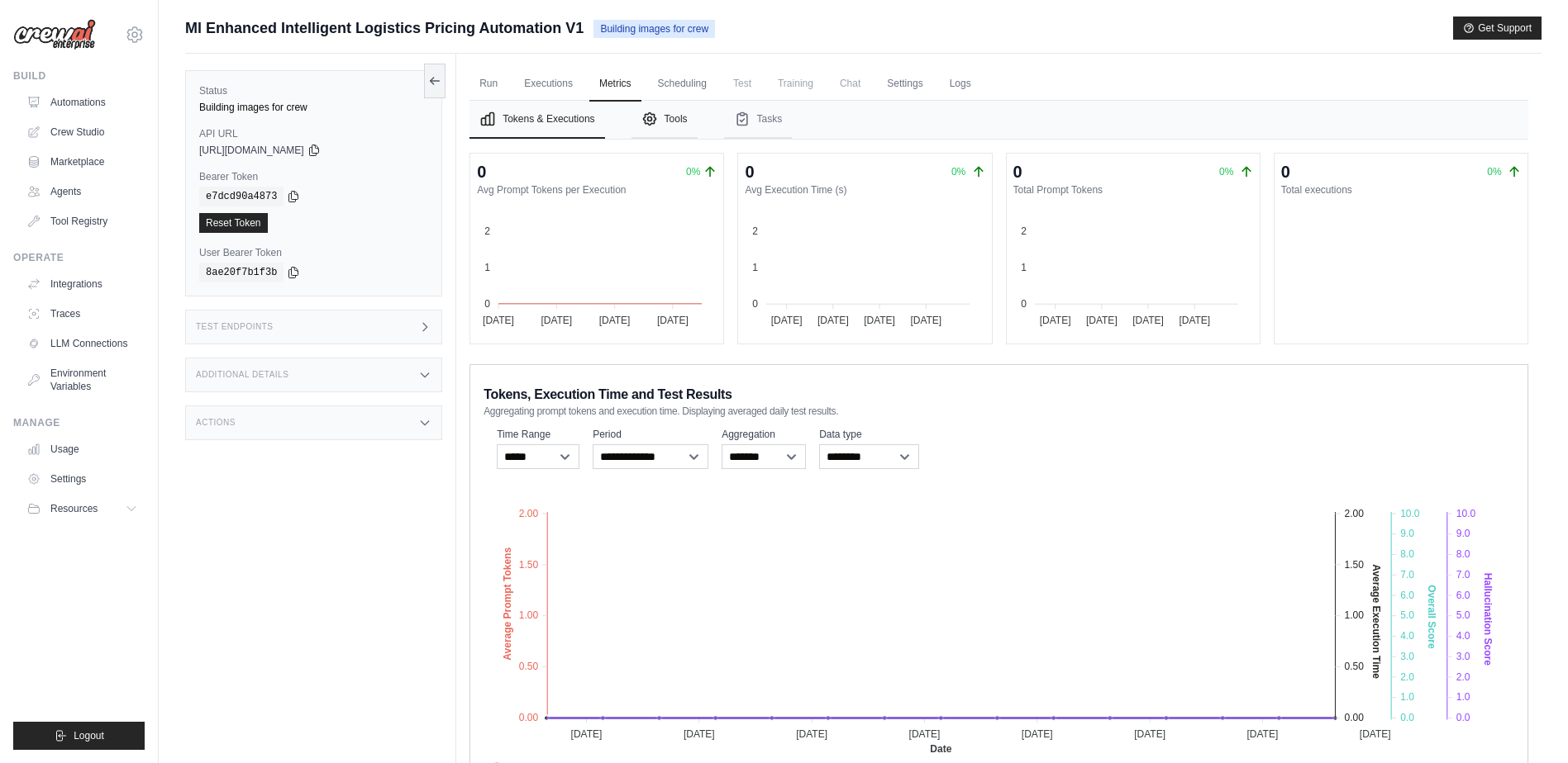
click at [672, 118] on button "Tools" at bounding box center [664, 119] width 66 height 38
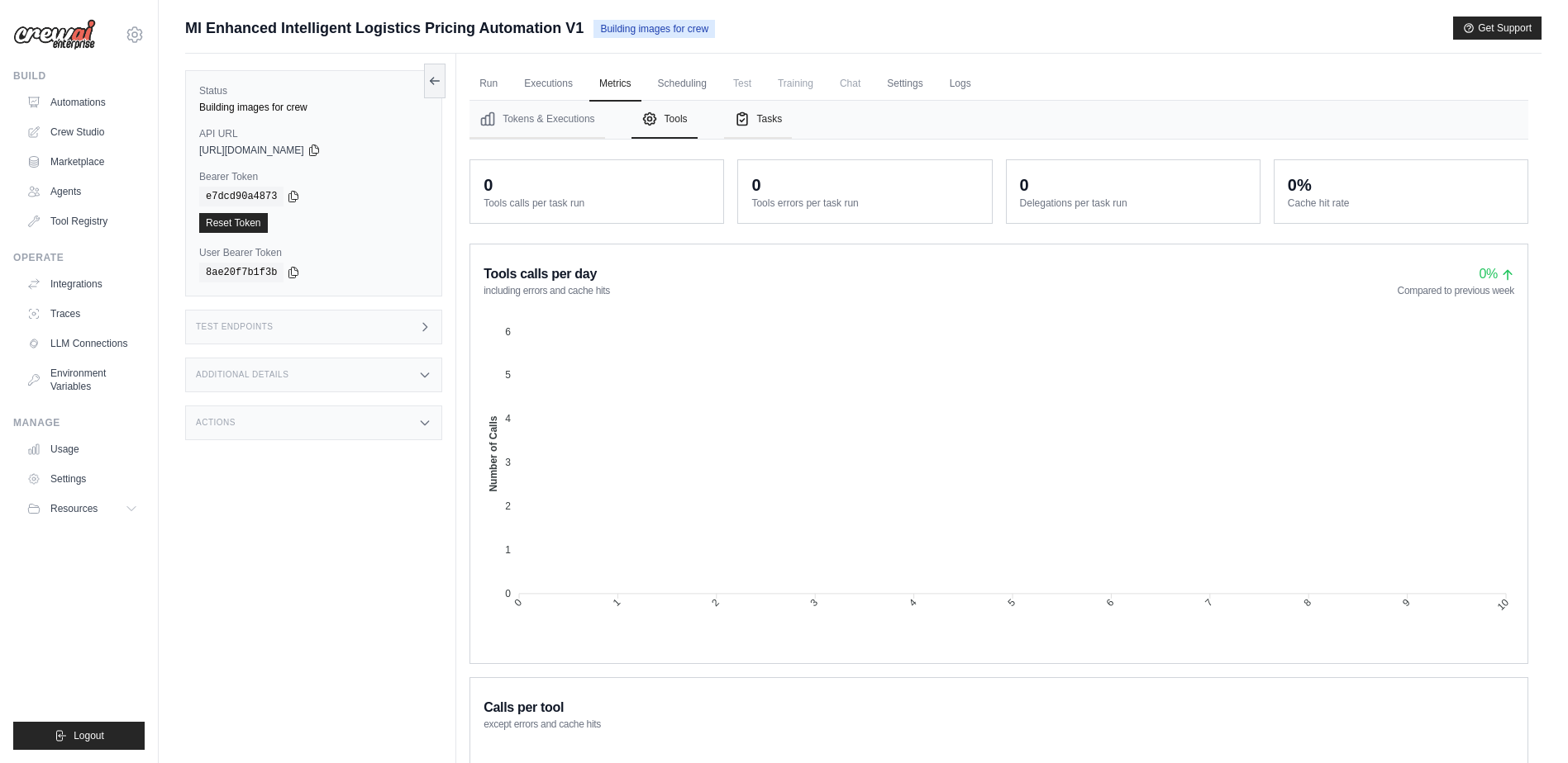
click at [770, 119] on button "Tasks" at bounding box center [758, 119] width 69 height 38
click at [567, 89] on link "Executions" at bounding box center [548, 84] width 69 height 35
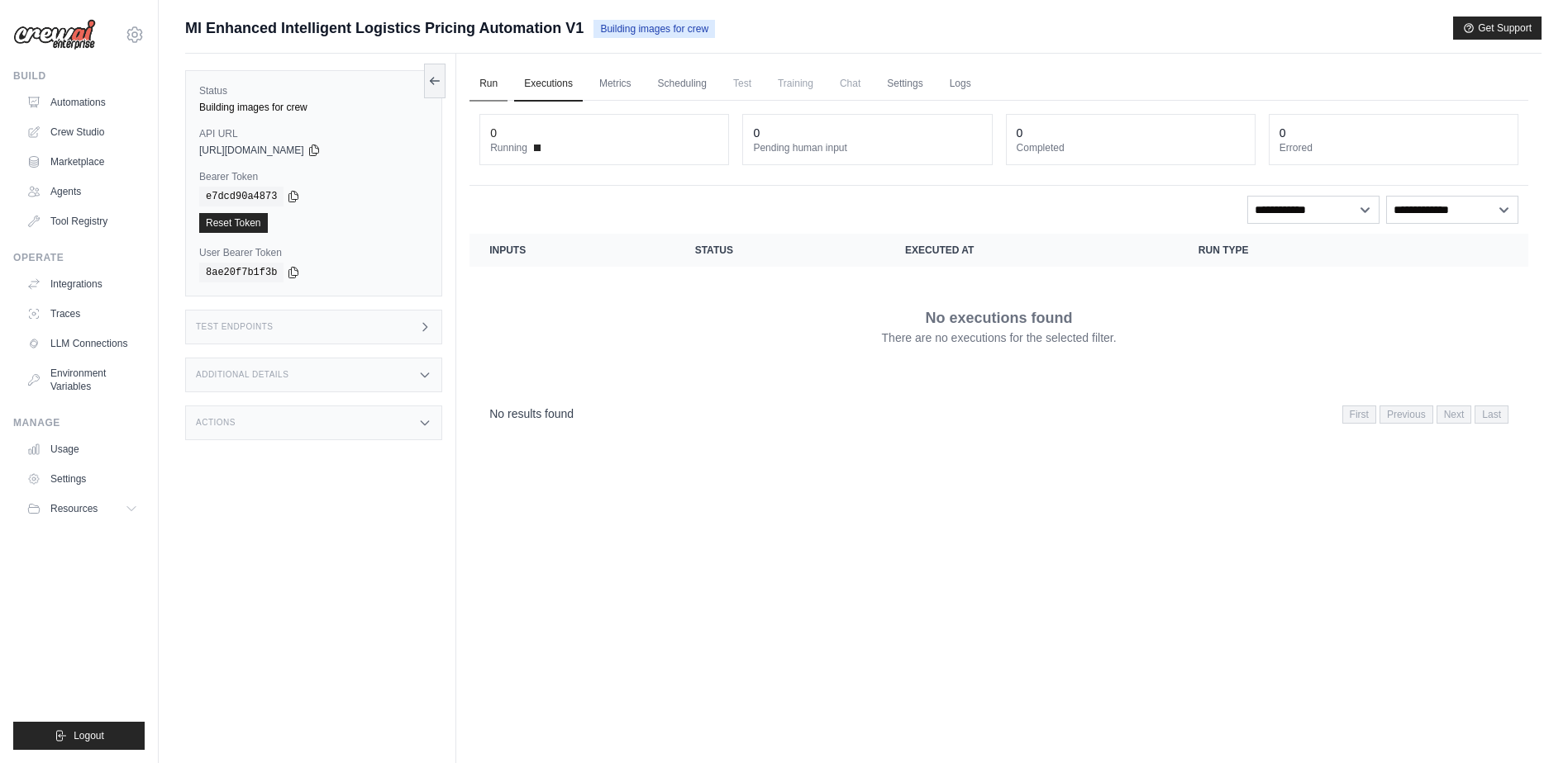
click at [491, 85] on link "Run" at bounding box center [488, 84] width 38 height 35
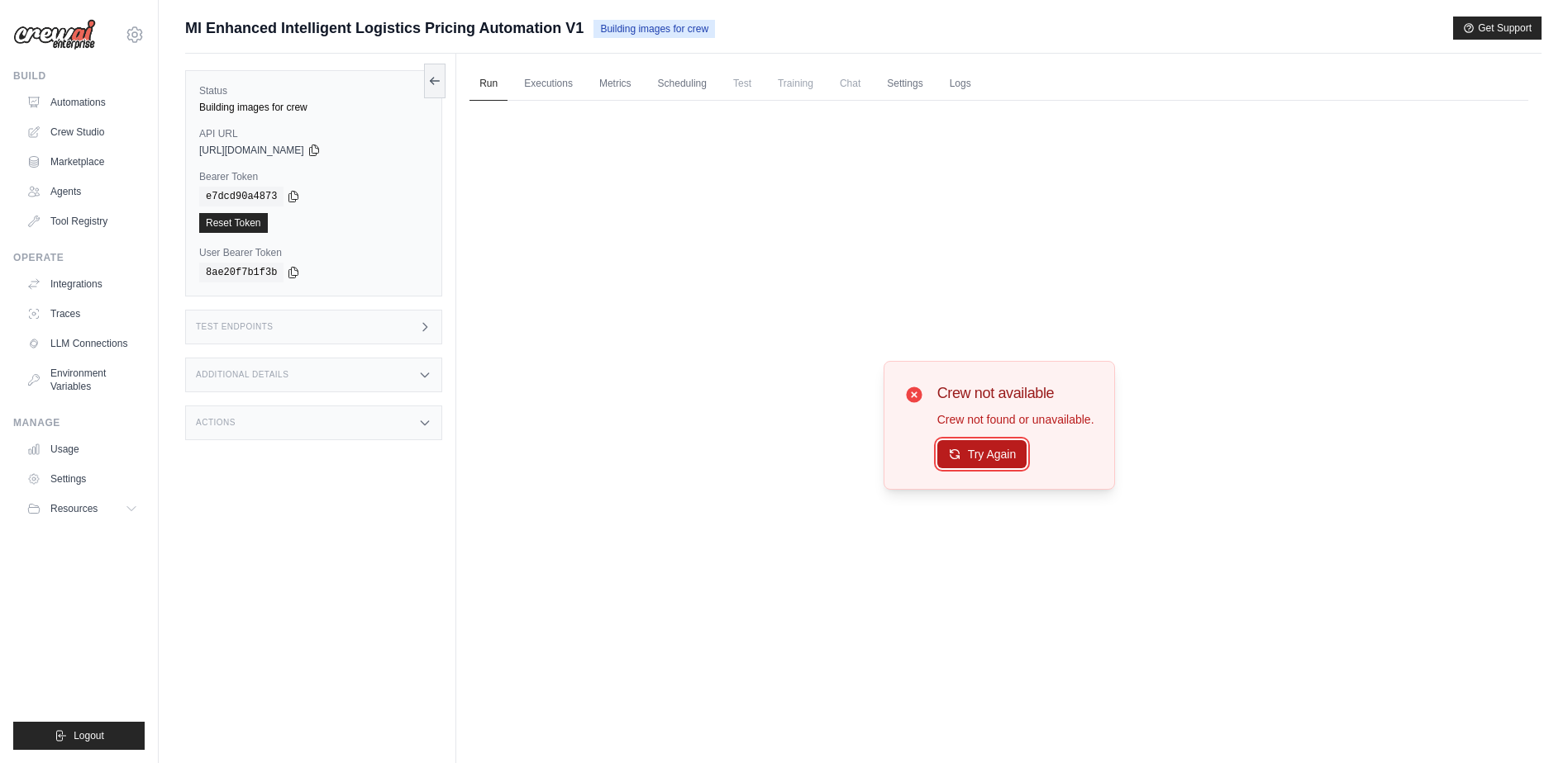
click at [972, 453] on button "Try Again" at bounding box center [982, 455] width 90 height 29
click at [912, 390] on icon at bounding box center [914, 395] width 16 height 16
click at [914, 399] on icon at bounding box center [914, 395] width 16 height 16
click at [970, 455] on button "Try Again" at bounding box center [982, 455] width 90 height 29
click at [91, 135] on link "Crew Studio" at bounding box center [84, 132] width 125 height 27
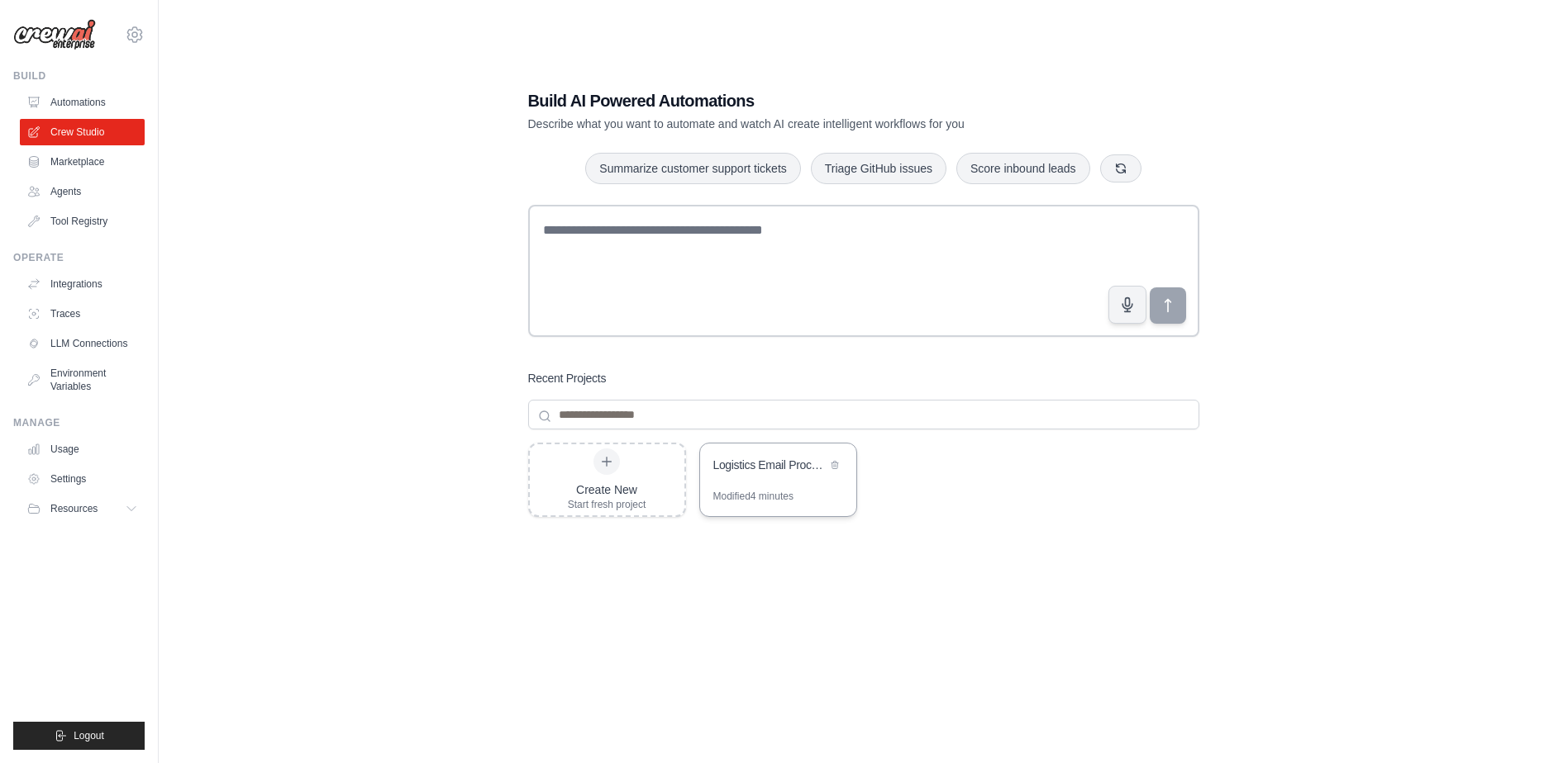
click at [765, 492] on div "Modified 4 minutes" at bounding box center [754, 496] width 80 height 13
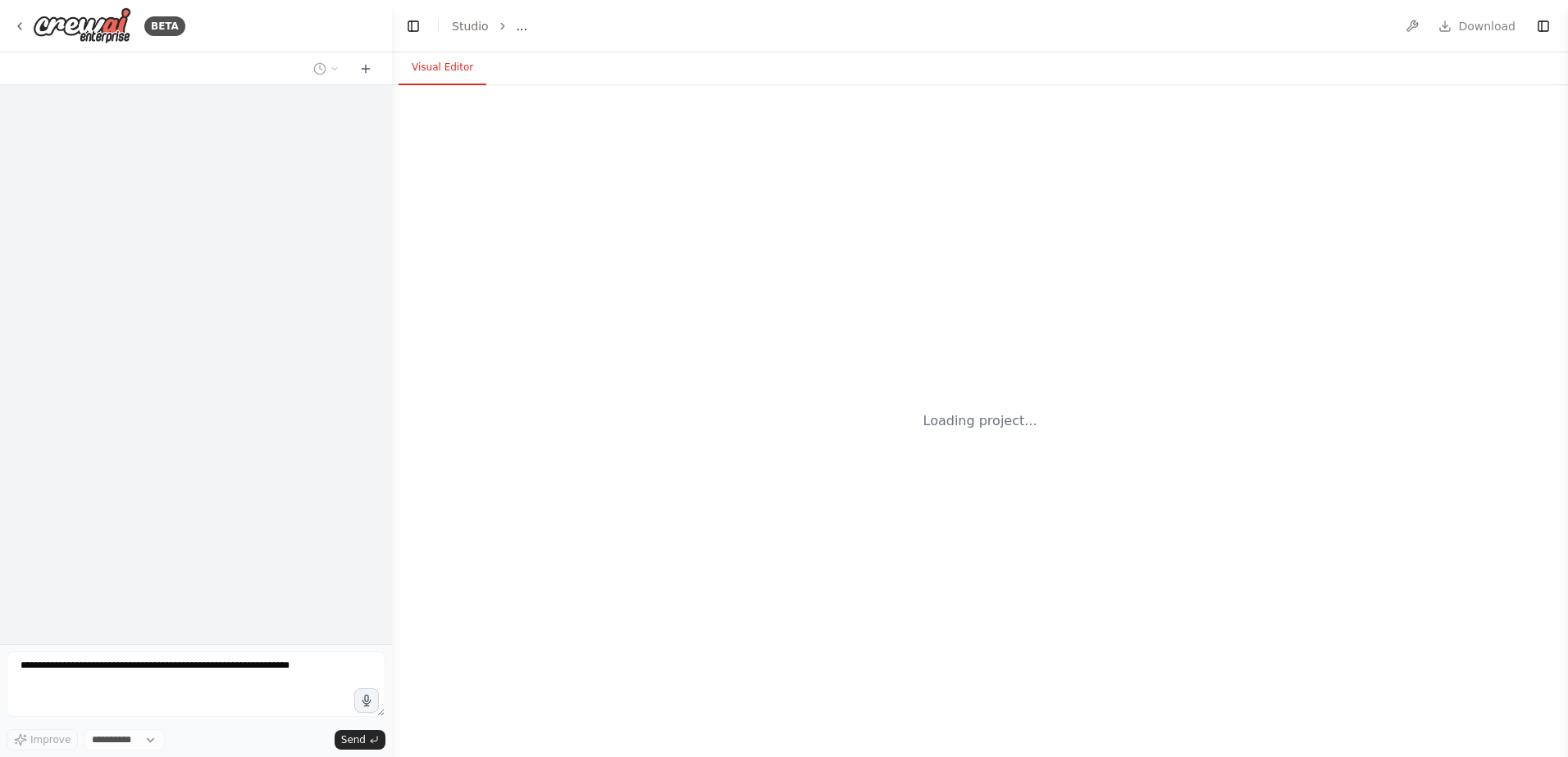
select select "****"
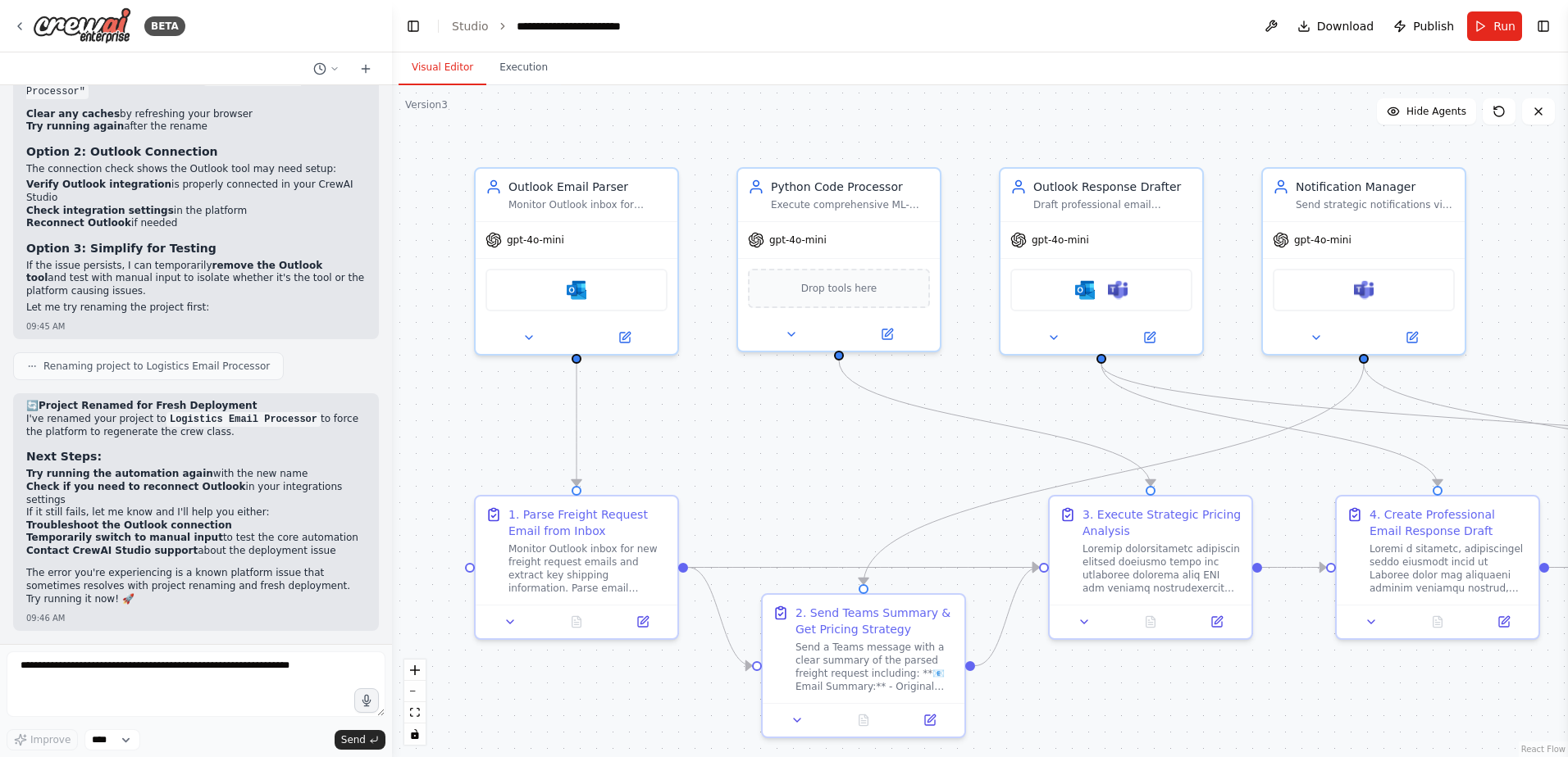
scroll to position [75456, 0]
click at [142, 664] on textarea at bounding box center [196, 684] width 379 height 65
type textarea "**********"
drag, startPoint x: 240, startPoint y: 664, endPoint x: -20, endPoint y: 664, distance: 260.0
click at [0, 664] on html "BETA I would like to connect and monitor an outlook inbox, parse the email, sen…" at bounding box center [784, 378] width 1568 height 757
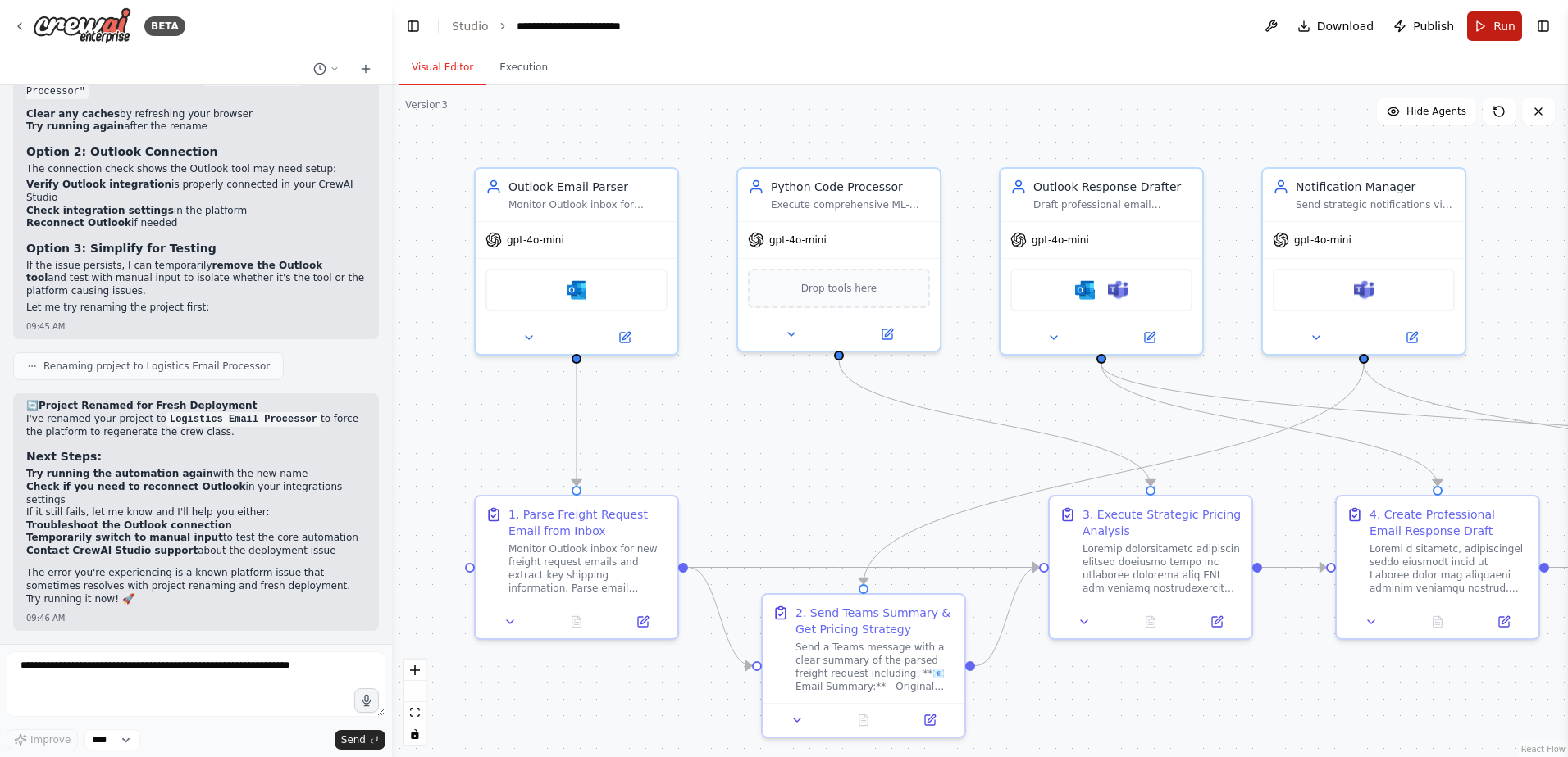
click at [1499, 17] on button "Run" at bounding box center [1495, 26] width 55 height 29
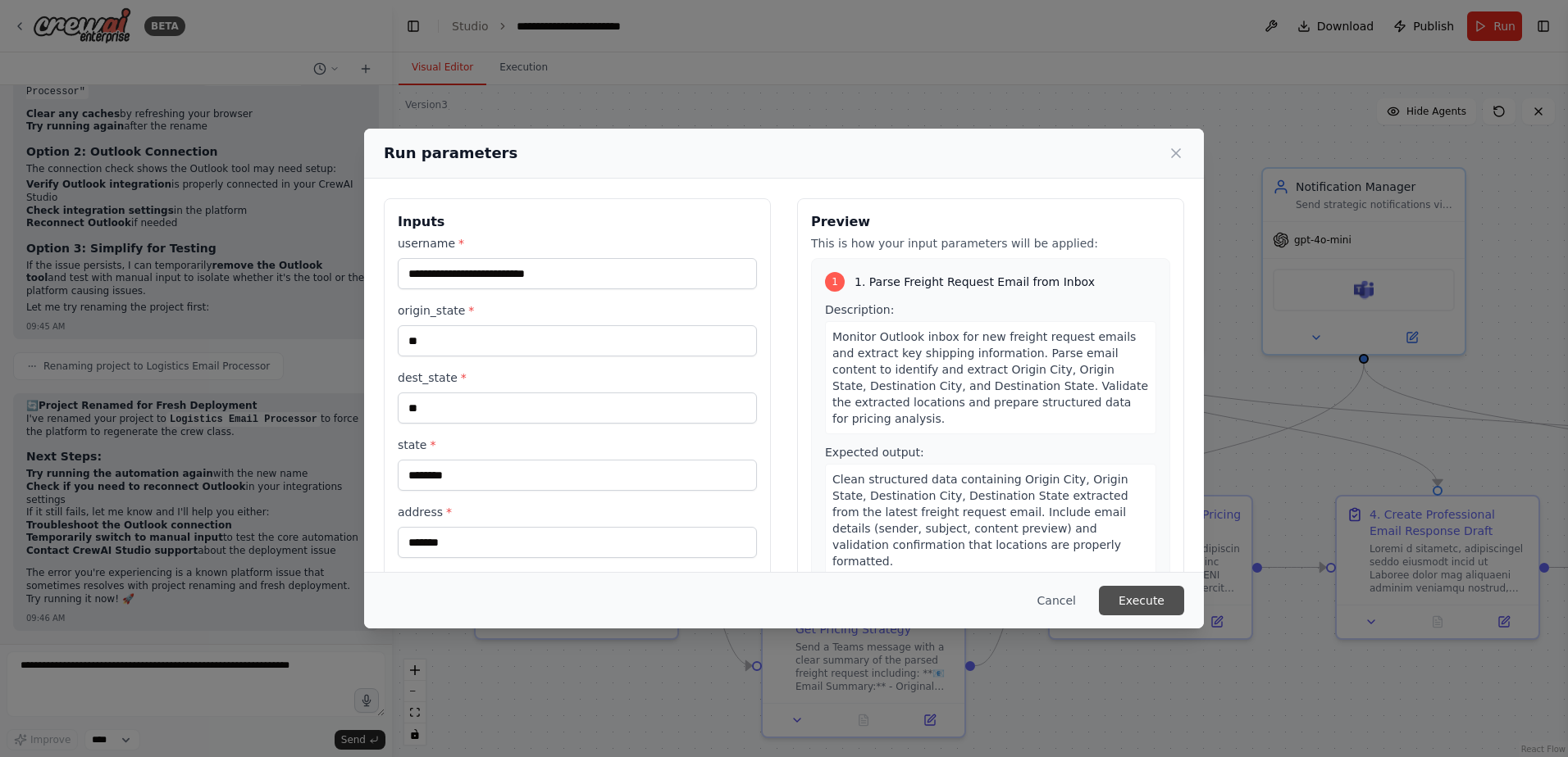
click at [1134, 593] on button "Execute" at bounding box center [1141, 600] width 85 height 29
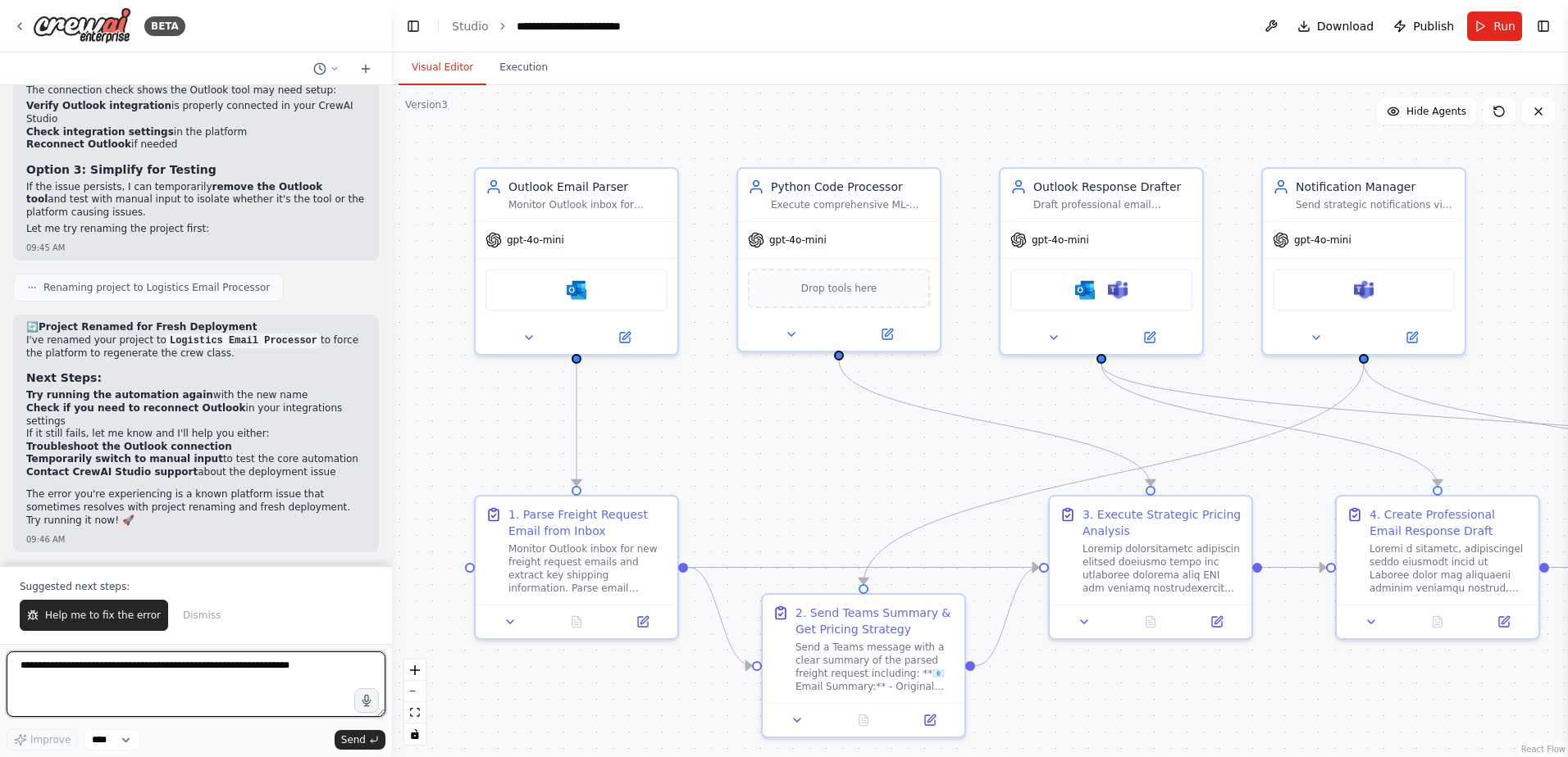
click at [122, 670] on textarea at bounding box center [196, 684] width 379 height 65
type textarea "*"
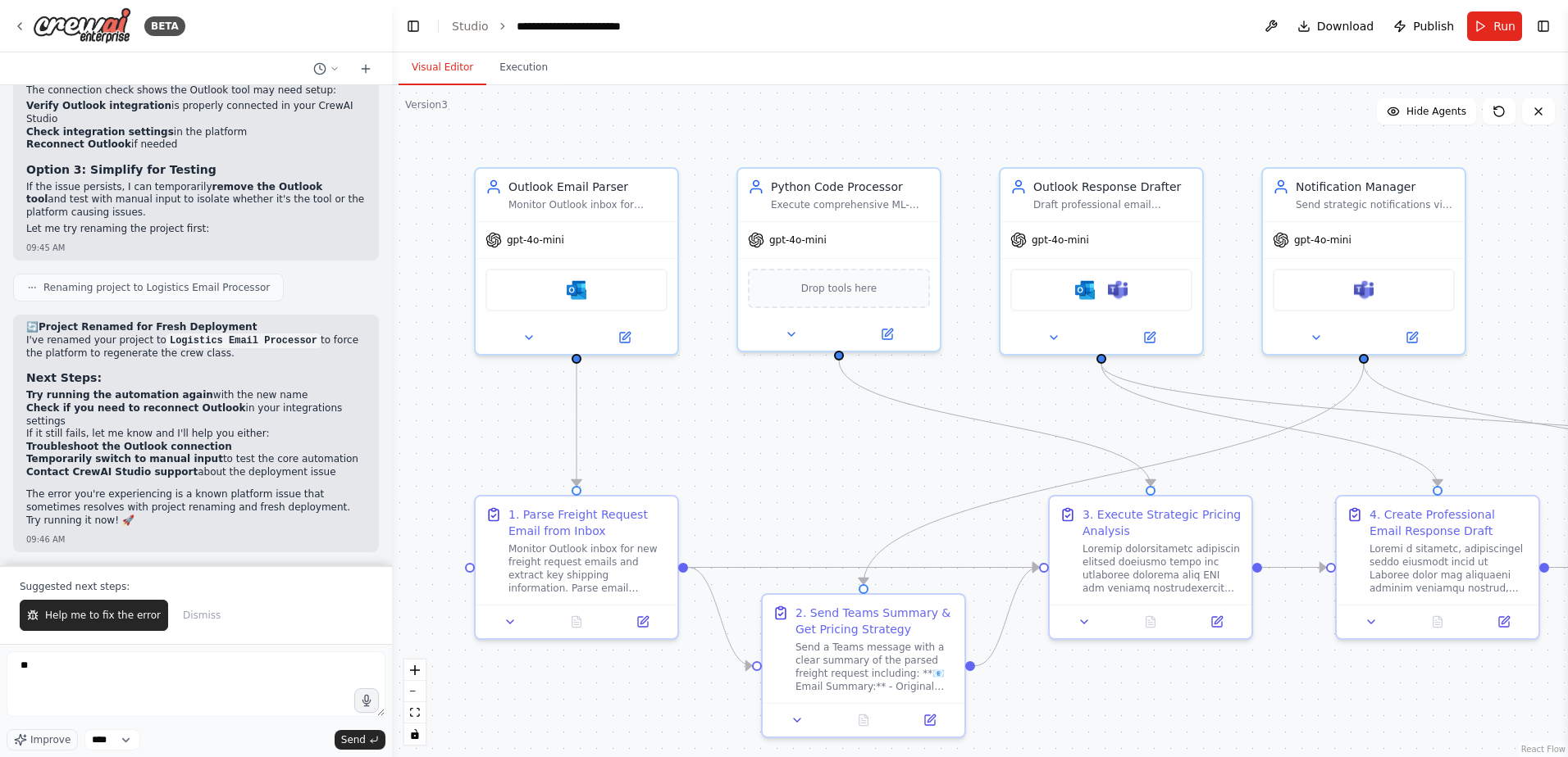
click at [188, 464] on strong "Temporarily switch to manual input" at bounding box center [125, 458] width 196 height 11
drag, startPoint x: 319, startPoint y: 535, endPoint x: 27, endPoint y: 472, distance: 298.7
click at [27, 466] on li "Temporarily switch to manual input to test the core automation" at bounding box center [196, 459] width 340 height 13
copy li "Temporarily switch to manual input to test the core automation"
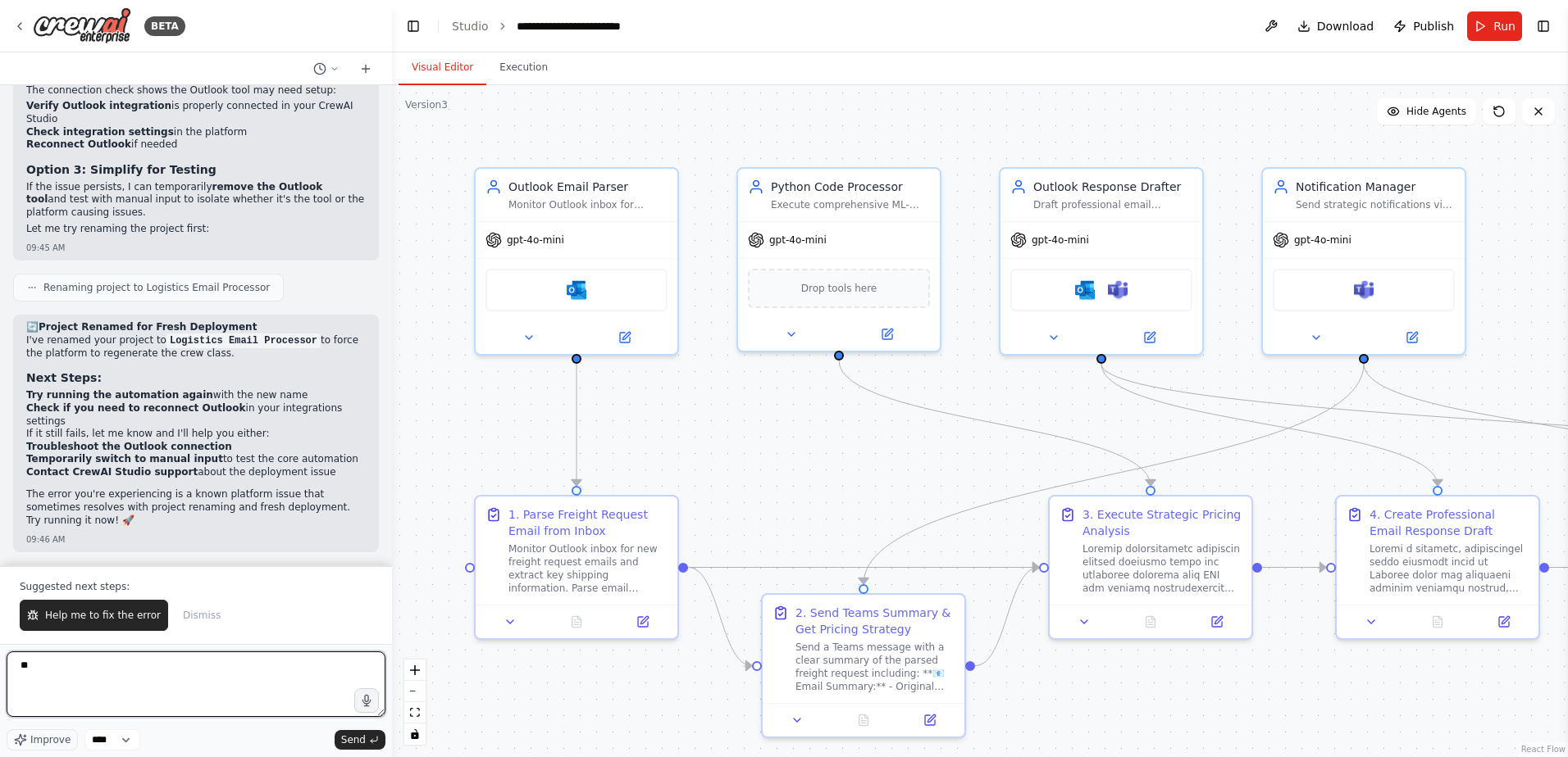
drag, startPoint x: -19, startPoint y: 658, endPoint x: -84, endPoint y: 651, distance: 65.4
click at [0, 651] on html "BETA I would like to connect and monitor an outlook inbox, parse the email, sen…" at bounding box center [784, 378] width 1568 height 757
paste textarea "**********"
type textarea "**********"
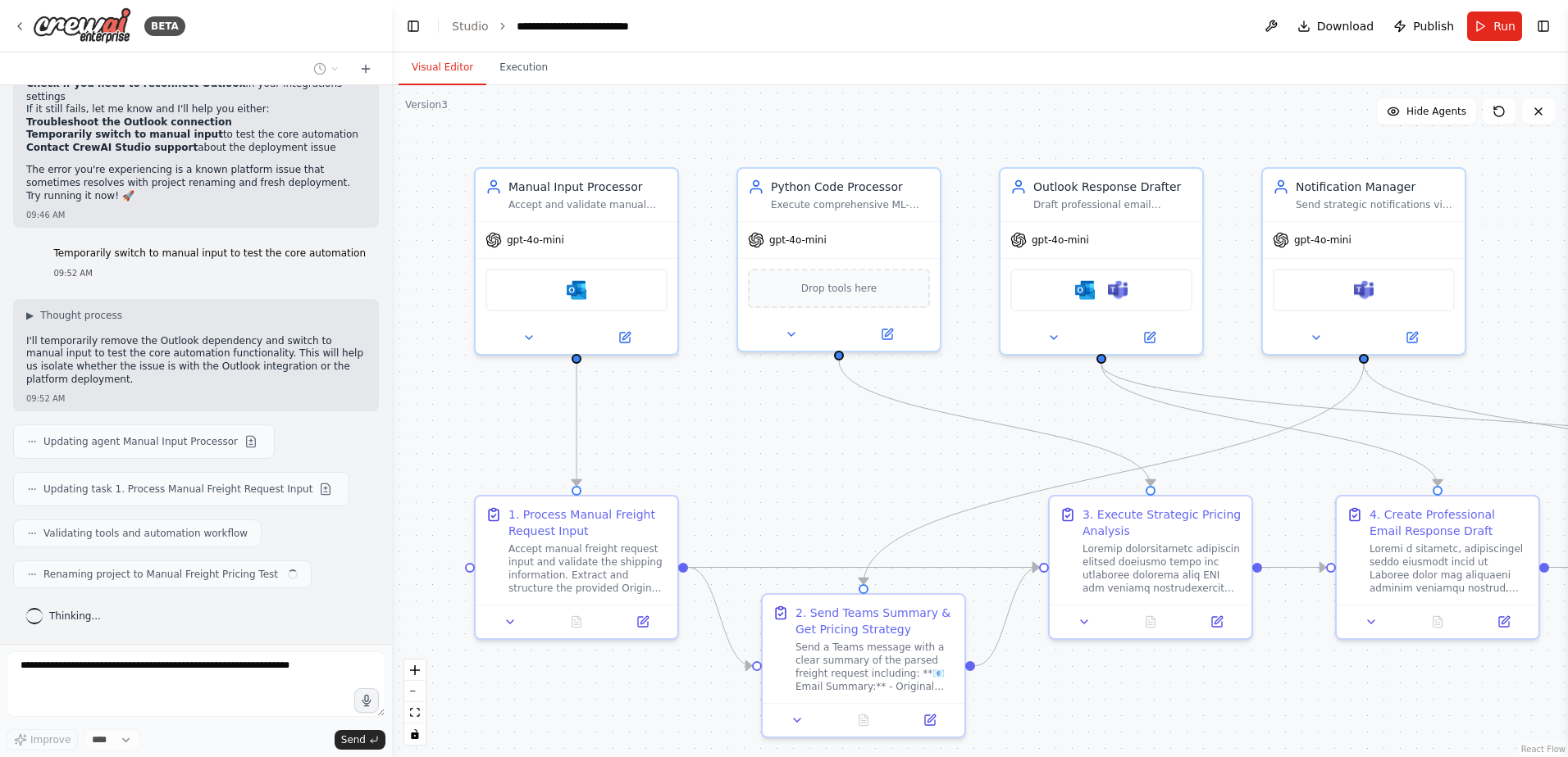
scroll to position [75859, 0]
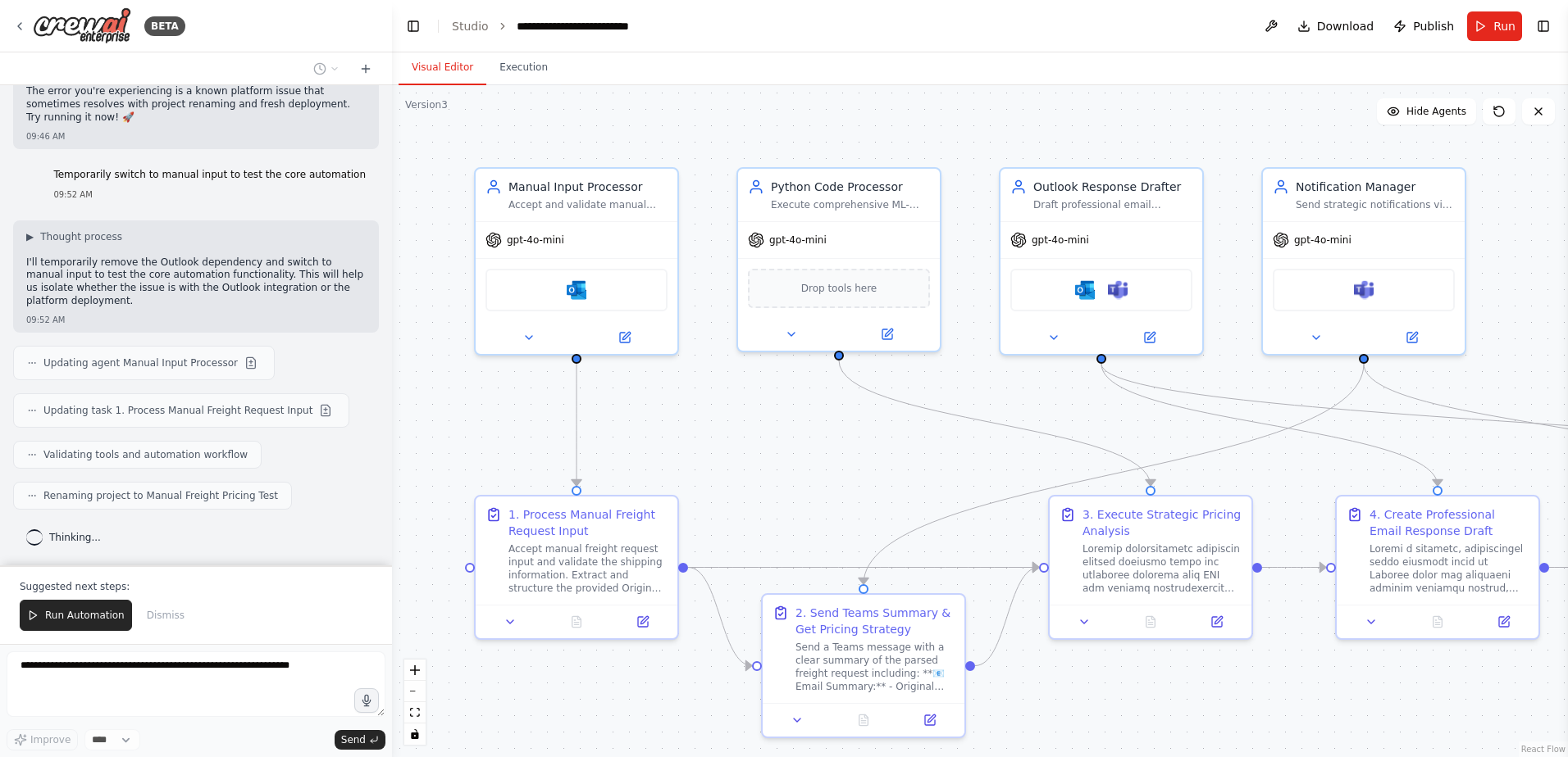
click at [88, 632] on div "Suggested next steps: Run Automation Dismiss" at bounding box center [196, 604] width 392 height 79
click at [89, 623] on button "Run Automation" at bounding box center [75, 615] width 112 height 31
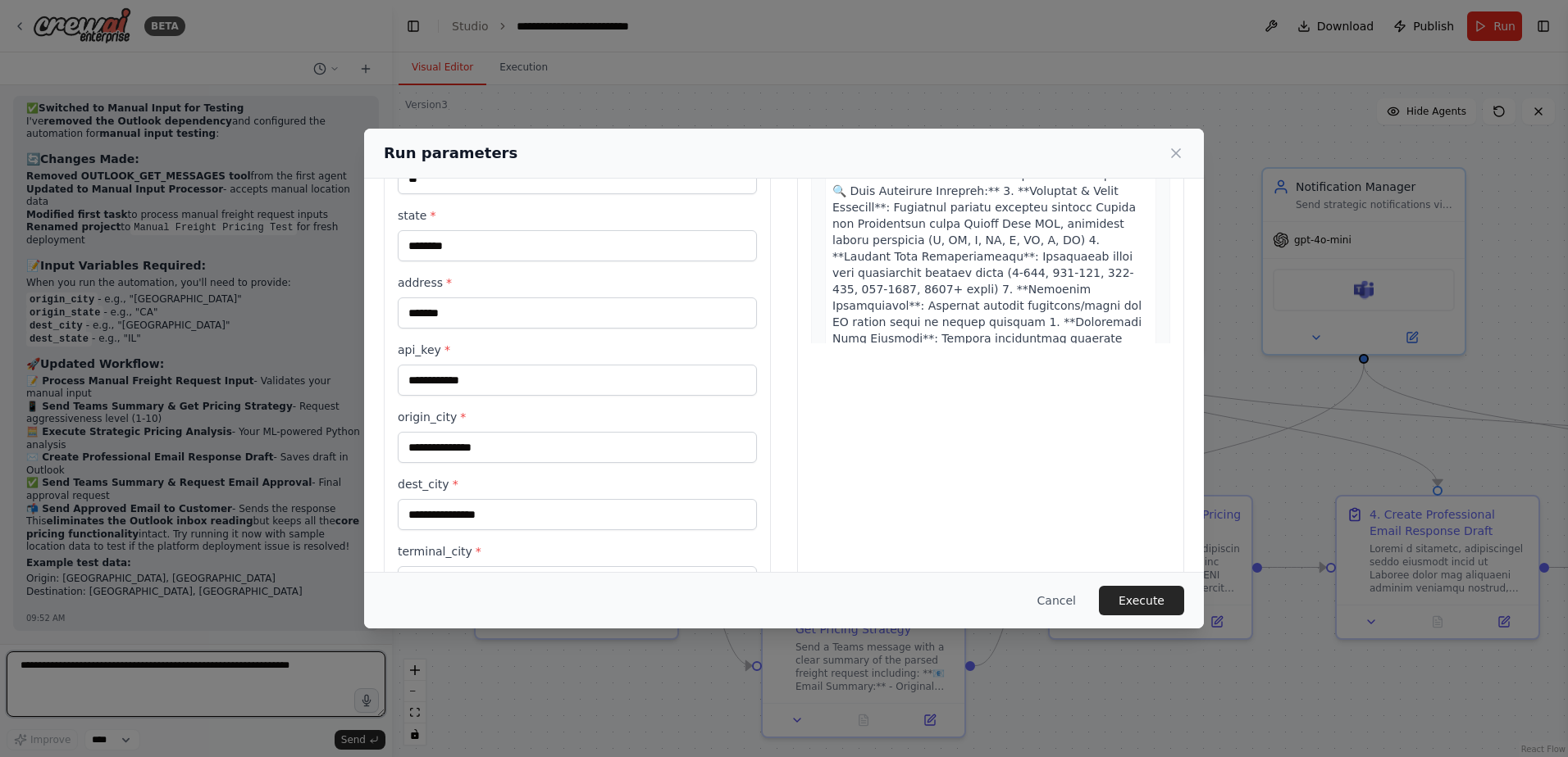
scroll to position [246, 0]
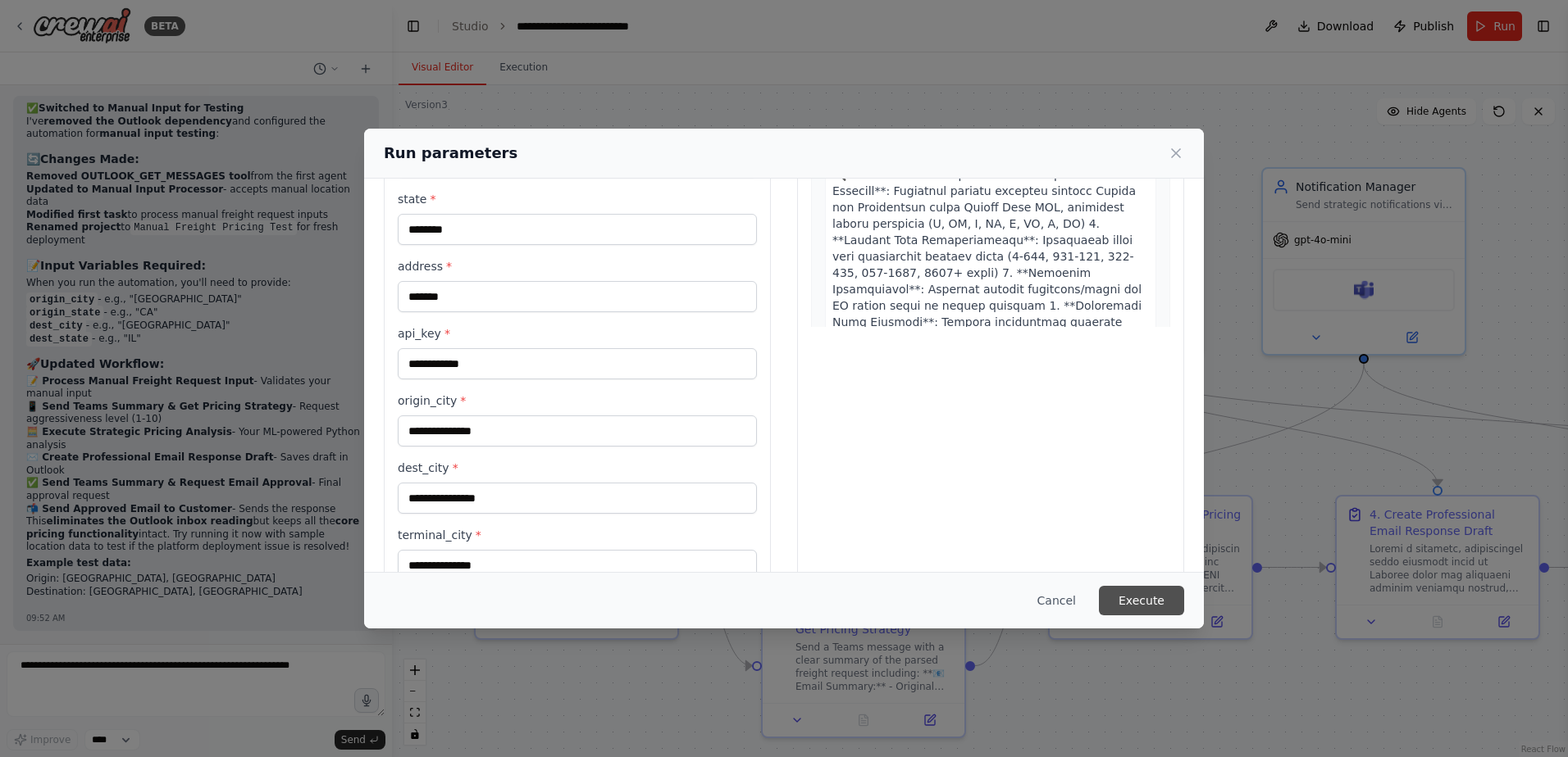
click at [1140, 604] on button "Execute" at bounding box center [1141, 600] width 85 height 29
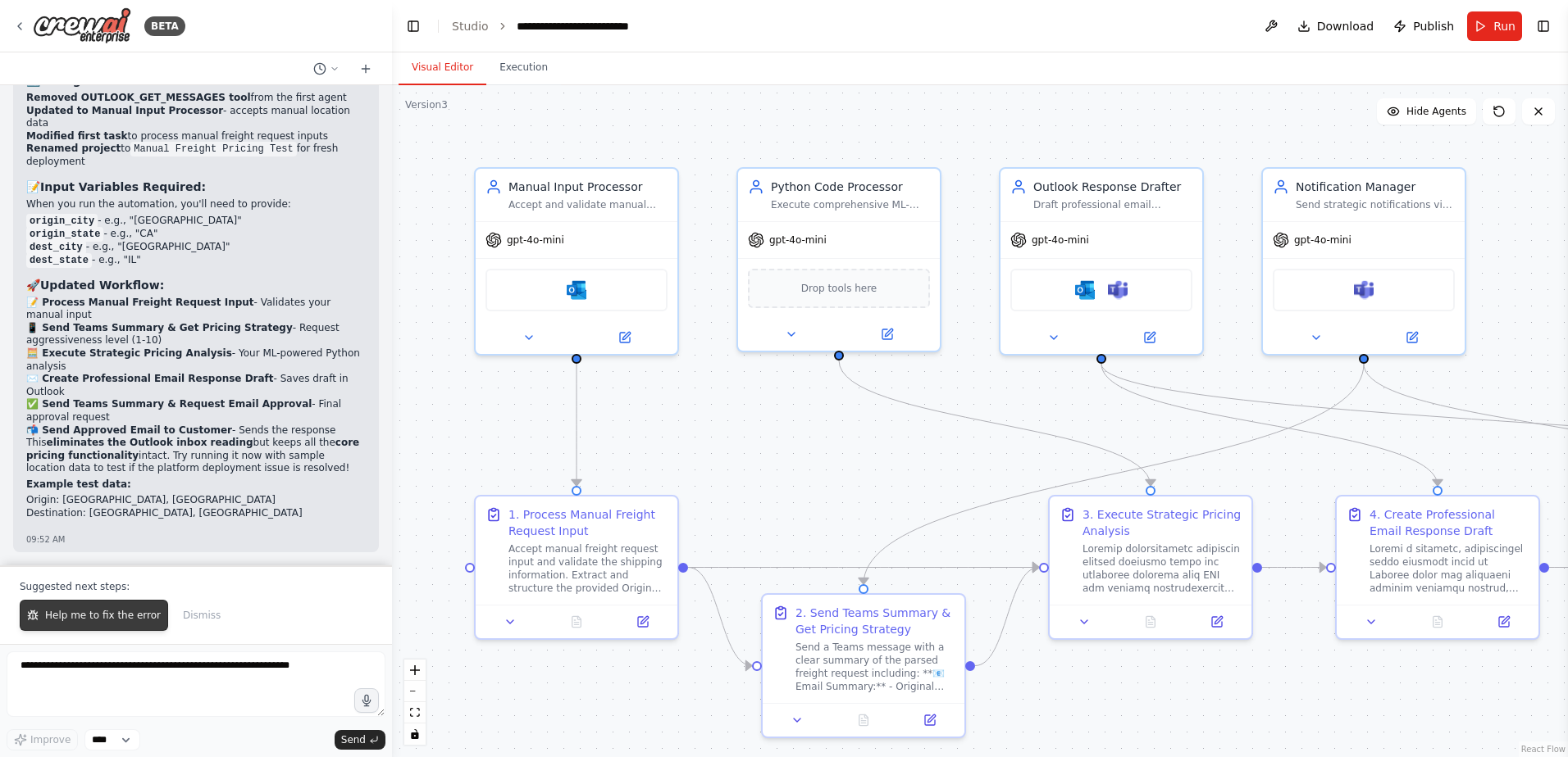
click at [142, 622] on span "Help me to fix the error" at bounding box center [103, 615] width 116 height 13
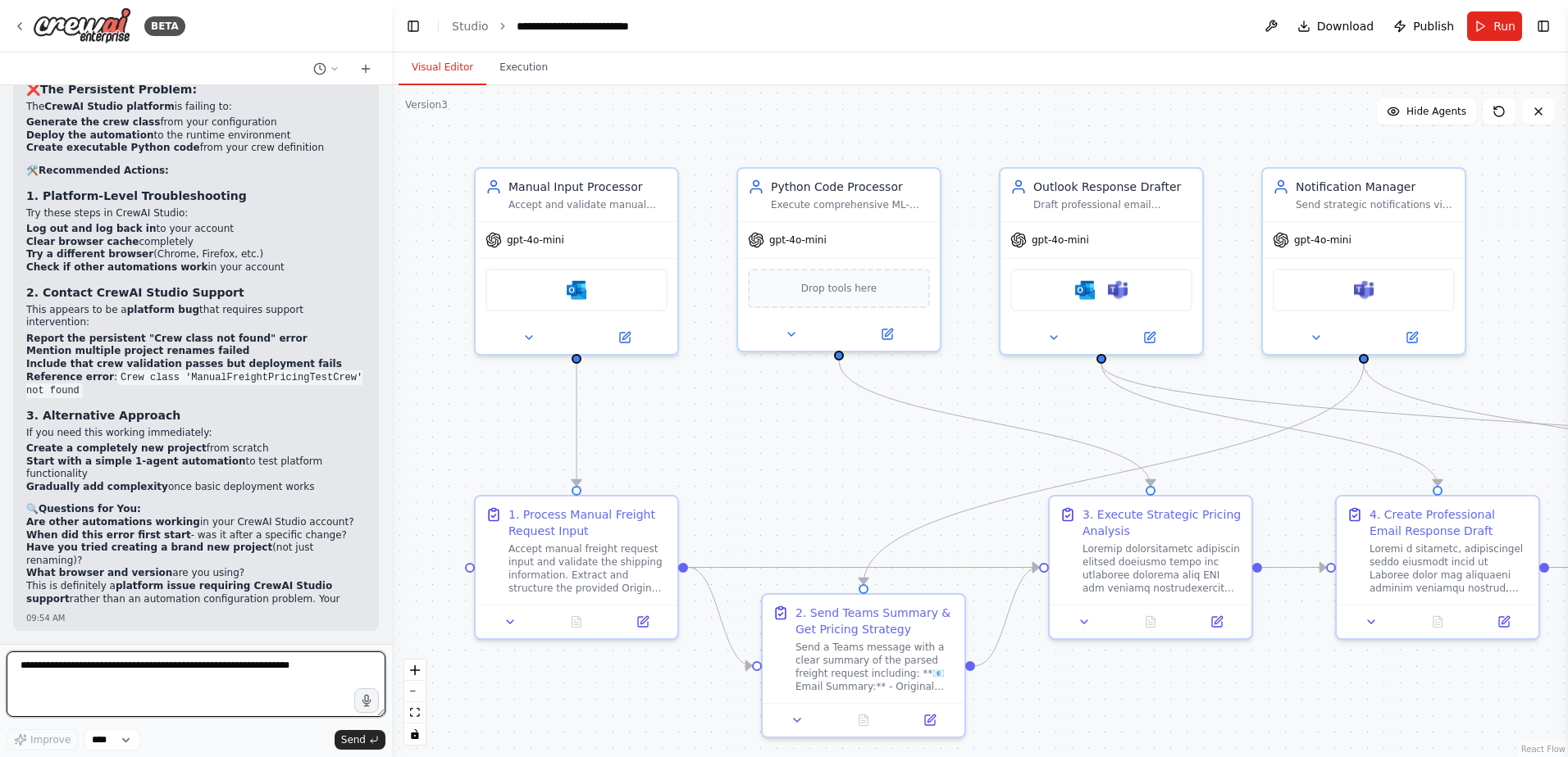
scroll to position [77067, 0]
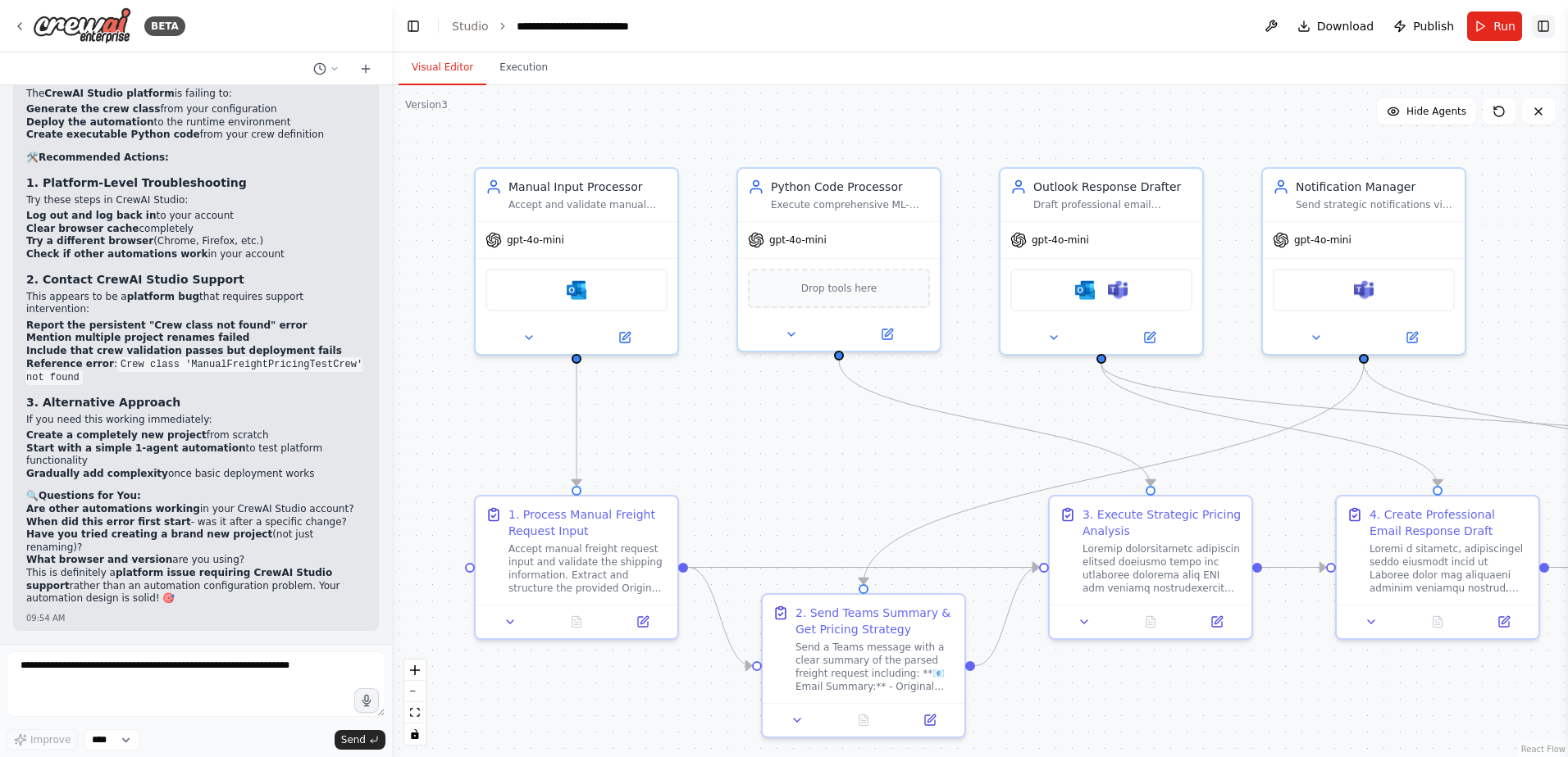
click at [1548, 28] on button "Toggle Right Sidebar" at bounding box center [1543, 27] width 23 height 23
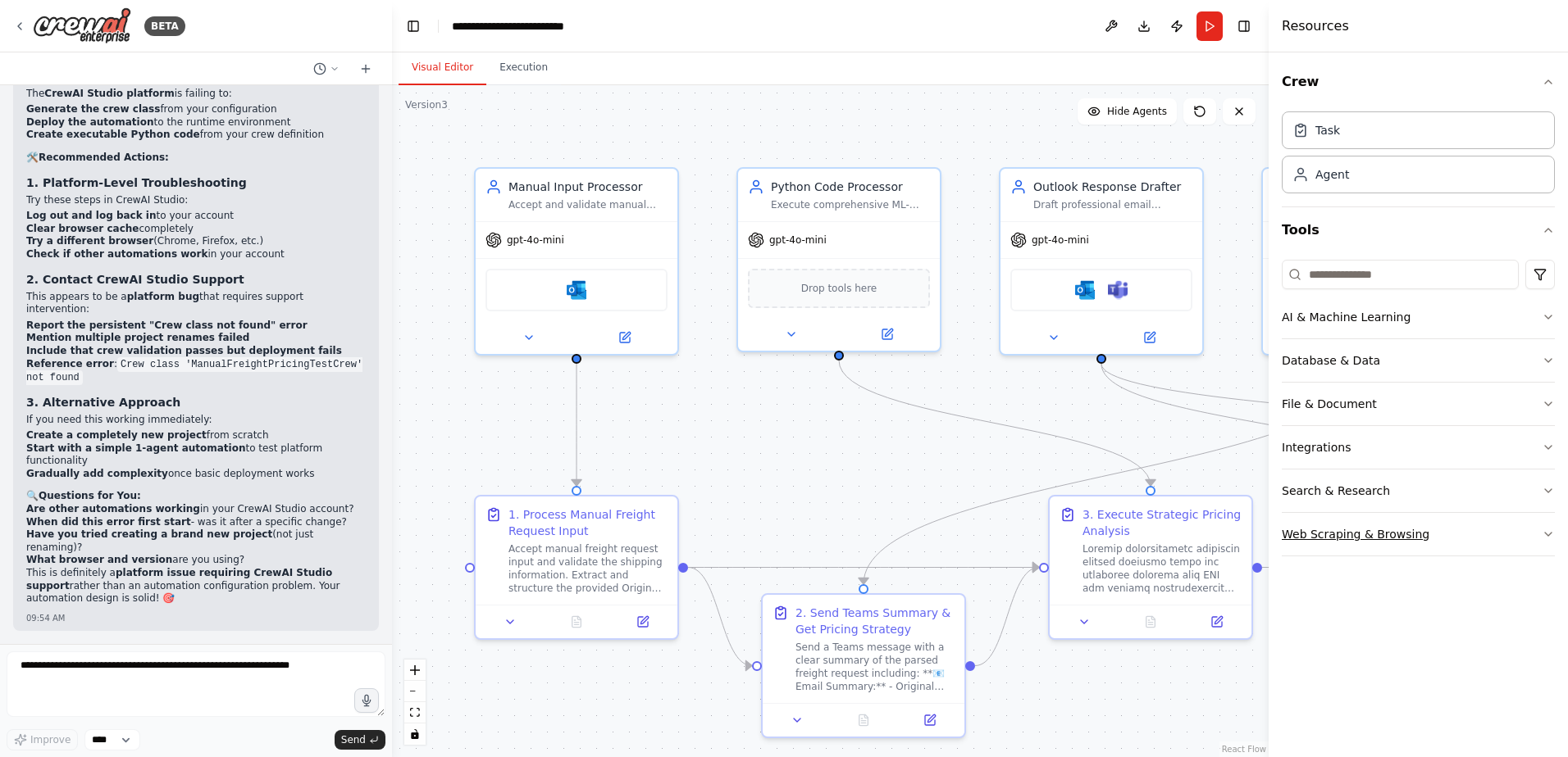
click at [1387, 544] on button "Web Scraping & Browsing" at bounding box center [1418, 534] width 273 height 42
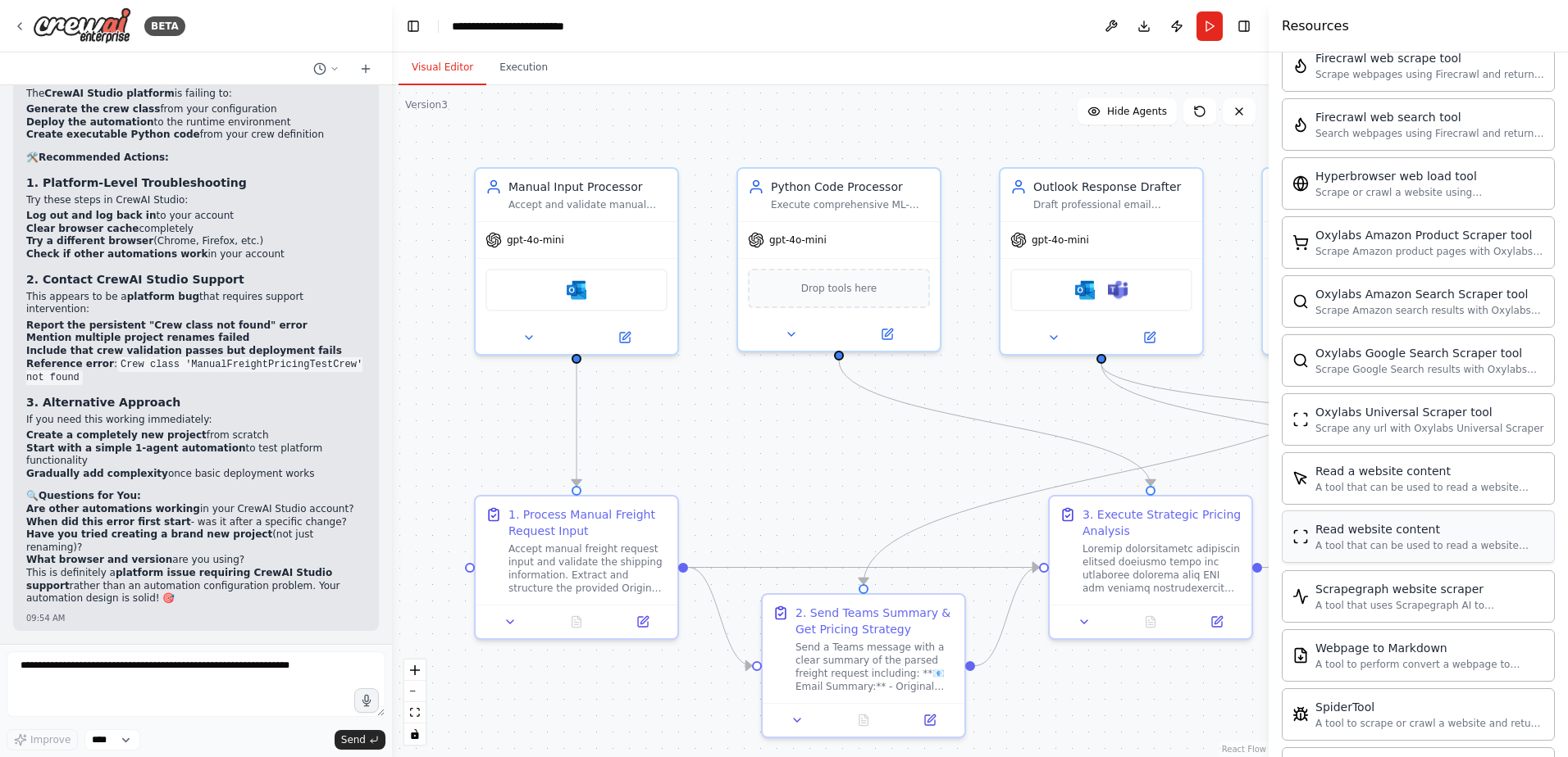
scroll to position [655, 0]
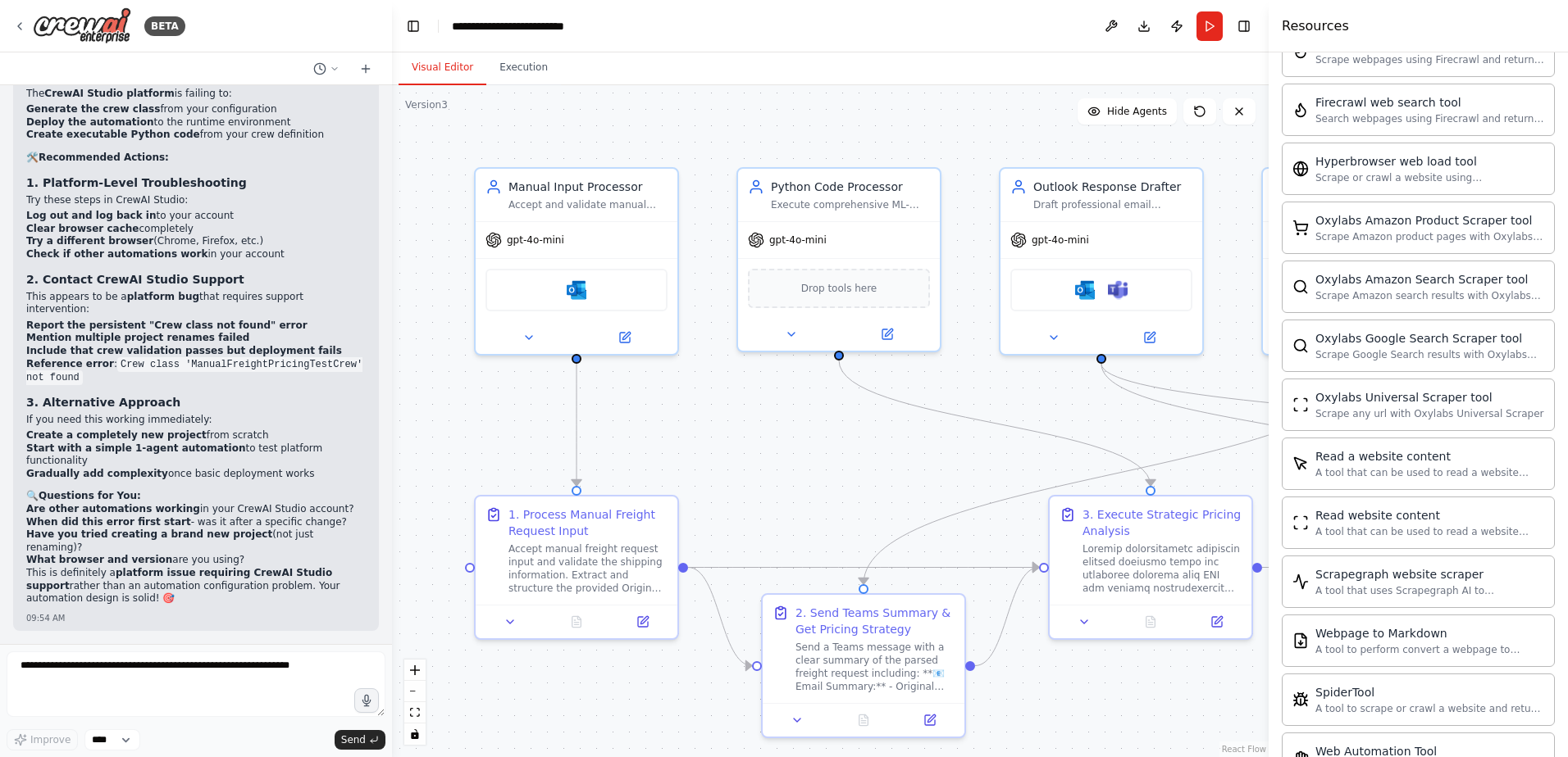
click at [654, 723] on div ".deletable-edge-delete-btn { width: 20px; height: 20px; border: 0px solid #ffff…" at bounding box center [830, 421] width 877 height 672
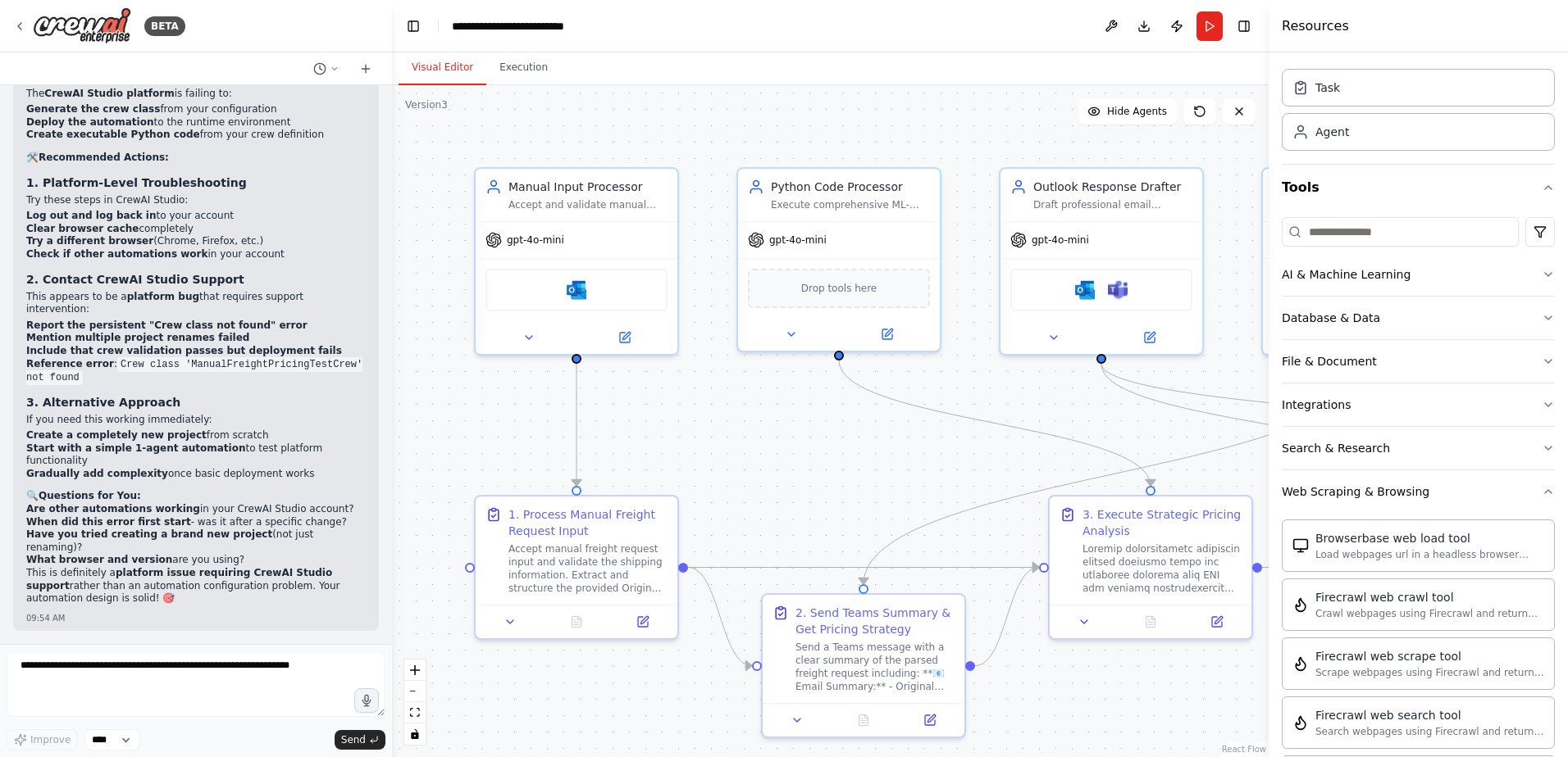
scroll to position [0, 0]
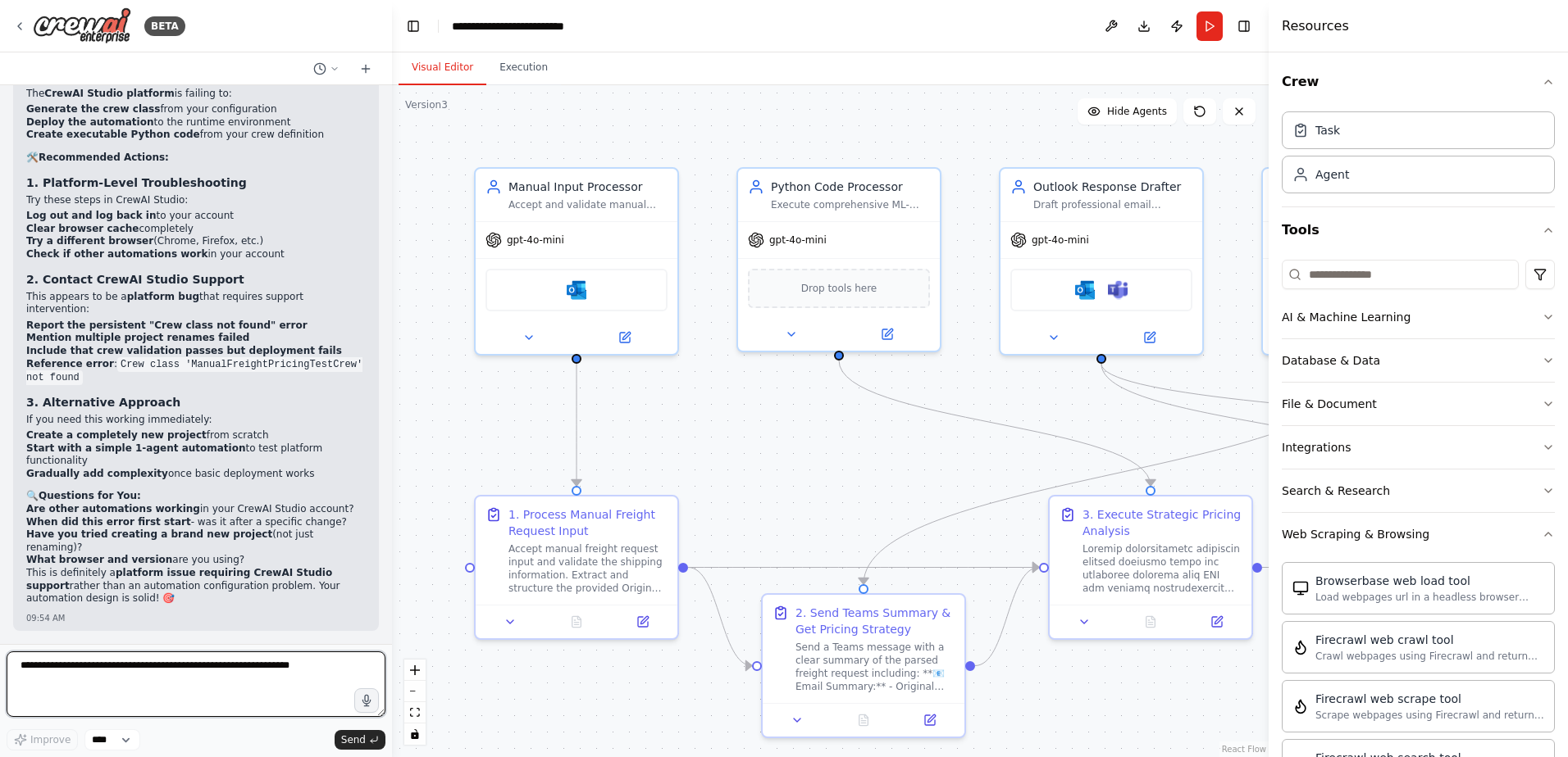
click at [219, 674] on textarea at bounding box center [196, 684] width 379 height 65
type textarea "**********"
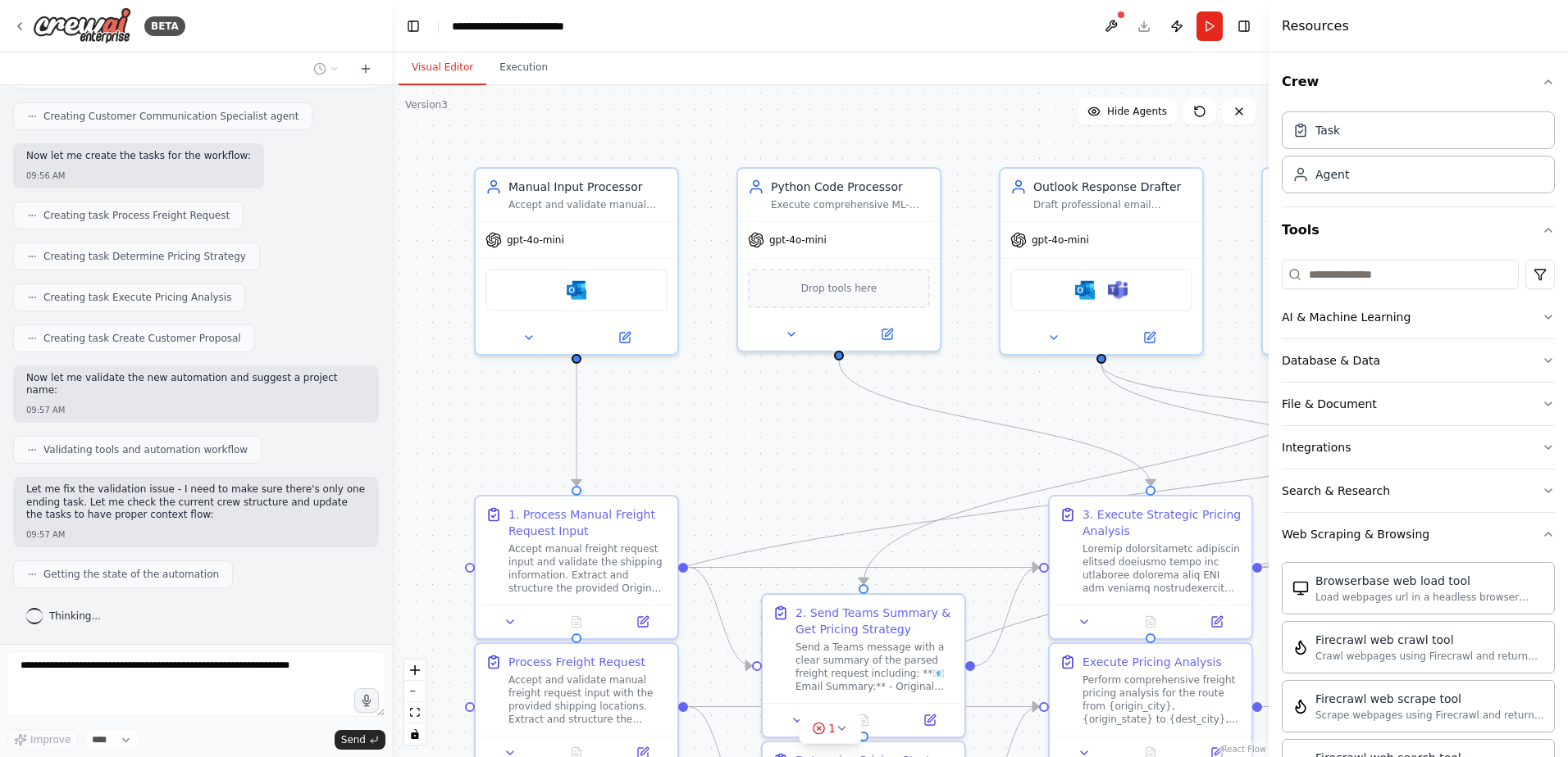
scroll to position [78126, 0]
click at [1245, 154] on div ".deletable-edge-delete-btn { width: 20px; height: 20px; border: 0px solid #ffff…" at bounding box center [830, 421] width 877 height 672
click at [1241, 31] on button "Toggle Right Sidebar" at bounding box center [1244, 27] width 23 height 23
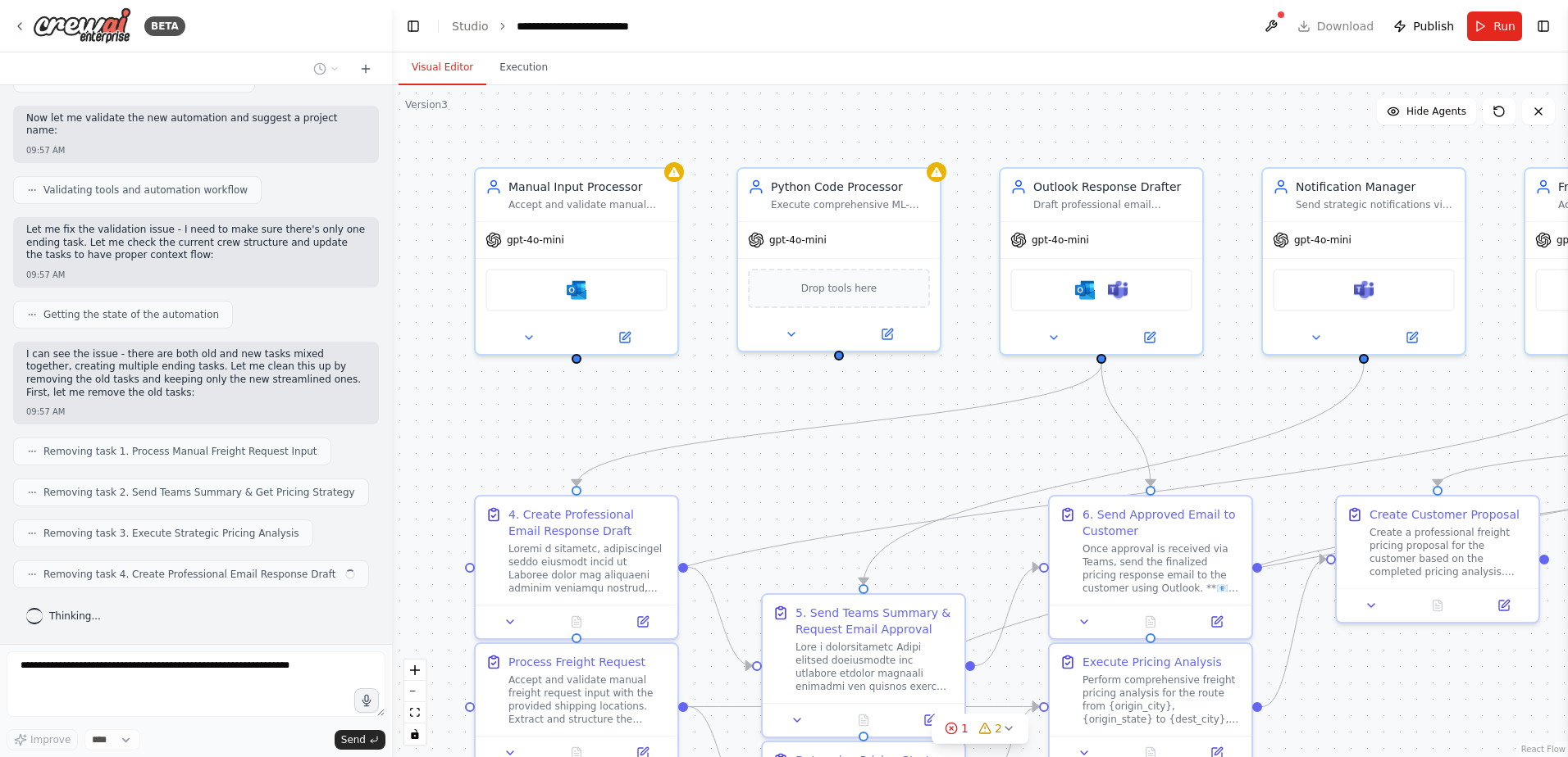
scroll to position [78386, 0]
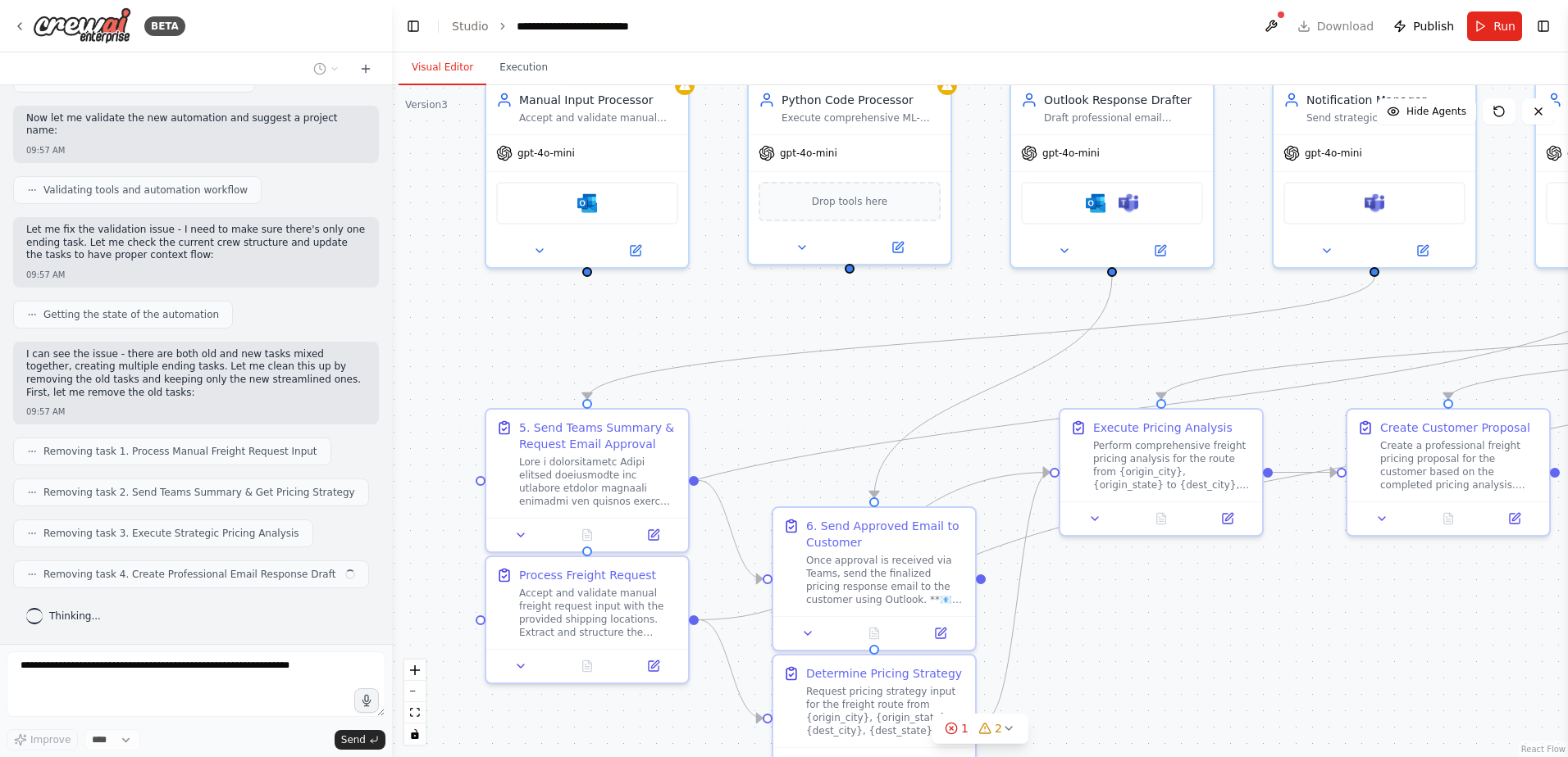
drag, startPoint x: 884, startPoint y: 479, endPoint x: 895, endPoint y: 393, distance: 86.7
click at [895, 393] on div ".deletable-edge-delete-btn { width: 20px; height: 20px; border: 0px solid #ffff…" at bounding box center [980, 421] width 1176 height 672
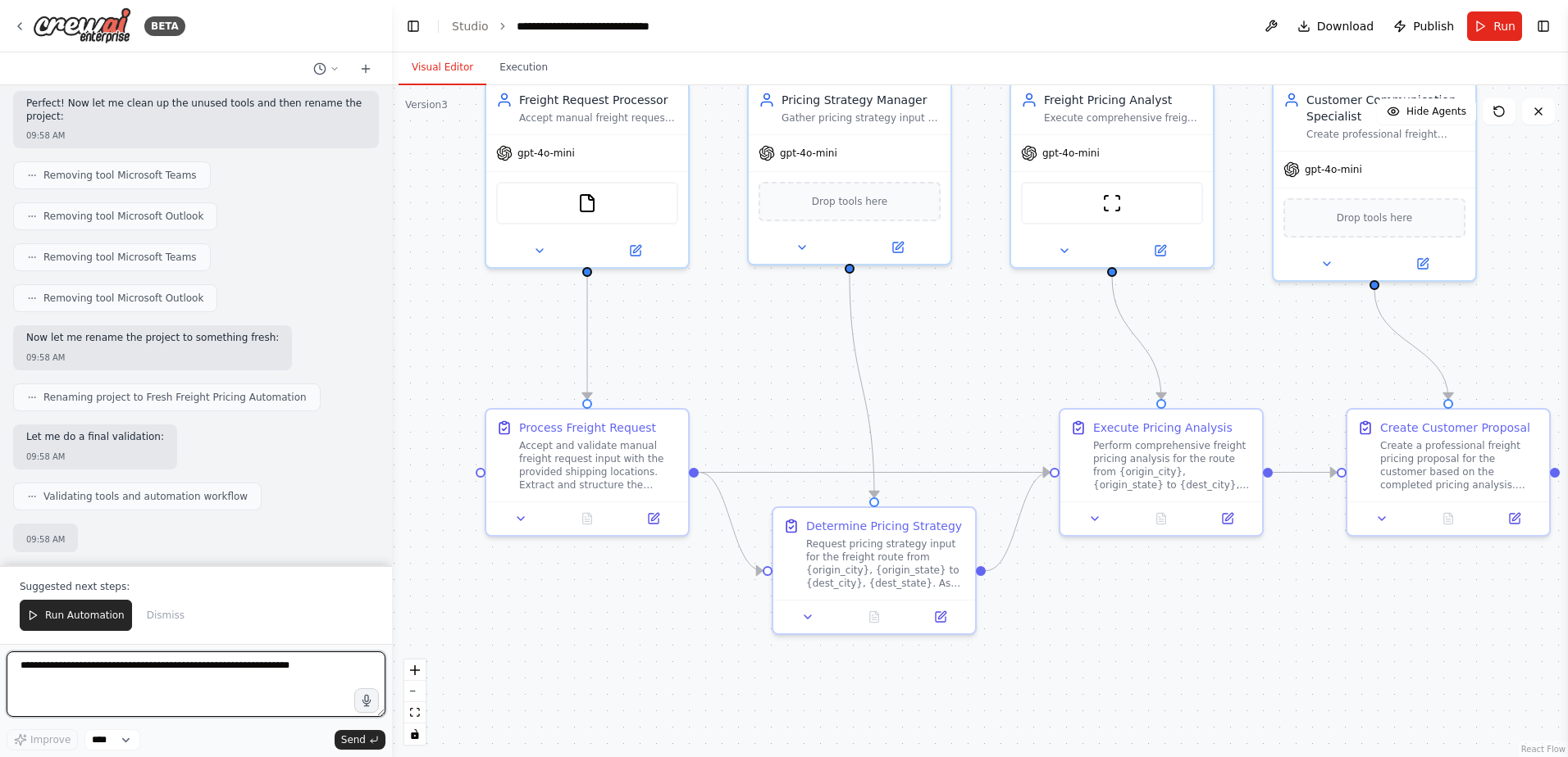
scroll to position [79313, 0]
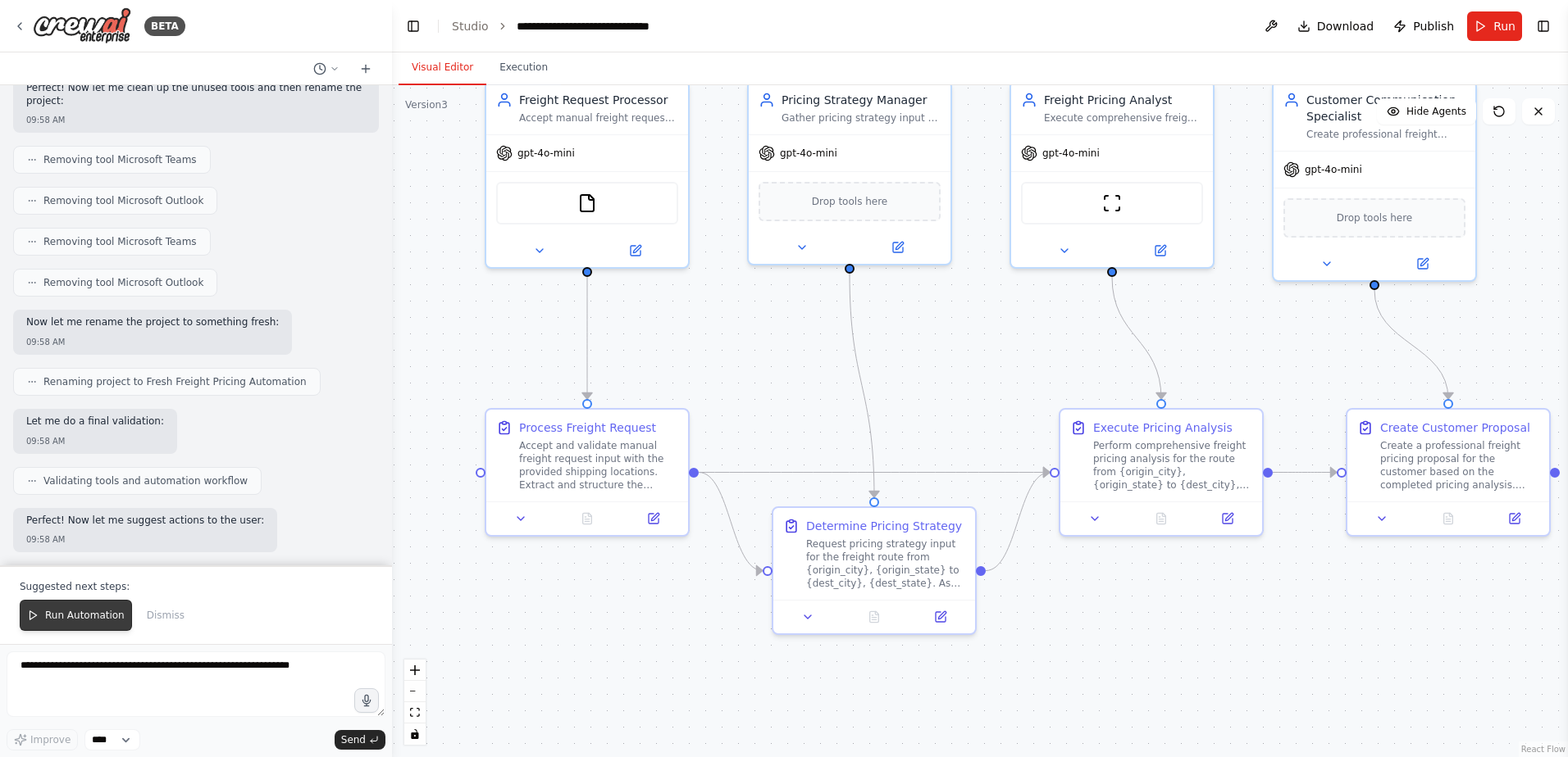
click at [74, 615] on span "Run Automation" at bounding box center [85, 615] width 80 height 13
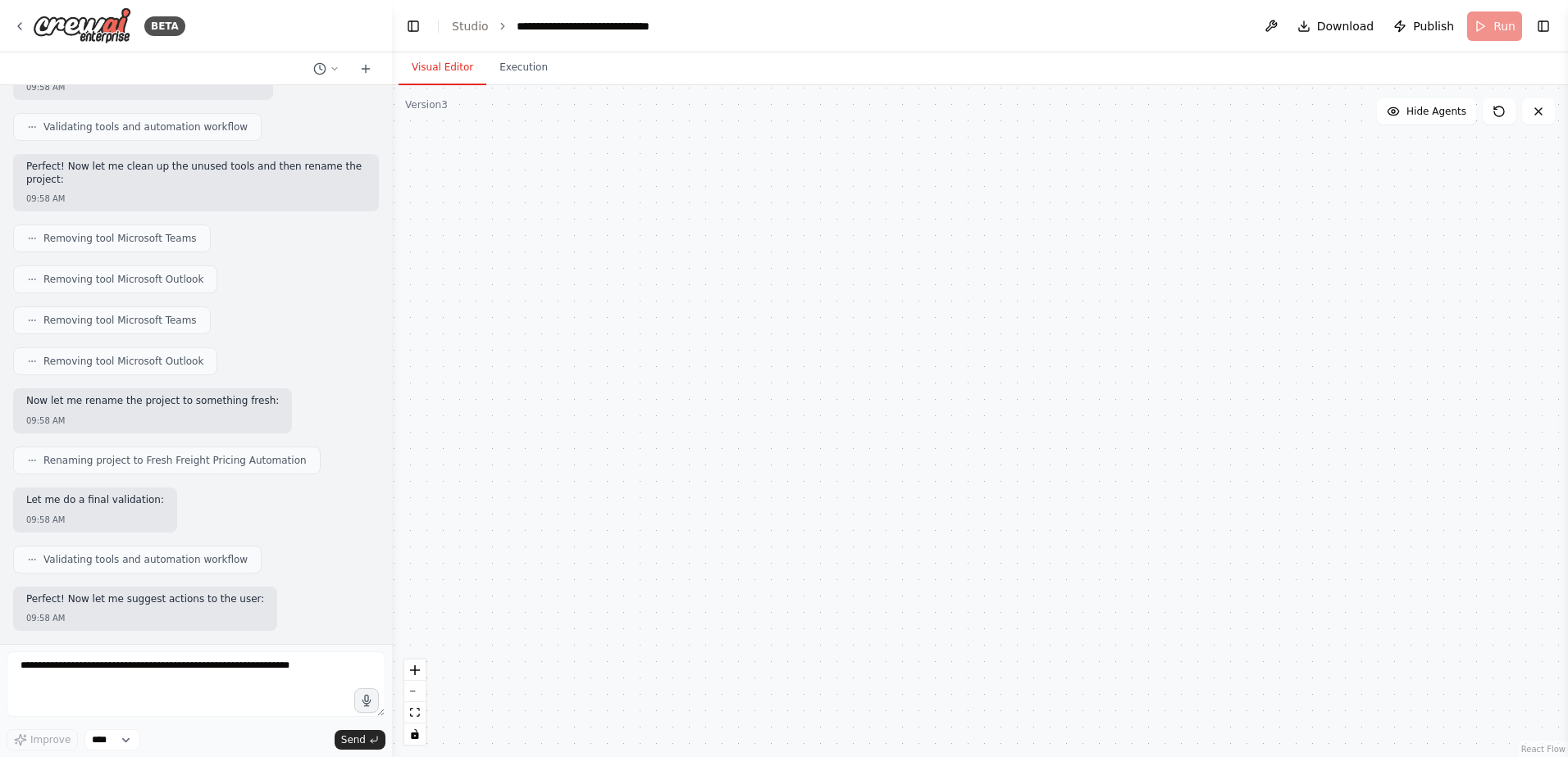
scroll to position [79235, 0]
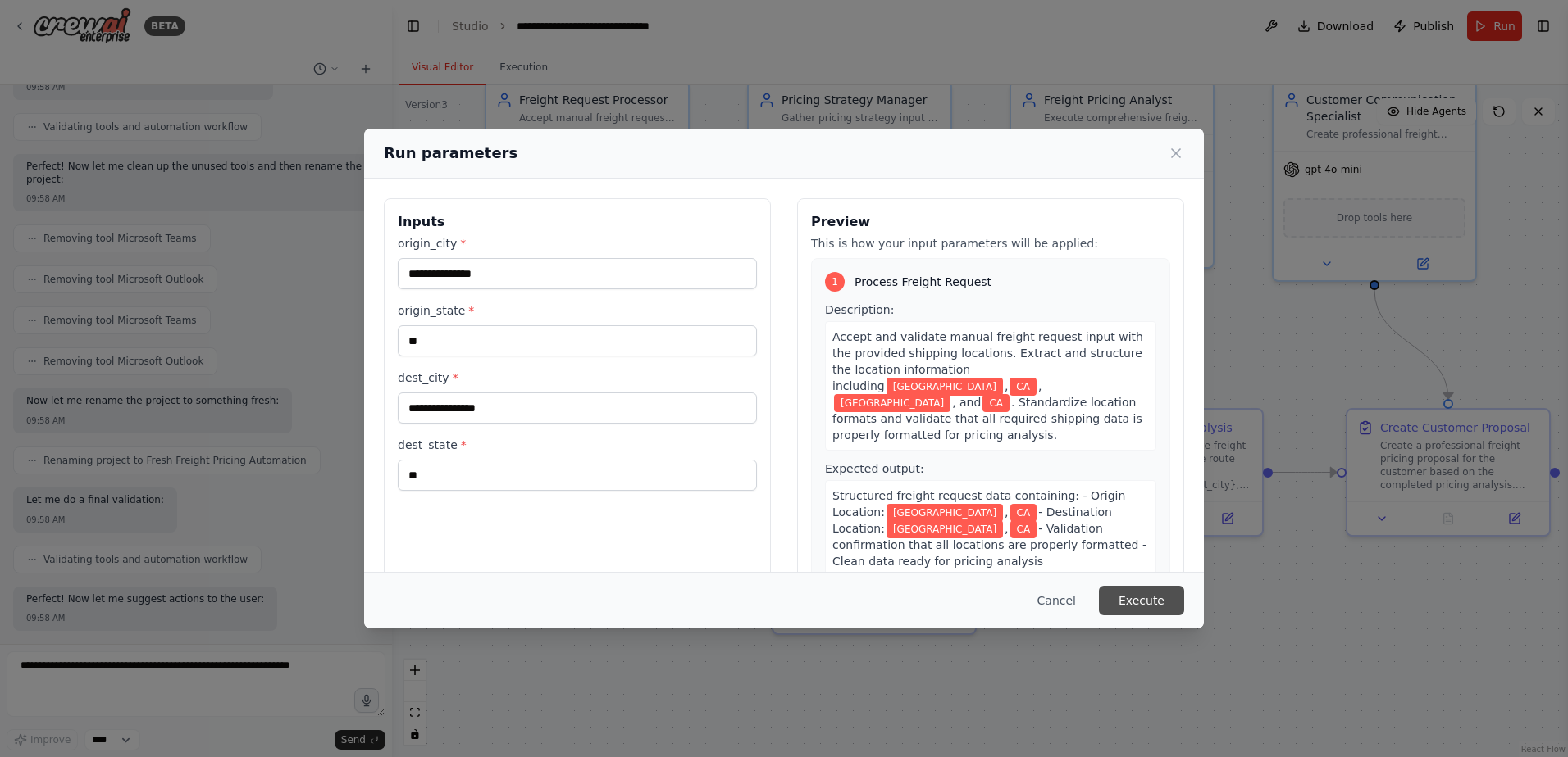
click at [1135, 606] on button "Execute" at bounding box center [1141, 600] width 85 height 29
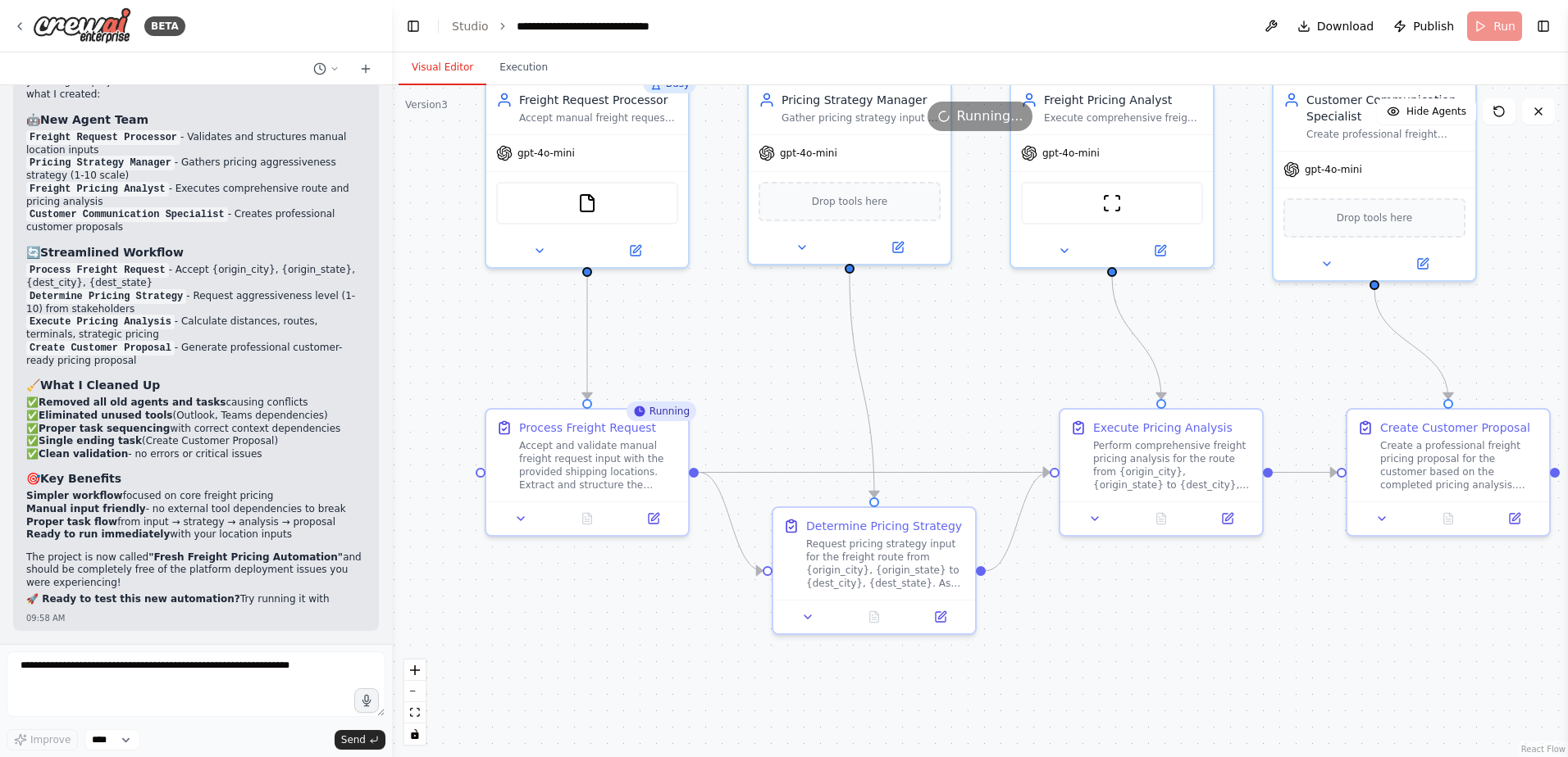
scroll to position [79848, 0]
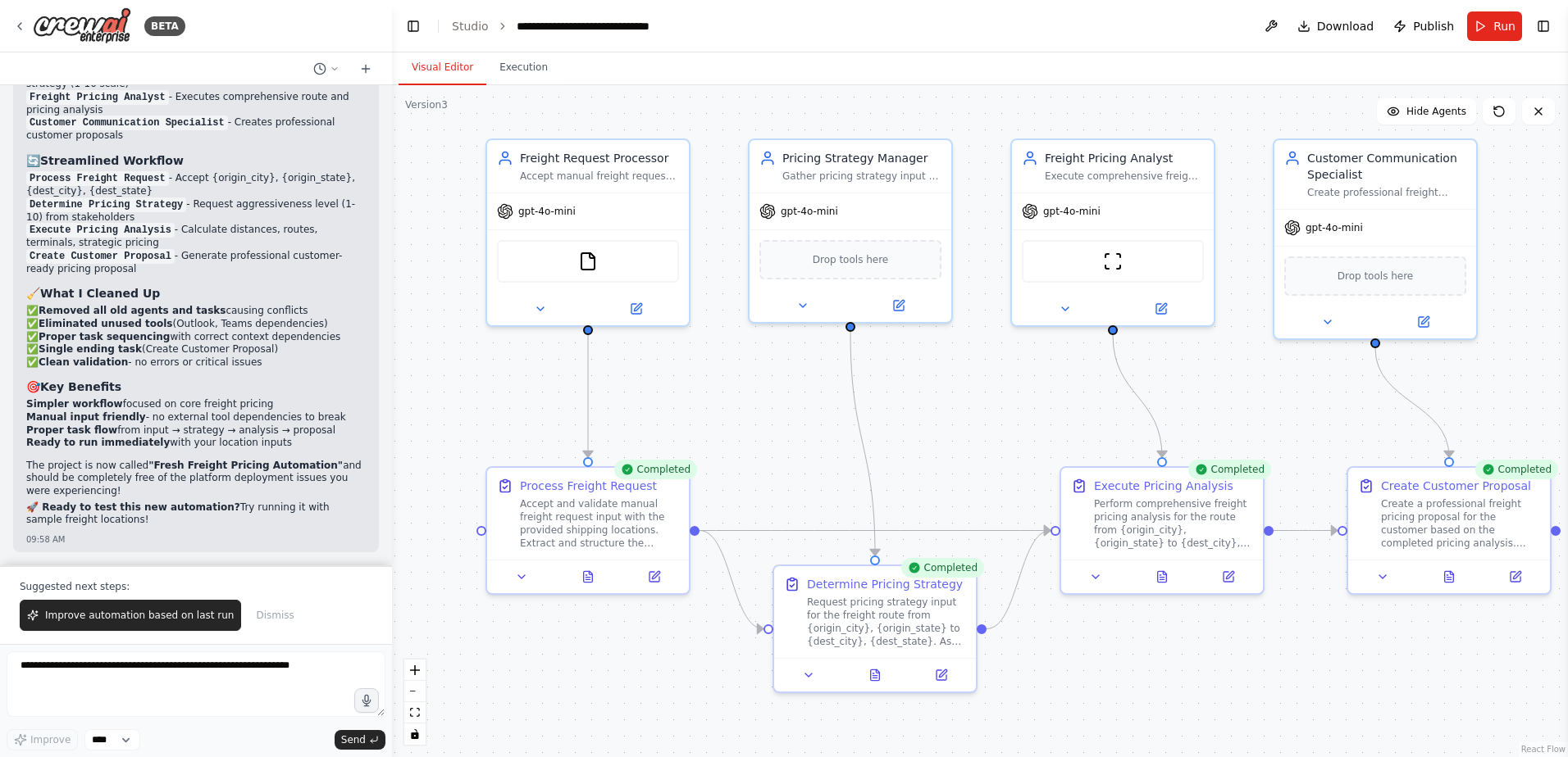
drag, startPoint x: 1420, startPoint y: 686, endPoint x: 1433, endPoint y: 714, distance: 30.9
click at [1433, 714] on div ".deletable-edge-delete-btn { width: 20px; height: 20px; border: 0px solid #ffff…" at bounding box center [980, 421] width 1176 height 672
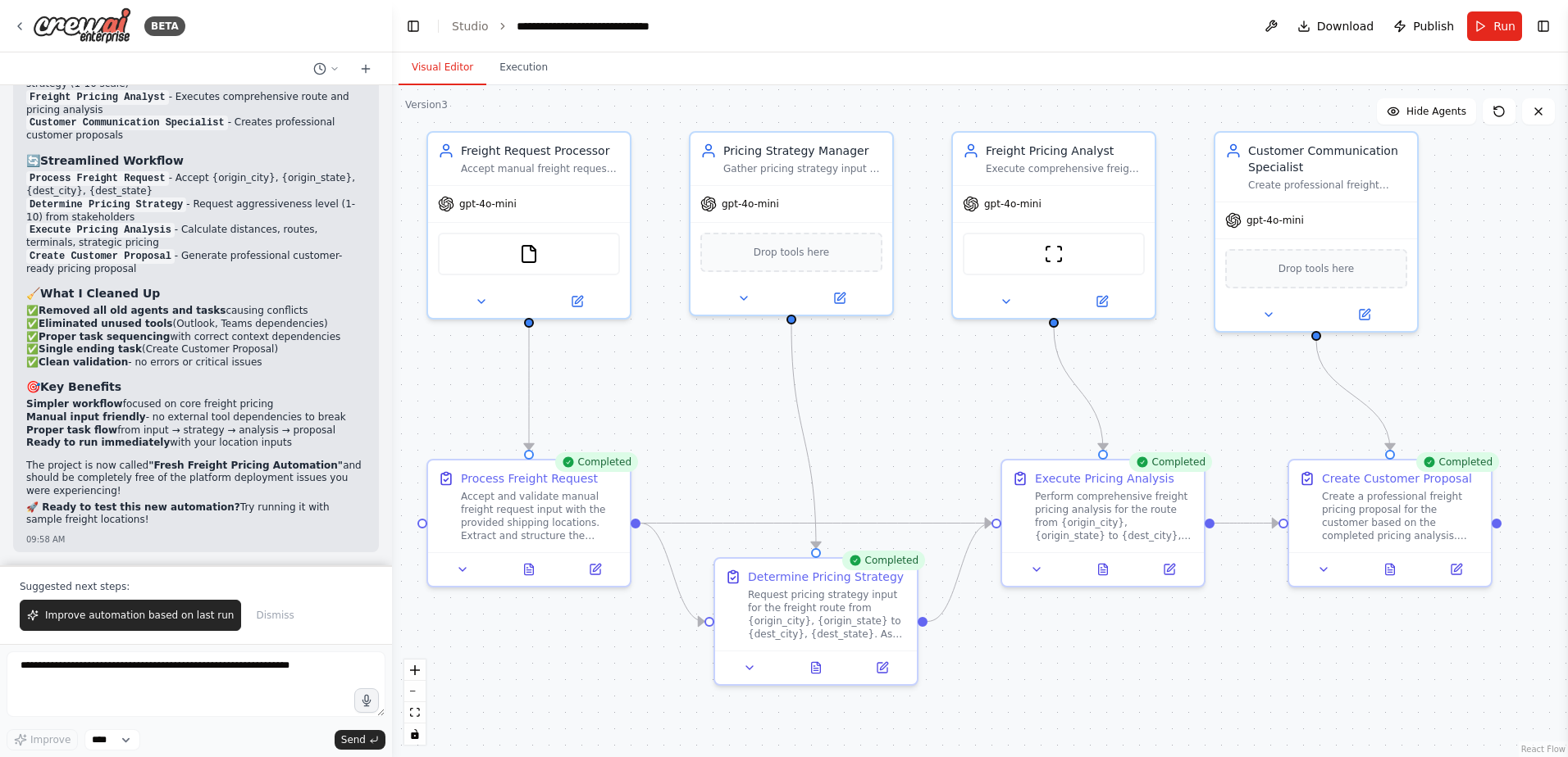
drag, startPoint x: 1457, startPoint y: 653, endPoint x: 1399, endPoint y: 645, distance: 58.5
click at [1399, 645] on div ".deletable-edge-delete-btn { width: 20px; height: 20px; border: 0px solid #ffff…" at bounding box center [980, 421] width 1176 height 672
click at [1406, 486] on div "Create a professional freight pricing proposal for the customer based on the co…" at bounding box center [1402, 512] width 159 height 52
click at [1393, 571] on icon at bounding box center [1390, 566] width 9 height 11
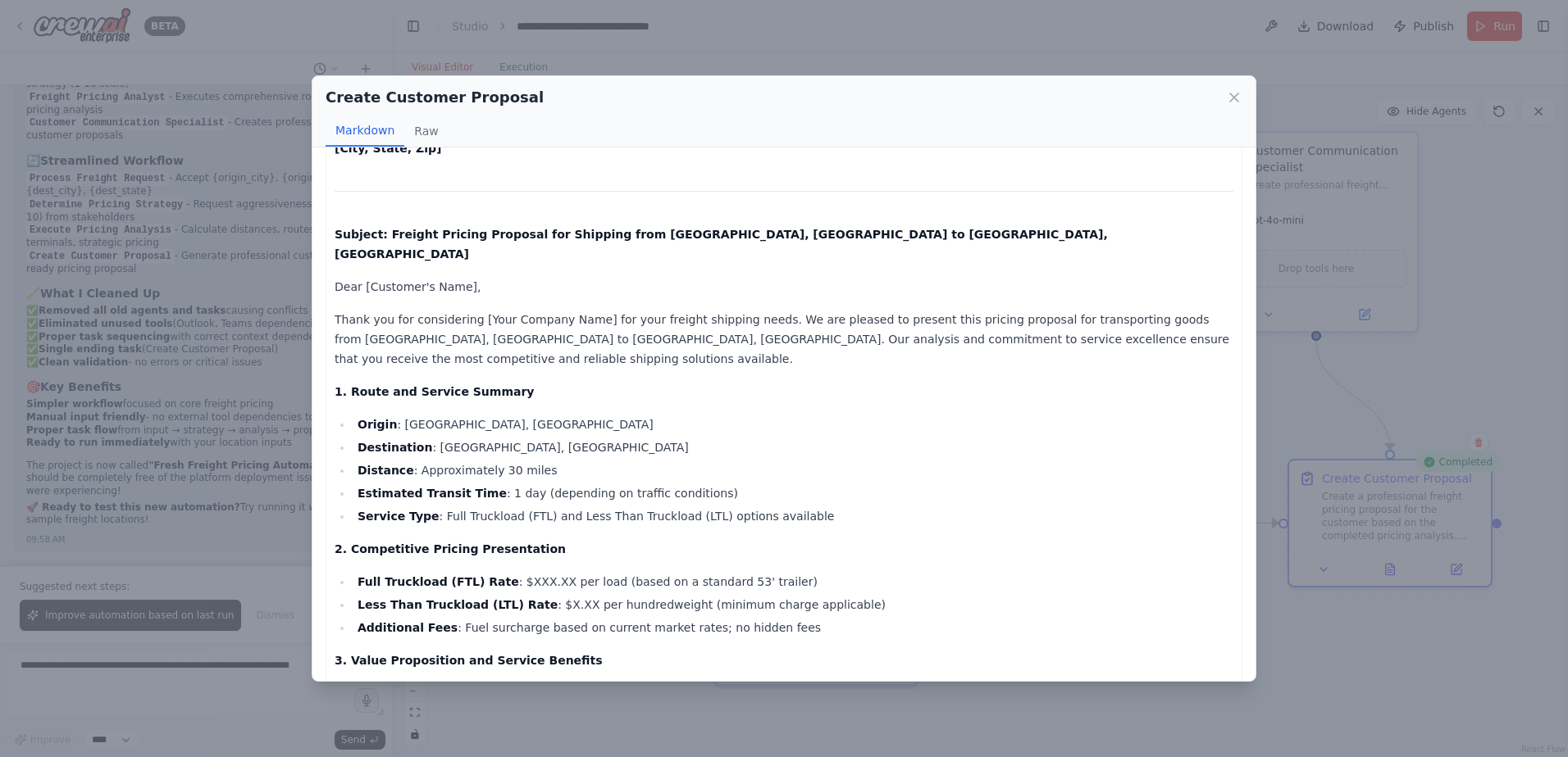
scroll to position [0, 0]
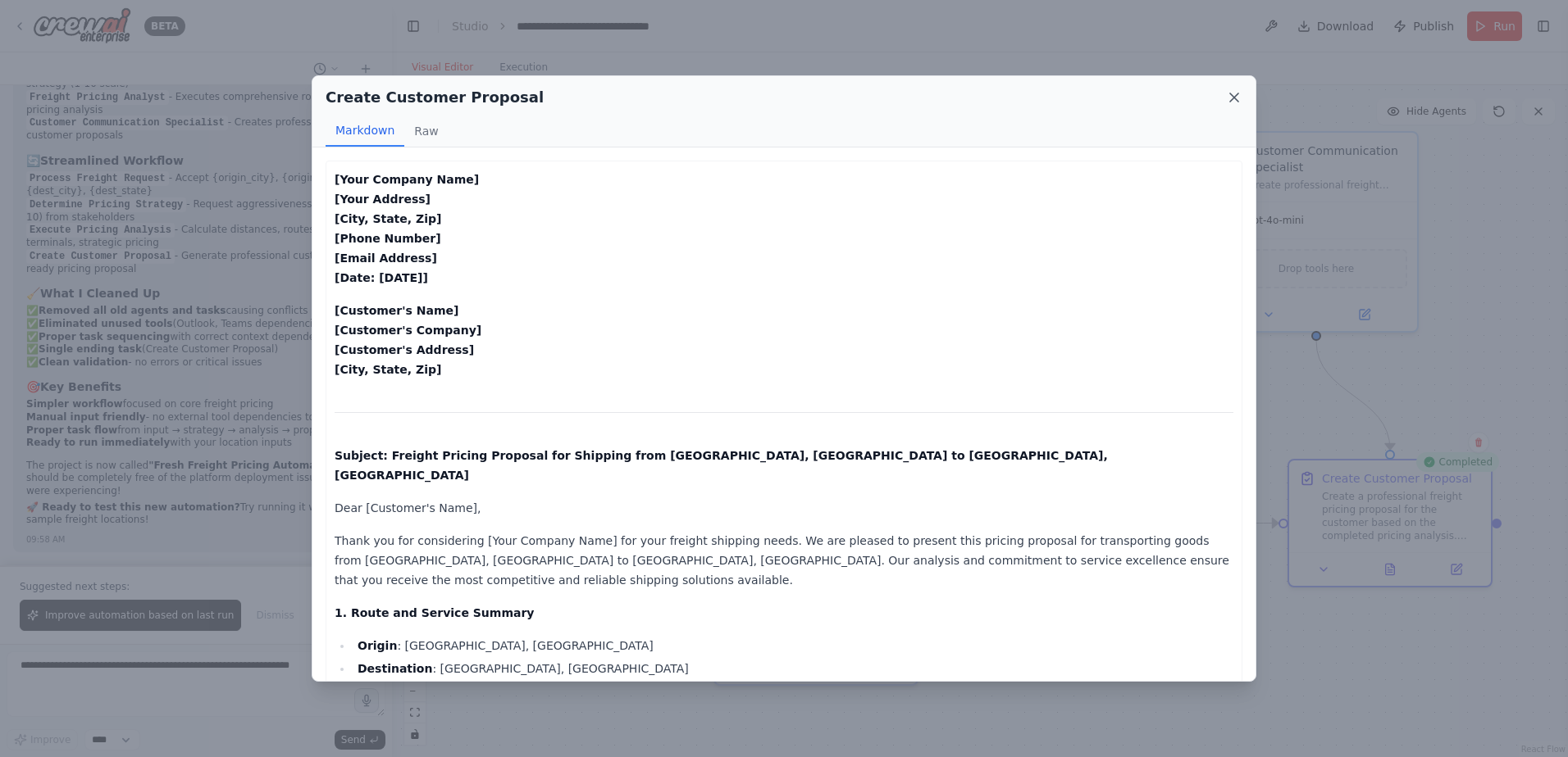
click at [1230, 93] on icon at bounding box center [1234, 97] width 17 height 17
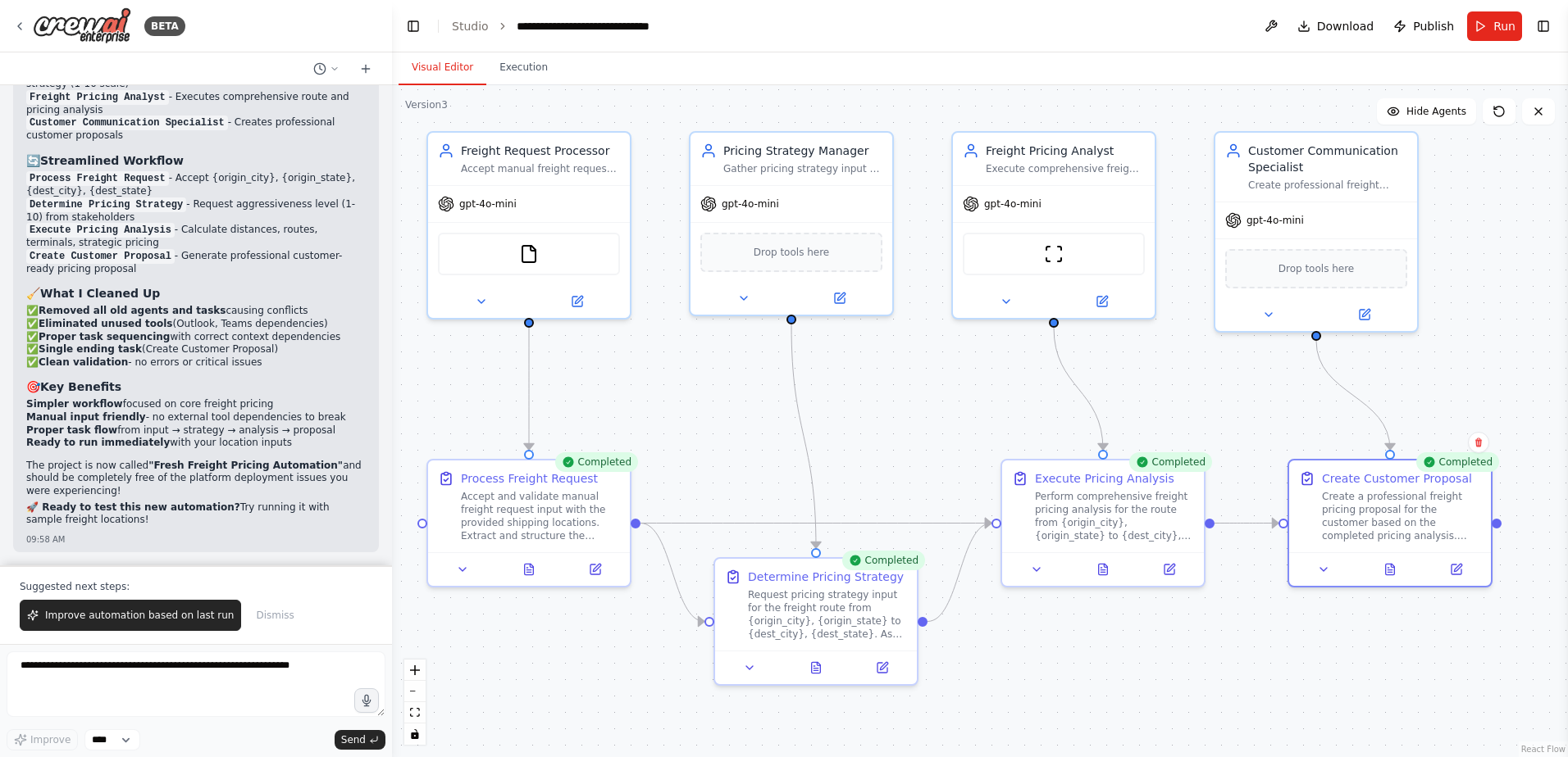
drag, startPoint x: 281, startPoint y: 403, endPoint x: 285, endPoint y: 486, distance: 83.1
click at [285, 486] on div "✅ Brand New Freight Pricing Automation Created! I've built a completely fresh a…" at bounding box center [196, 244] width 340 height 571
click at [475, 665] on div ".deletable-edge-delete-btn { width: 20px; height: 20px; border: 0px solid #ffff…" at bounding box center [980, 421] width 1176 height 672
click at [296, 454] on div "✅ Brand New Freight Pricing Automation Created! I've built a completely fresh a…" at bounding box center [196, 244] width 340 height 571
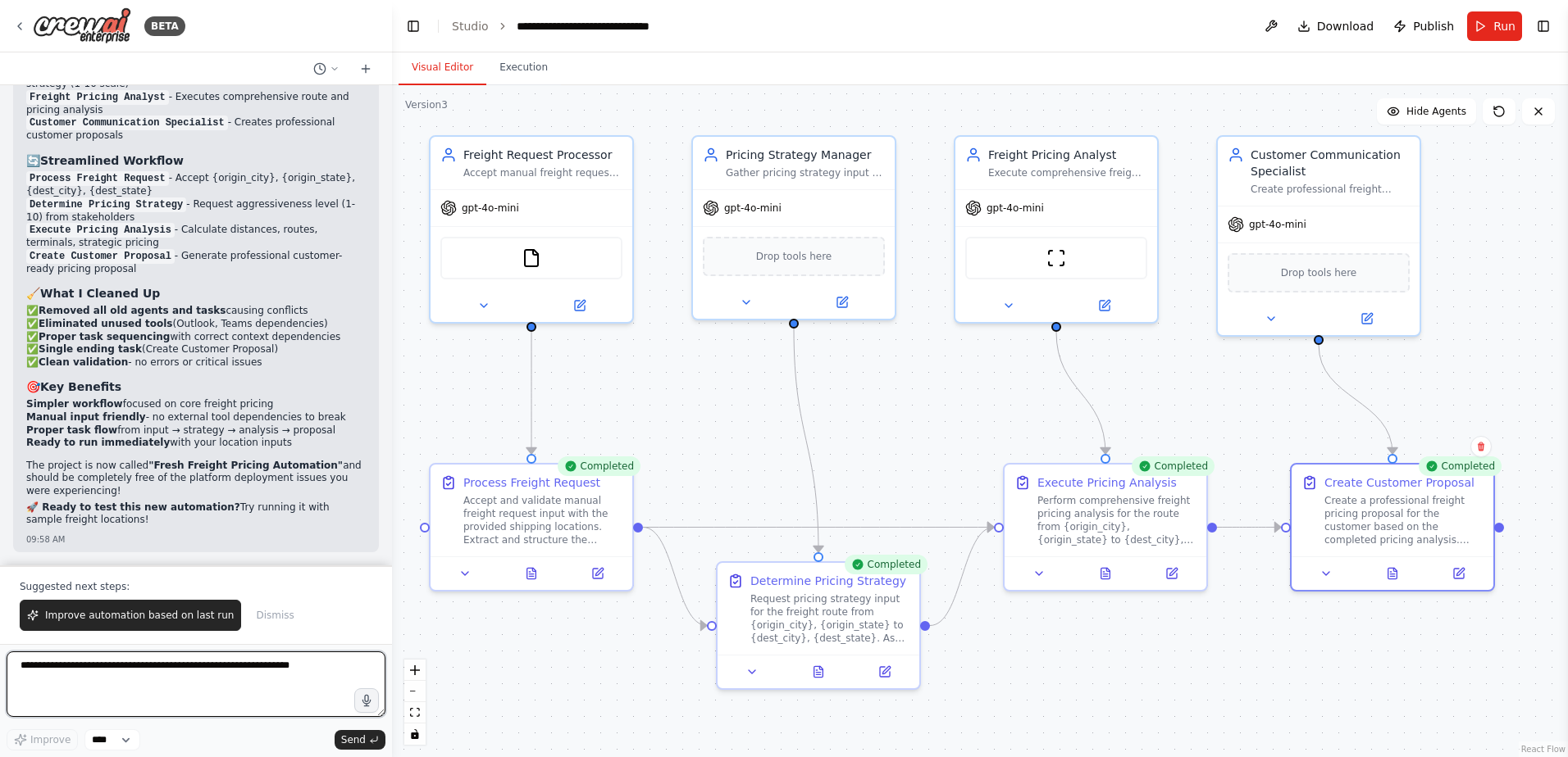
click at [150, 669] on textarea at bounding box center [196, 684] width 379 height 65
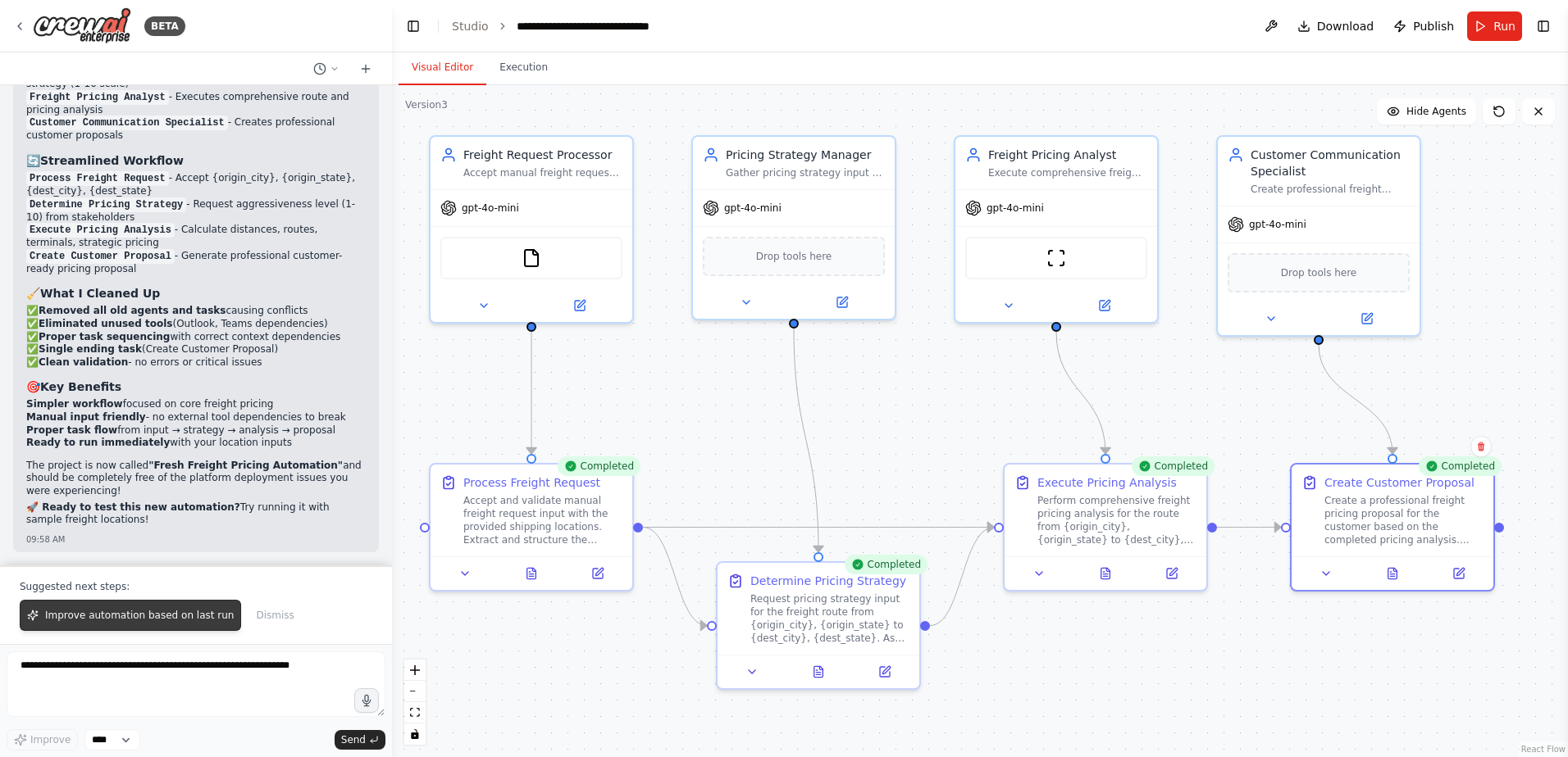
click at [143, 608] on button "Improve automation based on last run" at bounding box center [130, 615] width 221 height 31
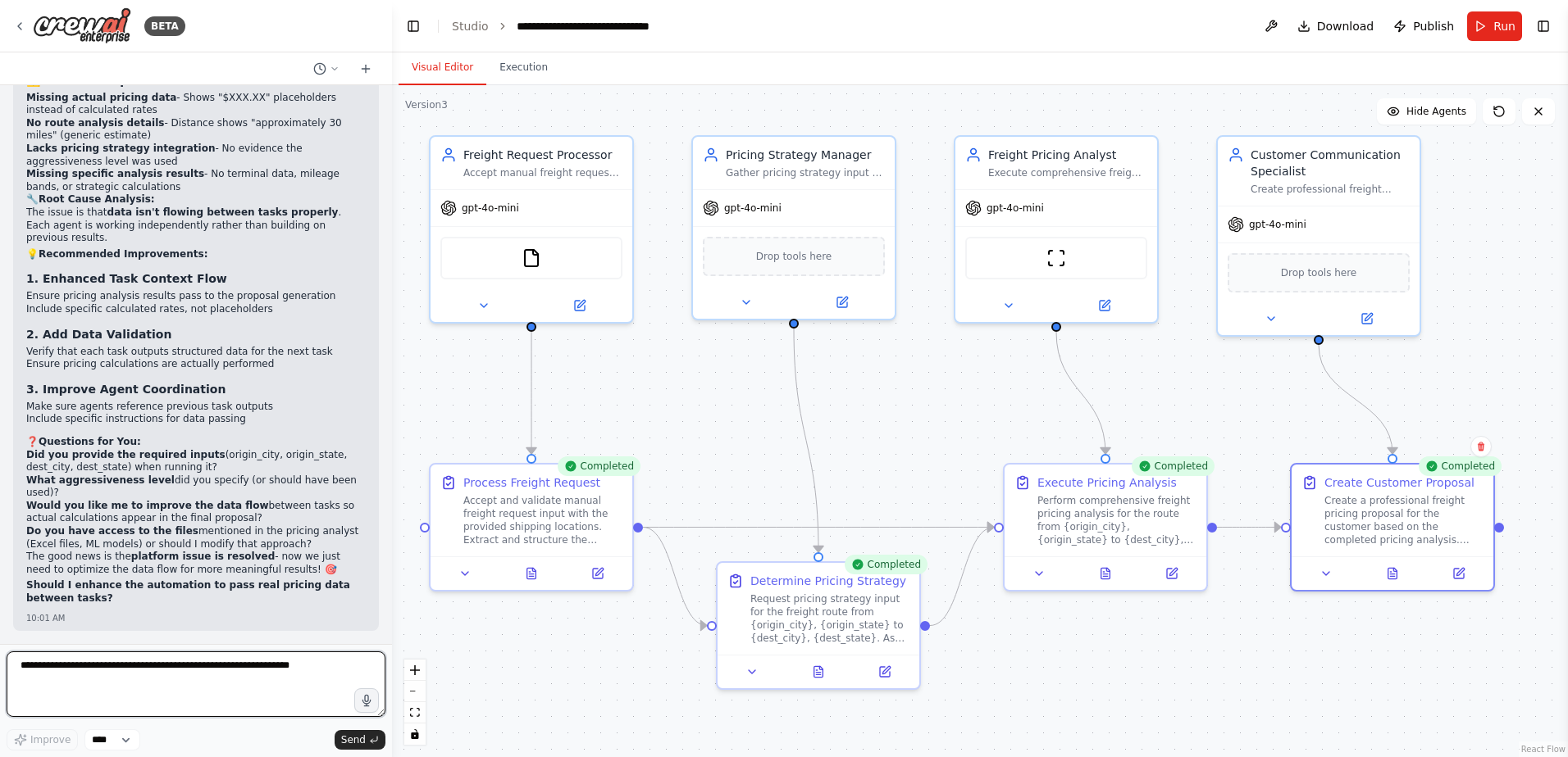
scroll to position [80330, 0]
click at [133, 672] on textarea at bounding box center [196, 684] width 379 height 65
click at [72, 685] on textarea "**********" at bounding box center [196, 684] width 379 height 65
click at [346, 667] on textarea "**********" at bounding box center [196, 684] width 379 height 65
paste textarea "**********"
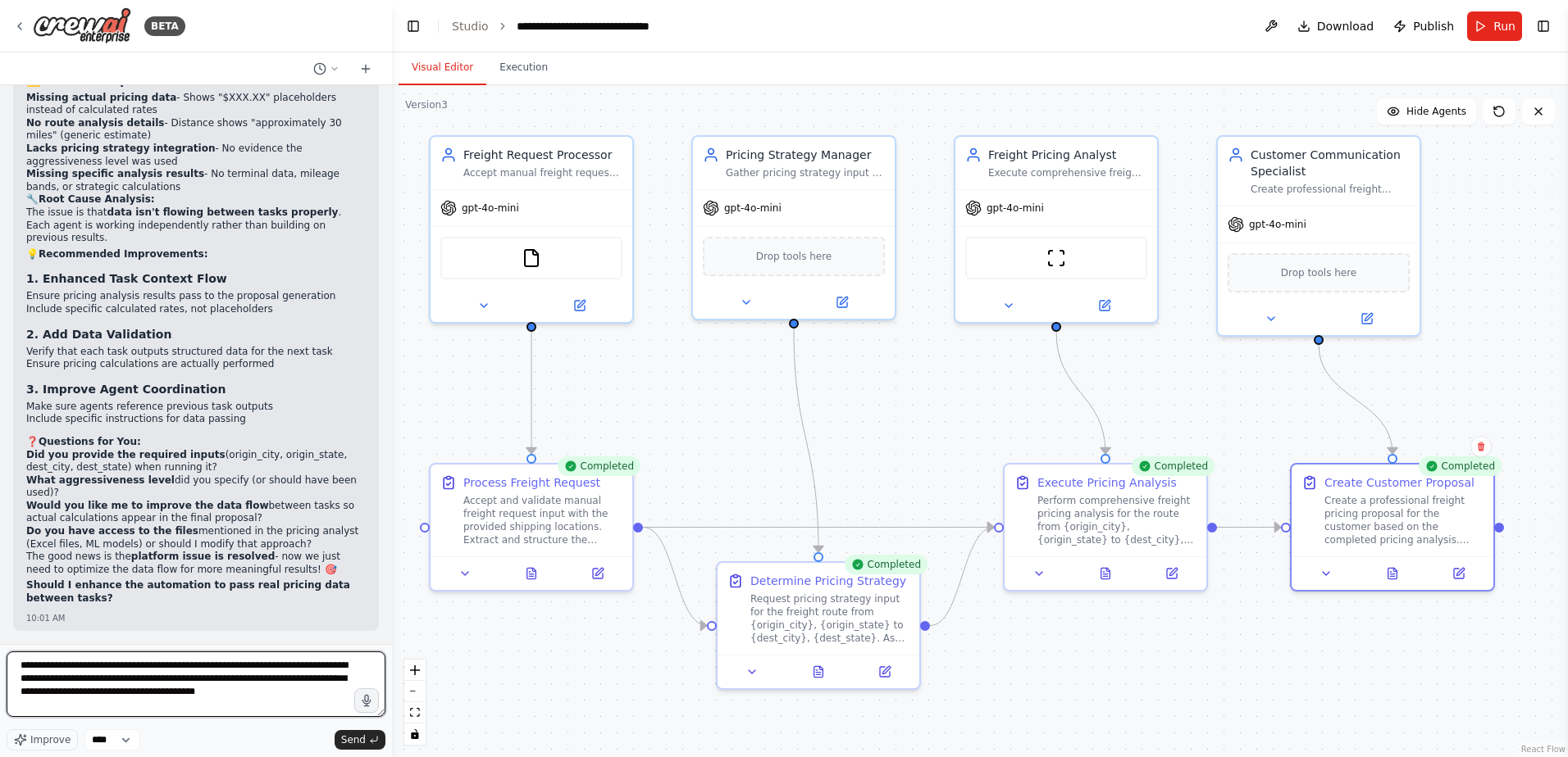
type textarea "**********"
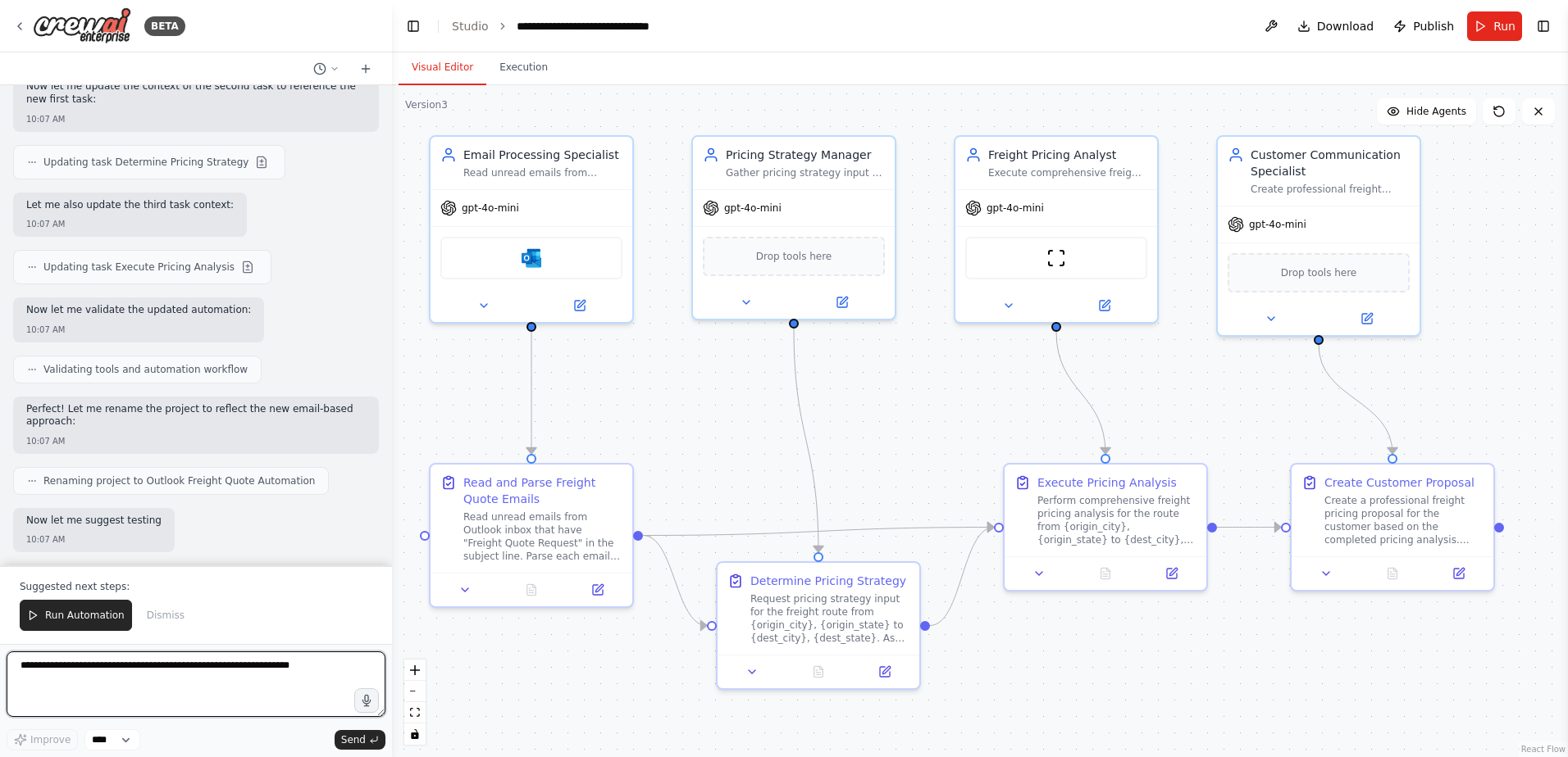
scroll to position [82224, 0]
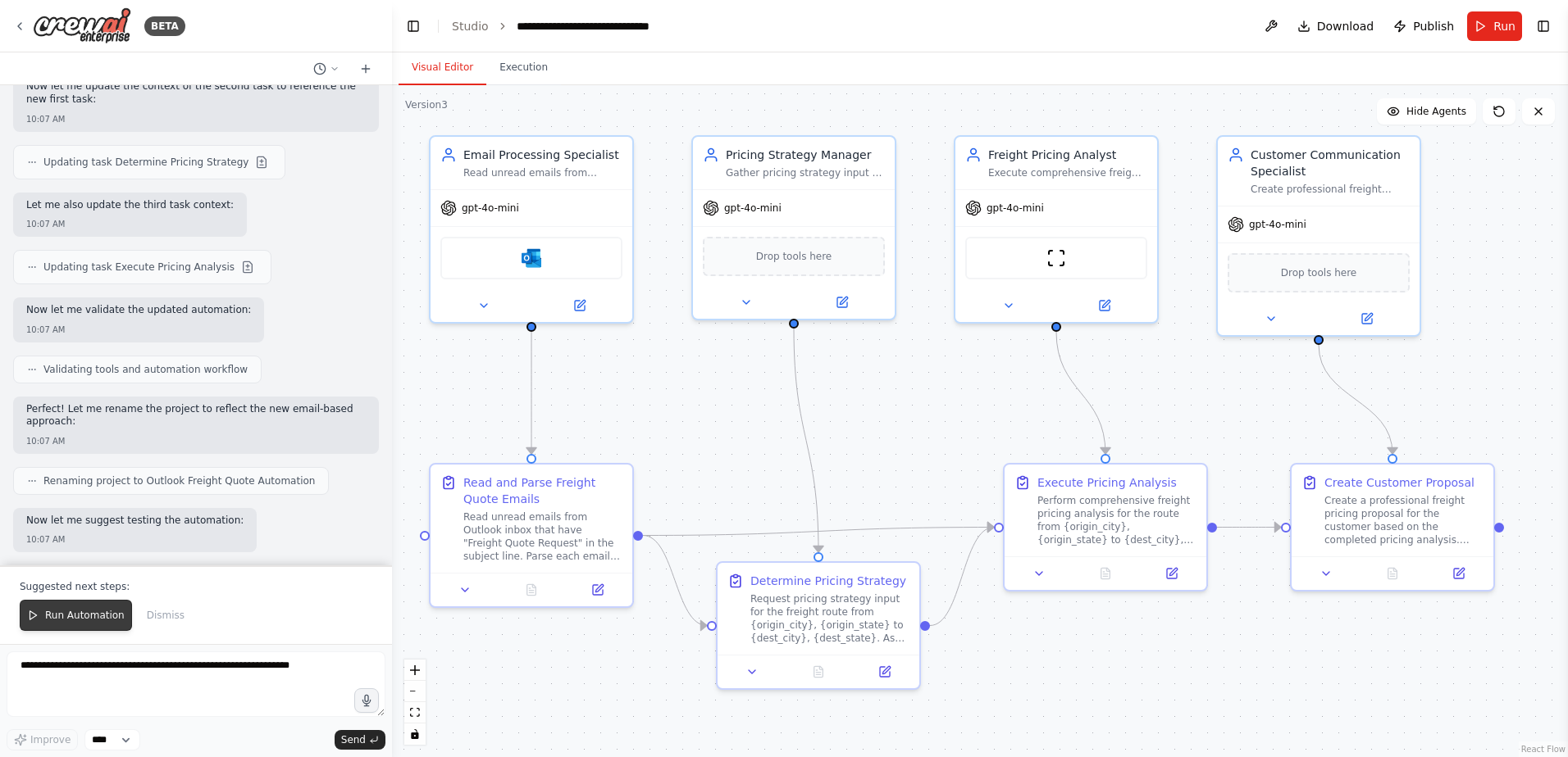
click at [89, 620] on span "Run Automation" at bounding box center [85, 615] width 80 height 13
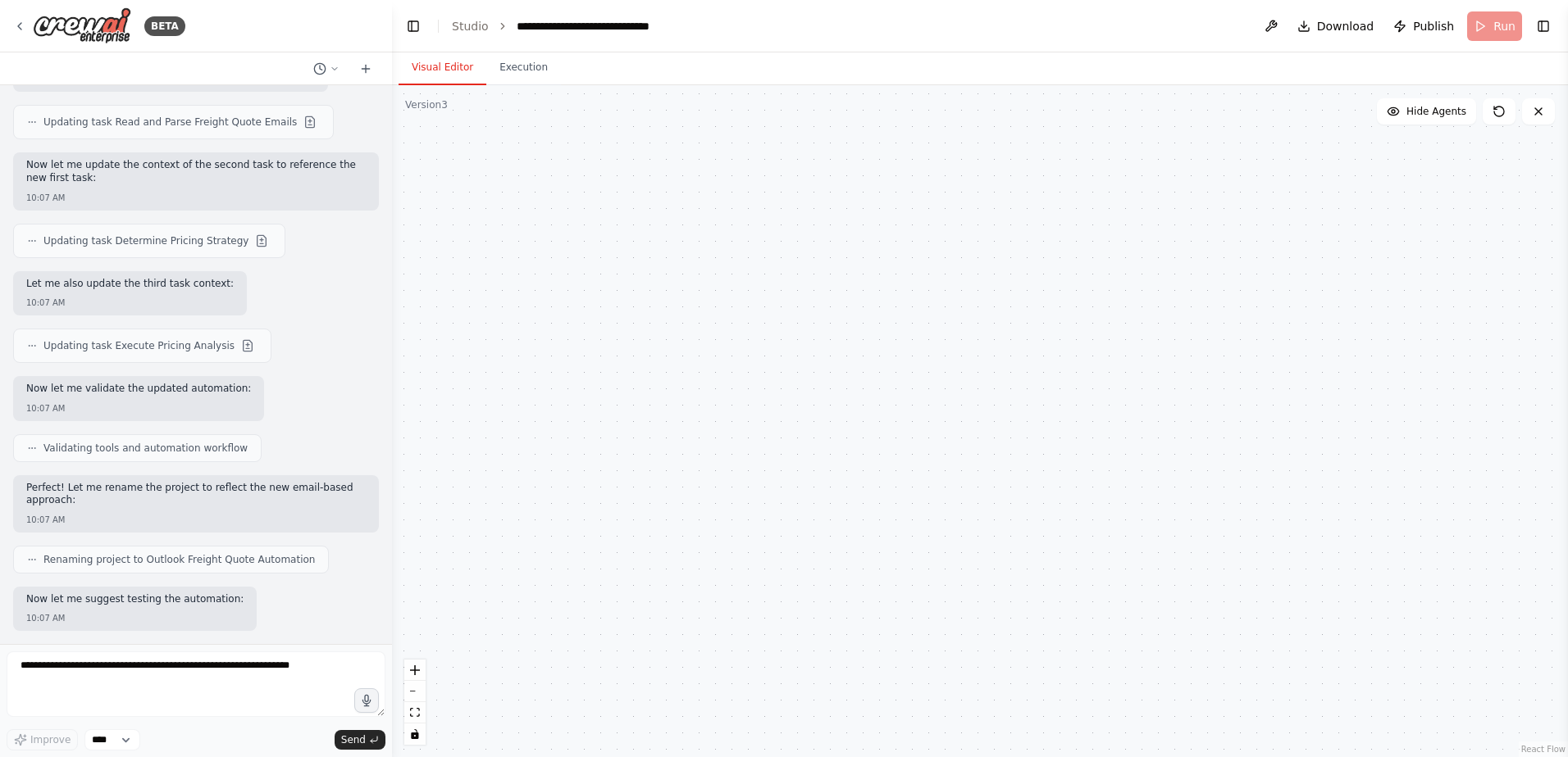
scroll to position [82145, 0]
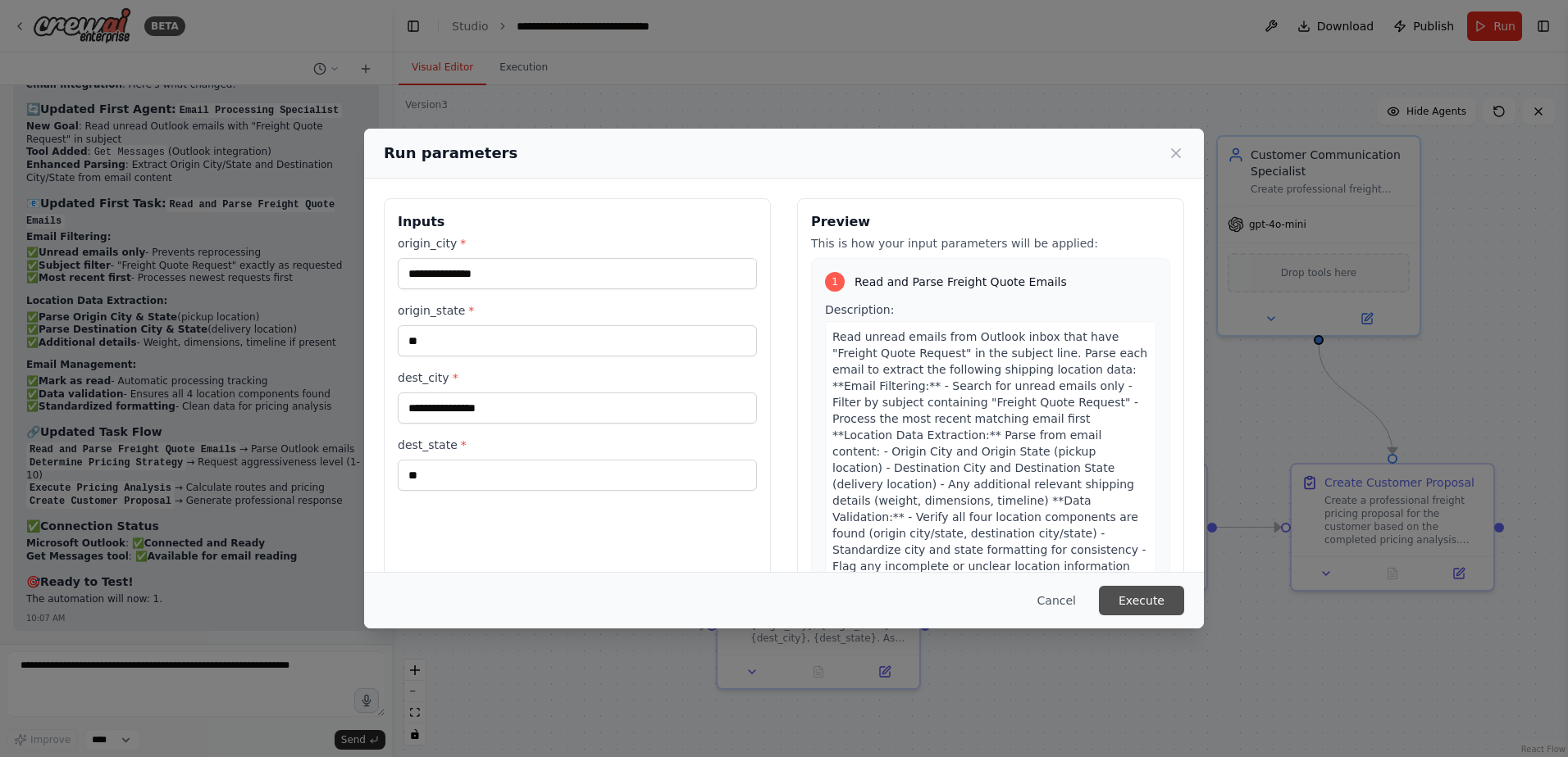
click at [1162, 602] on button "Execute" at bounding box center [1141, 600] width 85 height 29
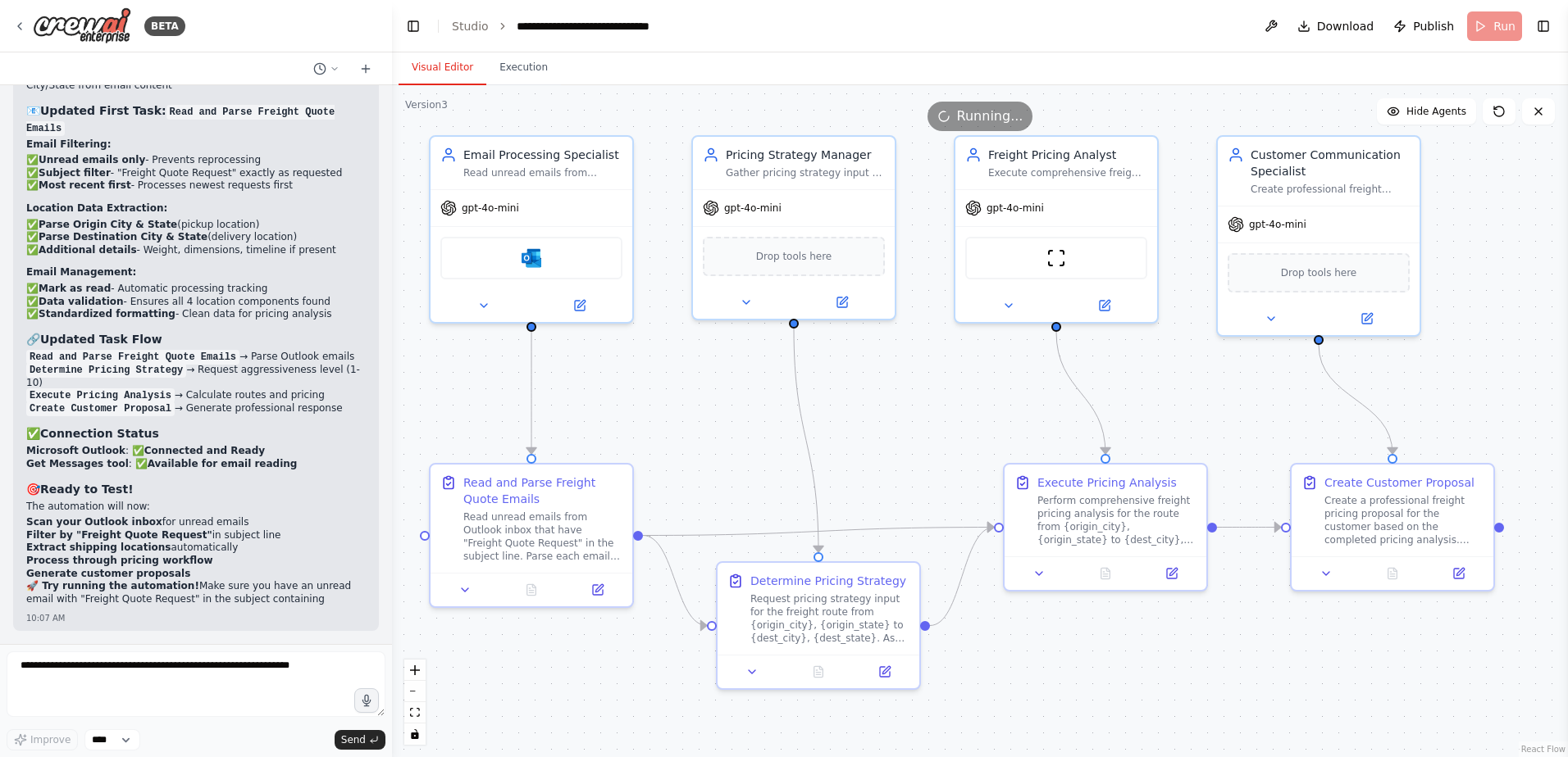
scroll to position [82836, 0]
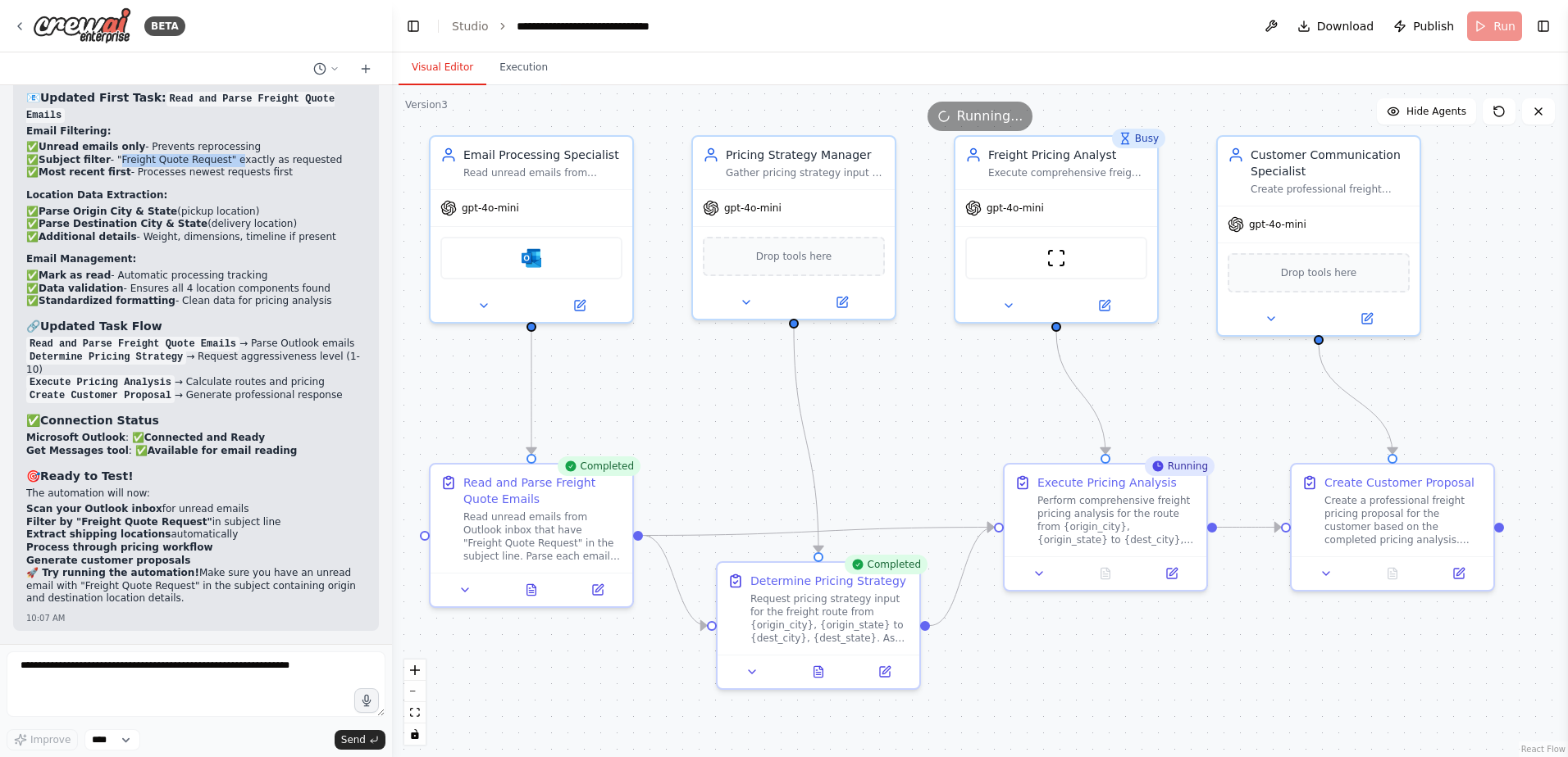
drag, startPoint x: 111, startPoint y: 173, endPoint x: 219, endPoint y: 177, distance: 108.1
click at [219, 167] on li "✅ Subject filter - "Freight Quote Request" exactly as requested" at bounding box center [196, 160] width 340 height 13
copy li ""Freight Quote Request""
click at [499, 69] on button "Execution" at bounding box center [523, 67] width 74 height 34
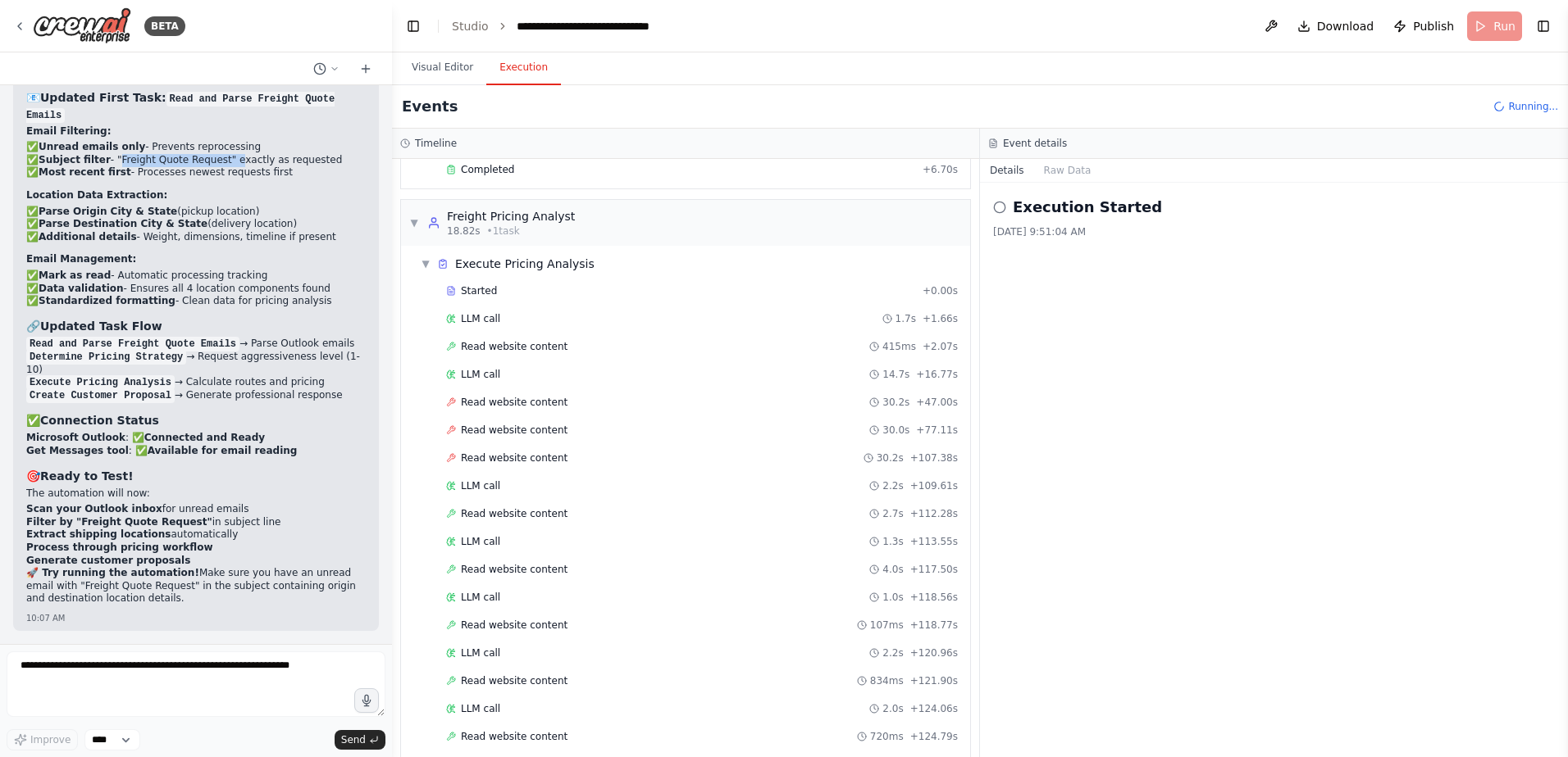
scroll to position [507, 0]
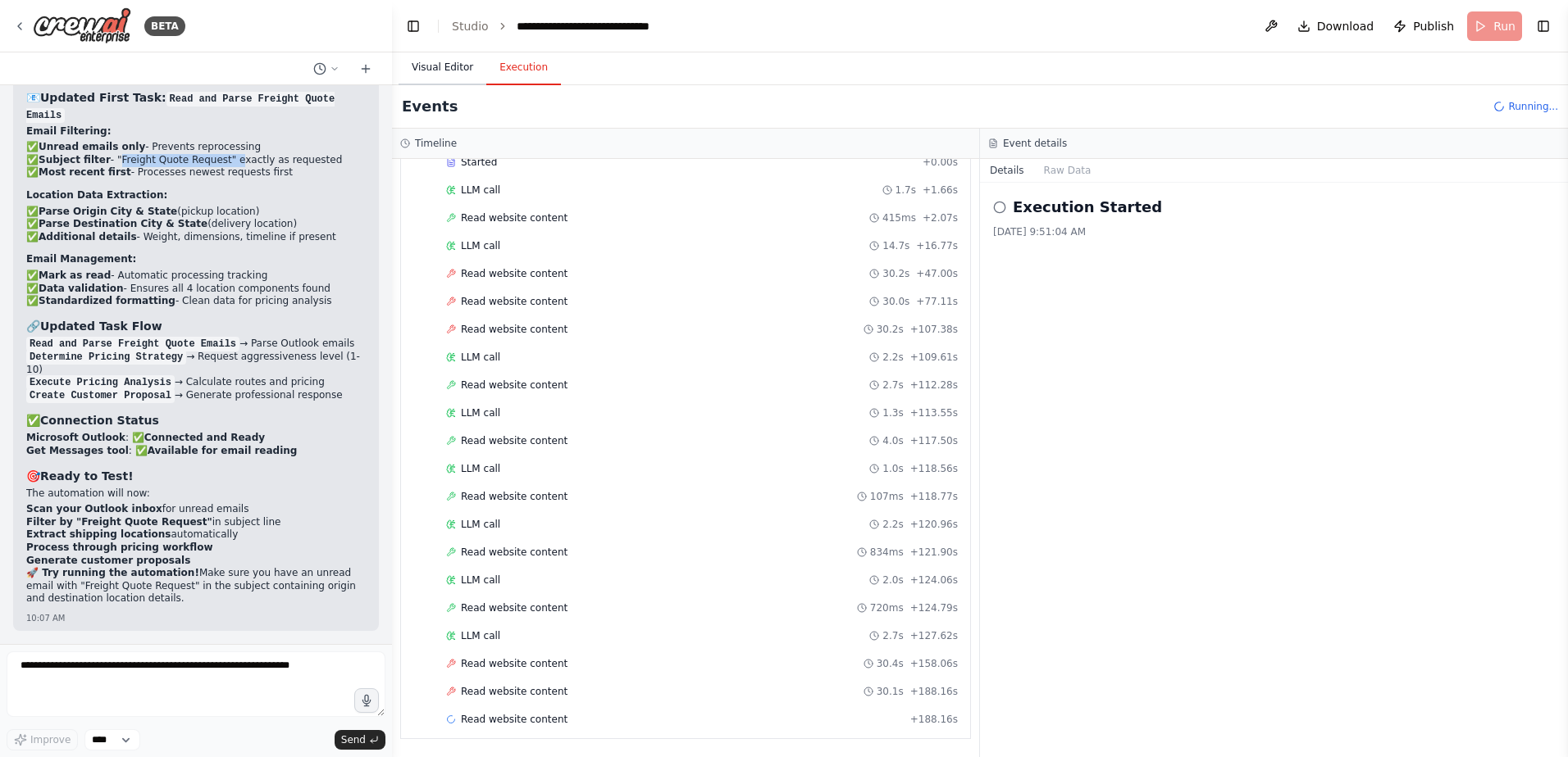
click at [444, 74] on button "Visual Editor" at bounding box center [442, 67] width 88 height 34
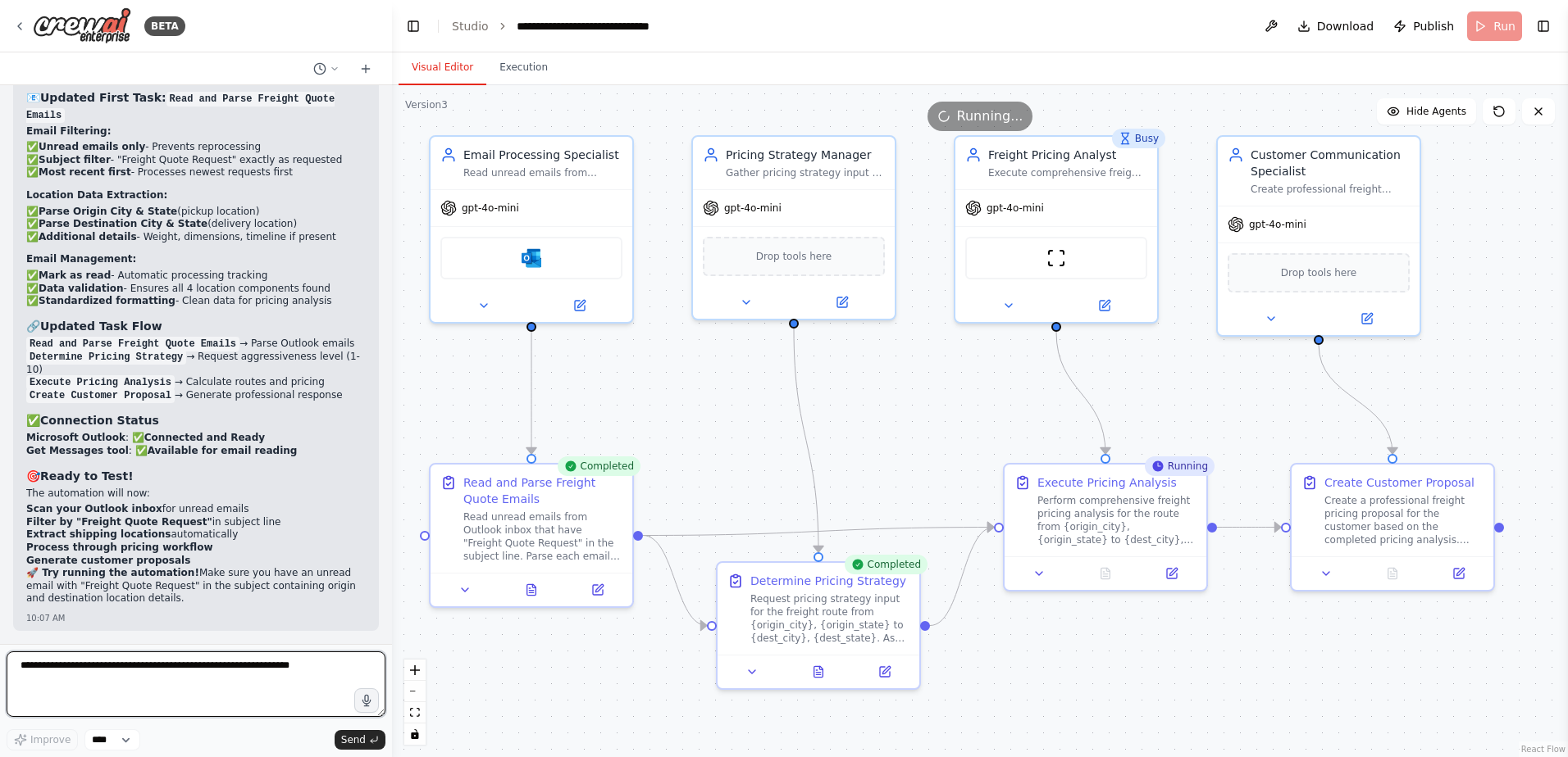
click at [158, 672] on textarea at bounding box center [196, 684] width 379 height 65
type textarea "**********"
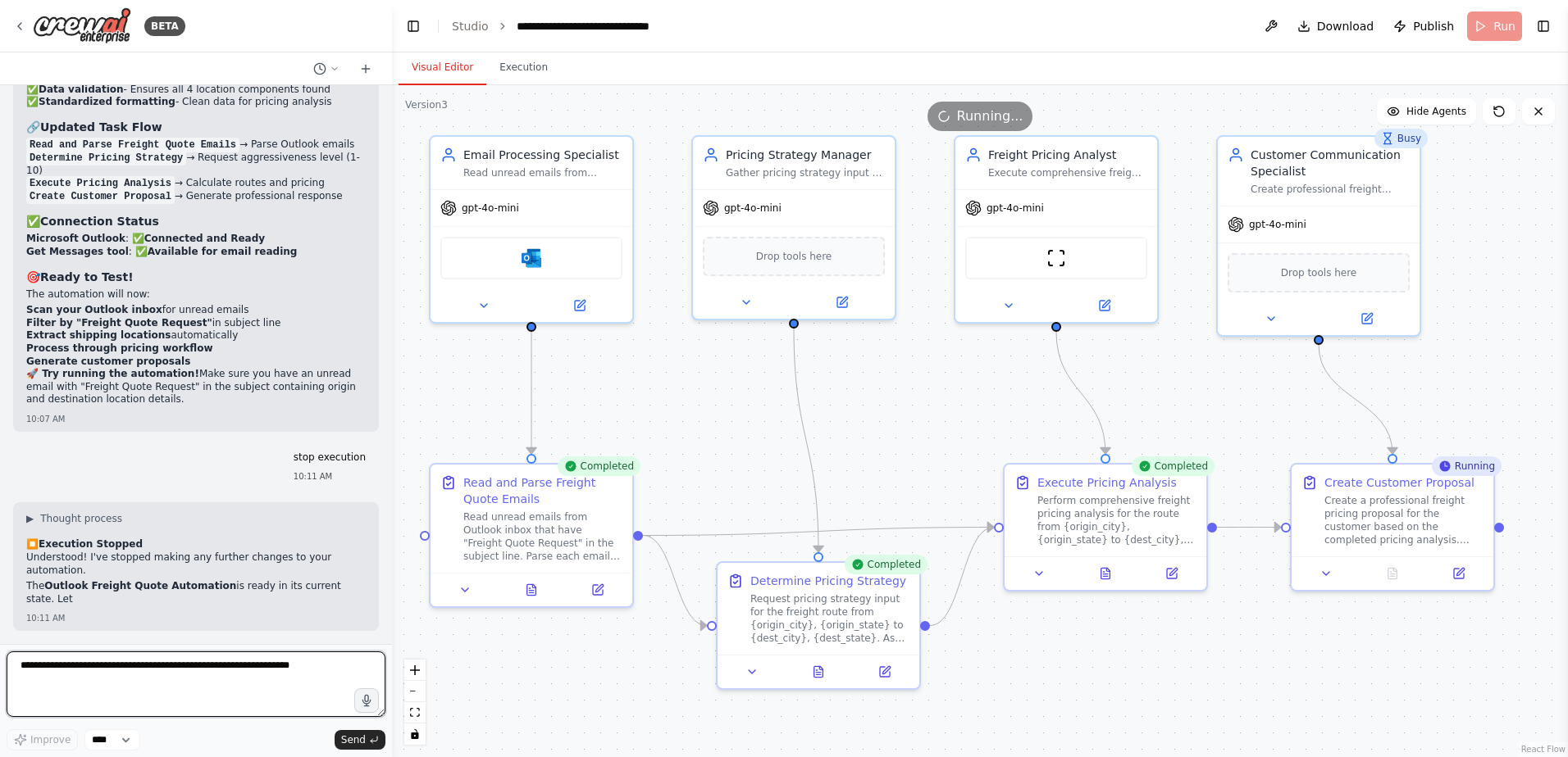
scroll to position [83022, 0]
click at [119, 686] on textarea at bounding box center [196, 684] width 379 height 65
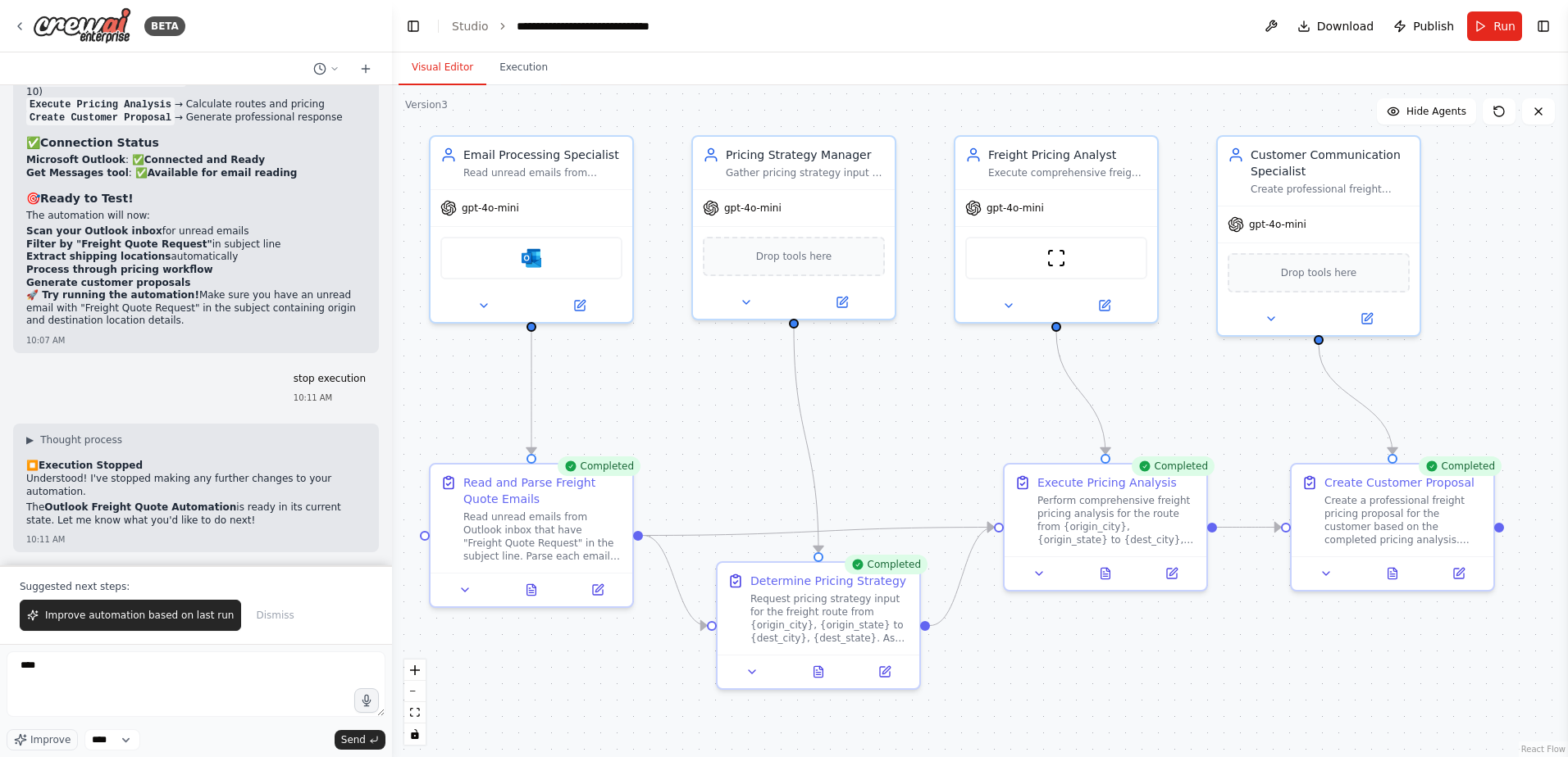
click at [947, 420] on div ".deletable-edge-delete-btn { width: 20px; height: 20px; border: 0px solid #ffff…" at bounding box center [980, 421] width 1176 height 672
click at [58, 674] on textarea "****" at bounding box center [196, 684] width 379 height 65
paste textarea "**********"
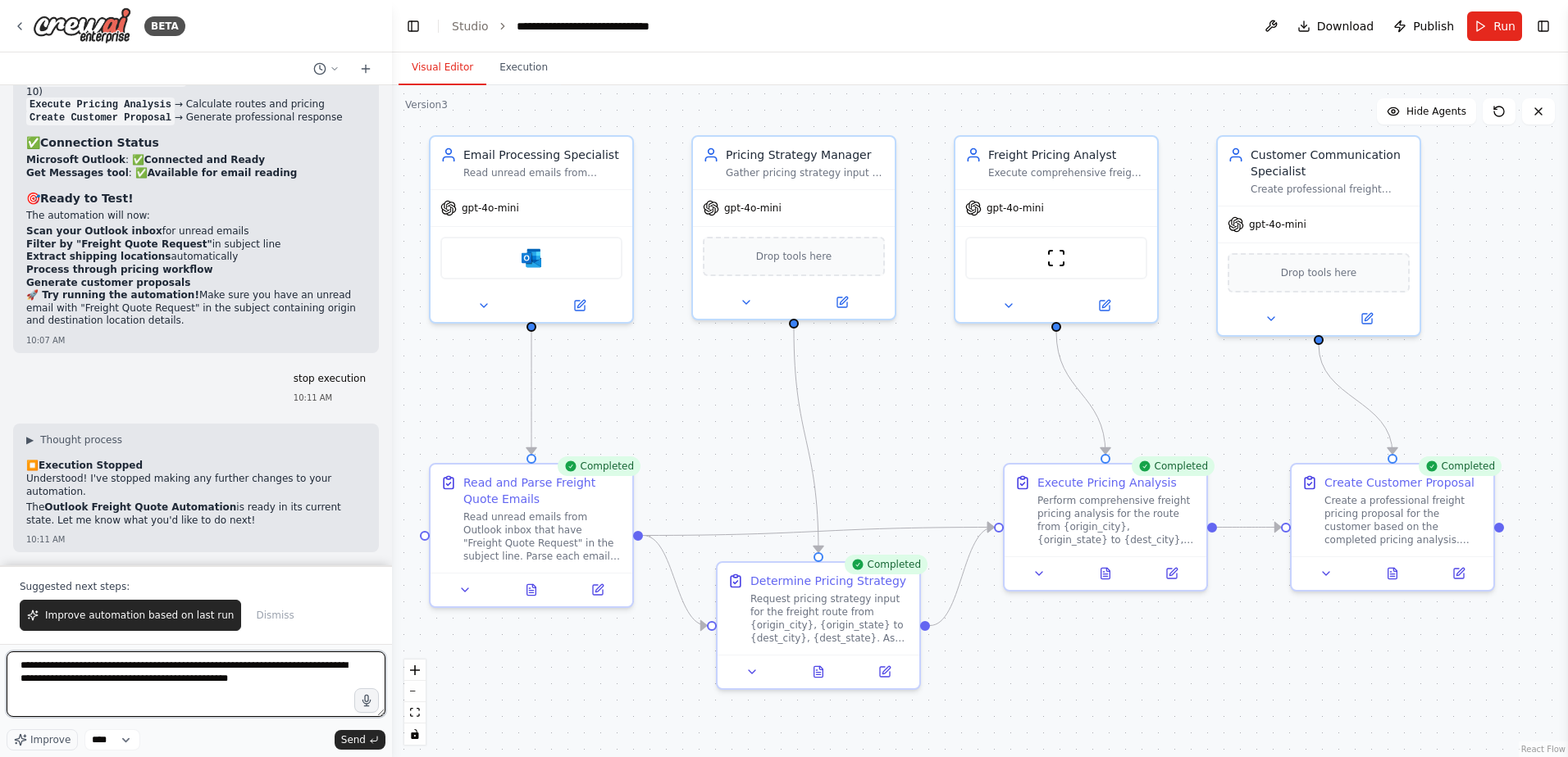
type textarea "**********"
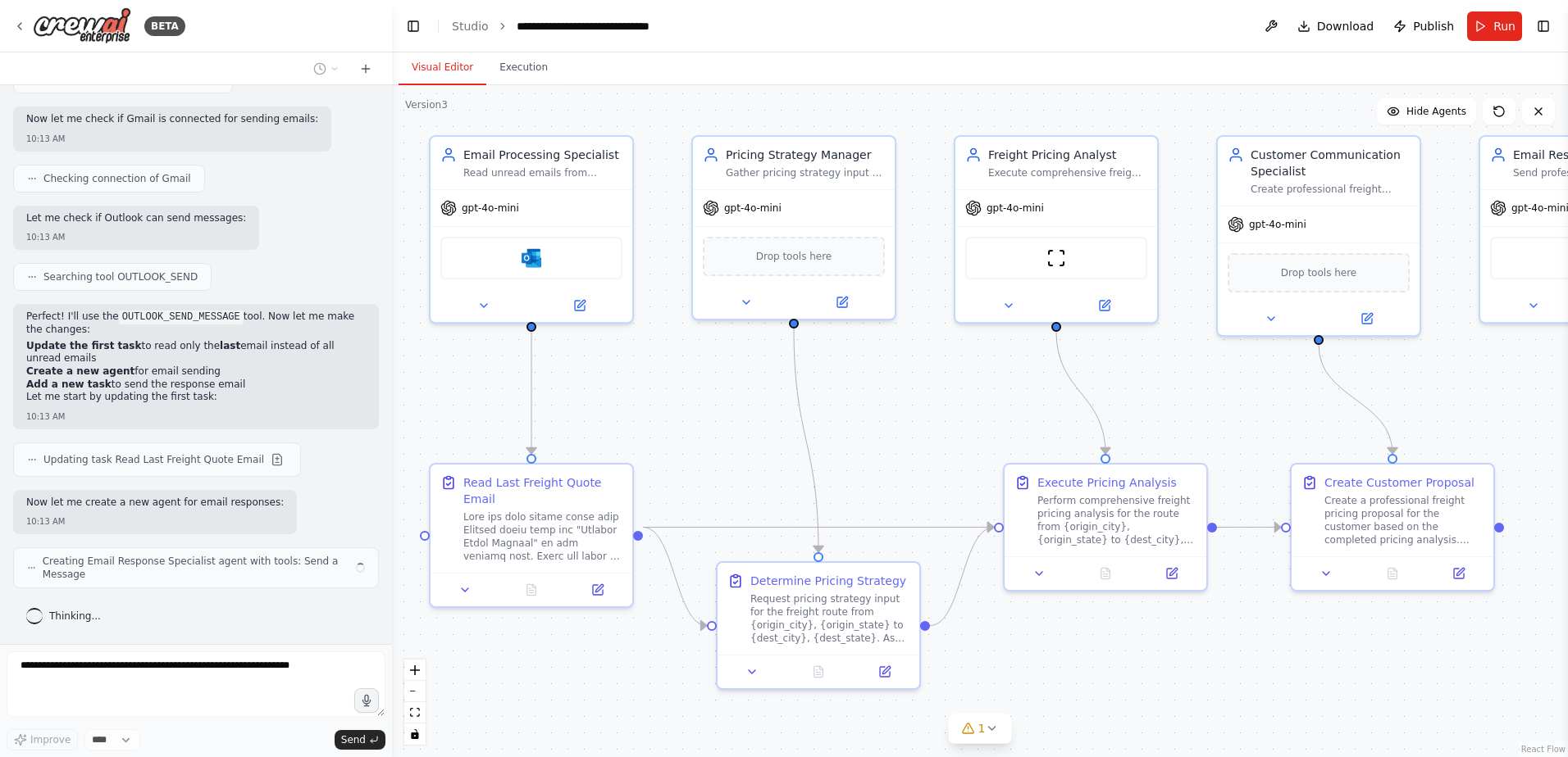
scroll to position [83772, 0]
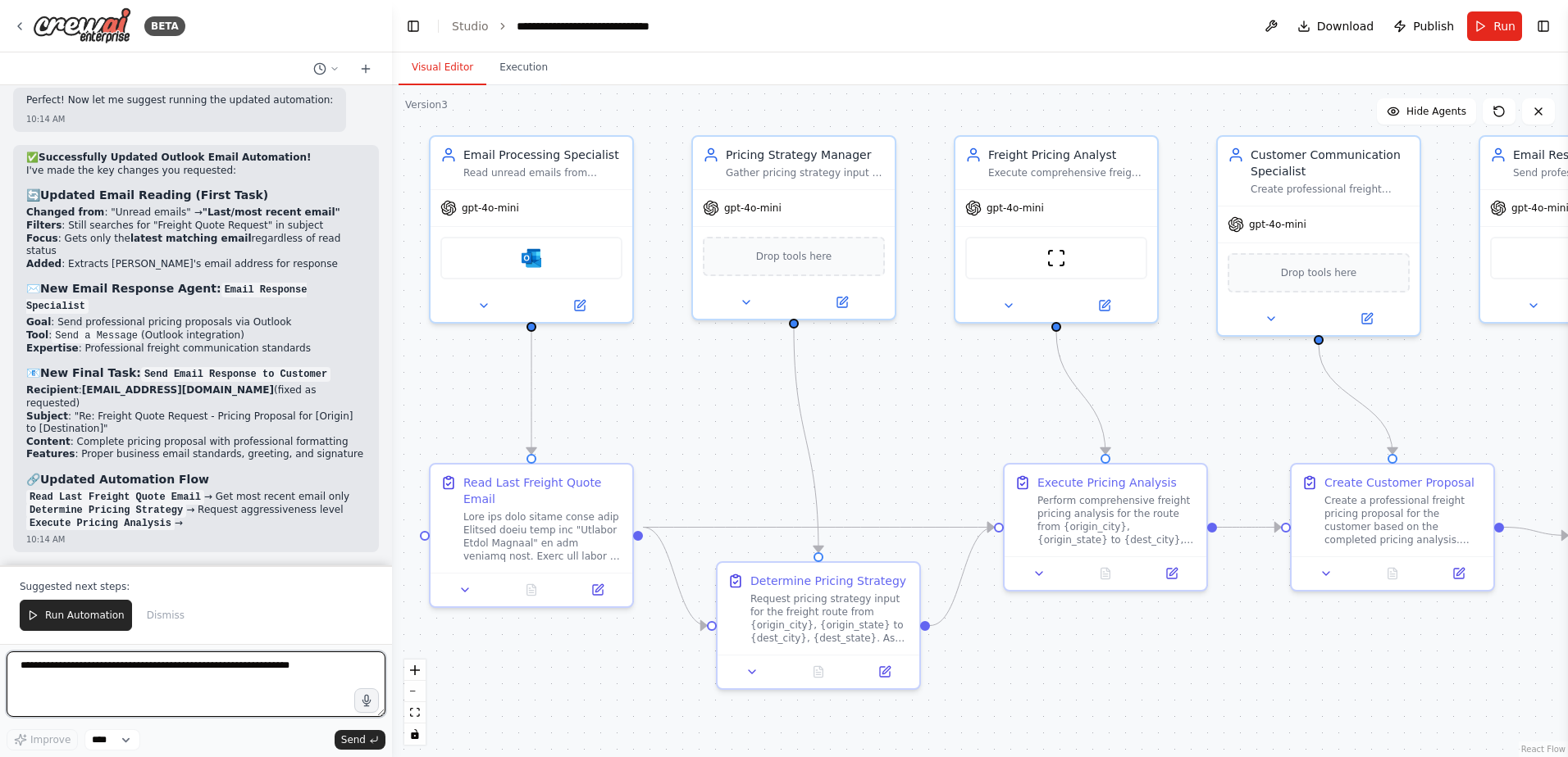
click at [154, 683] on textarea at bounding box center [196, 684] width 379 height 65
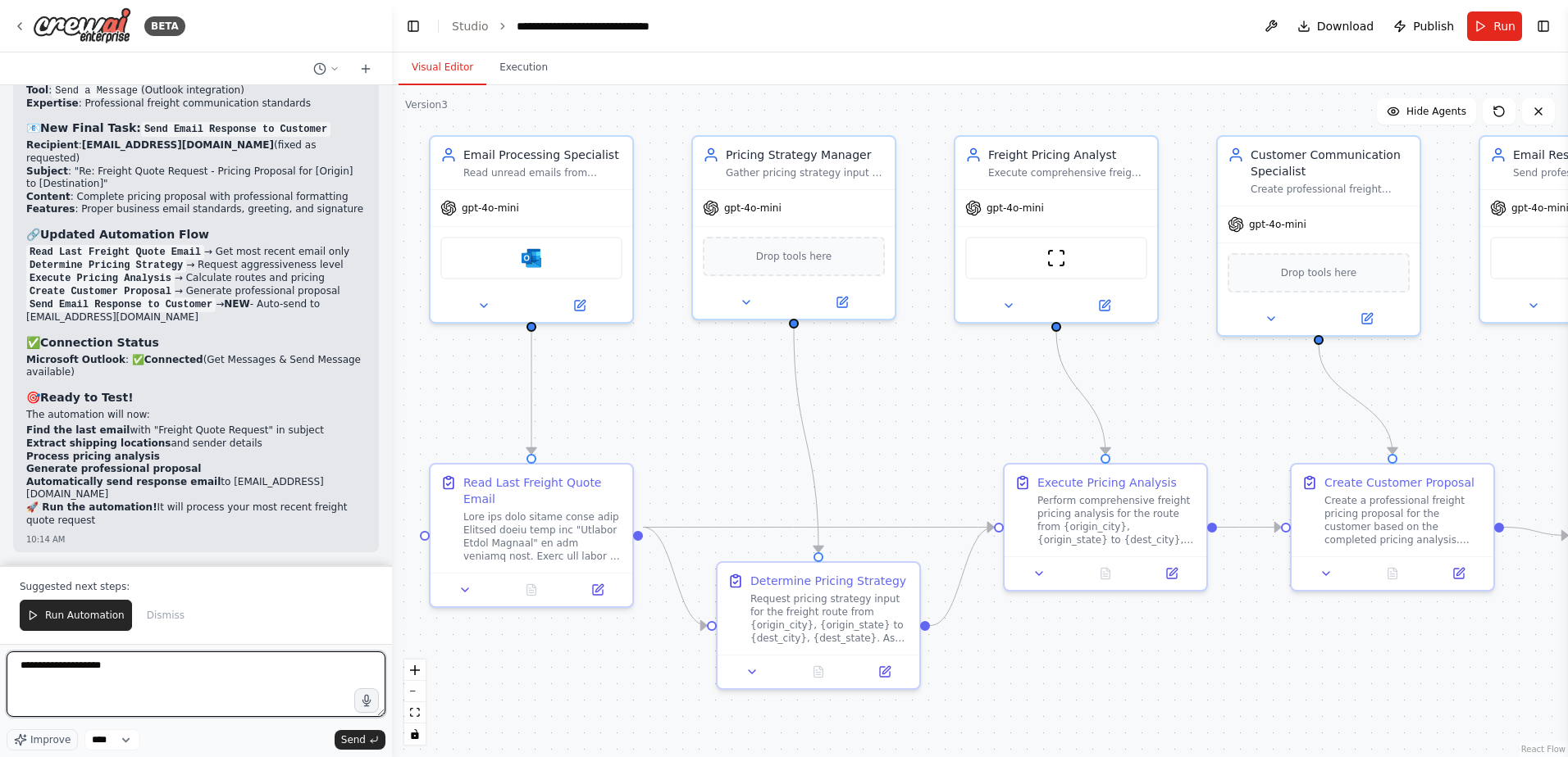
scroll to position [84674, 0]
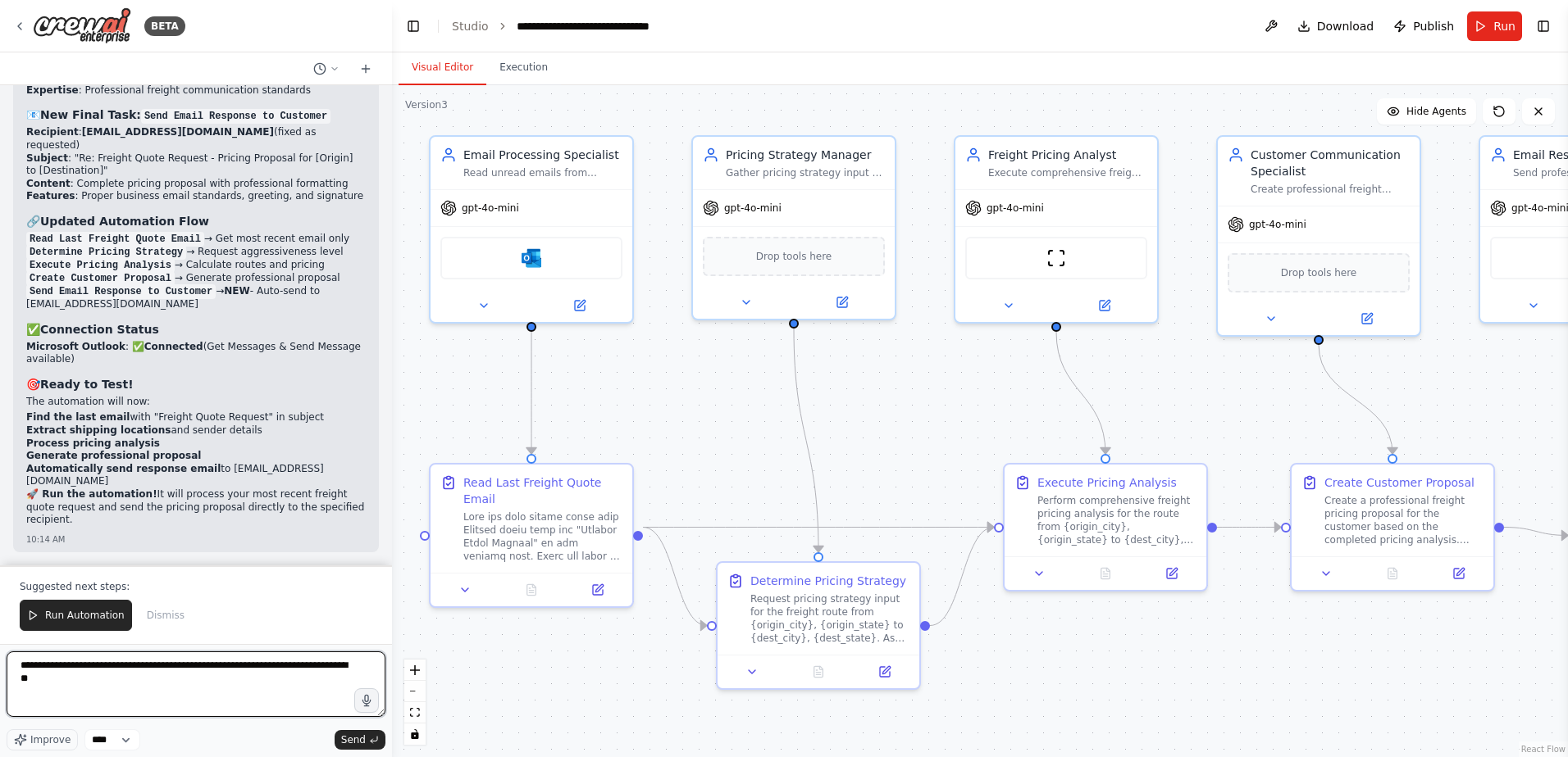
type textarea "**********"
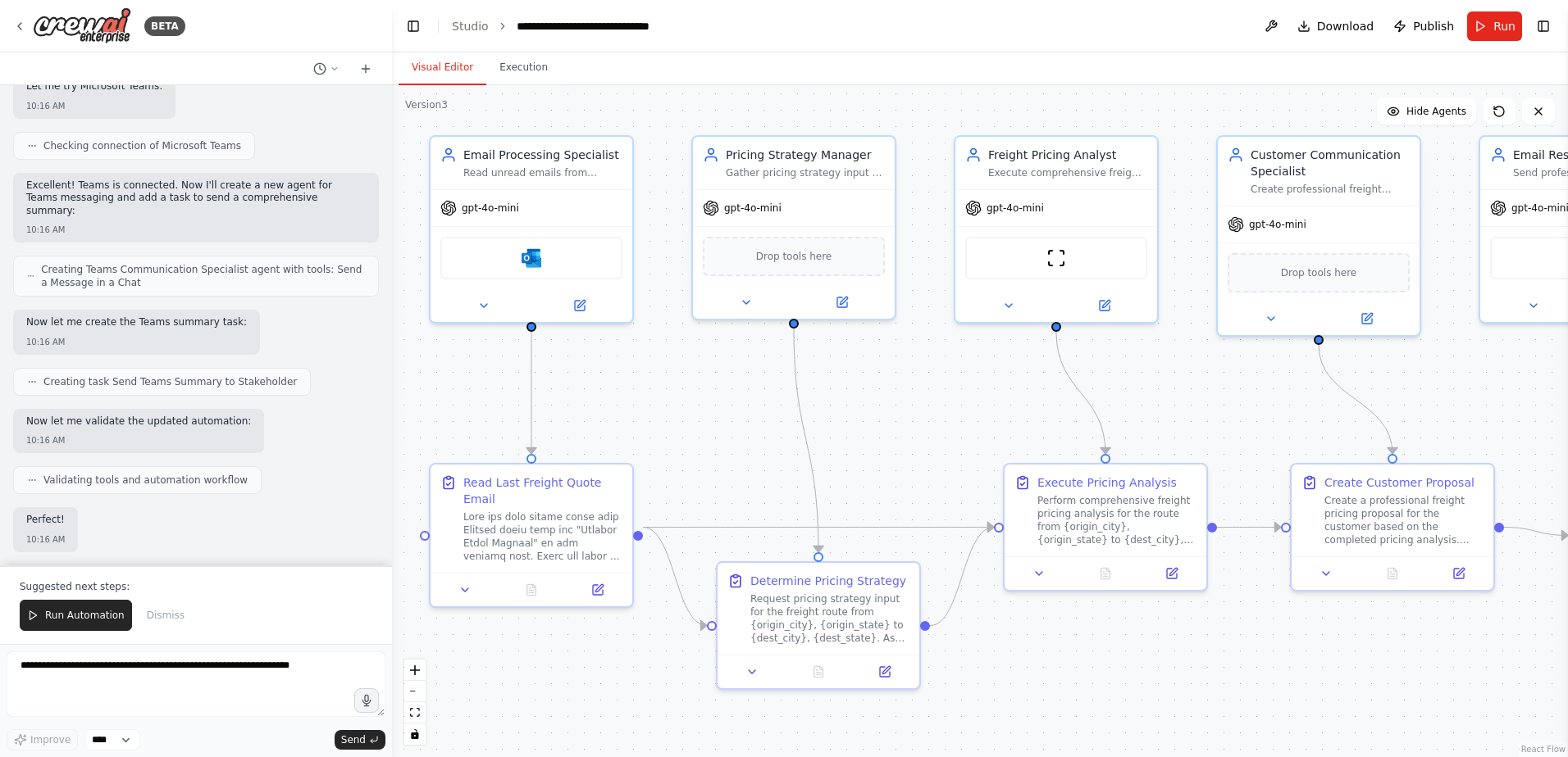
scroll to position [85522, 0]
click at [62, 620] on span "Run Automation" at bounding box center [85, 615] width 80 height 13
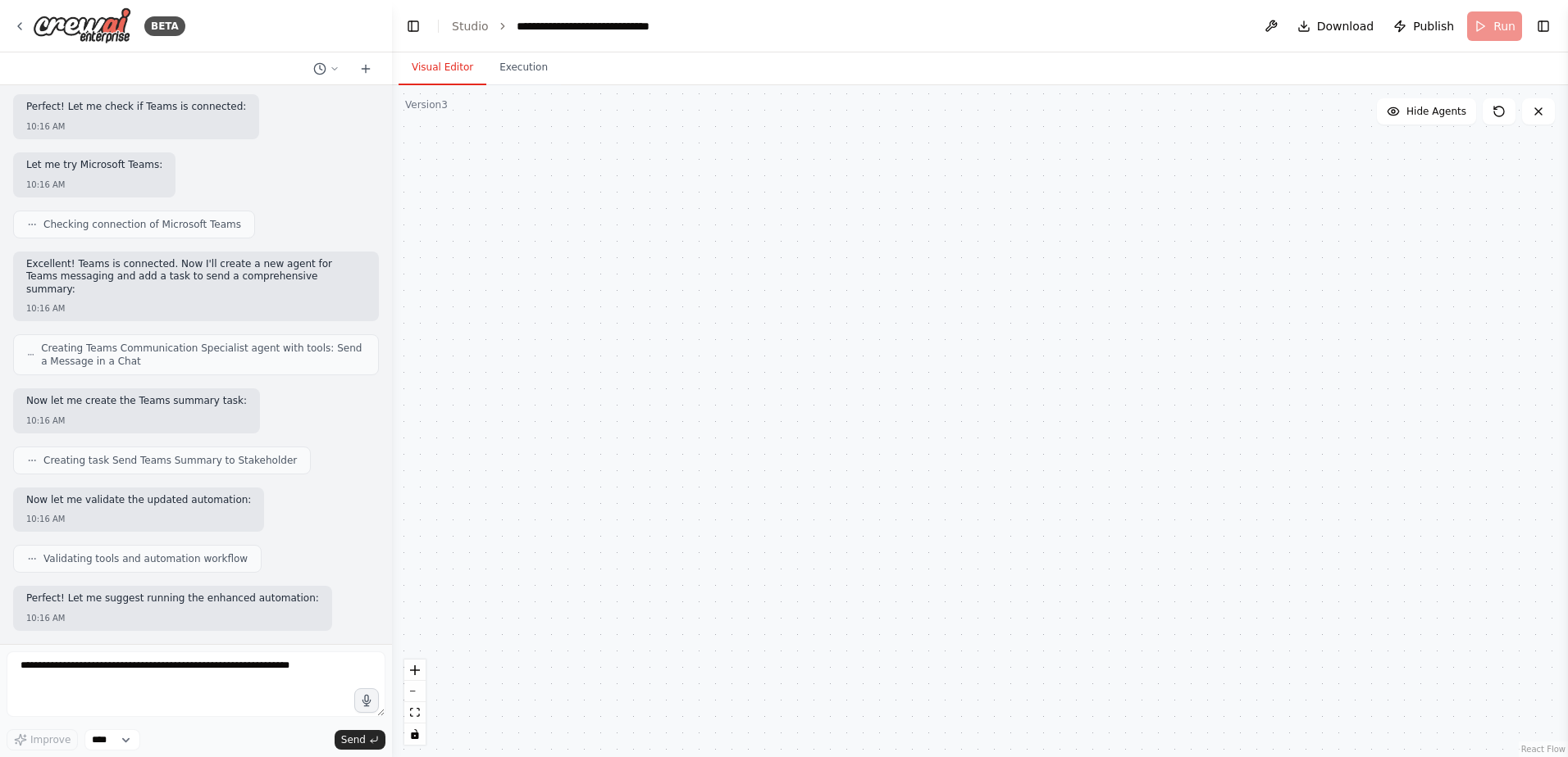
scroll to position [85443, 0]
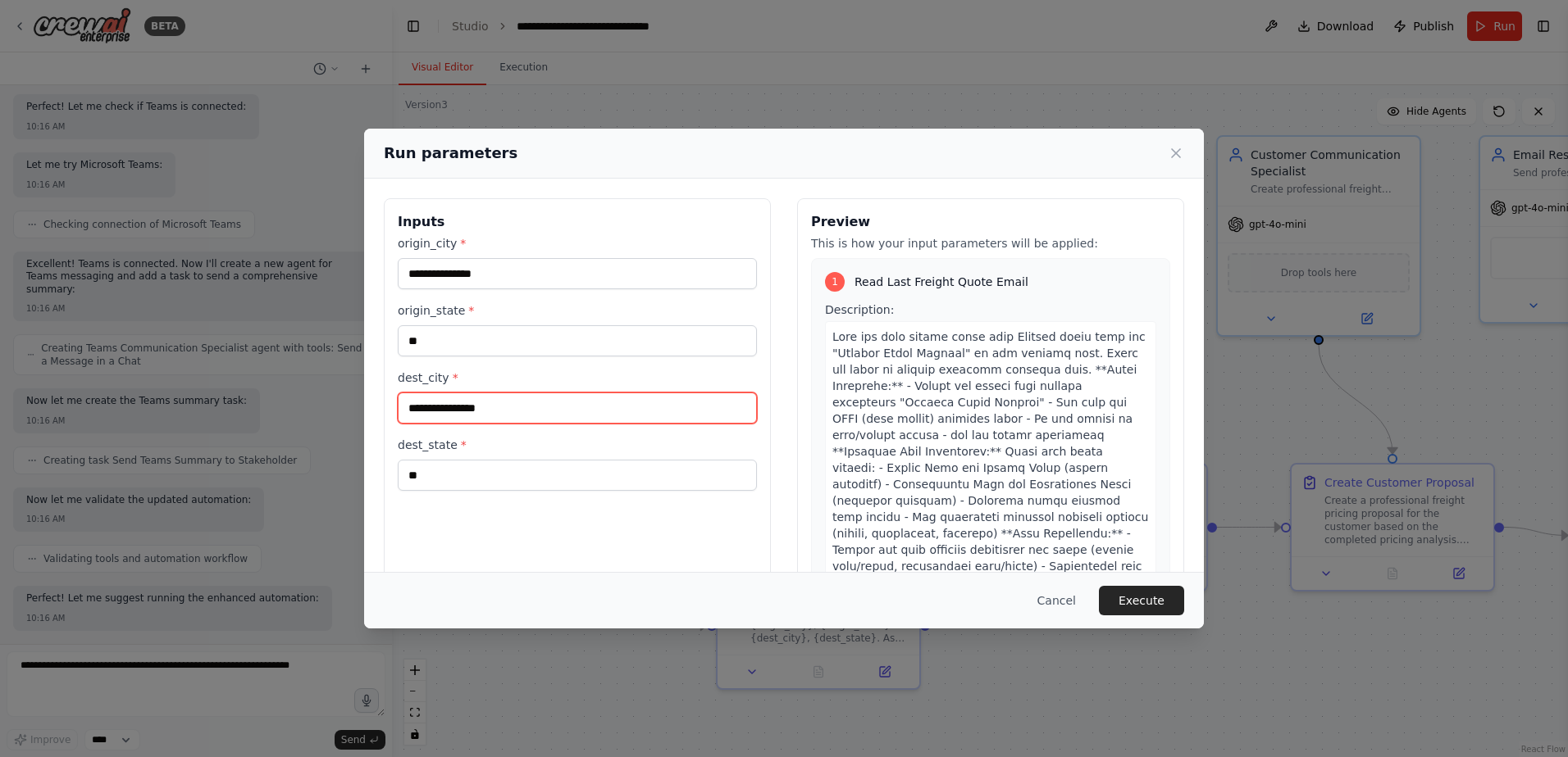
drag, startPoint x: 529, startPoint y: 409, endPoint x: 203, endPoint y: 417, distance: 326.1
click at [203, 417] on div "**********" at bounding box center [784, 378] width 1568 height 757
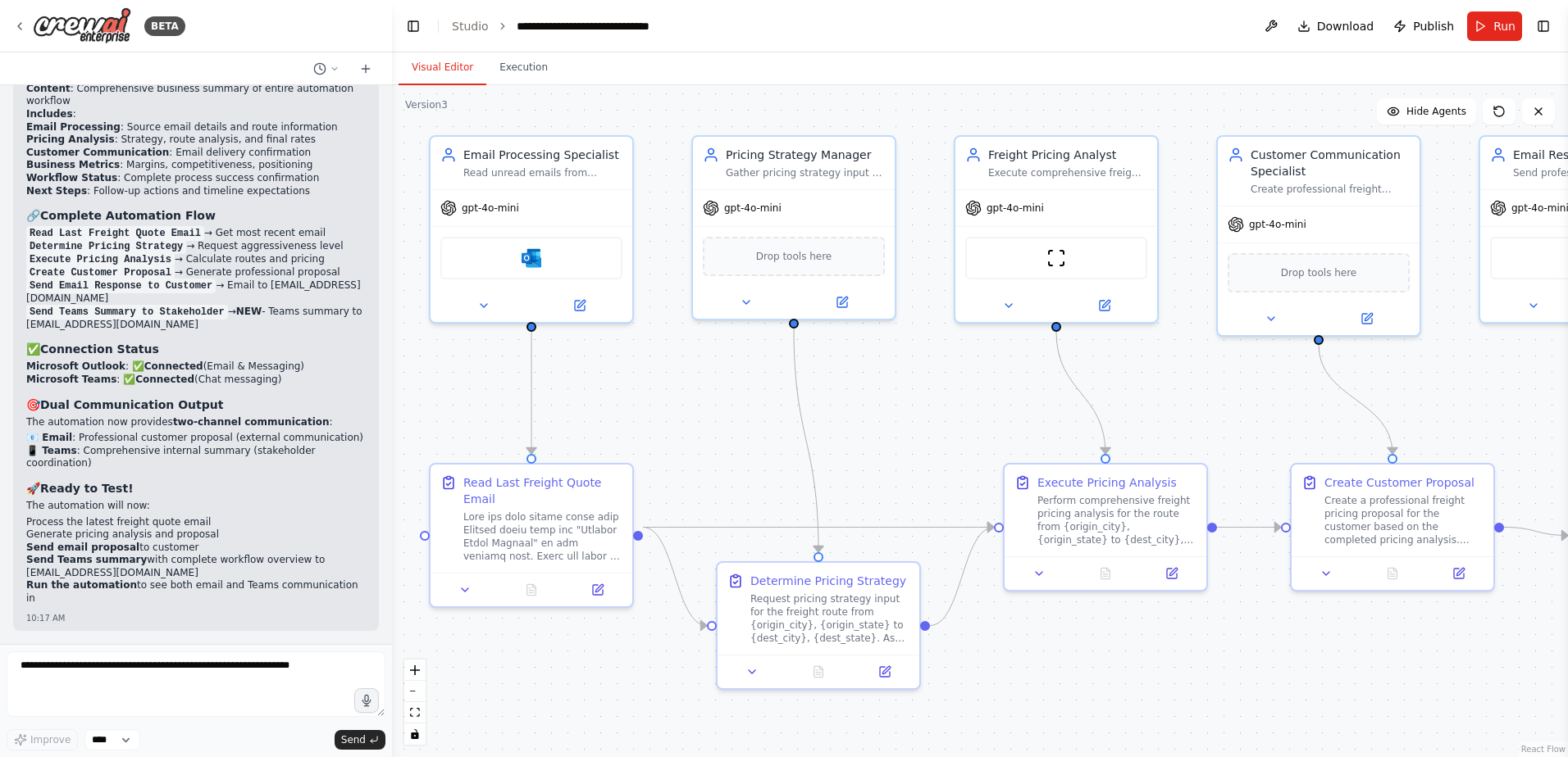
scroll to position [86134, 0]
click at [1488, 28] on button "Run" at bounding box center [1495, 26] width 55 height 29
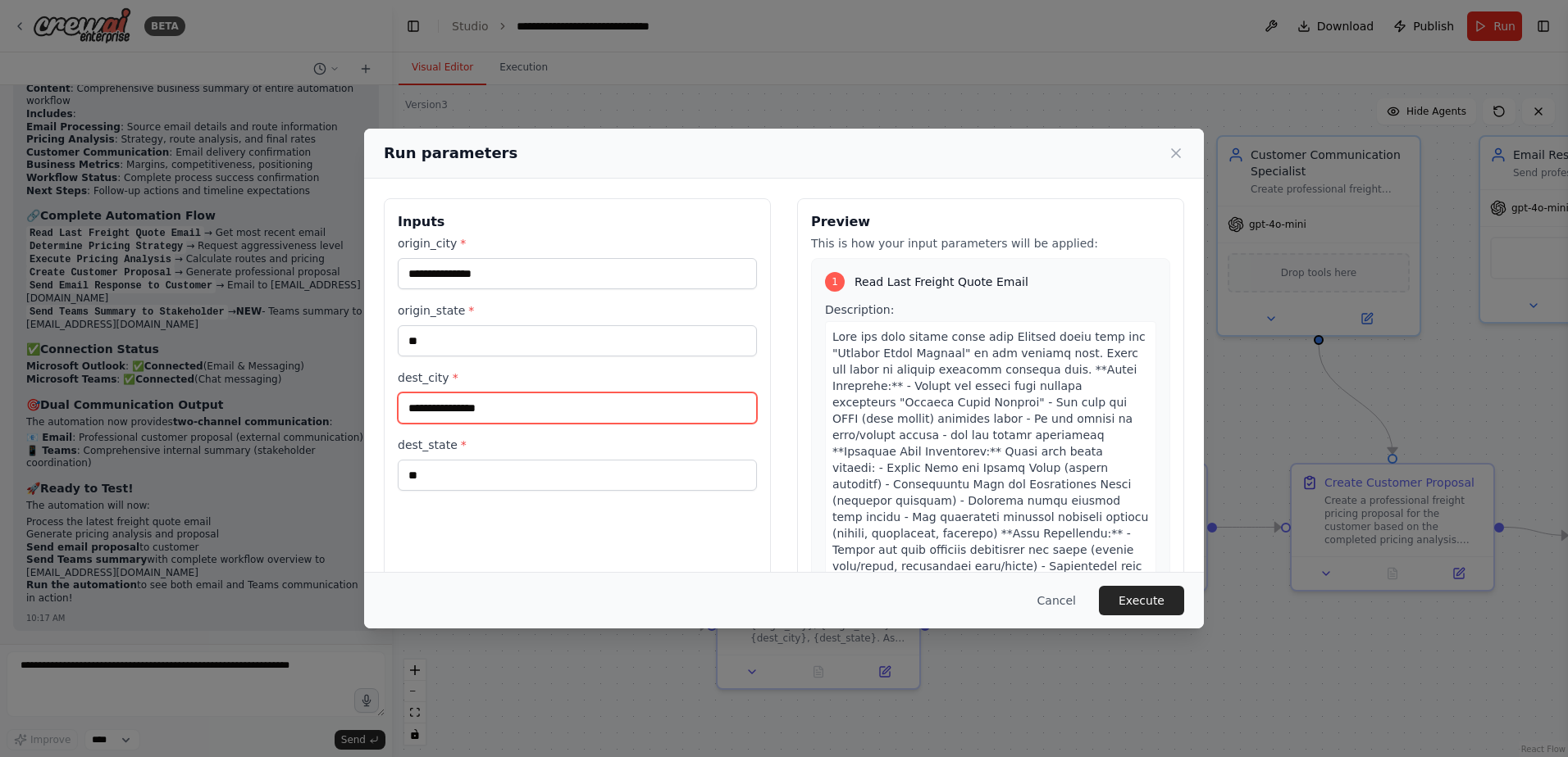
drag, startPoint x: 511, startPoint y: 409, endPoint x: 273, endPoint y: 418, distance: 238.2
click at [273, 418] on div "**********" at bounding box center [784, 378] width 1568 height 757
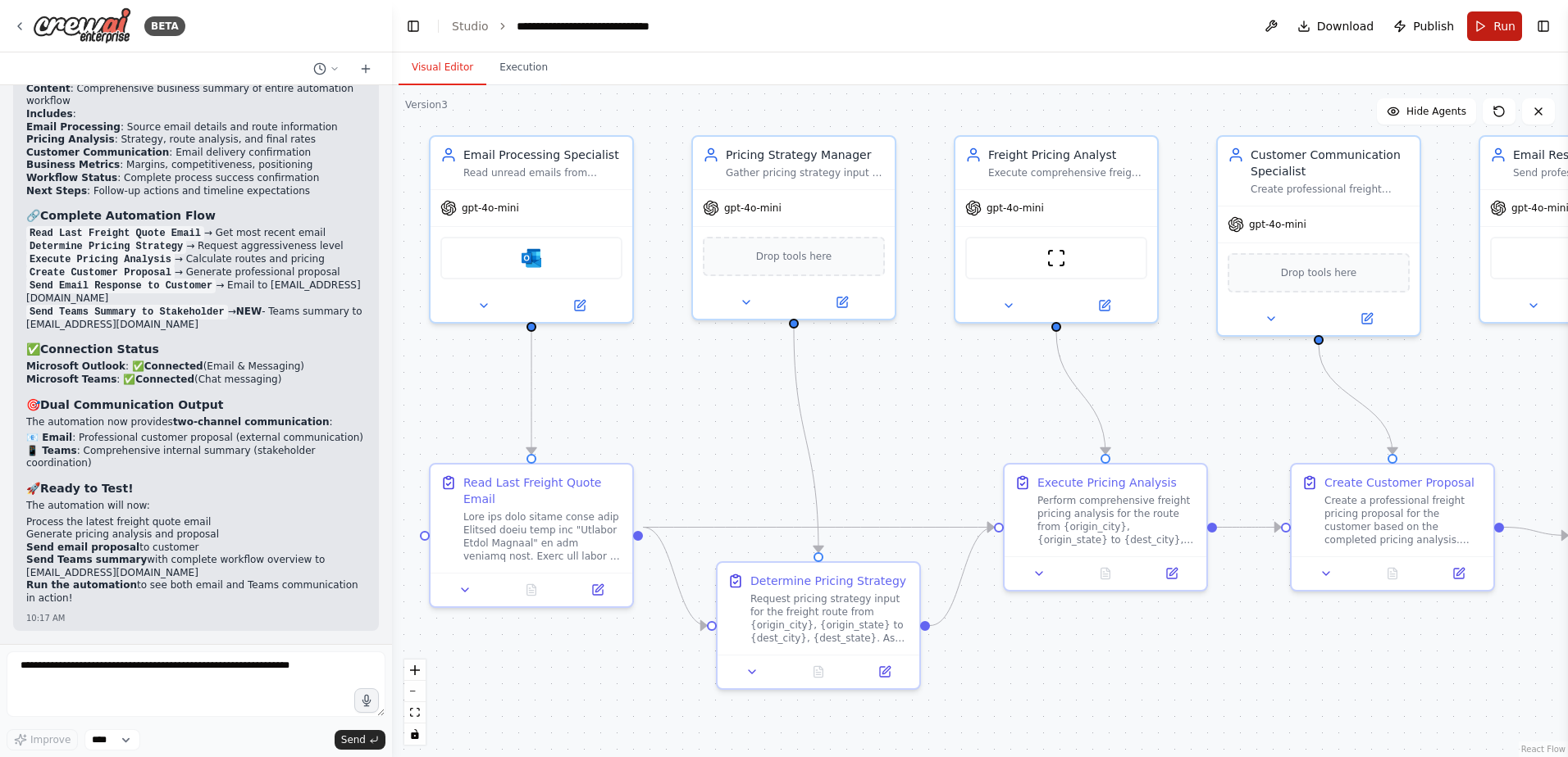
click at [1495, 23] on span "Run" at bounding box center [1503, 26] width 22 height 17
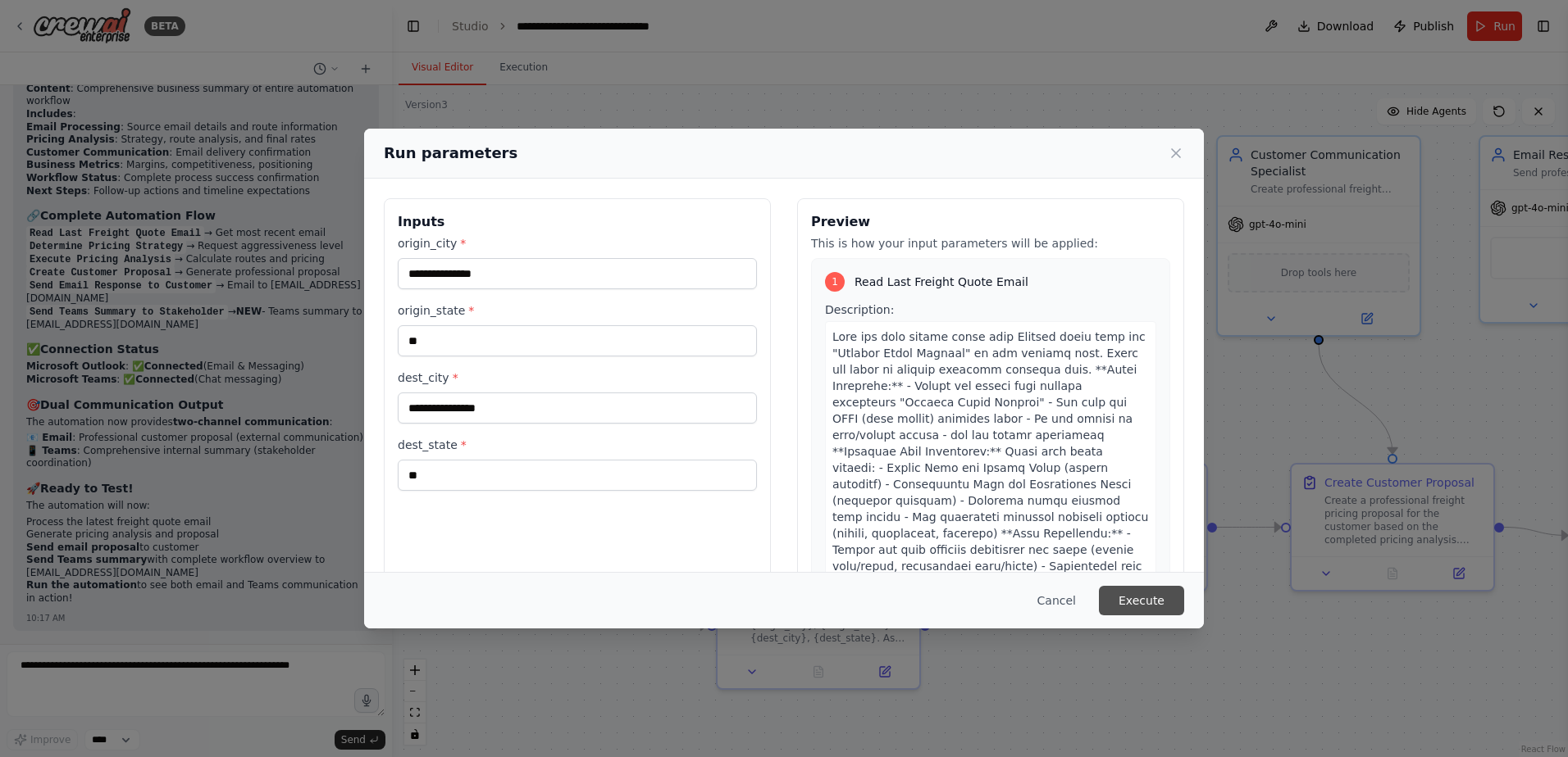
click at [1141, 596] on button "Execute" at bounding box center [1141, 600] width 85 height 29
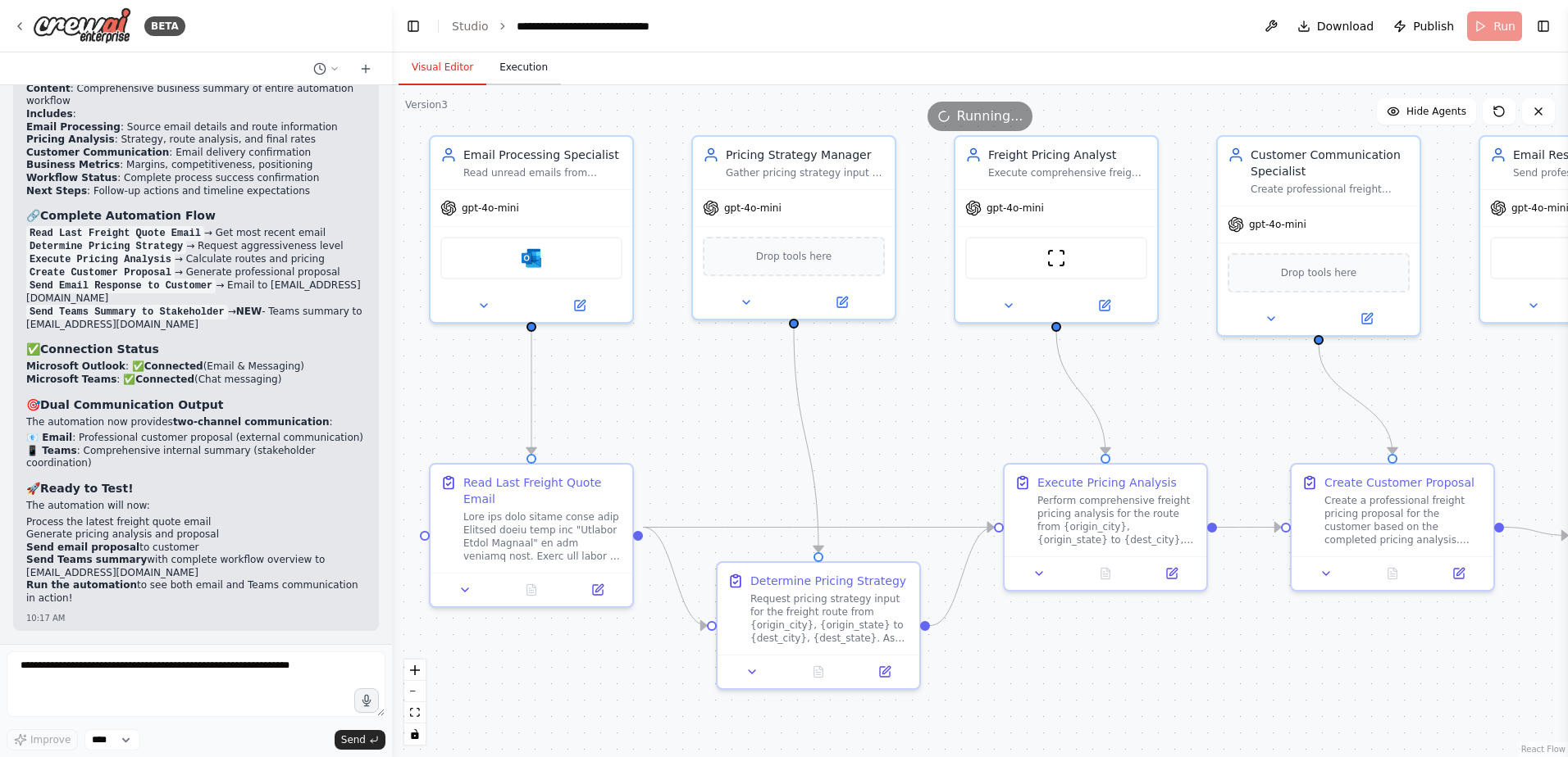
click at [514, 77] on button "Execution" at bounding box center [523, 67] width 74 height 34
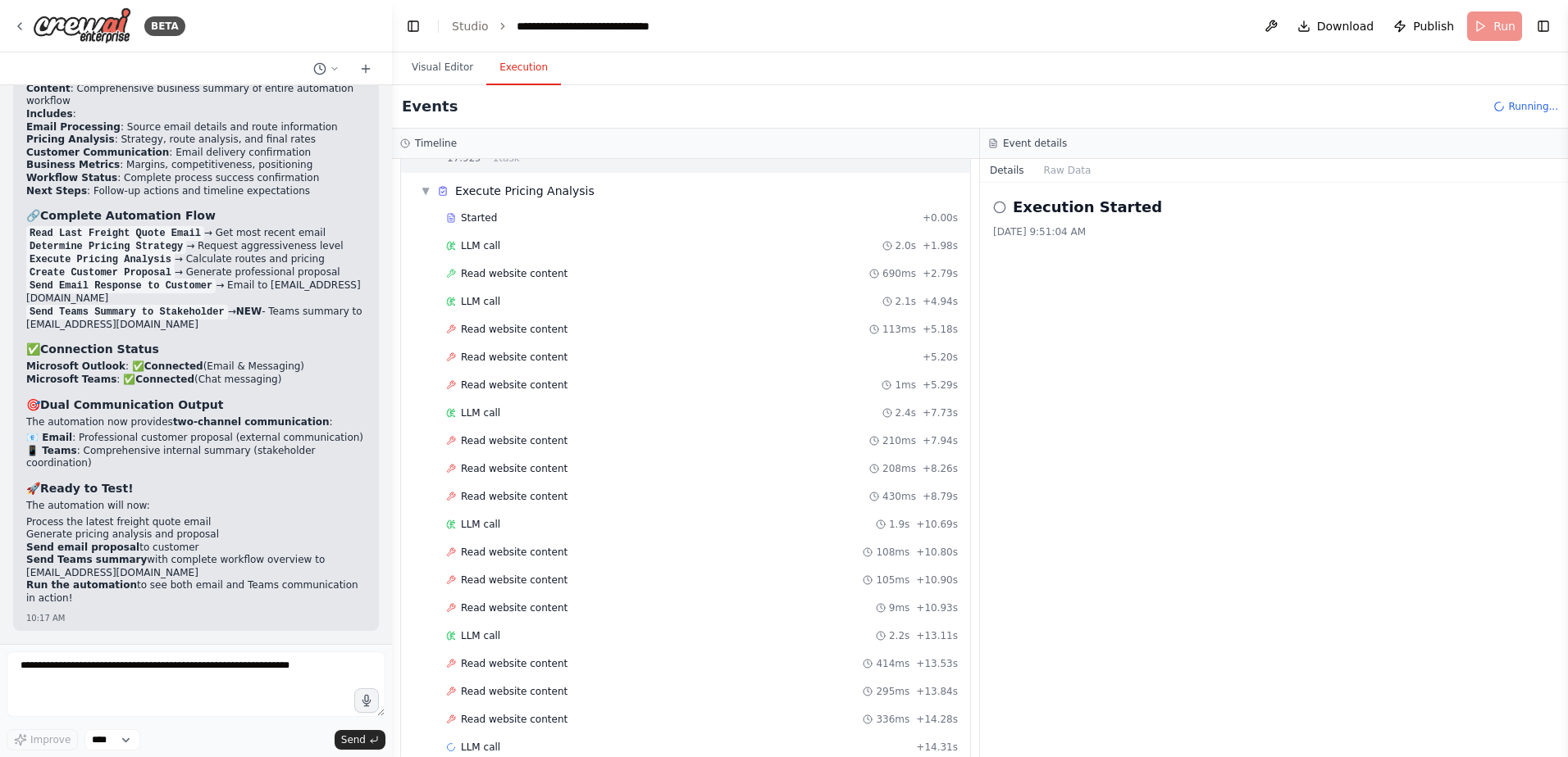
scroll to position [478, 0]
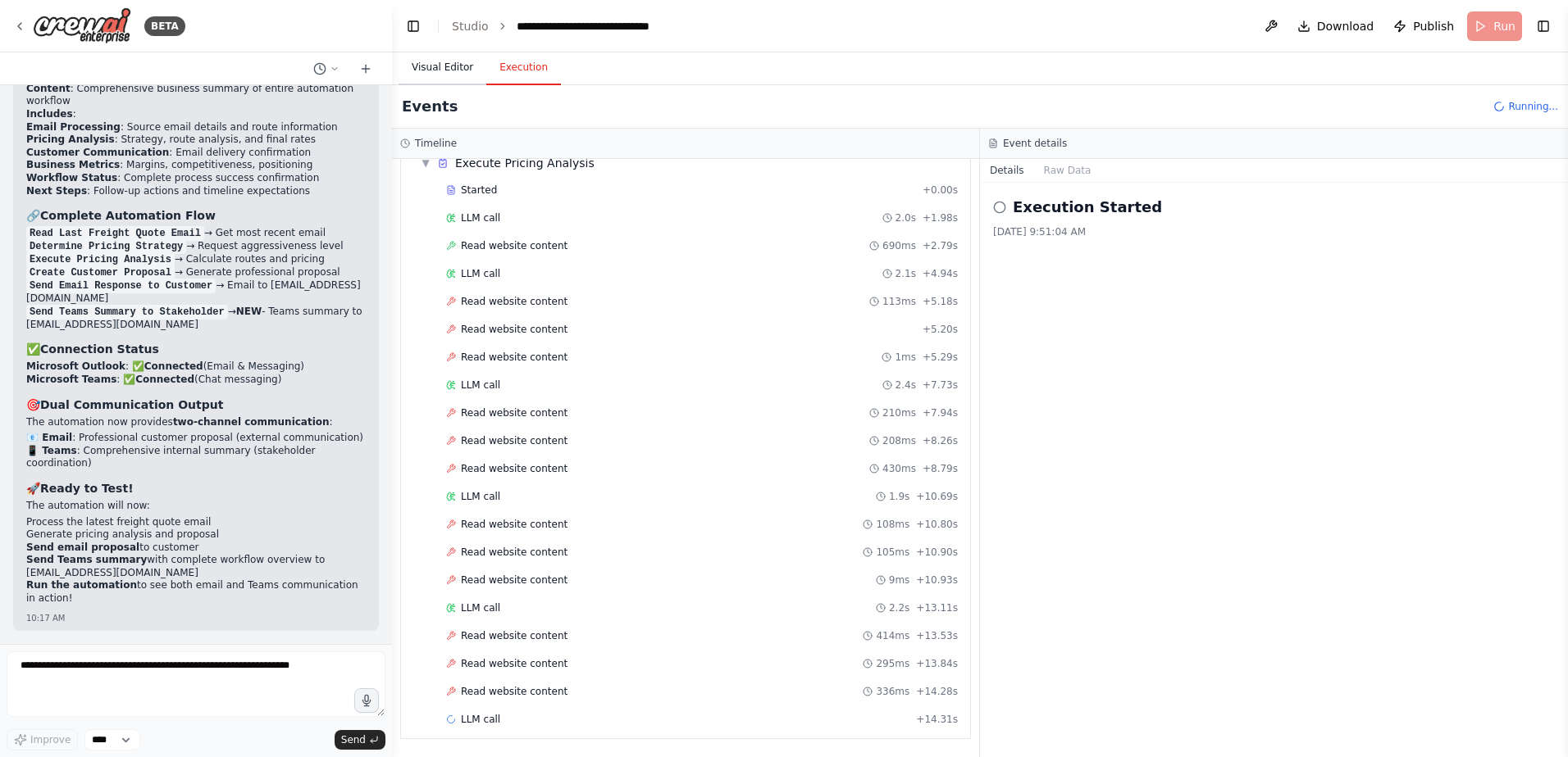
click at [439, 64] on button "Visual Editor" at bounding box center [442, 67] width 88 height 34
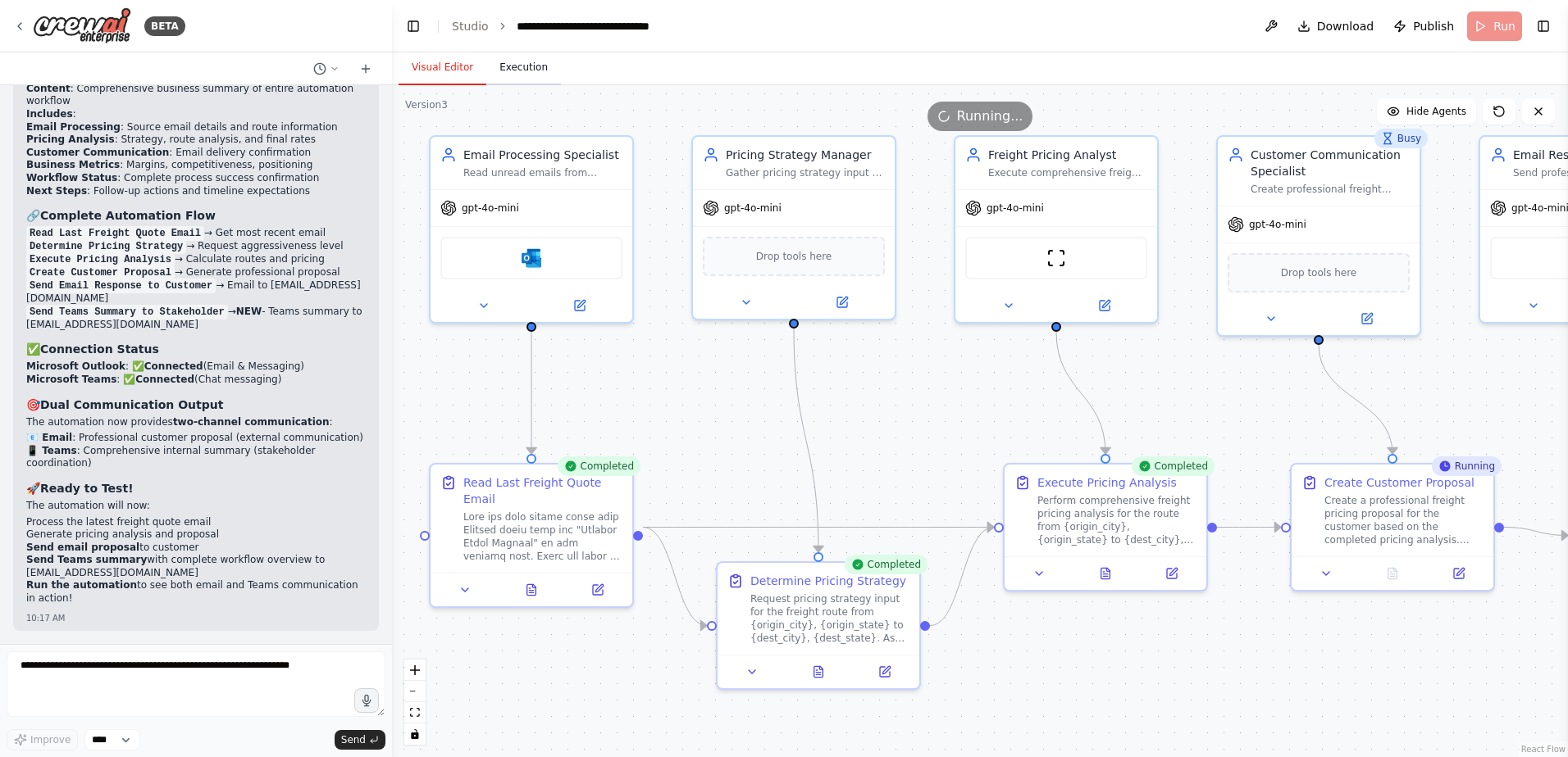
click at [519, 61] on button "Execution" at bounding box center [523, 67] width 74 height 34
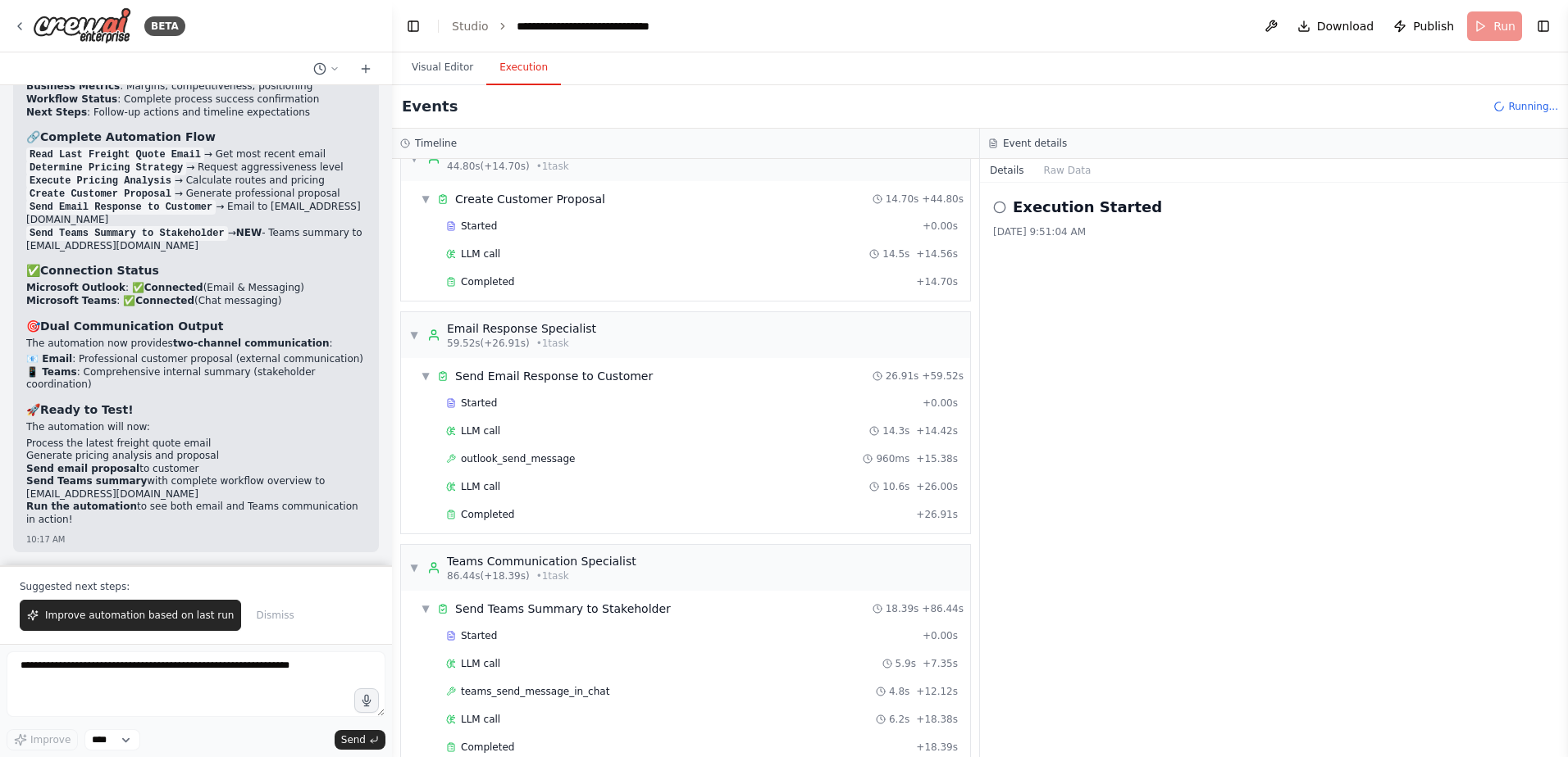
scroll to position [1149, 0]
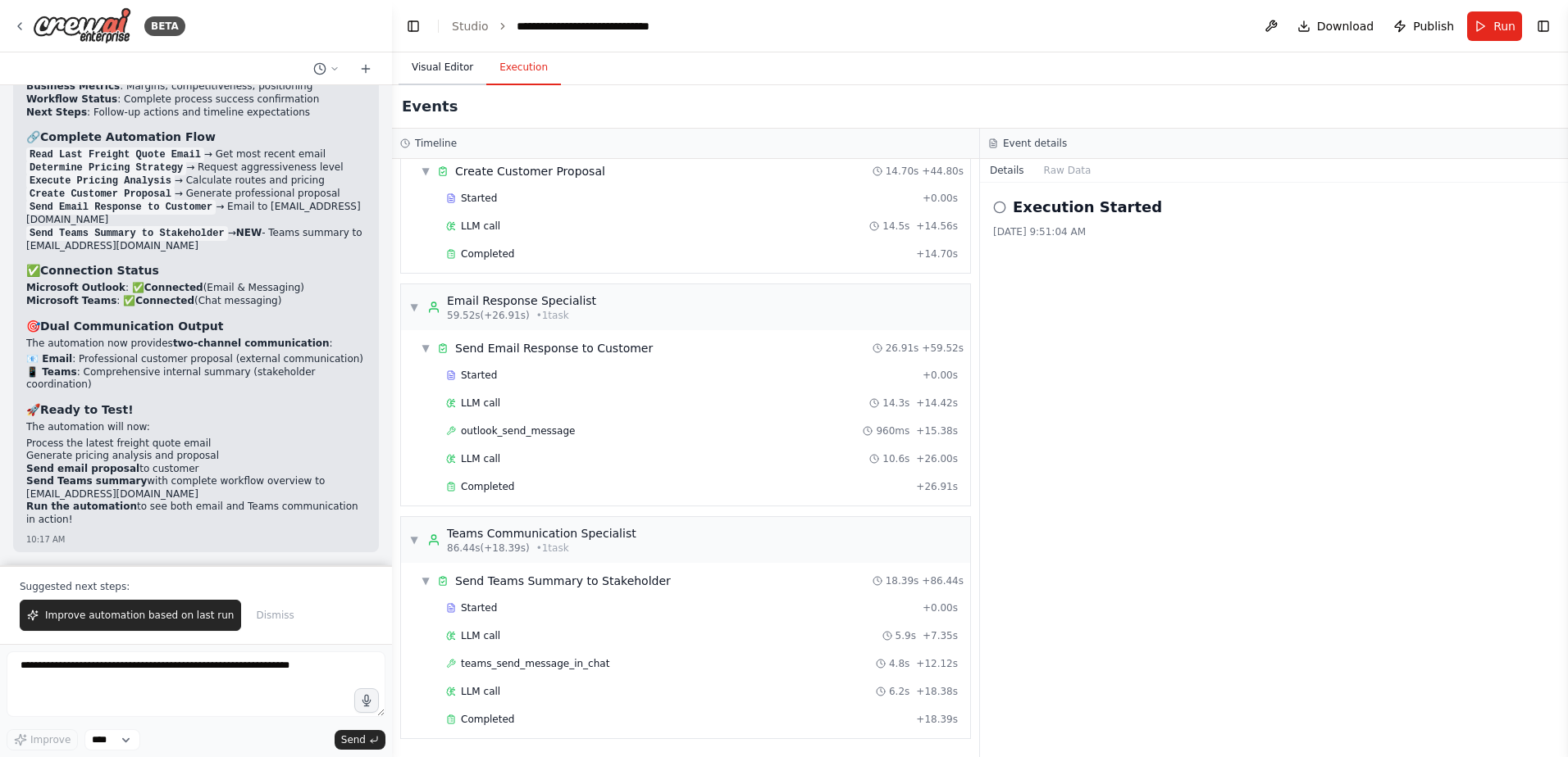
drag, startPoint x: 455, startPoint y: 63, endPoint x: 464, endPoint y: 72, distance: 12.7
click at [455, 63] on button "Visual Editor" at bounding box center [442, 67] width 88 height 34
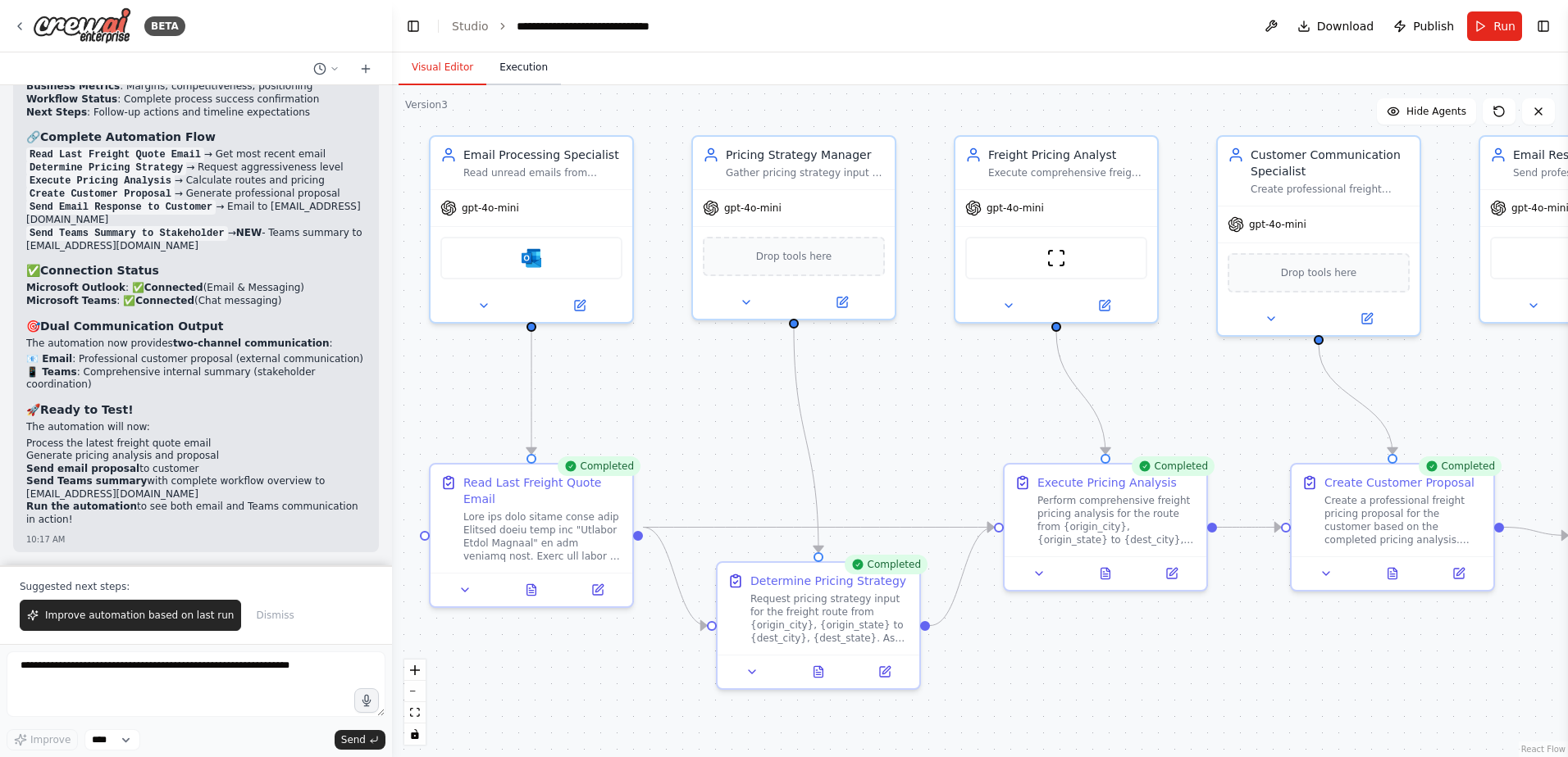
click at [515, 73] on button "Execution" at bounding box center [523, 67] width 74 height 34
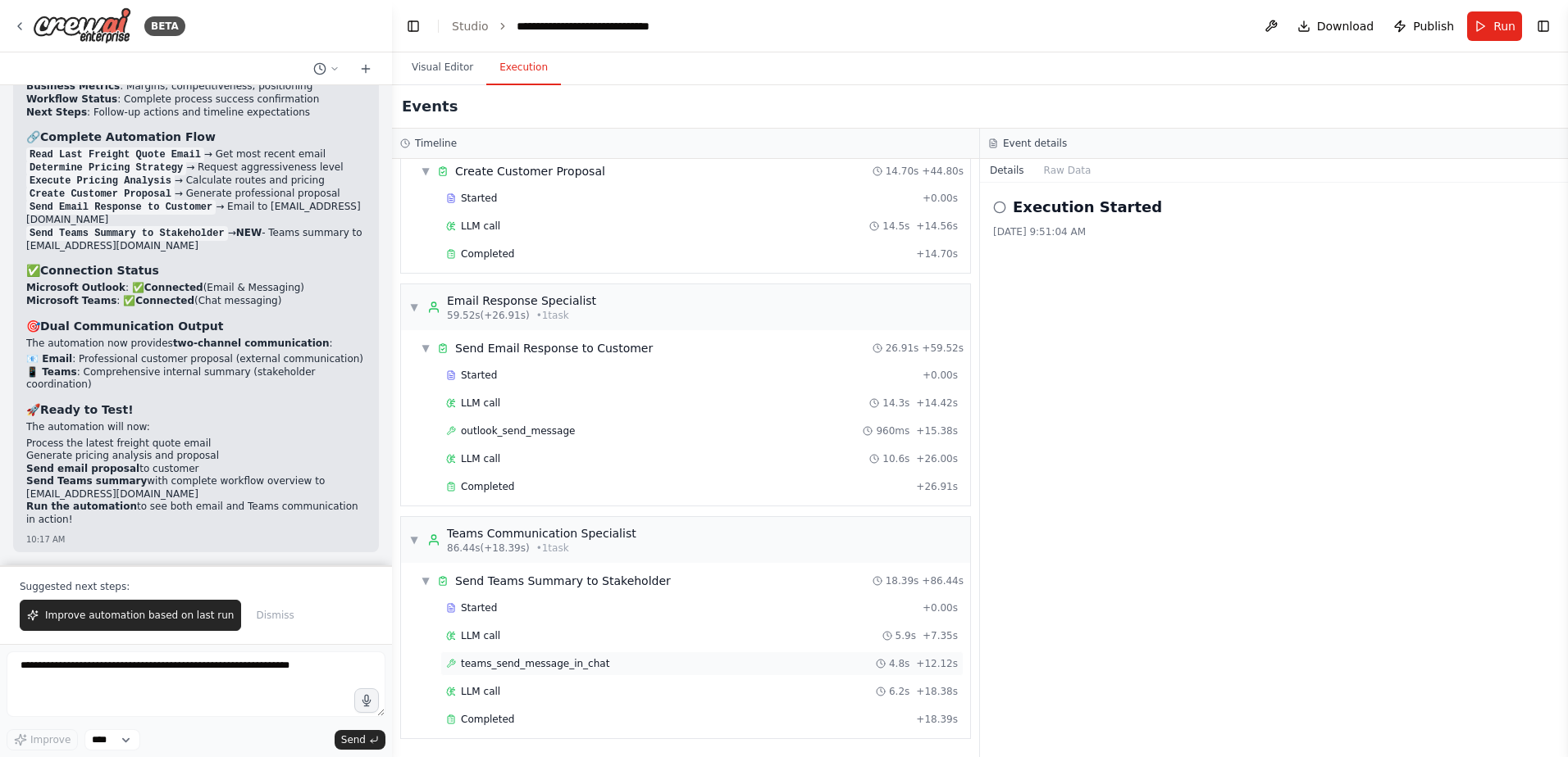
click at [524, 664] on span "teams_send_message_in_chat" at bounding box center [535, 663] width 149 height 13
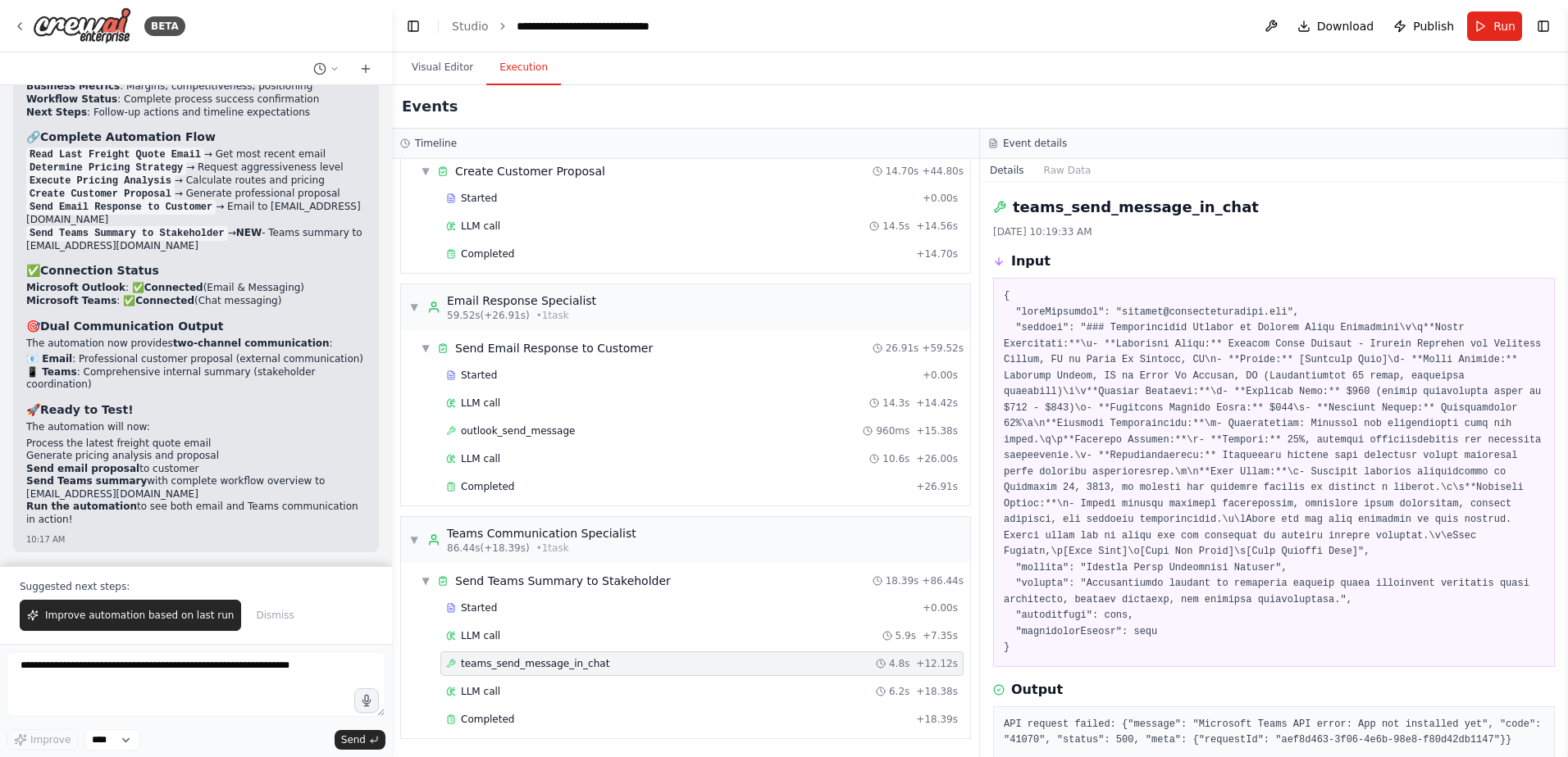
scroll to position [86212, 0]
click at [88, 689] on textarea at bounding box center [196, 684] width 379 height 65
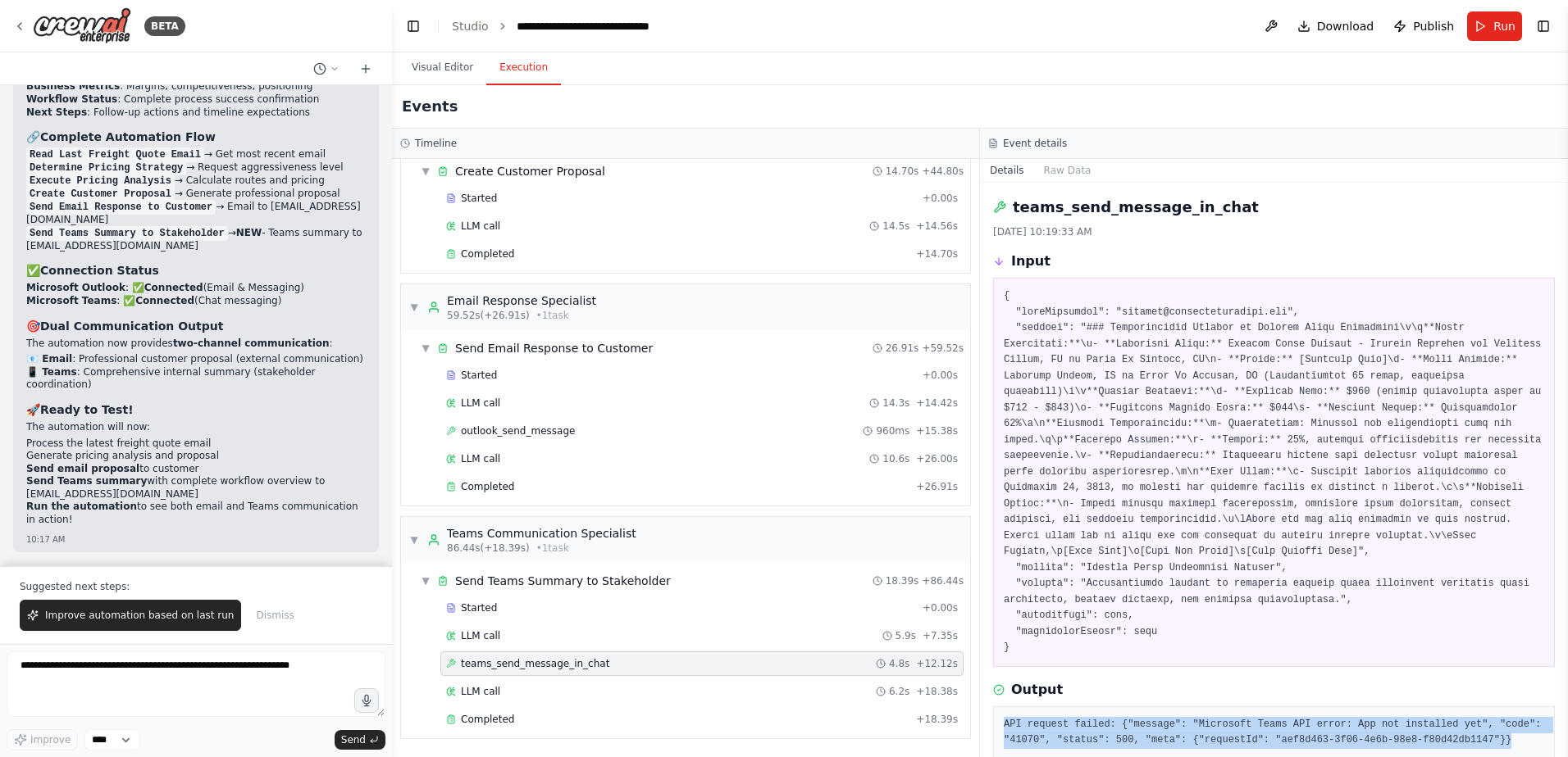
drag, startPoint x: 1005, startPoint y: 707, endPoint x: 1502, endPoint y: 721, distance: 497.2
click at [1502, 721] on pre "API request failed: {"message": "Microsoft Teams API error: App not installed y…" at bounding box center [1273, 733] width 541 height 32
copy pre "API request failed: {"message": "Microsoft Teams API error: App not installed y…"
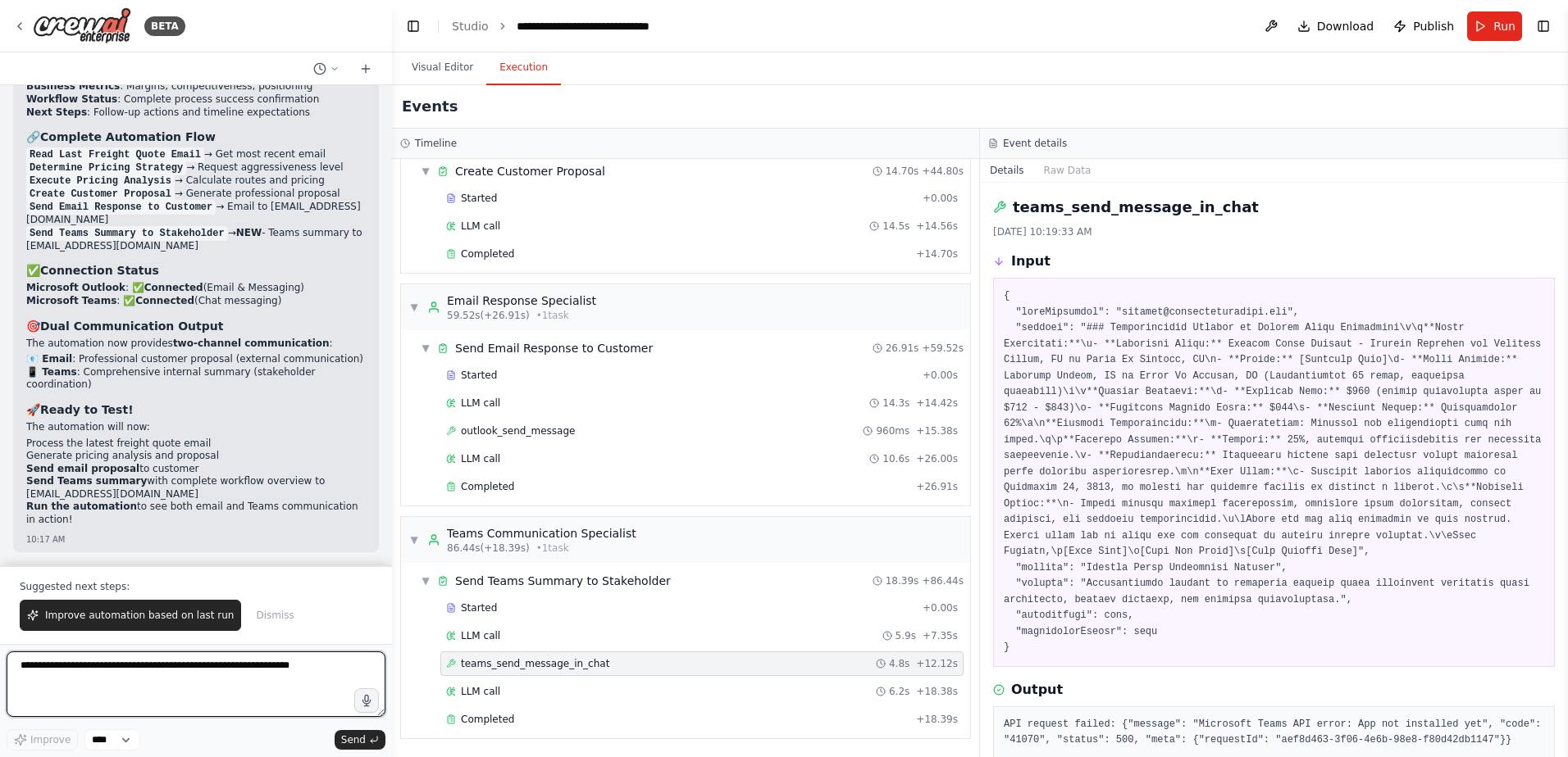
click at [95, 674] on textarea at bounding box center [196, 684] width 379 height 65
type textarea "**********"
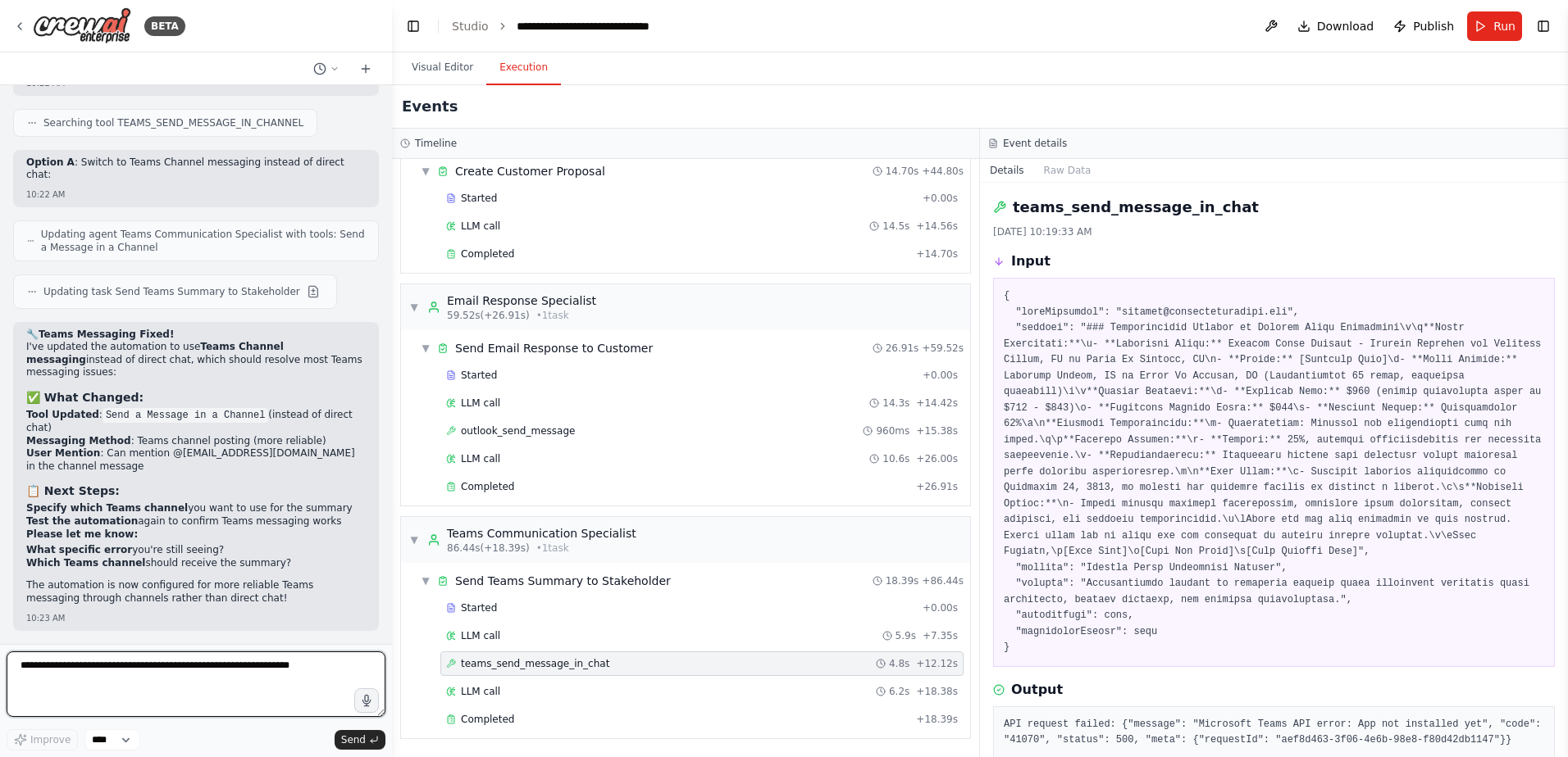
scroll to position [87203, 0]
click at [188, 677] on textarea at bounding box center [196, 684] width 379 height 65
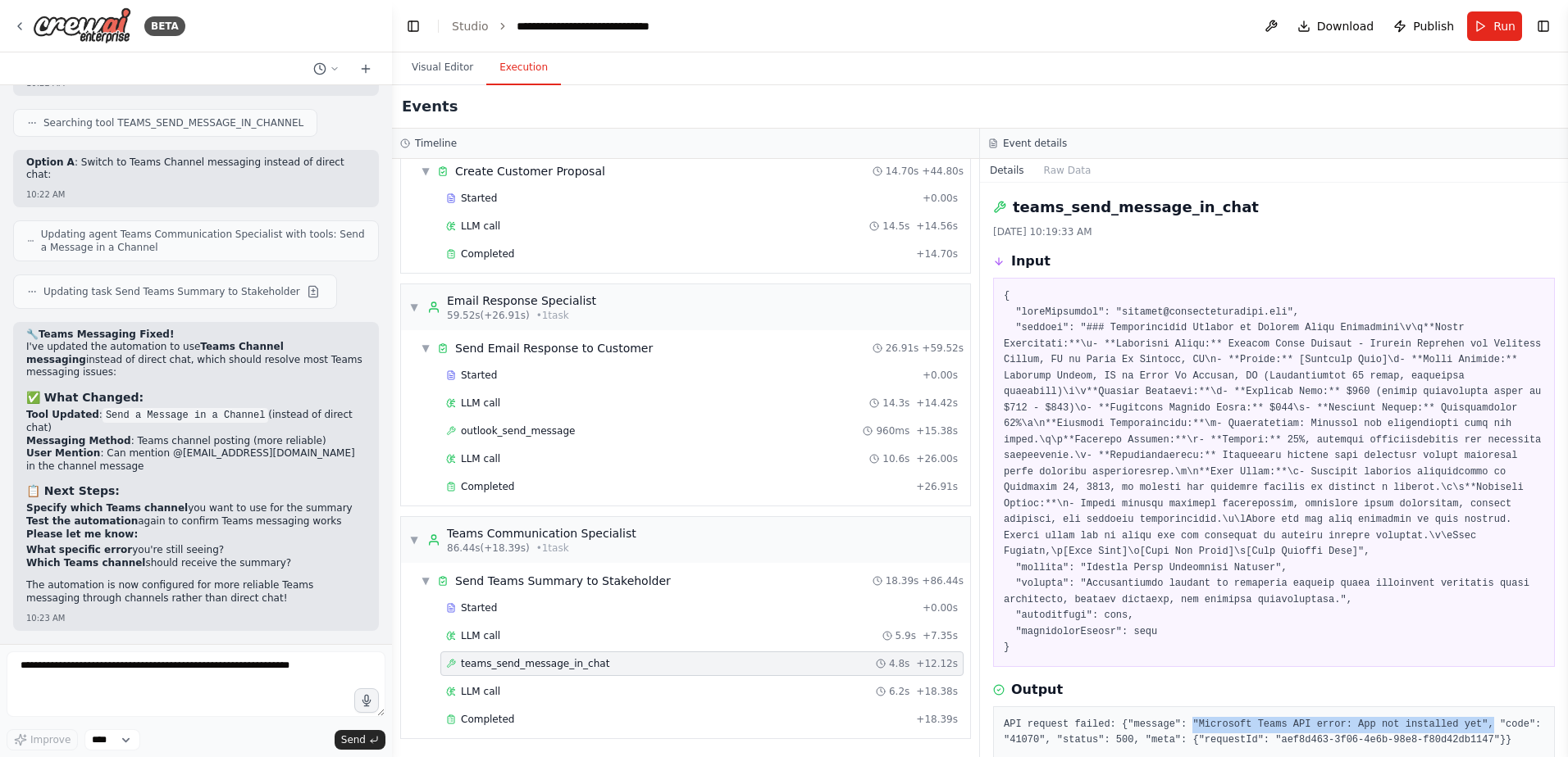
drag, startPoint x: 1175, startPoint y: 707, endPoint x: 1452, endPoint y: 708, distance: 277.0
click at [1452, 717] on pre "API request failed: {"message": "Microsoft Teams API error: App not installed y…" at bounding box center [1273, 733] width 541 height 32
copy pre ""Microsoft Teams API error: App not installed yet","
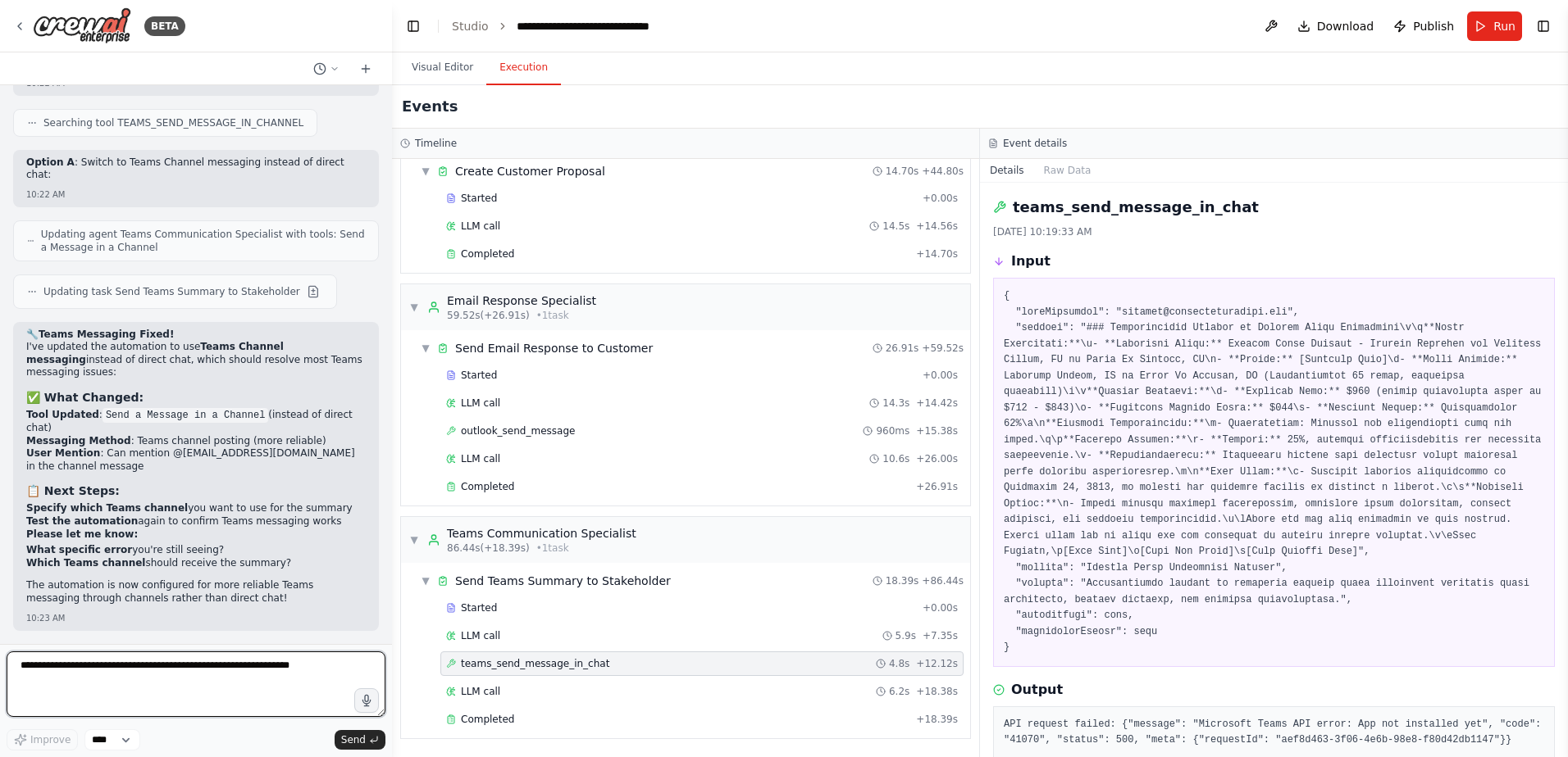
click at [106, 662] on textarea at bounding box center [196, 684] width 379 height 65
paste textarea "**********"
type textarea "**********"
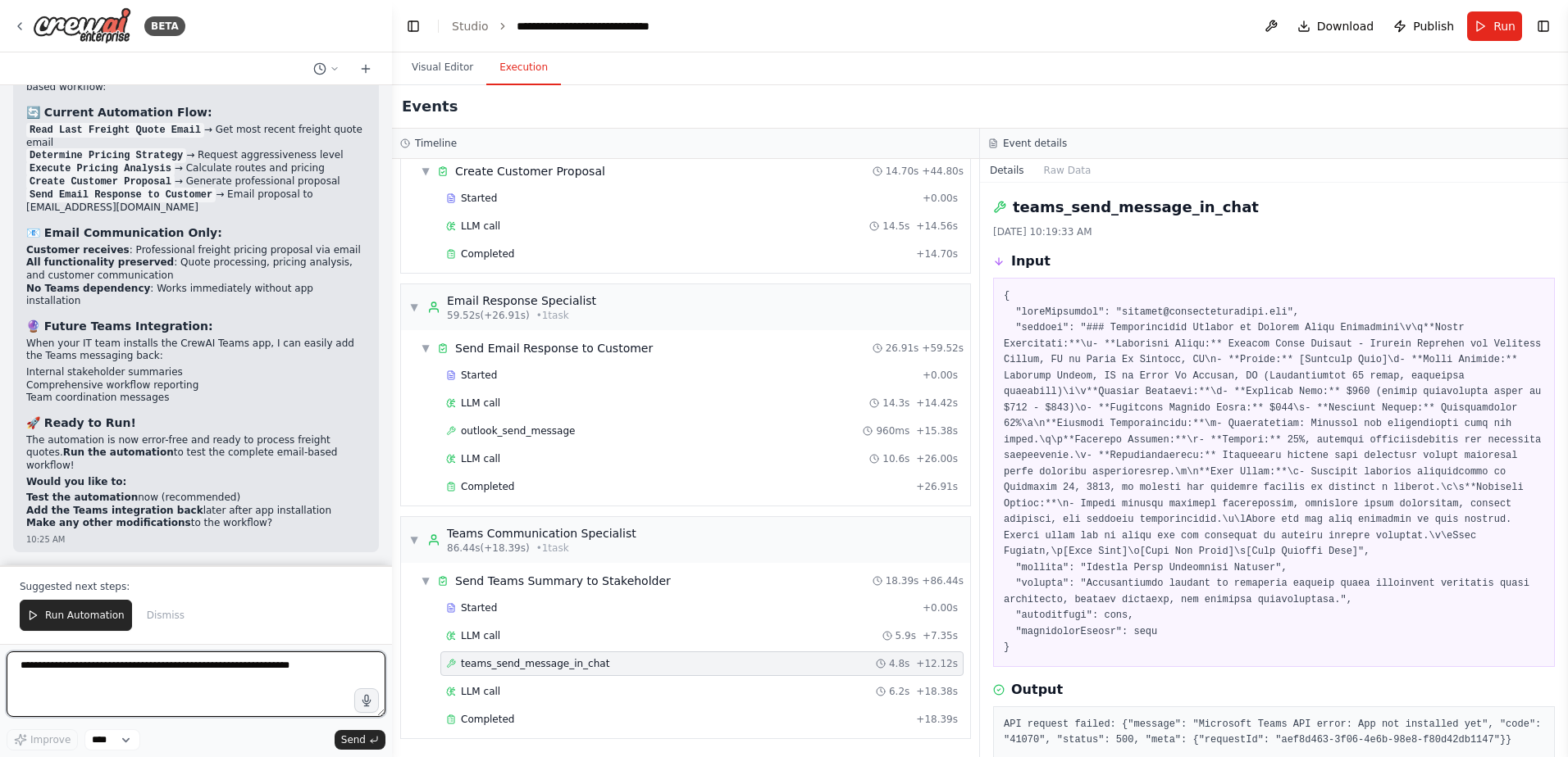
scroll to position [87993, 0]
click at [281, 667] on textarea at bounding box center [196, 684] width 379 height 65
drag, startPoint x: 307, startPoint y: 670, endPoint x: 61, endPoint y: 669, distance: 246.0
click at [61, 669] on textarea at bounding box center [196, 684] width 379 height 65
drag, startPoint x: 288, startPoint y: 667, endPoint x: 84, endPoint y: 662, distance: 204.1
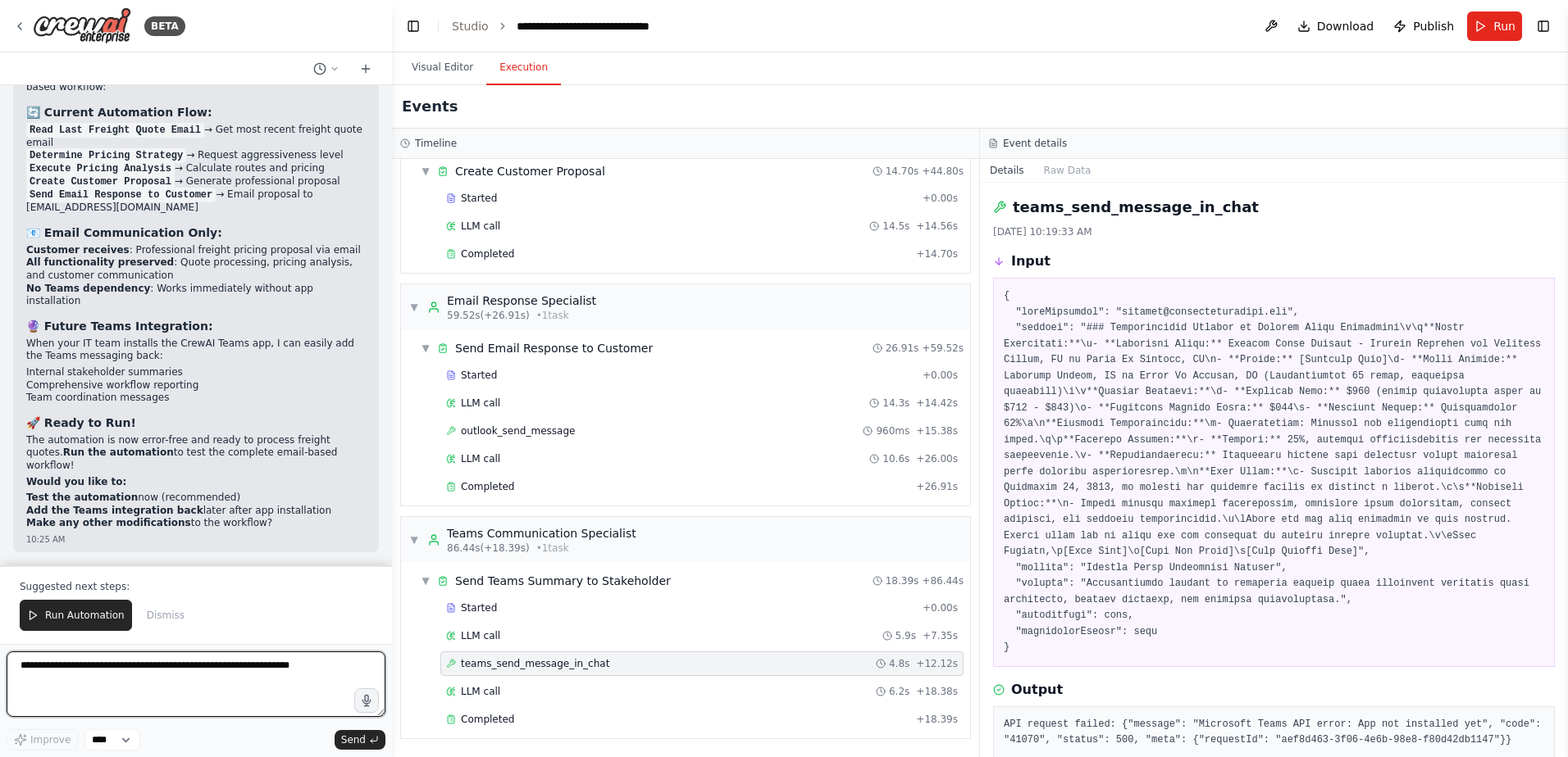
click at [84, 662] on textarea at bounding box center [196, 684] width 379 height 65
click at [88, 675] on textarea at bounding box center [196, 684] width 379 height 65
drag, startPoint x: 303, startPoint y: 668, endPoint x: -87, endPoint y: 688, distance: 390.5
click at [0, 688] on html "BETA I would like to connect and monitor an outlook inbox, parse the email, sen…" at bounding box center [784, 378] width 1568 height 757
type textarea "**********"
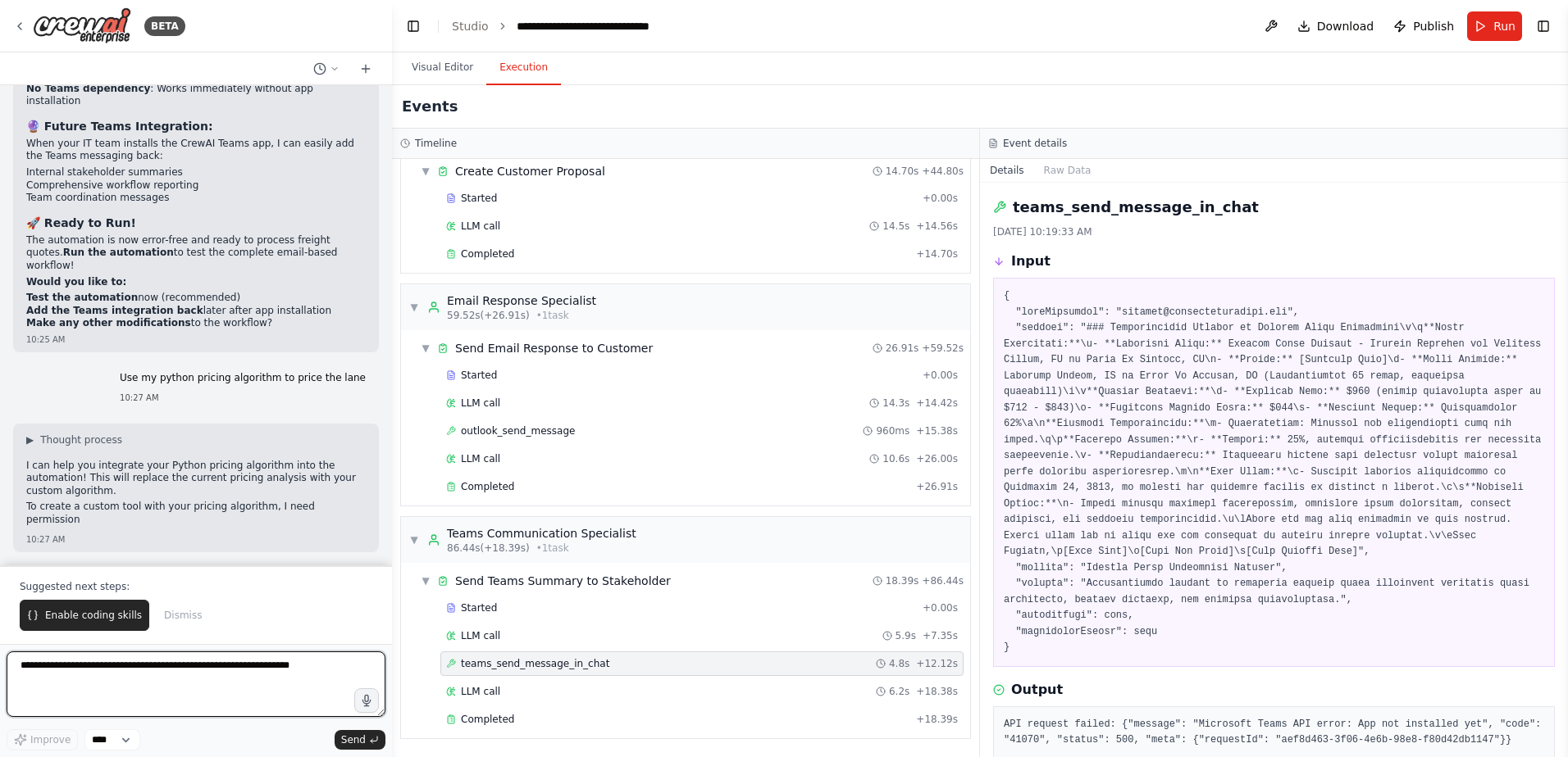
scroll to position [88439, 0]
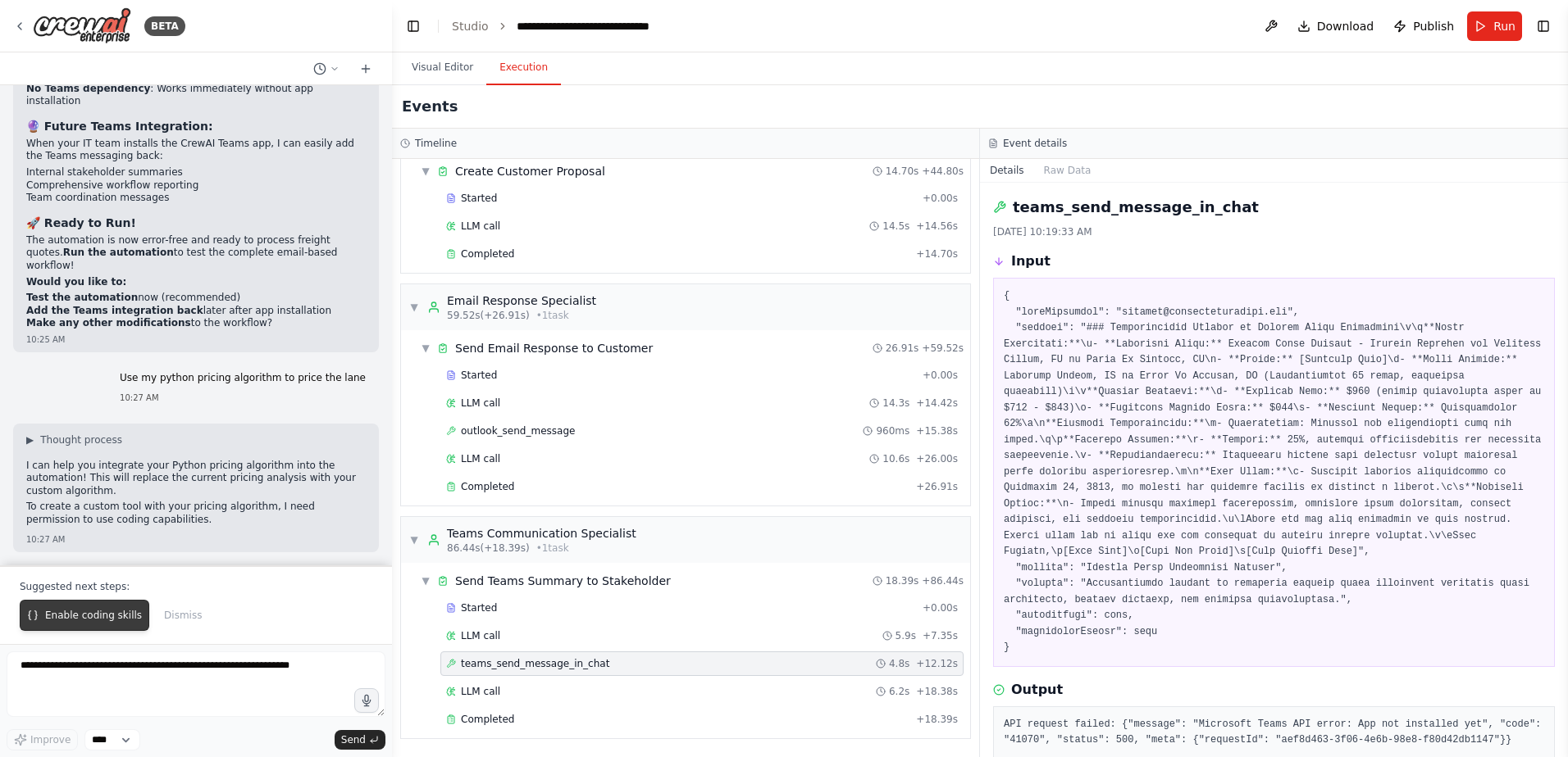
click at [91, 617] on span "Enable coding skills" at bounding box center [93, 615] width 96 height 13
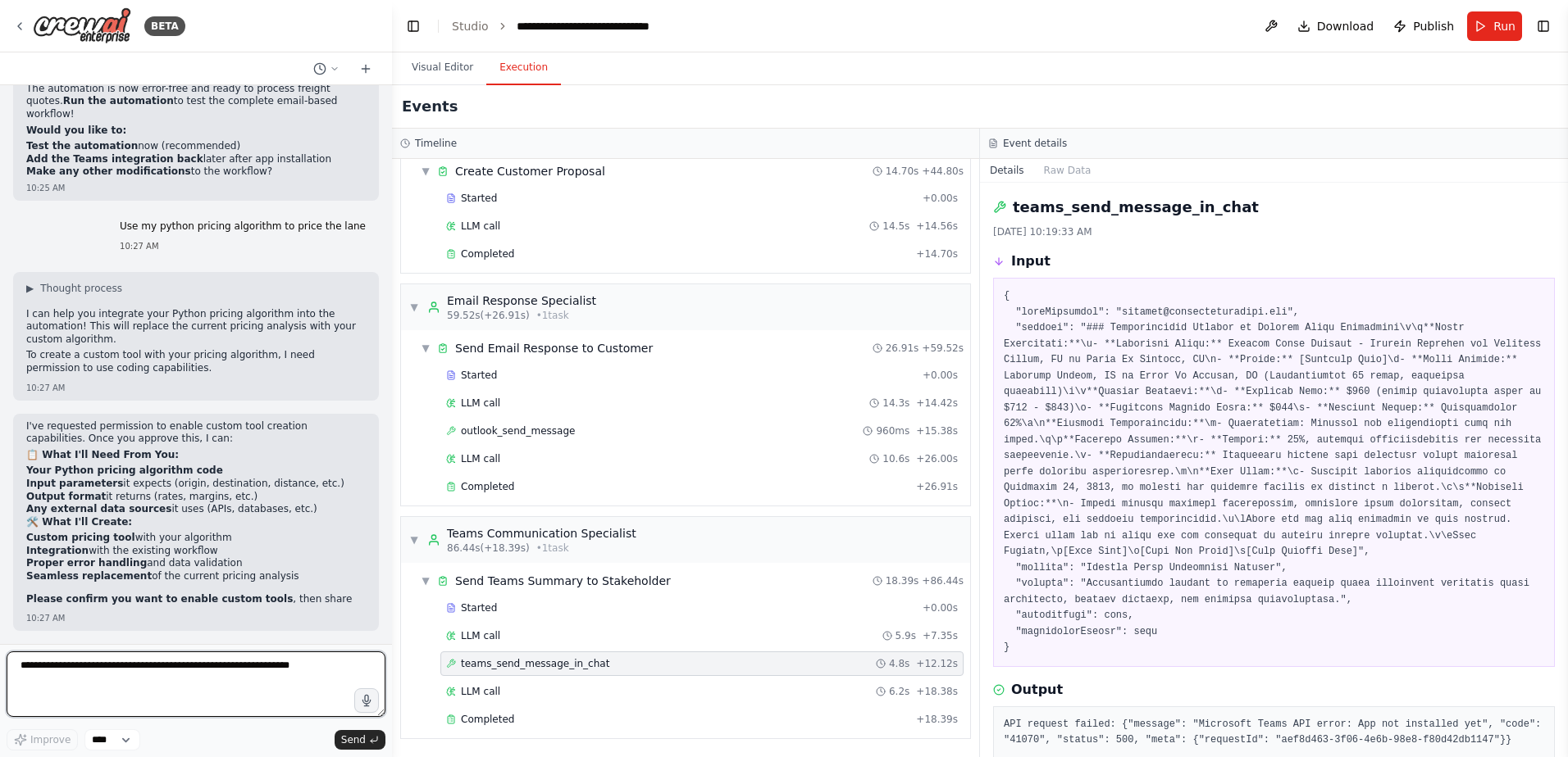
scroll to position [88603, 0]
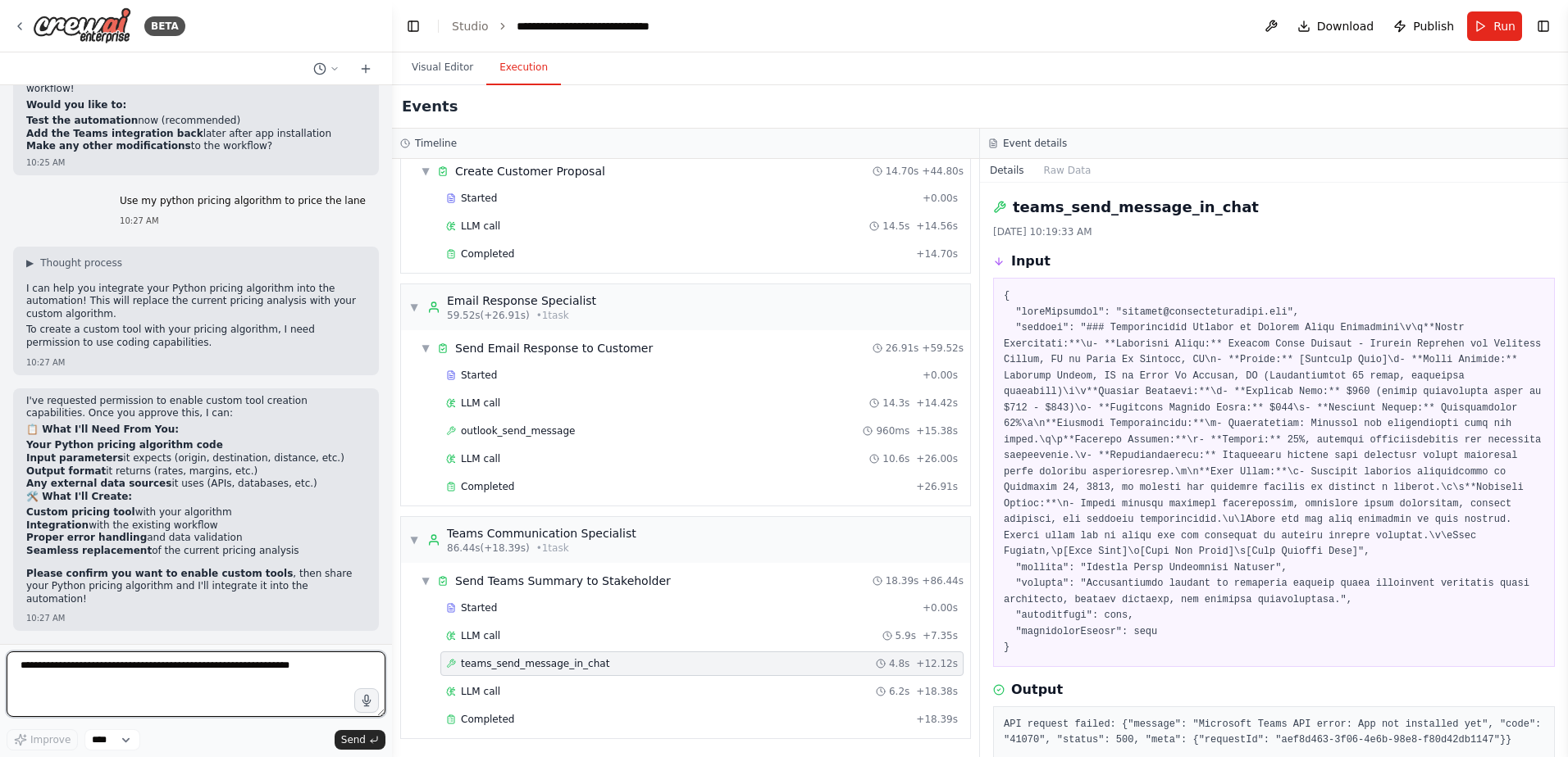
click at [179, 675] on textarea at bounding box center [196, 684] width 379 height 65
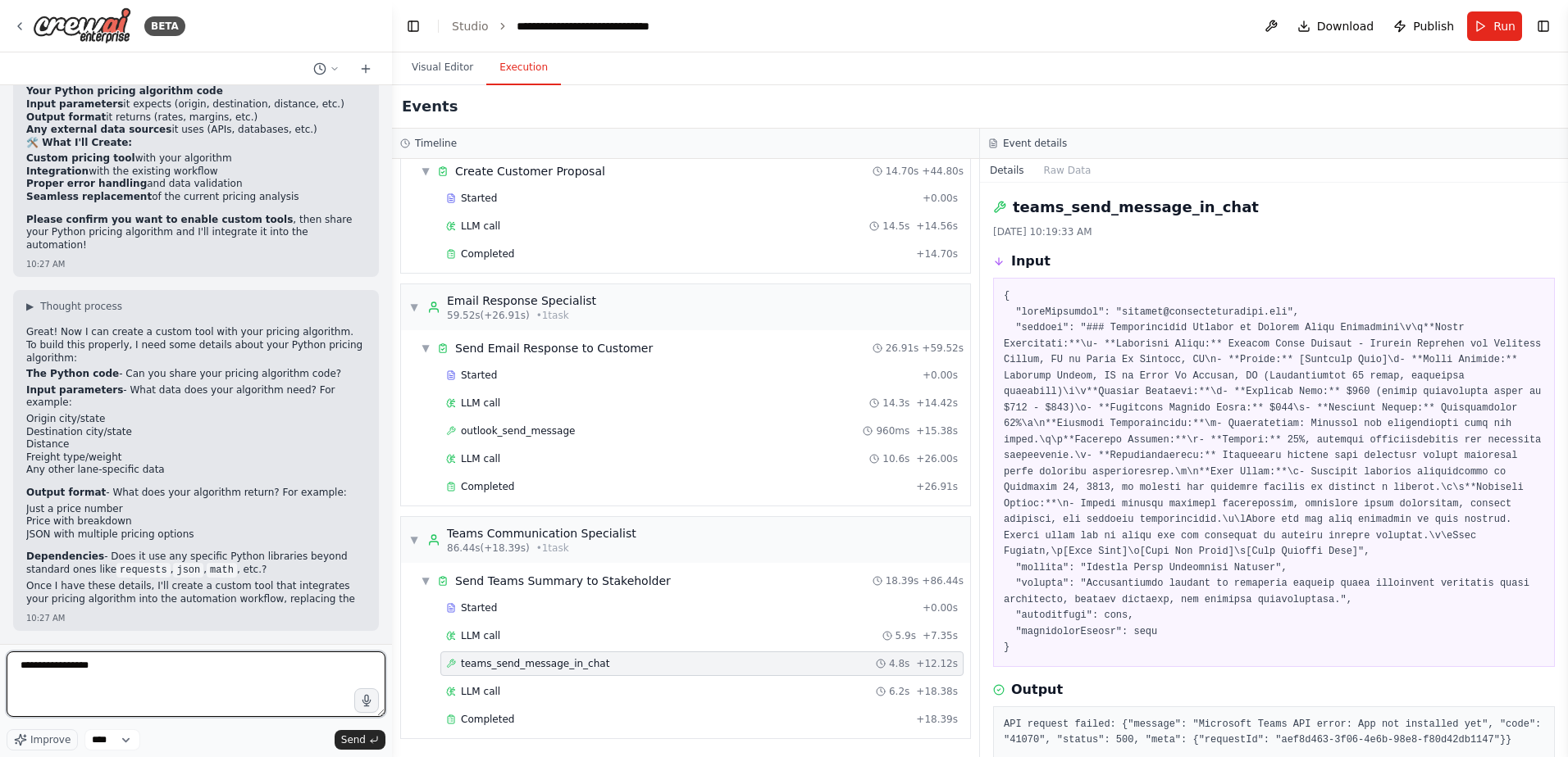
scroll to position [88945, 0]
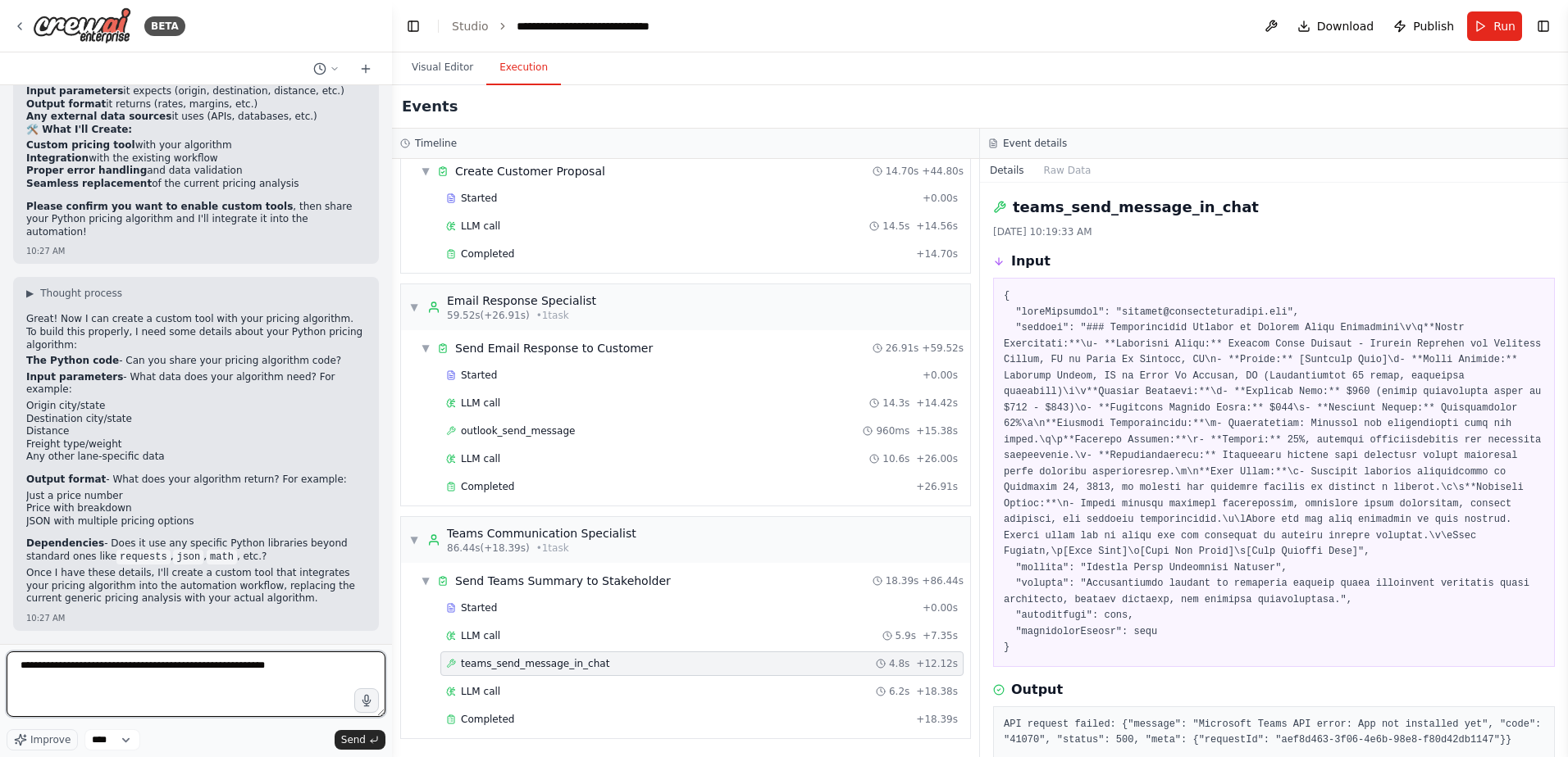
click at [198, 686] on textarea "**********" at bounding box center [196, 684] width 379 height 65
click at [176, 668] on textarea "**********" at bounding box center [196, 684] width 379 height 65
click at [319, 671] on textarea "**********" at bounding box center [196, 684] width 379 height 65
type textarea "**********"
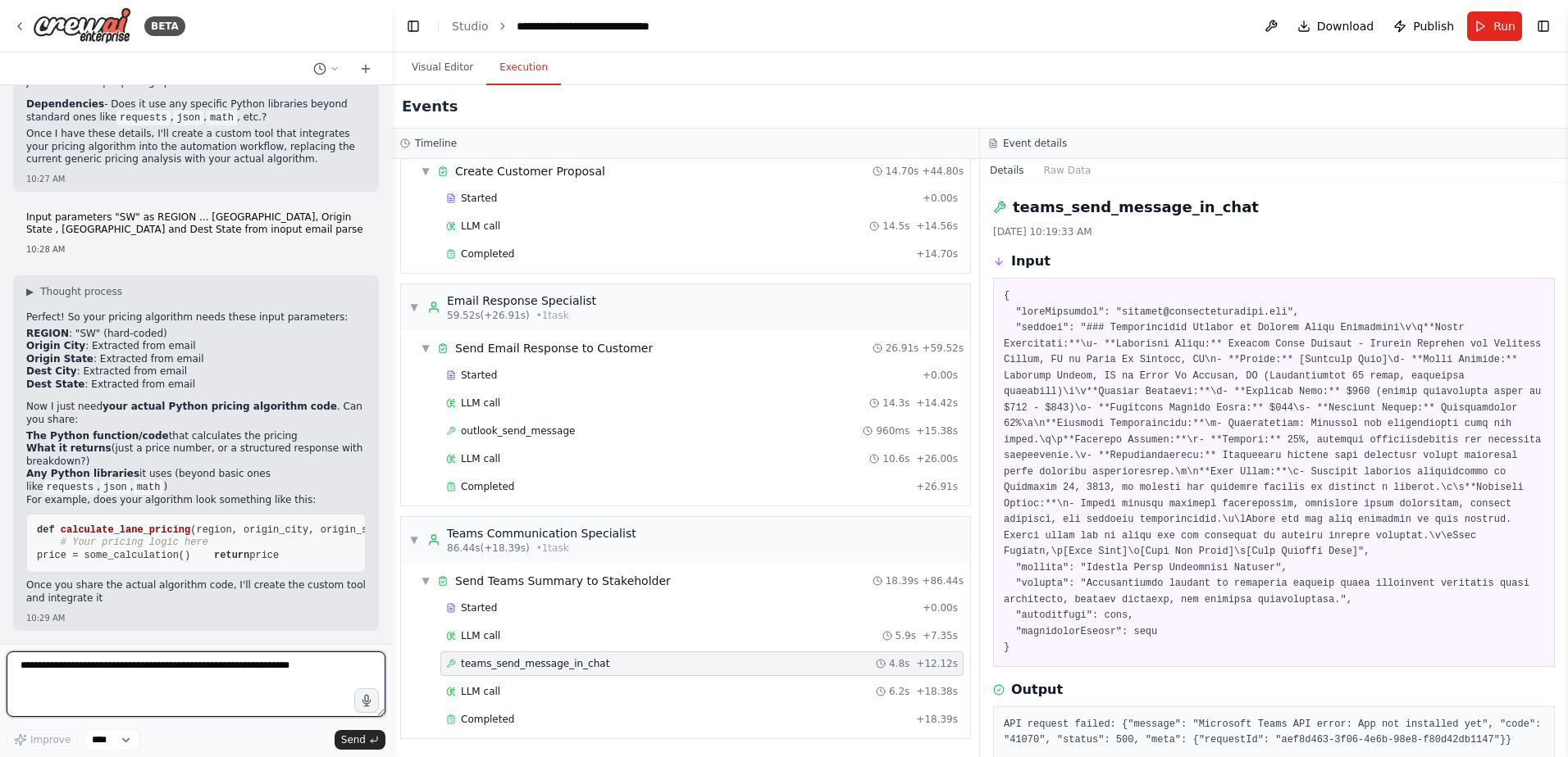
scroll to position [89409, 0]
type textarea "**********"
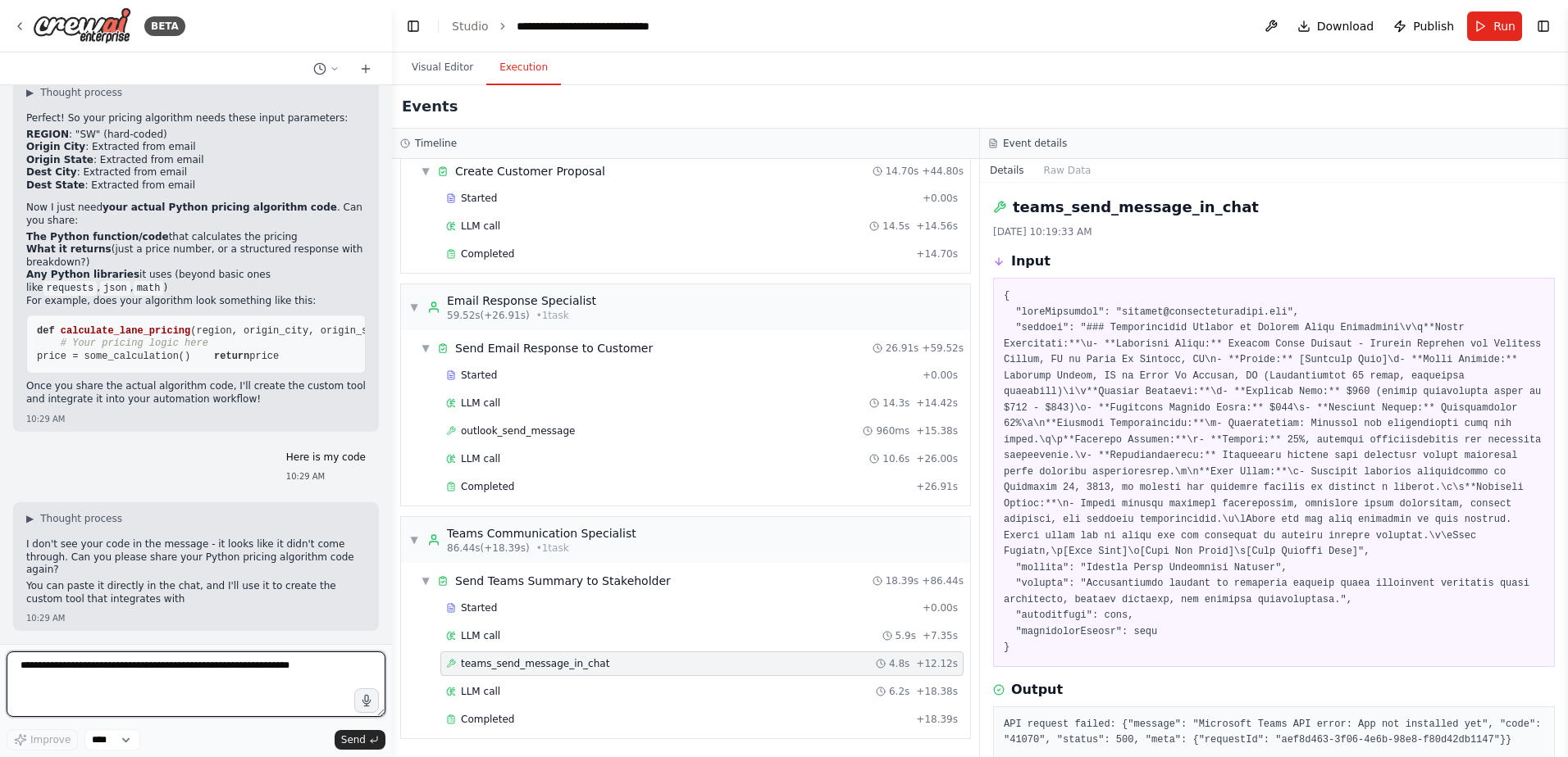
scroll to position [89596, 0]
click at [138, 667] on textarea at bounding box center [196, 684] width 379 height 65
paste textarea "**********"
type textarea "**********"
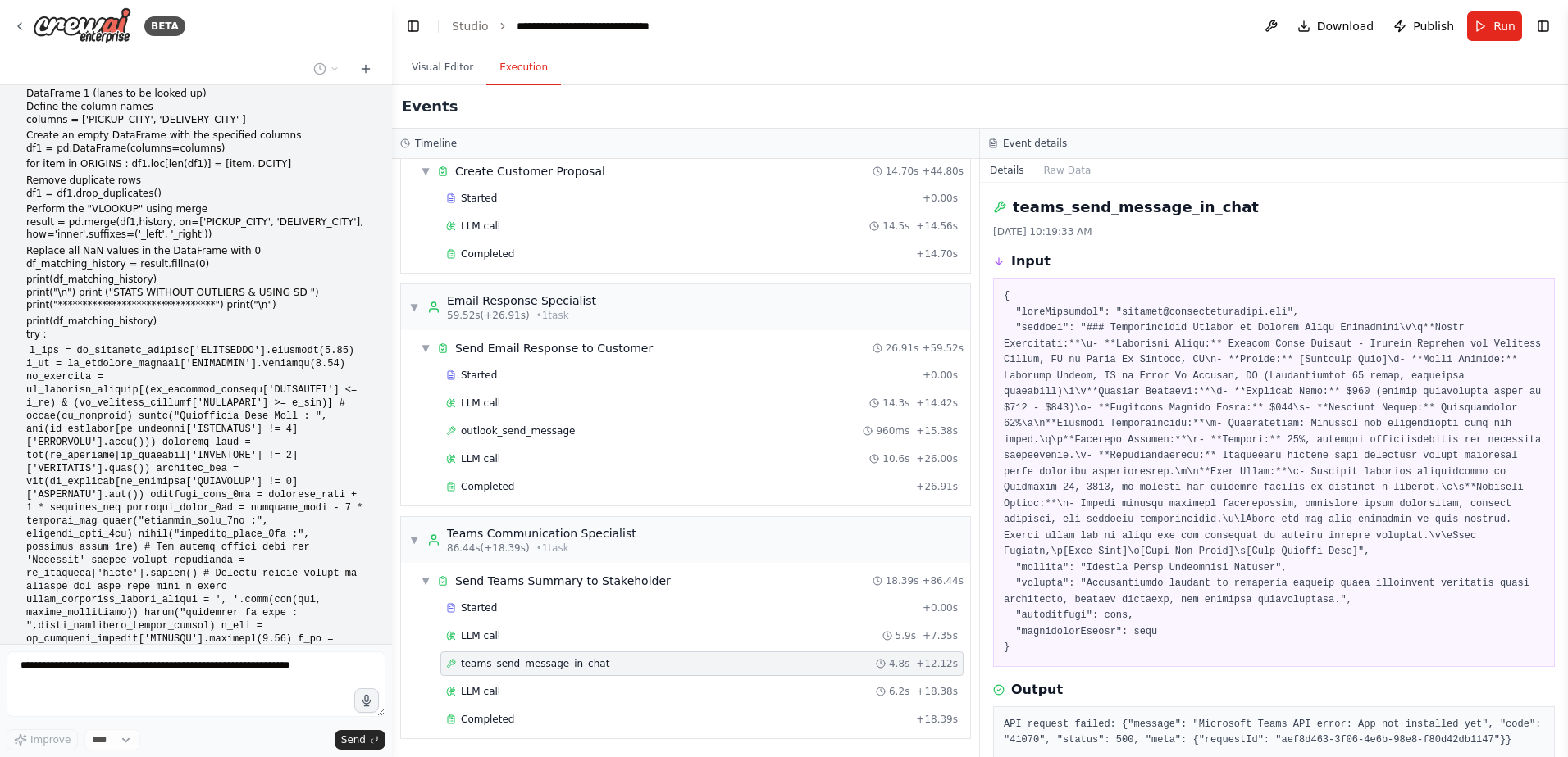
scroll to position [0, 0]
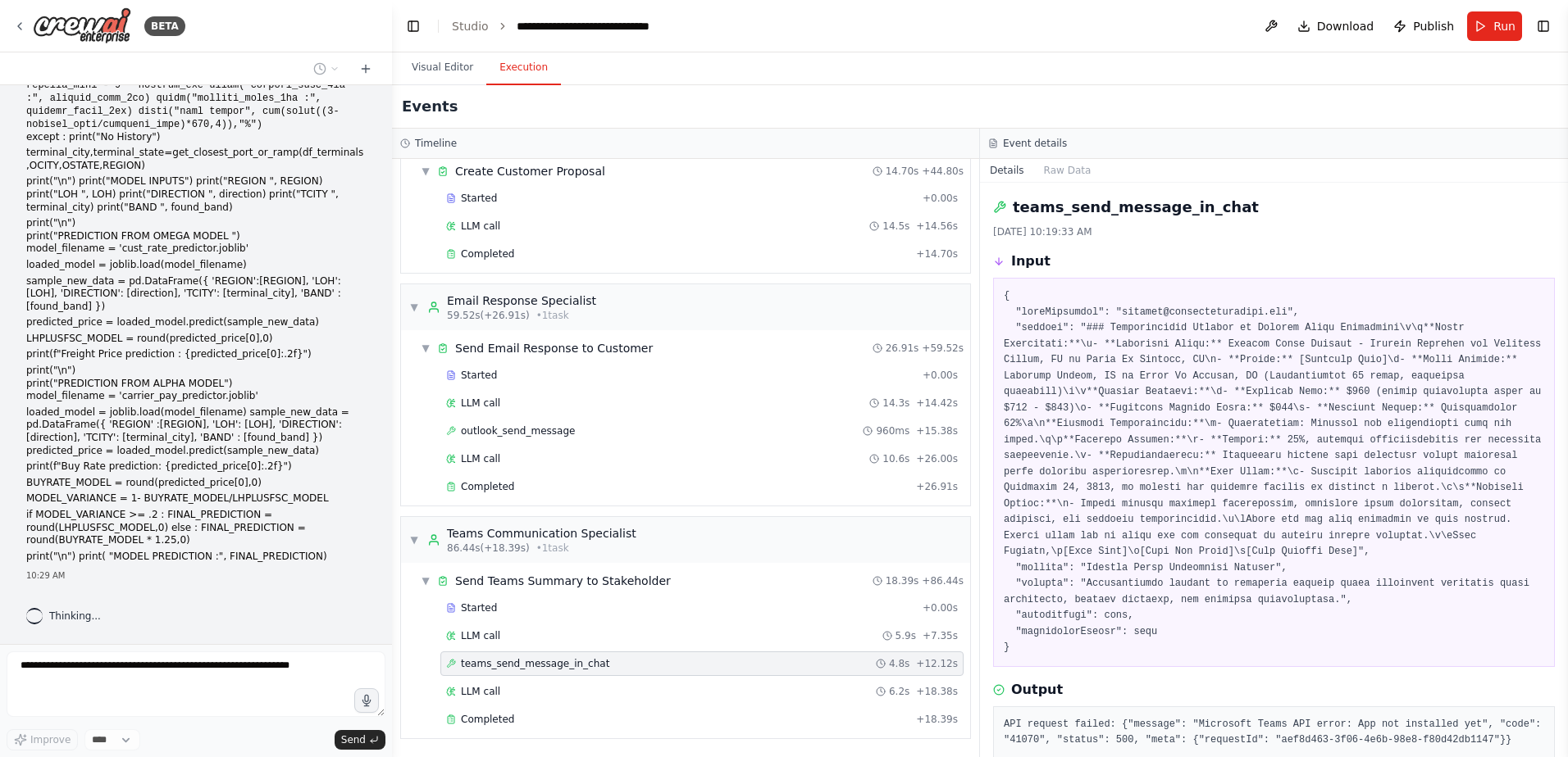
click at [385, 623] on div "BETA I would like to connect and monitor an outlook inbox, parse the email, sen…" at bounding box center [784, 378] width 1568 height 757
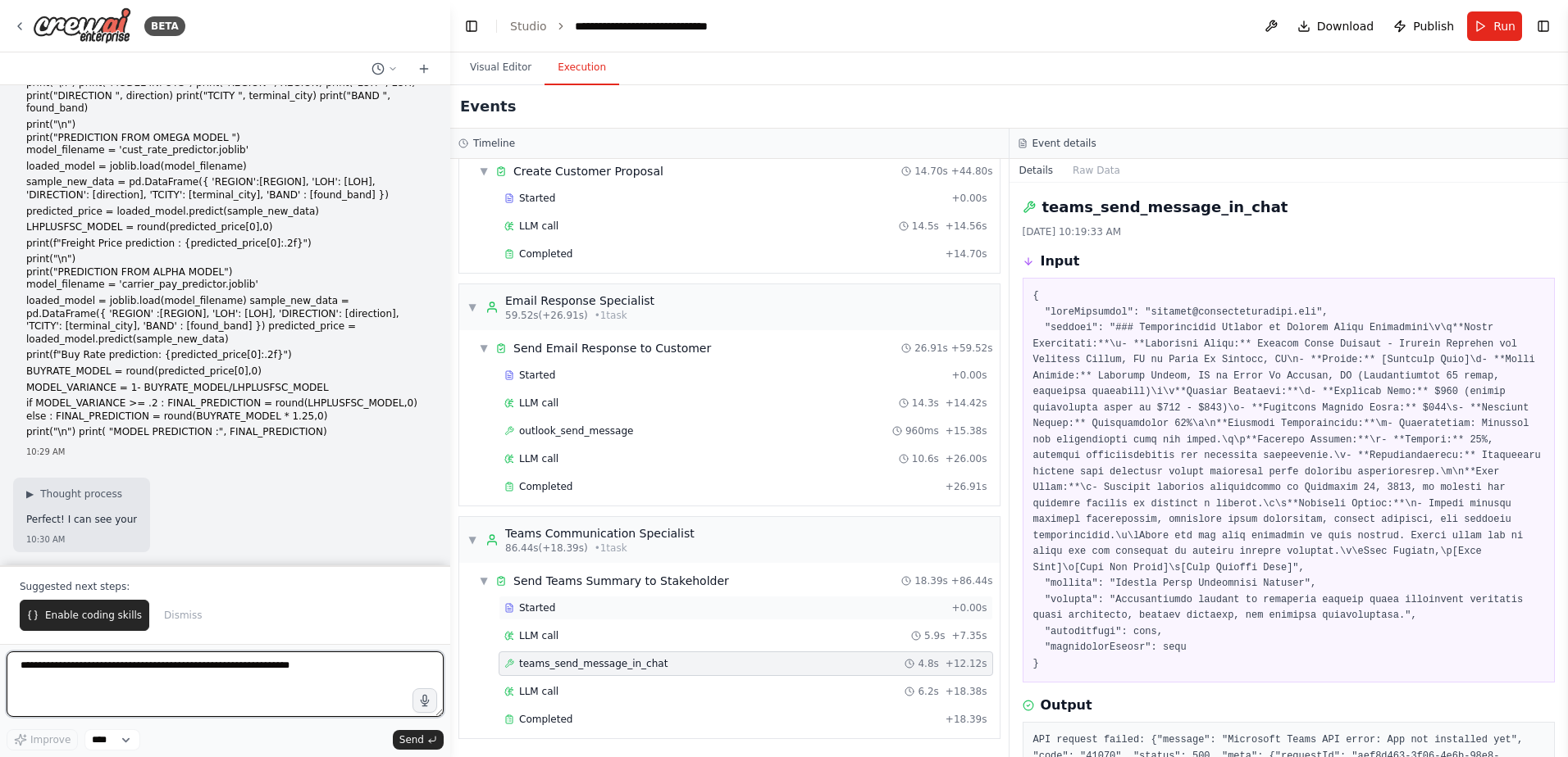
drag, startPoint x: 380, startPoint y: 599, endPoint x: 450, endPoint y: 601, distance: 70.0
click at [450, 601] on div "BETA I would like to connect and monitor an outlook inbox, parse the email, sen…" at bounding box center [784, 378] width 1568 height 757
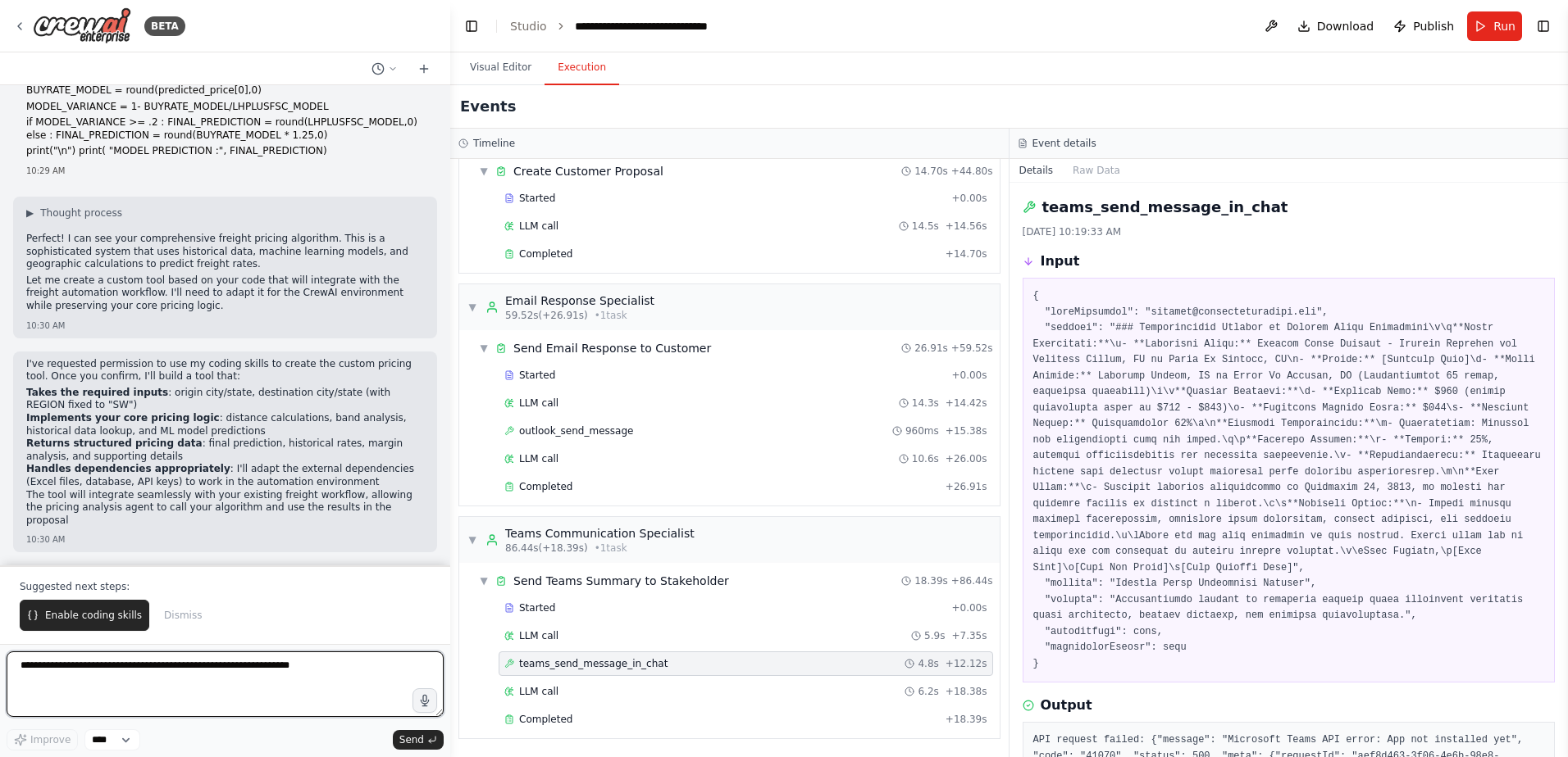
scroll to position [88771, 0]
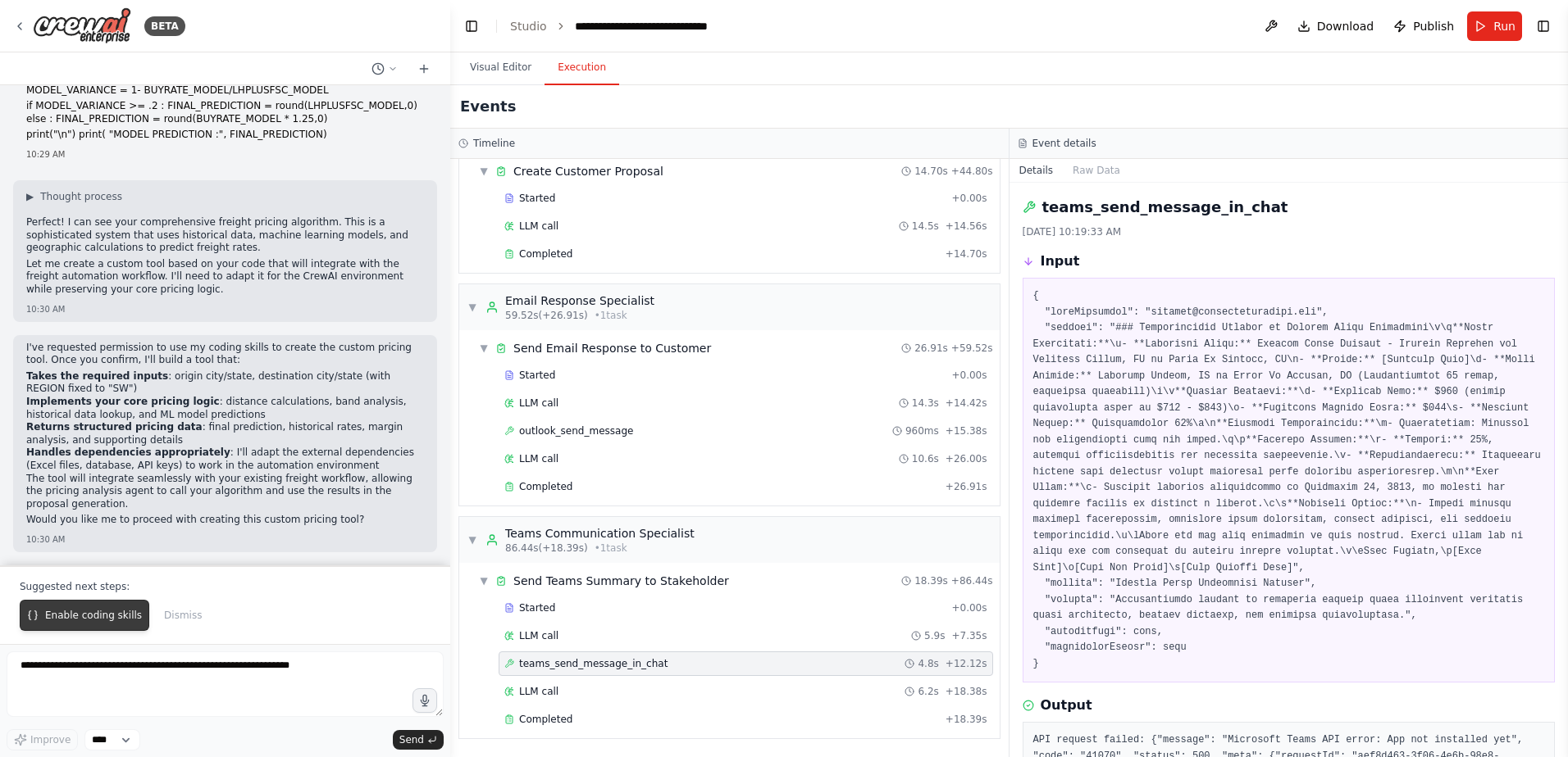
click at [110, 608] on button "Enable coding skills" at bounding box center [84, 615] width 129 height 31
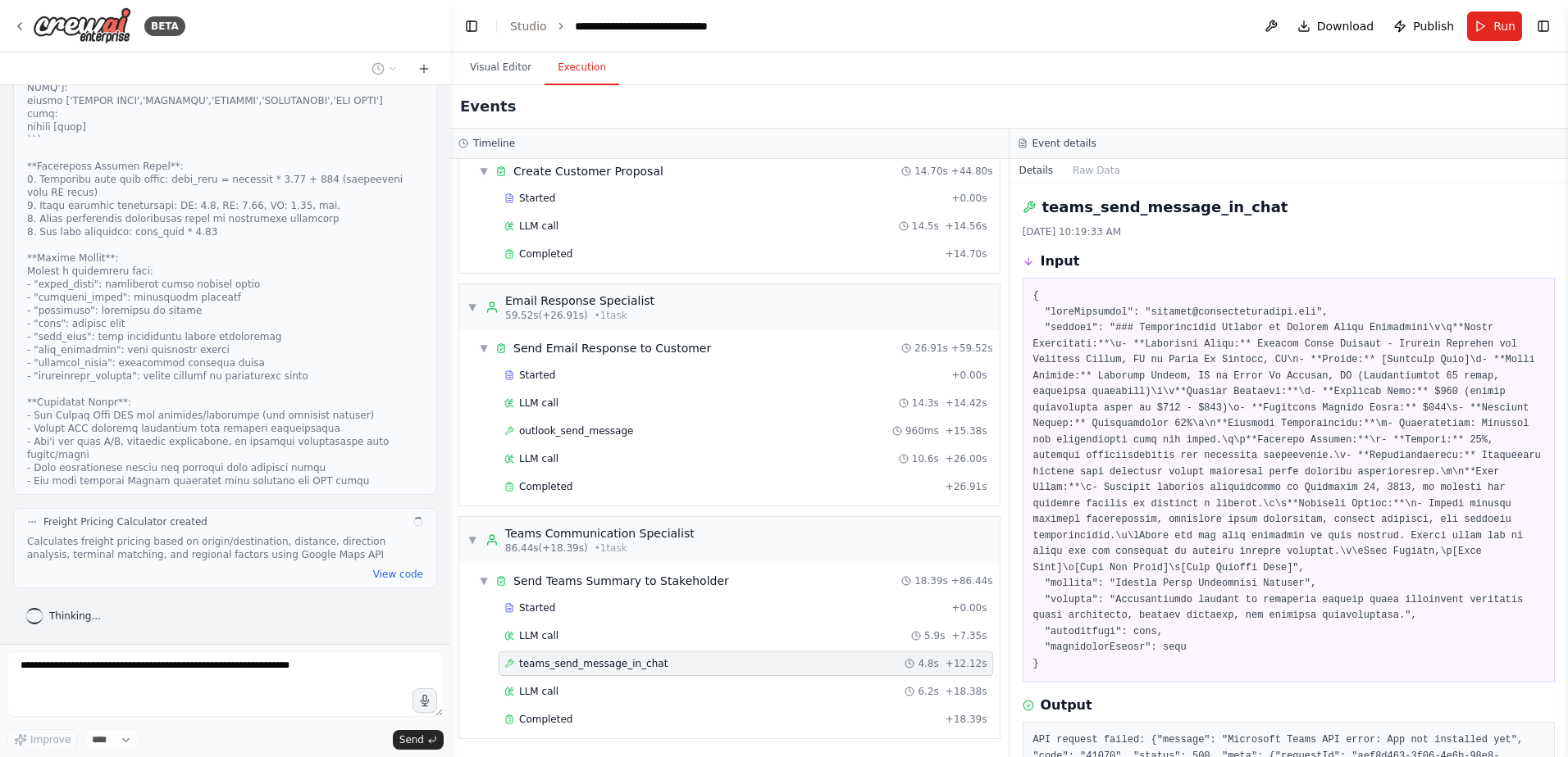
scroll to position [90357, 0]
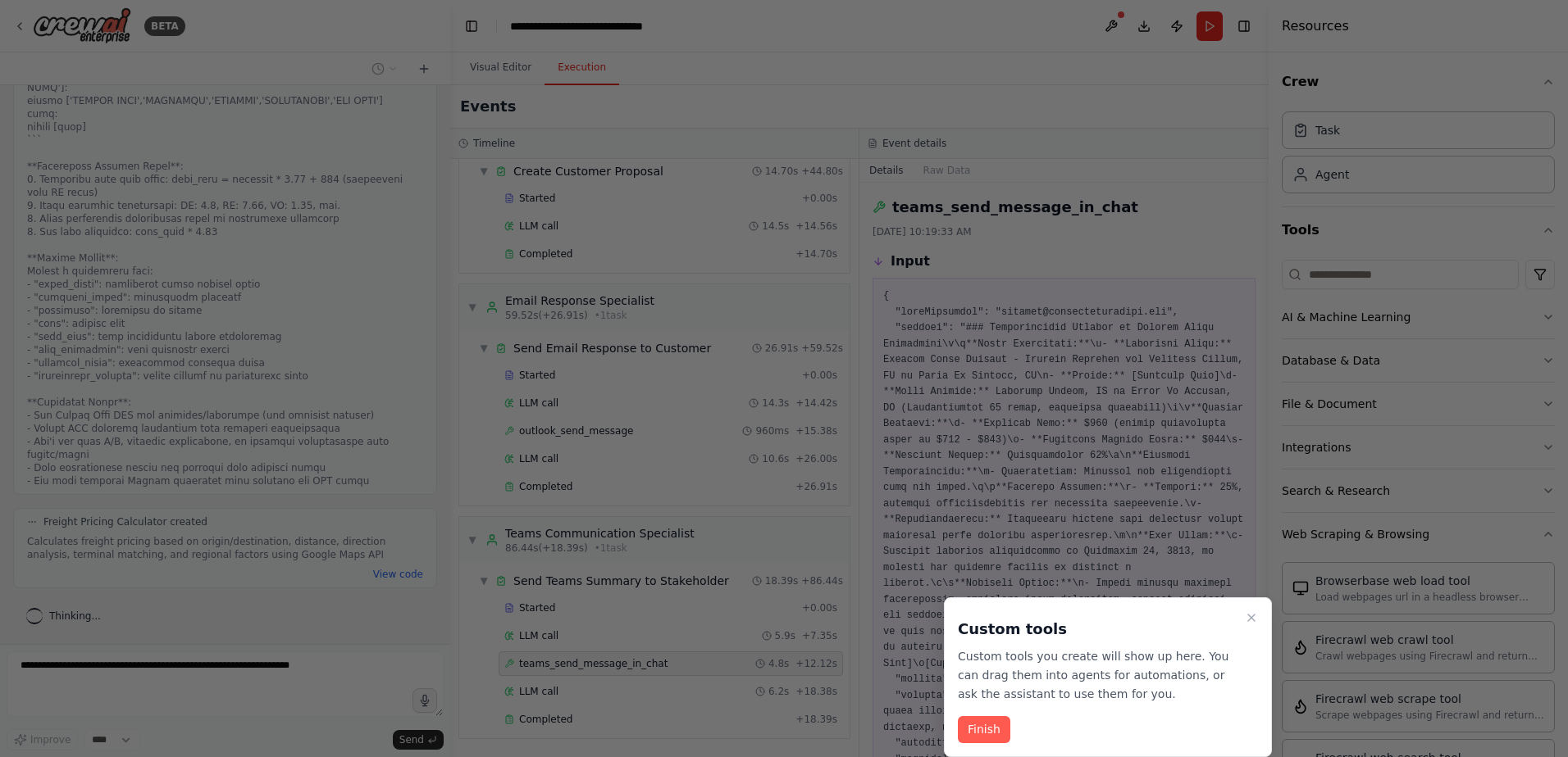
drag, startPoint x: 986, startPoint y: 727, endPoint x: 969, endPoint y: 734, distance: 18.4
click at [980, 730] on button "Finish" at bounding box center [983, 730] width 52 height 27
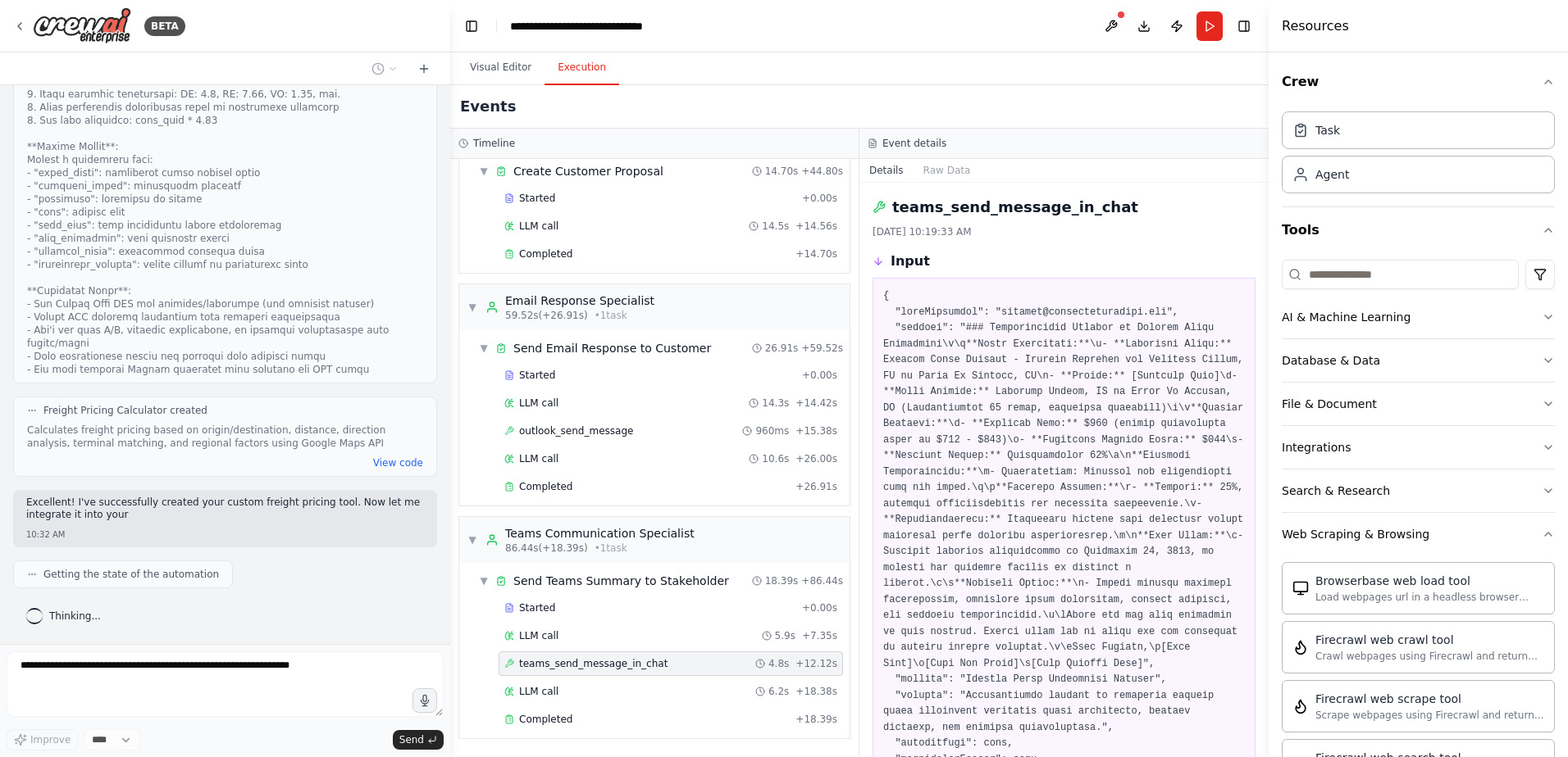
scroll to position [90469, 0]
click at [488, 67] on button "Visual Editor" at bounding box center [500, 67] width 88 height 34
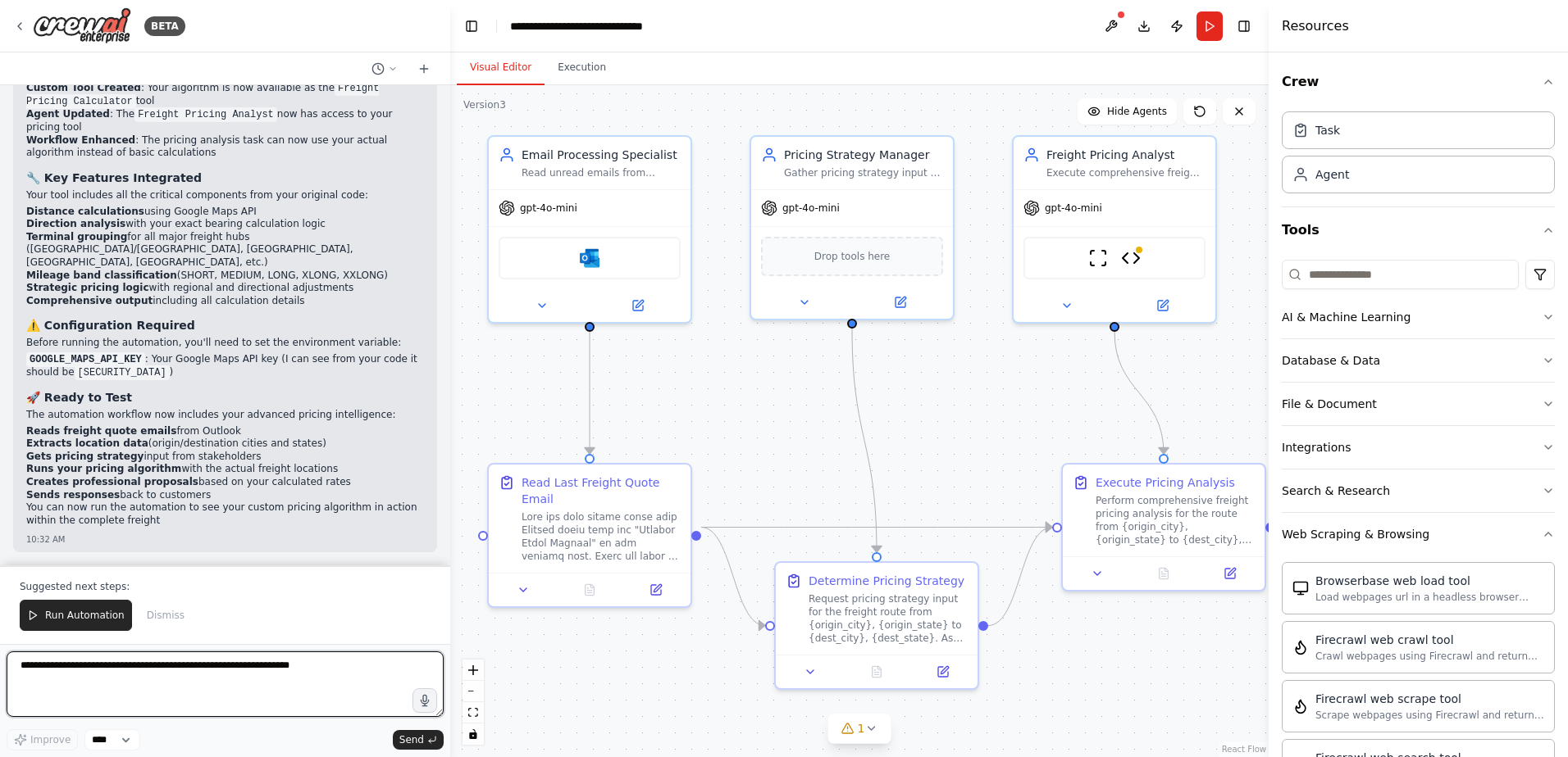
scroll to position [91360, 0]
